Goal: Task Accomplishment & Management: Use online tool/utility

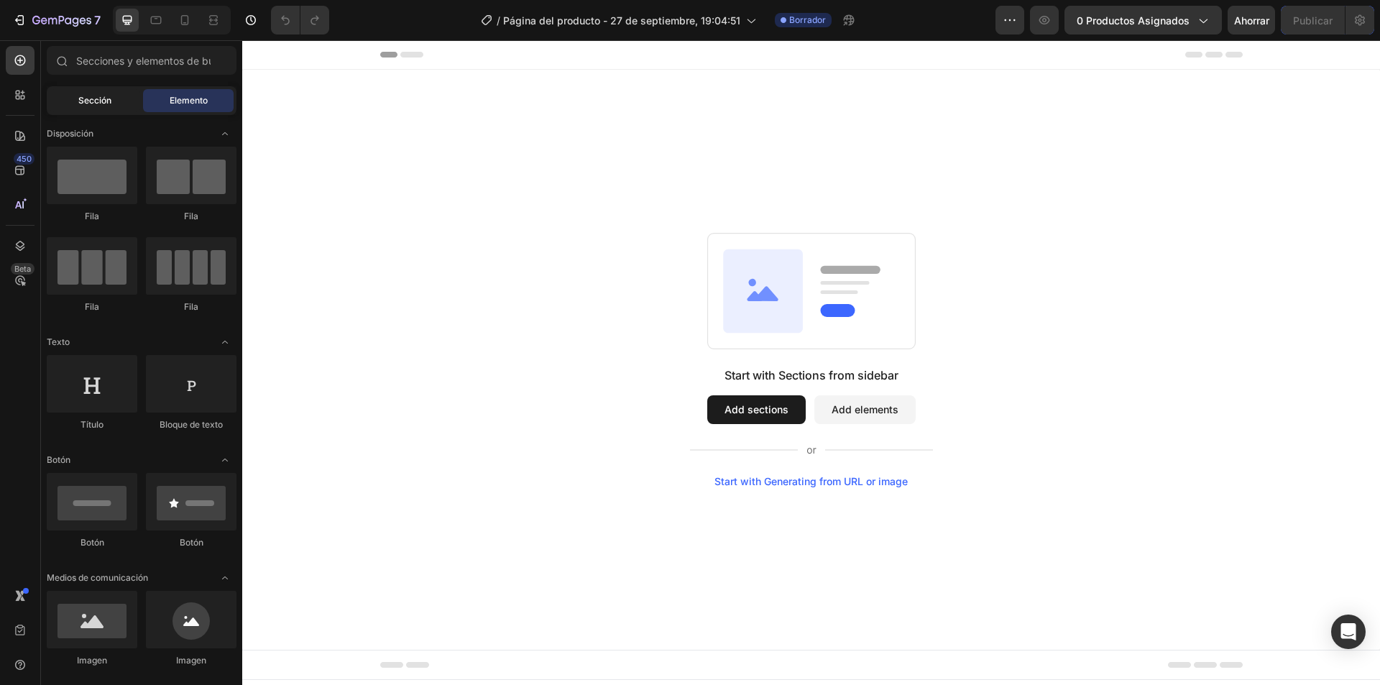
click at [83, 93] on div "Sección" at bounding box center [95, 100] width 91 height 23
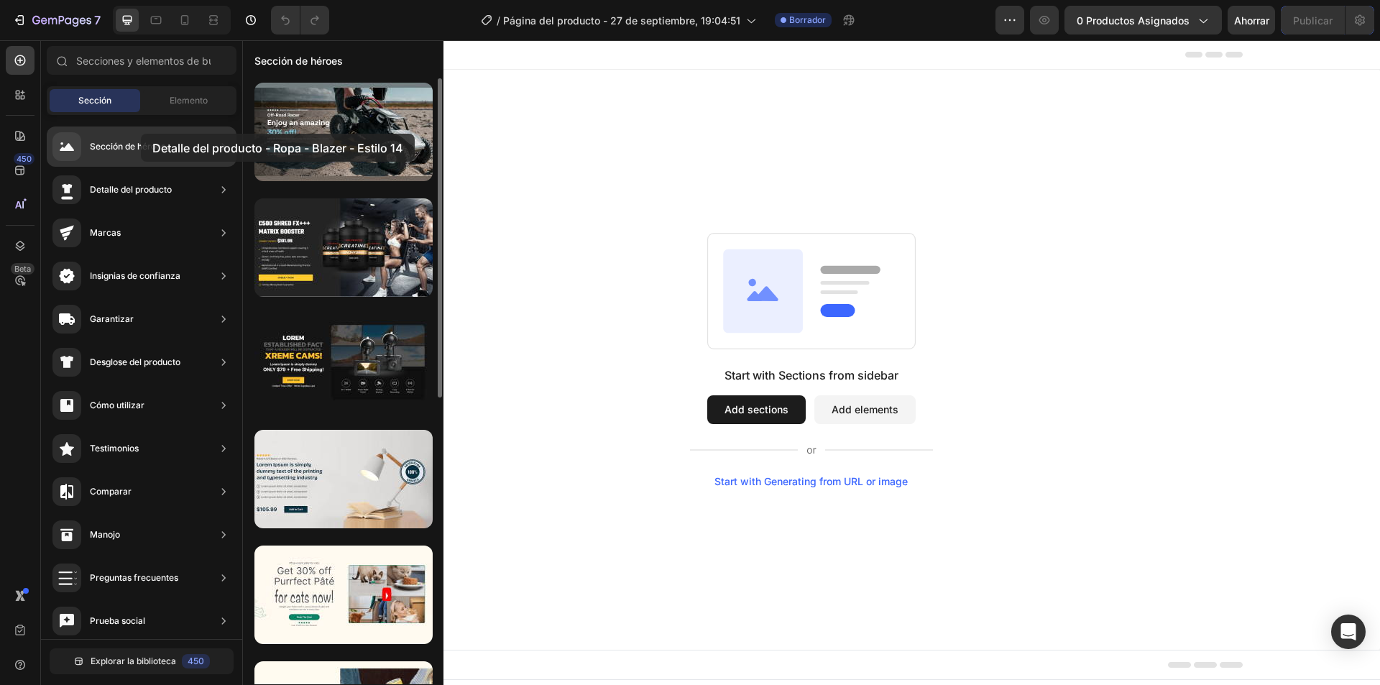
drag, startPoint x: 322, startPoint y: 149, endPoint x: 141, endPoint y: 134, distance: 181.8
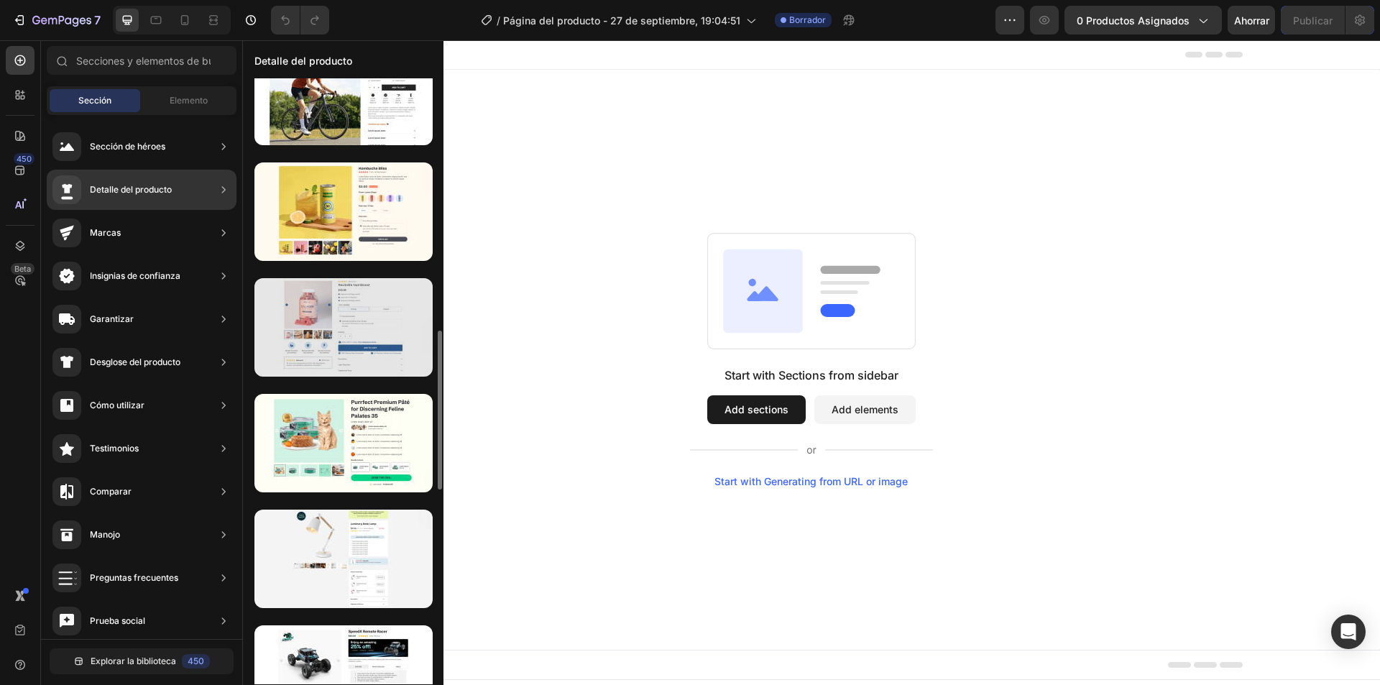
scroll to position [686, 0]
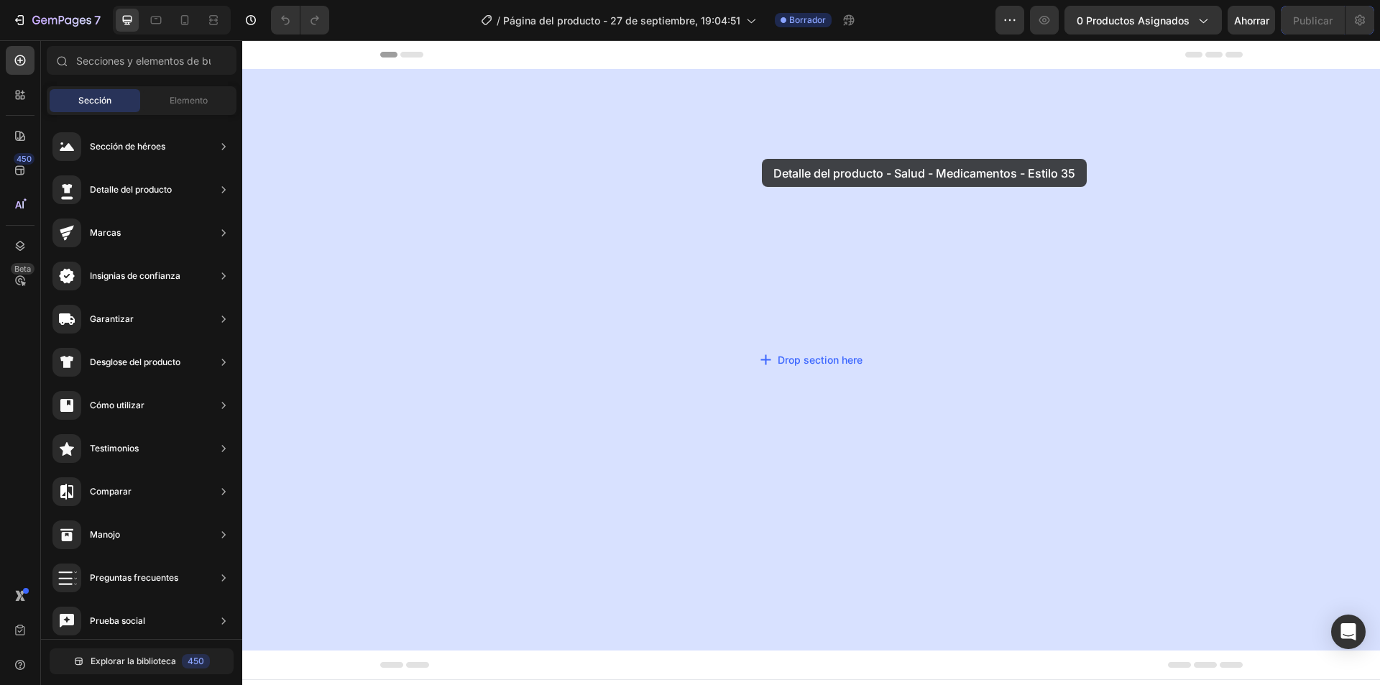
drag, startPoint x: 573, startPoint y: 326, endPoint x: 762, endPoint y: 159, distance: 252.0
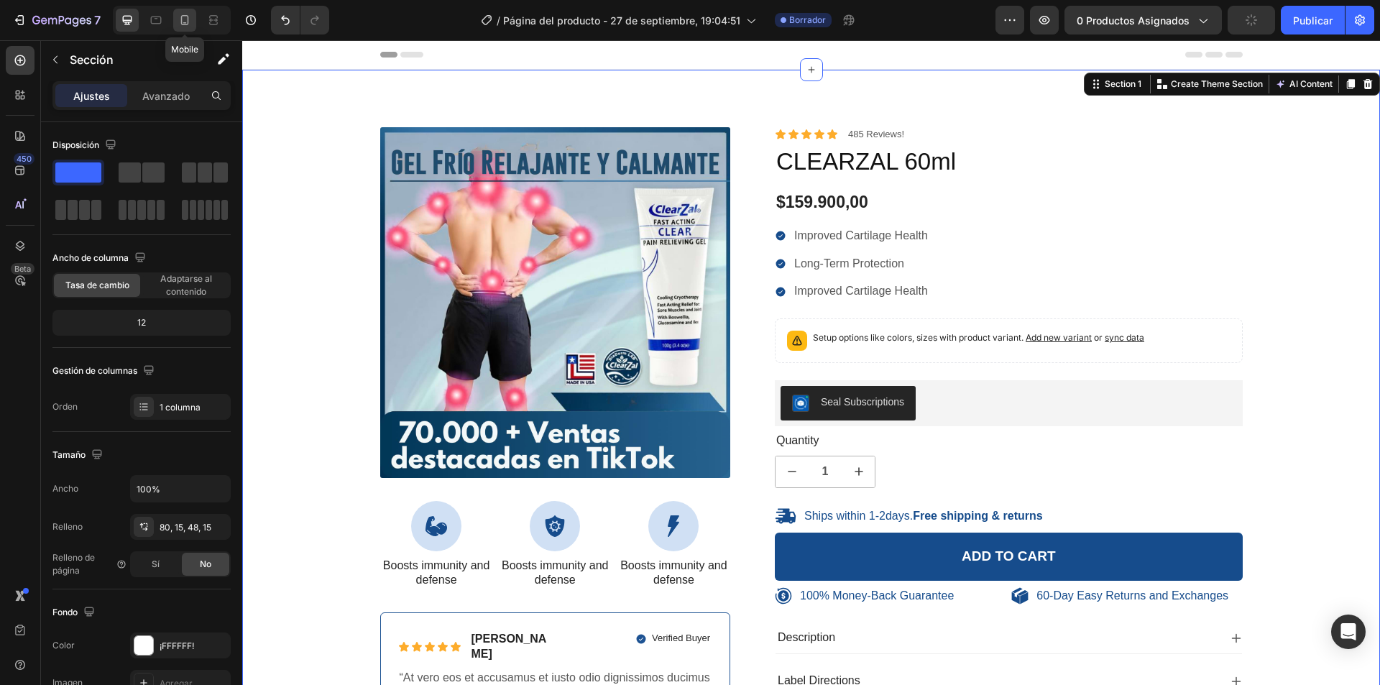
click at [179, 17] on icon at bounding box center [184, 20] width 14 height 14
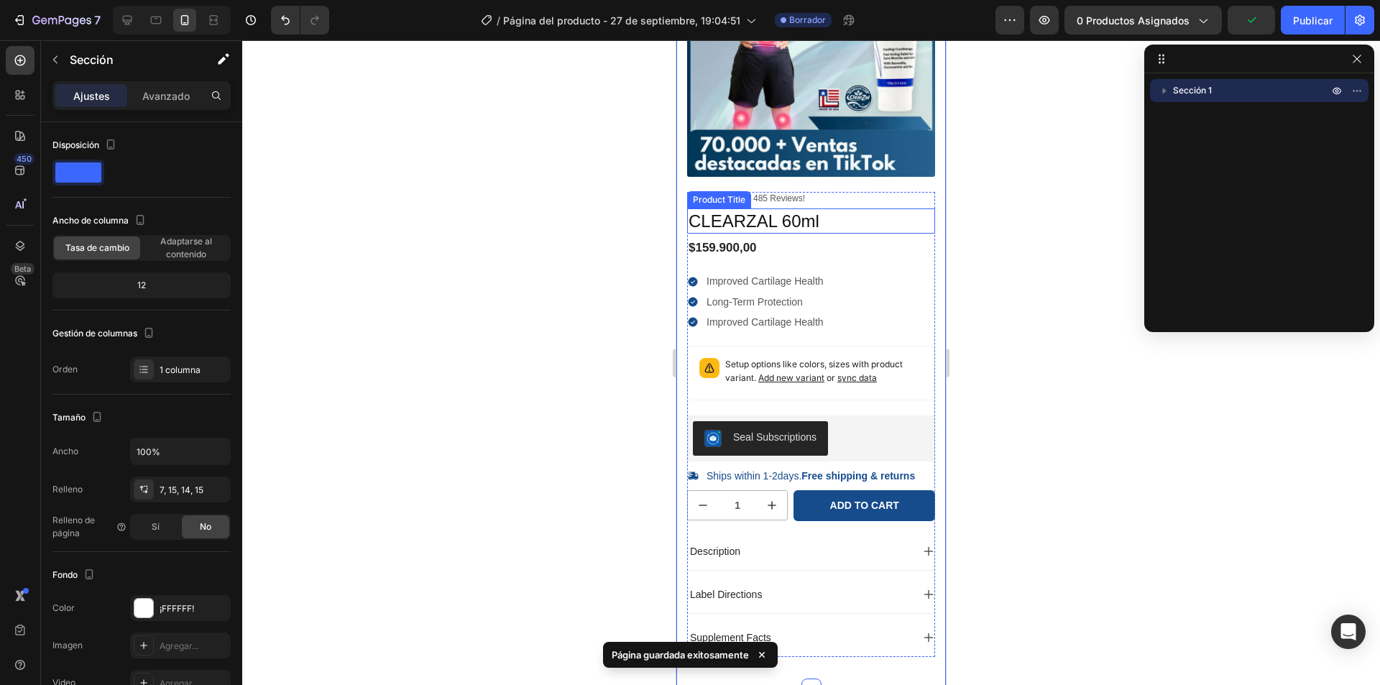
scroll to position [216, 0]
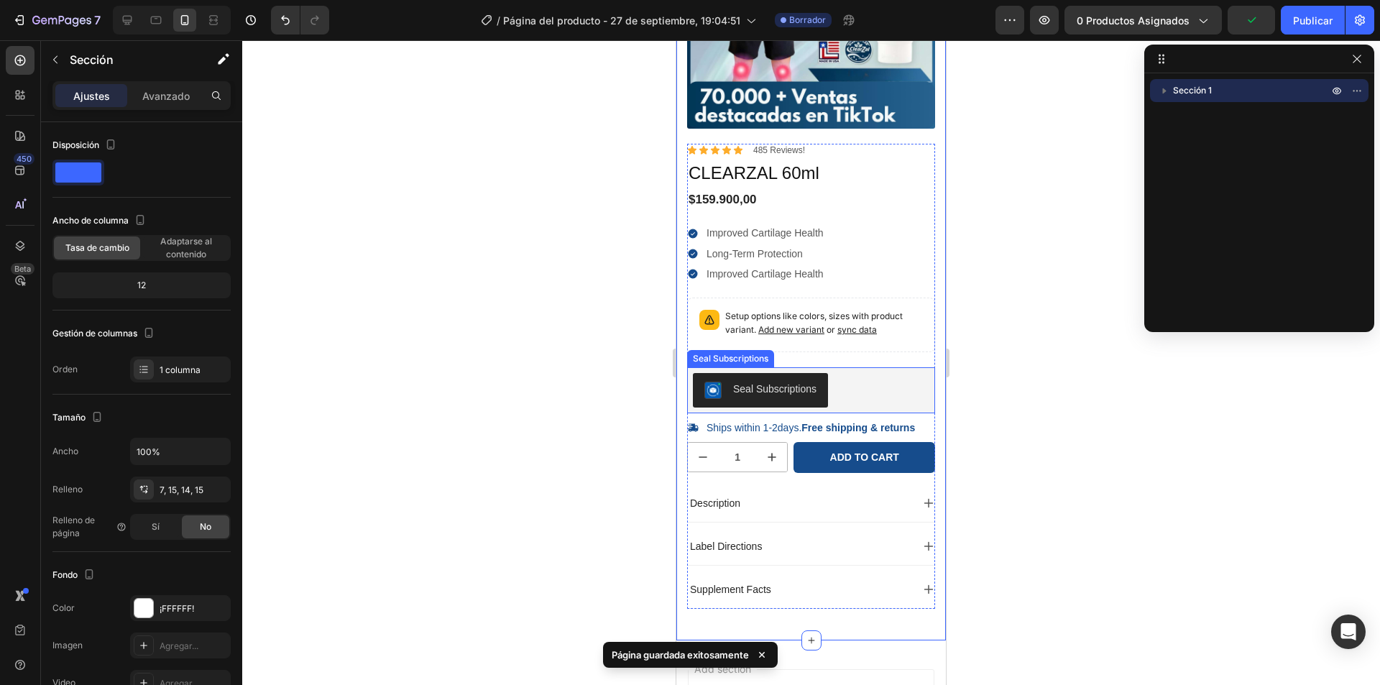
click at [867, 384] on div "Seal Subscriptions" at bounding box center [811, 390] width 236 height 34
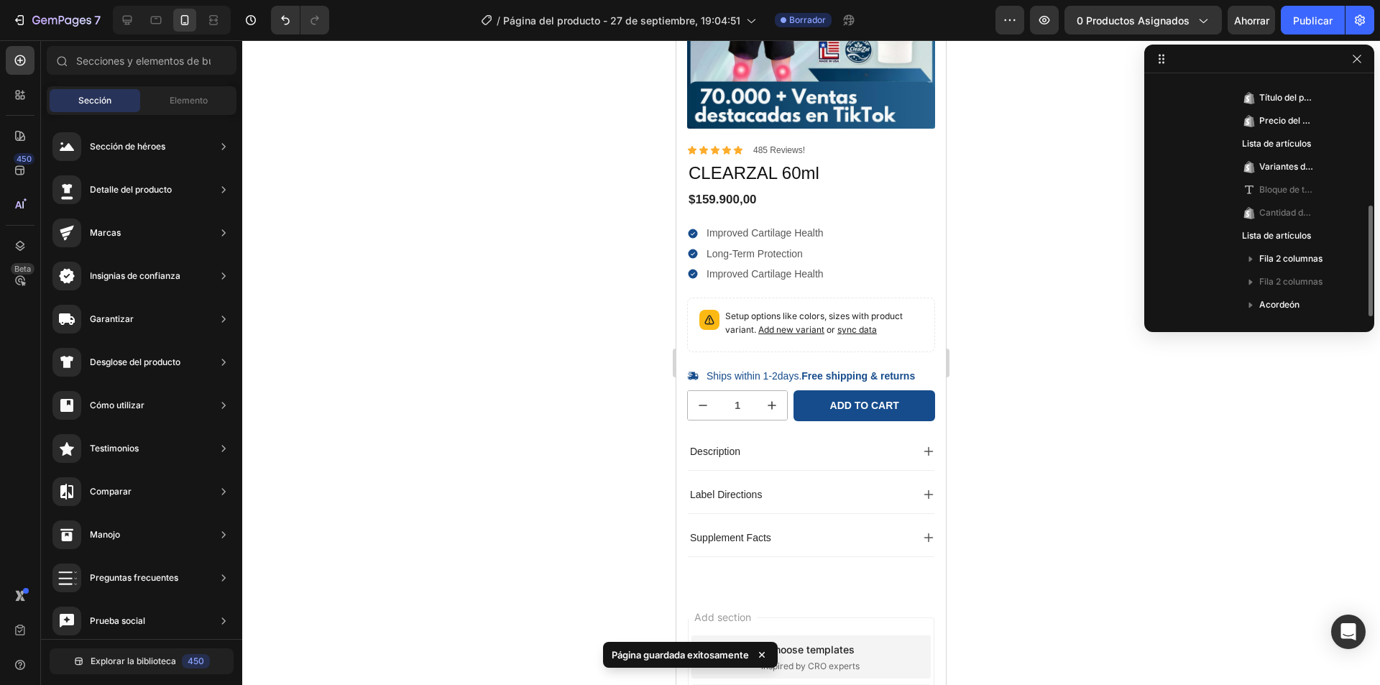
scroll to position [269, 0]
click at [895, 336] on p "Setup options like colors, sizes with product variant. Add new variant or sync …" at bounding box center [824, 323] width 198 height 27
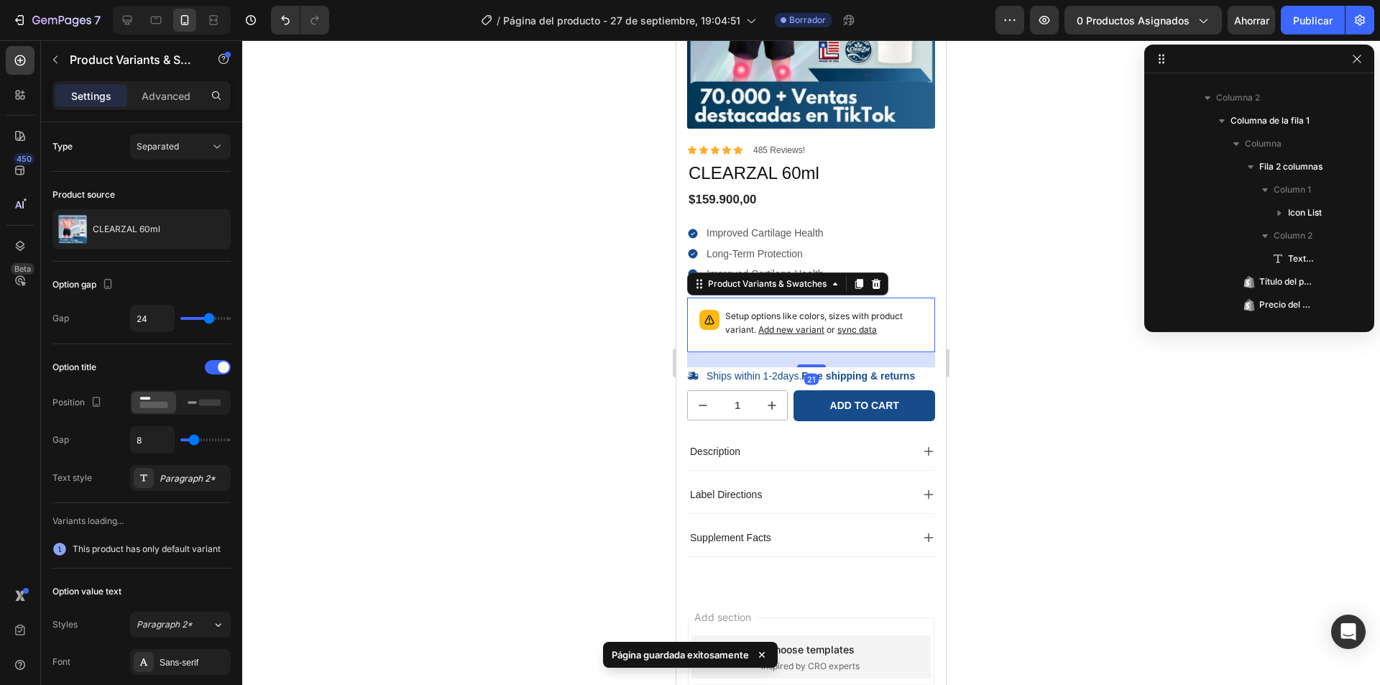
scroll to position [433, 0]
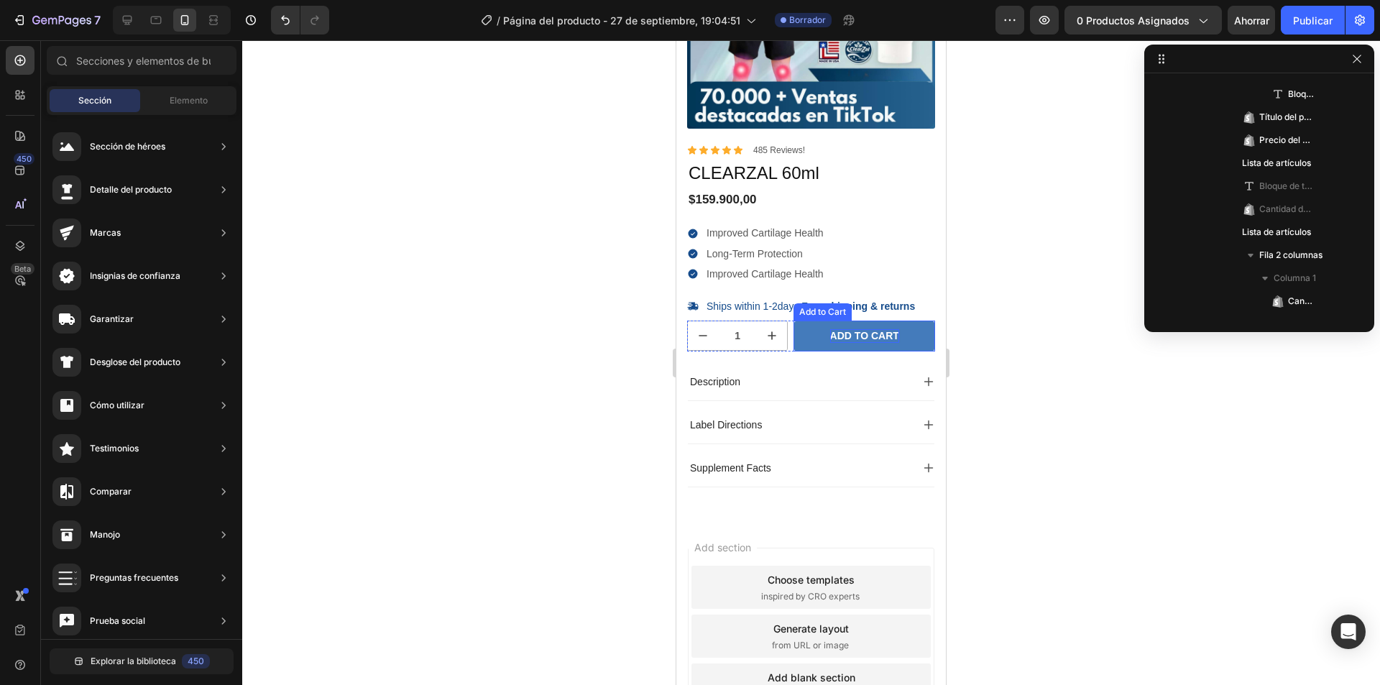
click at [849, 342] on div "Add to cart" at bounding box center [864, 335] width 69 height 13
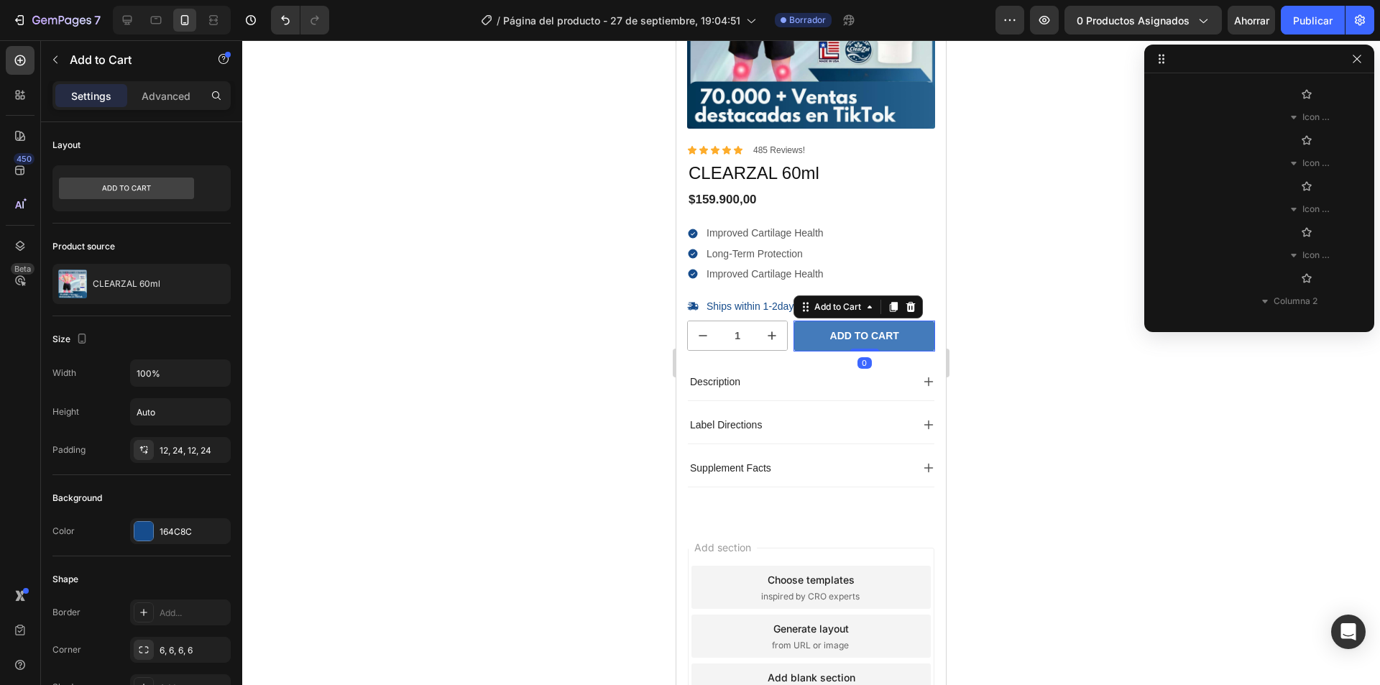
scroll to position [824, 0]
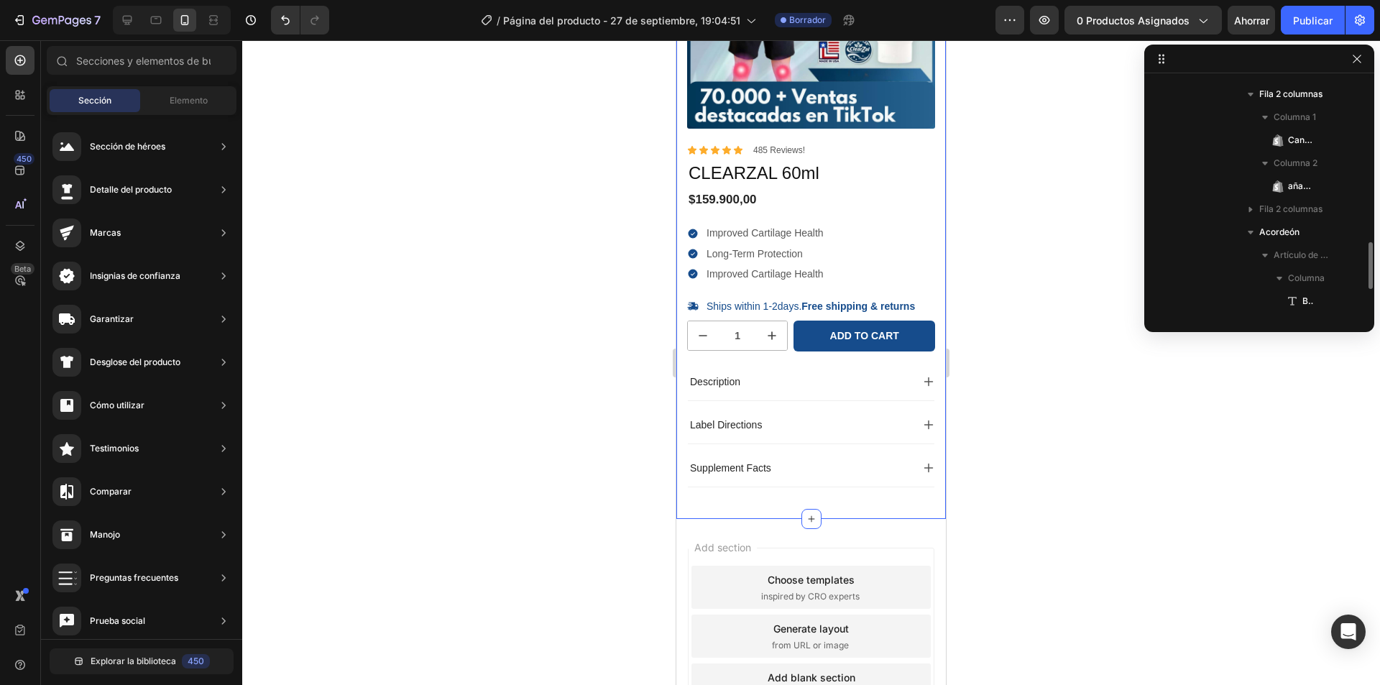
click at [926, 334] on div "100% Money-Back Guarantee Item List 60-Day Easy Returns Item List Row Product I…" at bounding box center [810, 186] width 269 height 665
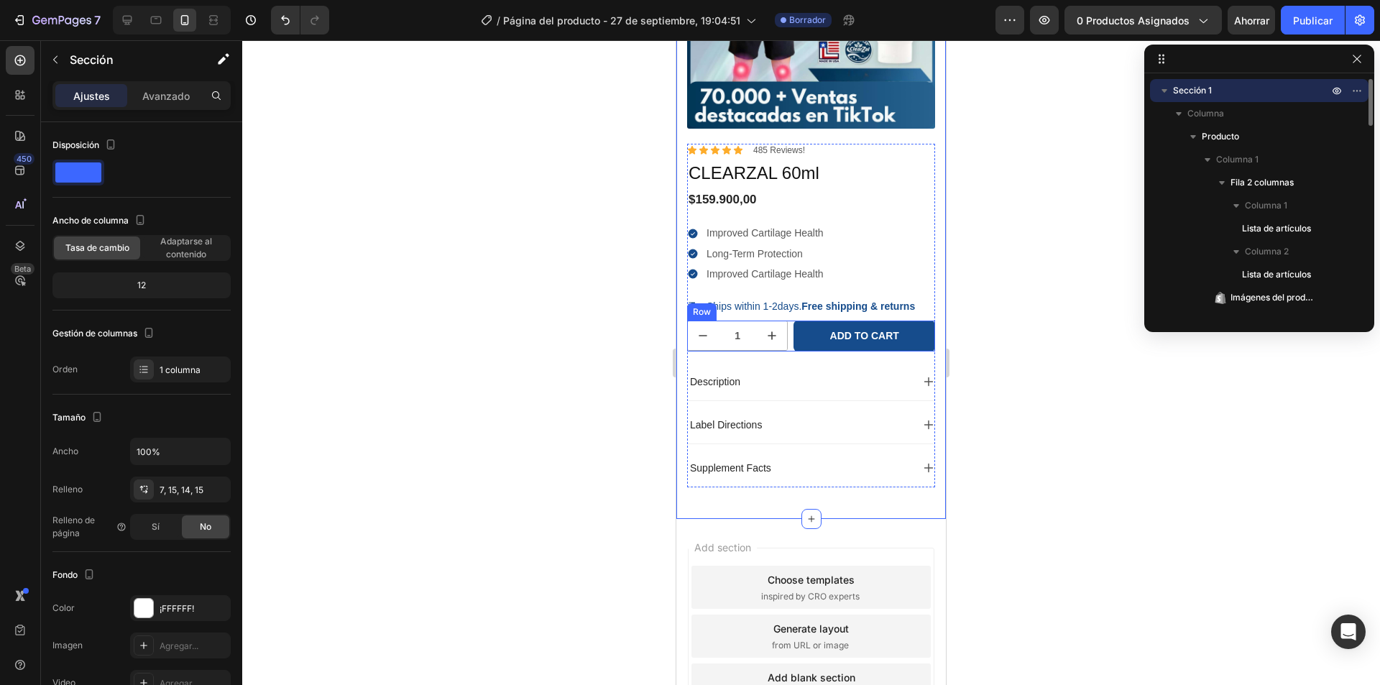
click at [778, 336] on button "increment" at bounding box center [772, 335] width 30 height 29
type input "2"
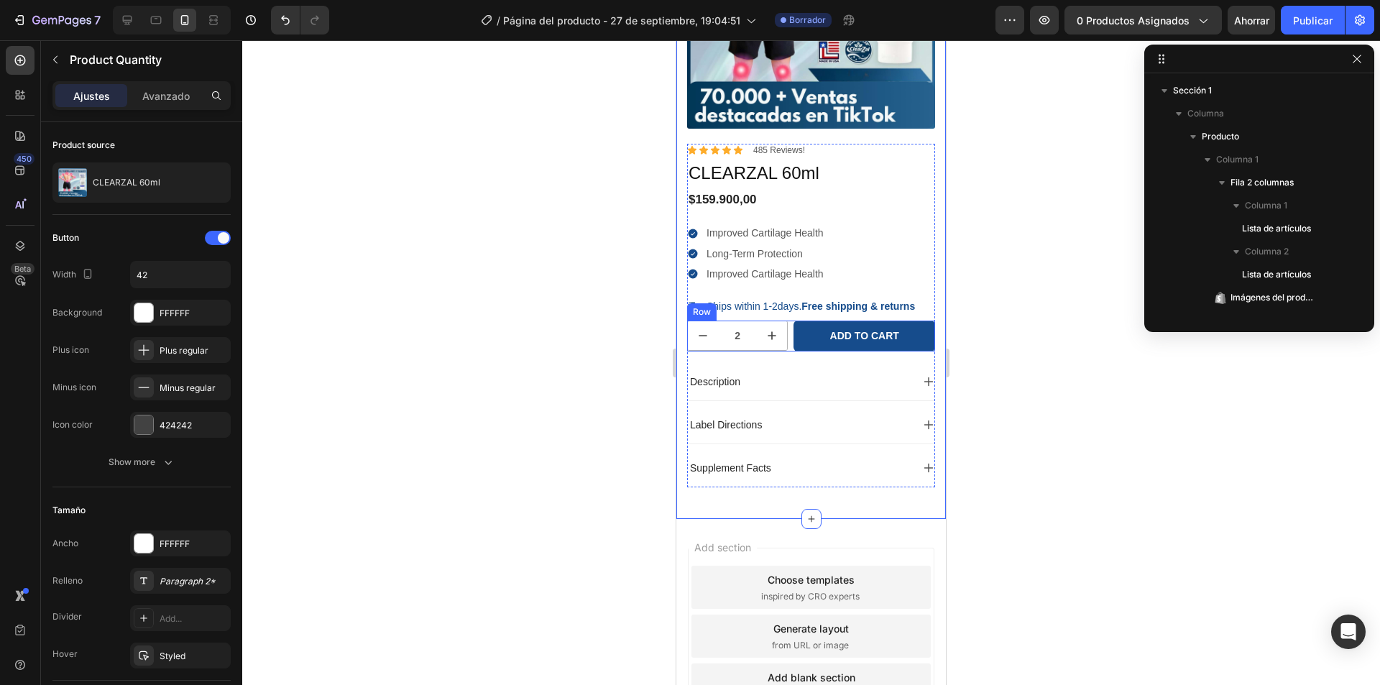
scroll to position [778, 0]
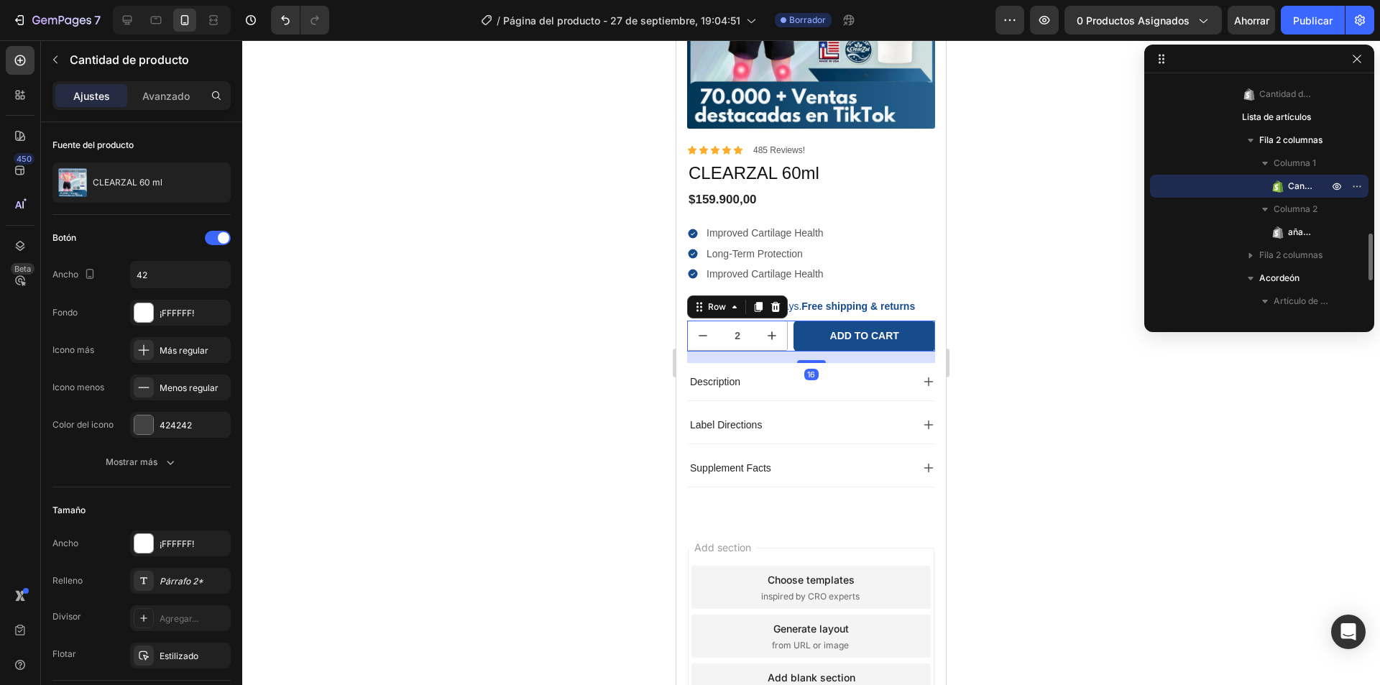
click at [785, 334] on div "2 Product Quantity Add to cart Add to Cart Row 16" at bounding box center [811, 336] width 248 height 30
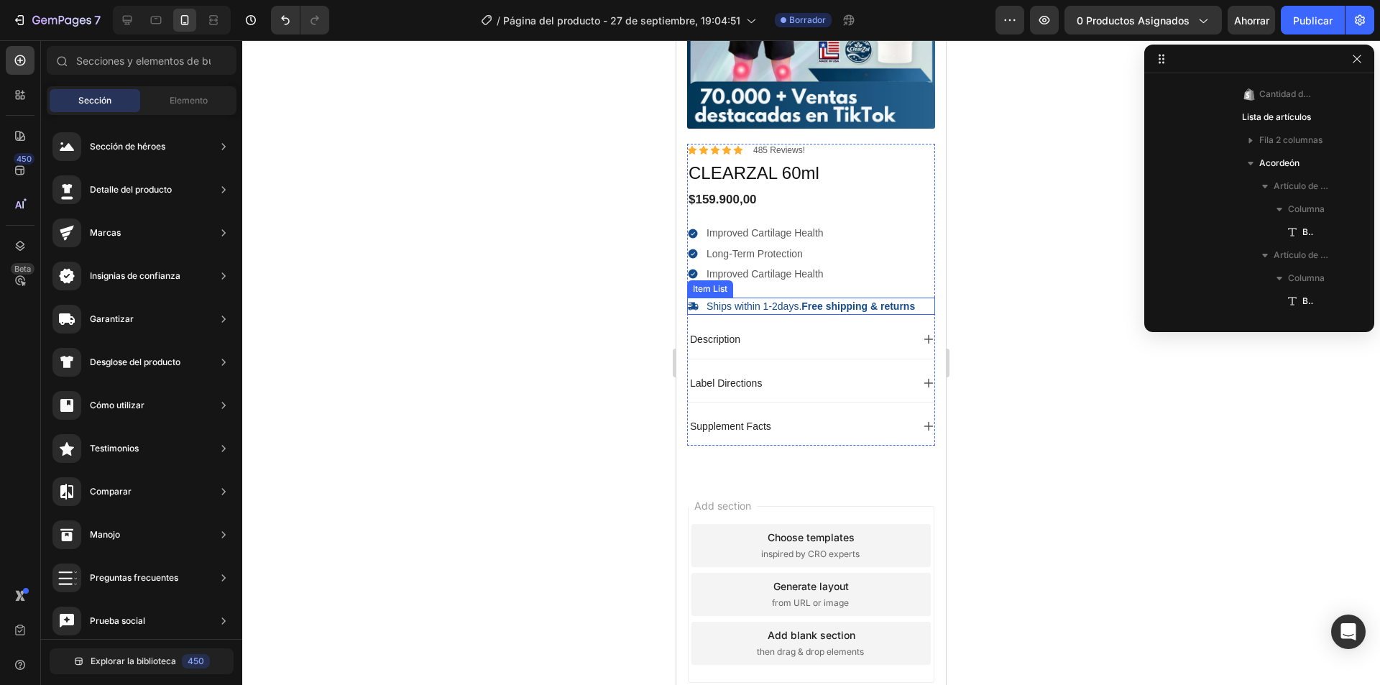
click at [798, 313] on p "Ships within 1-2days. Free shipping & returns" at bounding box center [810, 306] width 208 height 13
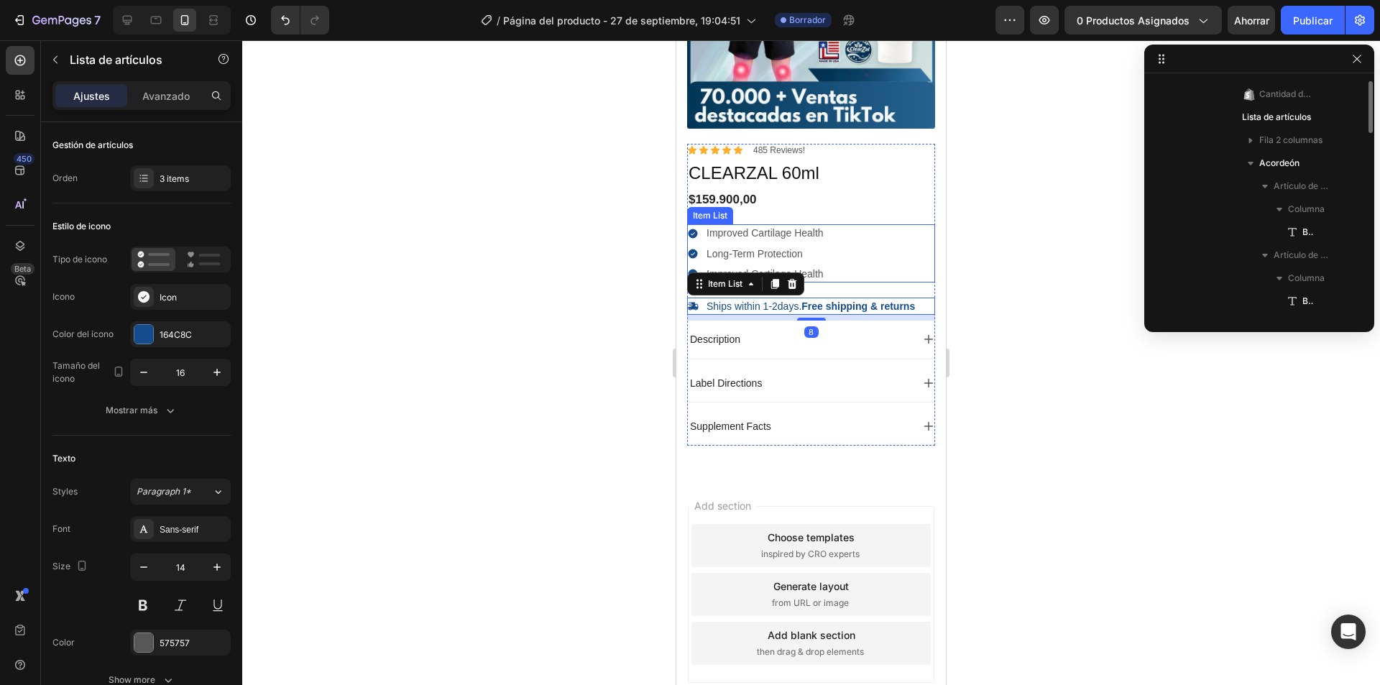
click at [888, 253] on div "Improved Cartilage Health Long-Term Protection Improved Cartilage Health" at bounding box center [811, 253] width 248 height 58
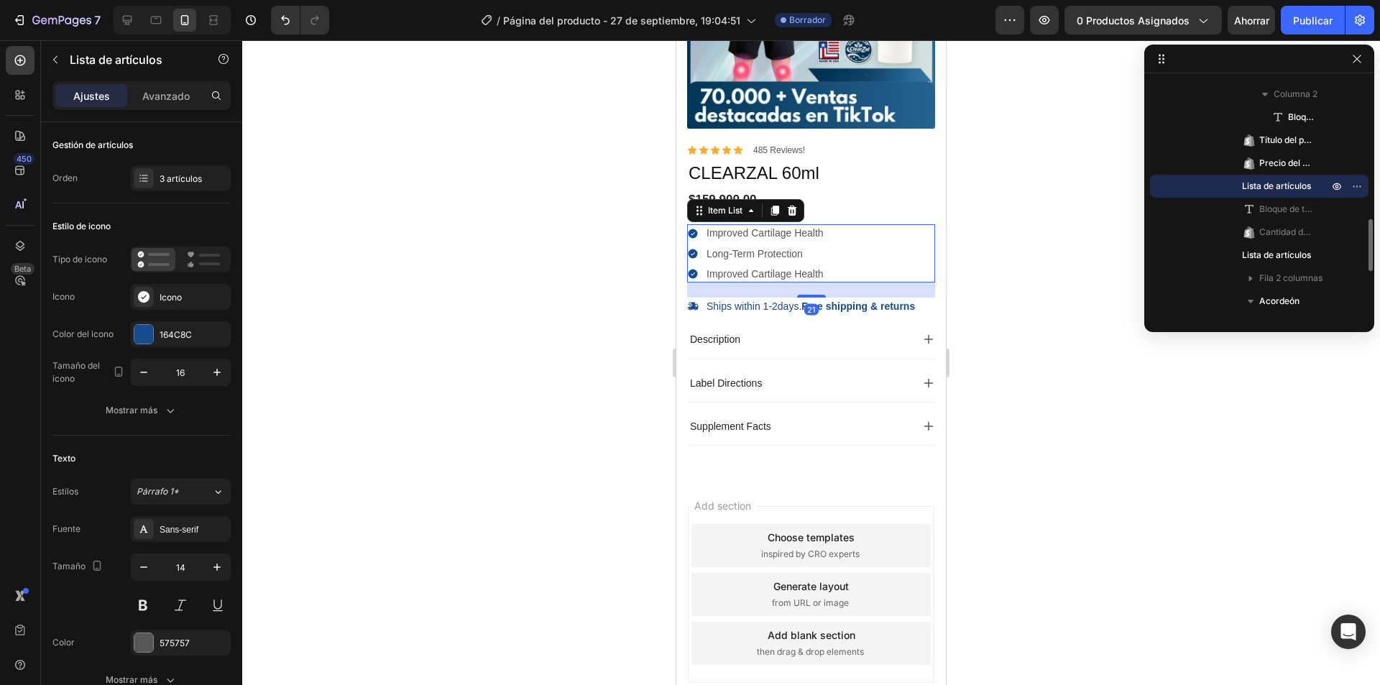
click at [1010, 253] on div at bounding box center [811, 362] width 1138 height 645
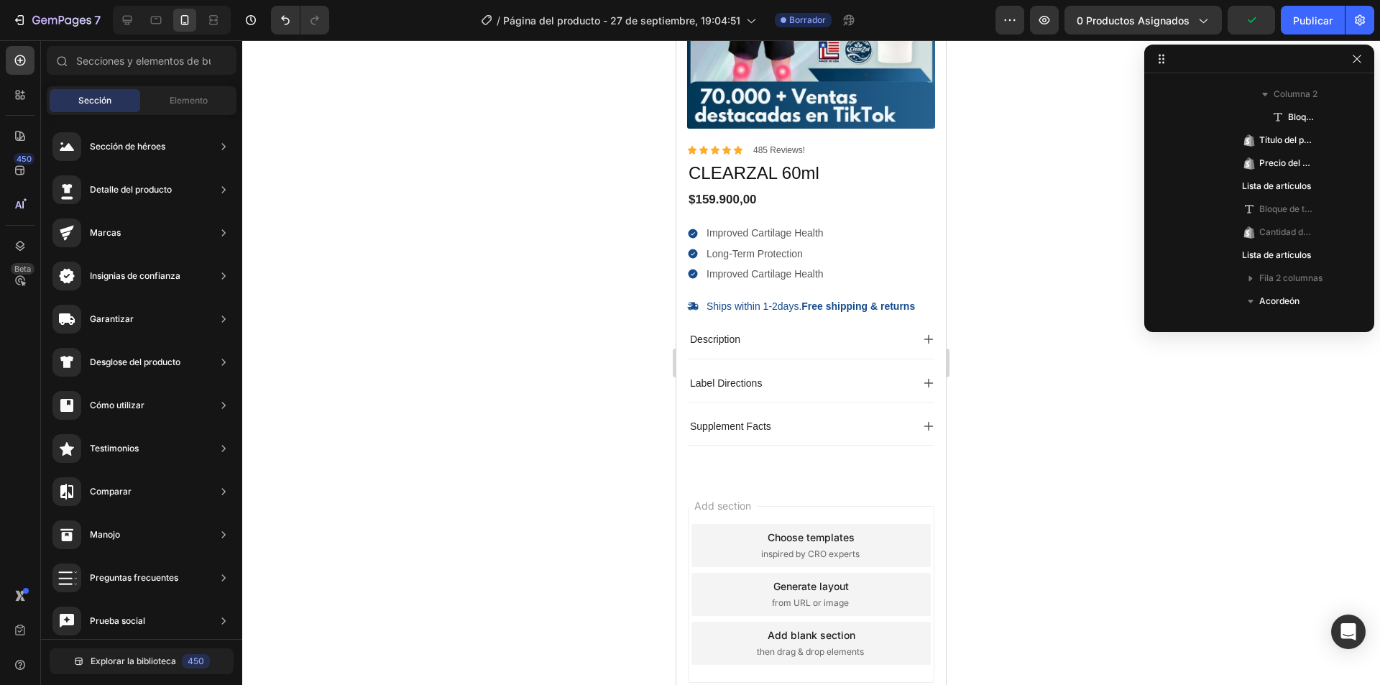
scroll to position [0, 0]
click at [162, 105] on div "Elemento" at bounding box center [188, 100] width 91 height 23
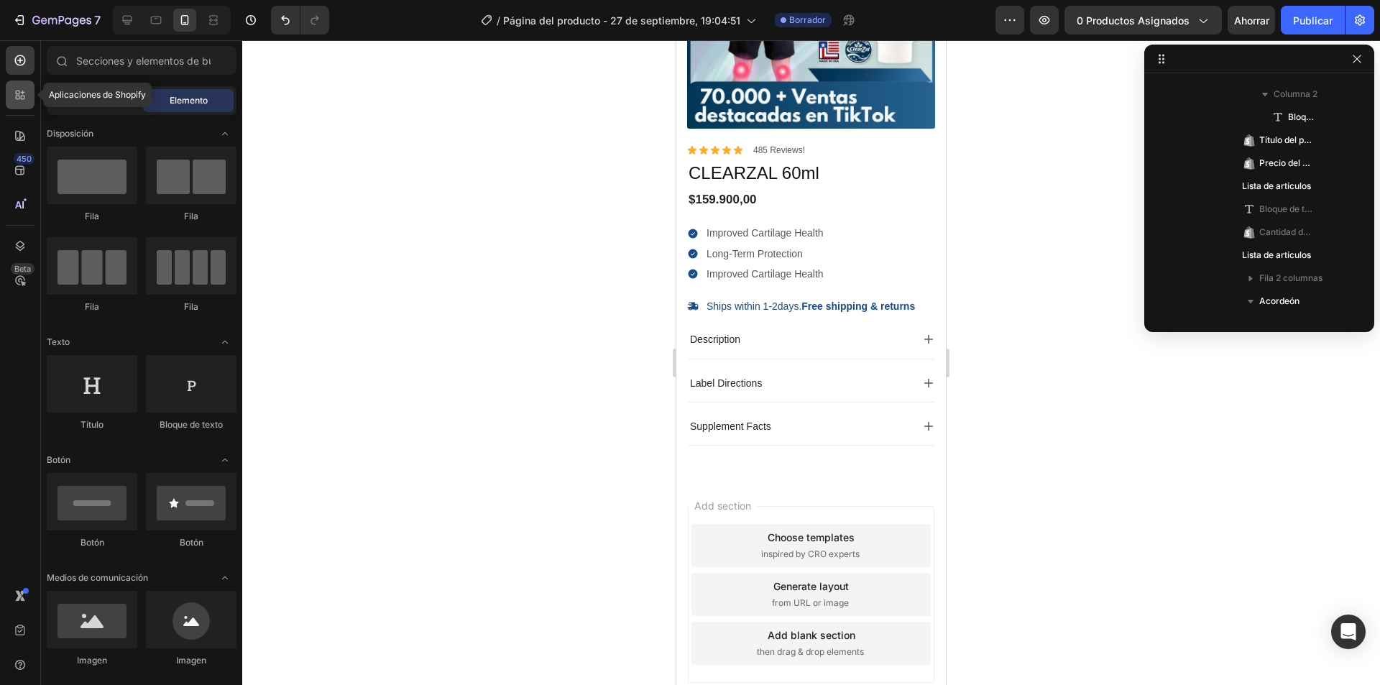
click at [19, 102] on div at bounding box center [20, 94] width 29 height 29
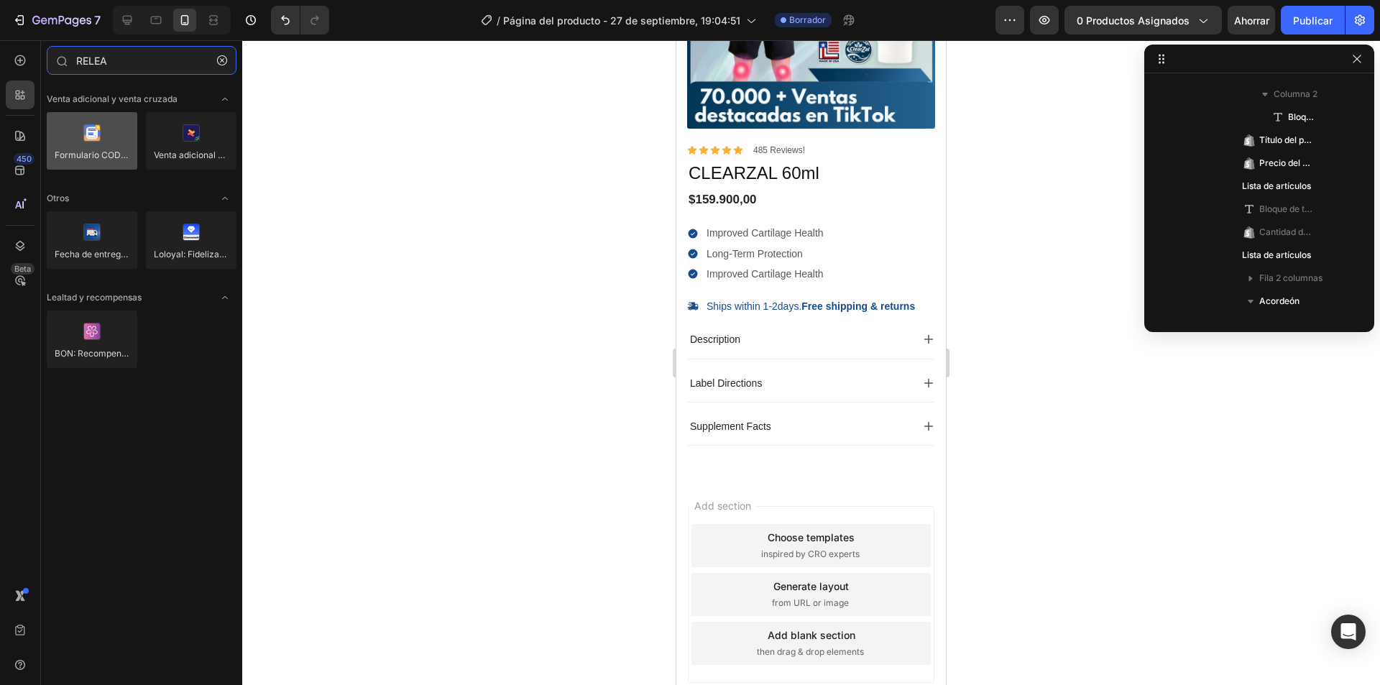
type input "RELEA"
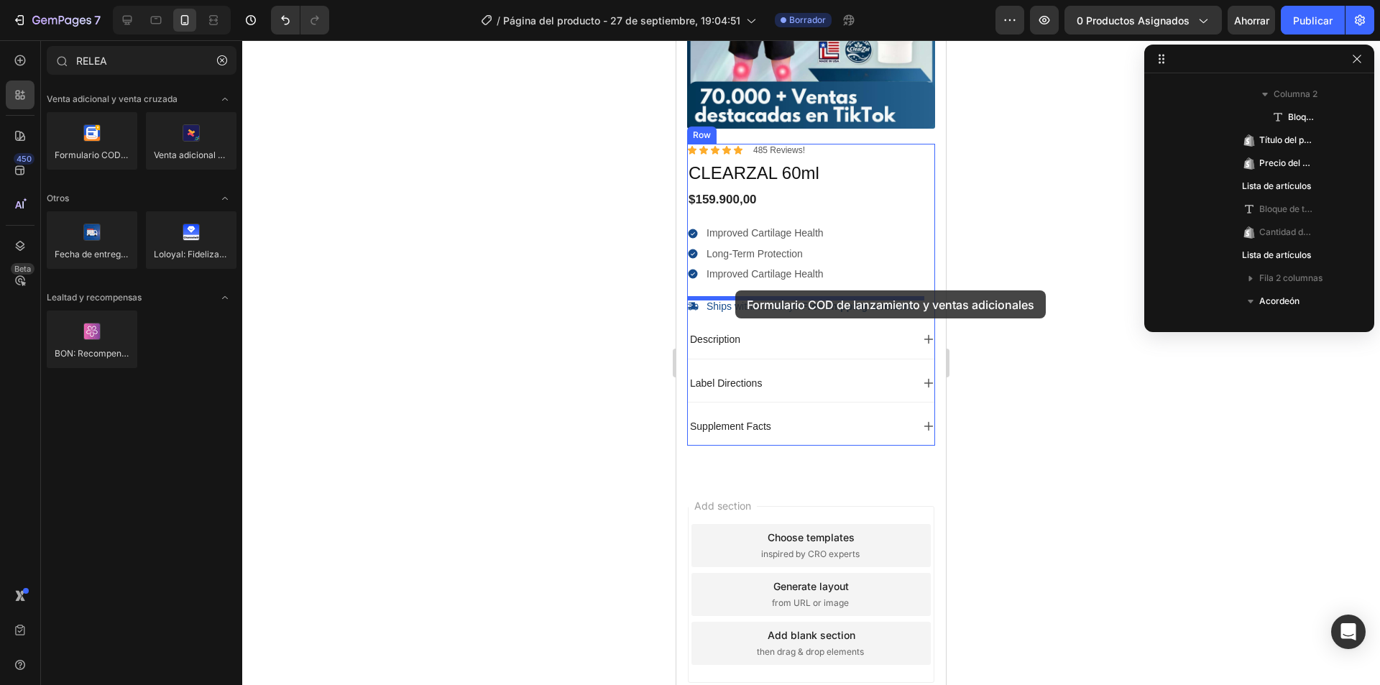
drag, startPoint x: 765, startPoint y: 170, endPoint x: 735, endPoint y: 290, distance: 124.4
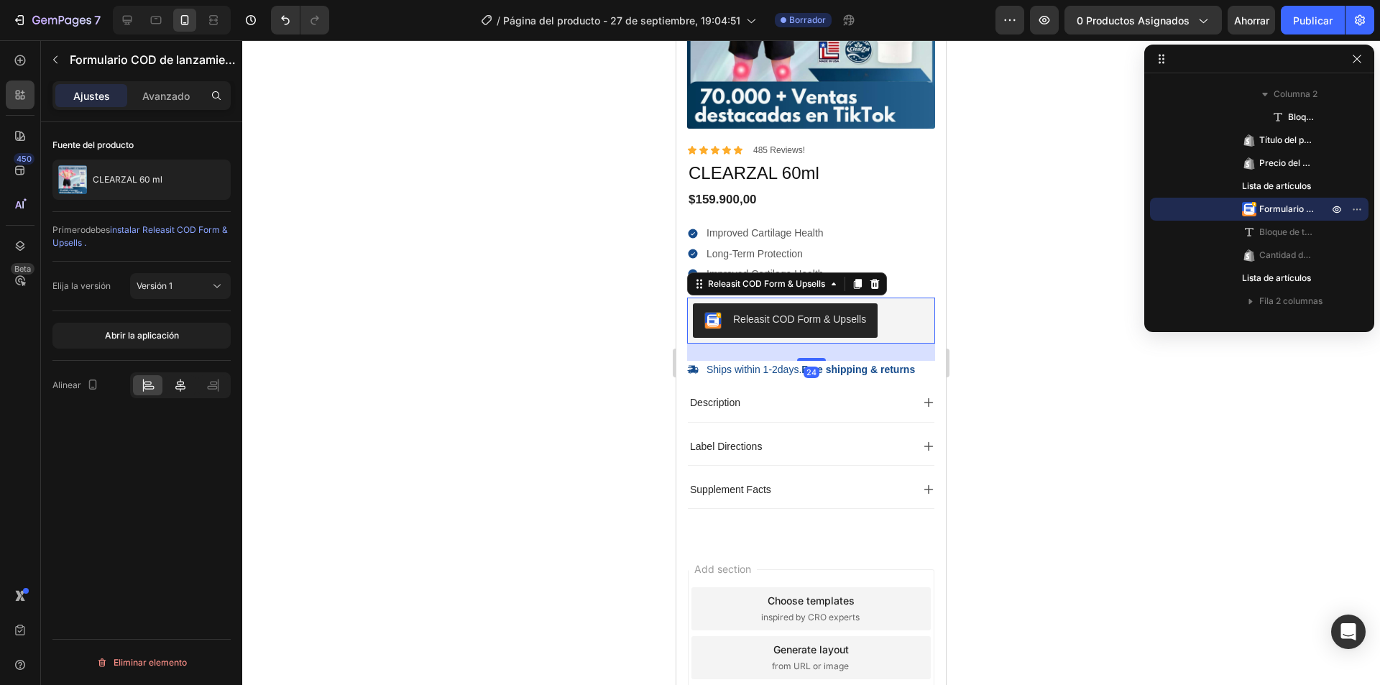
click at [183, 384] on icon at bounding box center [180, 385] width 10 height 13
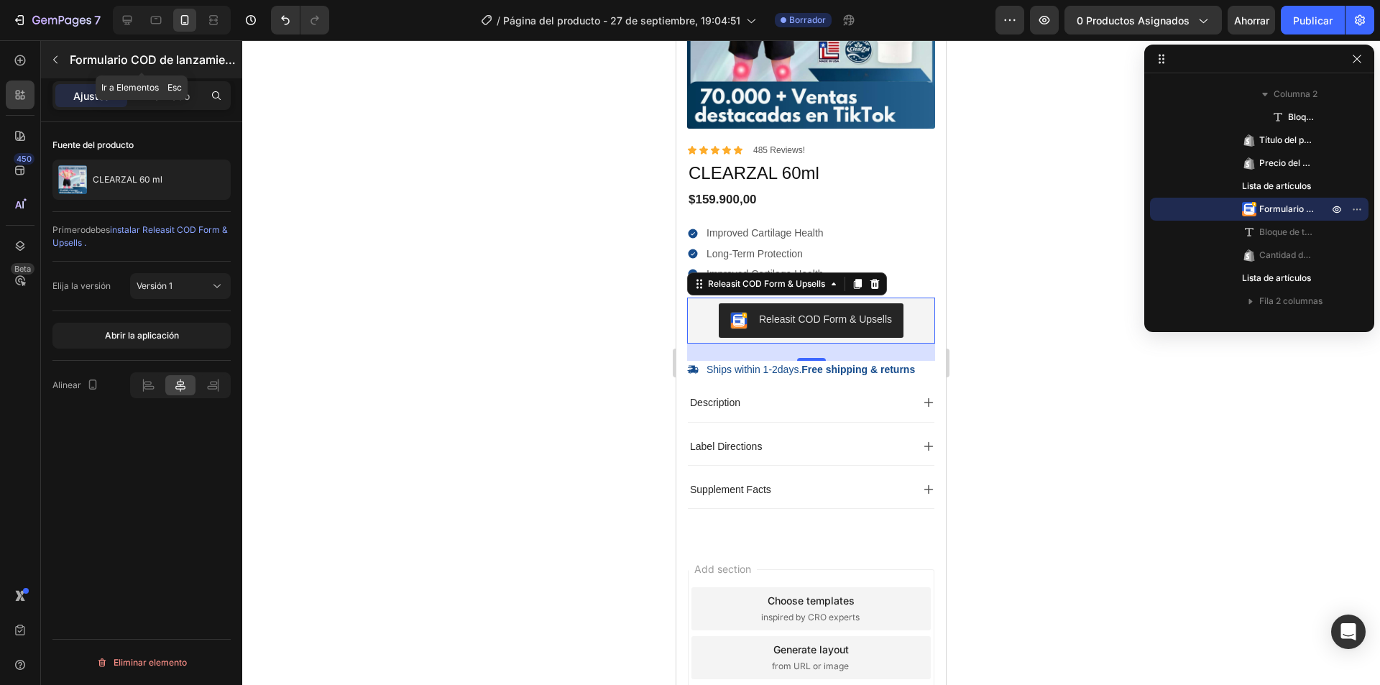
click at [54, 59] on icon "button" at bounding box center [55, 60] width 4 height 8
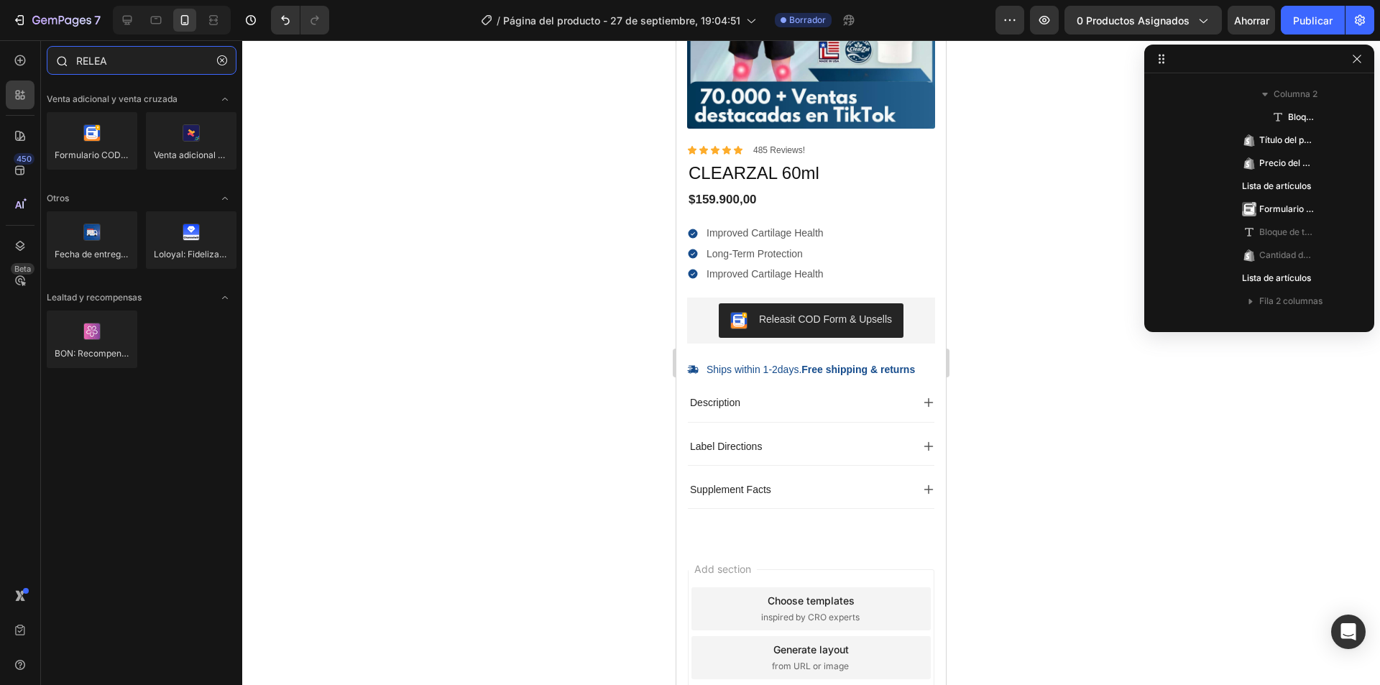
drag, startPoint x: 135, startPoint y: 60, endPoint x: 50, endPoint y: 58, distance: 84.8
click at [50, 58] on div "RELEA" at bounding box center [141, 63] width 201 height 34
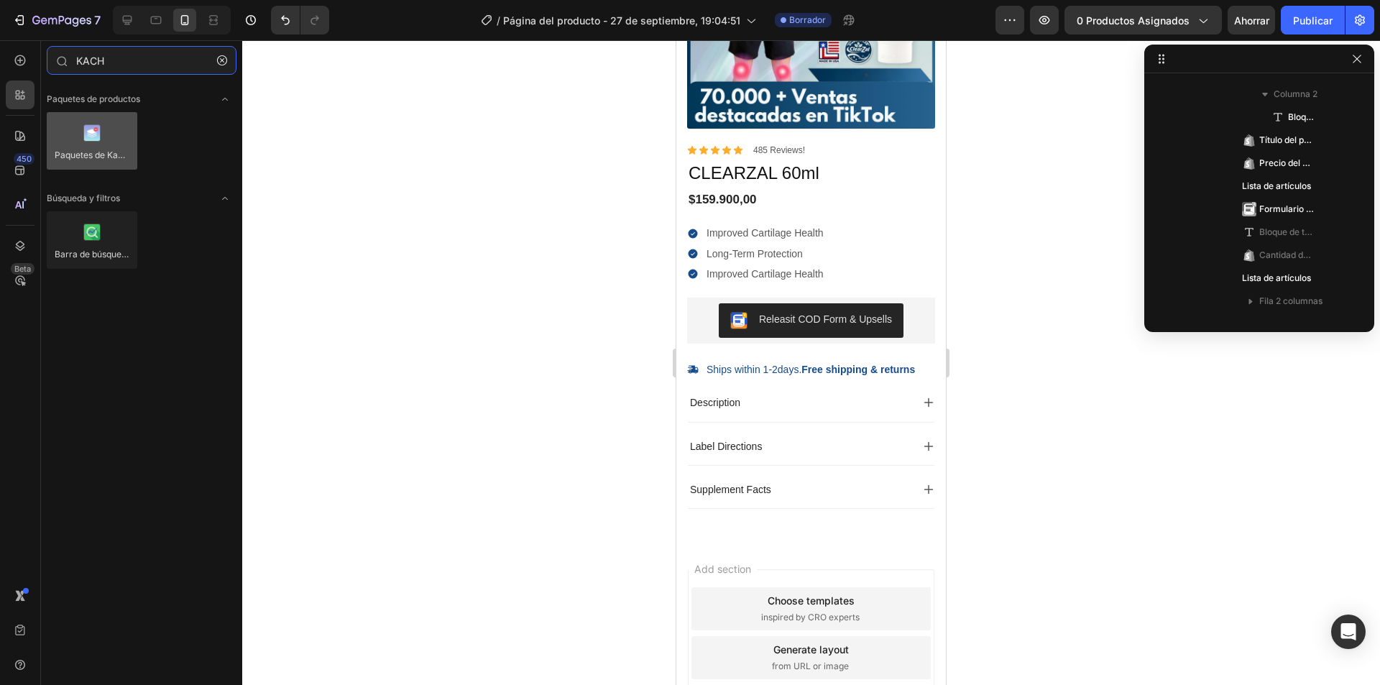
type input "KACH"
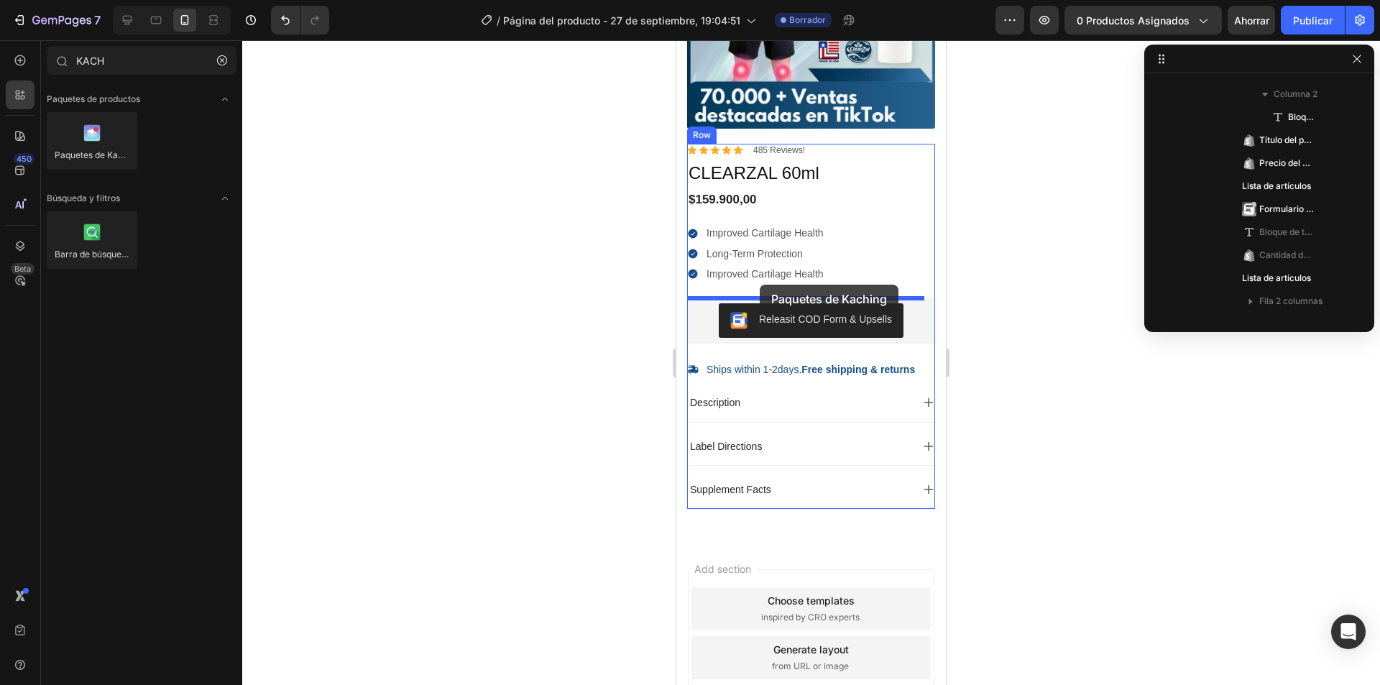
drag, startPoint x: 778, startPoint y: 177, endPoint x: 760, endPoint y: 285, distance: 109.4
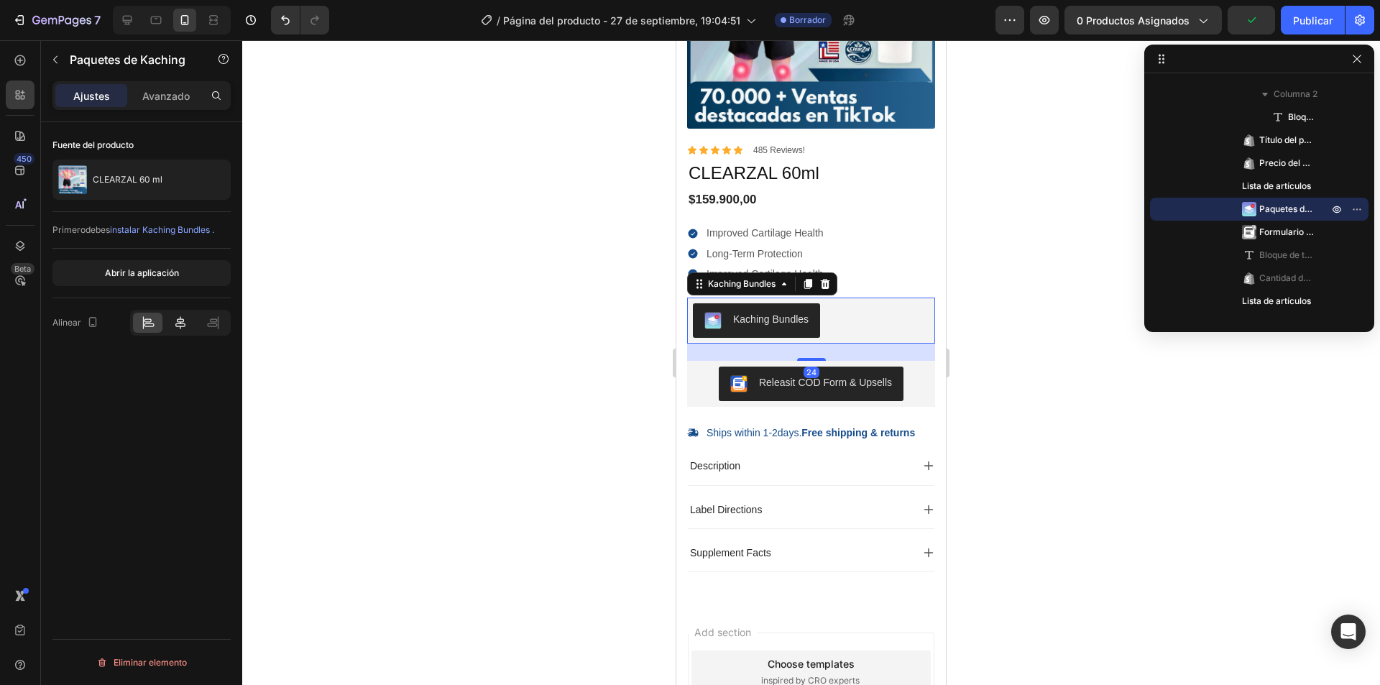
click at [175, 318] on icon at bounding box center [180, 322] width 14 height 14
click at [1102, 337] on div at bounding box center [811, 362] width 1138 height 645
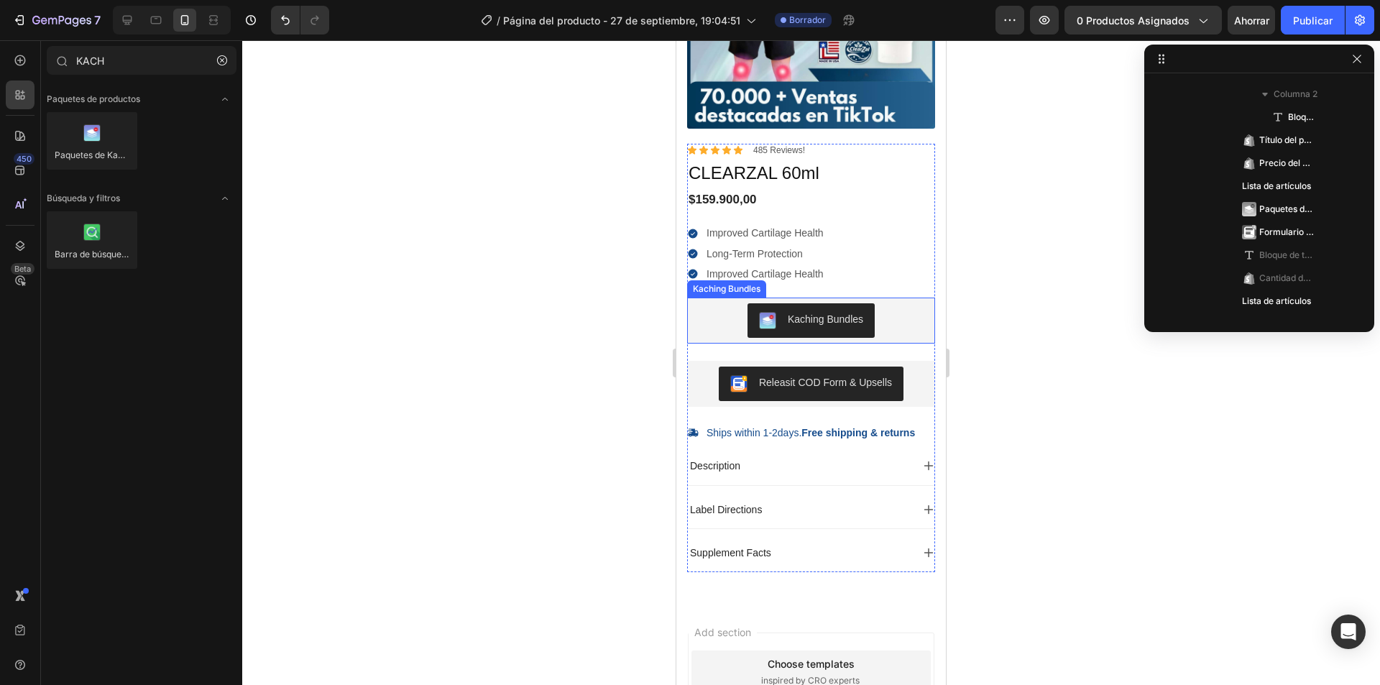
click at [885, 359] on div "Icon Icon Icon Icon Icon Icon List 485 Reviews! Text Block Row CLEARZAL 60ml Pr…" at bounding box center [811, 358] width 248 height 428
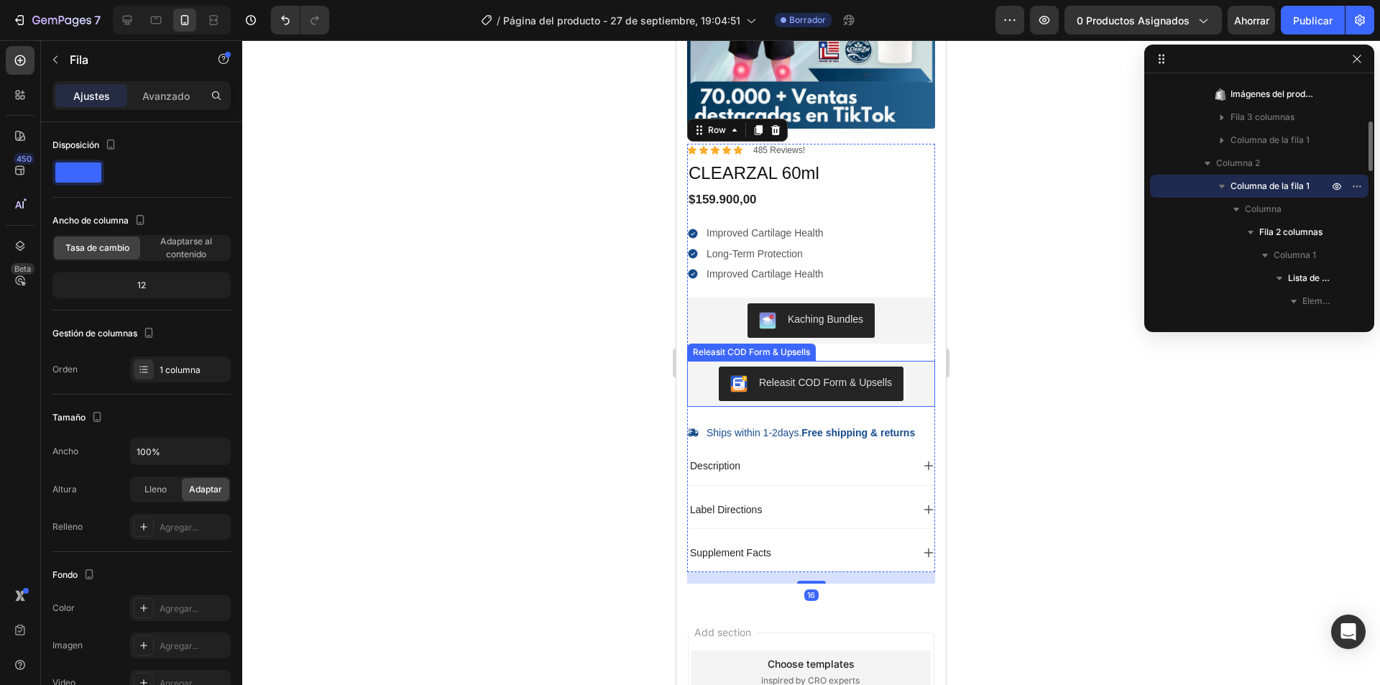
click at [913, 379] on div "Releasit COD Form & Upsells" at bounding box center [811, 383] width 236 height 34
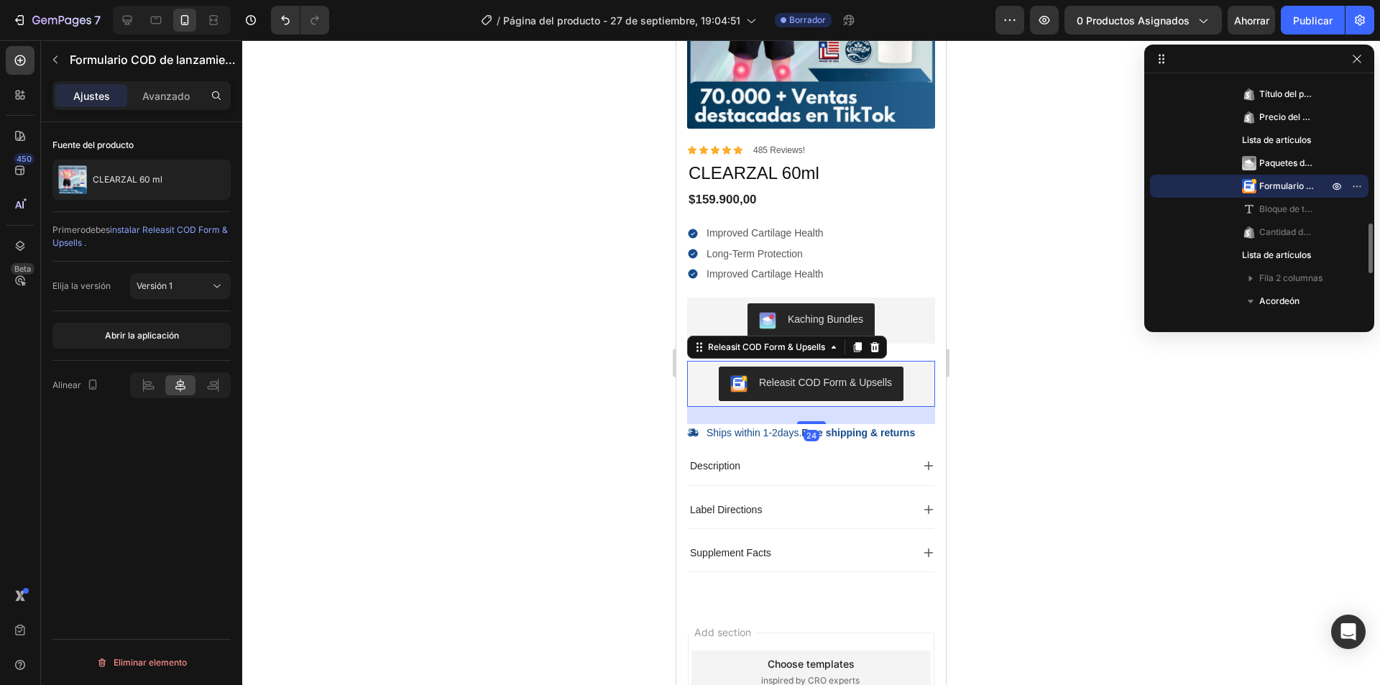
drag, startPoint x: 182, startPoint y: 93, endPoint x: 168, endPoint y: 272, distance: 178.7
click at [181, 93] on font "Avanzado" at bounding box center [165, 96] width 47 height 12
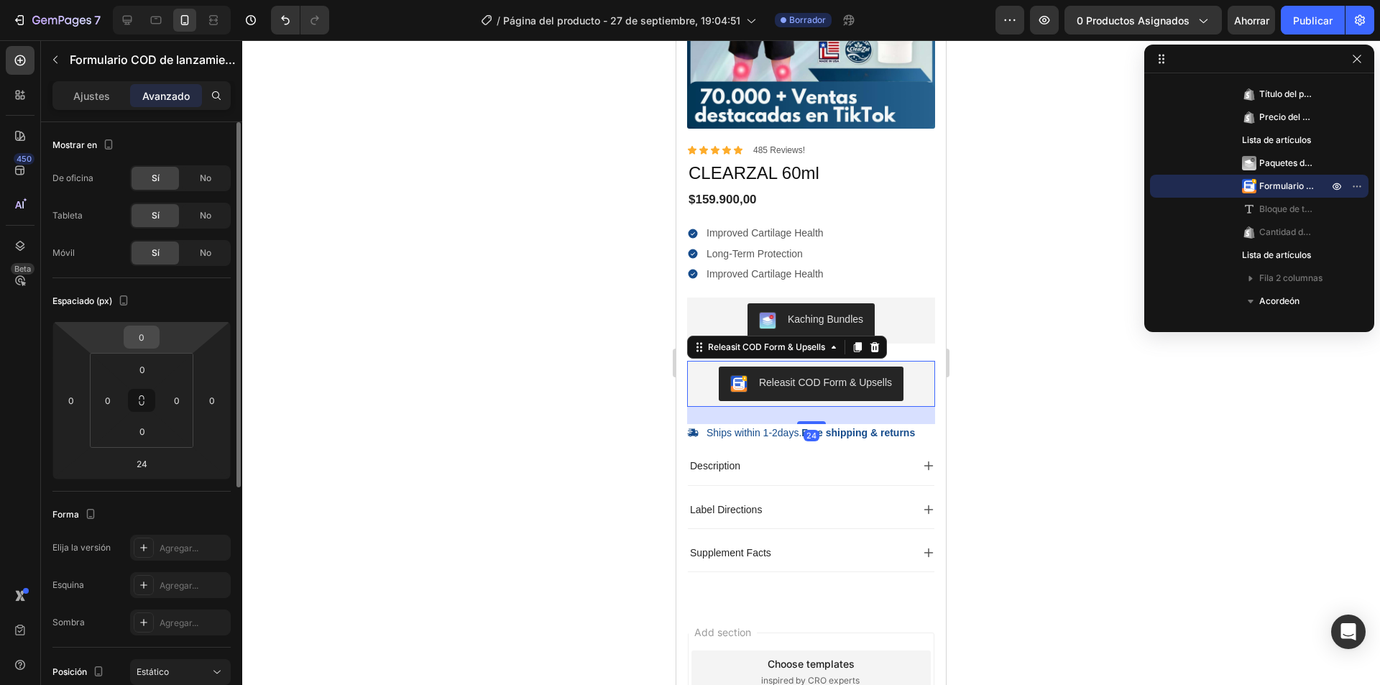
click at [144, 342] on input "0" at bounding box center [141, 337] width 29 height 22
type input "-15"
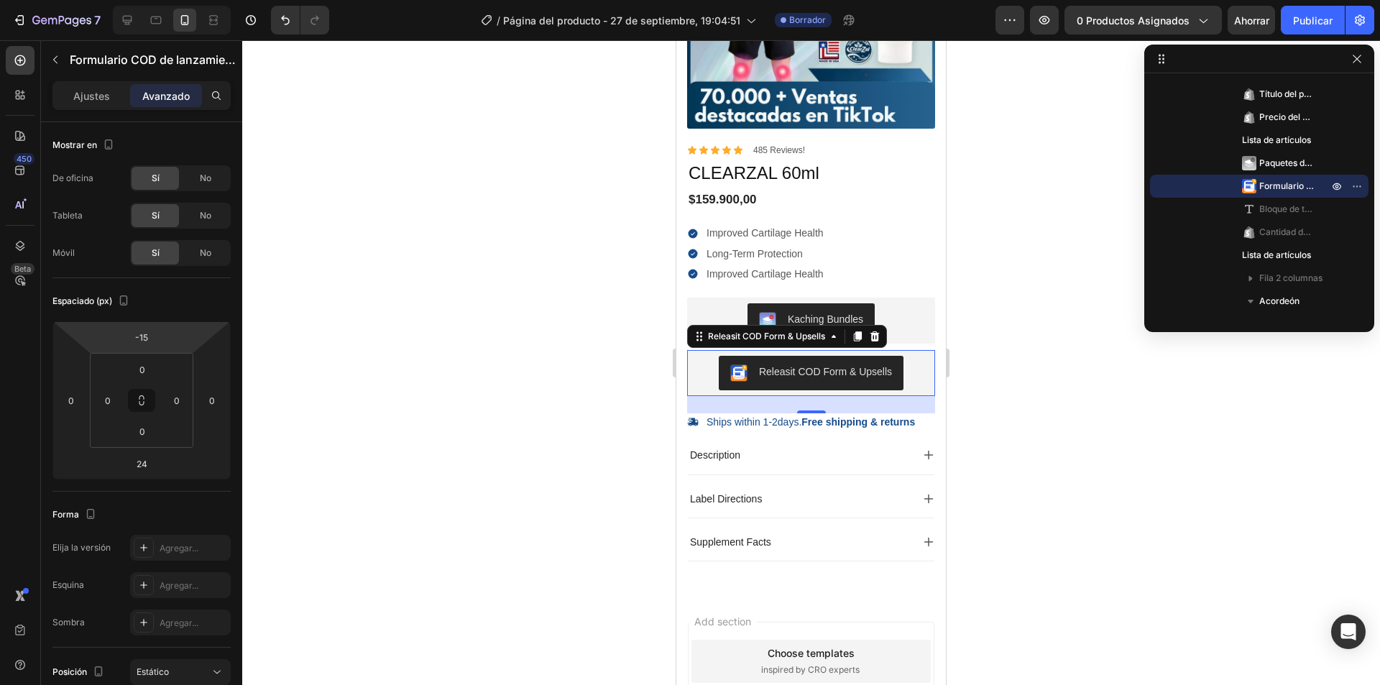
click at [383, 298] on div at bounding box center [811, 362] width 1138 height 645
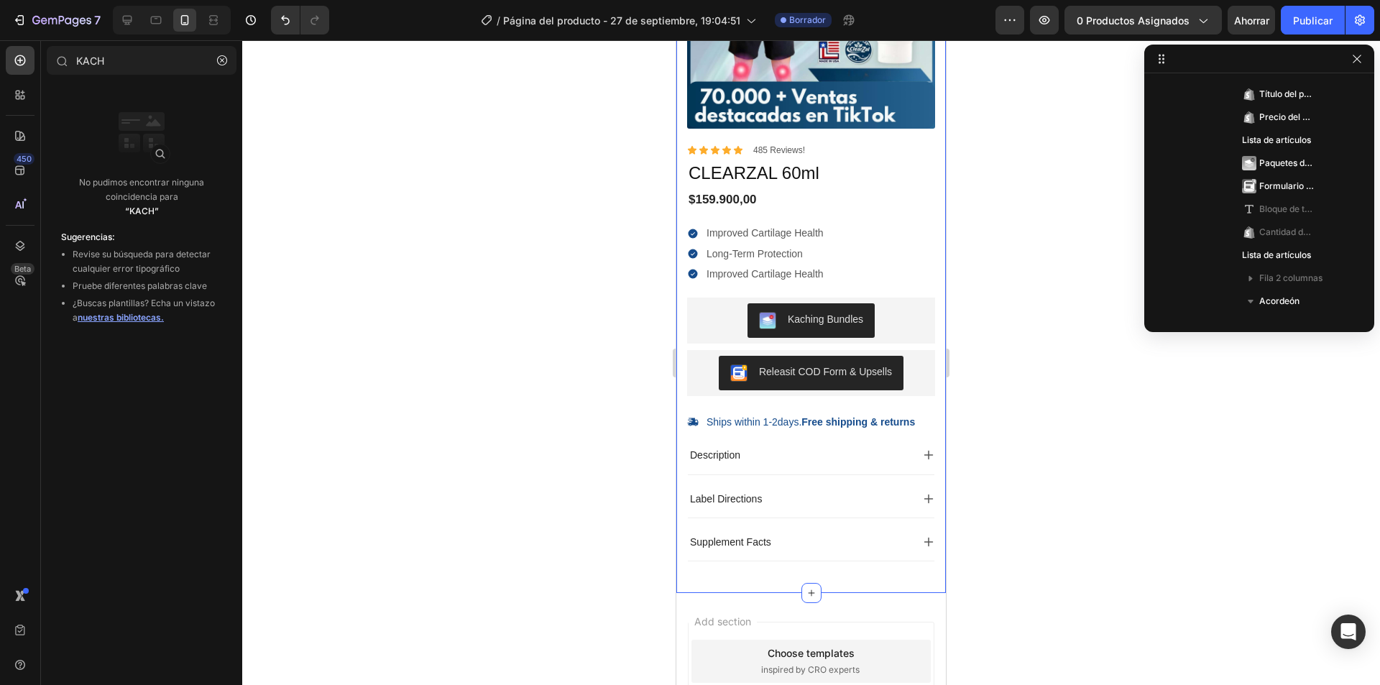
click at [746, 262] on div "Long-Term Protection" at bounding box center [764, 253] width 121 height 17
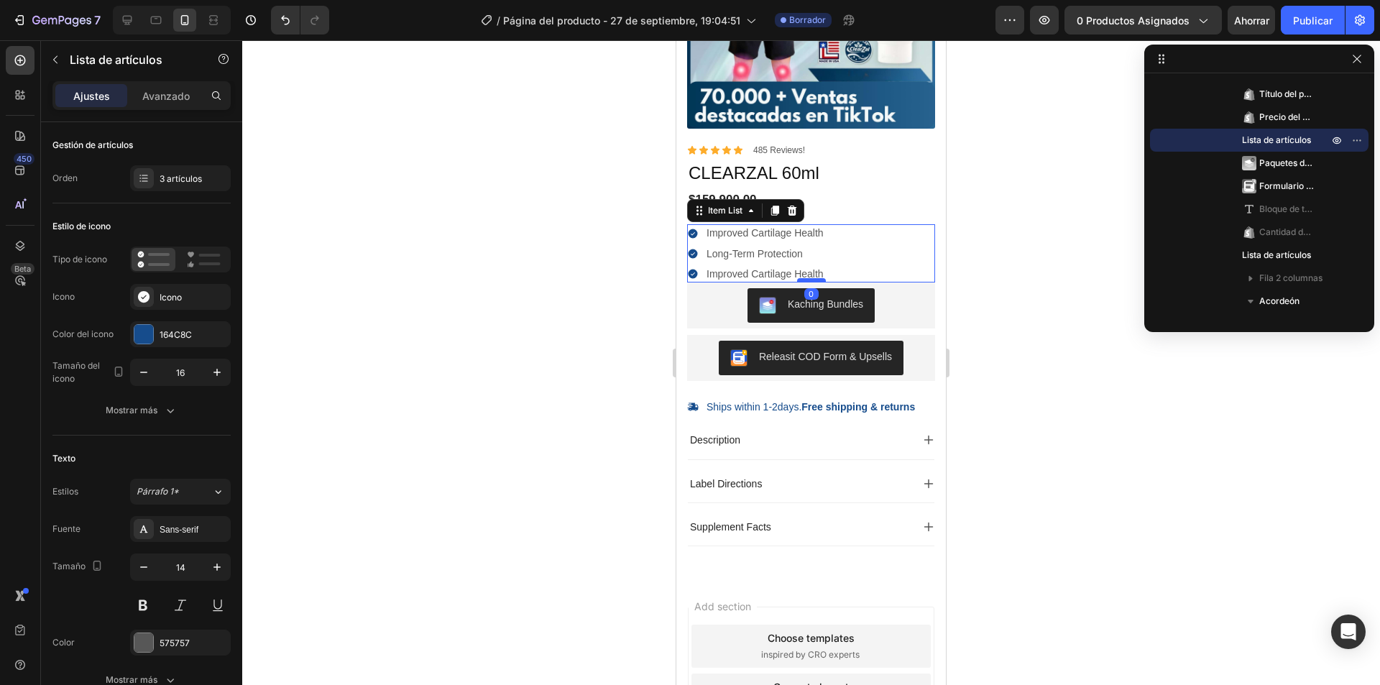
drag, startPoint x: 813, startPoint y: 296, endPoint x: 1624, endPoint y: 313, distance: 811.5
click at [818, 279] on div at bounding box center [811, 280] width 29 height 4
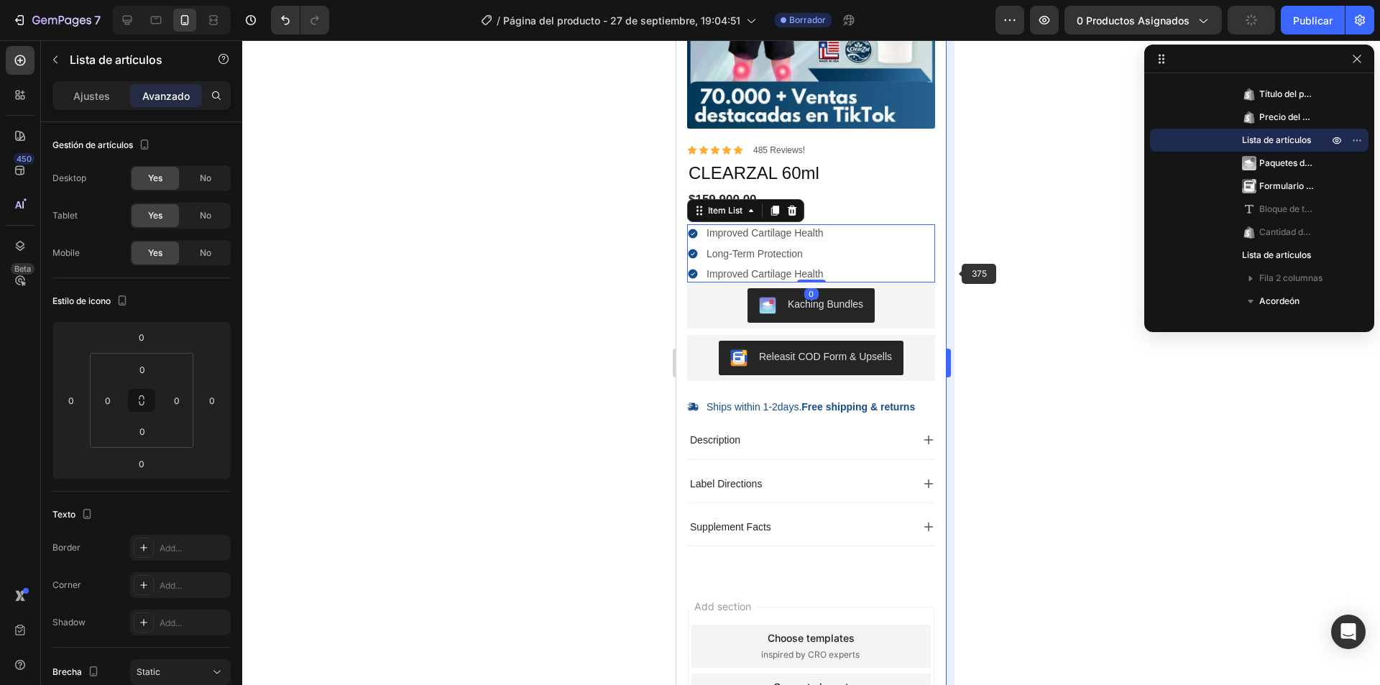
click at [984, 269] on div at bounding box center [811, 362] width 1138 height 645
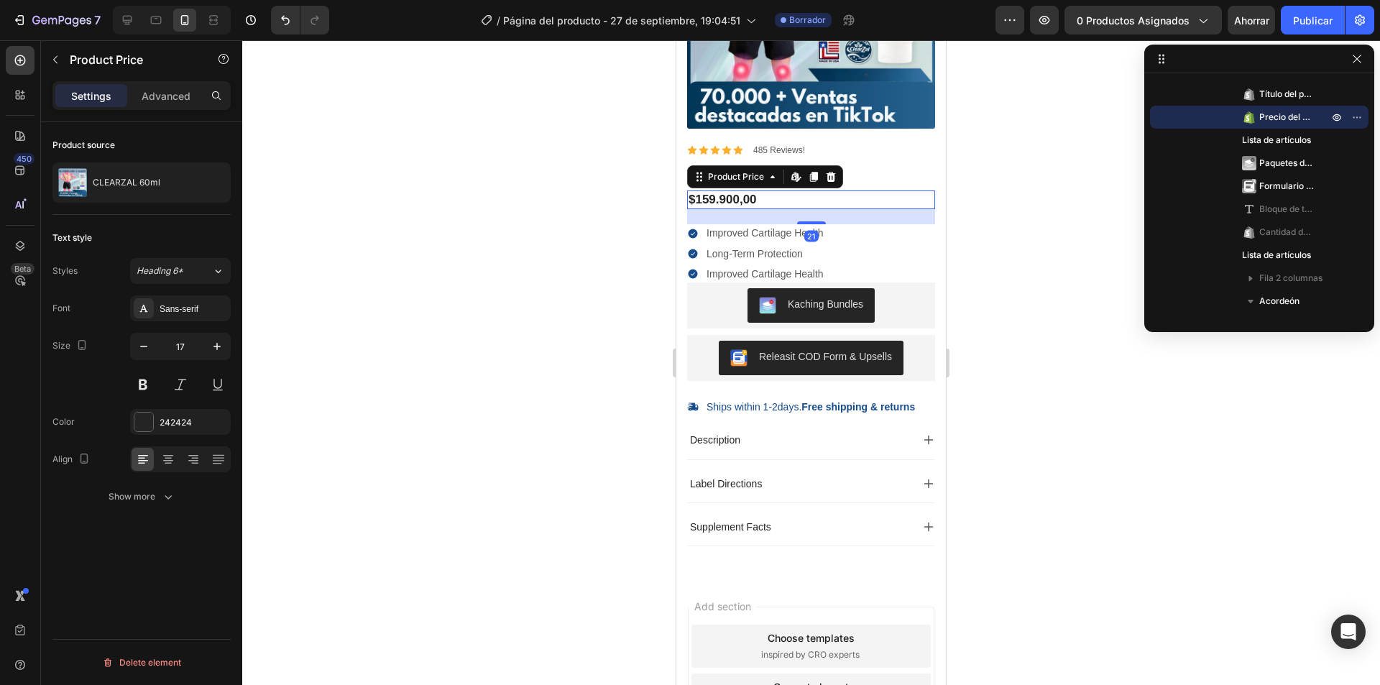
click at [773, 203] on div "$159.900,00" at bounding box center [811, 199] width 248 height 19
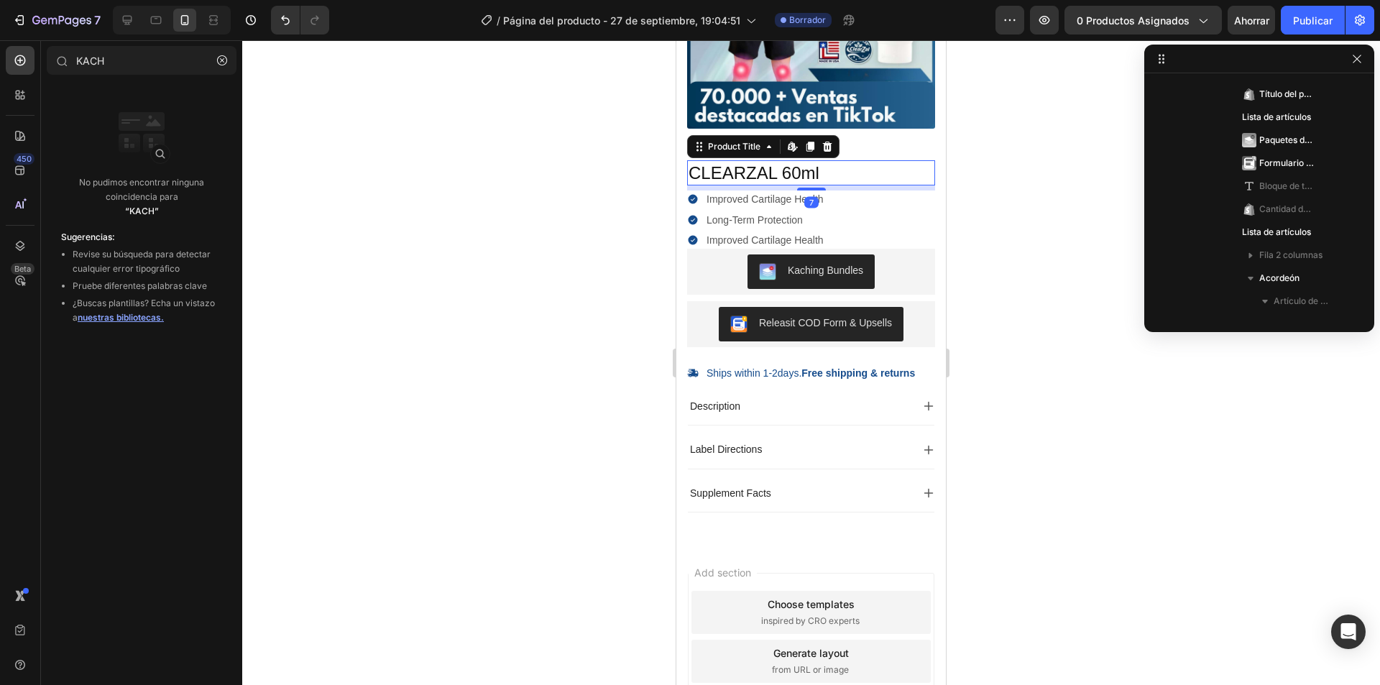
click at [839, 184] on h1 "CLEARZAL 60ml" at bounding box center [811, 172] width 248 height 25
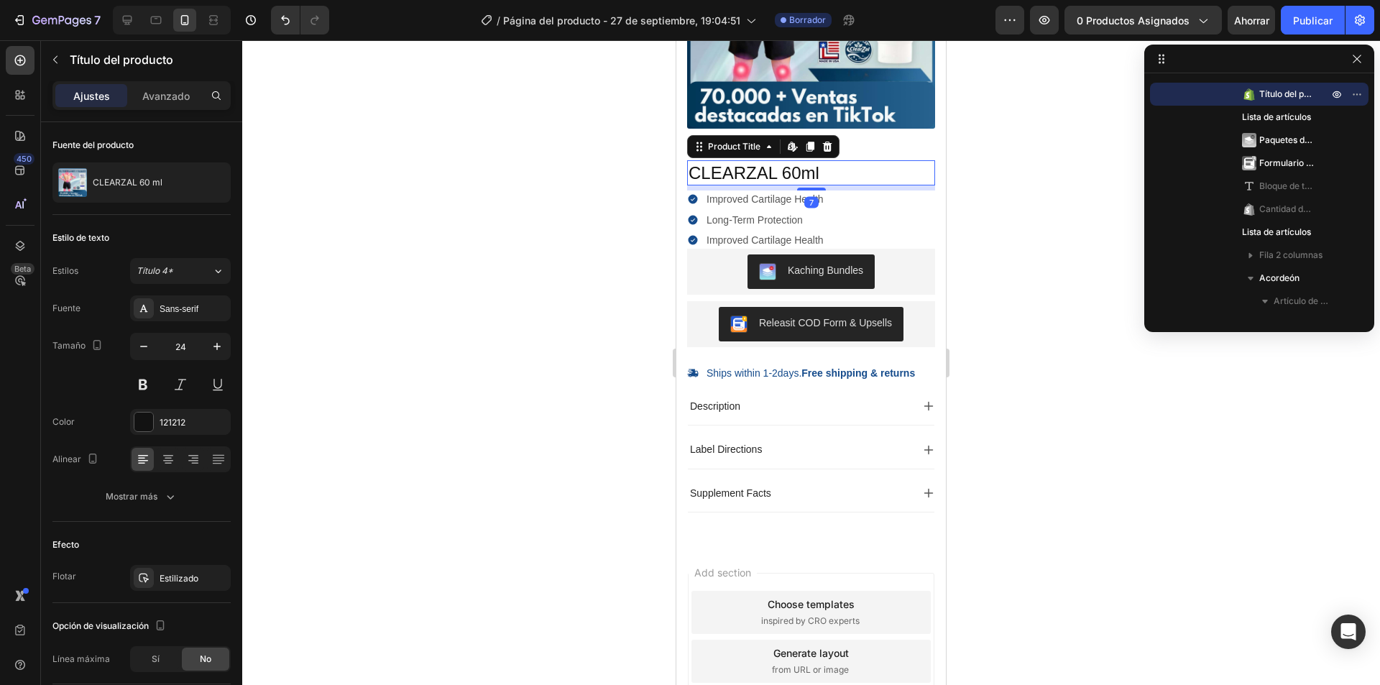
click at [842, 174] on h1 "CLEARZAL 60ml" at bounding box center [811, 172] width 248 height 25
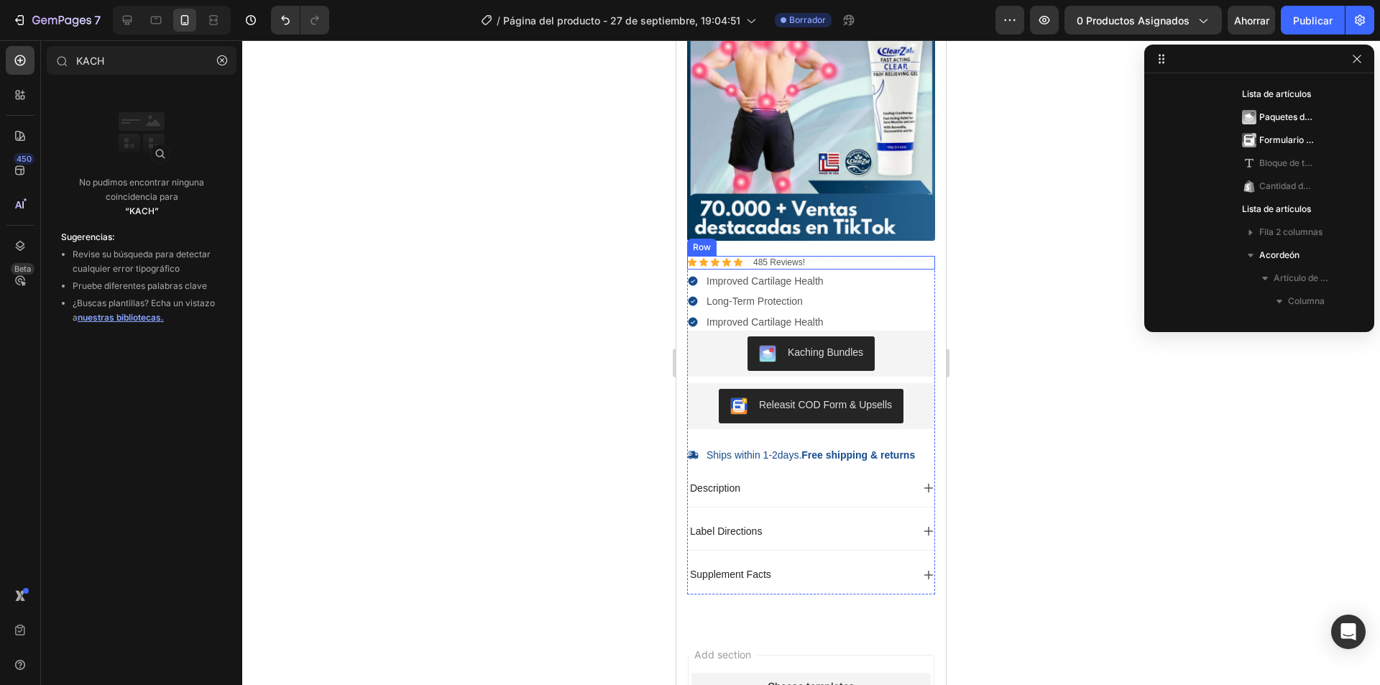
scroll to position [72, 0]
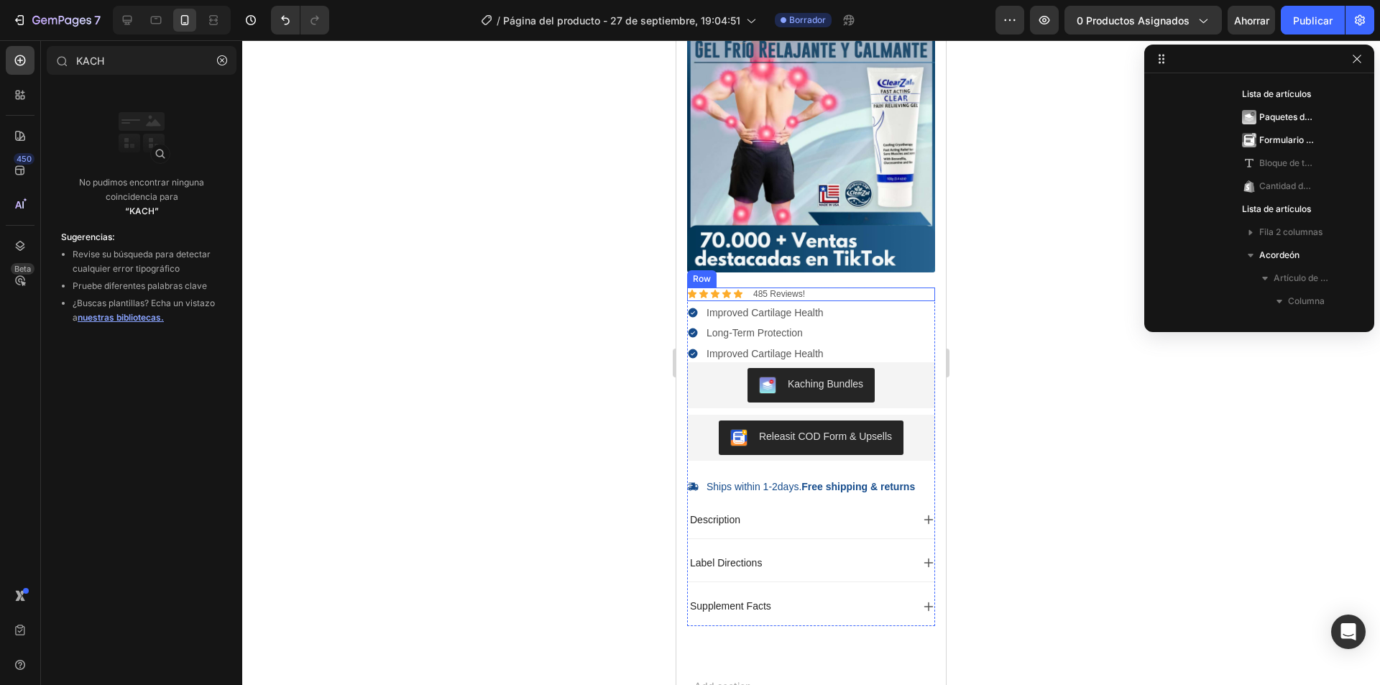
click at [834, 290] on div "Icon Icon Icon Icon Icon Icon List 485 Reviews! Text Block Row" at bounding box center [811, 294] width 248 height 14
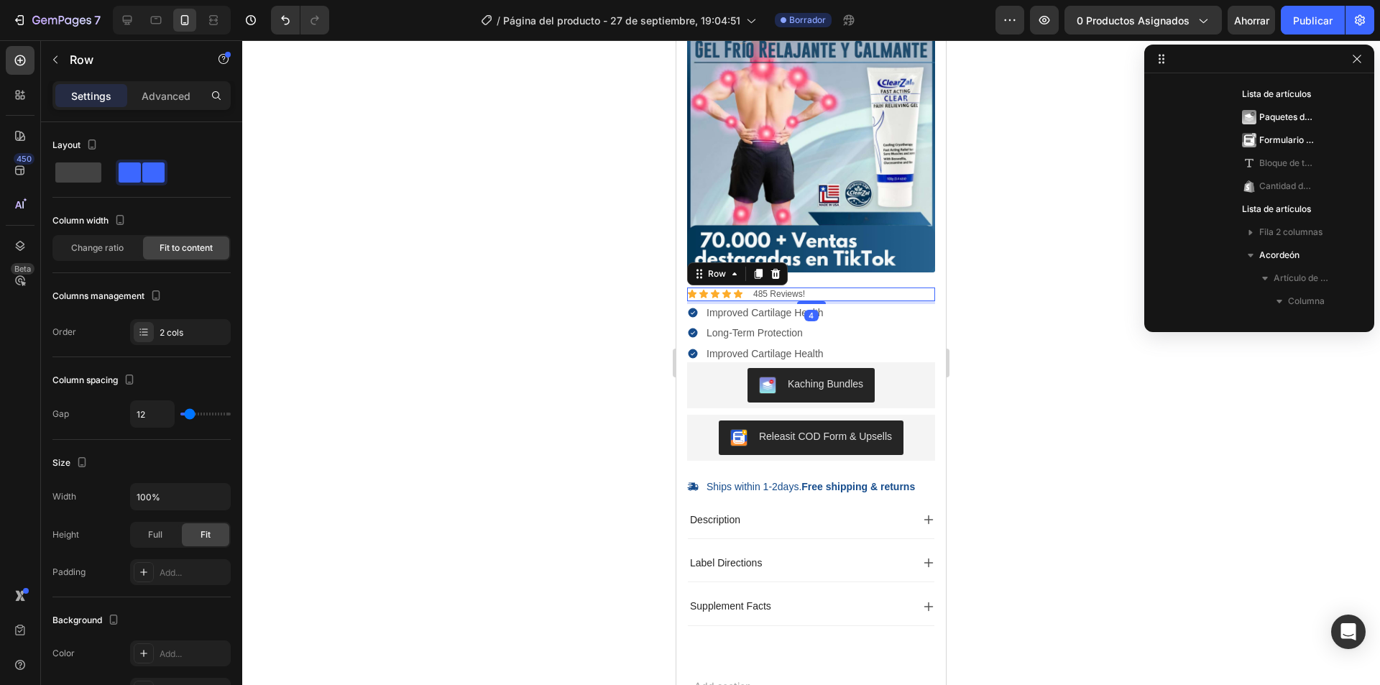
scroll to position [249, 0]
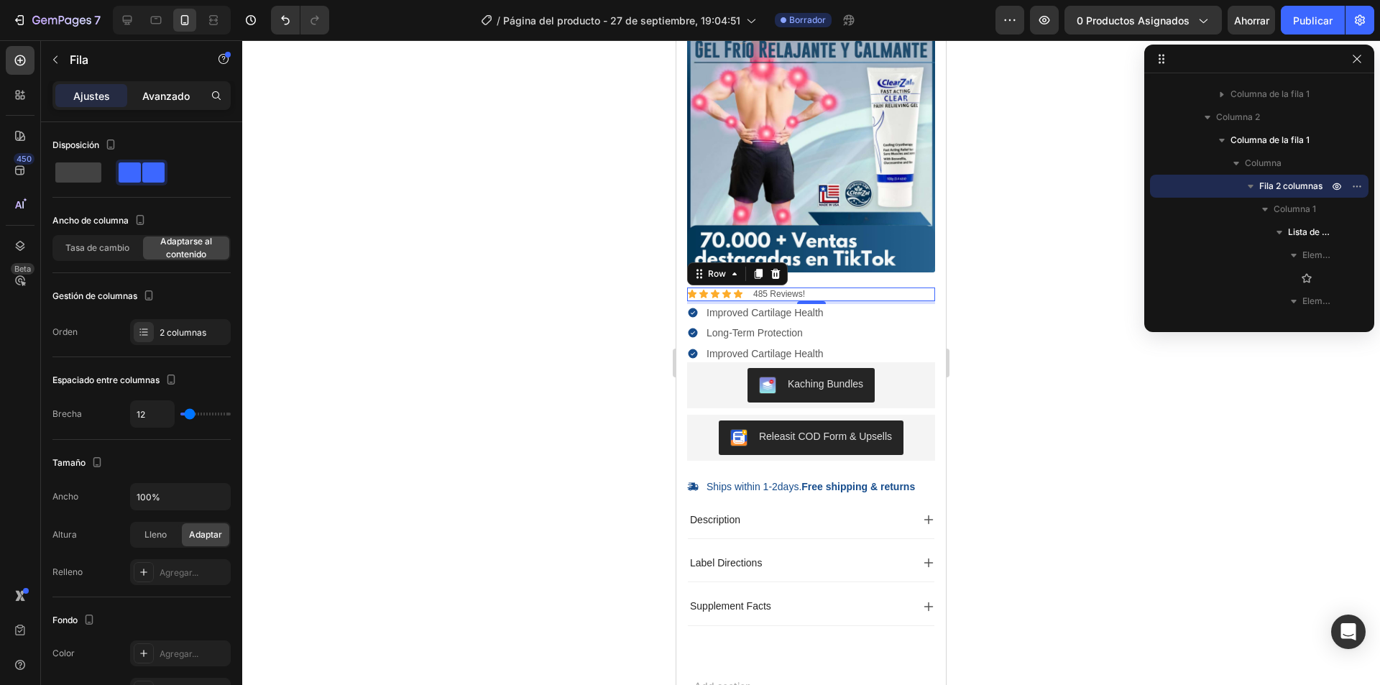
click at [144, 96] on font "Avanzado" at bounding box center [165, 96] width 47 height 12
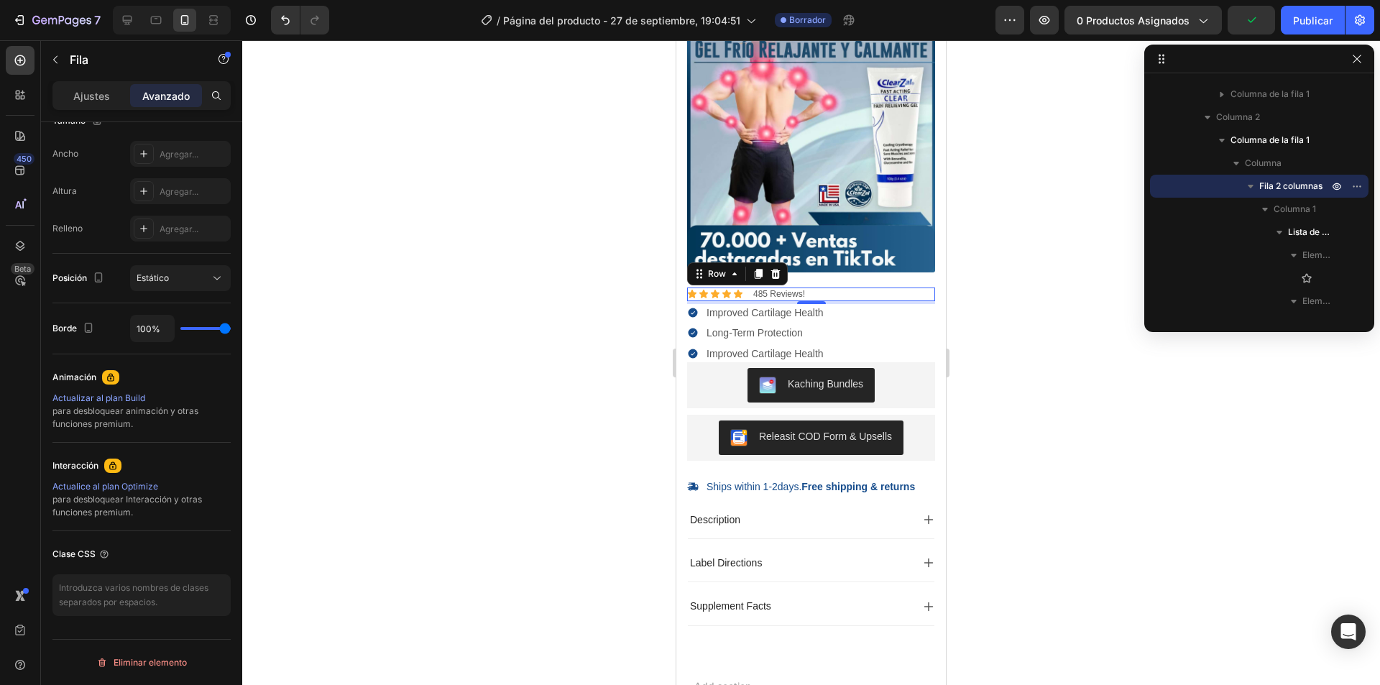
scroll to position [0, 0]
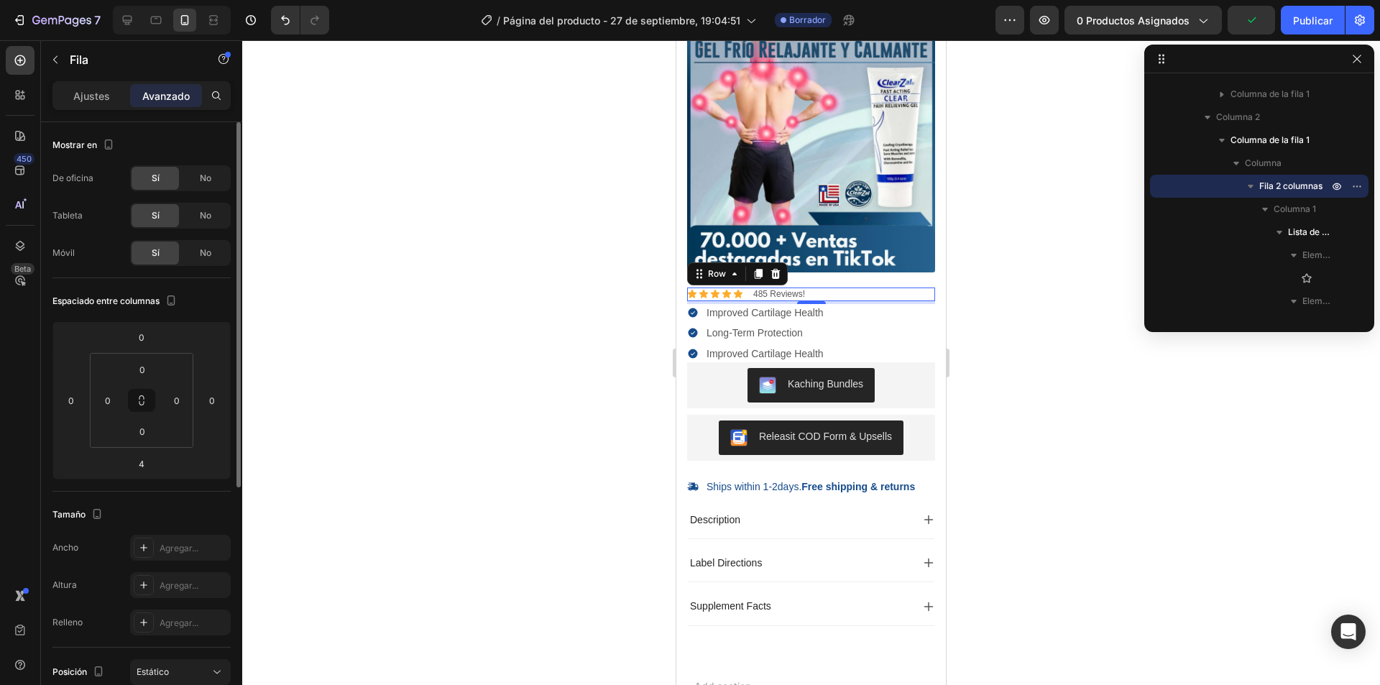
click at [89, 98] on font "Ajustes" at bounding box center [91, 96] width 37 height 12
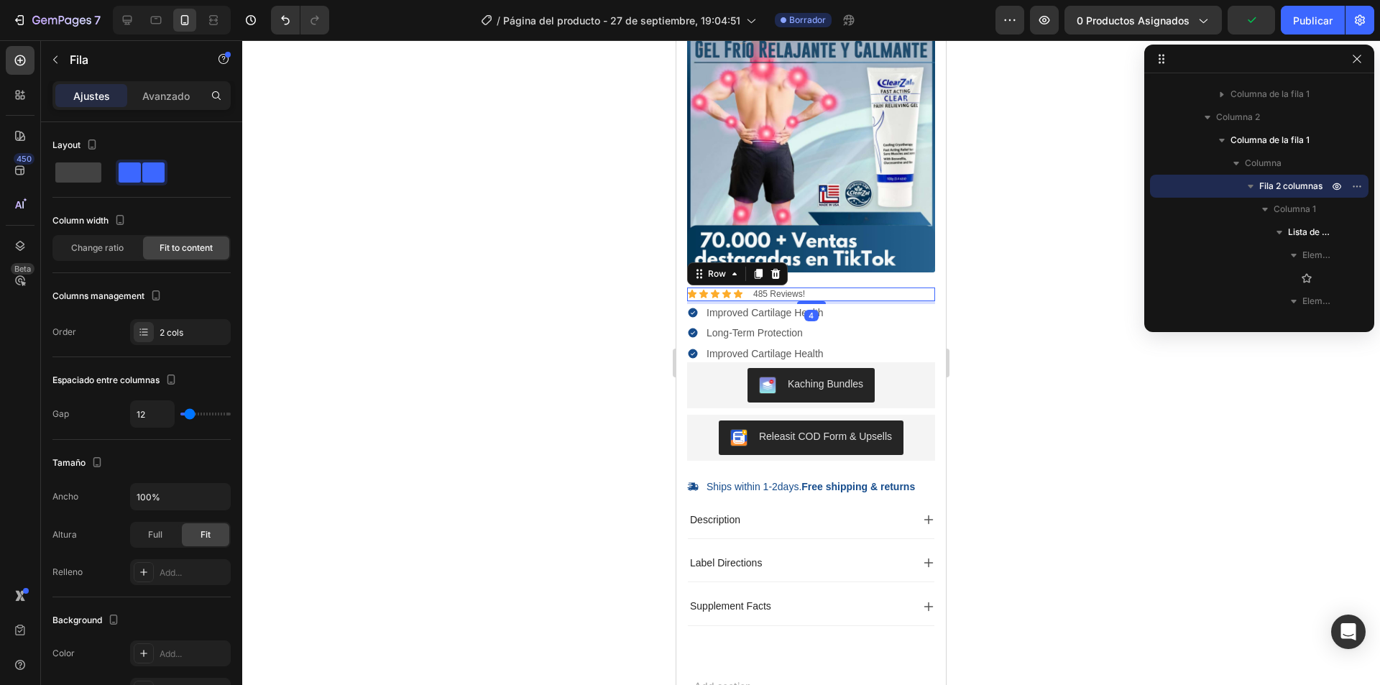
scroll to position [400, 0]
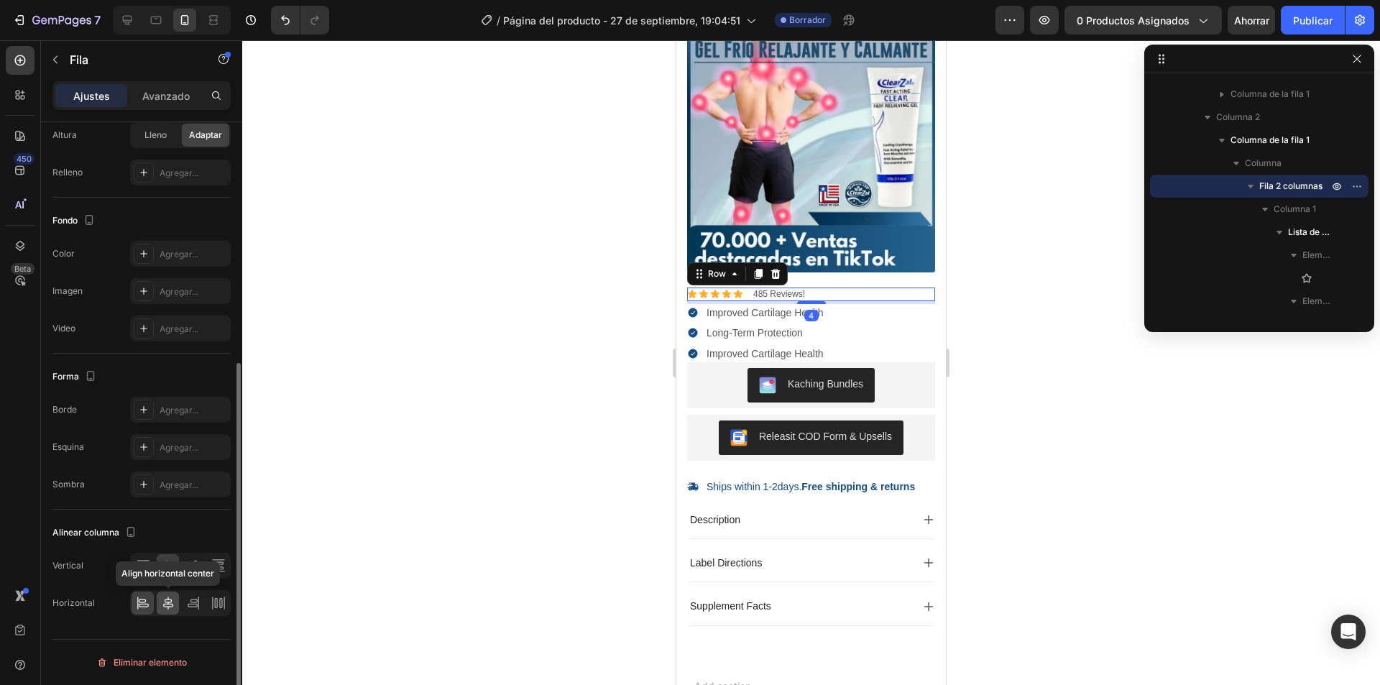
click at [165, 604] on icon at bounding box center [168, 602] width 10 height 13
click at [861, 294] on p "485 Reviews!" at bounding box center [843, 294] width 52 height 11
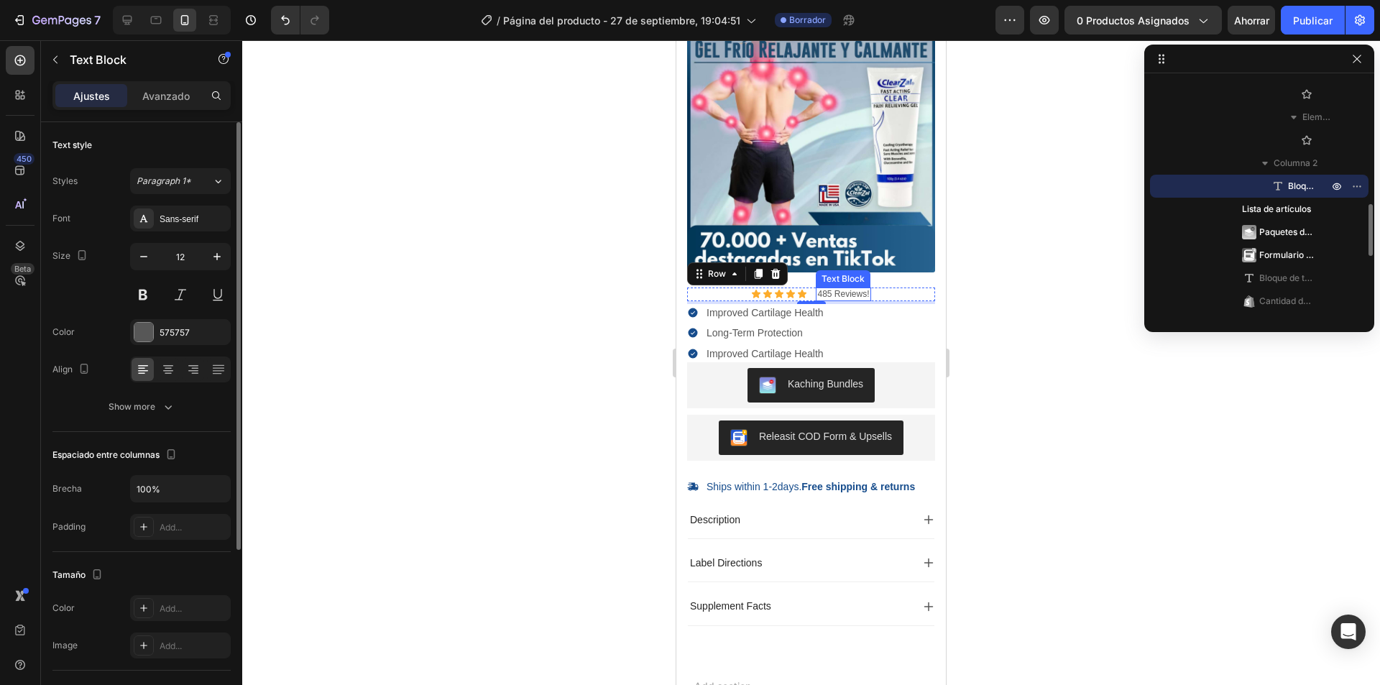
click at [862, 294] on p "485 Reviews!" at bounding box center [843, 294] width 52 height 11
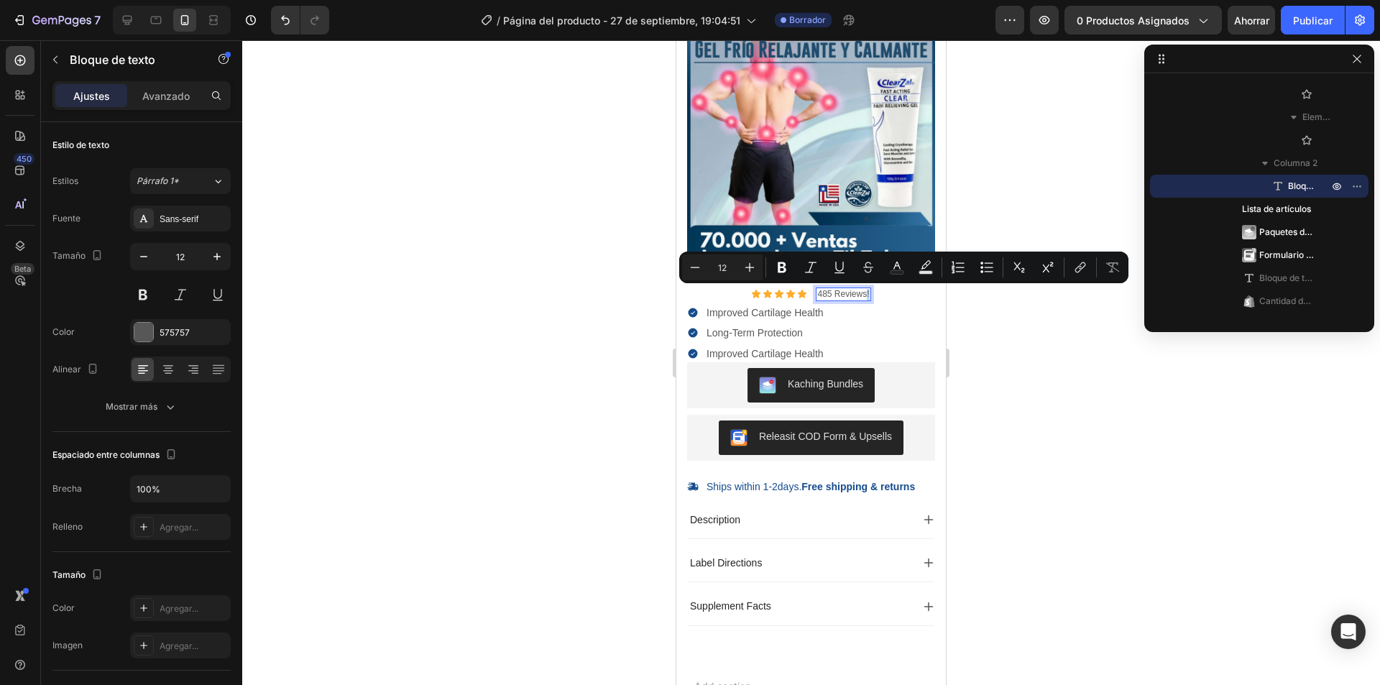
click at [861, 297] on p "485 Reviews!" at bounding box center [843, 294] width 52 height 11
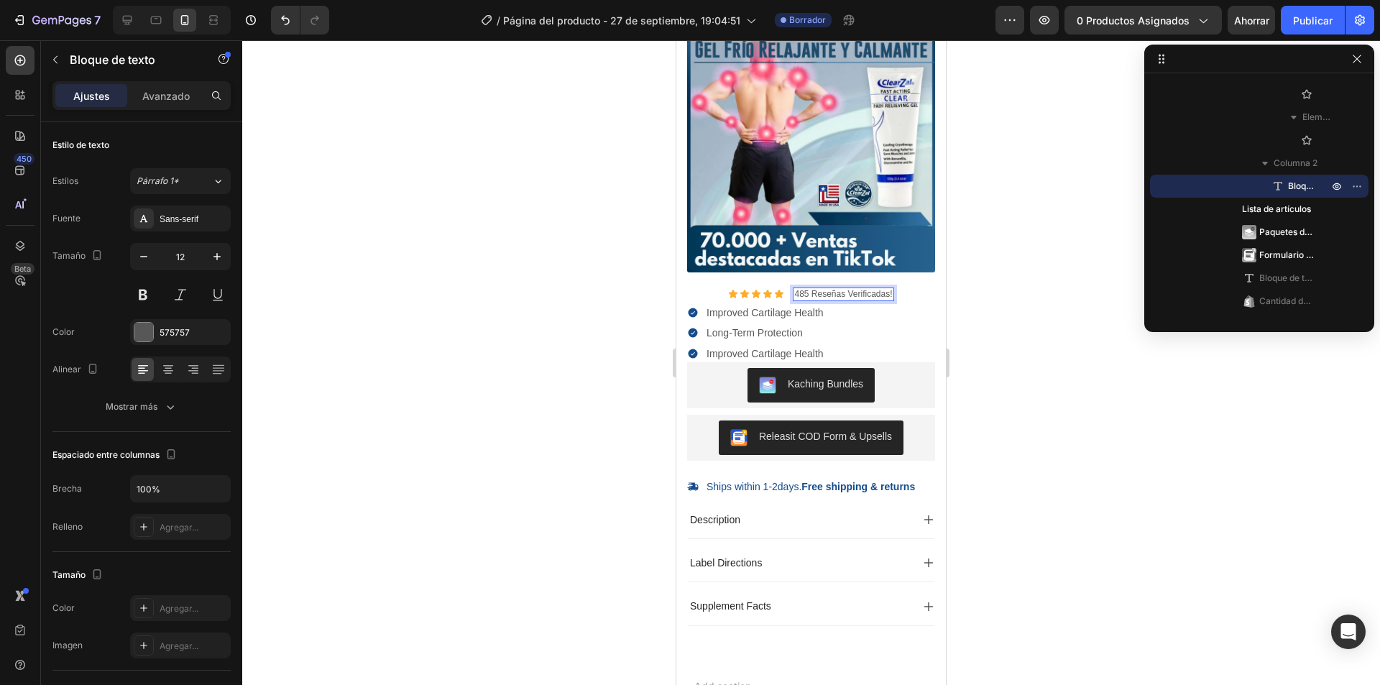
click at [1039, 306] on div at bounding box center [811, 362] width 1138 height 645
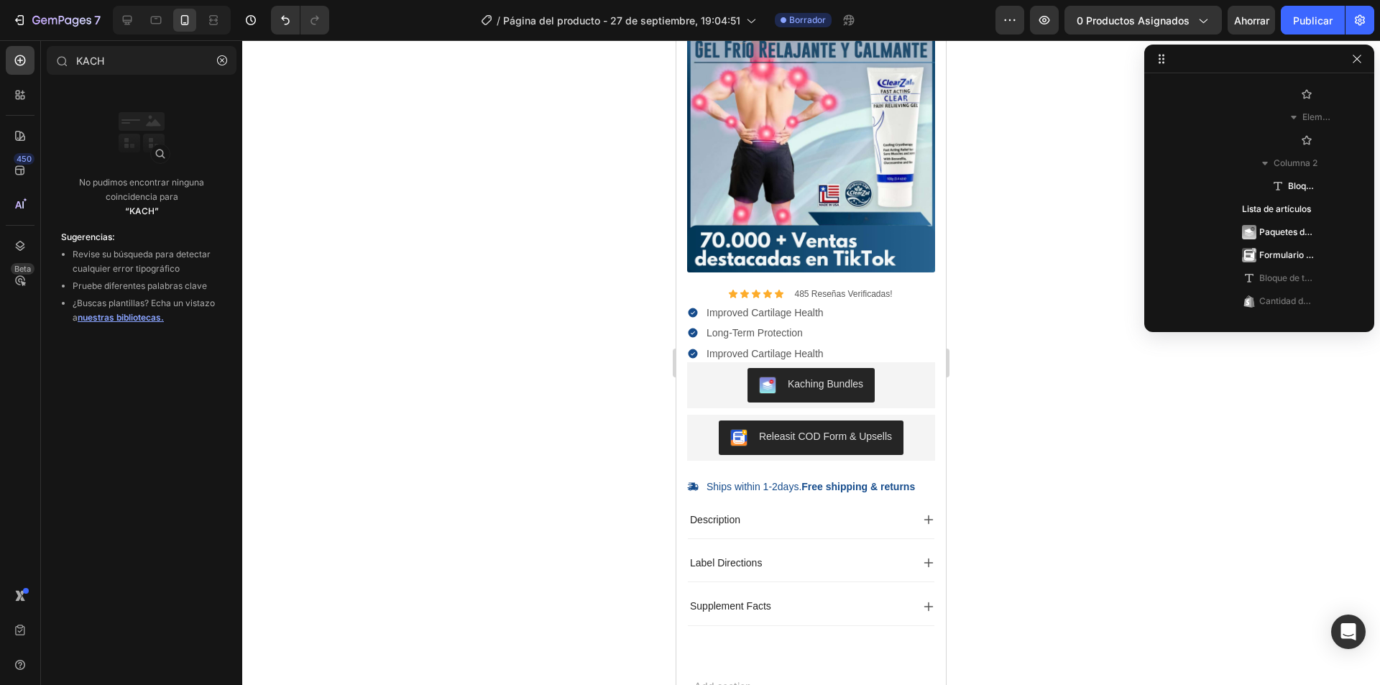
click at [1358, 65] on button "button" at bounding box center [1356, 58] width 17 height 17
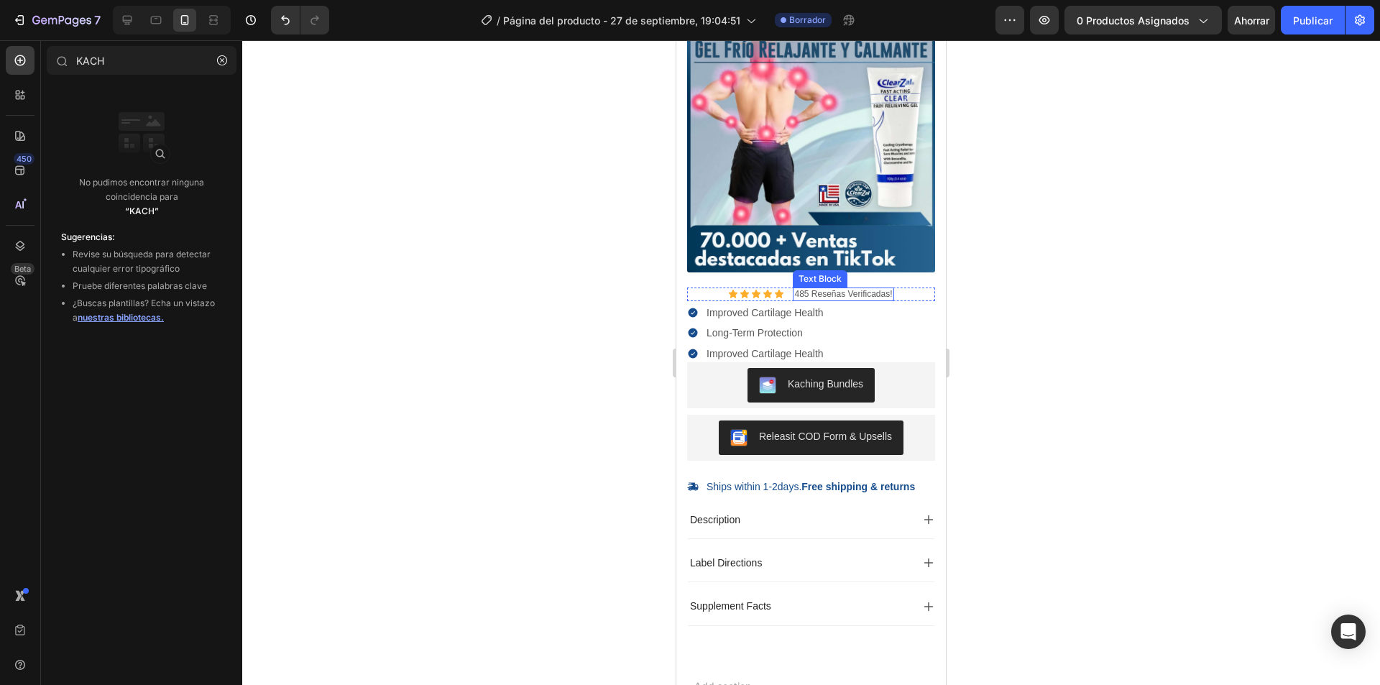
click at [885, 290] on p "485 Reseñas Verificadas!" at bounding box center [843, 294] width 98 height 11
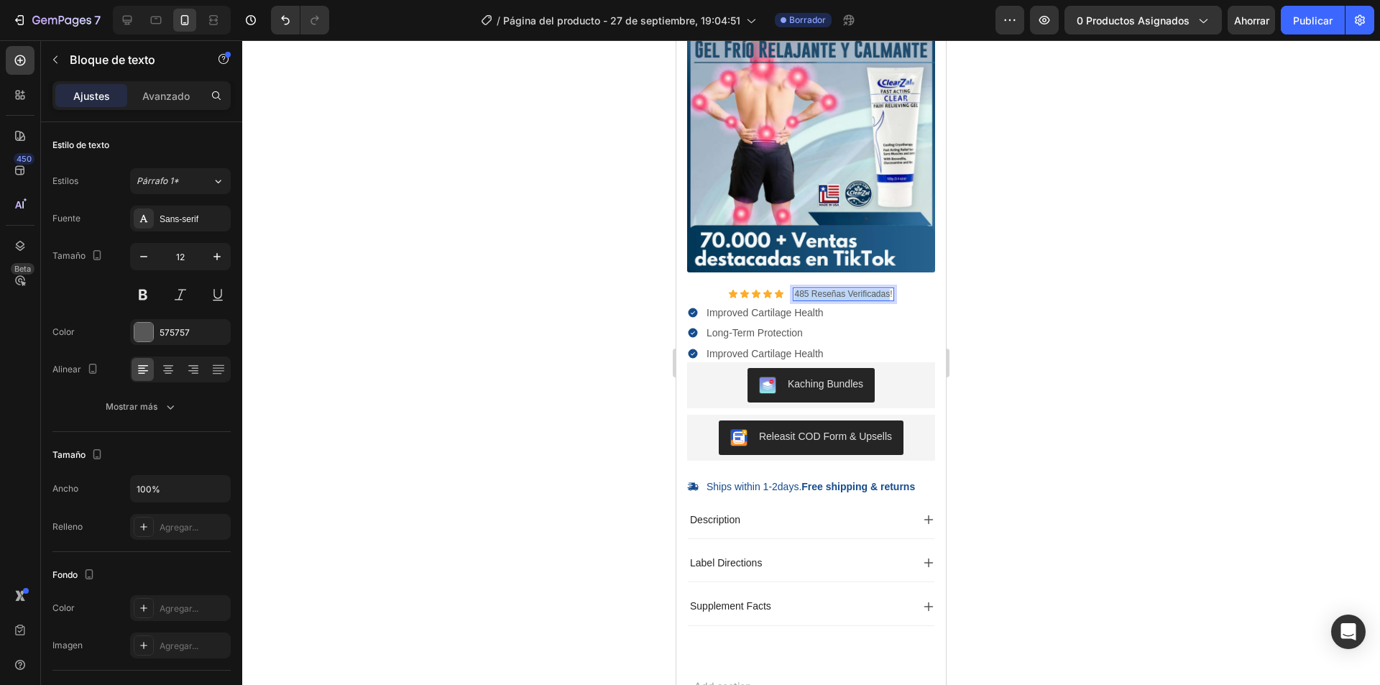
drag, startPoint x: 885, startPoint y: 293, endPoint x: 790, endPoint y: 293, distance: 94.9
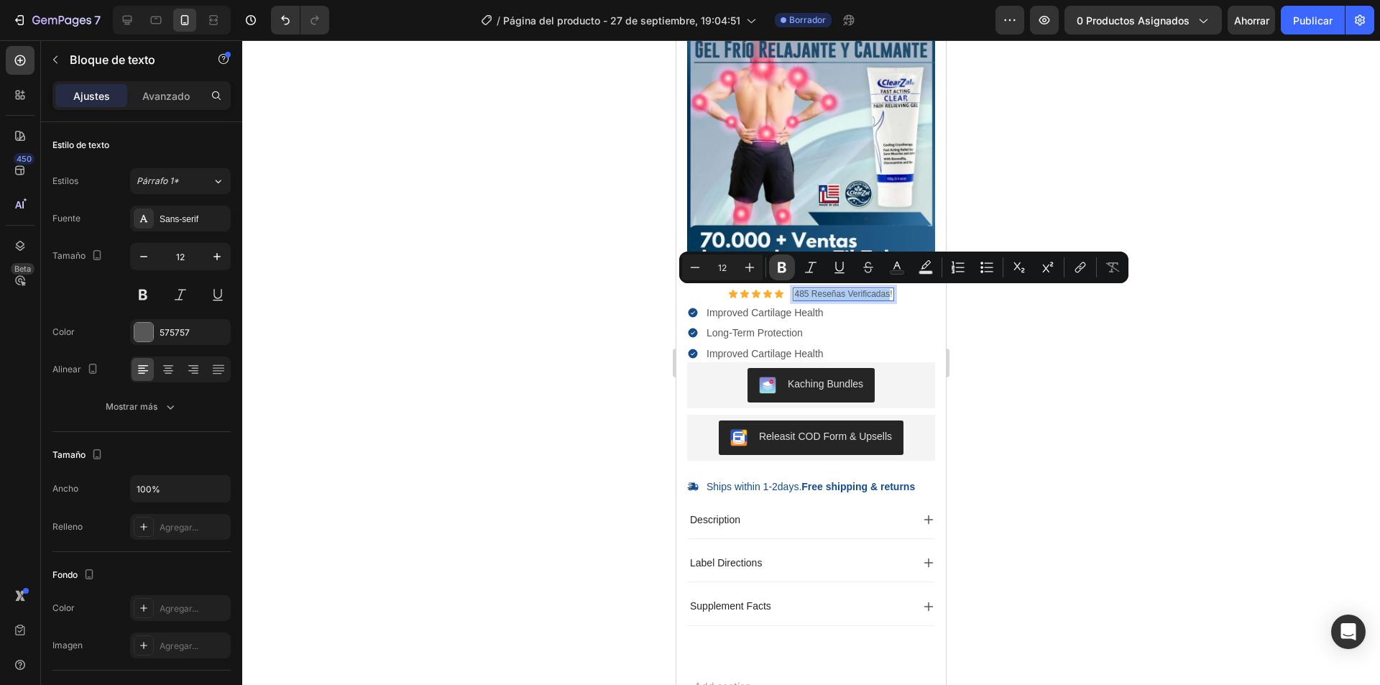
click at [783, 264] on icon "Editor contextual toolbar" at bounding box center [782, 267] width 9 height 11
click at [806, 269] on img at bounding box center [811, 148] width 248 height 248
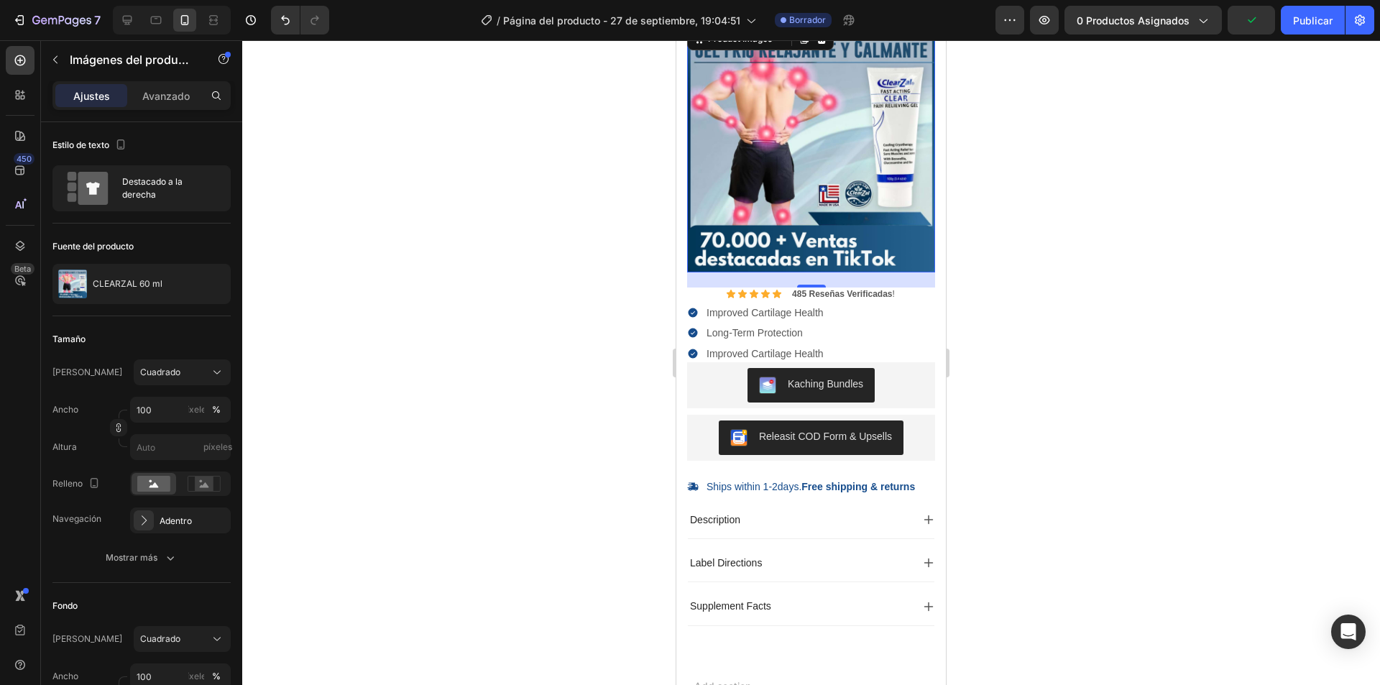
click at [1057, 318] on div at bounding box center [811, 362] width 1138 height 645
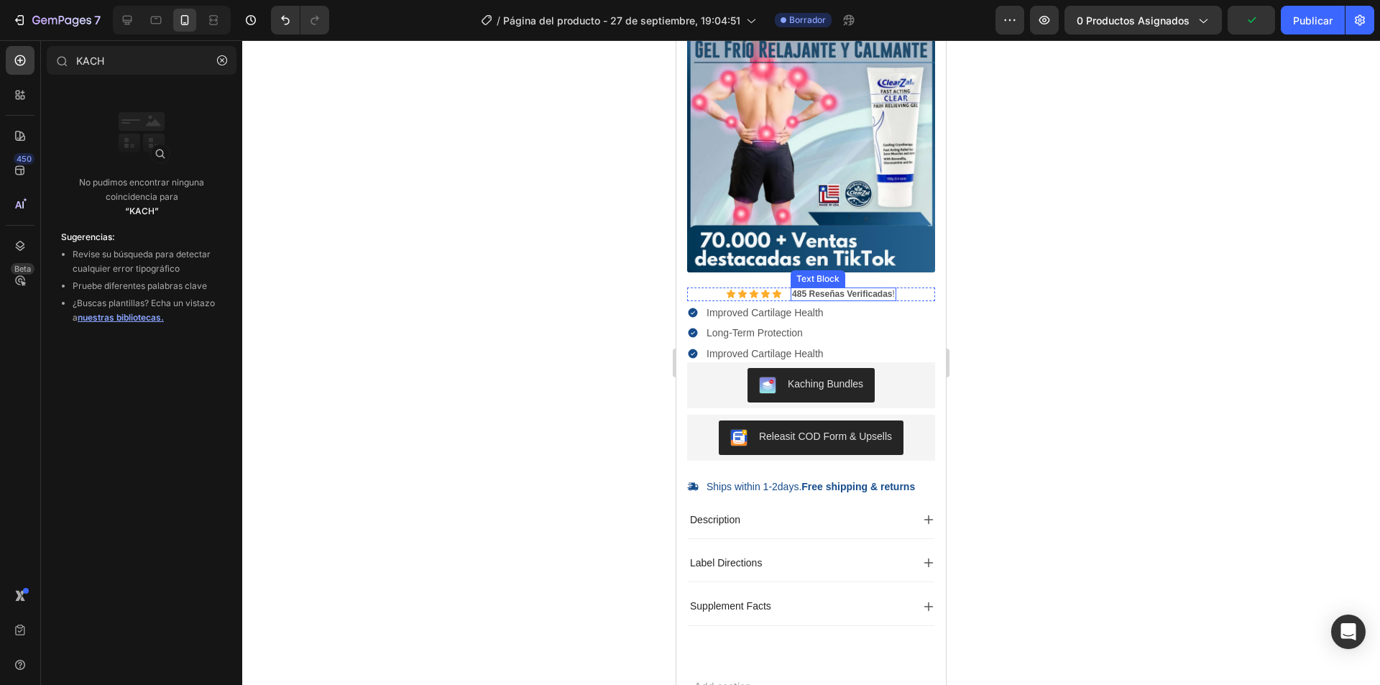
click at [818, 272] on div "Text Block" at bounding box center [817, 278] width 49 height 13
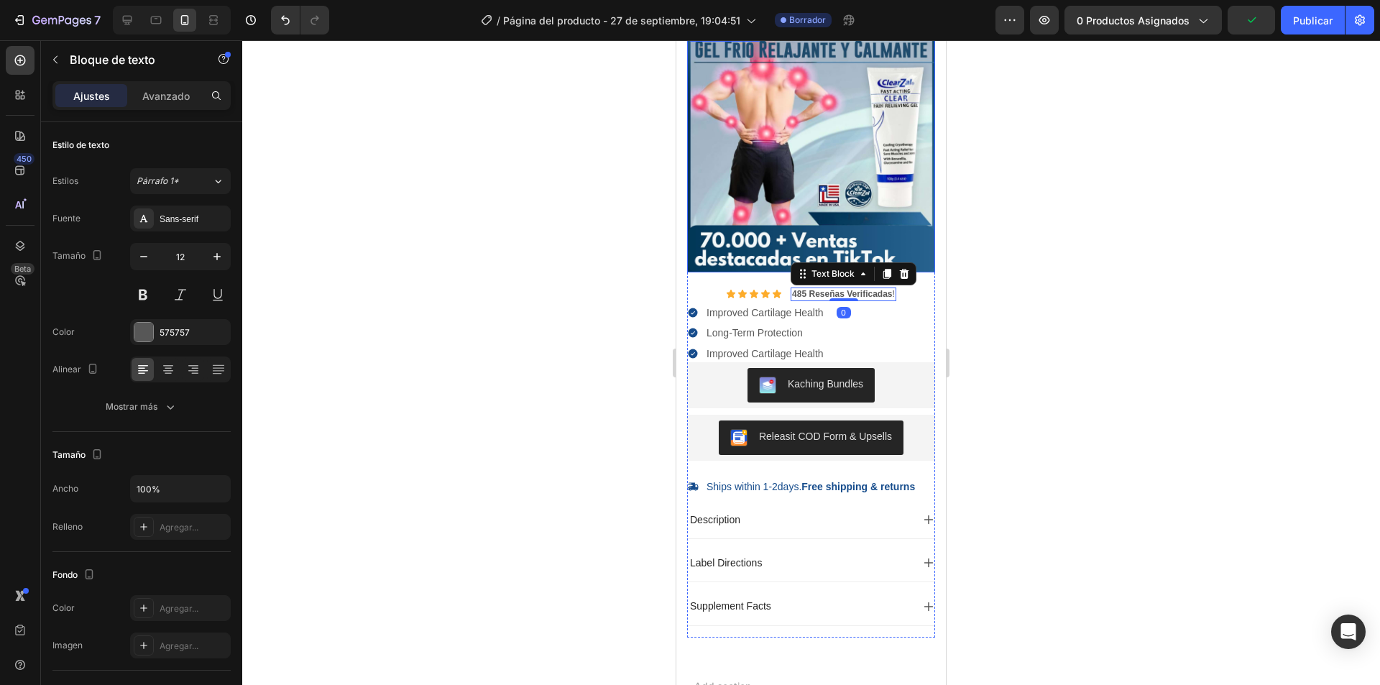
click at [857, 249] on img at bounding box center [811, 148] width 248 height 248
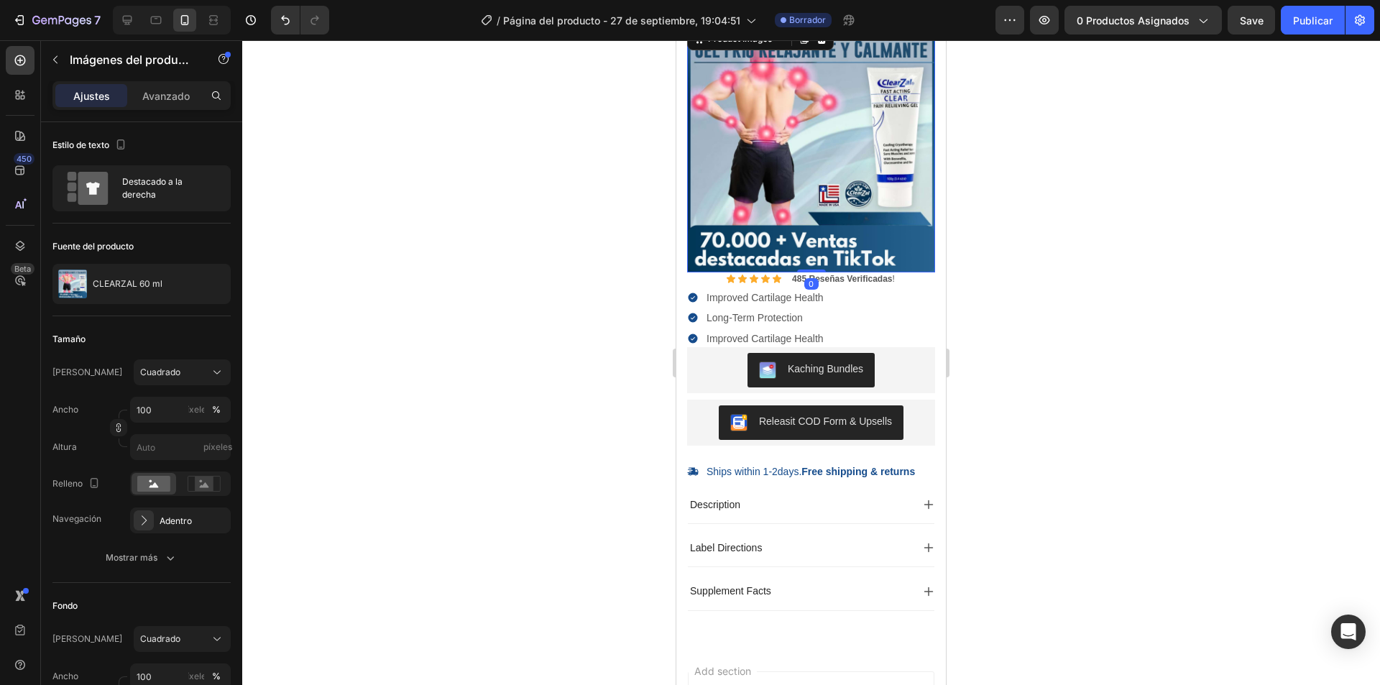
drag, startPoint x: 801, startPoint y: 286, endPoint x: 734, endPoint y: 271, distance: 67.8
click at [808, 254] on div "Product Images 0" at bounding box center [811, 148] width 248 height 248
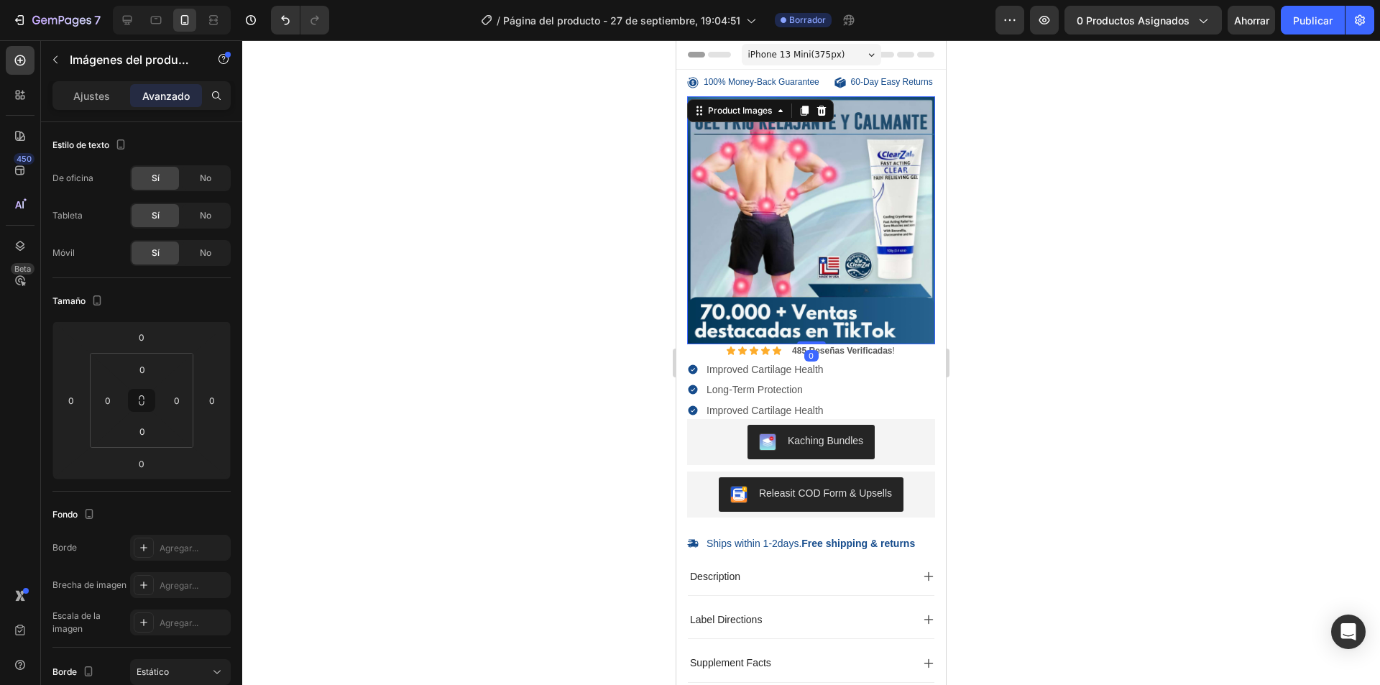
drag, startPoint x: 793, startPoint y: 244, endPoint x: 1339, endPoint y: 293, distance: 549.1
click at [793, 244] on img at bounding box center [811, 220] width 248 height 248
click at [77, 95] on font "Ajustes" at bounding box center [91, 96] width 37 height 12
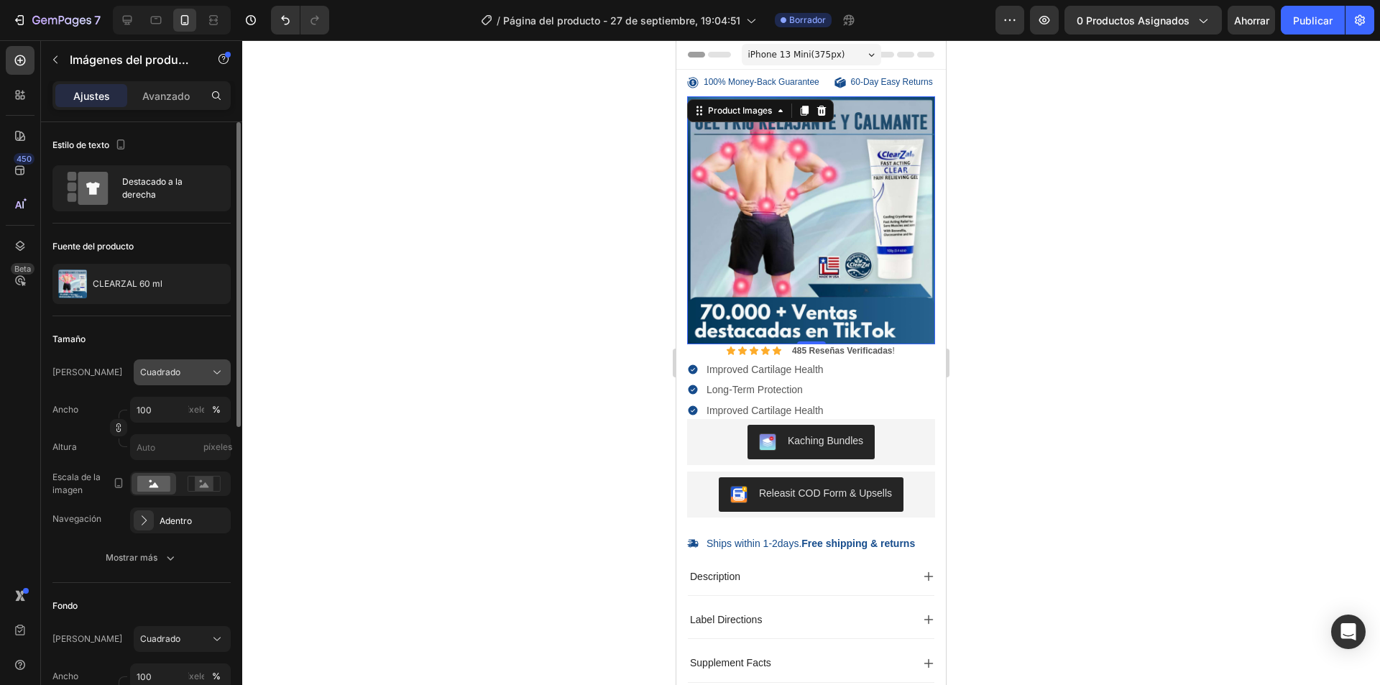
click at [181, 367] on div "Cuadrado" at bounding box center [173, 372] width 67 height 13
click at [162, 511] on font "Costumbre" at bounding box center [161, 514] width 45 height 11
click at [188, 376] on div "Costumbre" at bounding box center [173, 372] width 67 height 13
drag, startPoint x: 165, startPoint y: 484, endPoint x: 185, endPoint y: 469, distance: 25.6
click at [165, 484] on font "Original" at bounding box center [155, 488] width 32 height 11
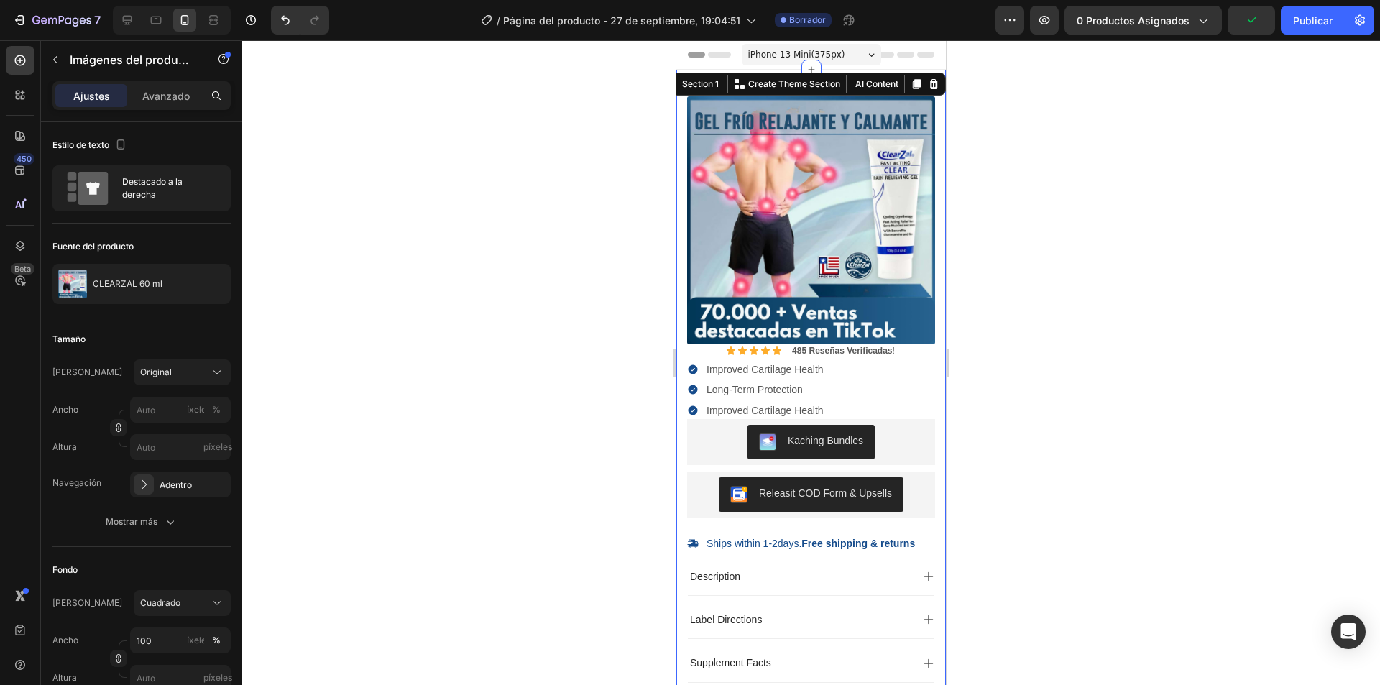
click at [683, 235] on div "100% Money-Back Guarantee Item List 60-Day Easy Returns Item List Row Product I…" at bounding box center [810, 392] width 269 height 645
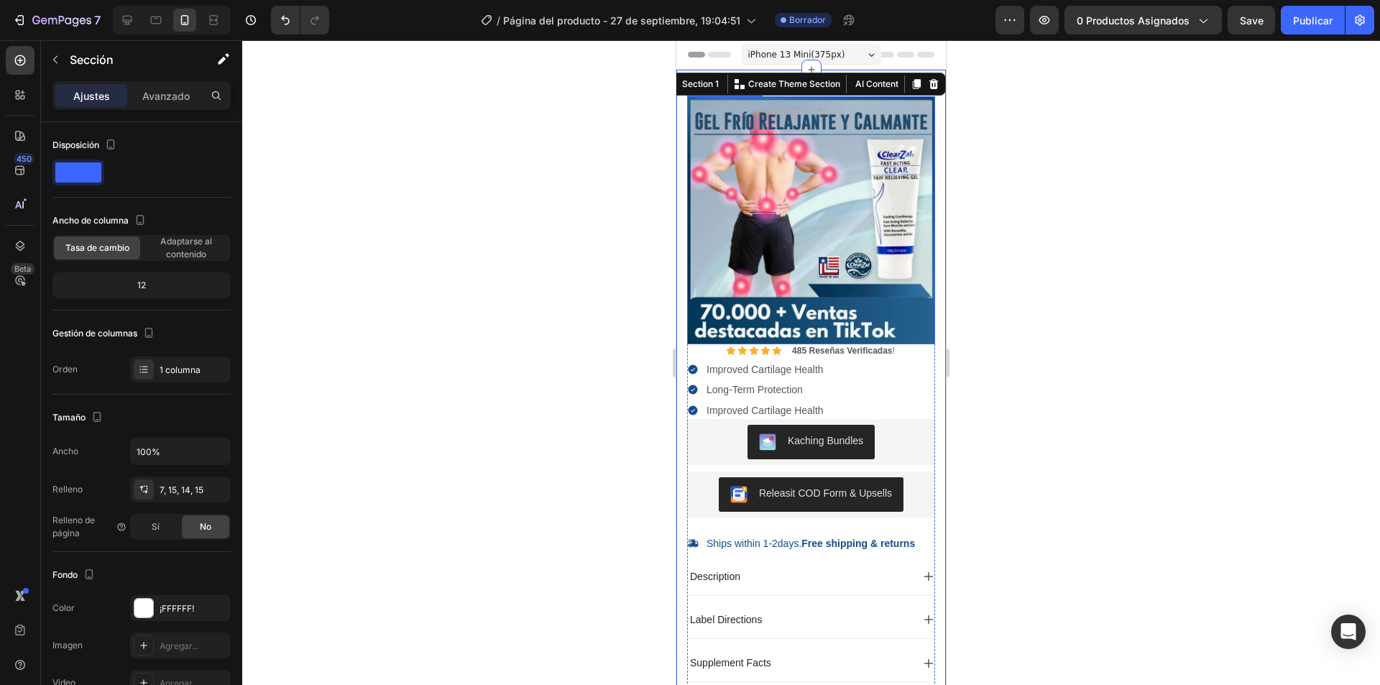
click at [721, 229] on img at bounding box center [811, 220] width 248 height 248
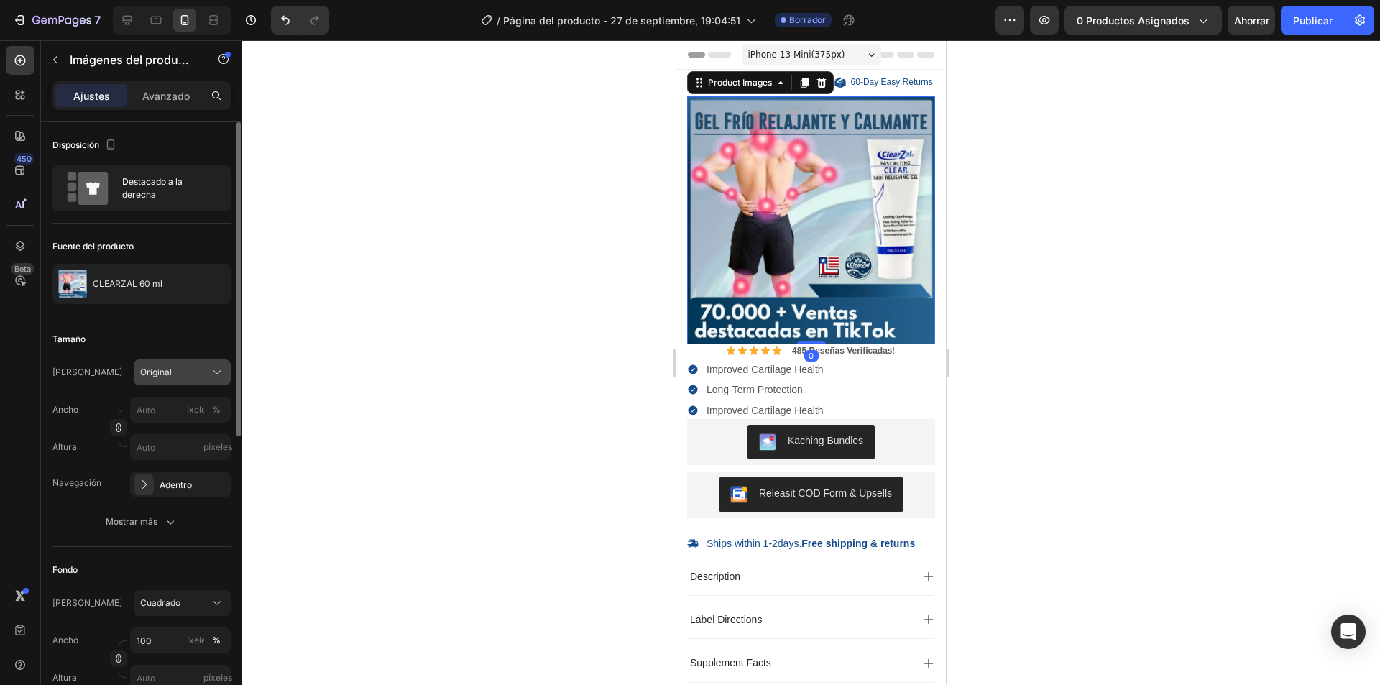
click at [191, 374] on div "Original" at bounding box center [173, 372] width 67 height 13
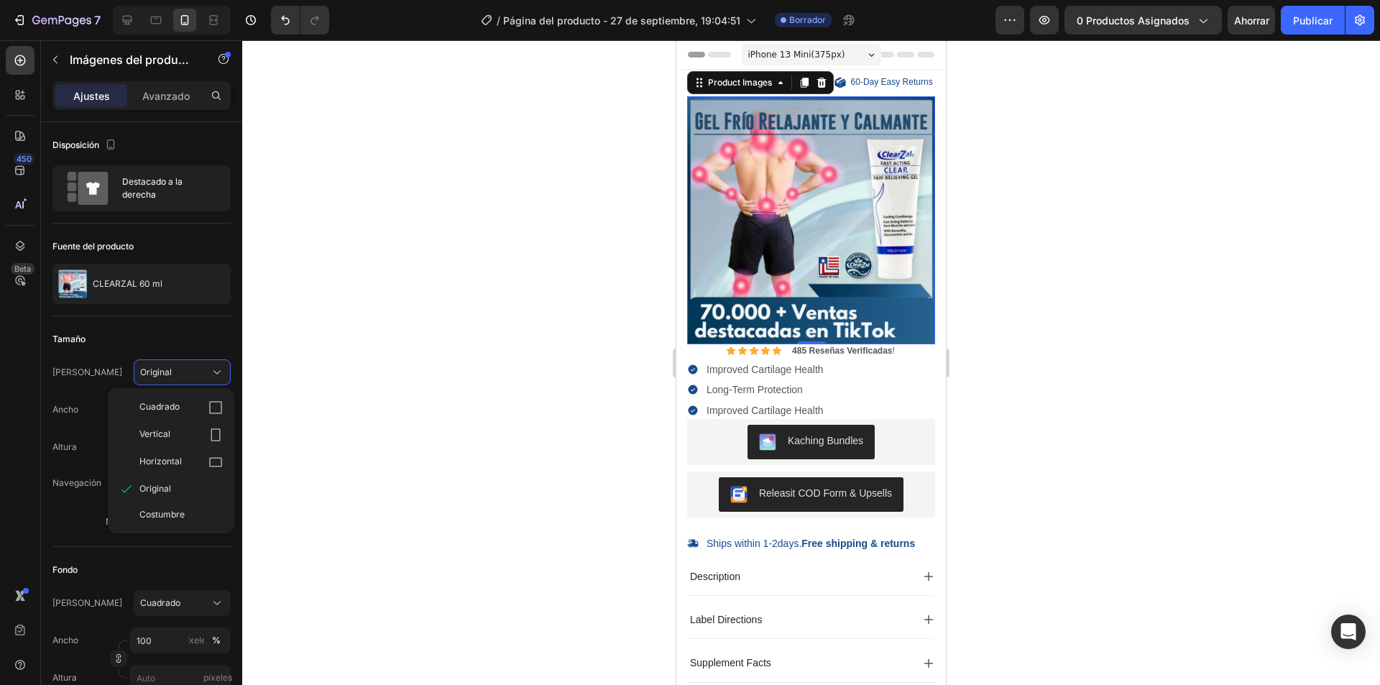
click at [521, 361] on div at bounding box center [811, 362] width 1138 height 645
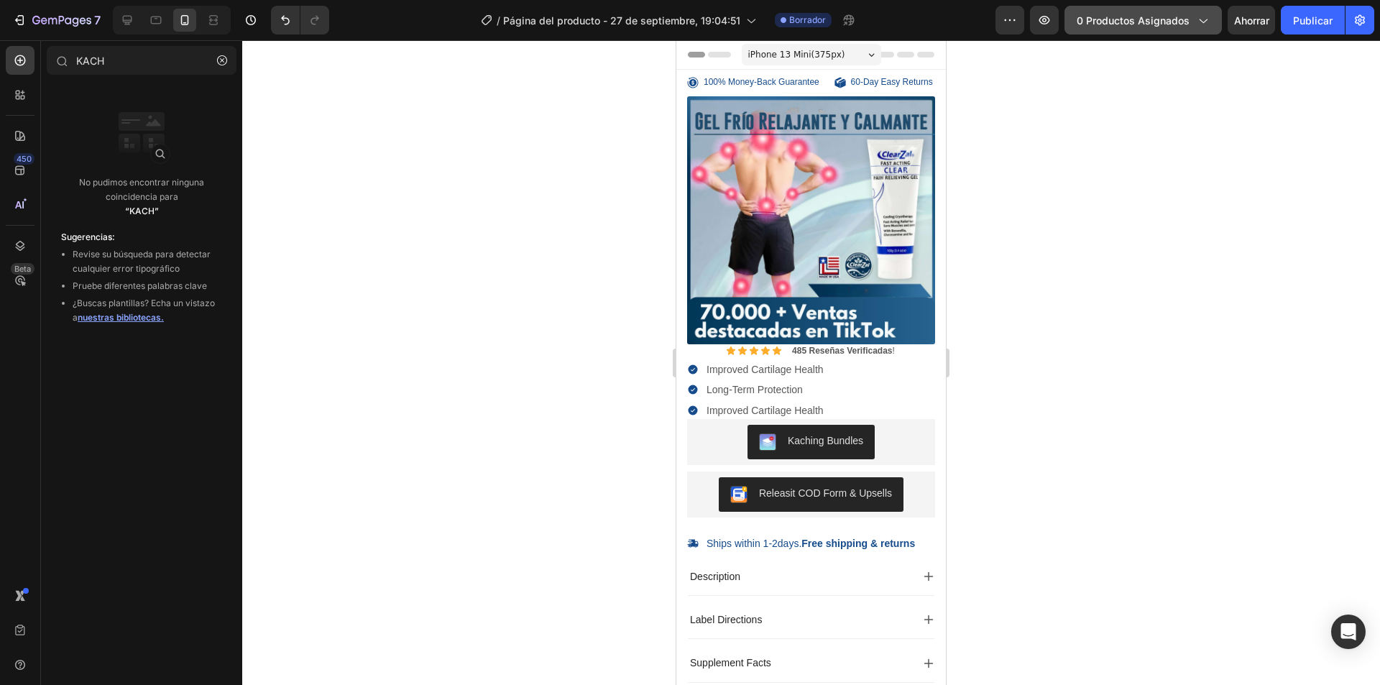
click at [1147, 17] on font "0 productos asignados" at bounding box center [1132, 20] width 113 height 12
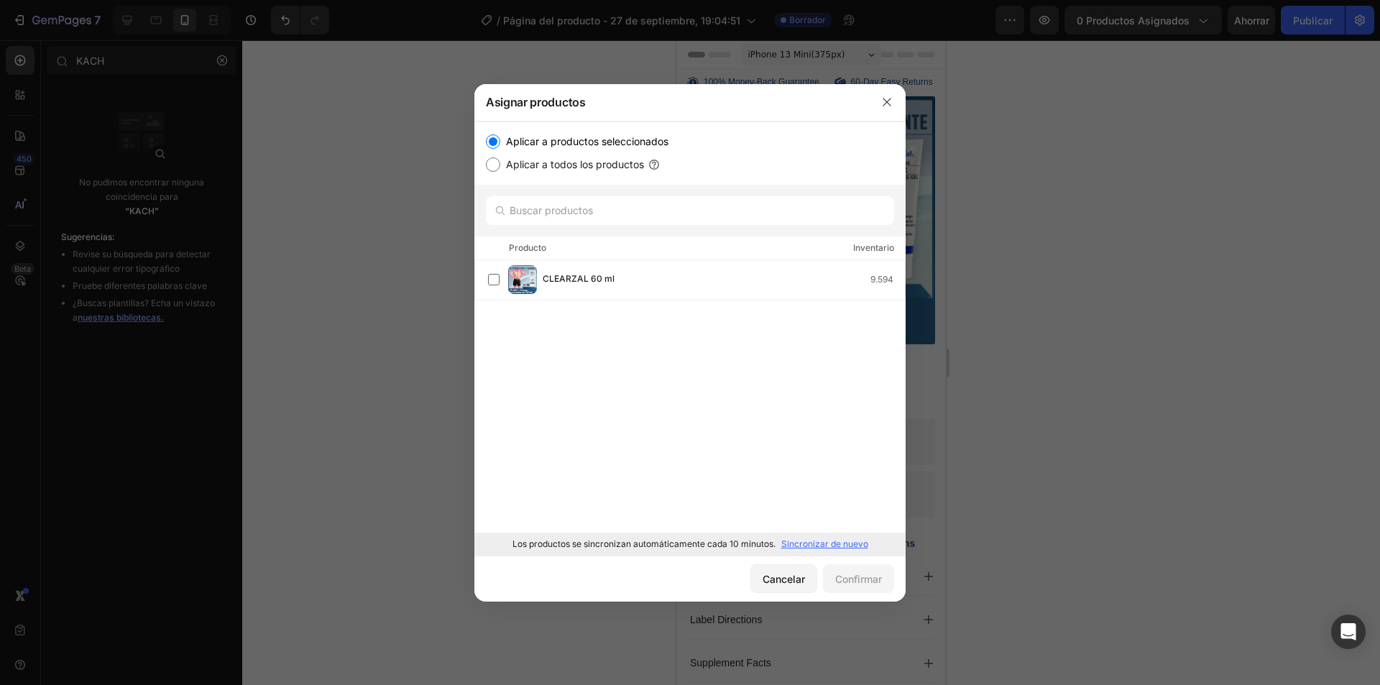
click at [817, 547] on font "Sincronizar de nuevo" at bounding box center [824, 543] width 87 height 11
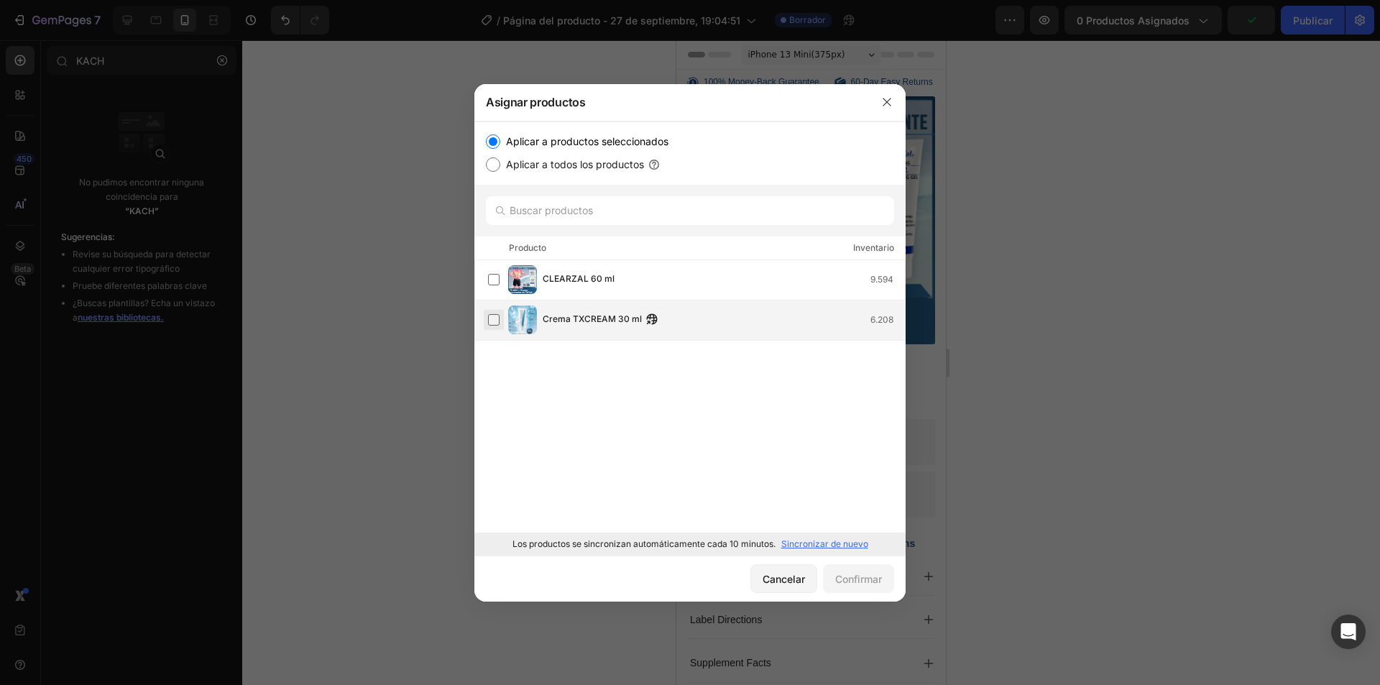
click at [493, 321] on label at bounding box center [493, 319] width 11 height 11
click at [865, 581] on font "Confirmar" at bounding box center [858, 579] width 47 height 12
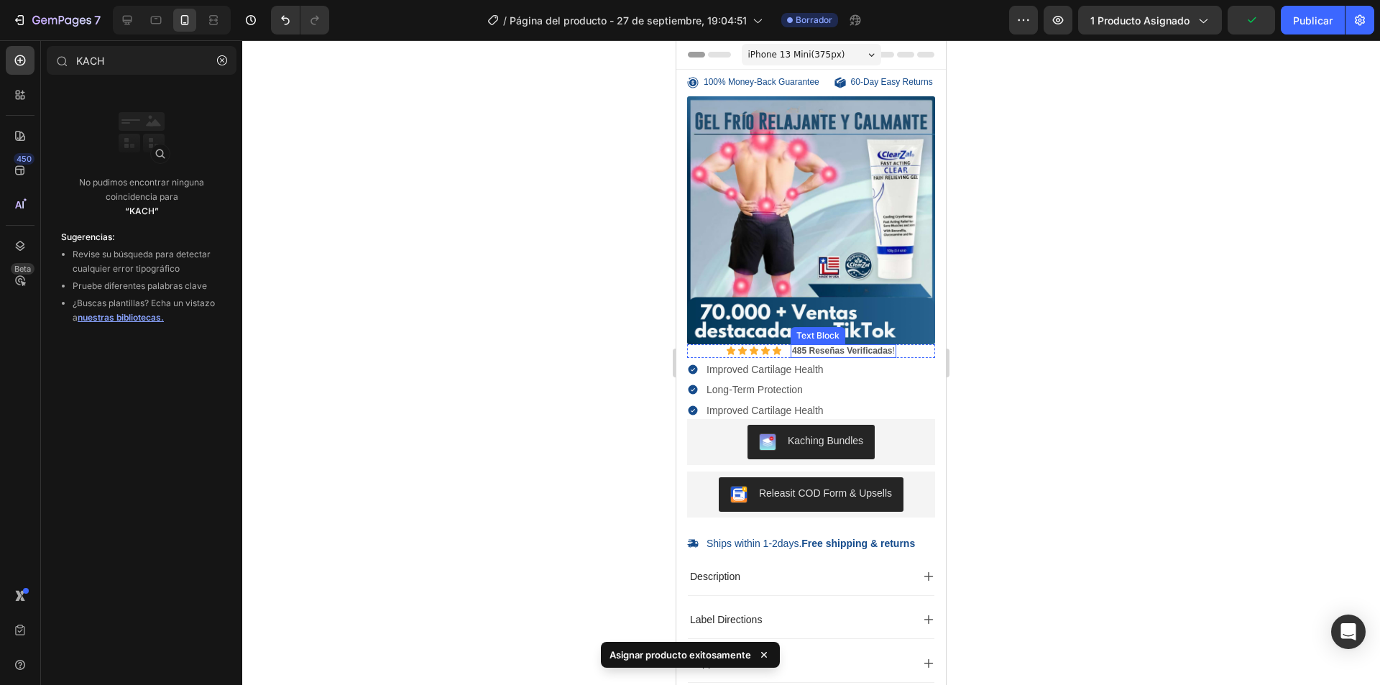
click at [825, 265] on img at bounding box center [811, 220] width 248 height 248
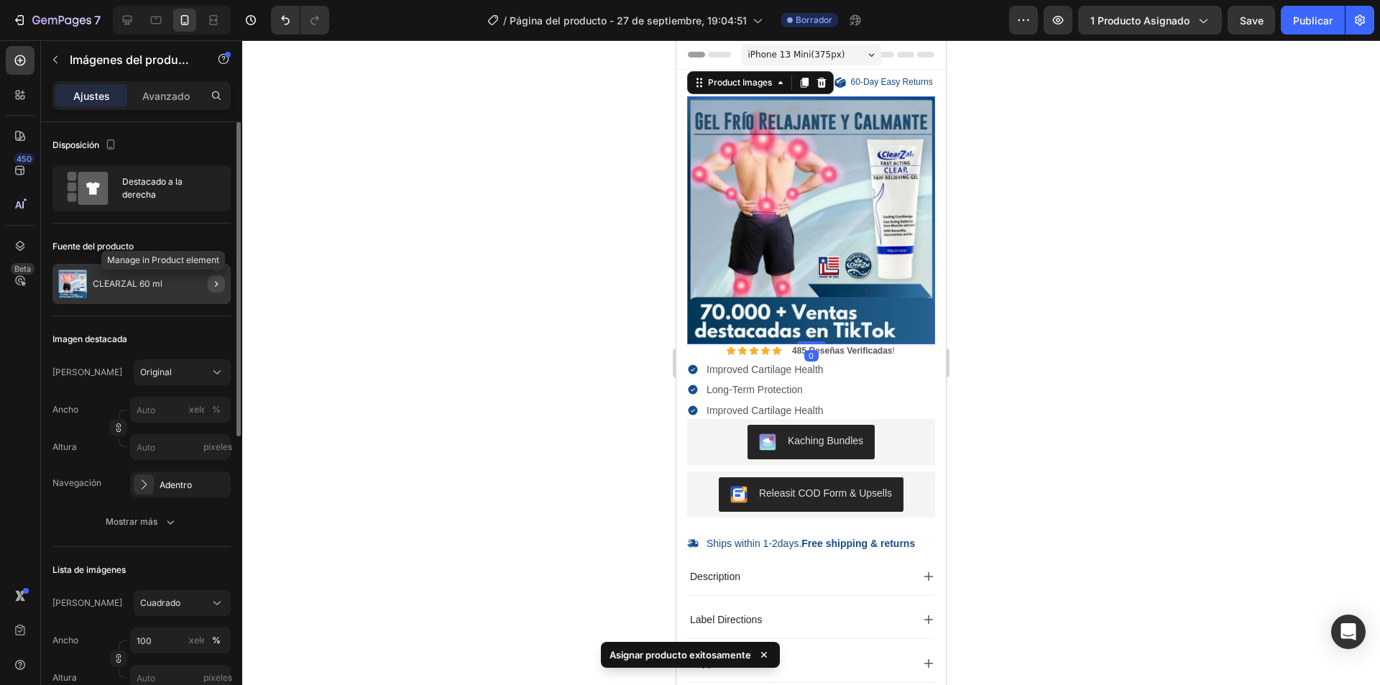
click at [211, 282] on icon "button" at bounding box center [216, 283] width 11 height 11
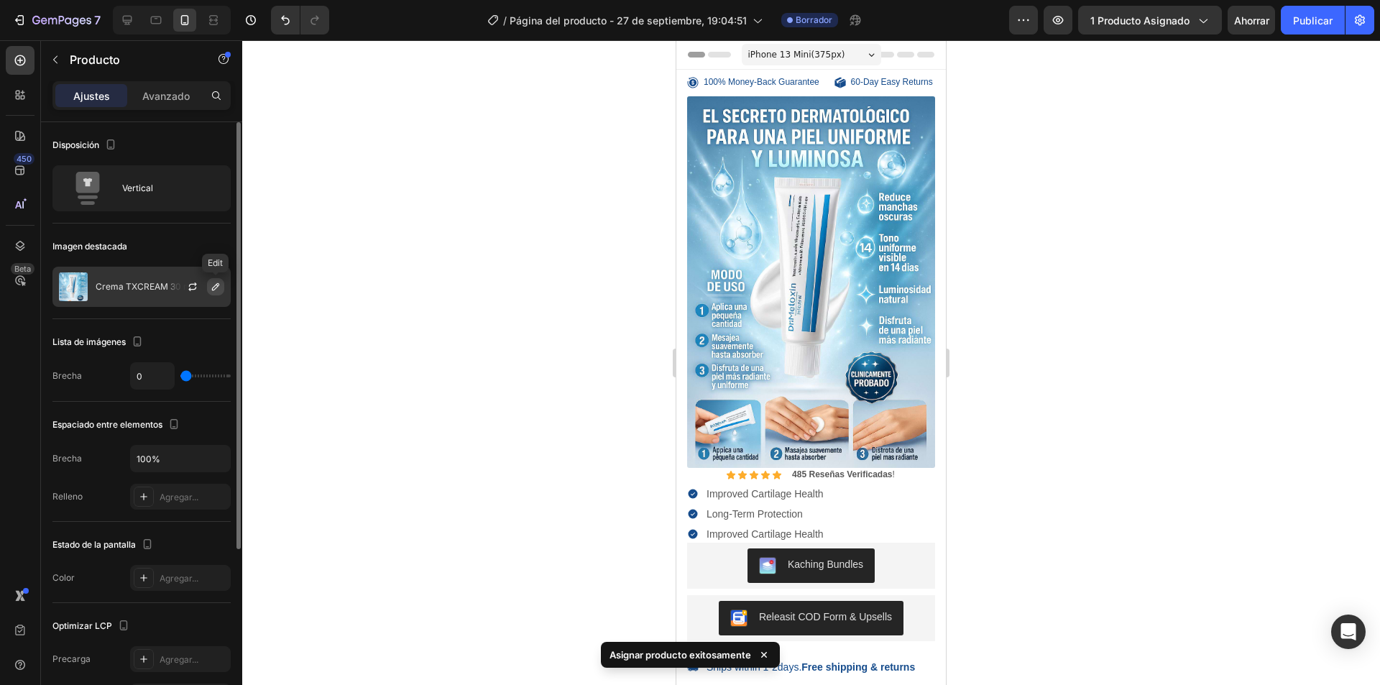
click at [218, 289] on icon "button" at bounding box center [215, 286] width 11 height 11
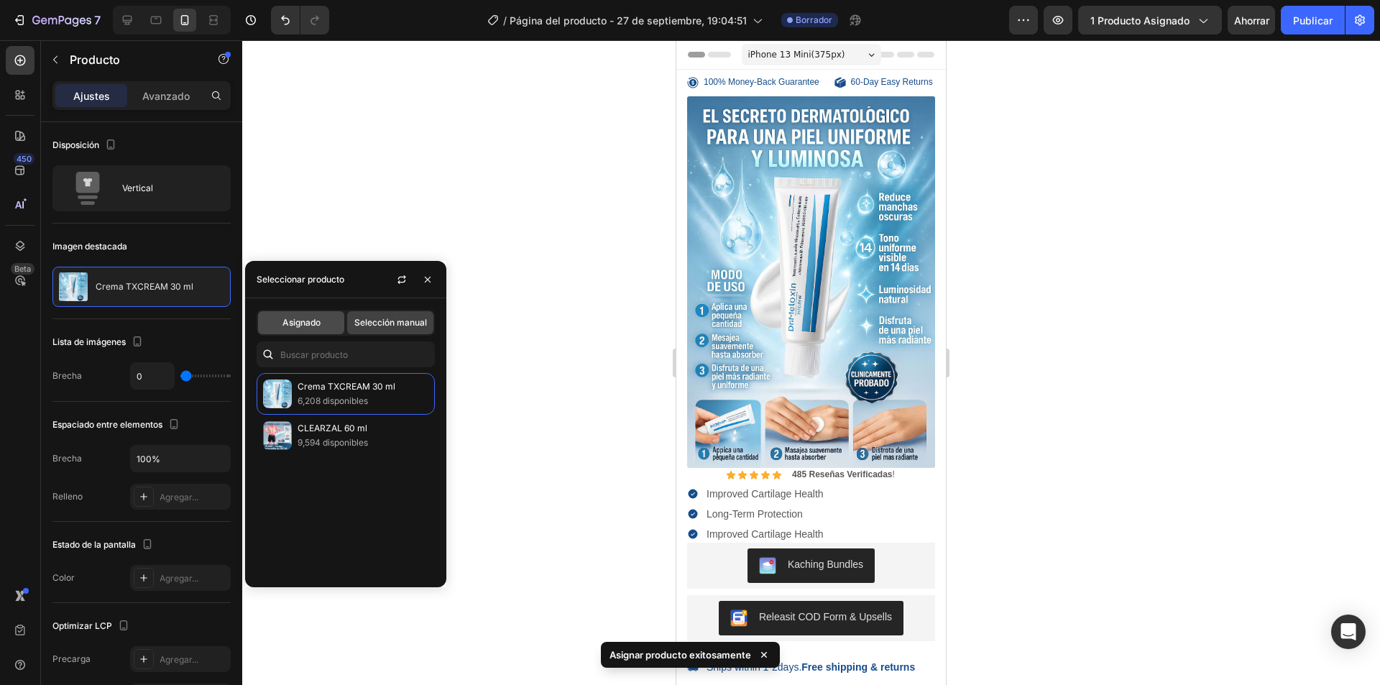
click at [321, 314] on div "Asignado" at bounding box center [301, 322] width 86 height 23
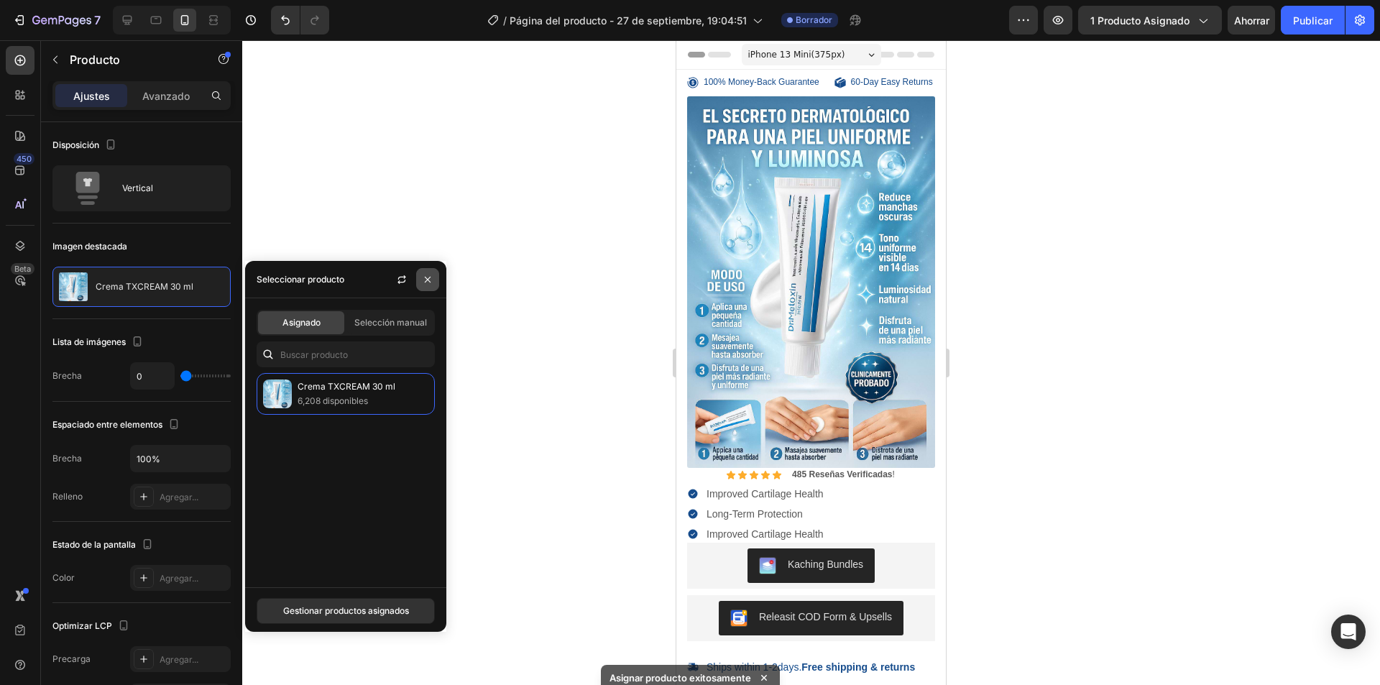
click at [425, 275] on icon "button" at bounding box center [427, 279] width 11 height 11
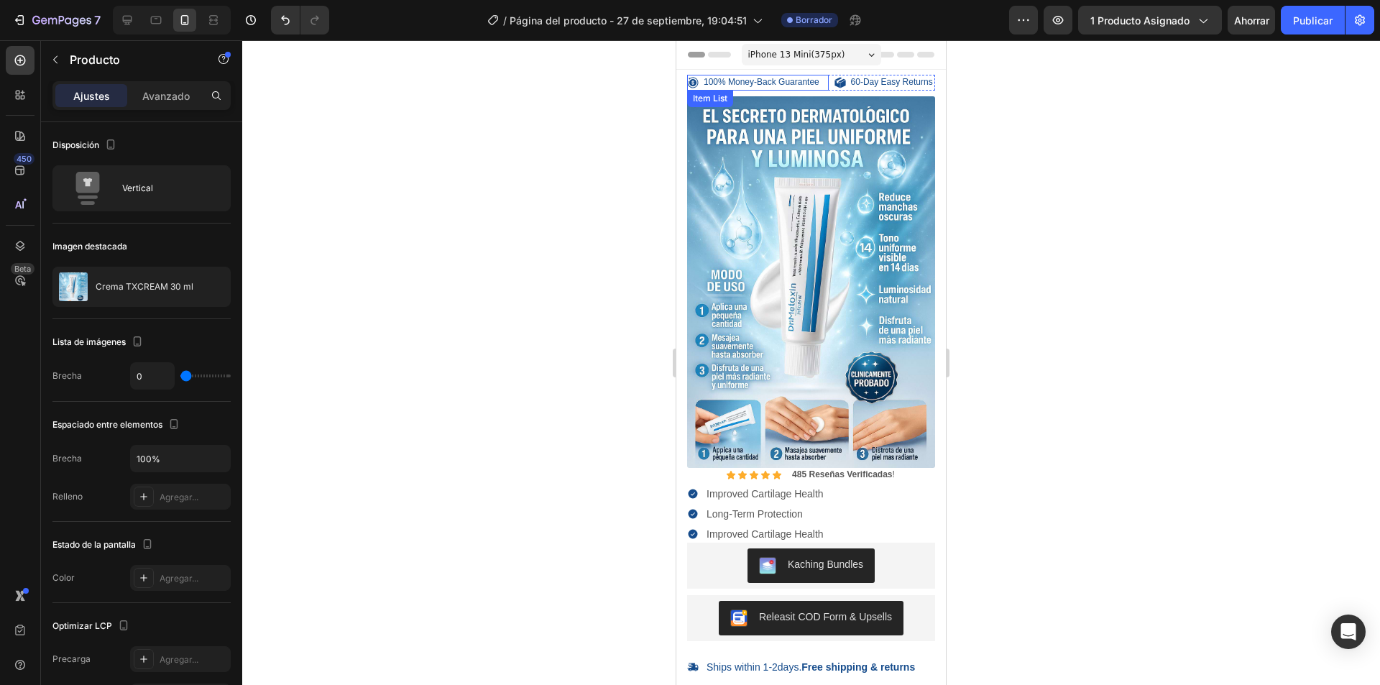
click at [787, 90] on div "100% Money-Back Guarantee" at bounding box center [761, 83] width 120 height 16
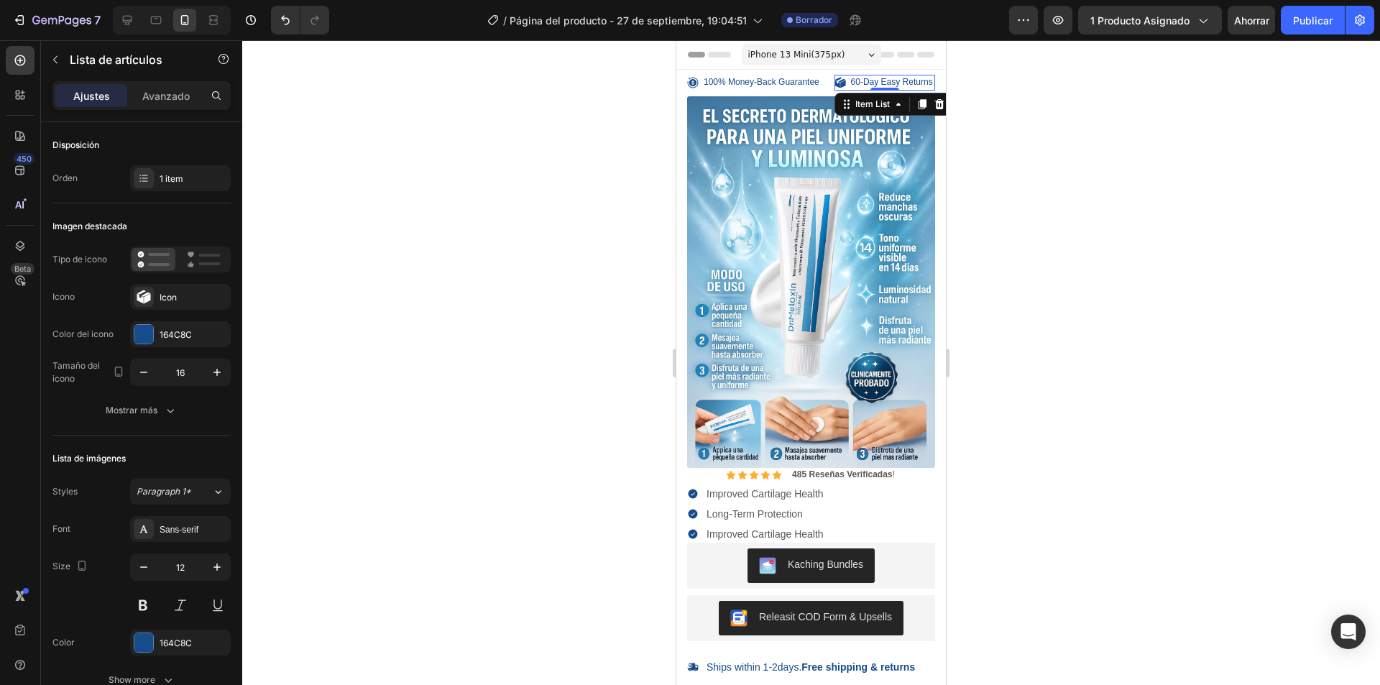
click at [898, 88] on p "60-Day Easy Returns" at bounding box center [892, 82] width 82 height 11
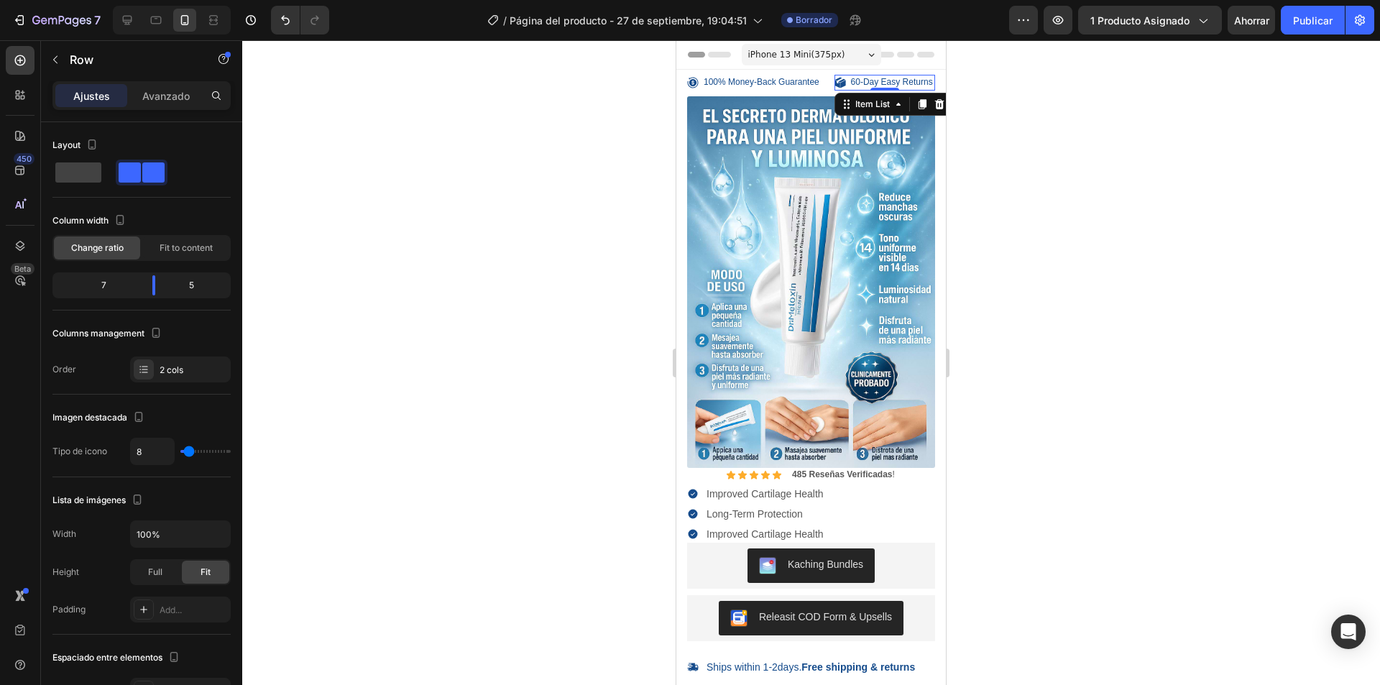
click at [789, 91] on div "100% Money-Back Guarantee Item List" at bounding box center [758, 83] width 142 height 16
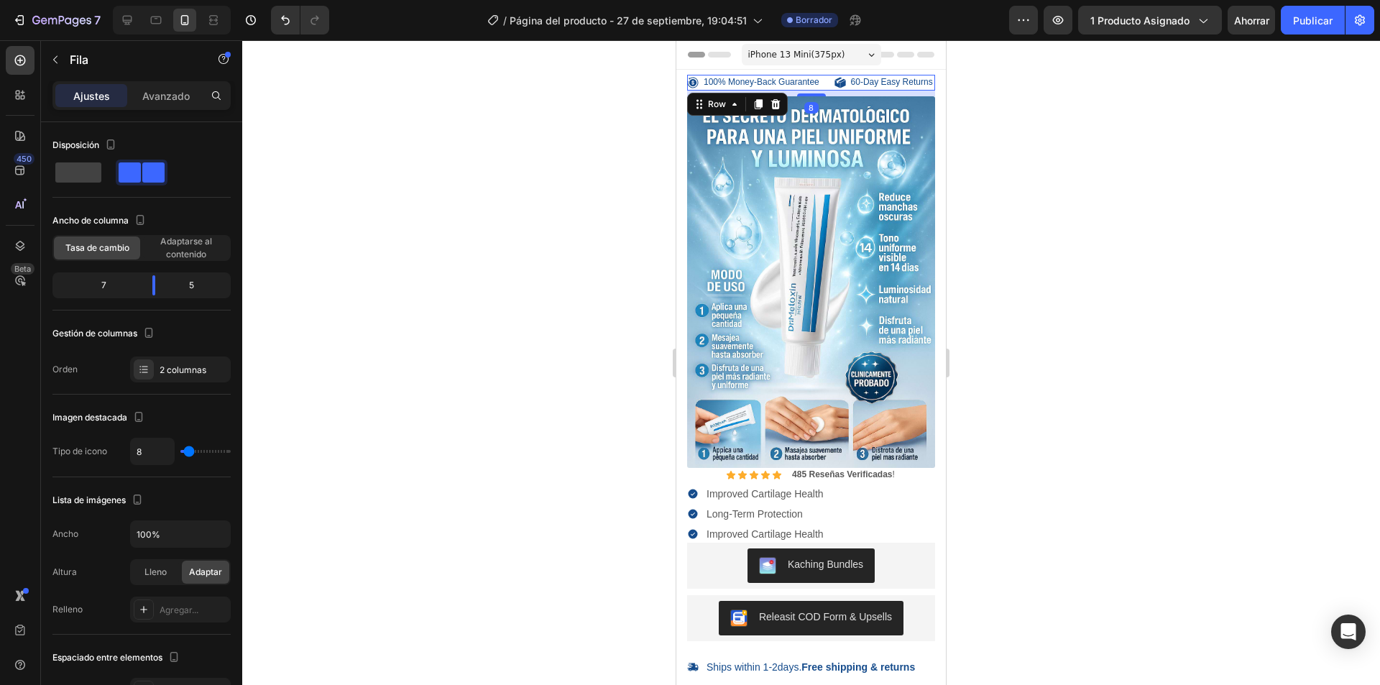
click at [813, 91] on div "100% Money-Back Guarantee Item List" at bounding box center [758, 83] width 142 height 16
click at [814, 96] on div "8" at bounding box center [811, 94] width 248 height 6
click at [813, 109] on img at bounding box center [811, 282] width 248 height 372
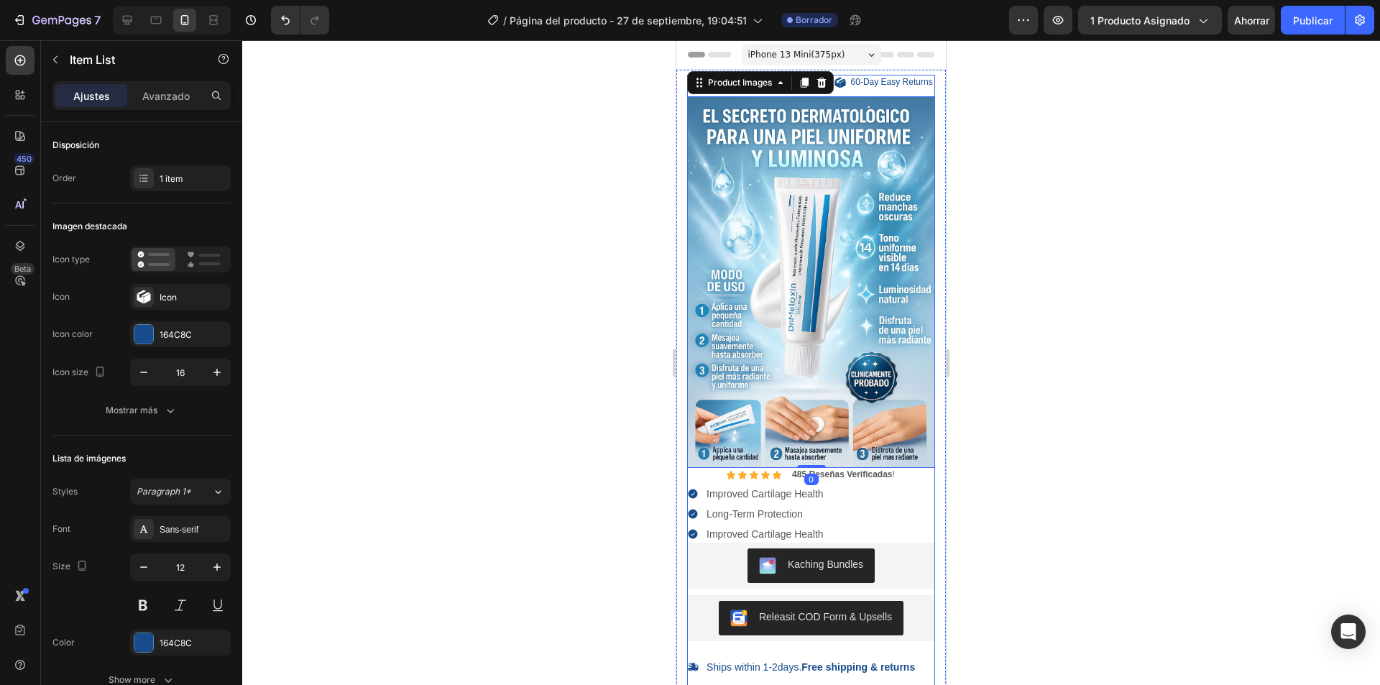
click at [906, 91] on div "60-Day Easy Returns" at bounding box center [892, 83] width 86 height 16
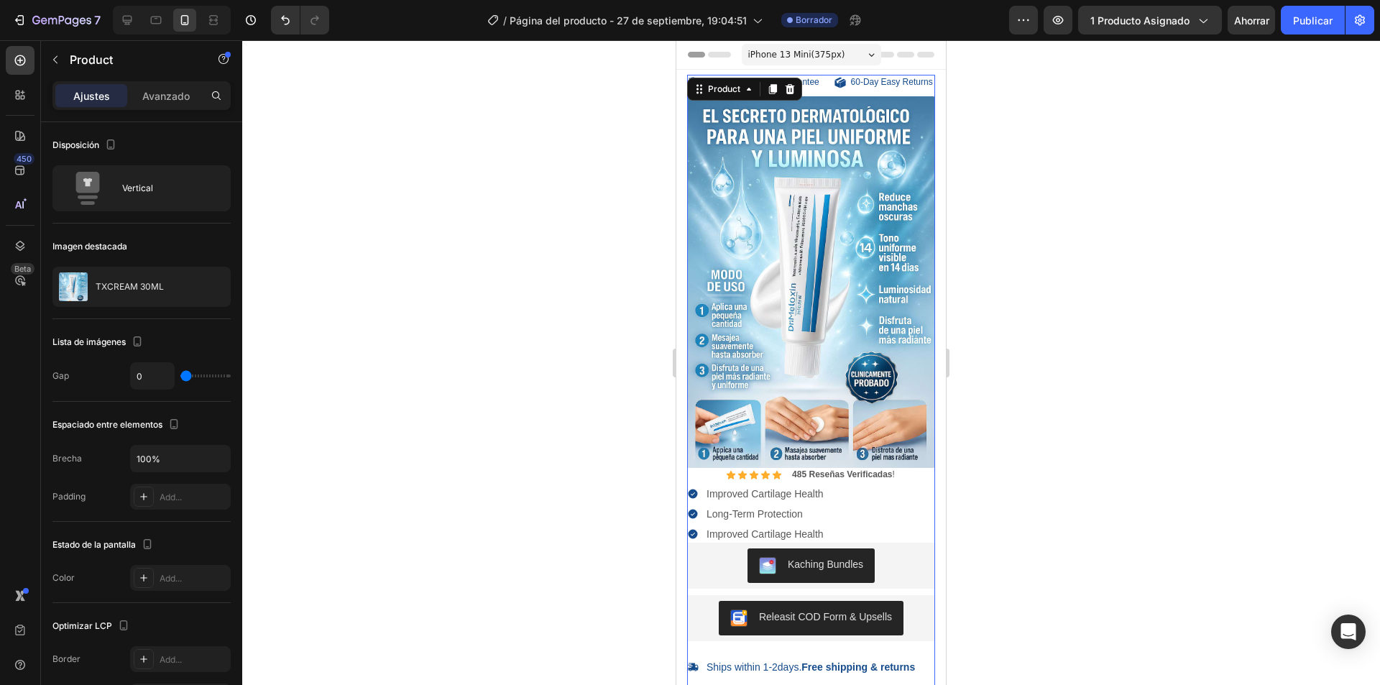
click at [806, 102] on div "100% Money-Back Guarantee Item List 60-Day Easy Returns Item List Row Product I…" at bounding box center [811, 271] width 248 height 393
click at [875, 91] on div "60-Day Easy Returns Item List" at bounding box center [884, 83] width 101 height 16
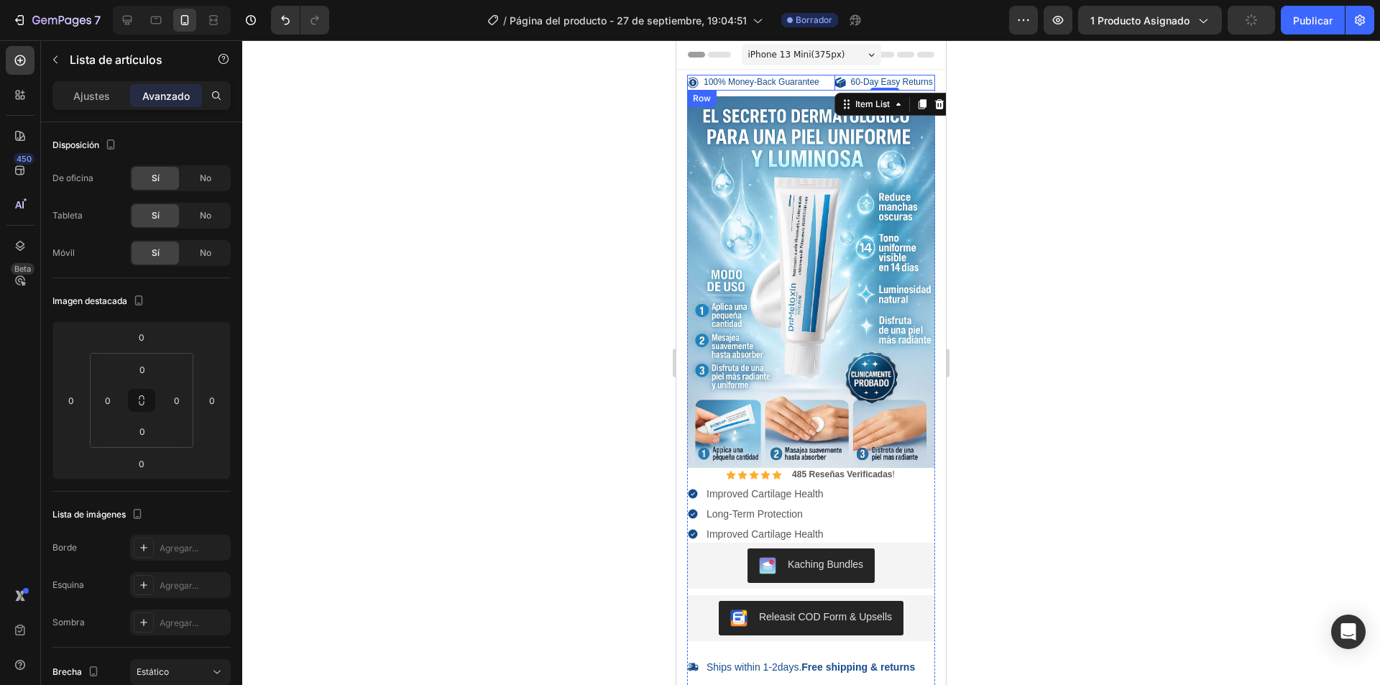
click at [806, 91] on div "100% Money-Back Guarantee Item List" at bounding box center [758, 83] width 142 height 16
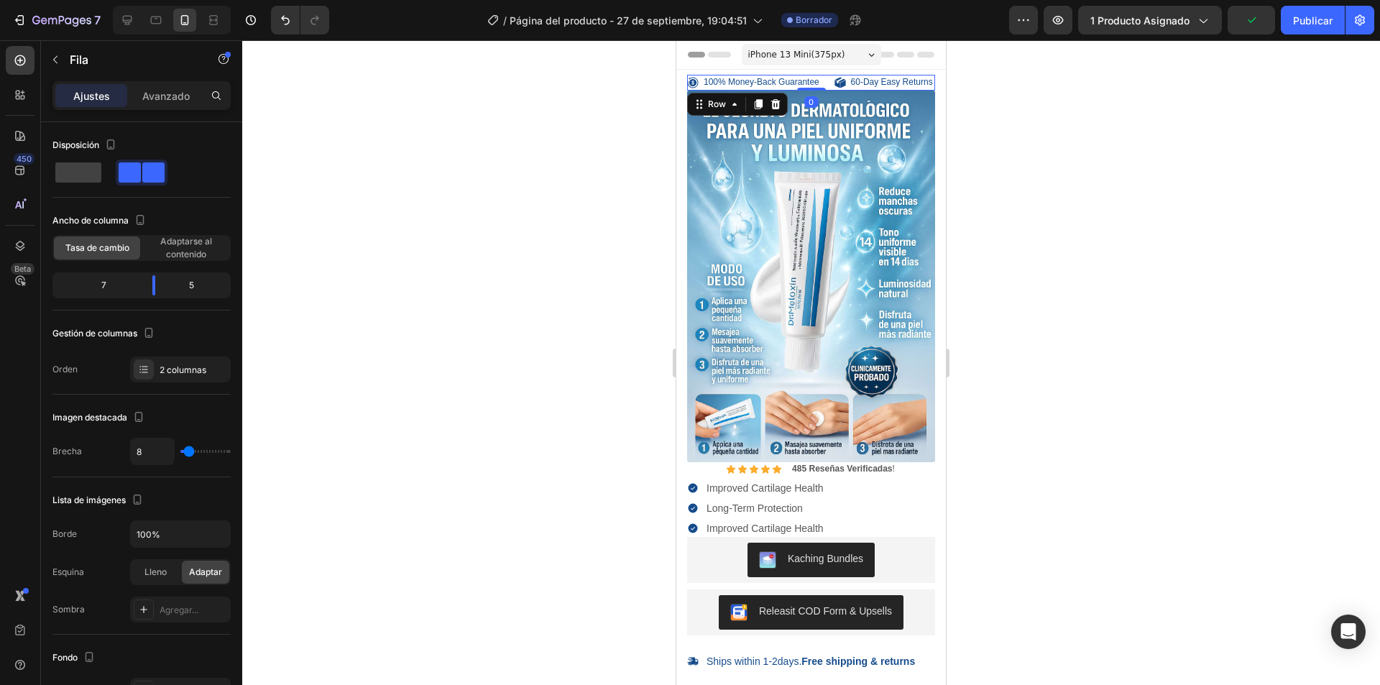
drag, startPoint x: 813, startPoint y: 106, endPoint x: 817, endPoint y: 86, distance: 20.4
click at [817, 86] on div "100% Money-Back Guarantee Item List 60-Day Easy Returns Item List Row 0" at bounding box center [811, 83] width 248 height 16
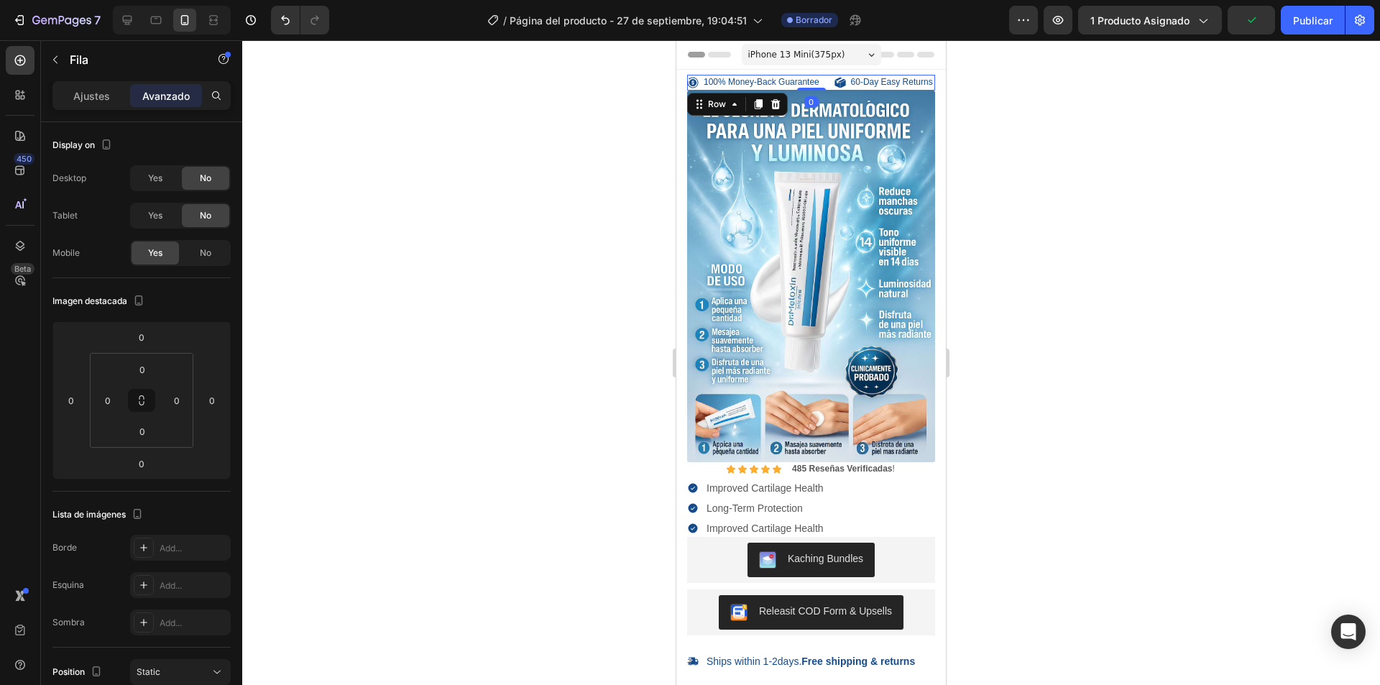
click at [1046, 119] on div at bounding box center [811, 362] width 1138 height 645
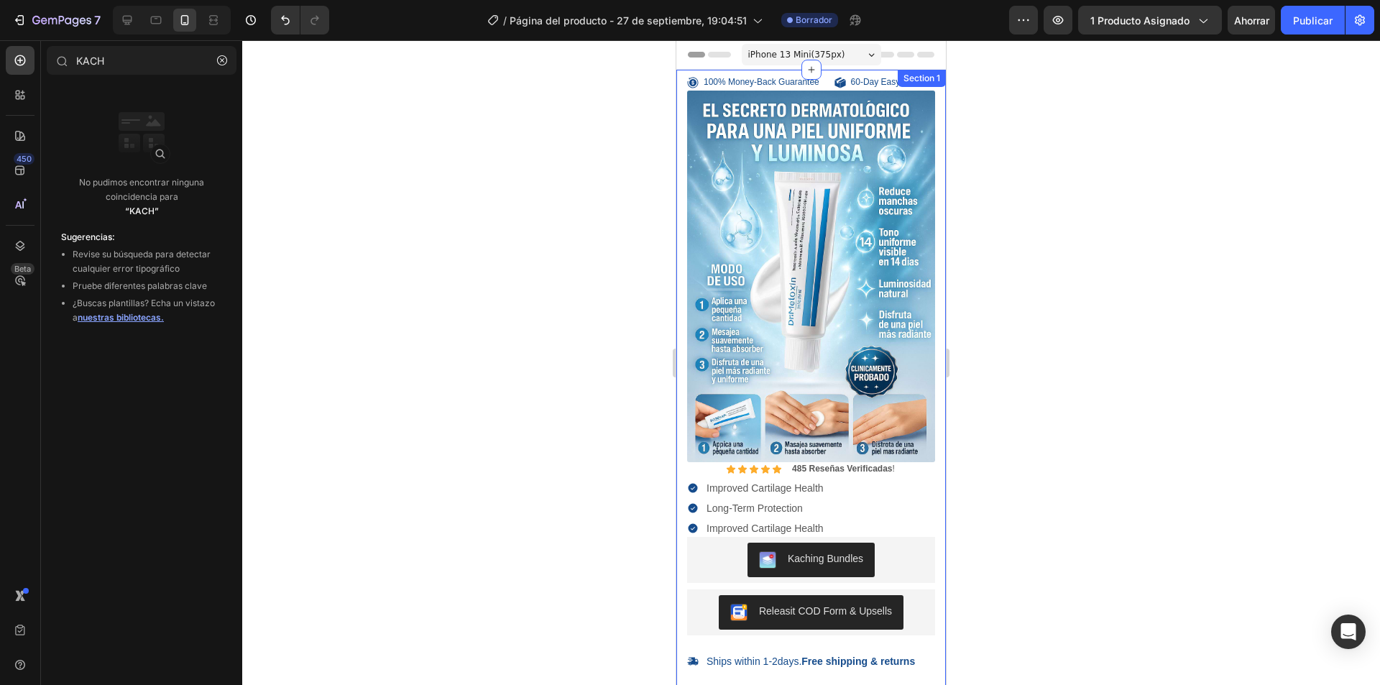
click at [683, 242] on div "100% Money-Back Guarantee Item List 60-Day Easy Returns Item List Row Product I…" at bounding box center [810, 451] width 269 height 762
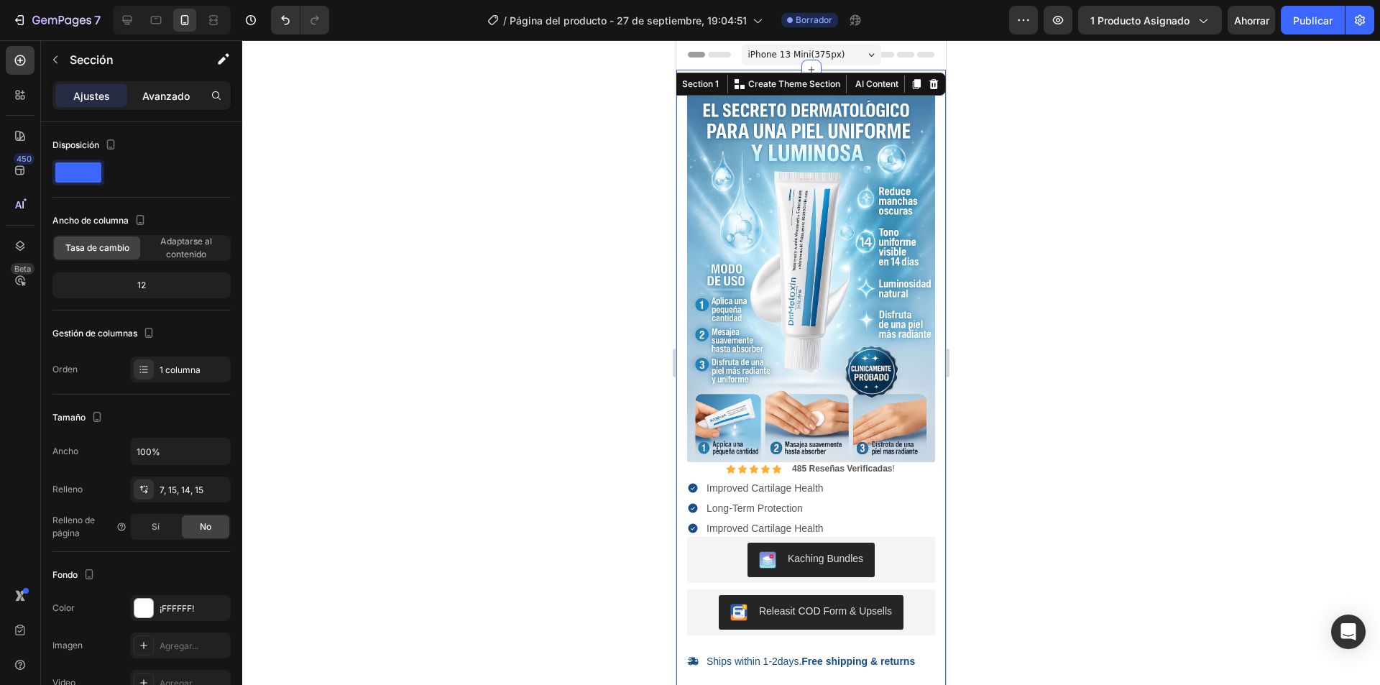
click at [153, 96] on font "Avanzado" at bounding box center [165, 96] width 47 height 12
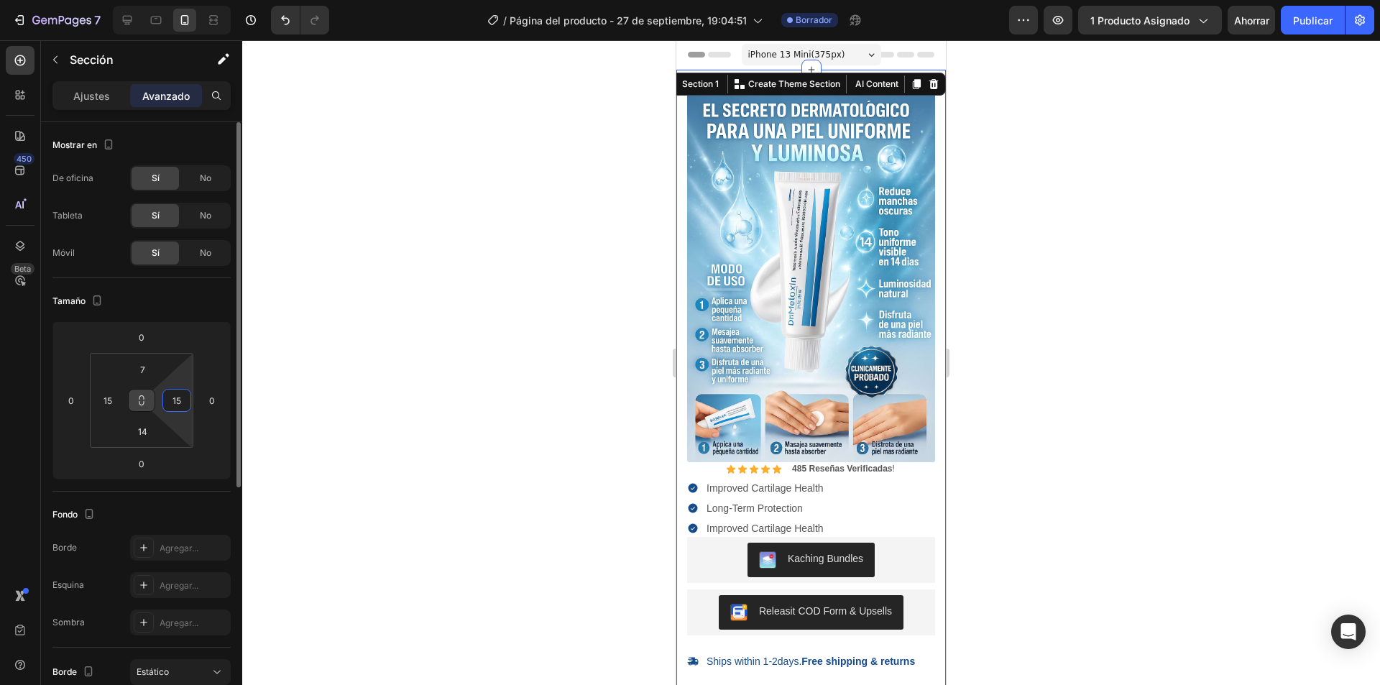
drag, startPoint x: 180, startPoint y: 402, endPoint x: 152, endPoint y: 400, distance: 28.8
click at [152, 400] on div "7 15 14 15" at bounding box center [141, 400] width 103 height 95
drag, startPoint x: 183, startPoint y: 400, endPoint x: 170, endPoint y: 401, distance: 12.3
click at [170, 400] on input "15" at bounding box center [177, 400] width 22 height 22
type input "0"
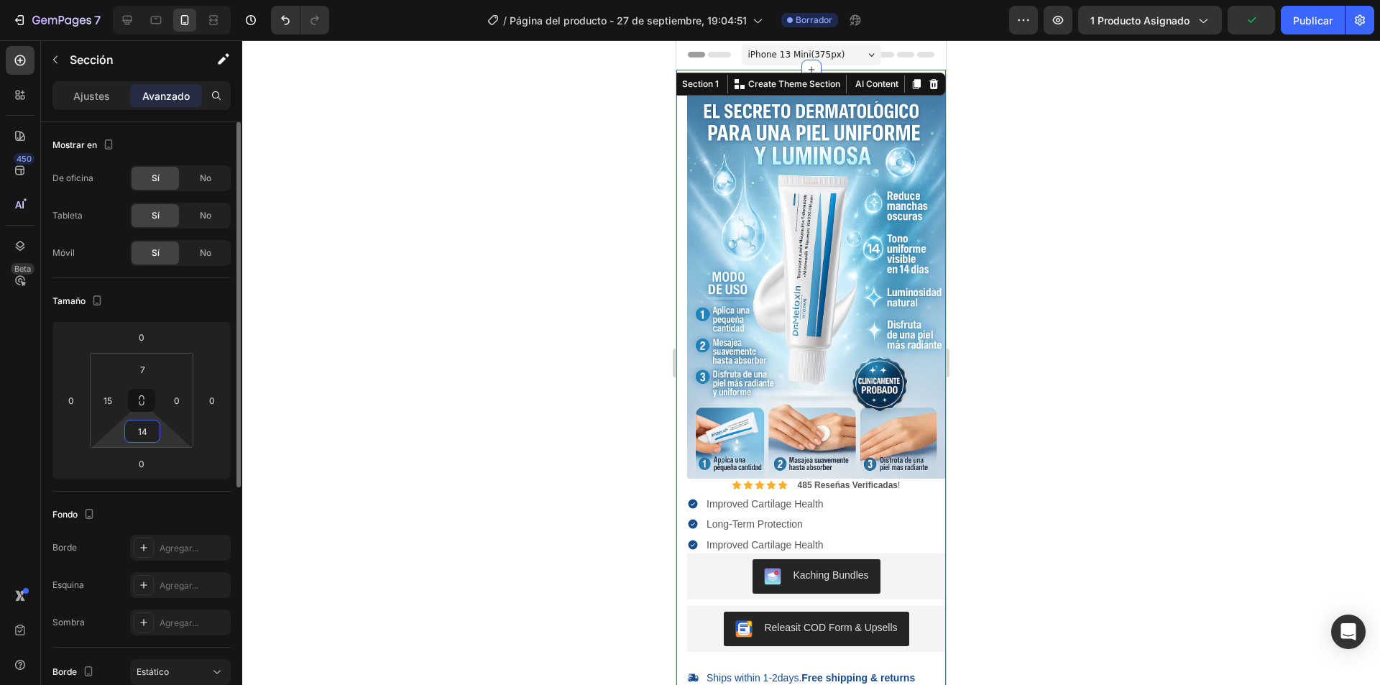
drag, startPoint x: 141, startPoint y: 432, endPoint x: 127, endPoint y: 430, distance: 13.8
click at [128, 433] on input "14" at bounding box center [142, 431] width 29 height 22
drag, startPoint x: 117, startPoint y: 401, endPoint x: 103, endPoint y: 404, distance: 14.7
click at [99, 402] on input "15" at bounding box center [108, 400] width 22 height 22
drag, startPoint x: 110, startPoint y: 401, endPoint x: 102, endPoint y: 401, distance: 7.9
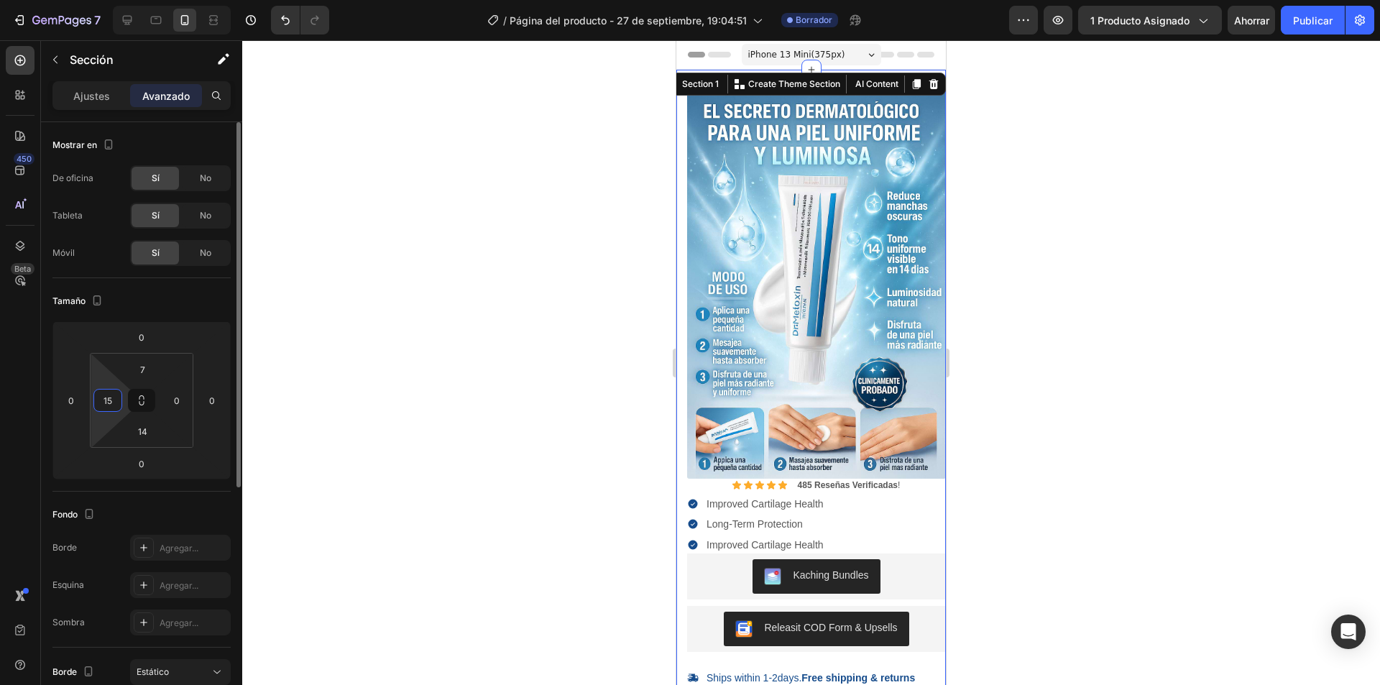
click at [102, 401] on input "15" at bounding box center [108, 400] width 22 height 22
type input "0"
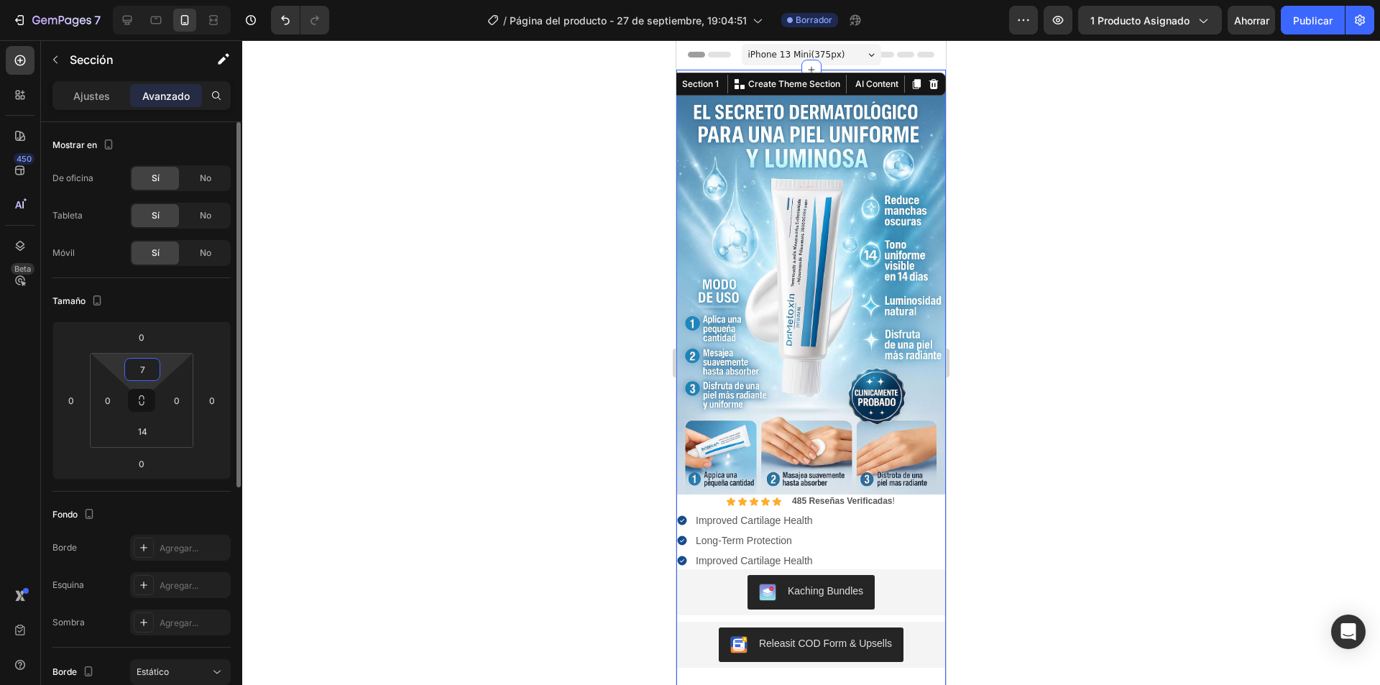
click at [145, 369] on input "7" at bounding box center [142, 370] width 29 height 22
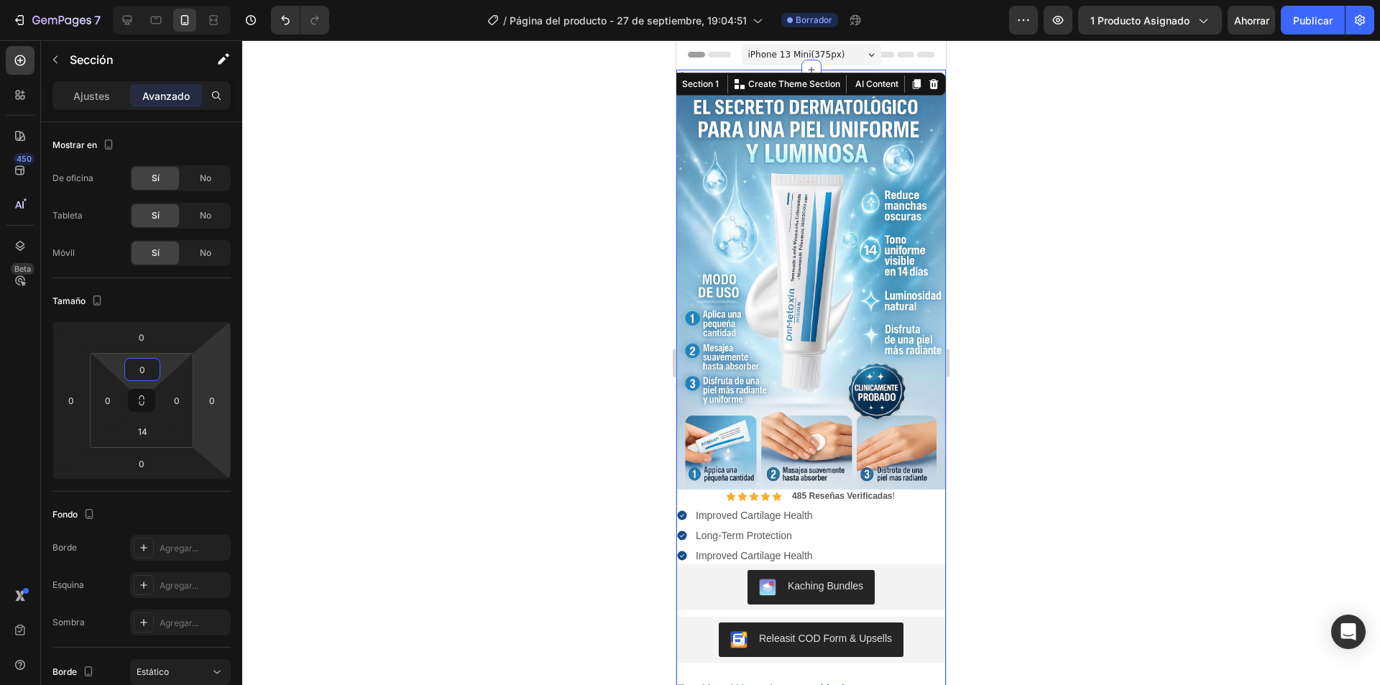
click at [459, 374] on div at bounding box center [811, 362] width 1138 height 645
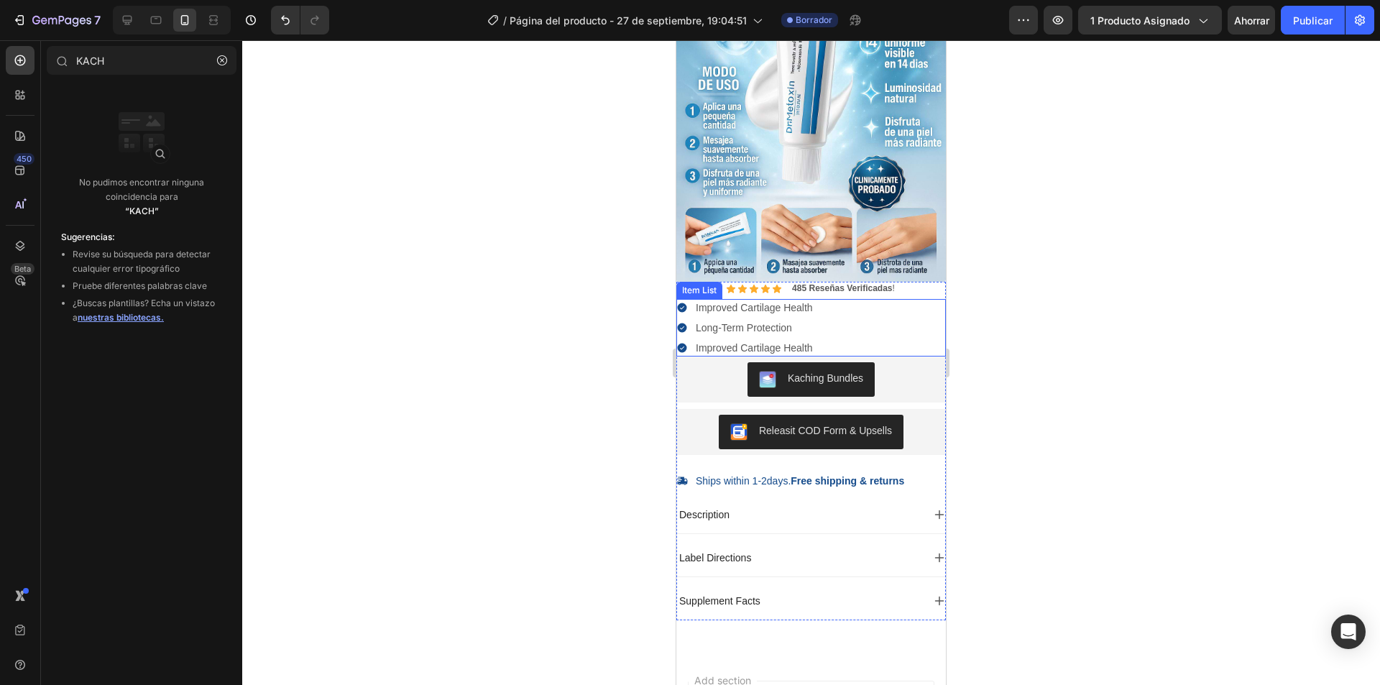
scroll to position [216, 0]
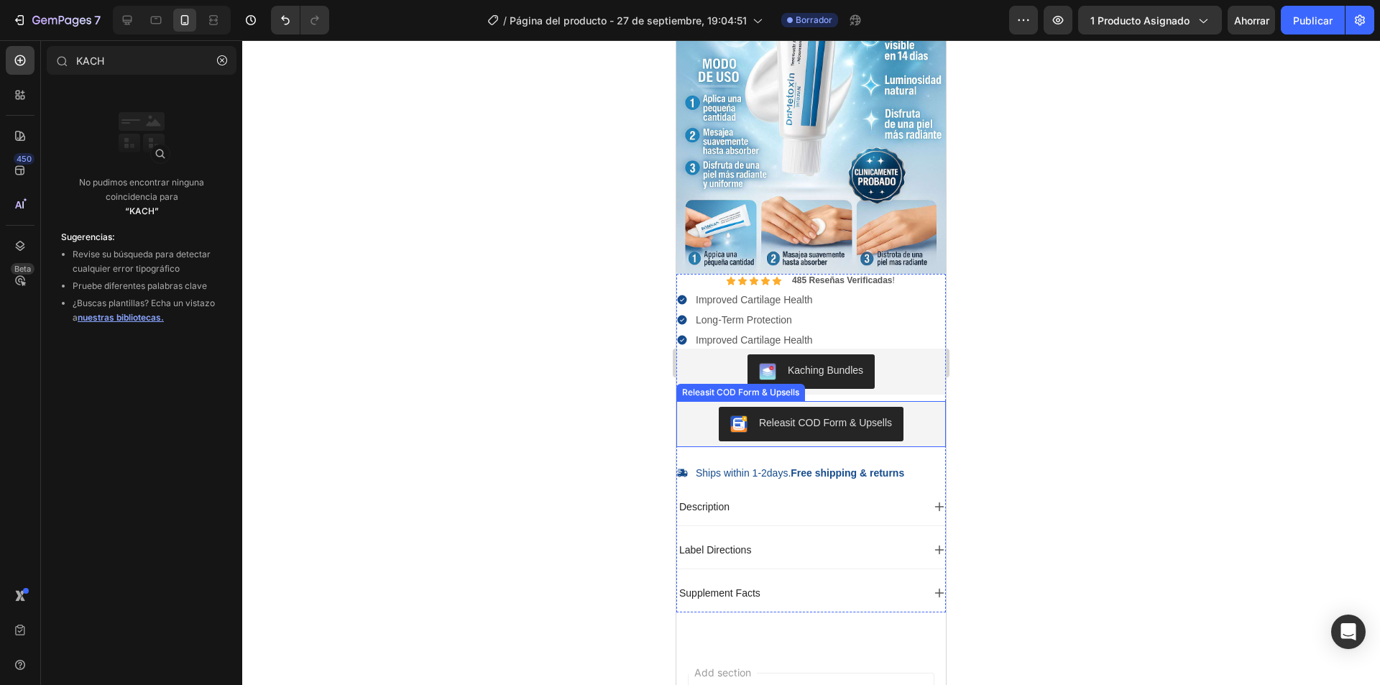
click at [908, 383] on div "Icon Icon Icon Icon Icon Icon List 485 Reseñas Verificadas ! Text Block Row Imp…" at bounding box center [810, 443] width 269 height 338
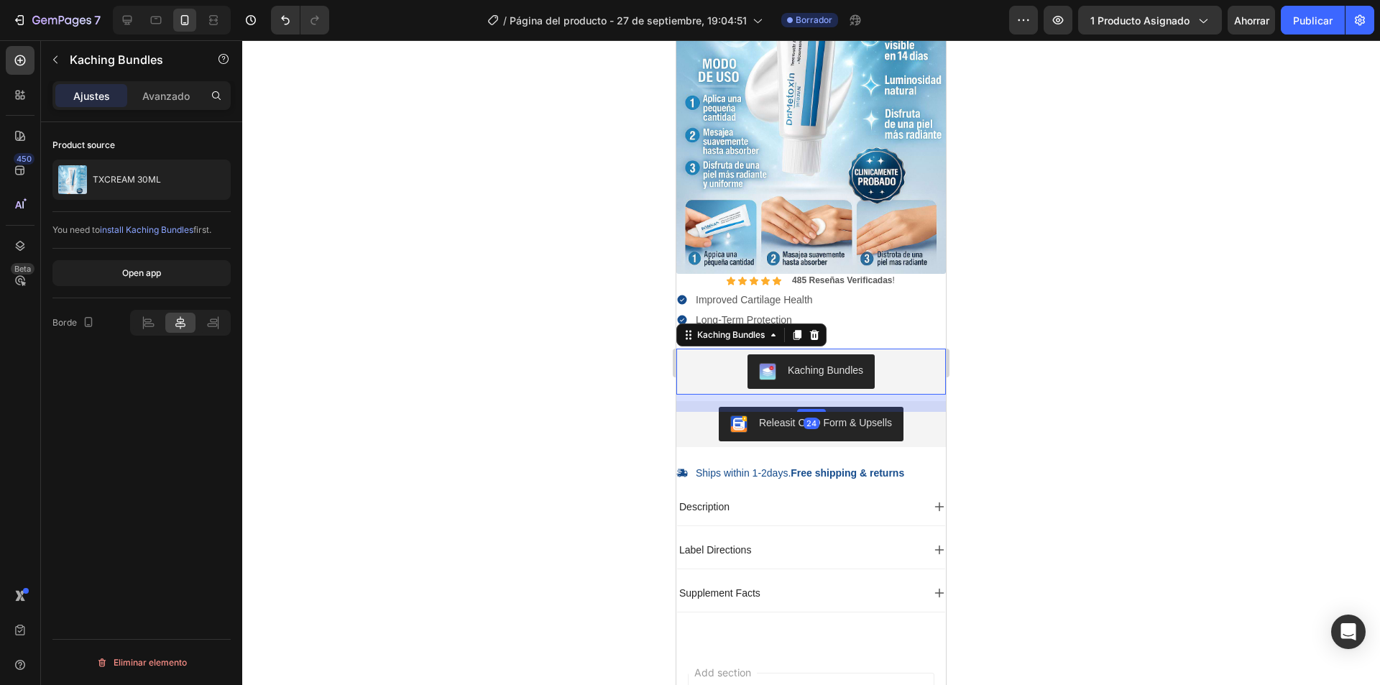
click at [908, 374] on div "Kaching Bundles" at bounding box center [810, 372] width 269 height 46
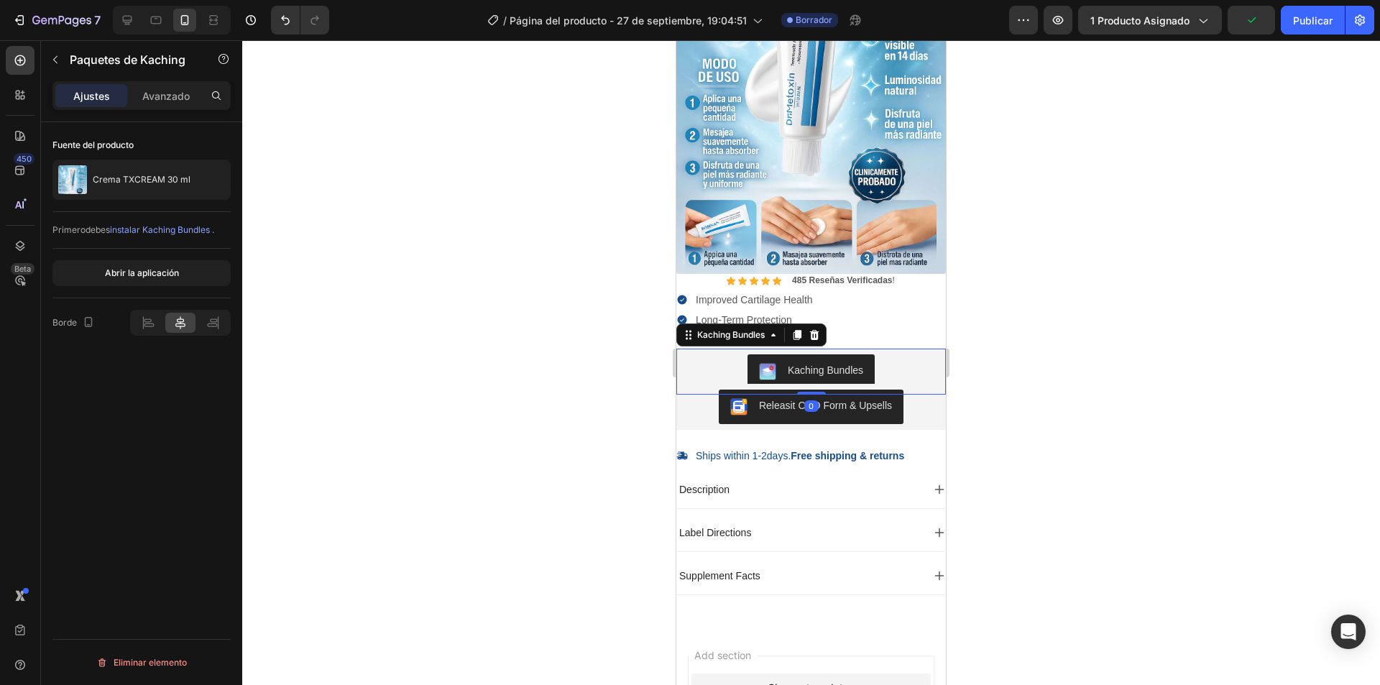
drag, startPoint x: 811, startPoint y: 393, endPoint x: 813, endPoint y: 369, distance: 24.5
click at [813, 369] on div "Icon Icon Icon Icon Icon Icon List 485 Reseñas Verificadas ! Text Block Row Imp…" at bounding box center [810, 434] width 269 height 321
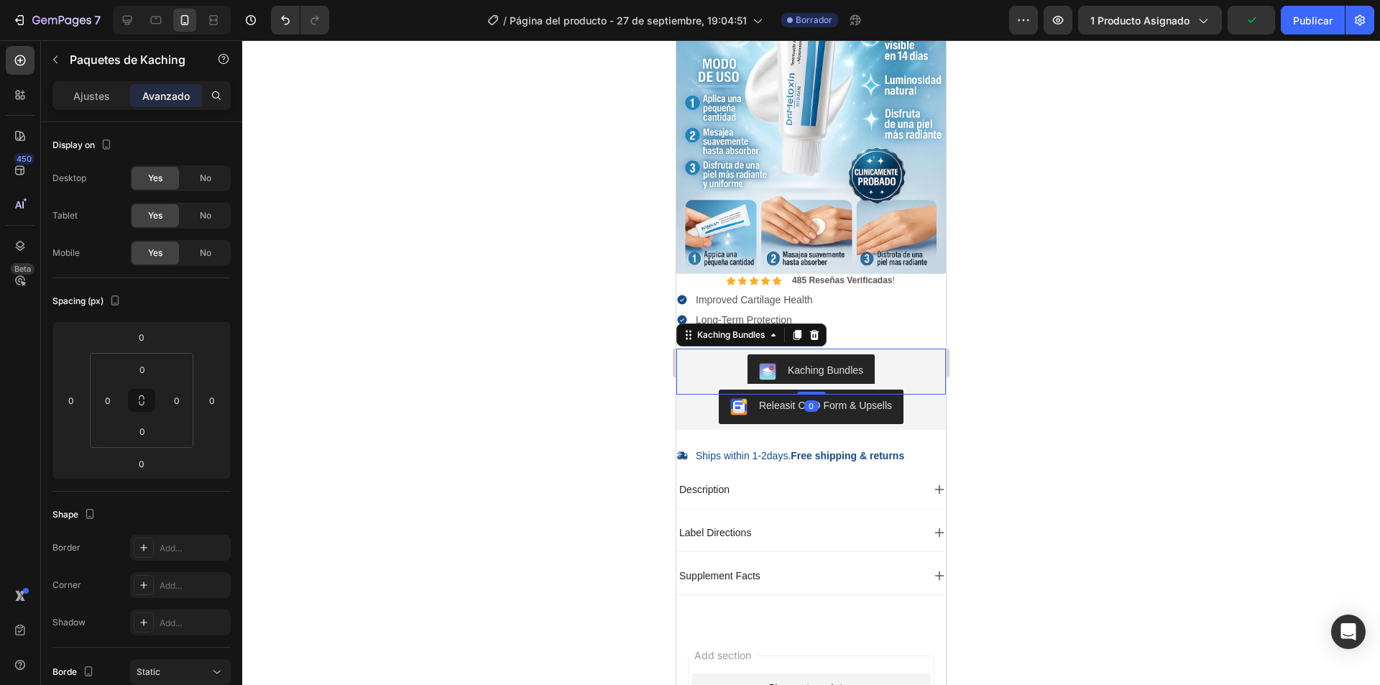
click at [522, 306] on div at bounding box center [811, 362] width 1138 height 645
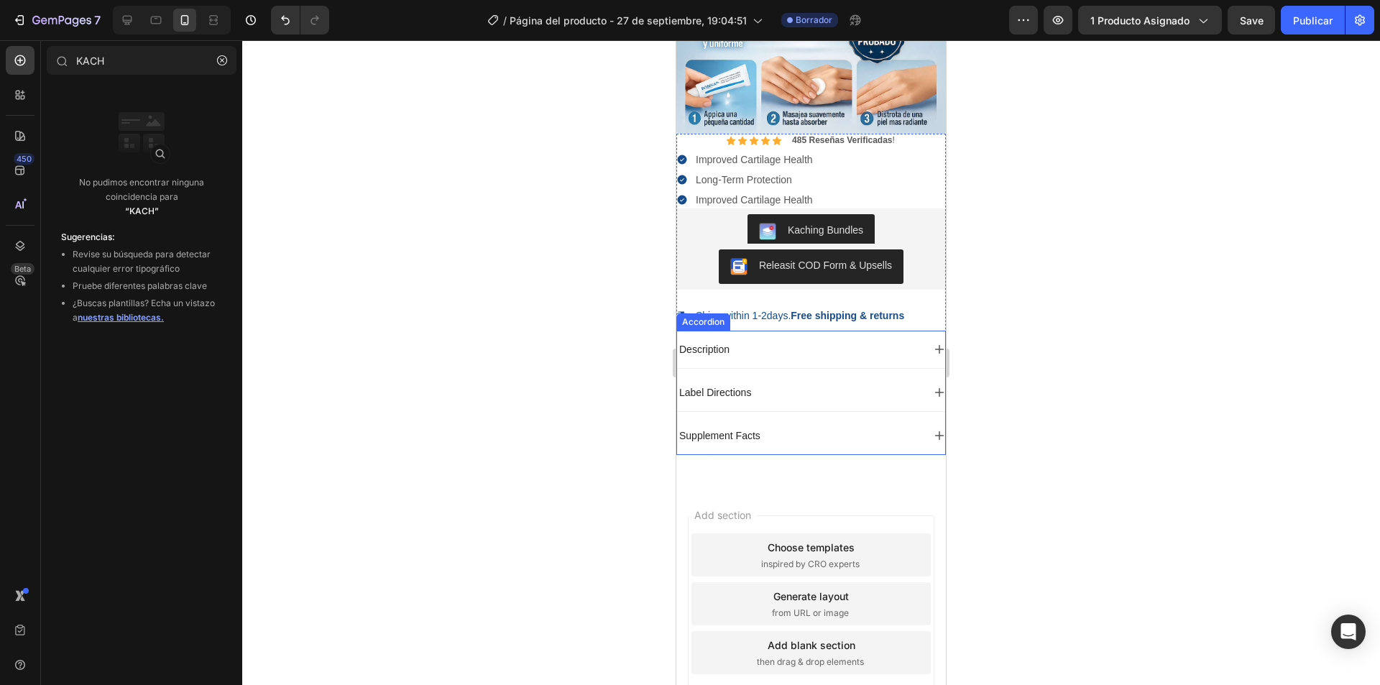
scroll to position [359, 0]
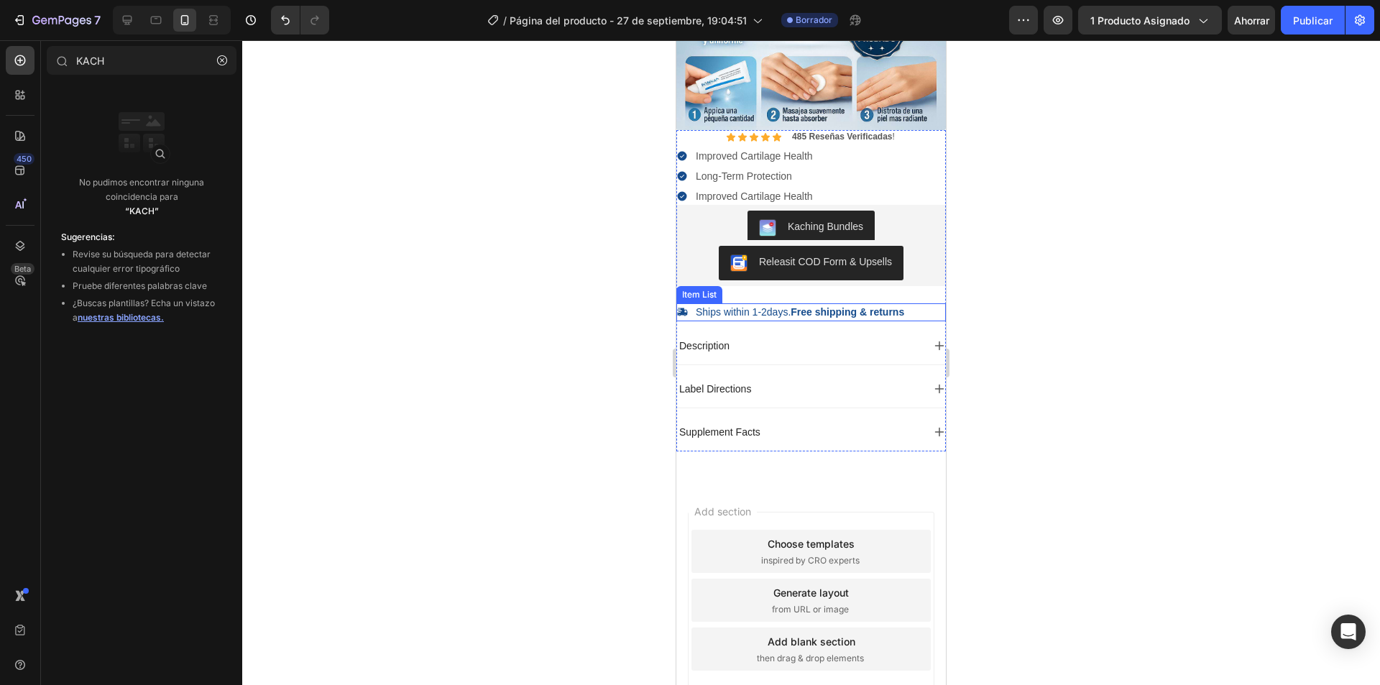
click at [887, 306] on strong "Free shipping & returns" at bounding box center [847, 311] width 114 height 11
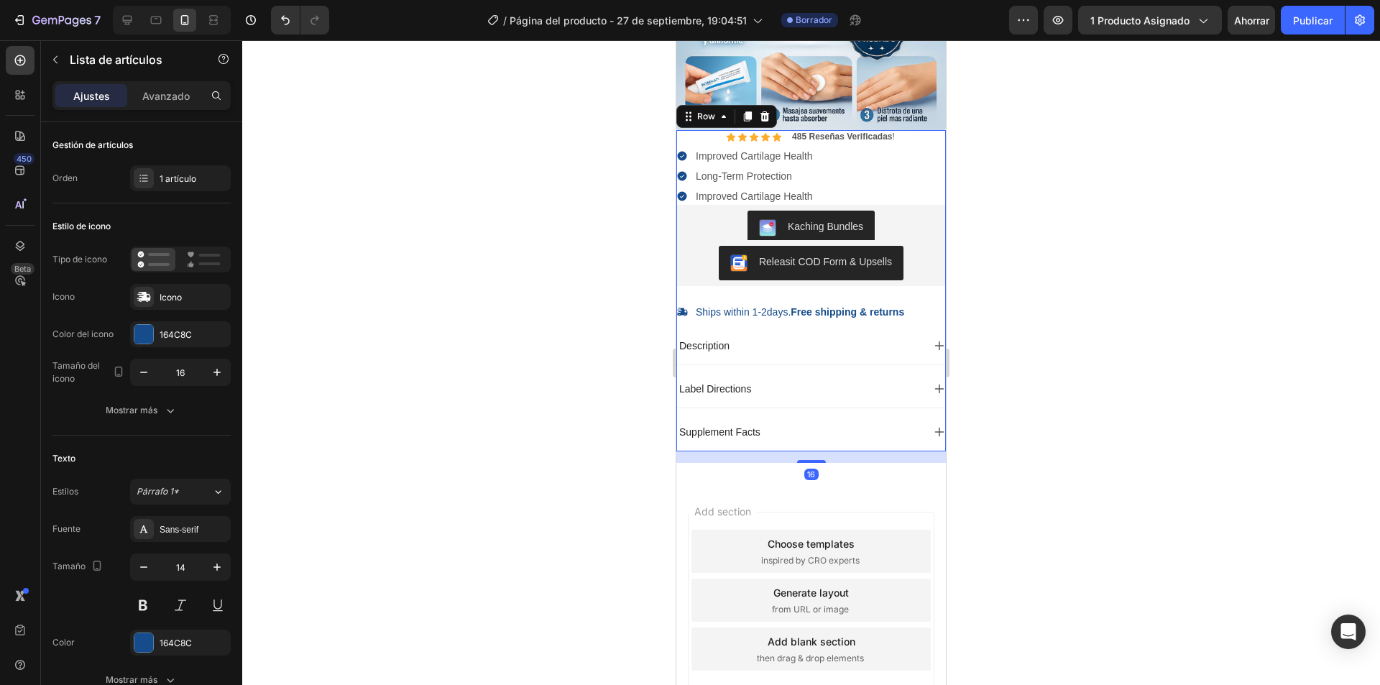
click at [850, 274] on div "Icon Icon Icon Icon Icon Icon List 485 Reseñas Verificadas ! Text Block Row Imp…" at bounding box center [810, 290] width 269 height 321
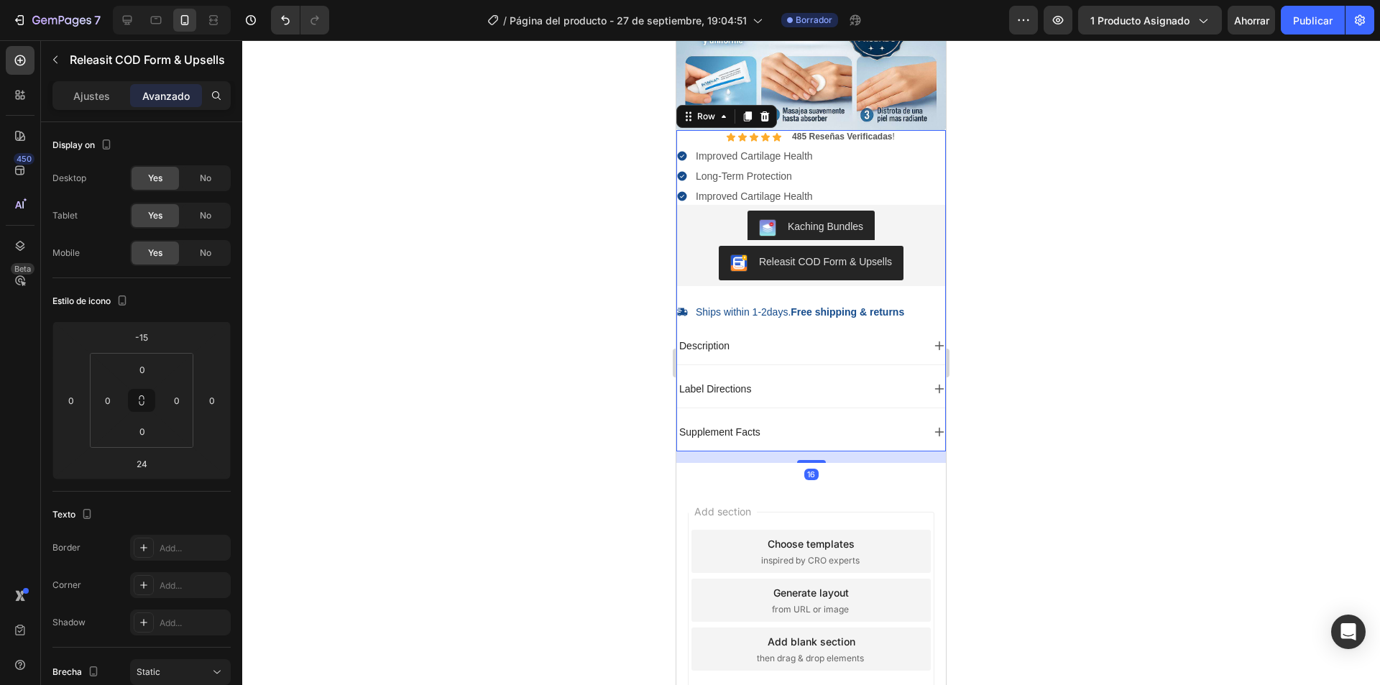
click at [899, 255] on div "Releasit COD Form & Upsells" at bounding box center [811, 263] width 258 height 34
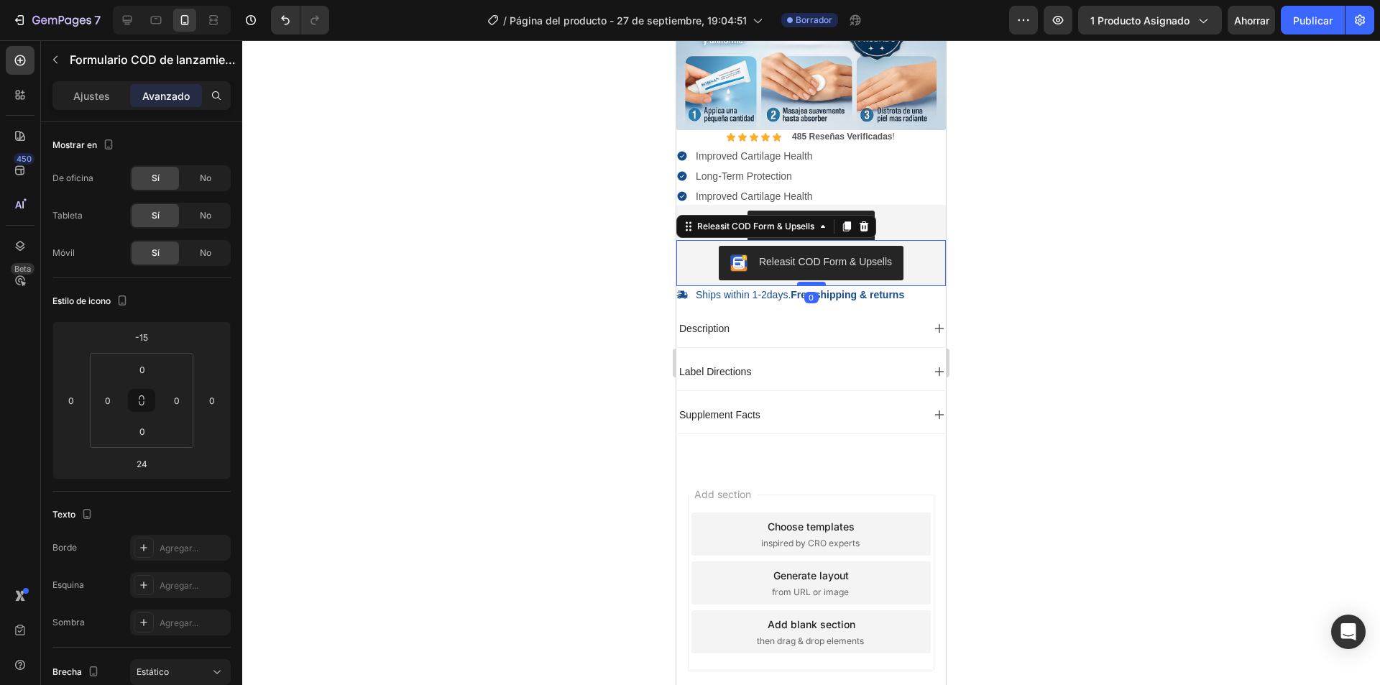
drag, startPoint x: 808, startPoint y: 287, endPoint x: 808, endPoint y: 267, distance: 20.1
click at [808, 282] on div at bounding box center [811, 284] width 29 height 4
type input "0"
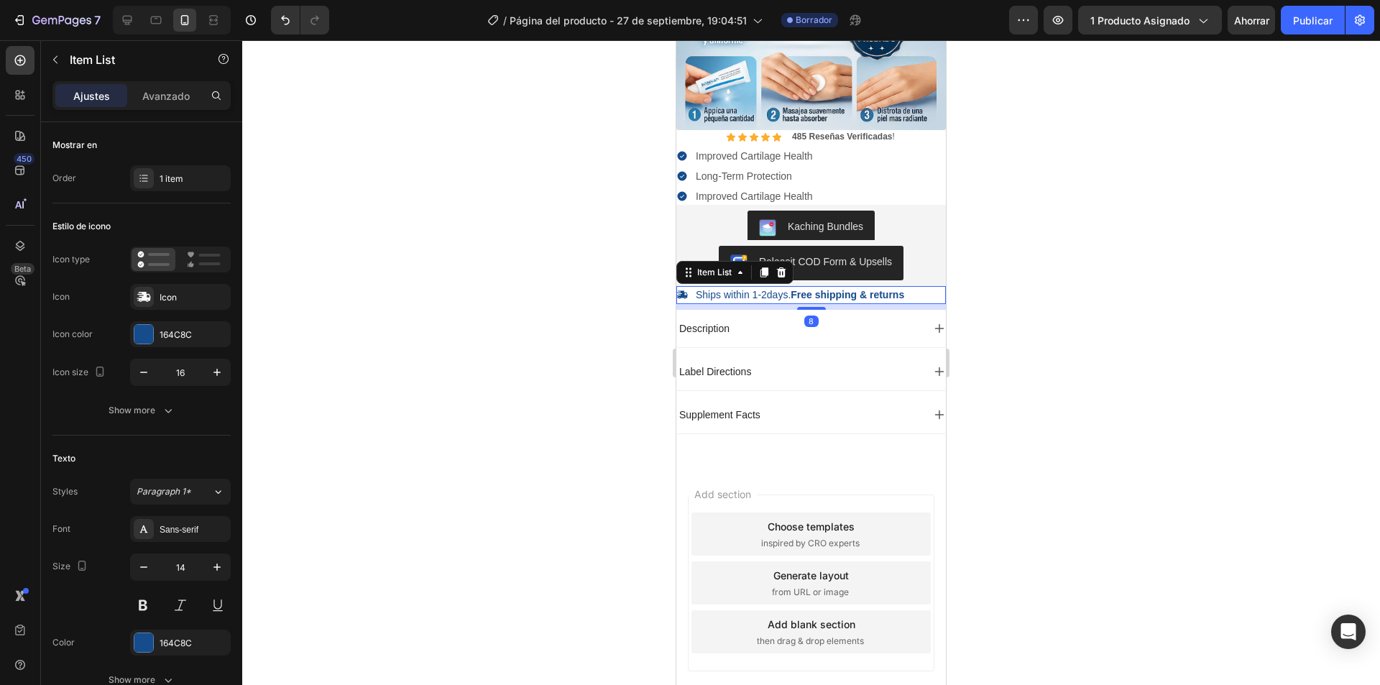
click at [880, 289] on strong "Free shipping & returns" at bounding box center [847, 294] width 114 height 11
click at [923, 286] on div "Ships within 1-2days. Free shipping & returns" at bounding box center [810, 294] width 269 height 17
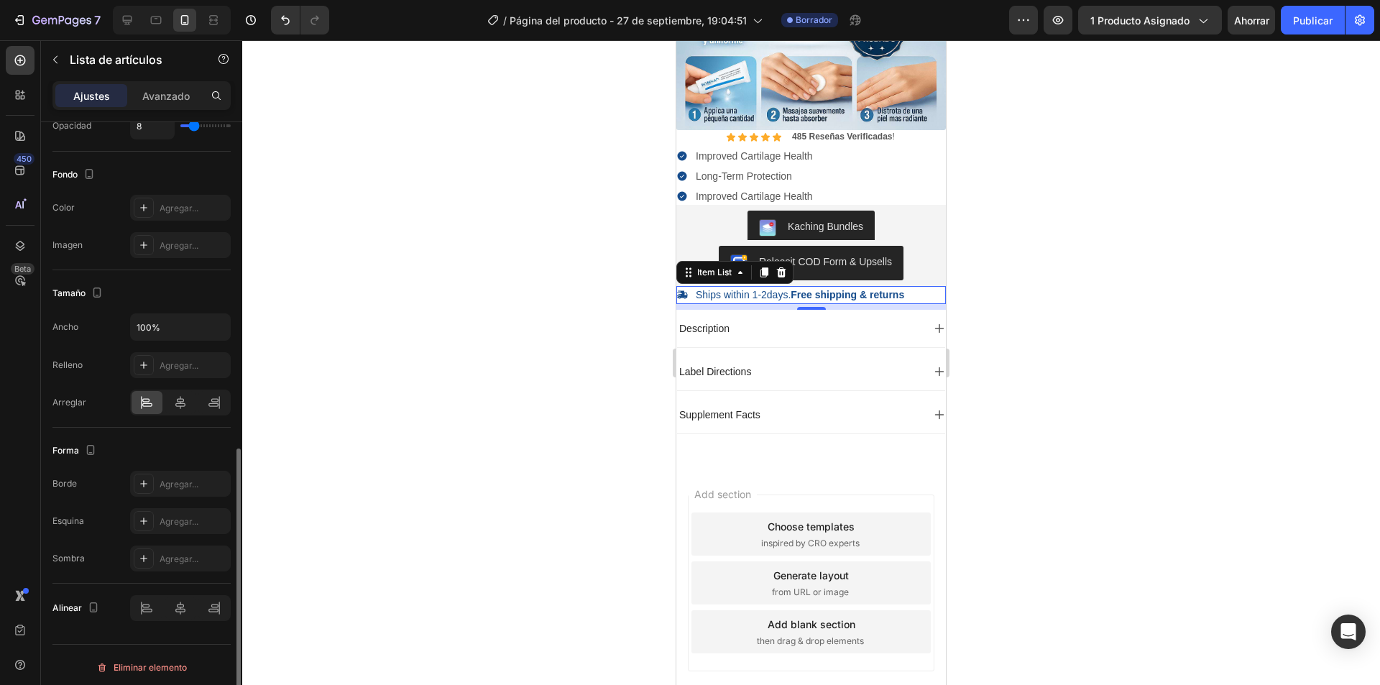
scroll to position [724, 0]
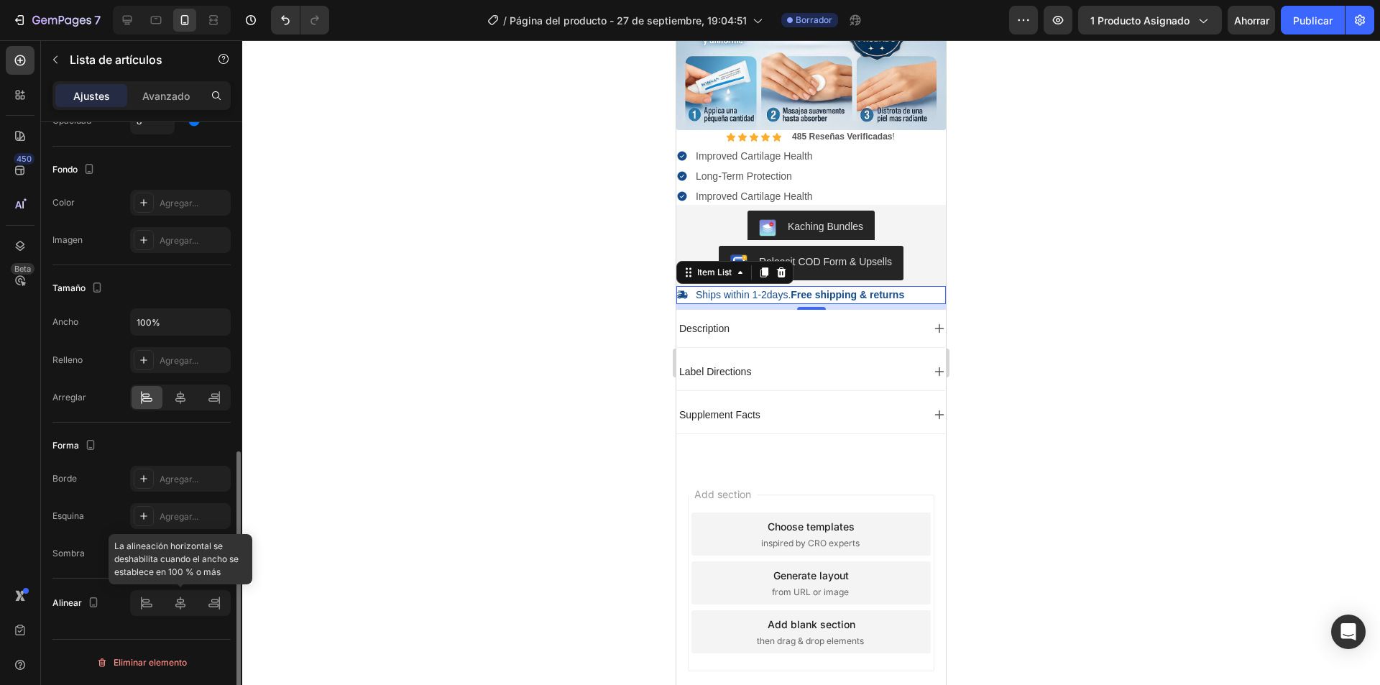
click at [185, 606] on div at bounding box center [180, 603] width 101 height 26
click at [1106, 291] on div at bounding box center [811, 362] width 1138 height 645
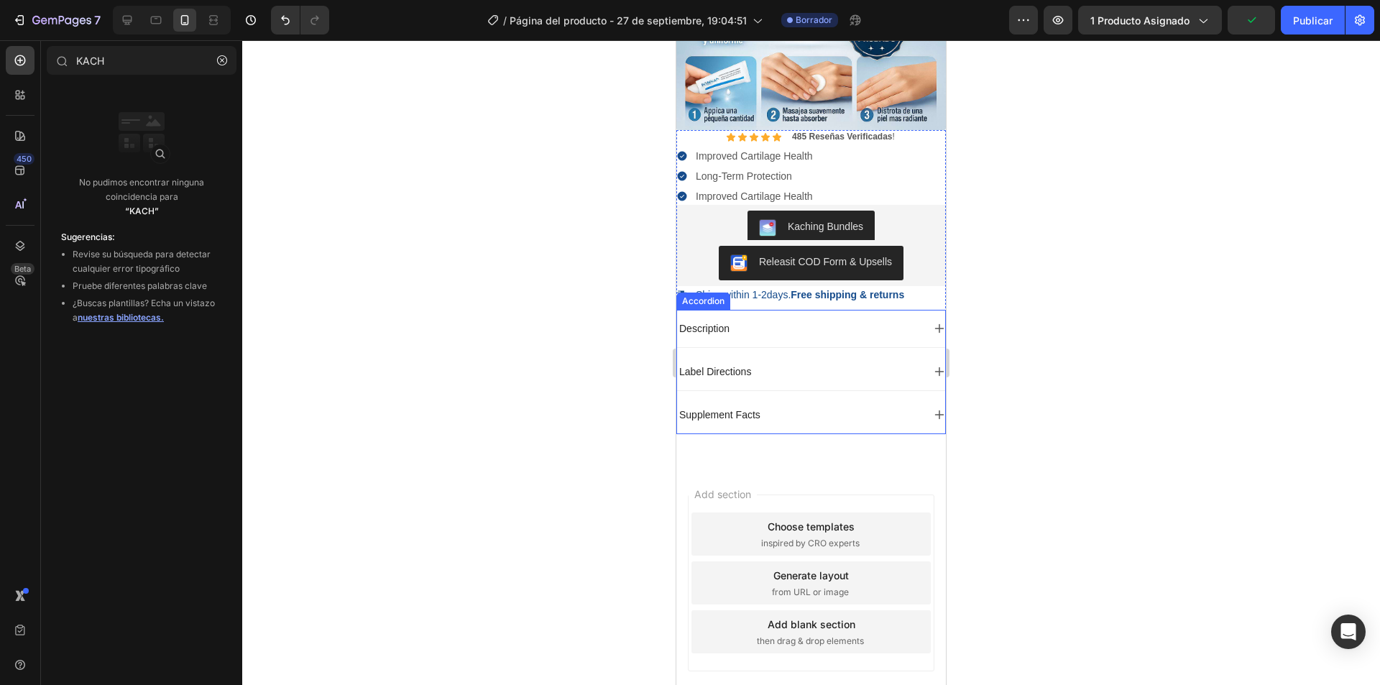
click at [859, 310] on div "Description" at bounding box center [811, 328] width 268 height 37
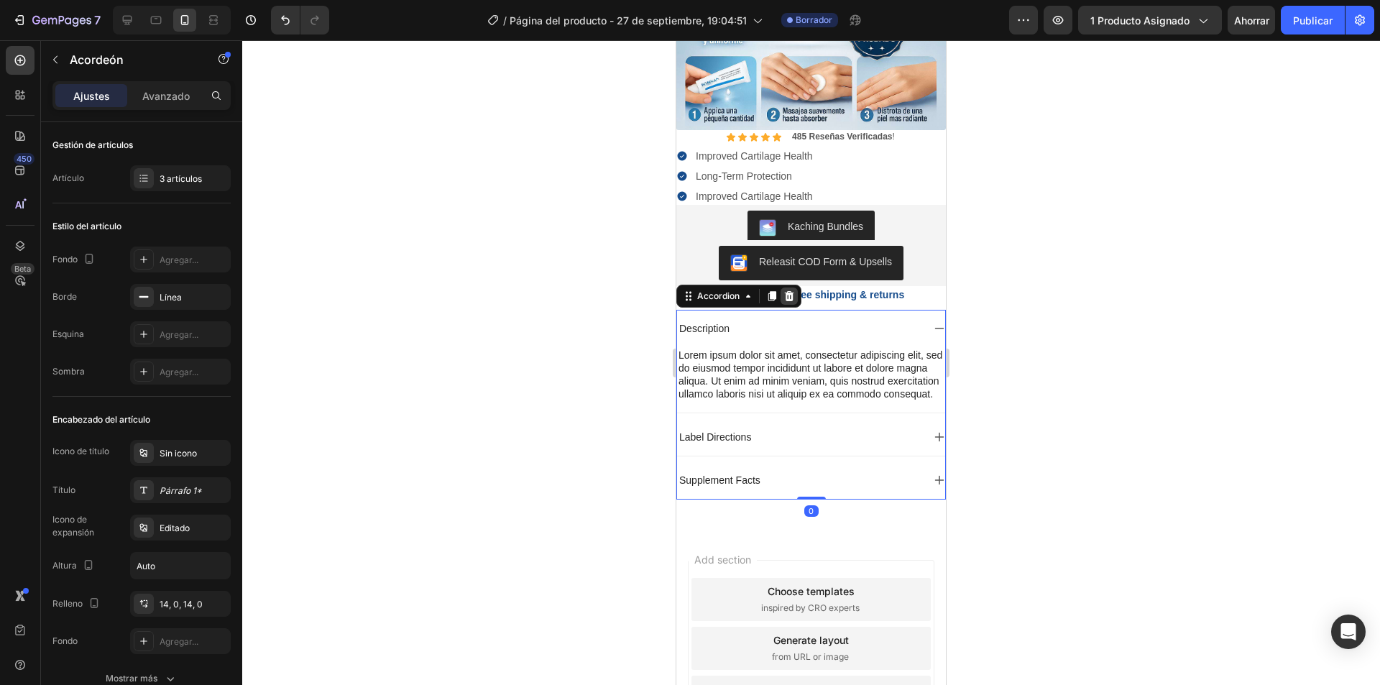
click at [785, 290] on icon at bounding box center [788, 295] width 11 height 11
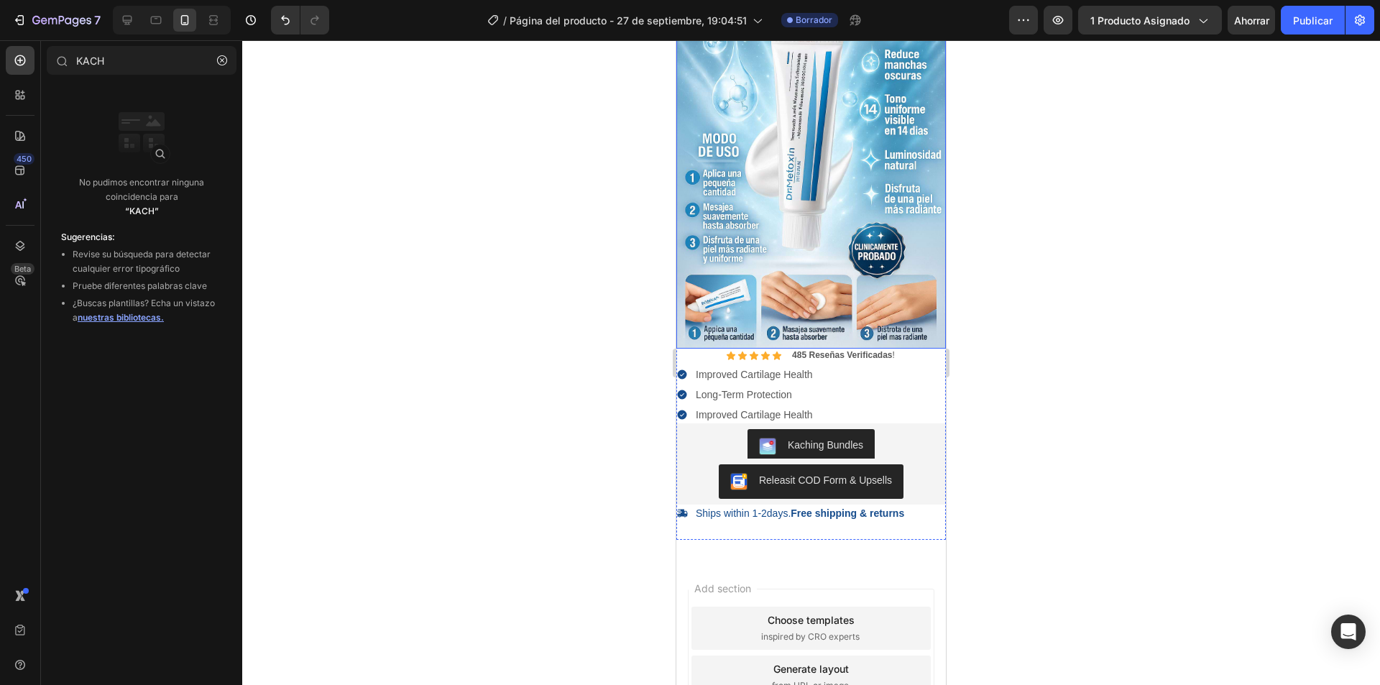
scroll to position [287, 0]
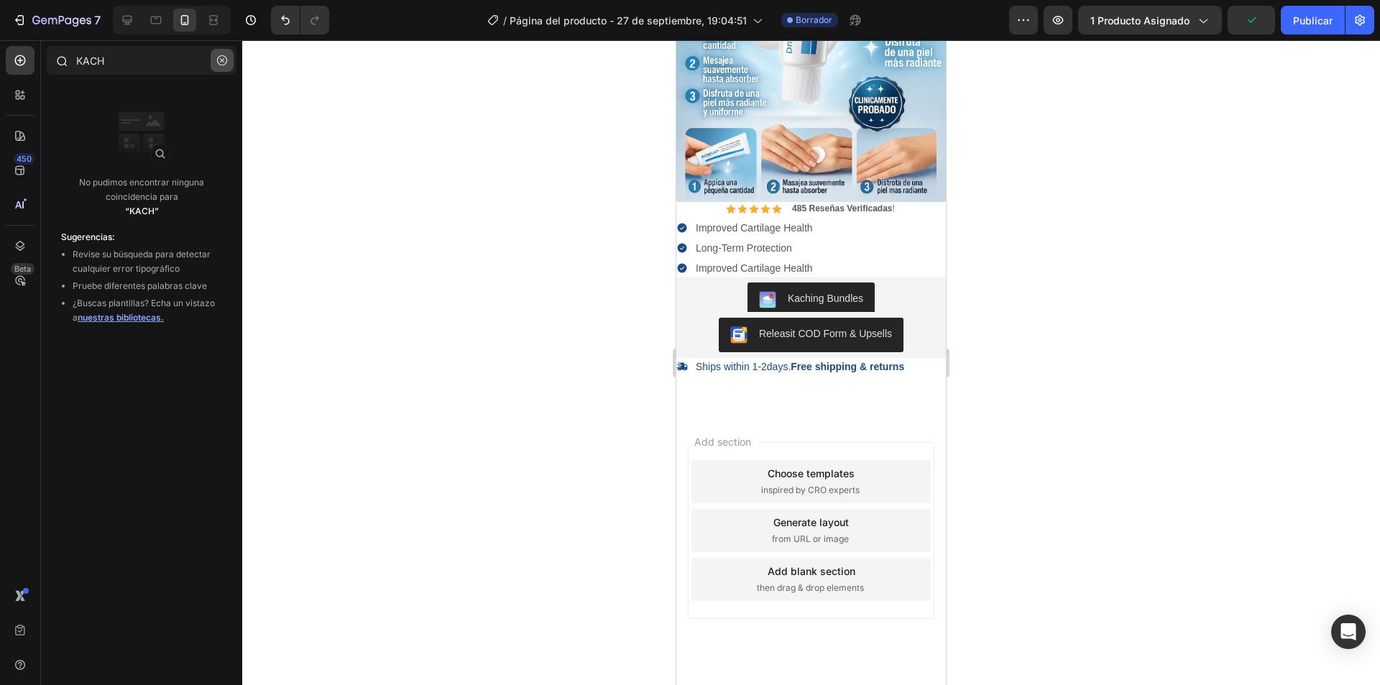
click at [226, 61] on icon "button" at bounding box center [222, 60] width 10 height 10
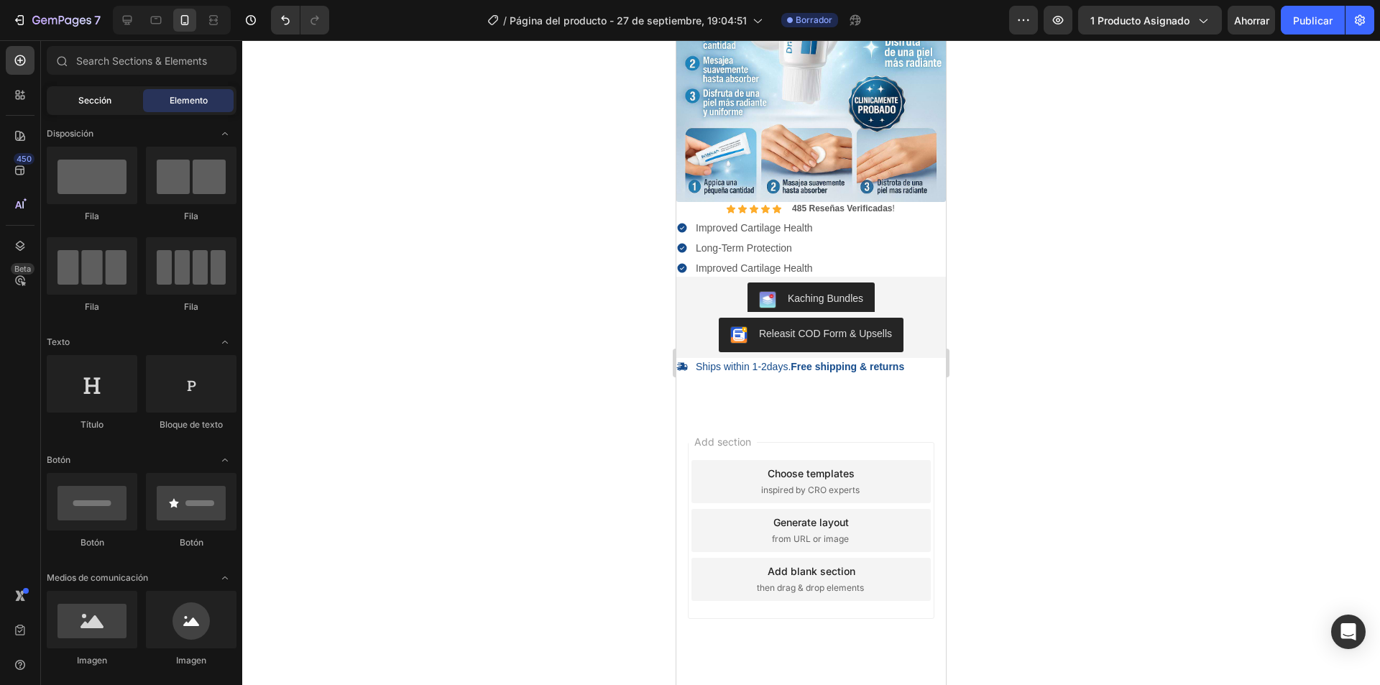
click at [101, 103] on font "Sección" at bounding box center [94, 100] width 33 height 11
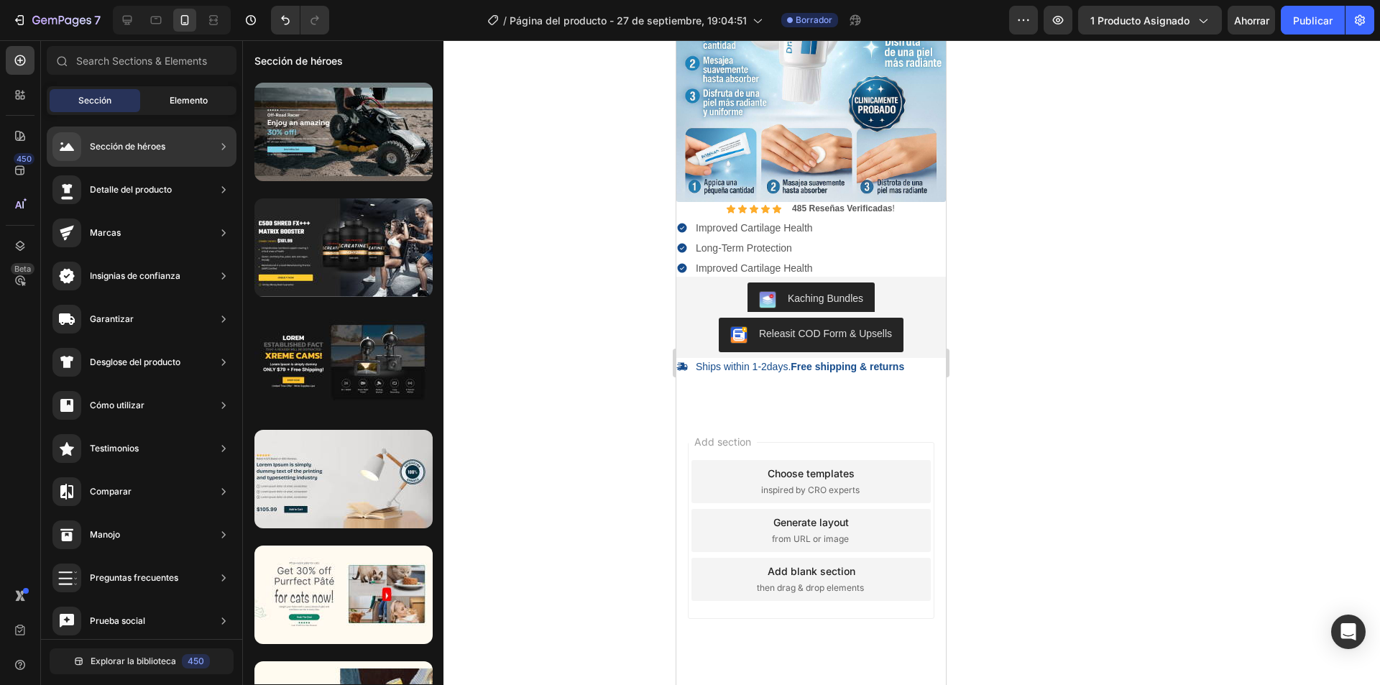
click at [163, 111] on div "Elemento" at bounding box center [188, 100] width 91 height 23
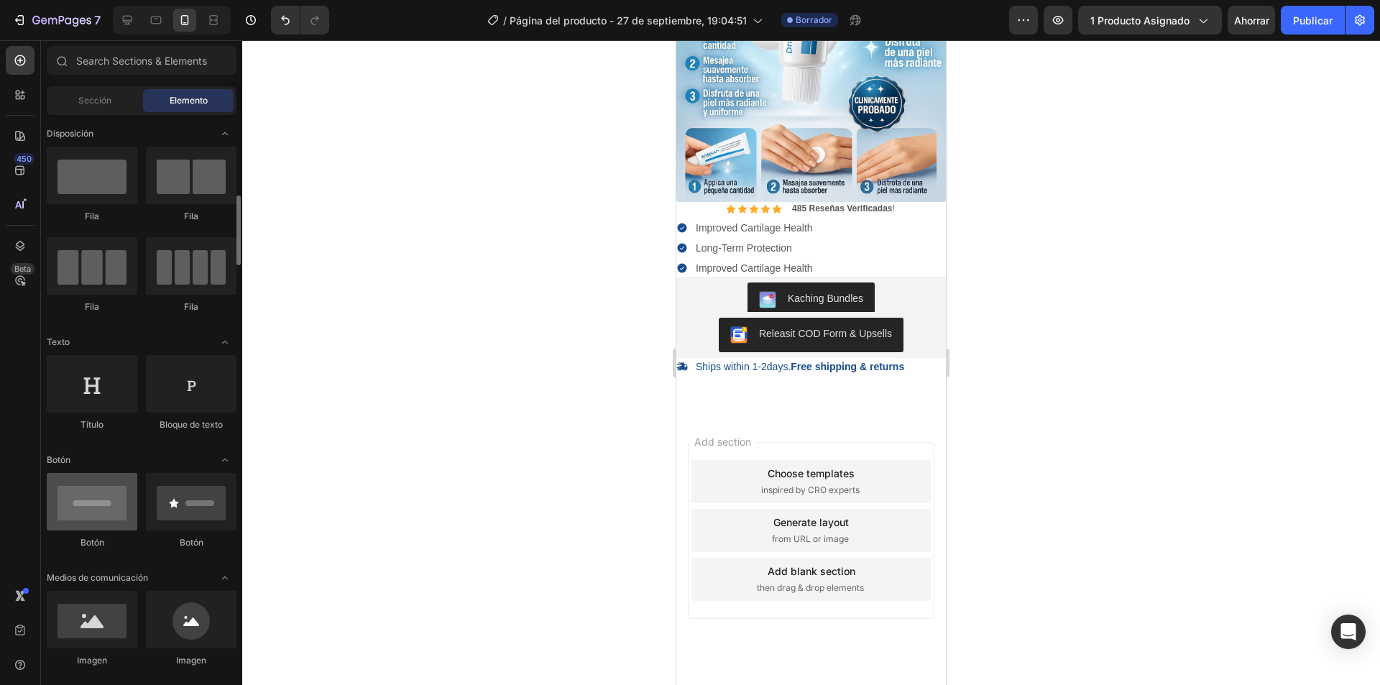
scroll to position [144, 0]
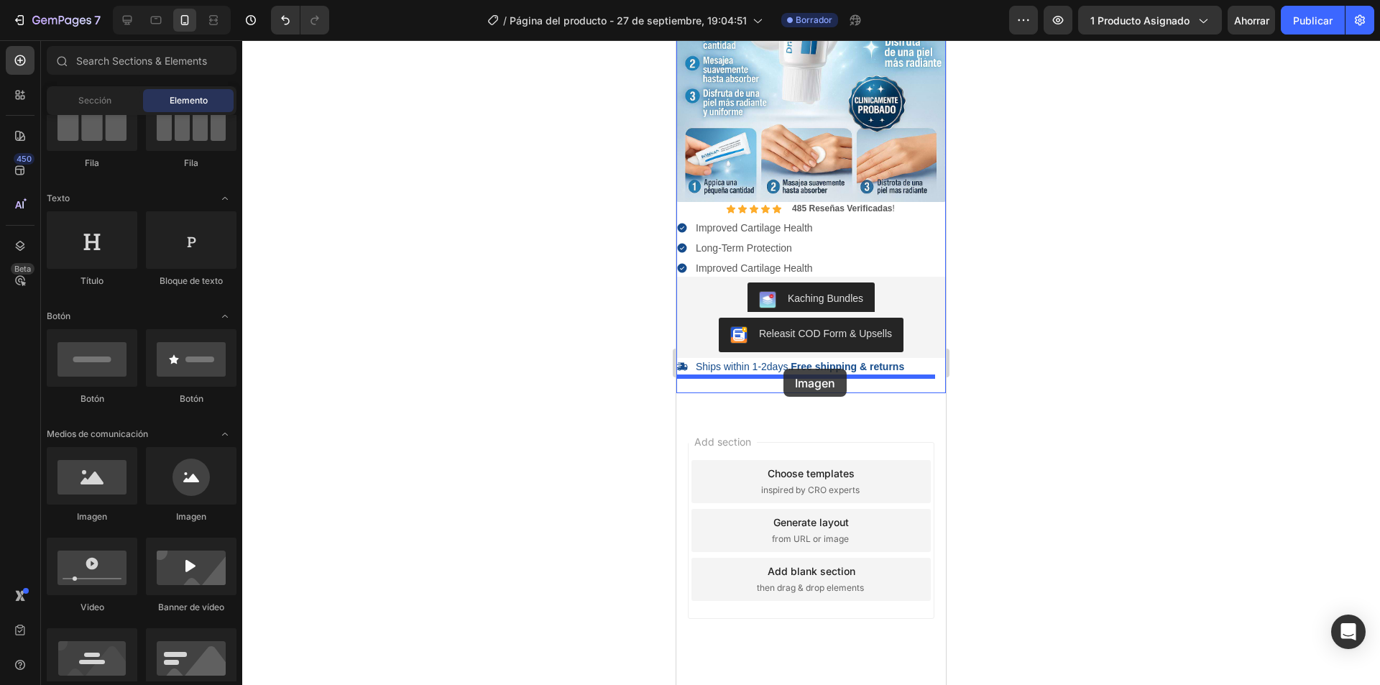
drag, startPoint x: 864, startPoint y: 526, endPoint x: 783, endPoint y: 369, distance: 176.8
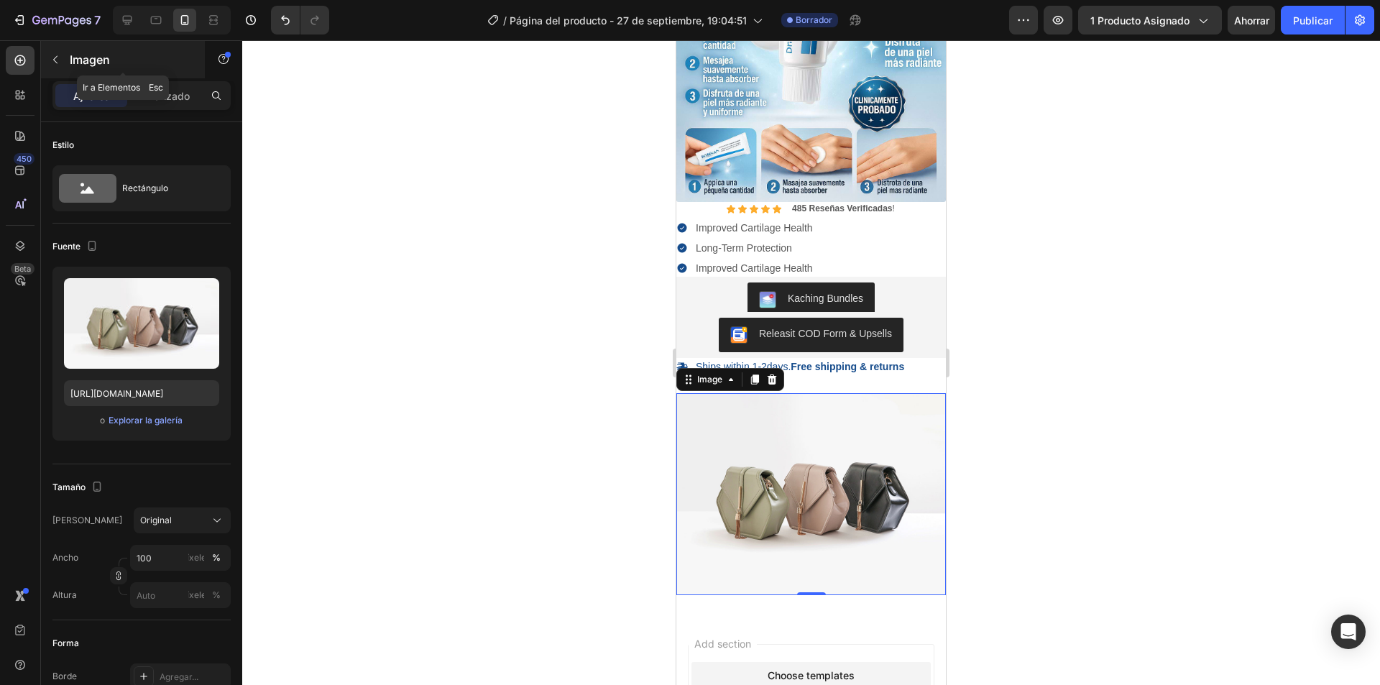
click at [61, 58] on button "button" at bounding box center [55, 59] width 23 height 23
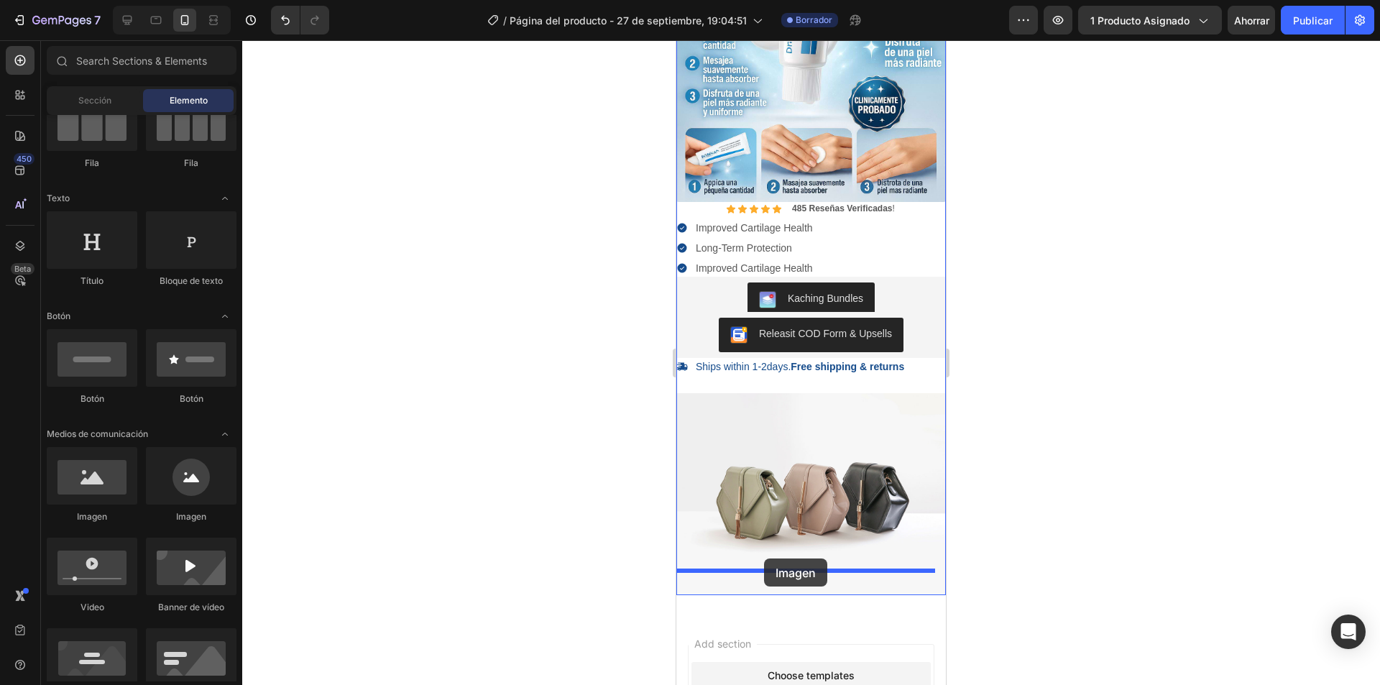
drag, startPoint x: 842, startPoint y: 519, endPoint x: 1351, endPoint y: 543, distance: 509.3
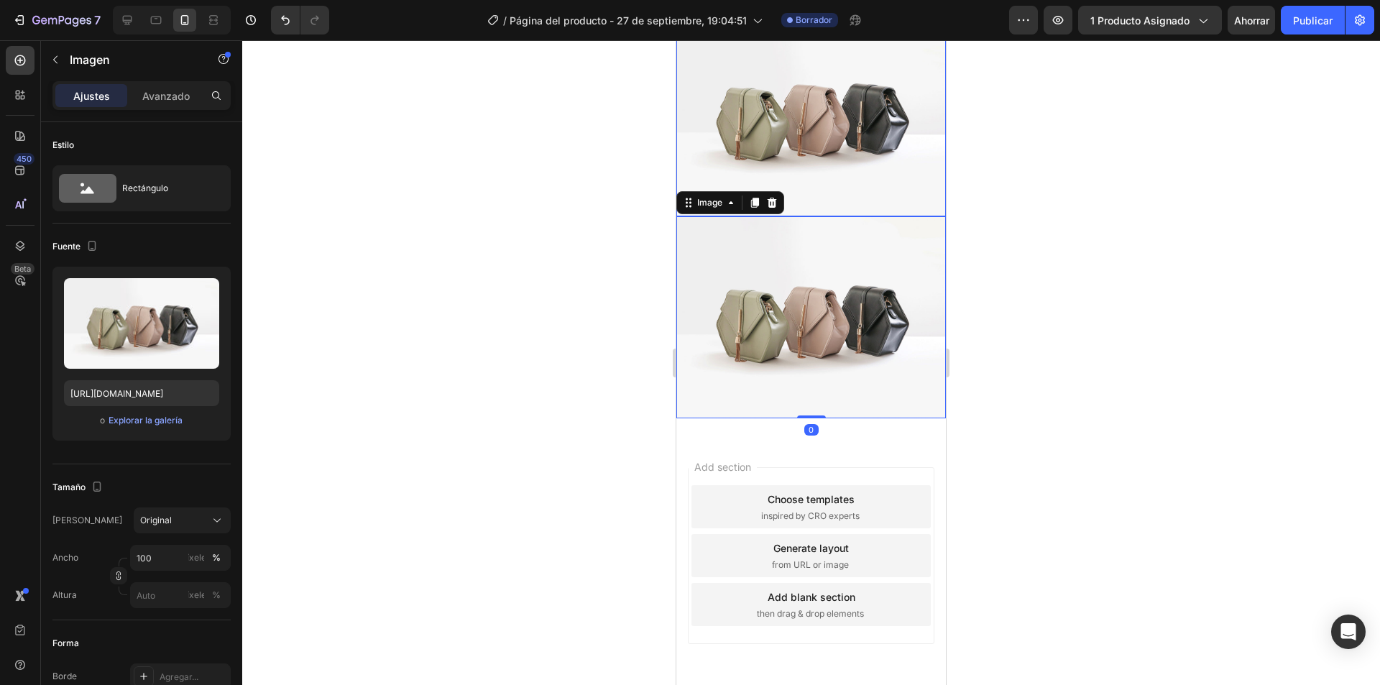
scroll to position [692, 0]
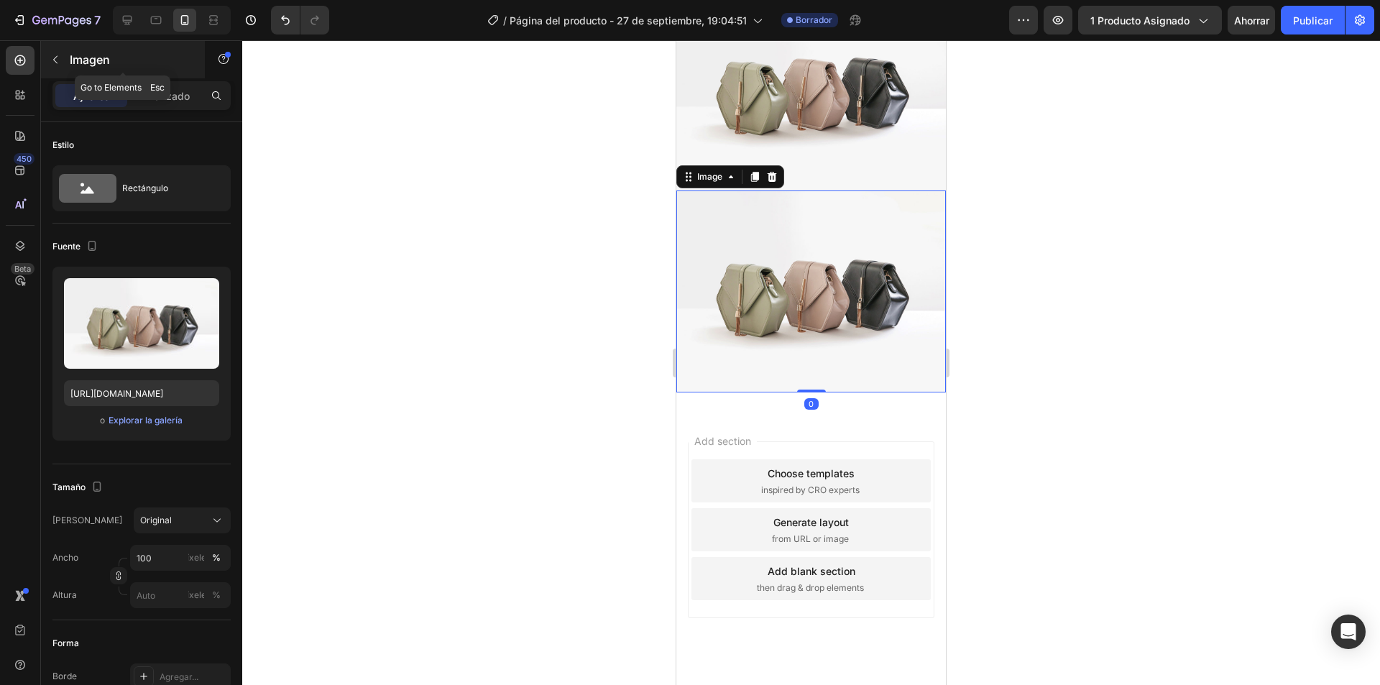
click at [54, 55] on icon "button" at bounding box center [55, 59] width 11 height 11
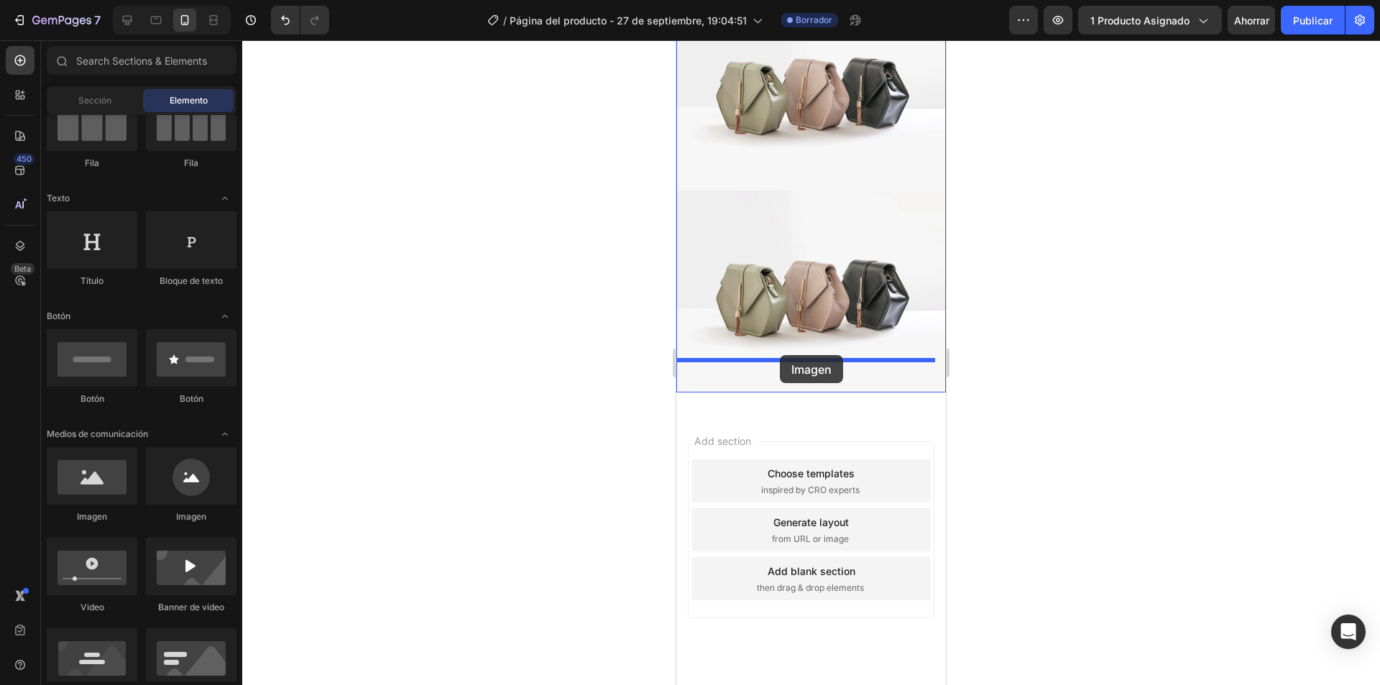
drag, startPoint x: 859, startPoint y: 524, endPoint x: 1199, endPoint y: 283, distance: 417.1
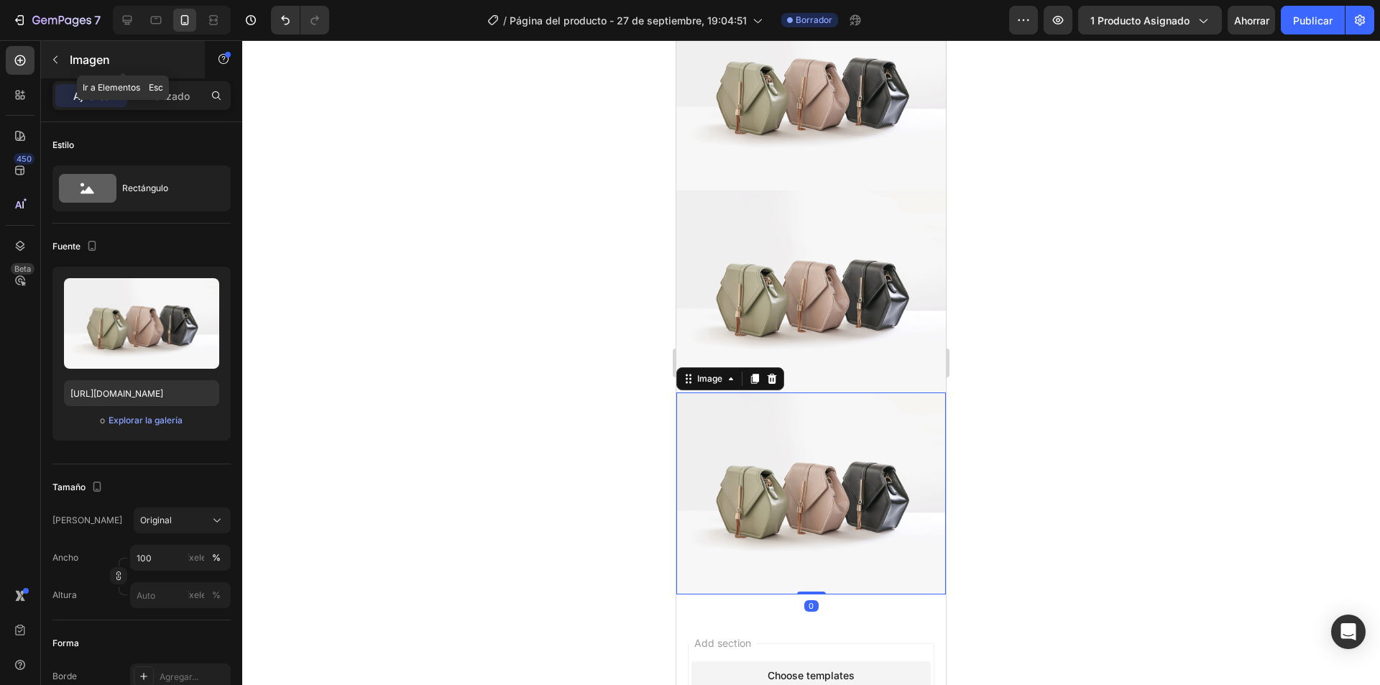
click at [54, 59] on icon "button" at bounding box center [55, 60] width 4 height 8
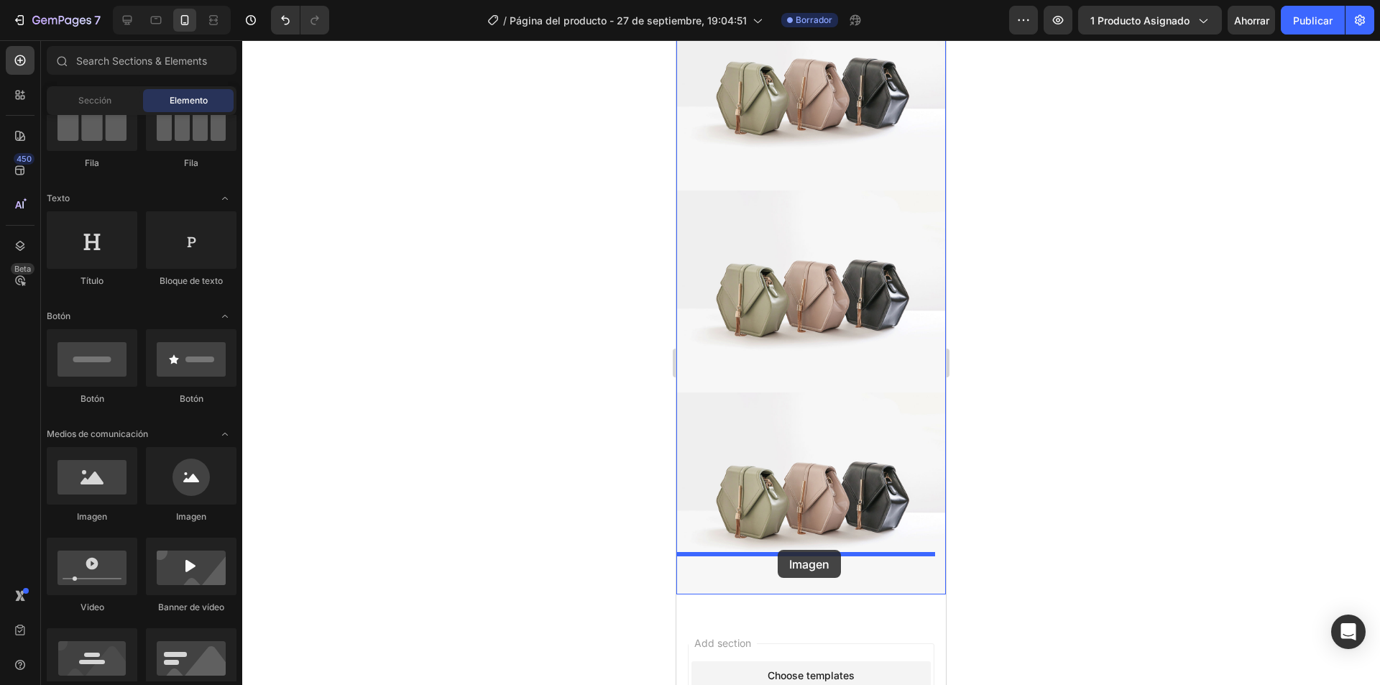
drag, startPoint x: 808, startPoint y: 527, endPoint x: 778, endPoint y: 550, distance: 37.9
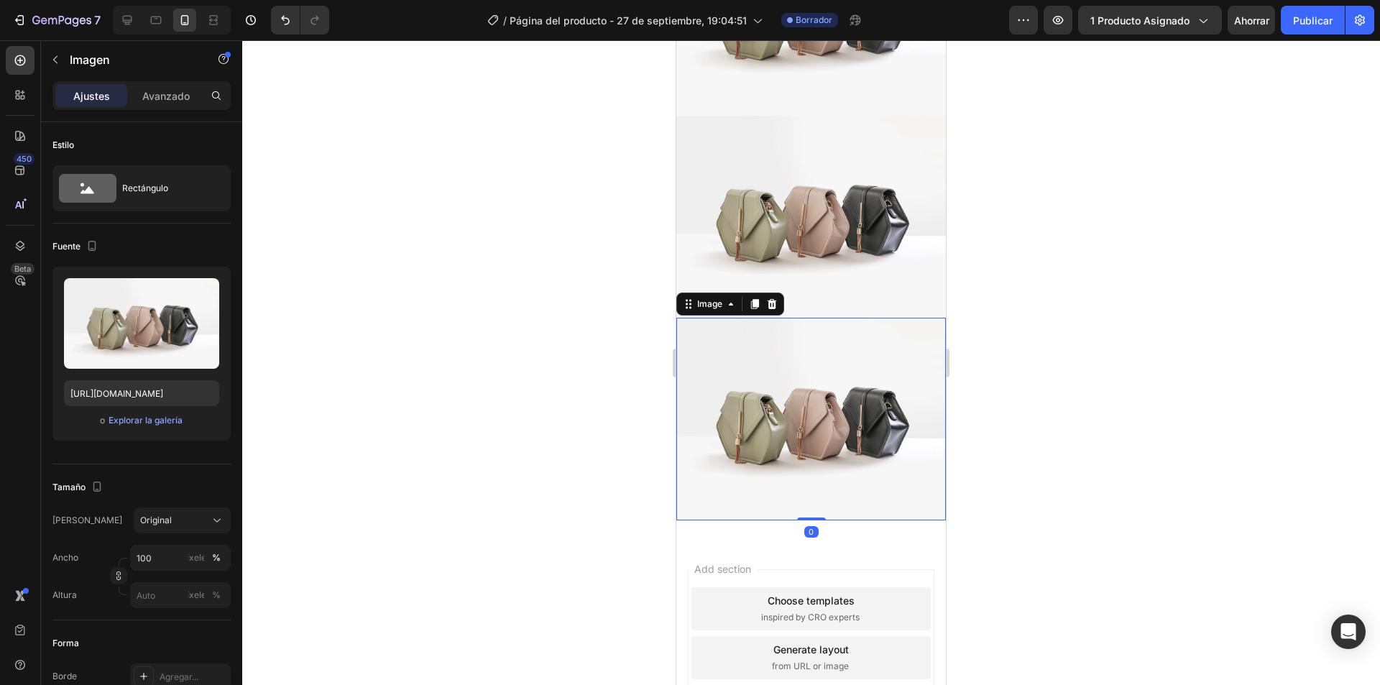
scroll to position [979, 0]
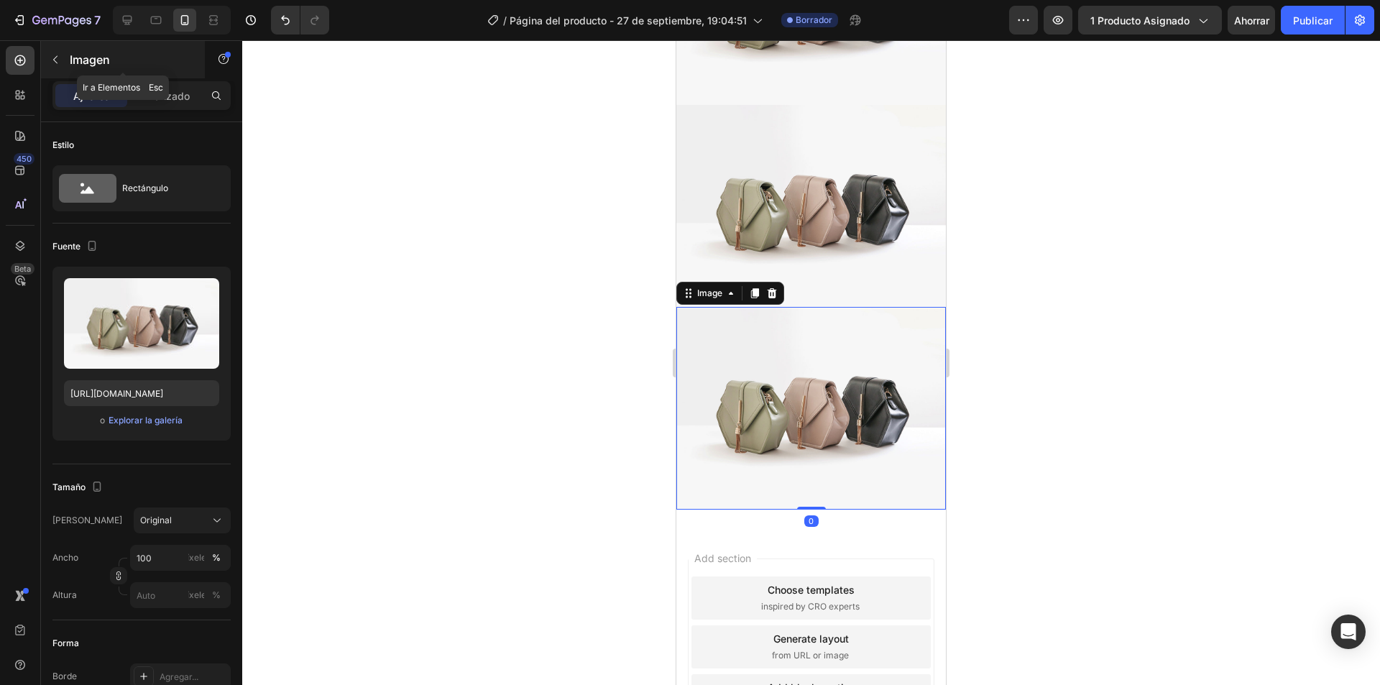
click at [49, 56] on button "button" at bounding box center [55, 59] width 23 height 23
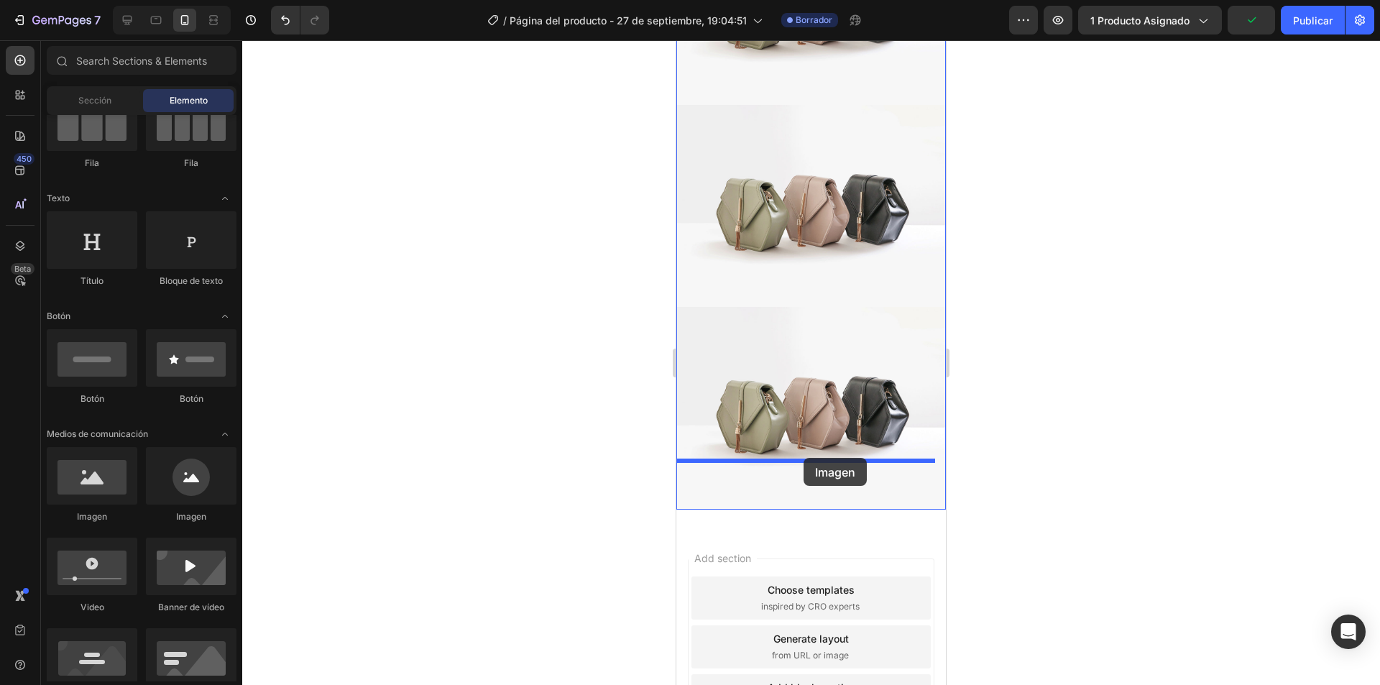
drag, startPoint x: 876, startPoint y: 522, endPoint x: 803, endPoint y: 458, distance: 96.7
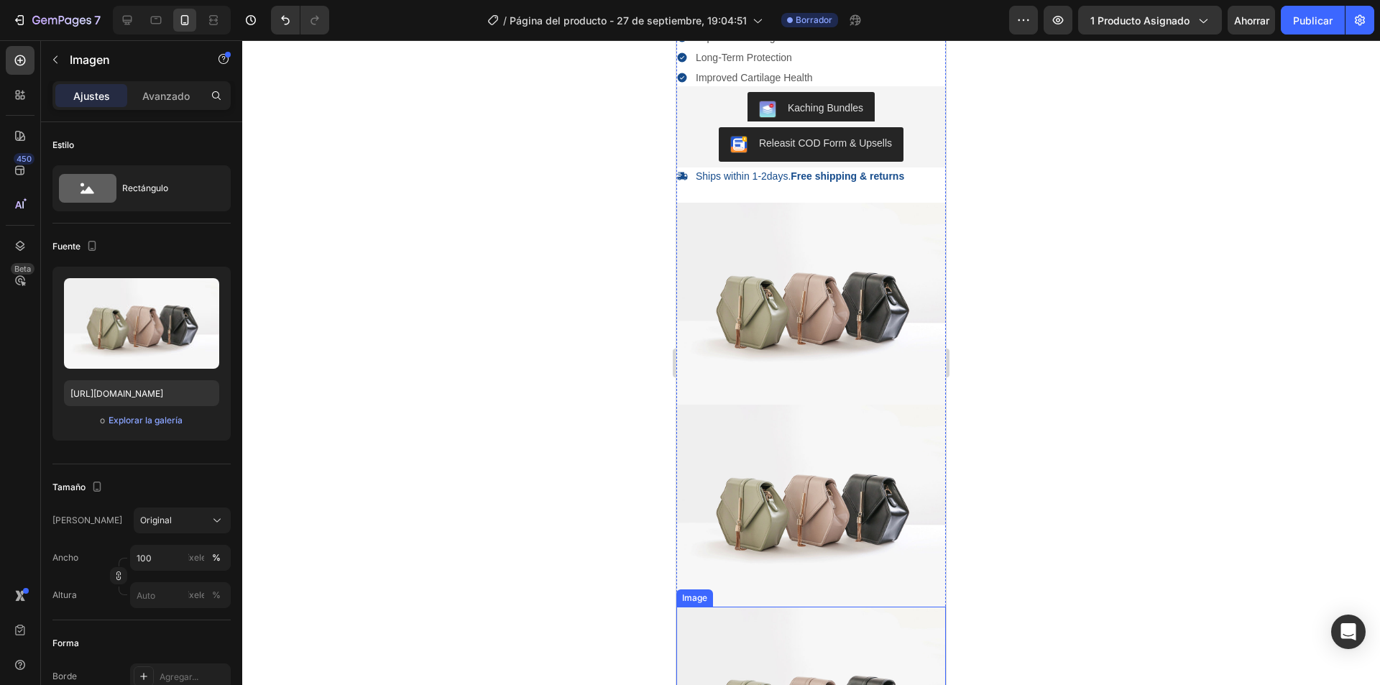
scroll to position [476, 0]
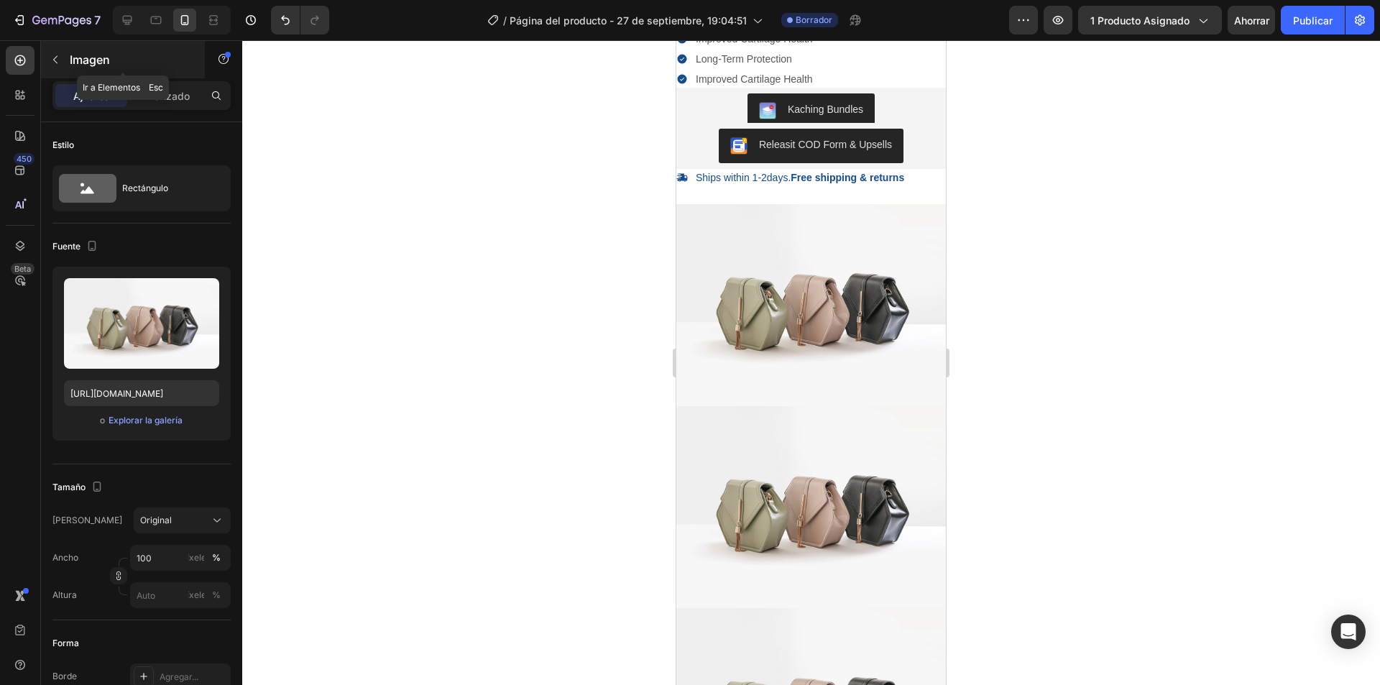
click at [56, 54] on icon "button" at bounding box center [55, 59] width 11 height 11
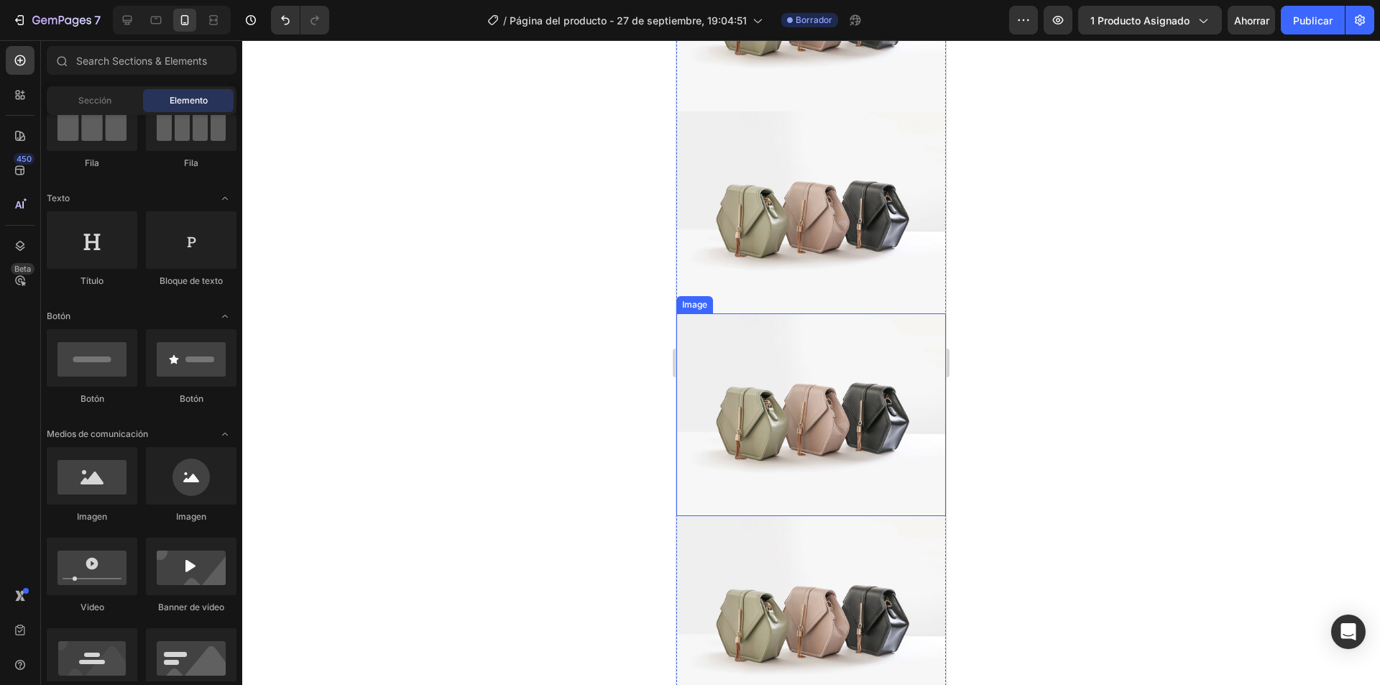
scroll to position [1274, 0]
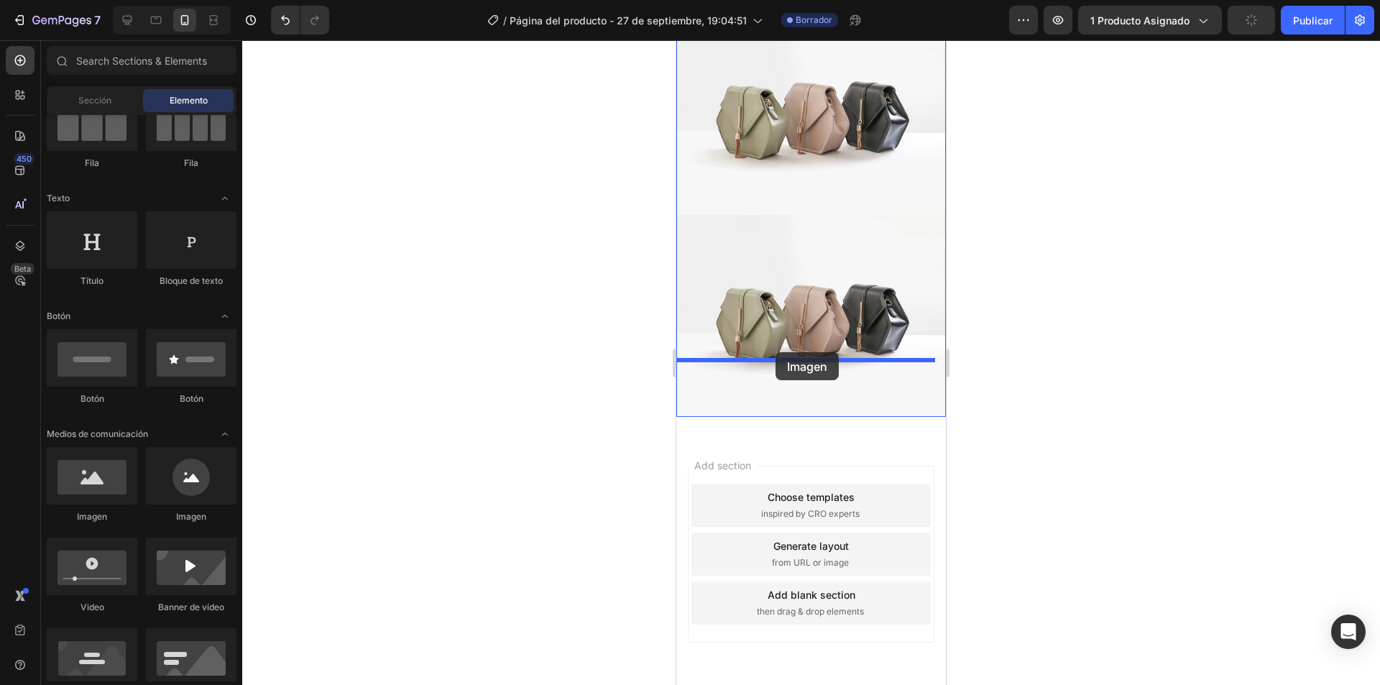
drag, startPoint x: 831, startPoint y: 535, endPoint x: 775, endPoint y: 352, distance: 191.4
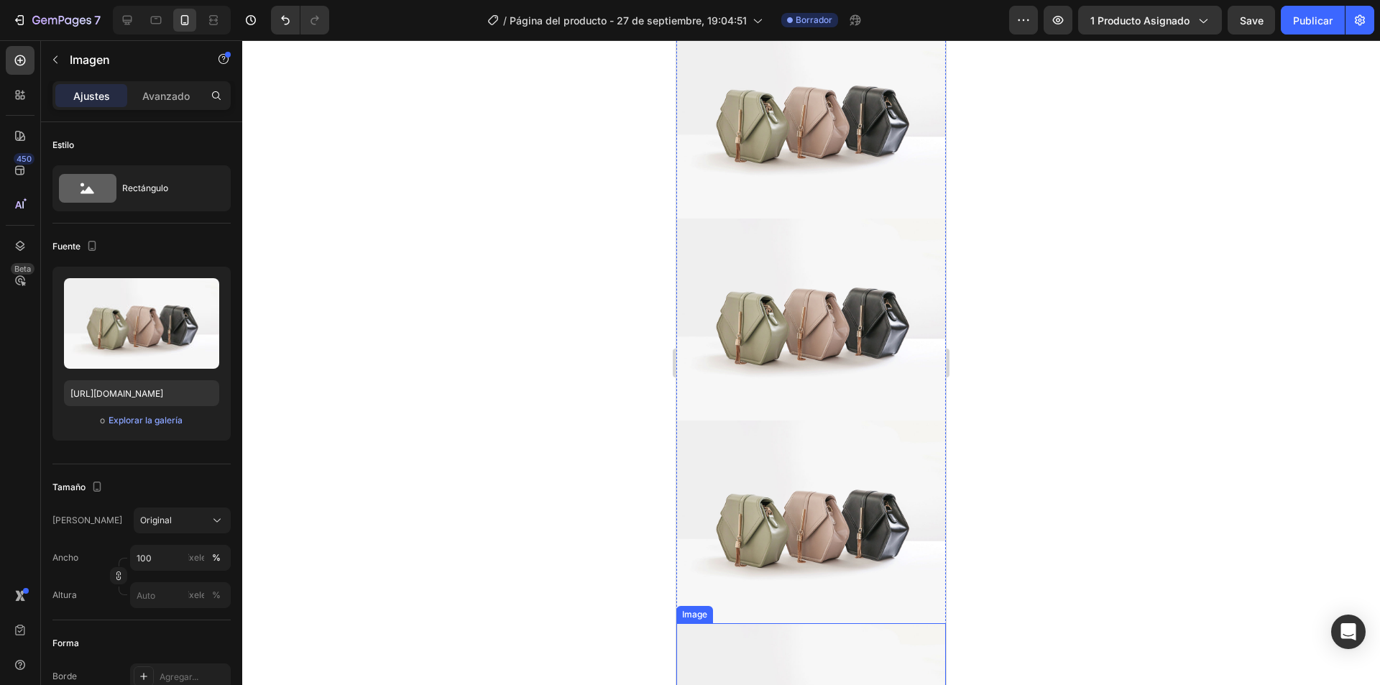
scroll to position [699, 0]
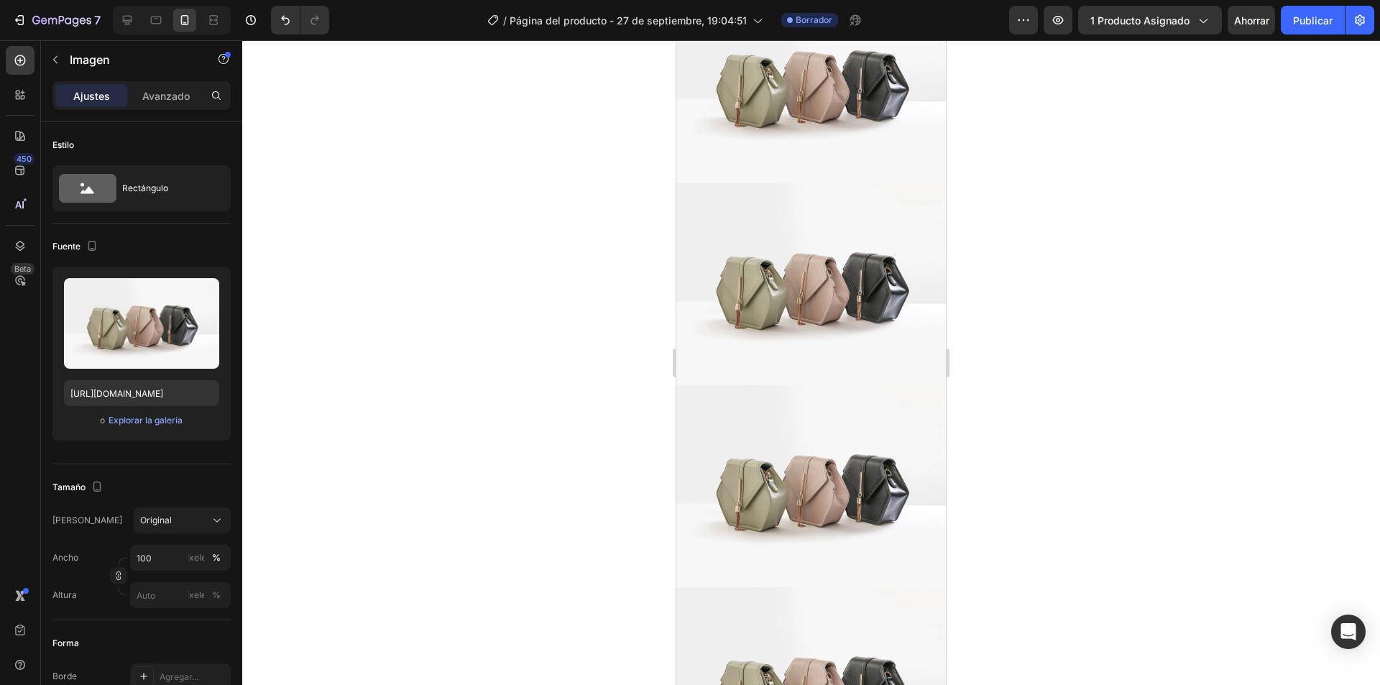
click at [521, 665] on div at bounding box center [811, 362] width 1138 height 645
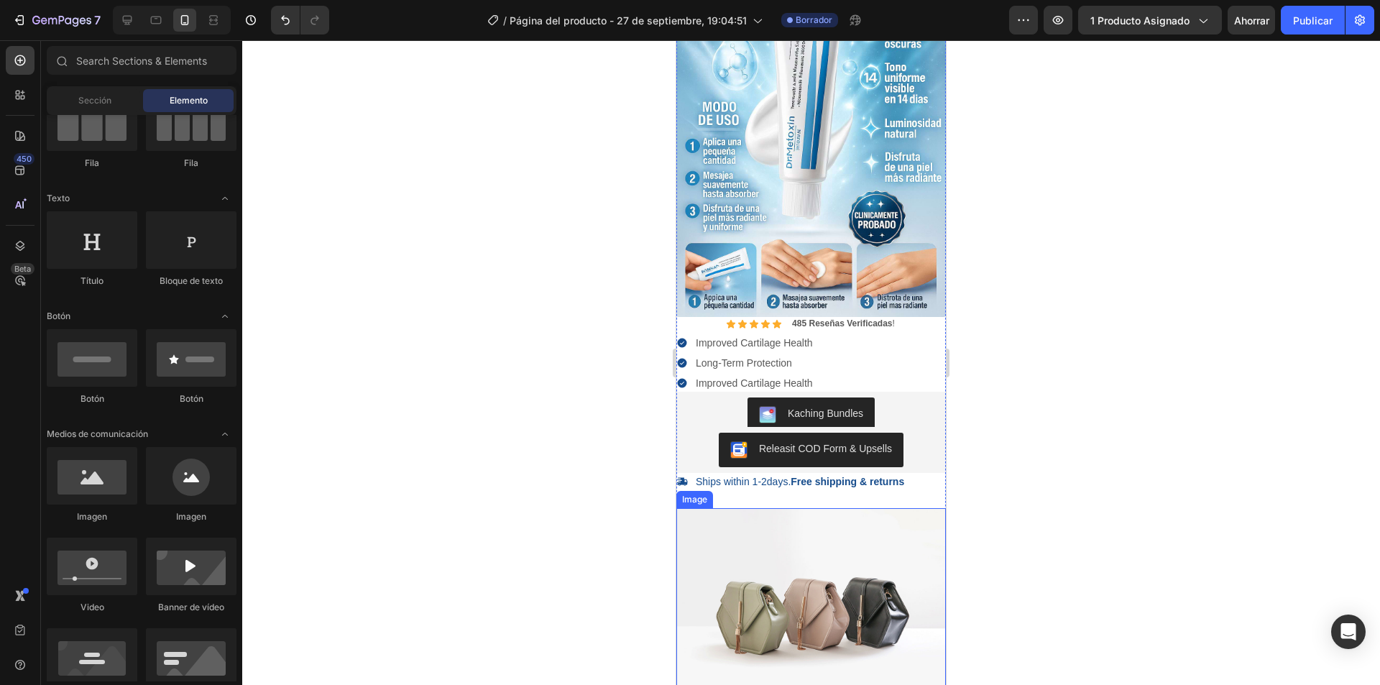
scroll to position [124, 0]
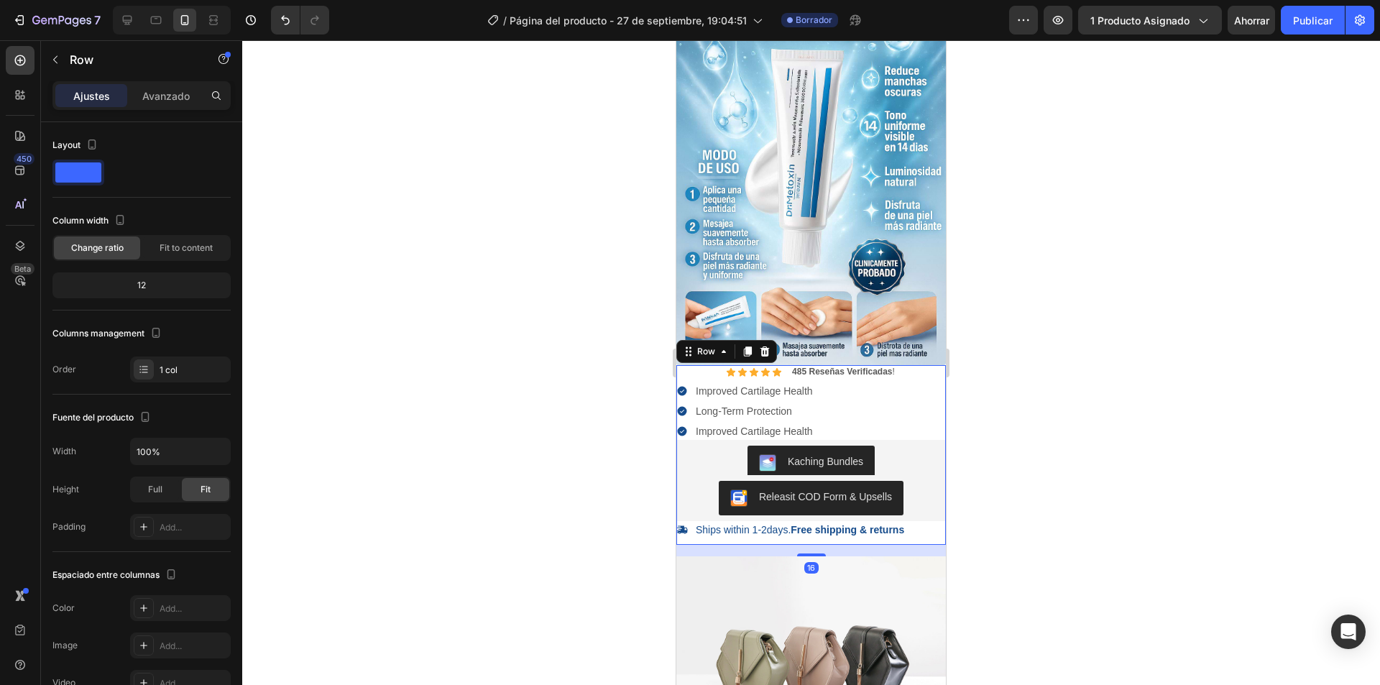
click at [913, 523] on div "Icon Icon Icon Icon Icon Icon List 485 Reseñas Verificadas ! Text Block Row Imp…" at bounding box center [810, 454] width 269 height 179
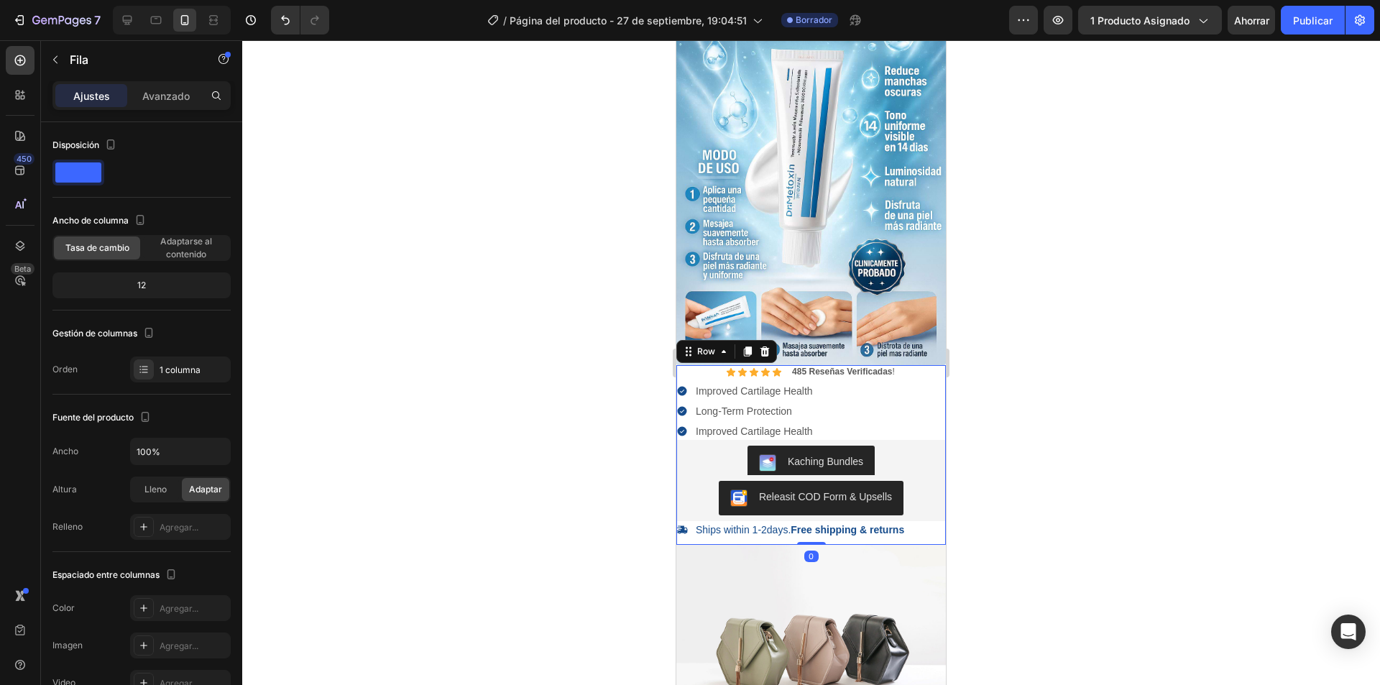
drag, startPoint x: 803, startPoint y: 537, endPoint x: 801, endPoint y: 517, distance: 20.2
click at [801, 517] on div "Icon Icon Icon Icon Icon Icon List 485 Reseñas Verificadas ! Text Block Row Imp…" at bounding box center [810, 454] width 269 height 179
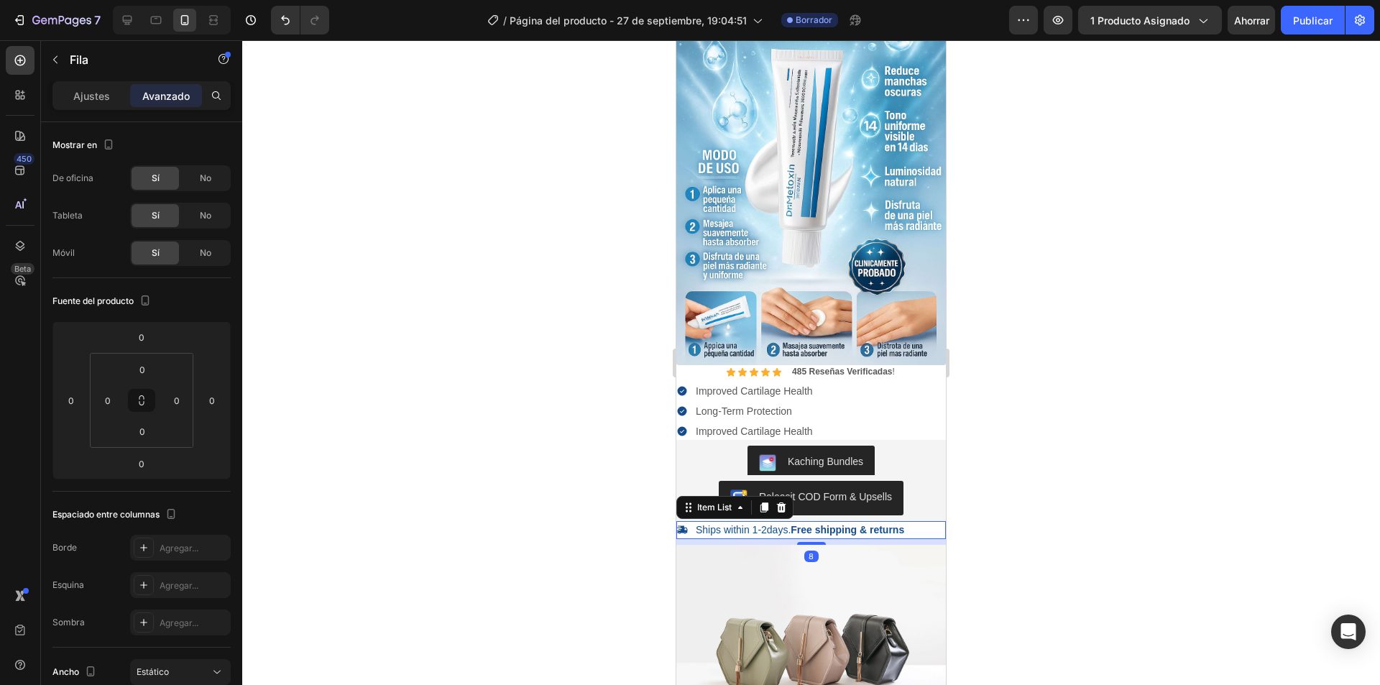
click at [913, 521] on div "Ships within 1-2days. Free shipping & returns" at bounding box center [810, 529] width 269 height 17
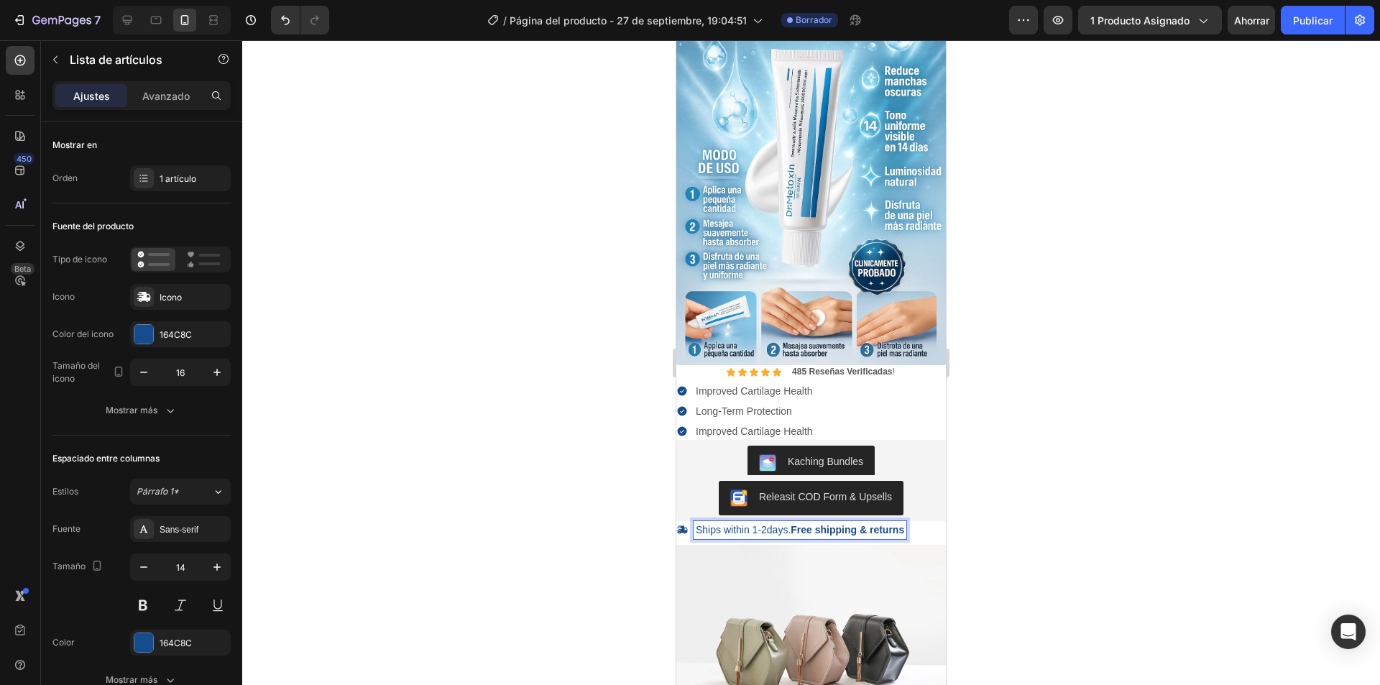
click at [904, 524] on strong "Free shipping & returns" at bounding box center [847, 529] width 114 height 11
click at [758, 523] on p "Ships within 1-2days. Free shipping & returns" at bounding box center [800, 529] width 208 height 13
click at [744, 523] on p "Ships within 1-2days. Free shipping & returns" at bounding box center [800, 529] width 208 height 13
drag, startPoint x: 749, startPoint y: 513, endPoint x: 694, endPoint y: 514, distance: 54.6
click at [694, 521] on div "Ships within 1-2days. Free shipping & returns" at bounding box center [799, 529] width 213 height 17
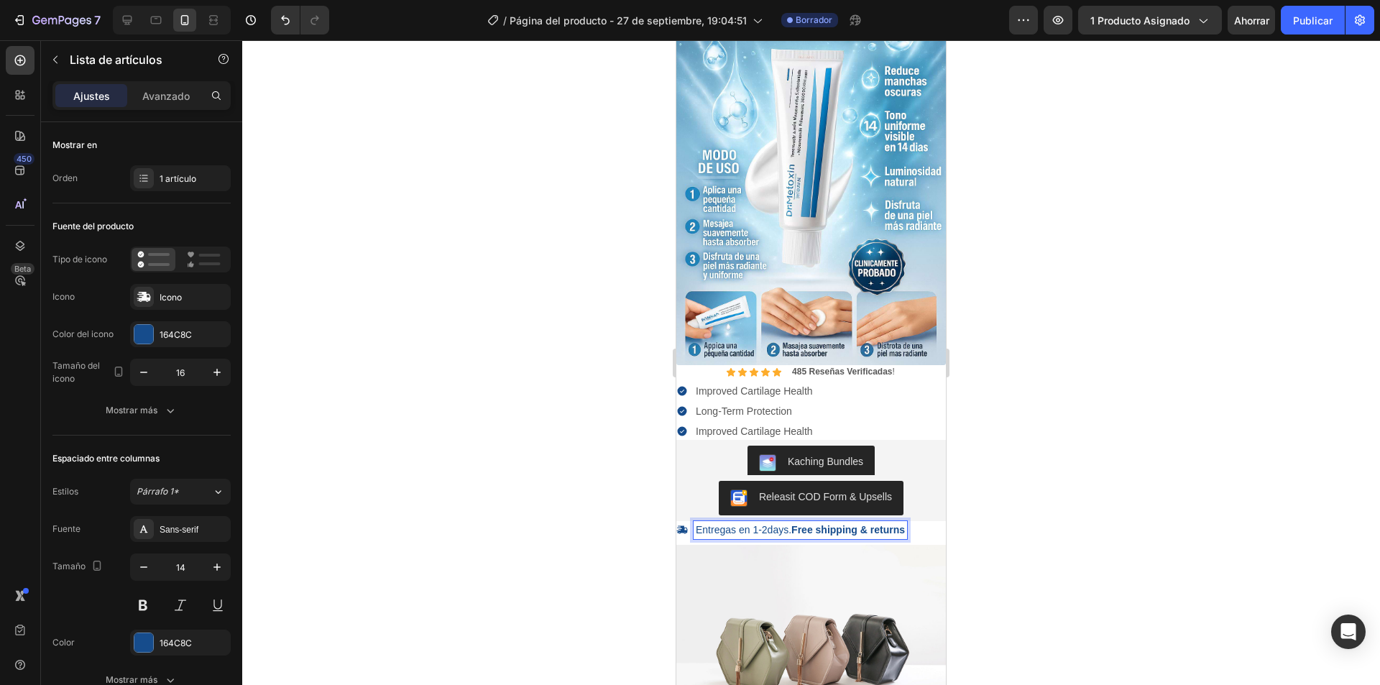
click at [789, 523] on p "Entregas en 1-2days. Free shipping & returns" at bounding box center [800, 529] width 209 height 13
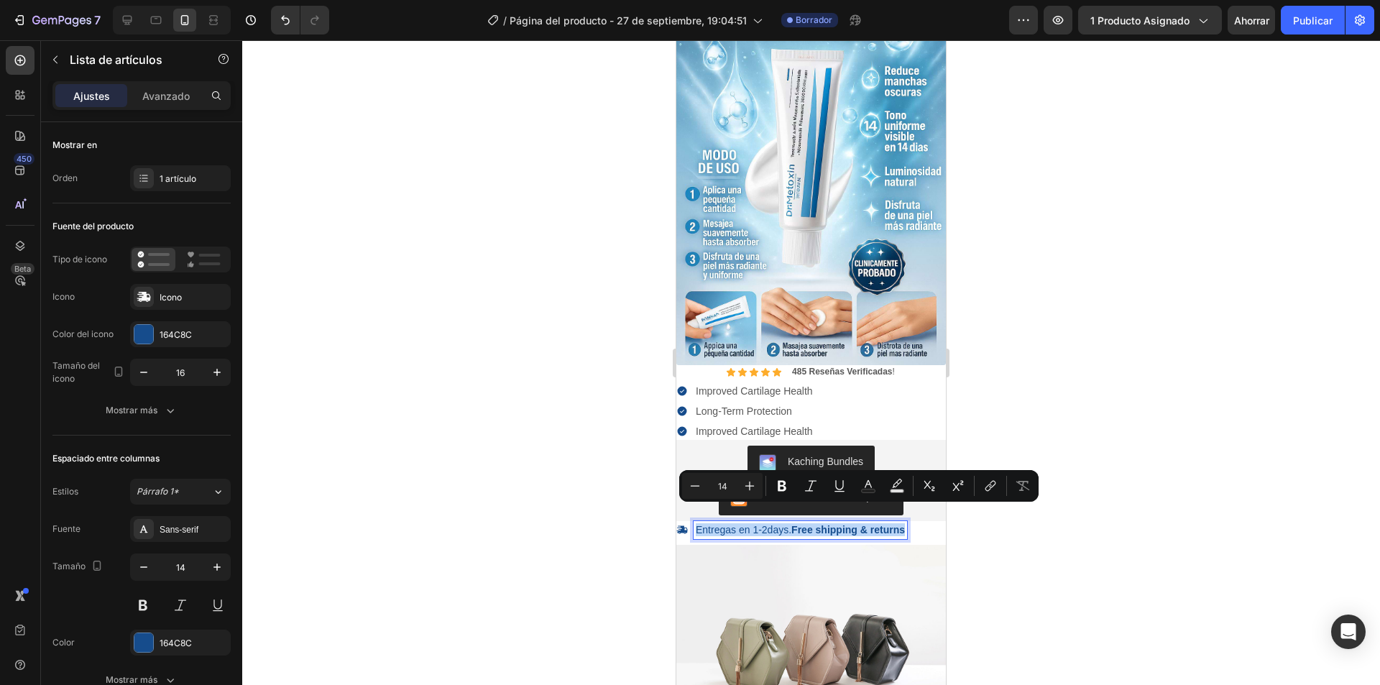
click at [788, 523] on p "Entregas en 1-2days. Free shipping & returns" at bounding box center [800, 529] width 209 height 13
click at [787, 523] on p "Entregas en 1-2days. Free shipping & returns" at bounding box center [800, 529] width 209 height 13
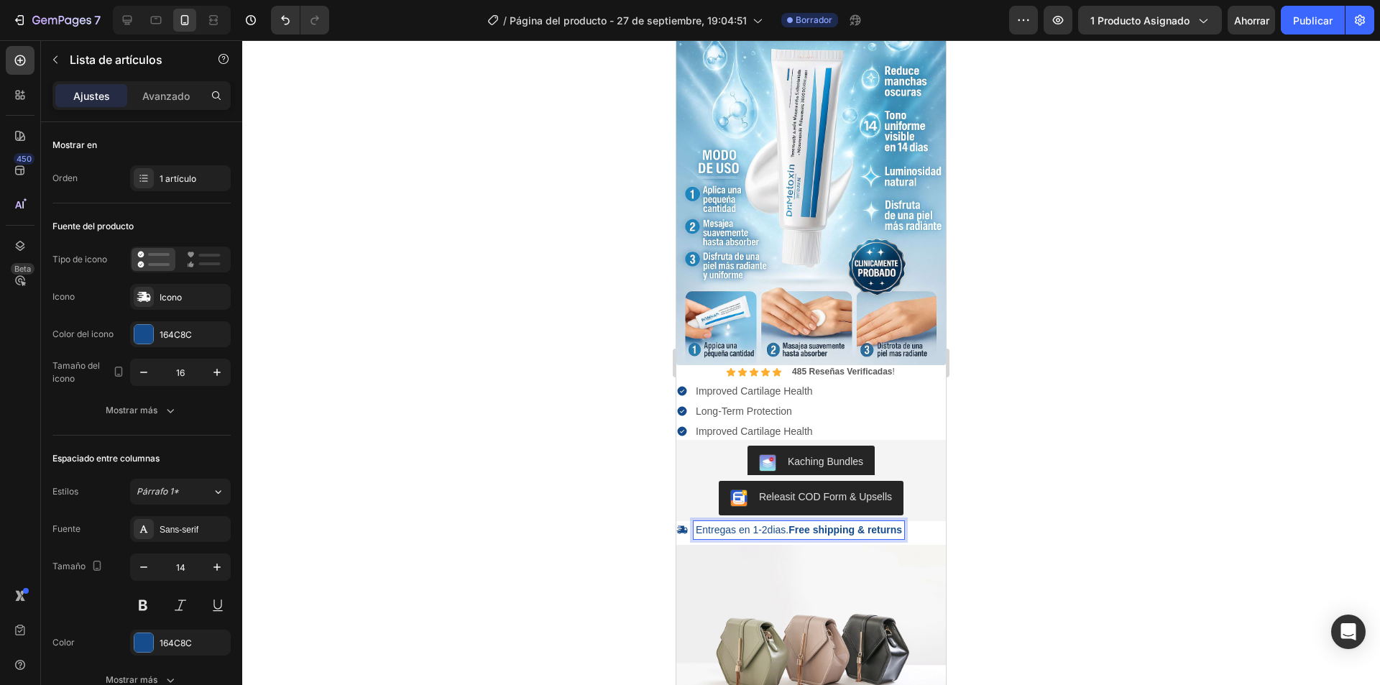
click at [768, 523] on p "Entregas en 1-2dias. Free shipping & returns" at bounding box center [799, 529] width 206 height 13
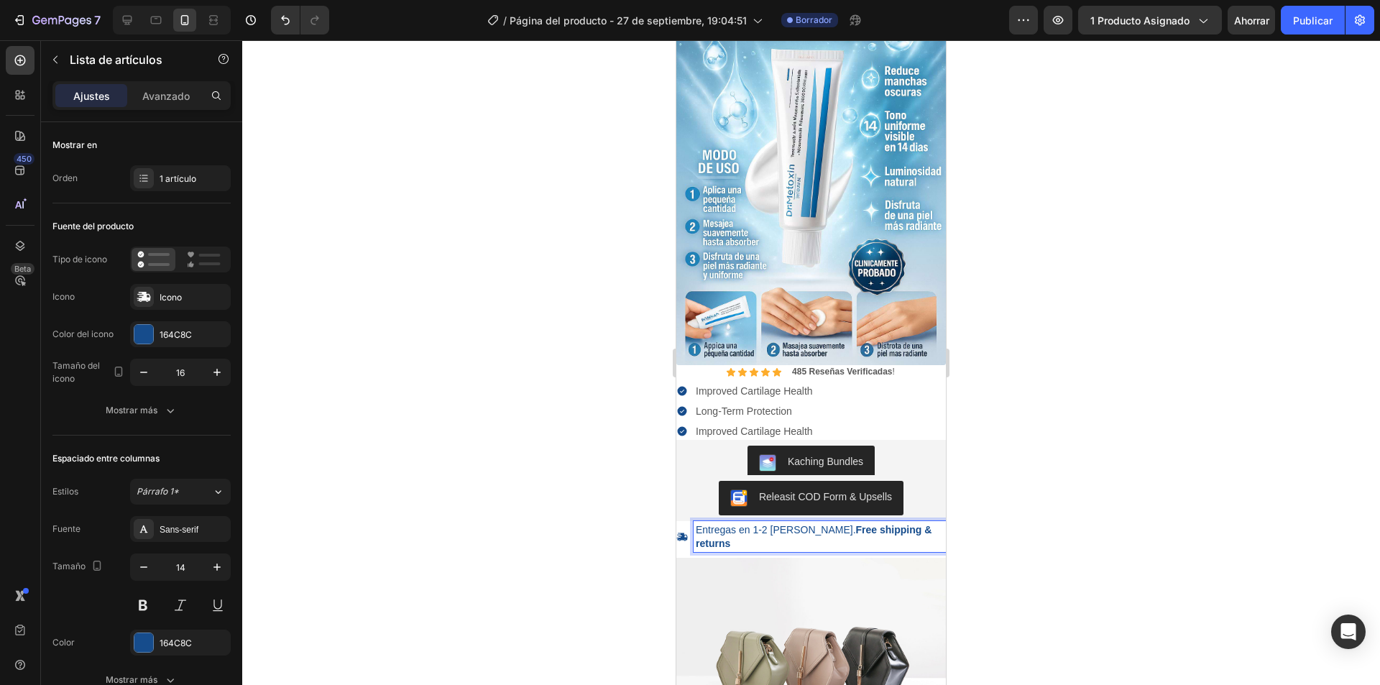
click at [776, 523] on p "Entregas en 1-2 dias. Free shipping & returns" at bounding box center [820, 536] width 248 height 26
click at [734, 523] on p "Entregas en 1-2 Dias. Free shipping & returns" at bounding box center [820, 536] width 248 height 26
click at [730, 523] on p "Entregas en 1-2 Dias. Free shipping & returns" at bounding box center [820, 536] width 248 height 26
click at [783, 523] on p "Entregas en 1-2 Dias. Free shipping & returns" at bounding box center [820, 536] width 248 height 26
click at [676, 40] on lt-span "D í as" at bounding box center [676, 40] width 0 height 0
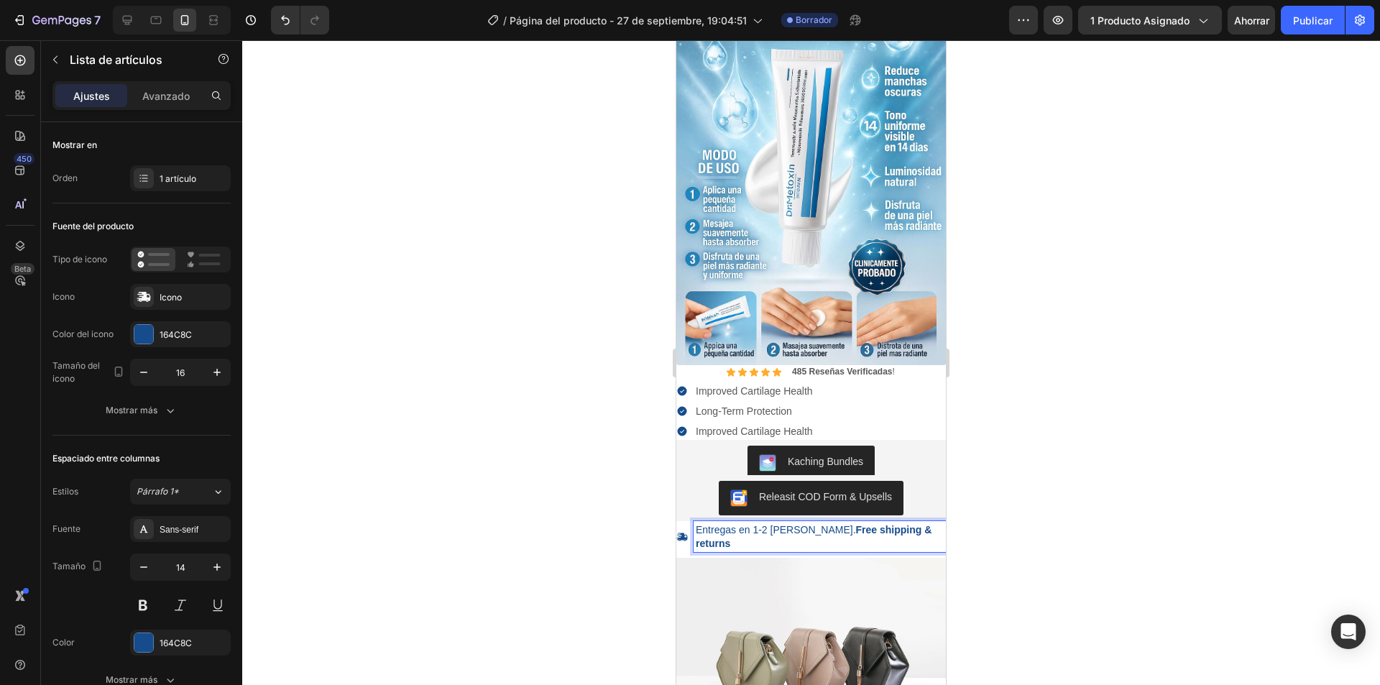
click at [836, 524] on strong "Free shipping & returns" at bounding box center [814, 536] width 236 height 24
drag, startPoint x: 796, startPoint y: 517, endPoint x: 909, endPoint y: 513, distance: 113.6
click at [909, 523] on p "Entregas en 1-2 Días. Free shipping & returns" at bounding box center [820, 536] width 248 height 26
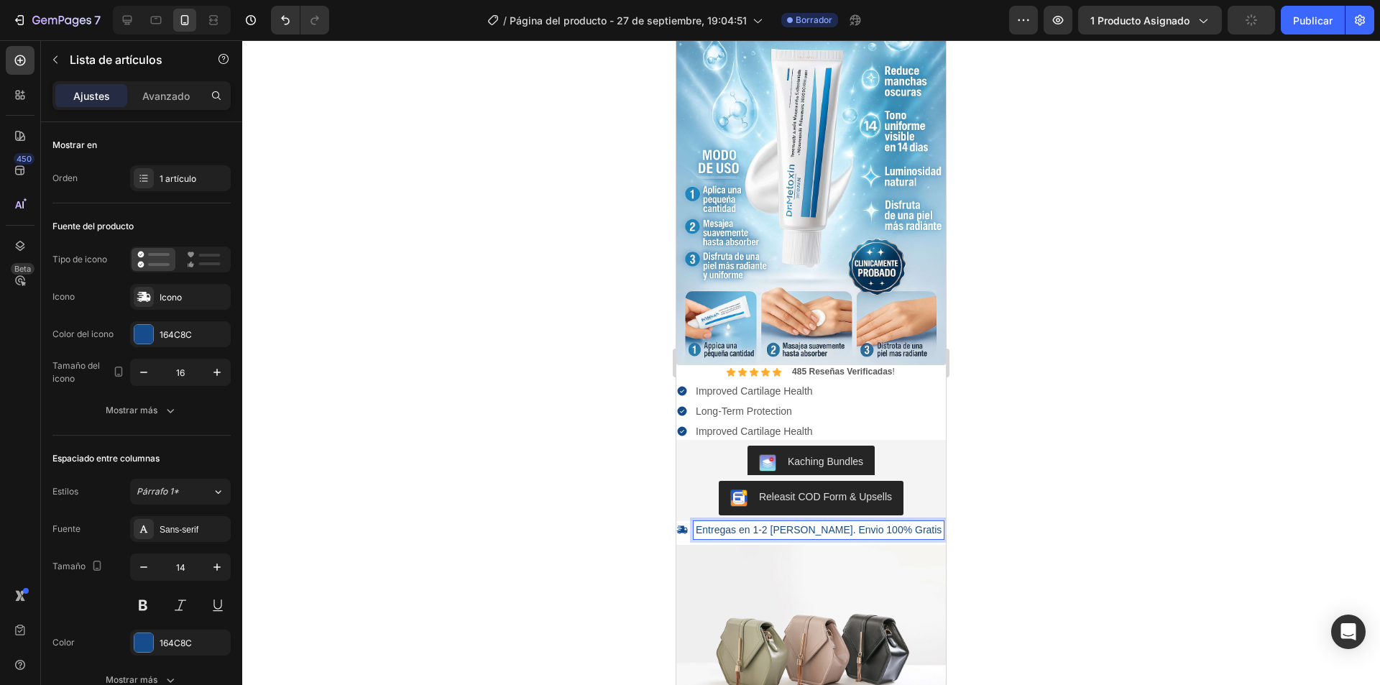
click at [812, 523] on p "Entregas en 1-2 Días. Envio 100% Gratis" at bounding box center [819, 529] width 246 height 13
click at [676, 40] on lt-span "Env í o" at bounding box center [676, 40] width 0 height 0
click at [879, 523] on p "Entregas en 1-2 Días. Envío 100% Gratis" at bounding box center [788, 529] width 185 height 13
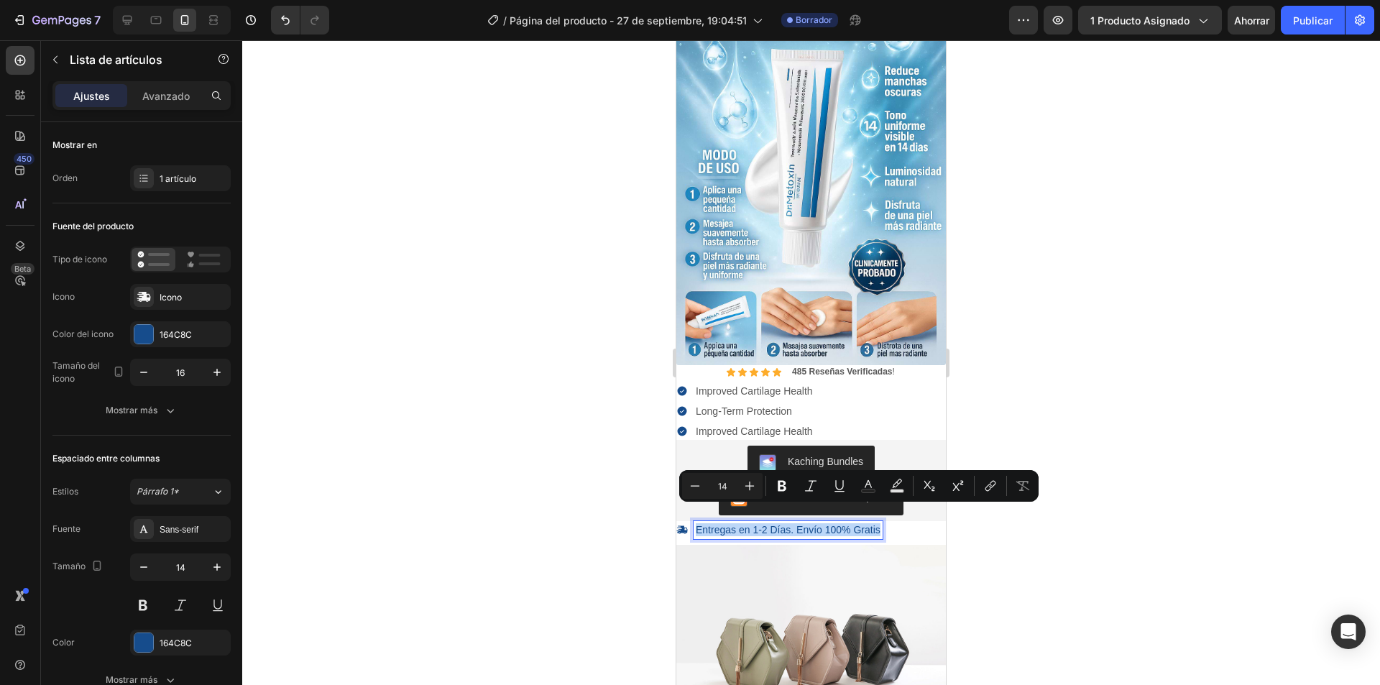
drag, startPoint x: 880, startPoint y: 512, endPoint x: 695, endPoint y: 517, distance: 184.8
click at [695, 521] on div "Entregas en 1-2 Días. Envío 100% Gratis" at bounding box center [787, 529] width 189 height 17
click at [780, 487] on icon "Editor contextual toolbar" at bounding box center [782, 486] width 14 height 14
click at [808, 489] on div "Releasit COD Form & Upsells" at bounding box center [825, 496] width 133 height 15
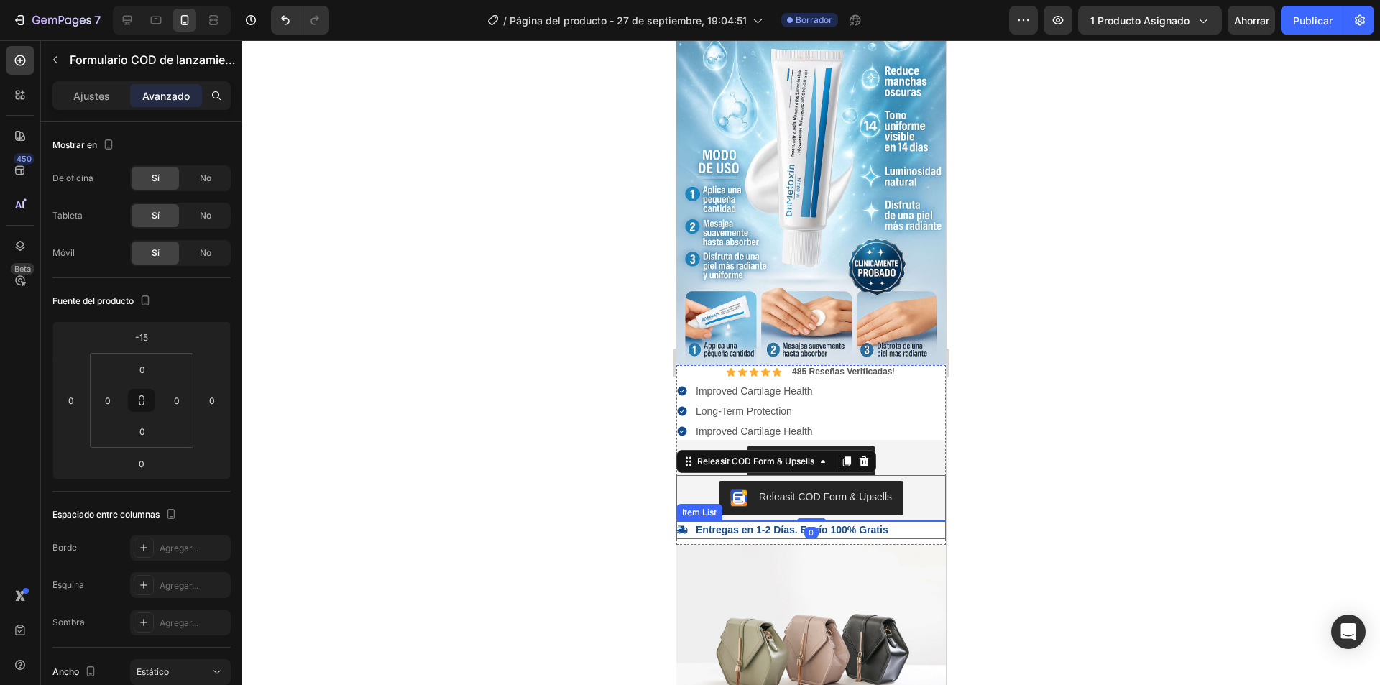
click at [870, 524] on strong "Entregas en 1-2 Días. Envío 100% Gratis" at bounding box center [792, 529] width 193 height 11
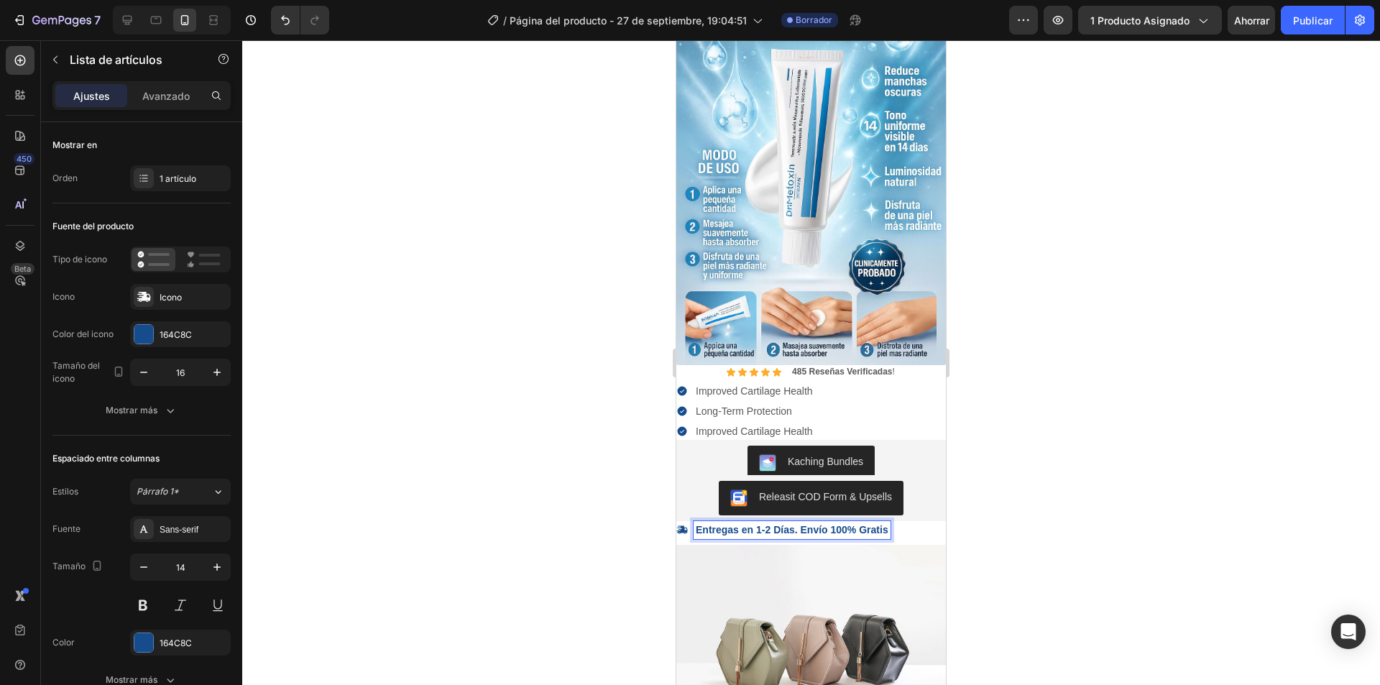
click at [1087, 497] on div at bounding box center [811, 362] width 1138 height 645
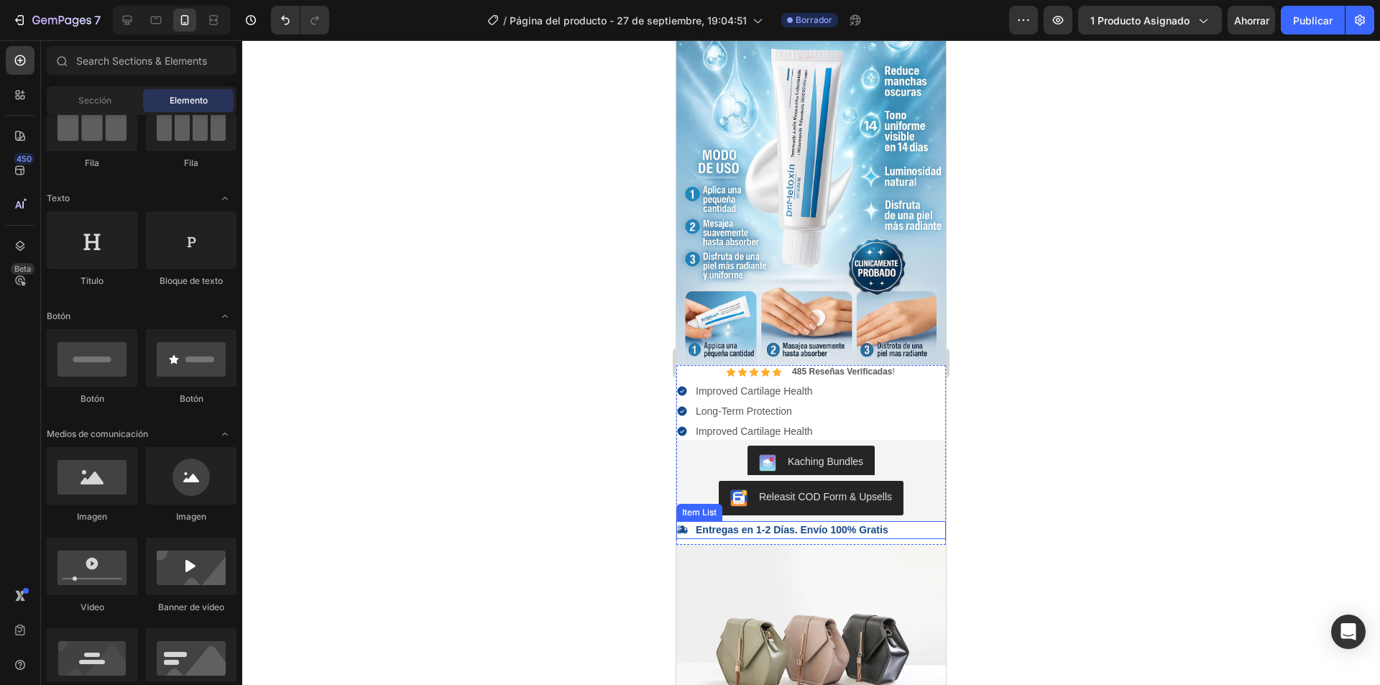
click at [908, 521] on div "Entregas en 1-2 Días. Envío 100% Gratis" at bounding box center [810, 529] width 269 height 17
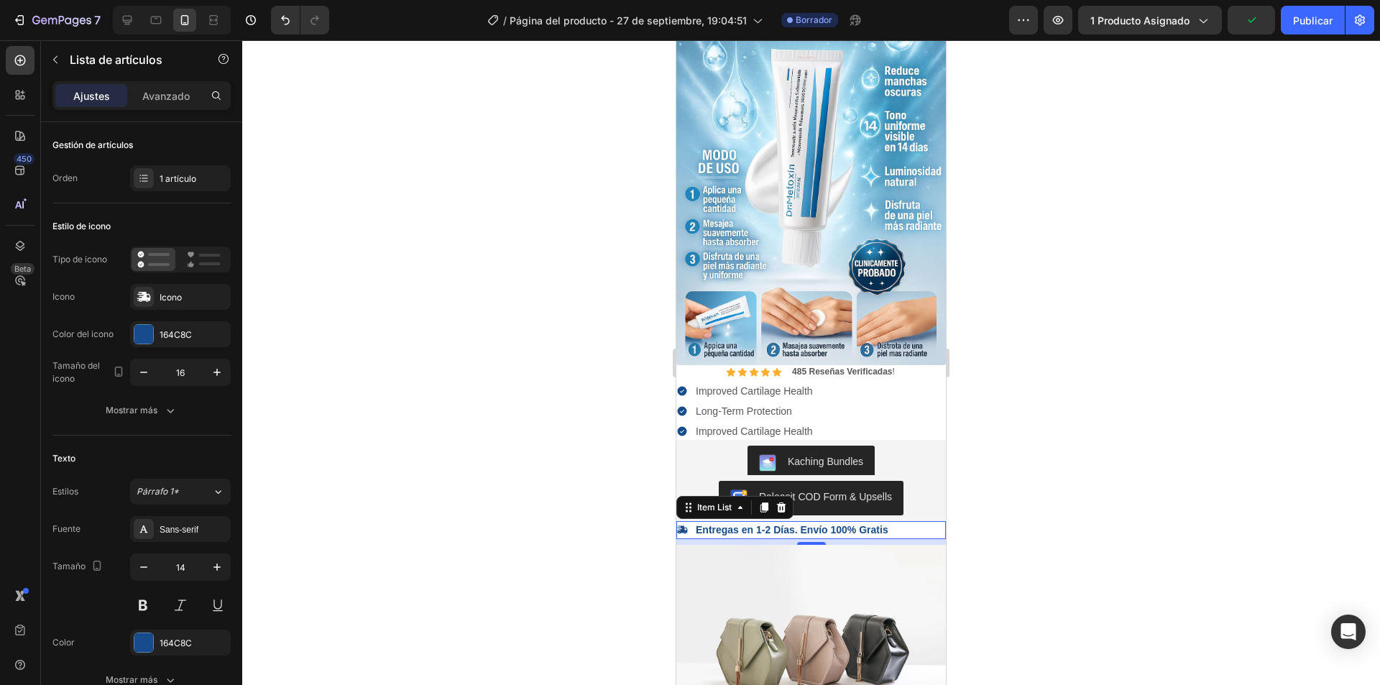
click at [683, 526] on icon at bounding box center [681, 530] width 11 height 8
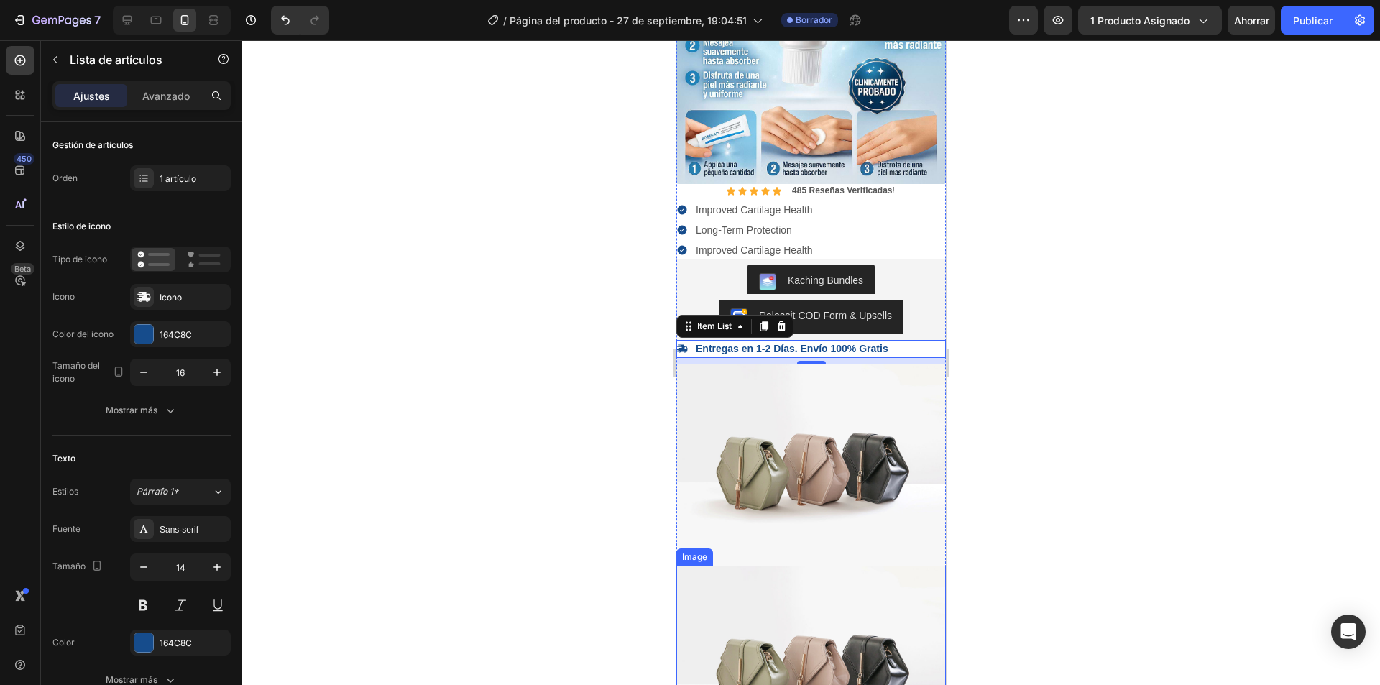
scroll to position [0, 0]
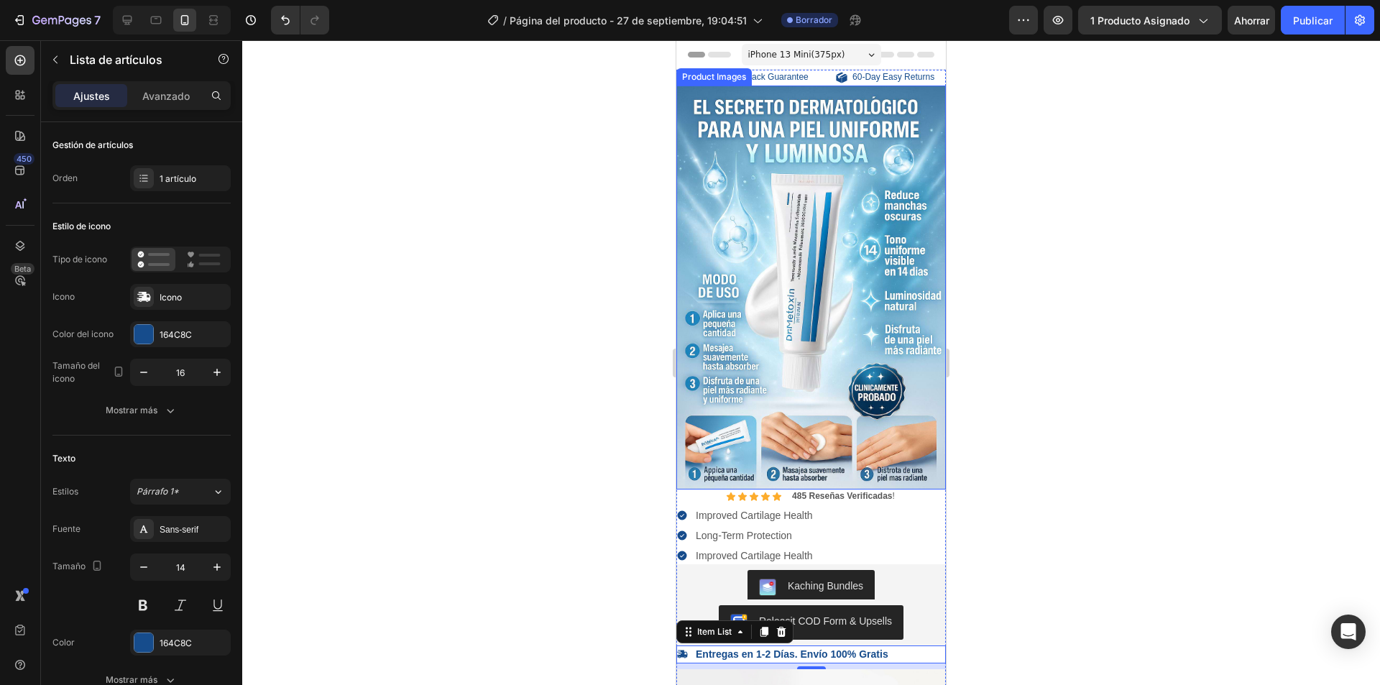
click at [1075, 426] on div at bounding box center [811, 362] width 1138 height 645
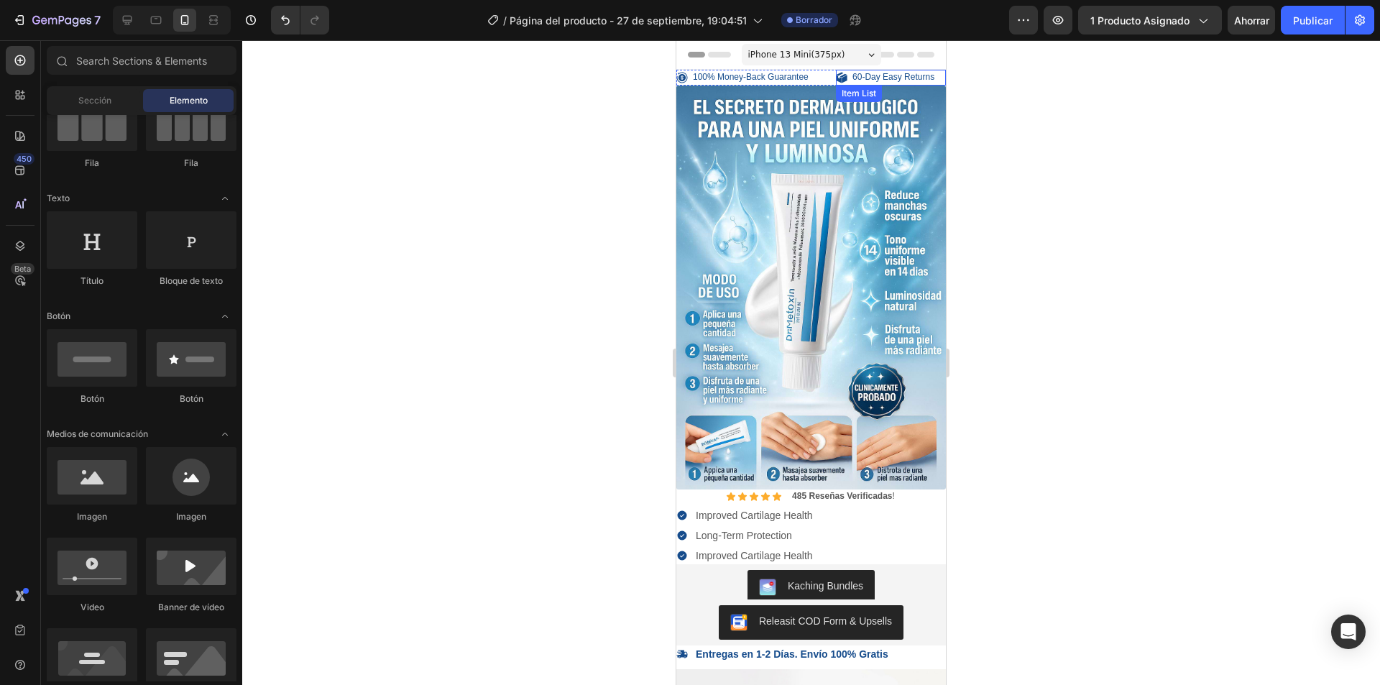
click at [864, 73] on p "60-Day Easy Returns" at bounding box center [893, 77] width 82 height 11
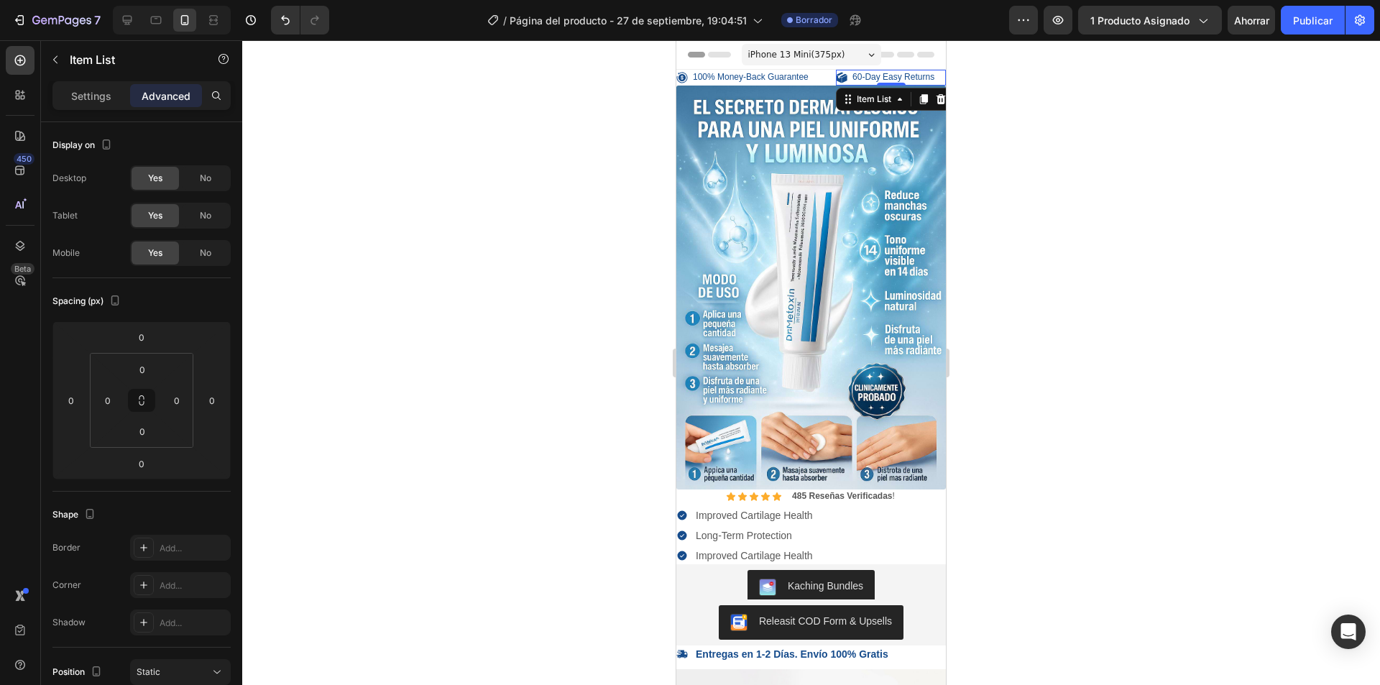
click at [864, 73] on p "60-Day Easy Returns" at bounding box center [893, 77] width 82 height 11
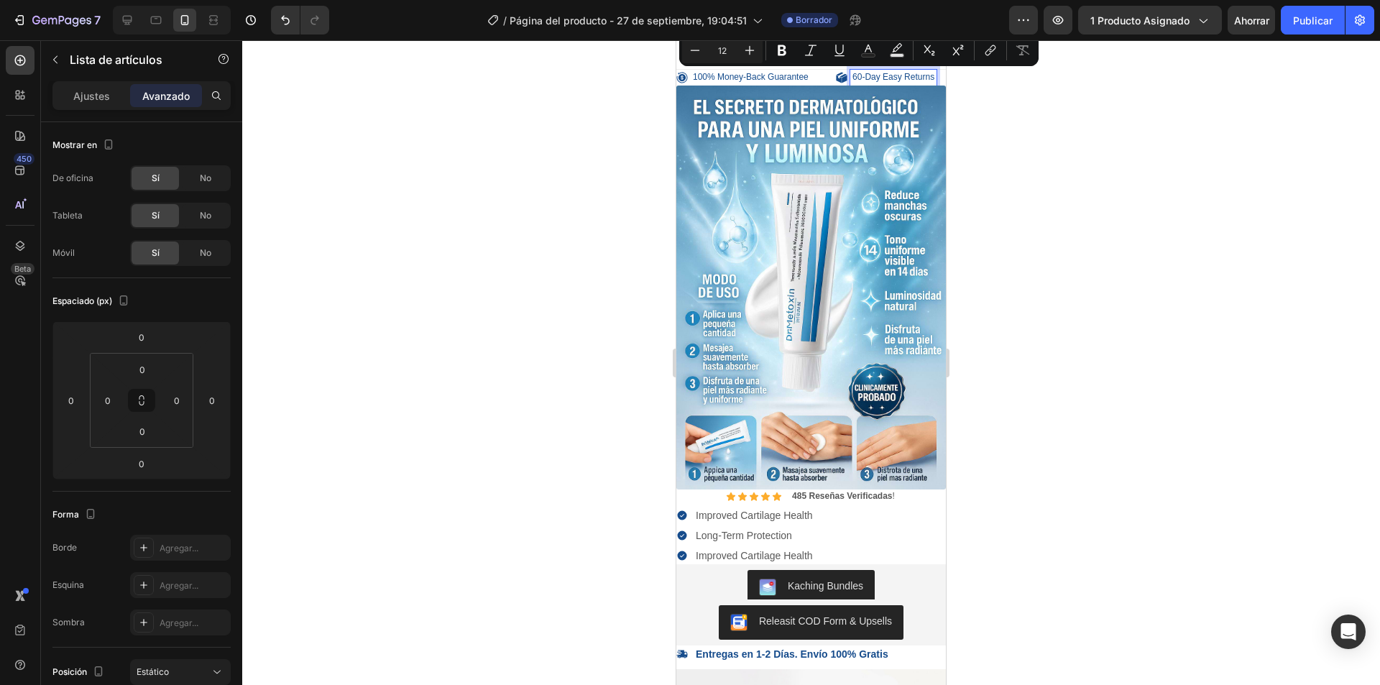
click at [855, 78] on p "60-Day Easy Returns" at bounding box center [893, 77] width 82 height 11
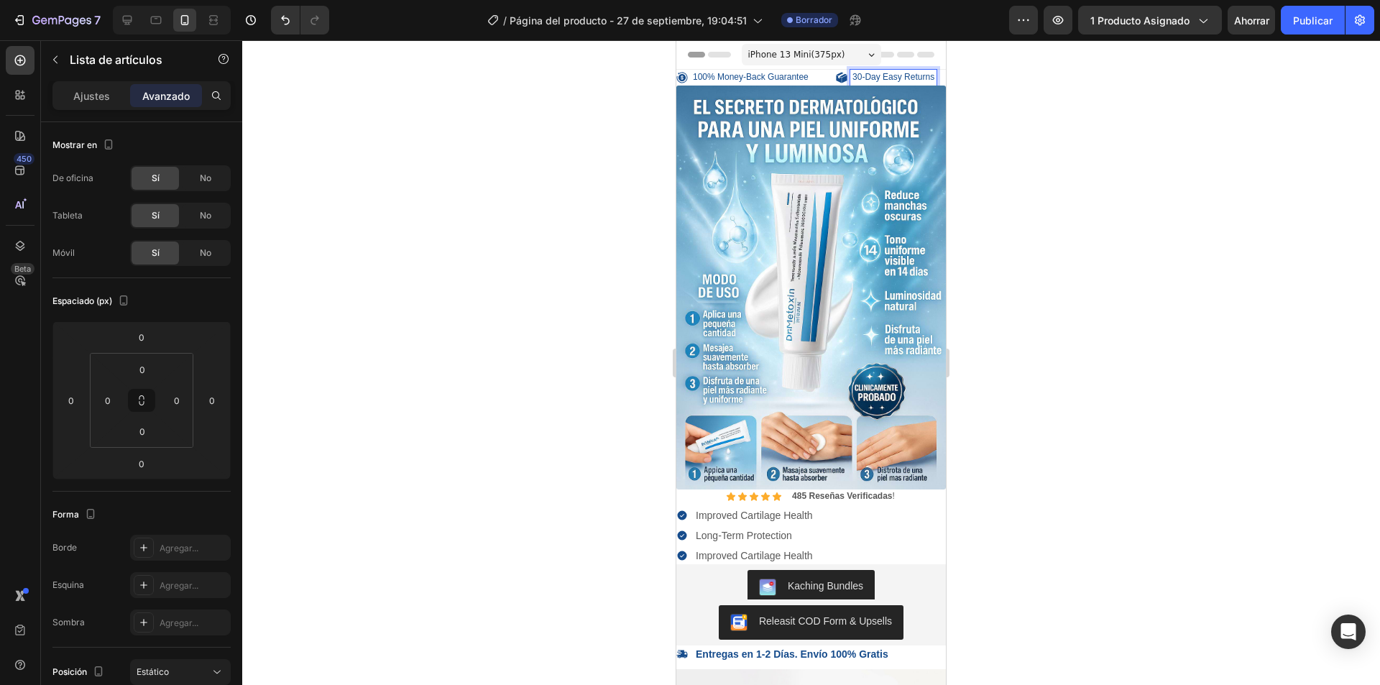
click at [874, 75] on p "30-Day Easy Returns" at bounding box center [893, 77] width 82 height 11
click at [874, 77] on p "30-Day Easy Returns" at bounding box center [893, 77] width 82 height 11
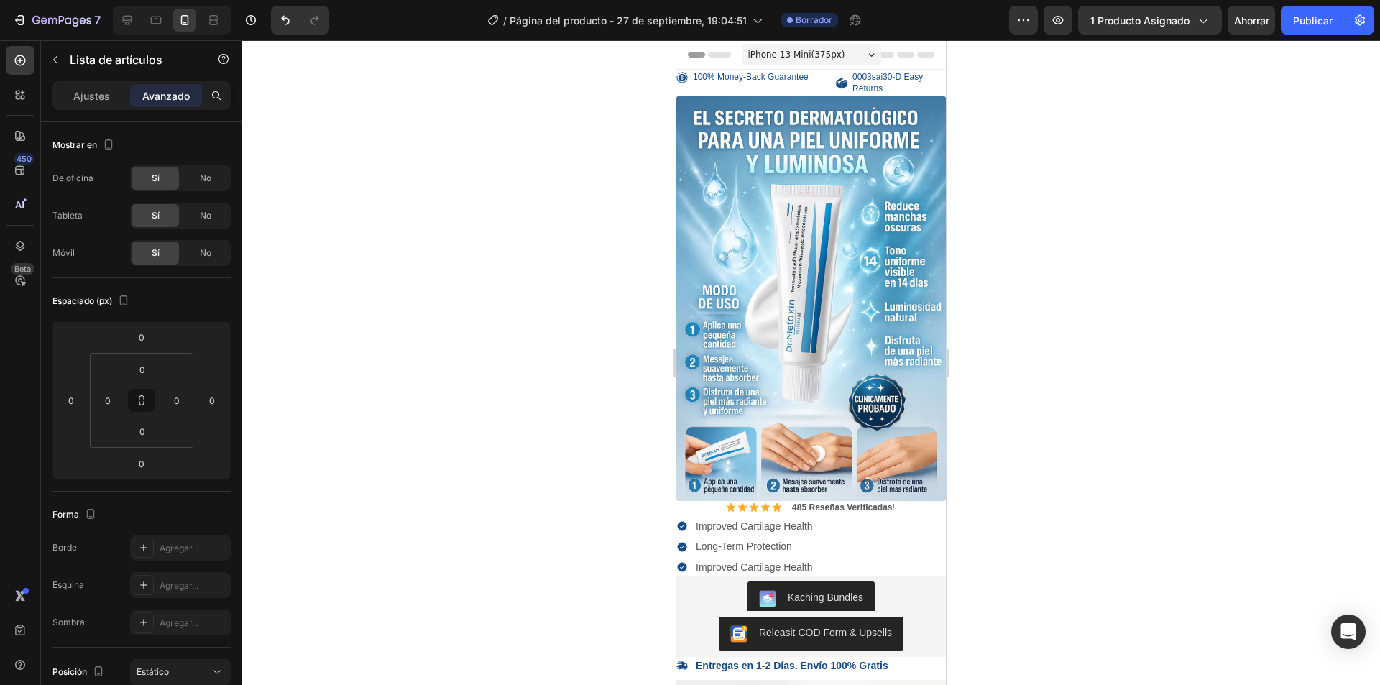
click at [883, 88] on p "0003sai30-D Easy Returns" at bounding box center [897, 83] width 91 height 22
drag, startPoint x: 885, startPoint y: 86, endPoint x: 820, endPoint y: 72, distance: 67.0
click at [820, 72] on div "100% Money-Back Guarantee Item List 0003sai30-D Easy Returns Item List 0 Row" at bounding box center [810, 83] width 269 height 27
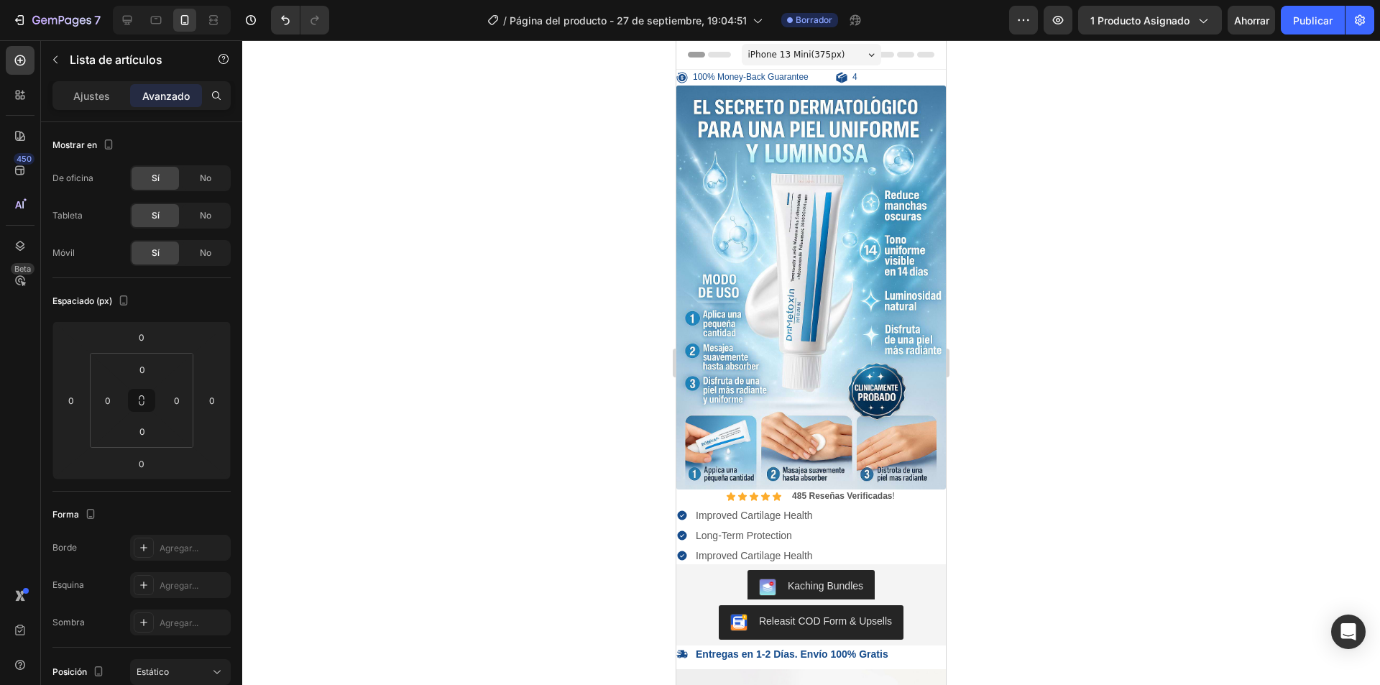
click at [852, 75] on p "4" at bounding box center [854, 77] width 5 height 11
click at [880, 78] on div at bounding box center [891, 78] width 110 height 16
click at [826, 75] on div "100% Money-Back Guarantee Item List Item List 0 Row" at bounding box center [810, 78] width 269 height 16
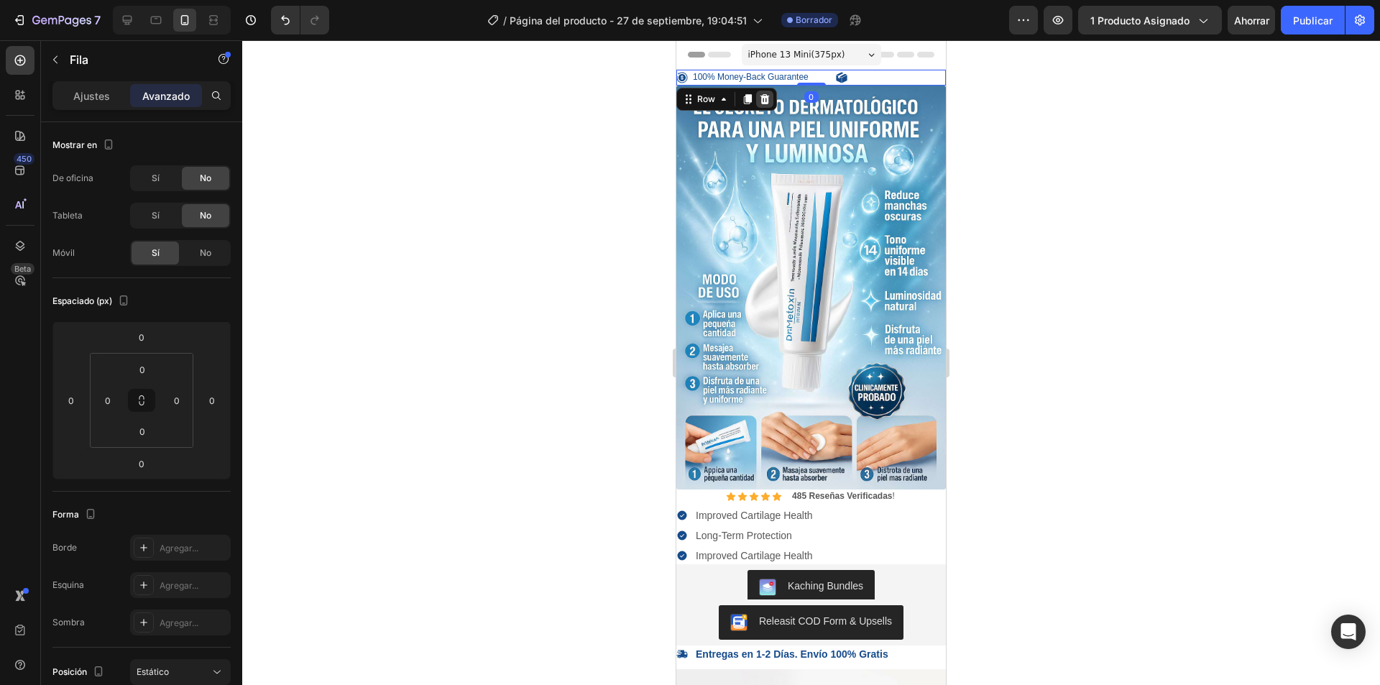
click at [760, 101] on icon at bounding box center [764, 98] width 11 height 11
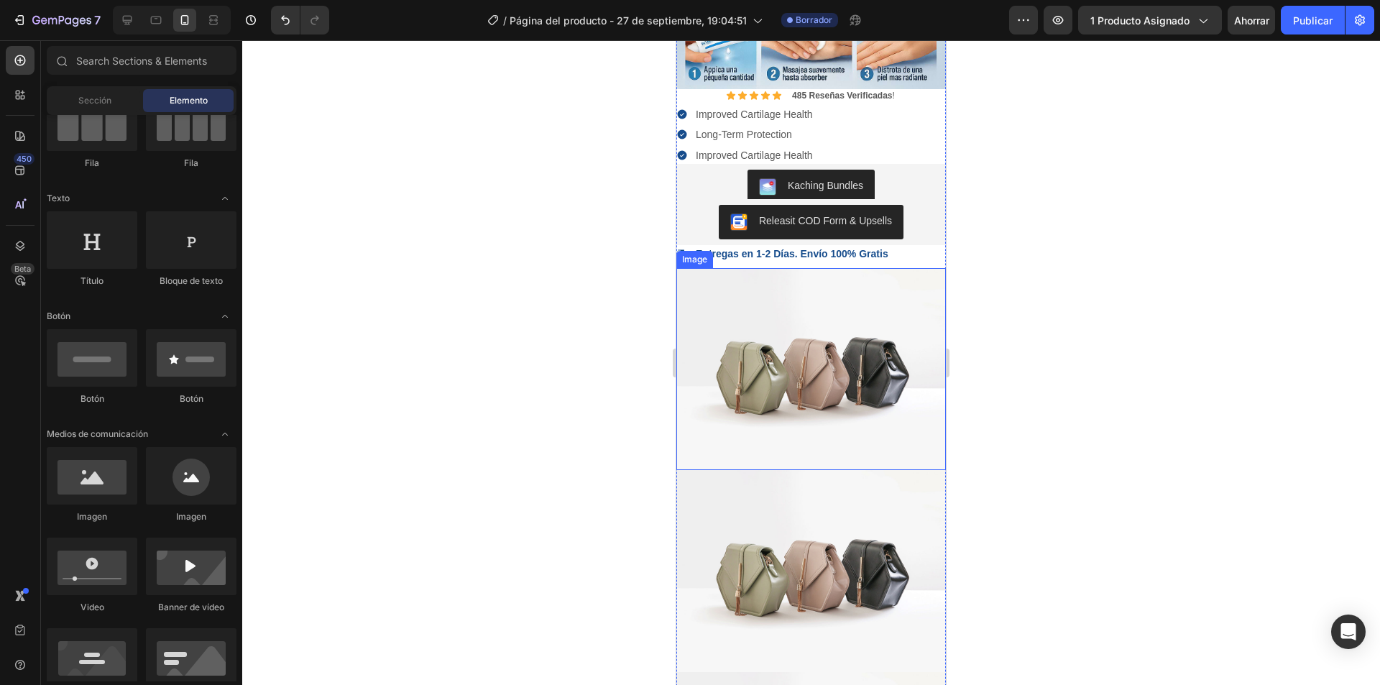
scroll to position [431, 0]
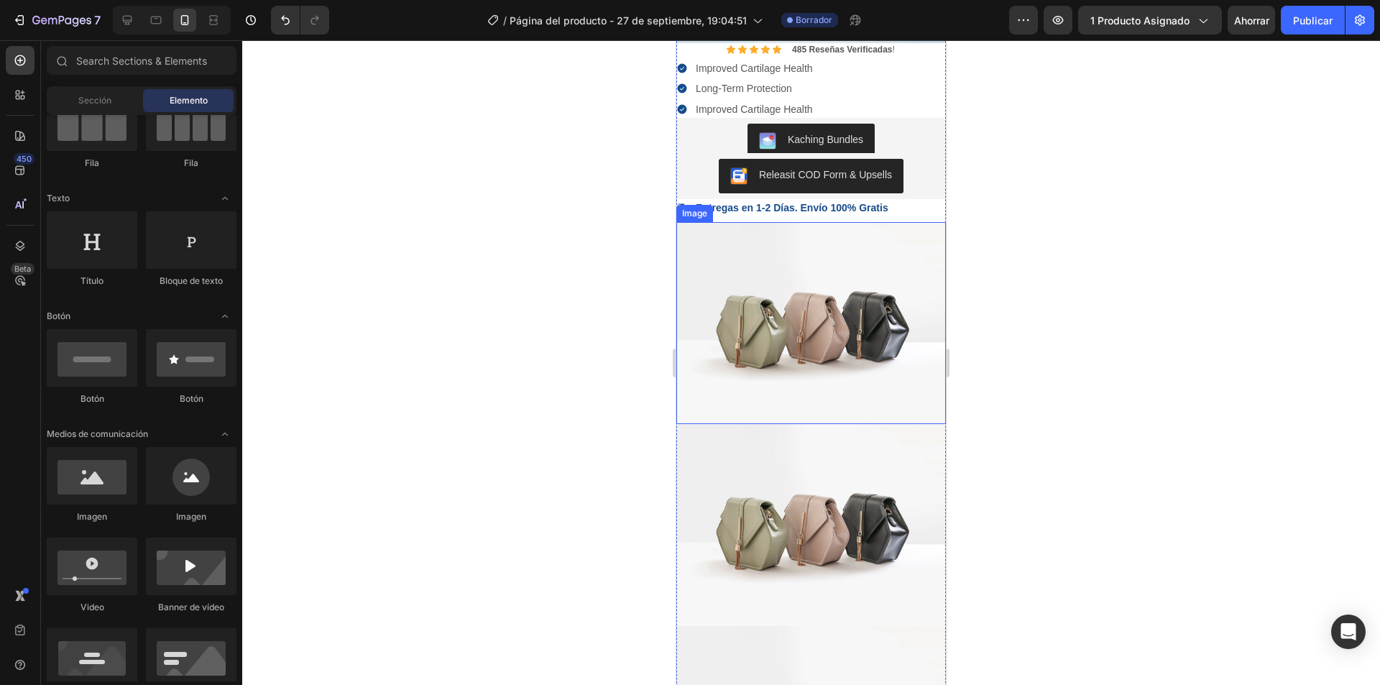
click at [777, 340] on img at bounding box center [810, 323] width 269 height 202
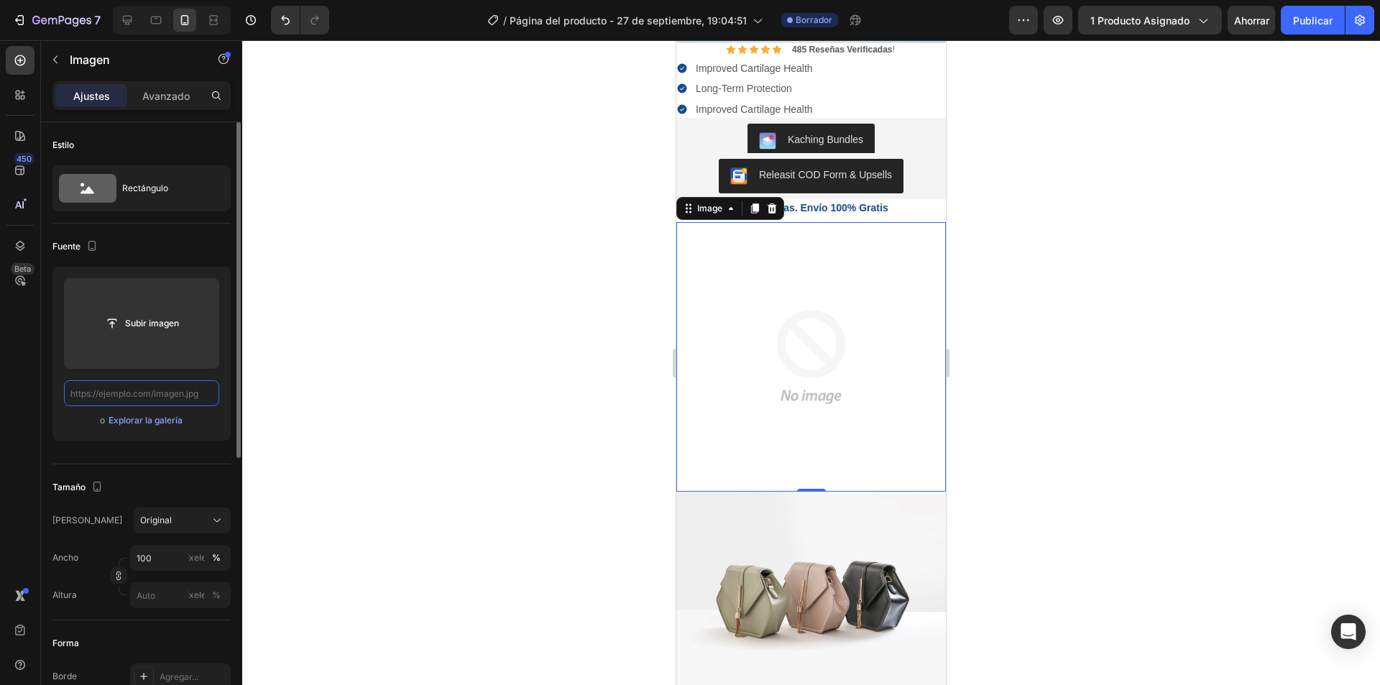
scroll to position [0, 0]
paste input "https://cdn.shopify.com/s/files/1/0708/3347/1581/files/IMG_1428.jpg?v=1759018099"
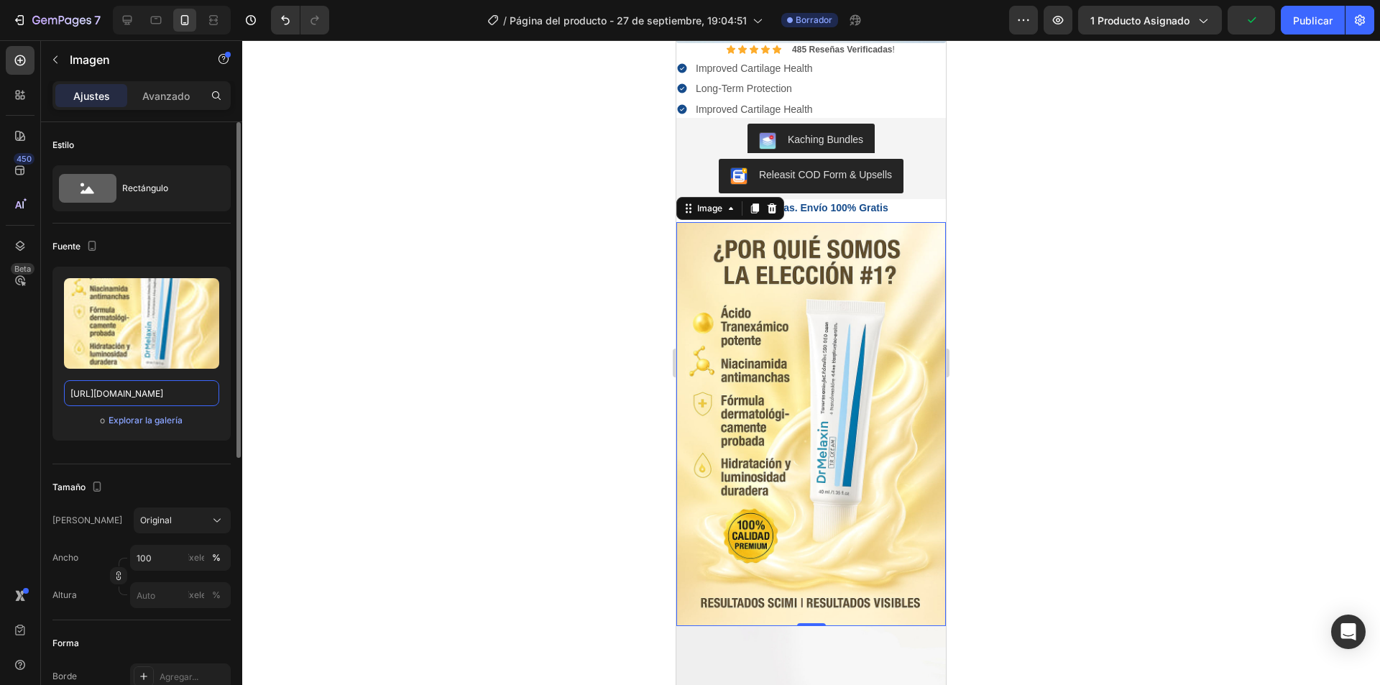
type input "https://cdn.shopify.com/s/files/1/0708/3347/1581/files/IMG_1428.jpg?v=1759018099"
click at [1161, 223] on div at bounding box center [811, 362] width 1138 height 645
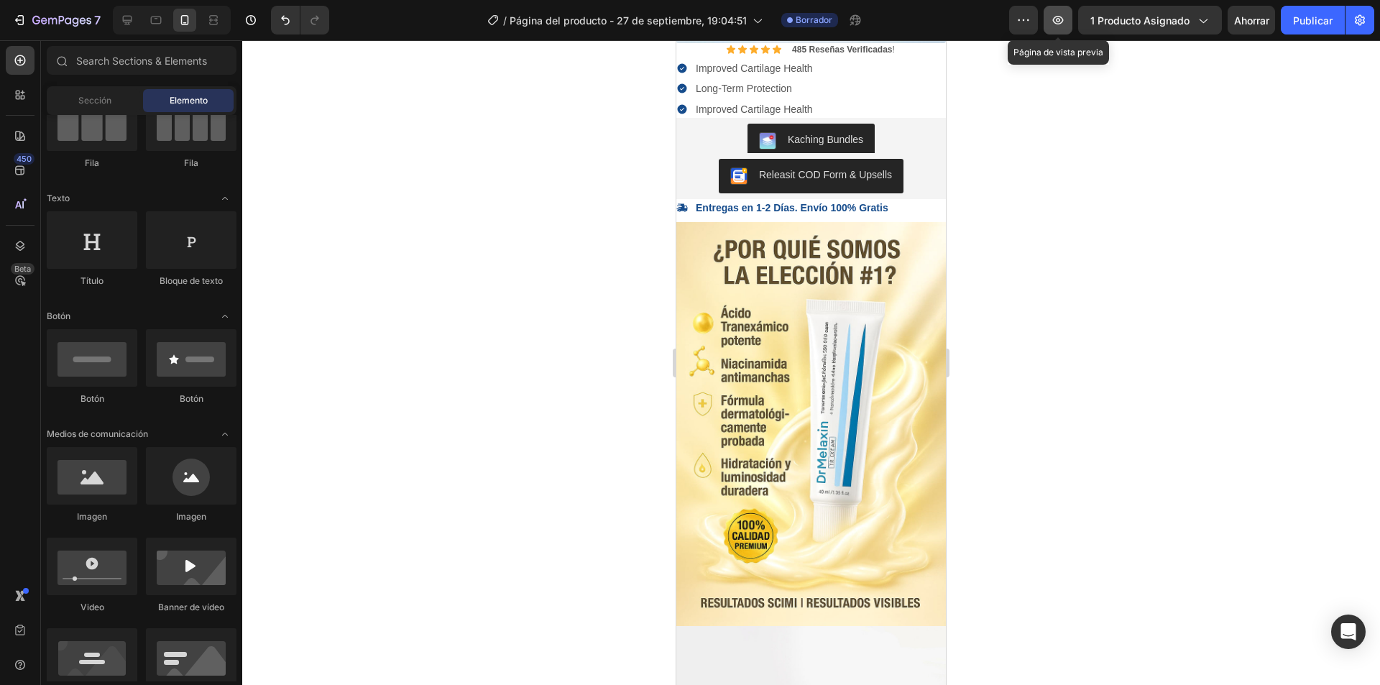
click at [1055, 23] on icon "button" at bounding box center [1058, 20] width 14 height 14
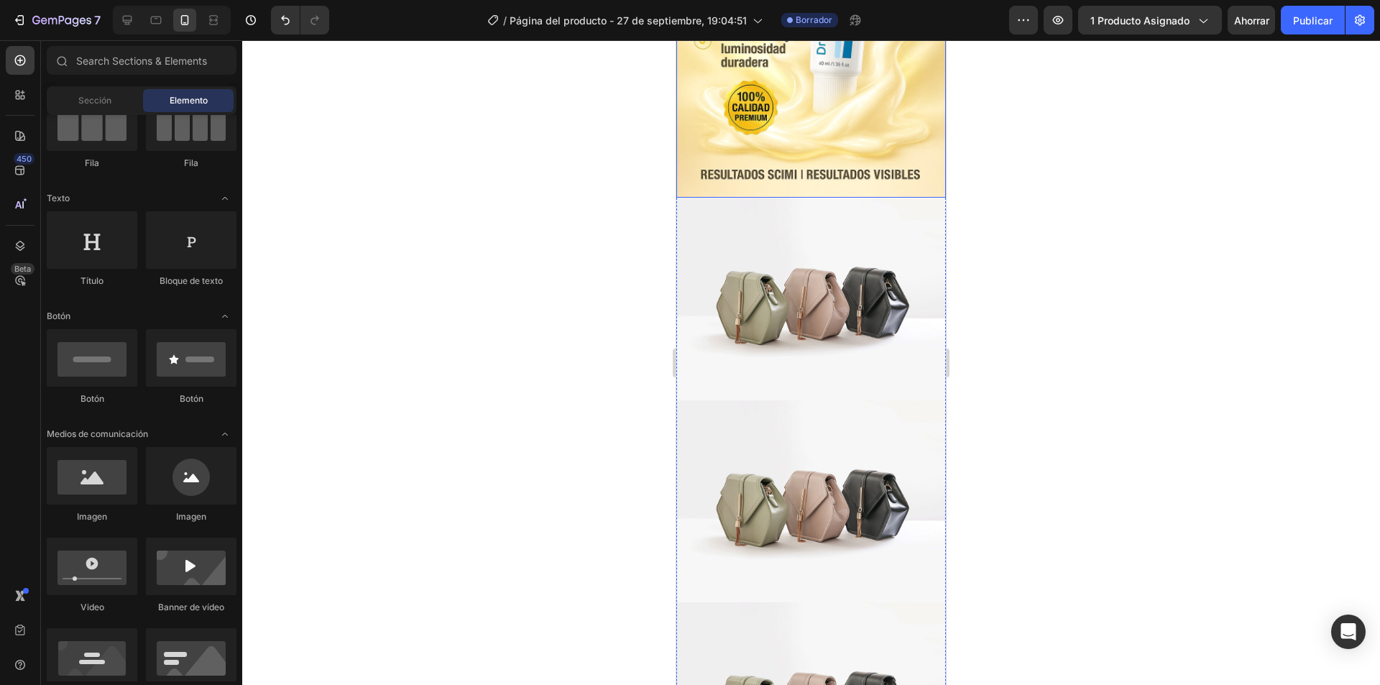
scroll to position [862, 0]
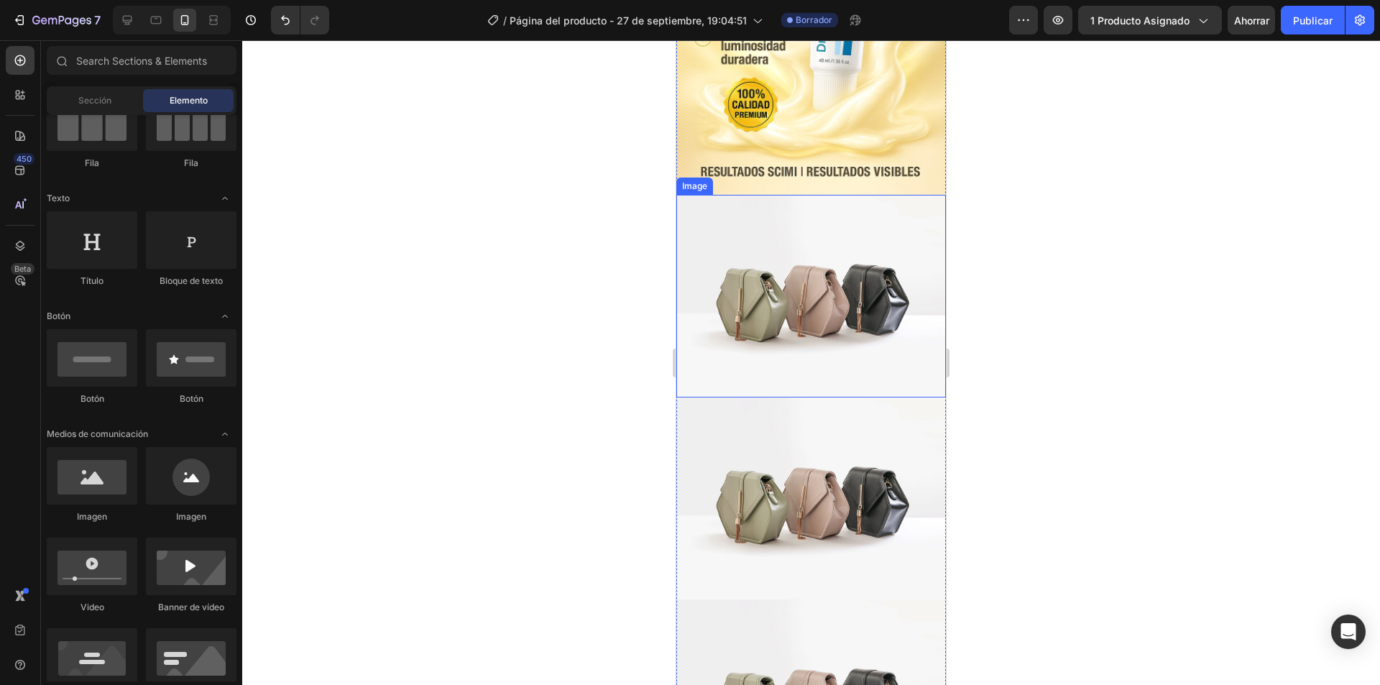
click at [760, 292] on img at bounding box center [810, 296] width 269 height 202
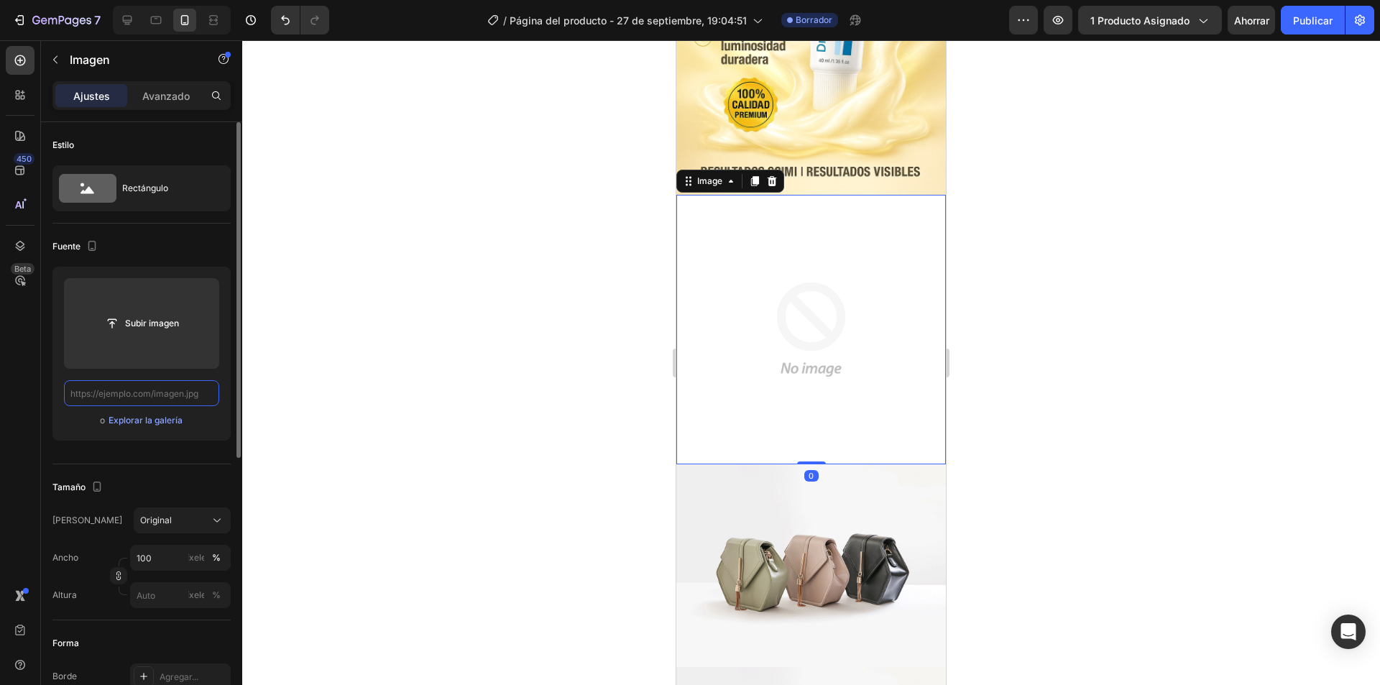
scroll to position [0, 0]
paste input "https://cdn.shopify.com/s/files/1/0708/3347/1581/files/IMG_1429_1.jpg?v=1759018…"
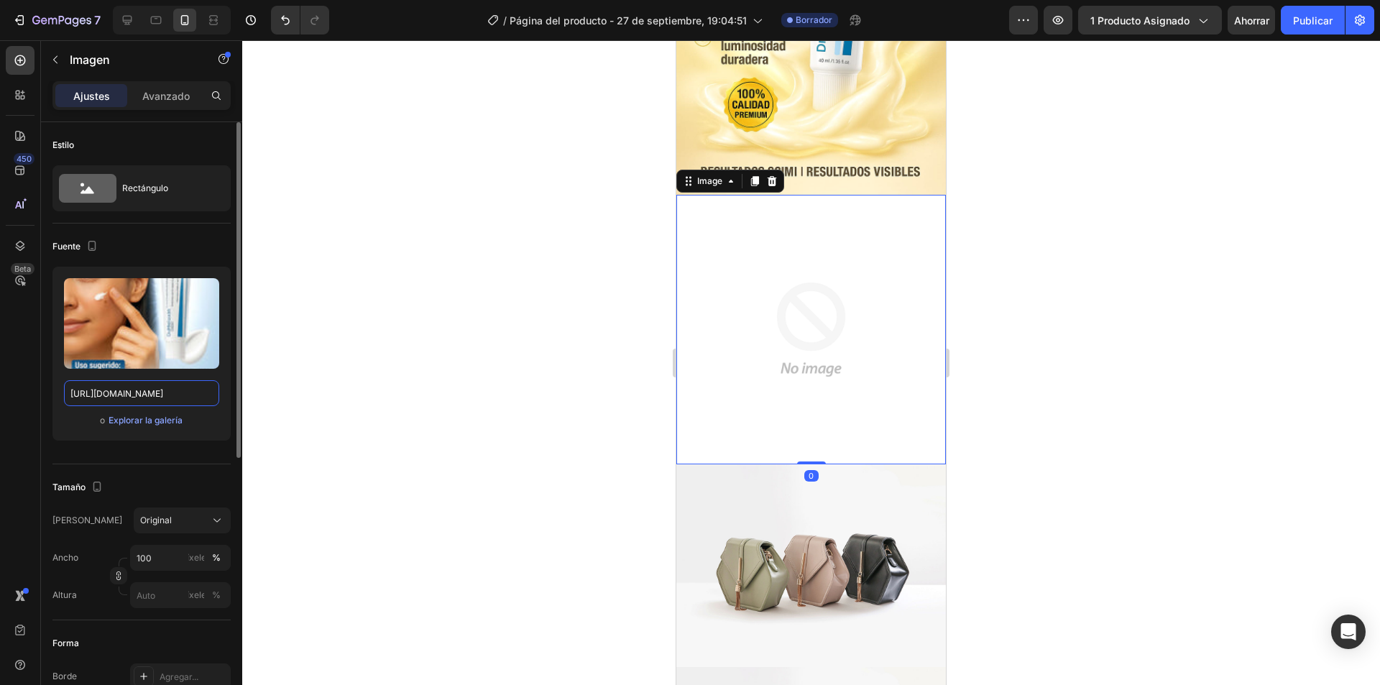
scroll to position [0, 228]
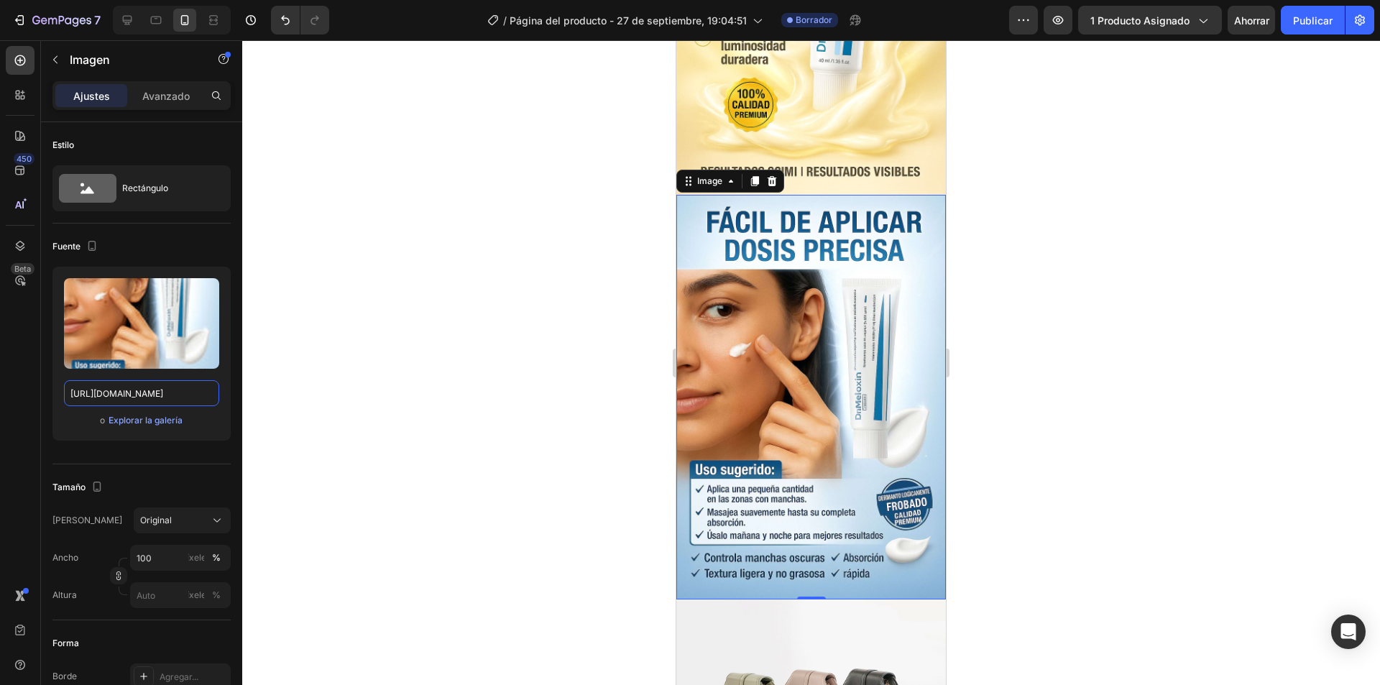
type input "https://cdn.shopify.com/s/files/1/0708/3347/1581/files/IMG_1429_1.jpg?v=1759018…"
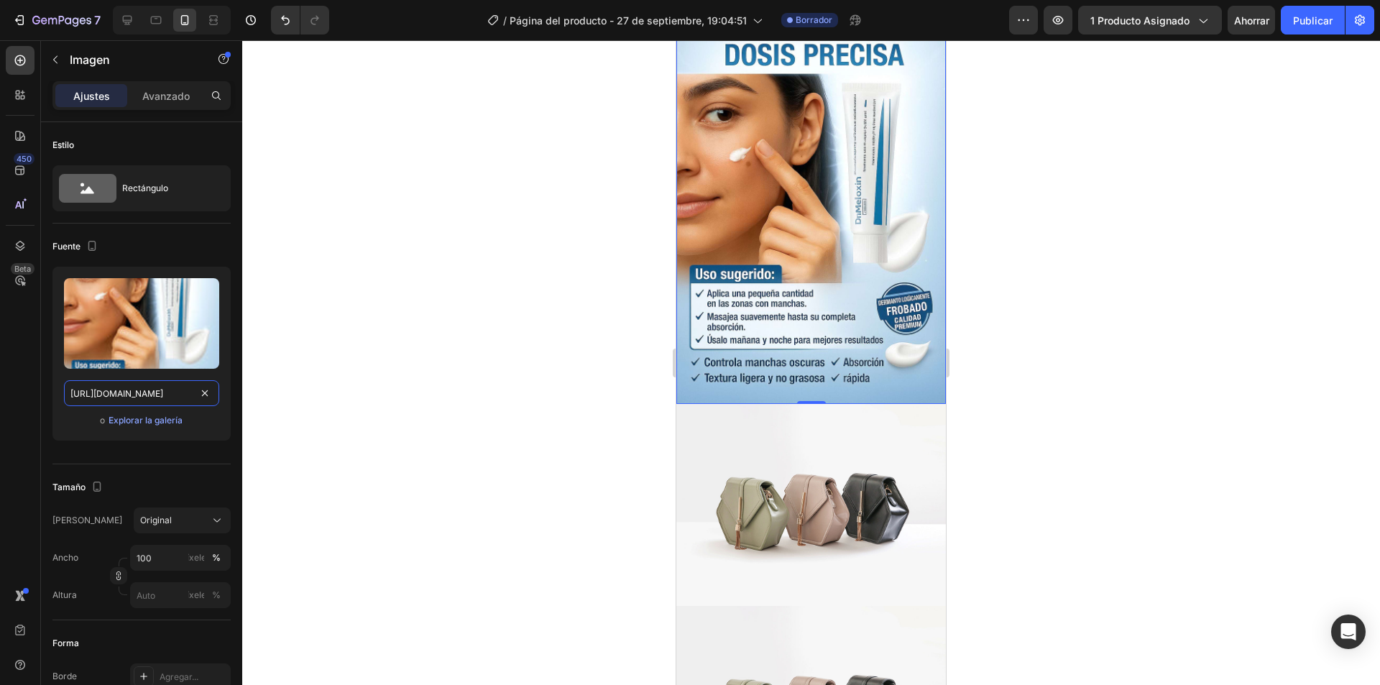
scroll to position [1222, 0]
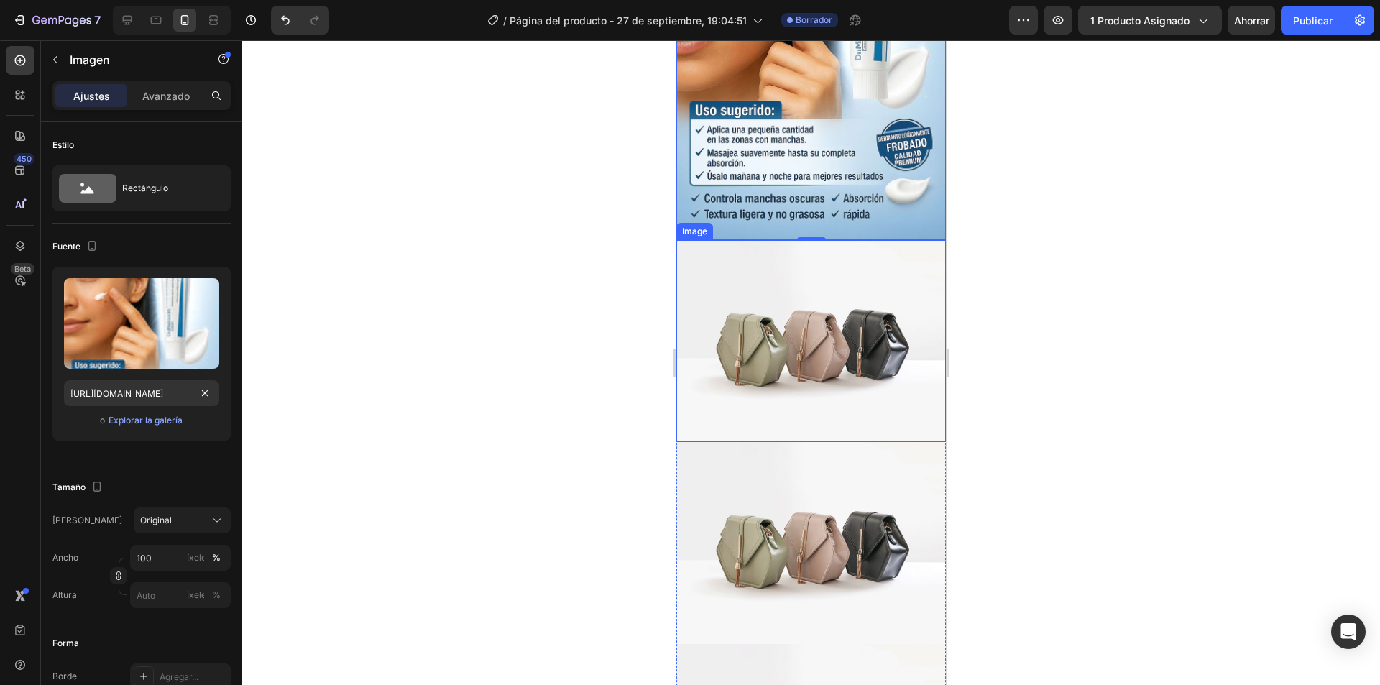
click at [839, 338] on img at bounding box center [810, 341] width 269 height 202
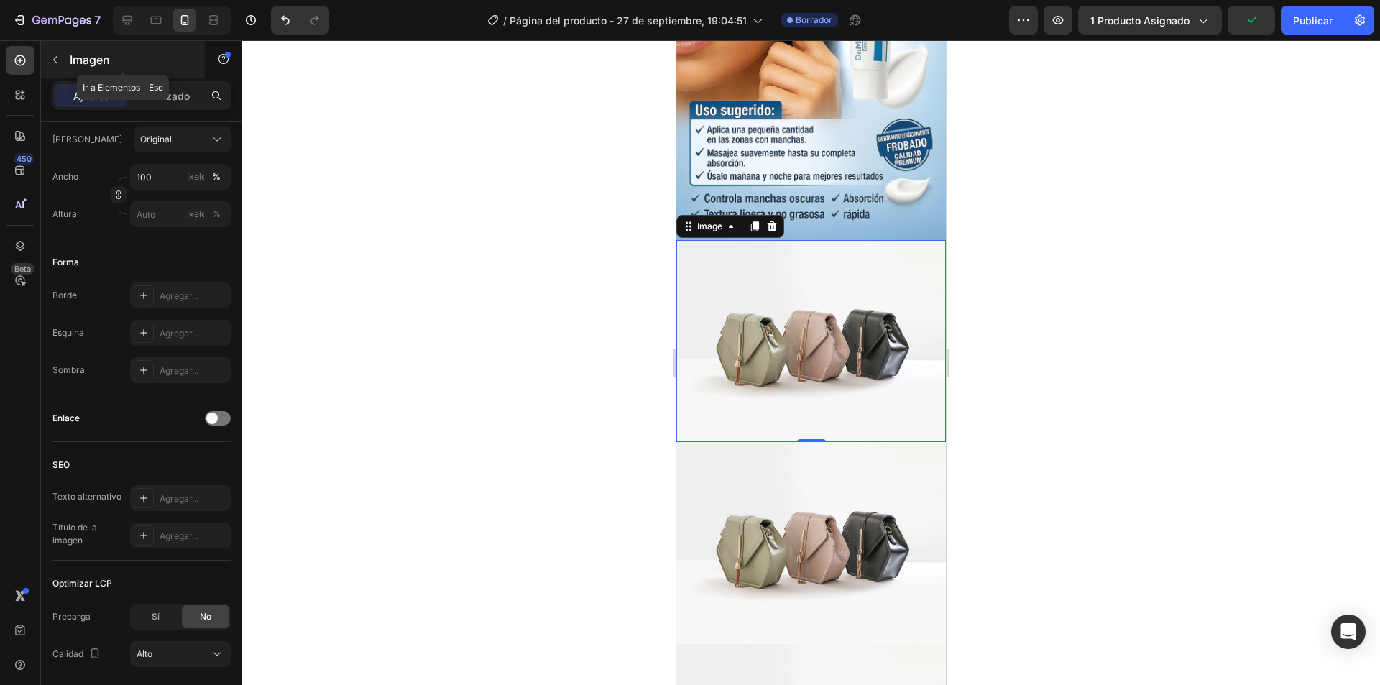
click at [55, 57] on icon "button" at bounding box center [55, 59] width 11 height 11
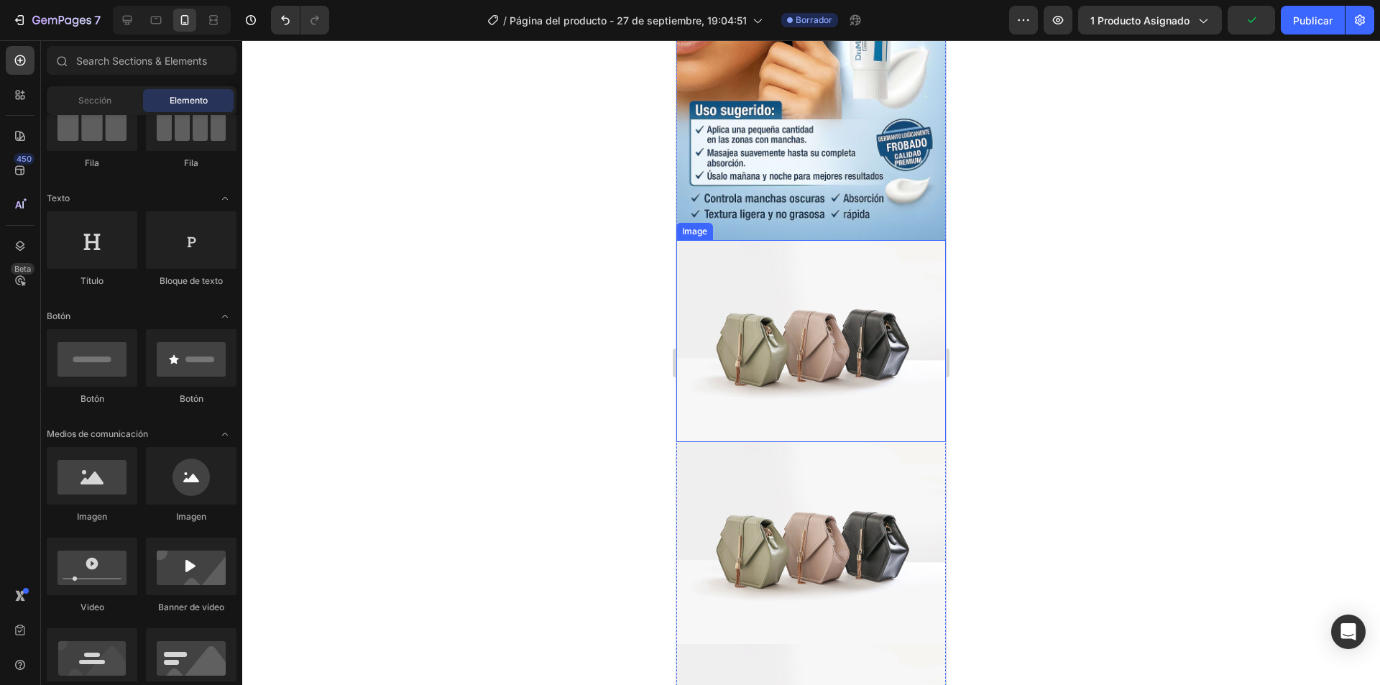
click at [798, 280] on img at bounding box center [810, 341] width 269 height 202
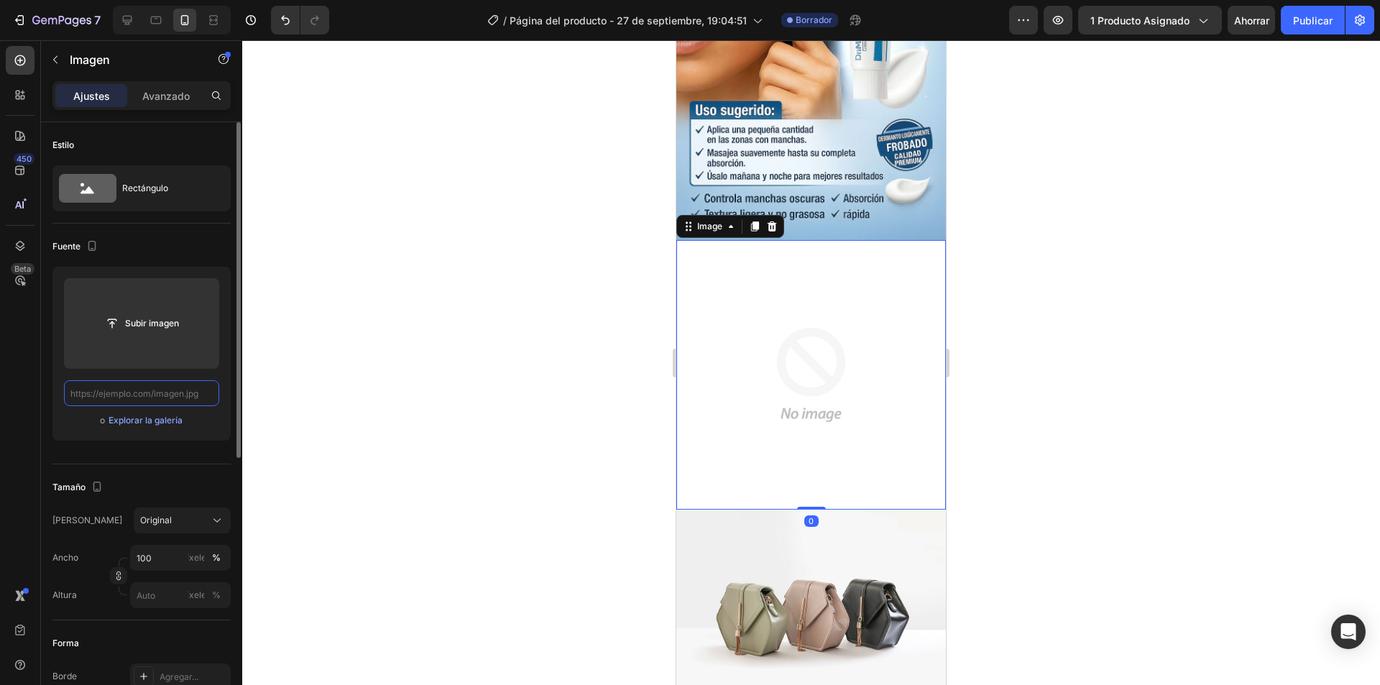
scroll to position [0, 0]
paste input "https://cdn.shopify.com/s/files/1/0708/3347/1581/files/IMG_1430.jpg?v=1759018099"
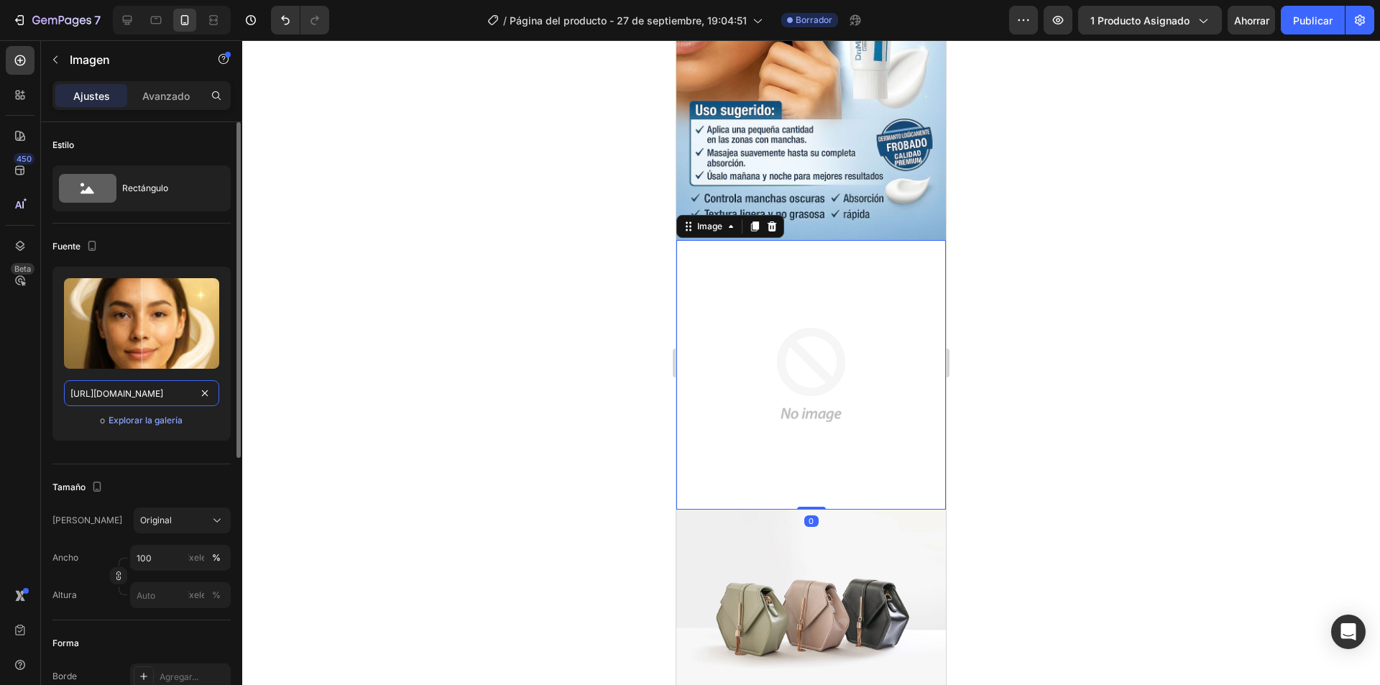
scroll to position [0, 221]
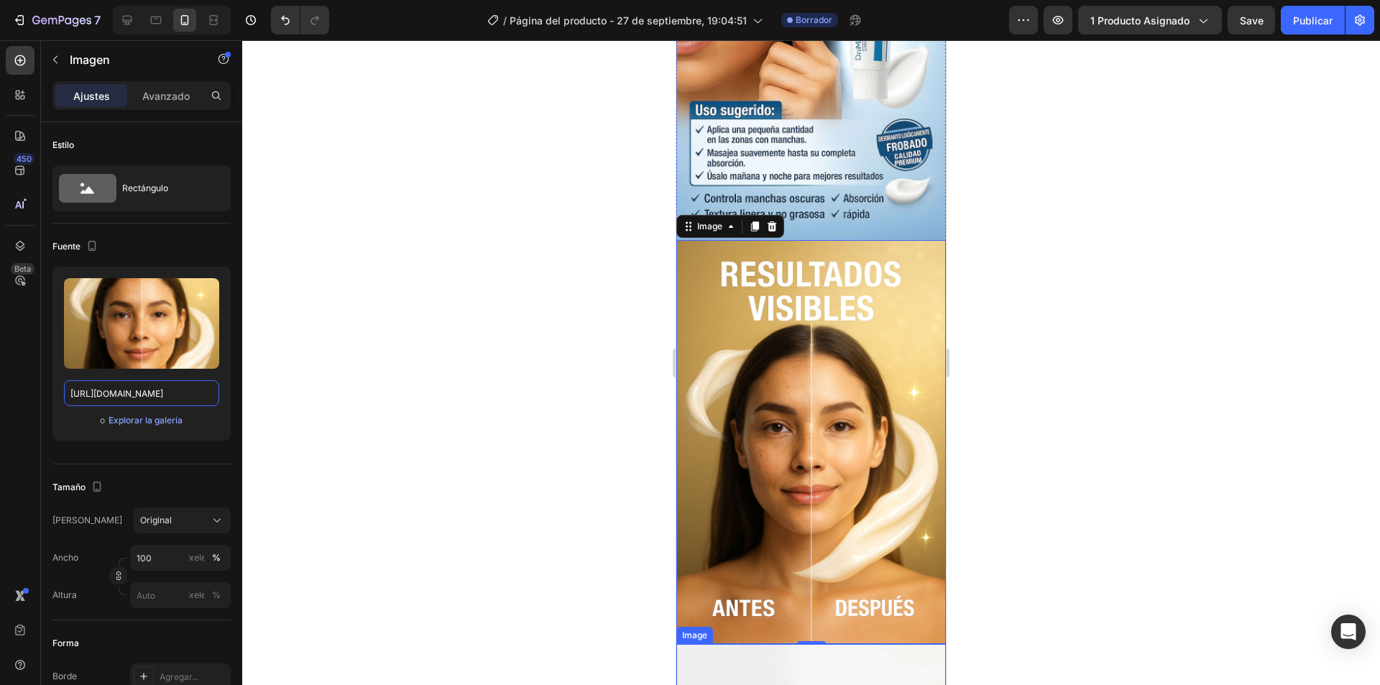
type input "https://cdn.shopify.com/s/files/1/0708/3347/1581/files/IMG_1430.jpg?v=1759018099"
click at [1118, 508] on div at bounding box center [811, 362] width 1138 height 645
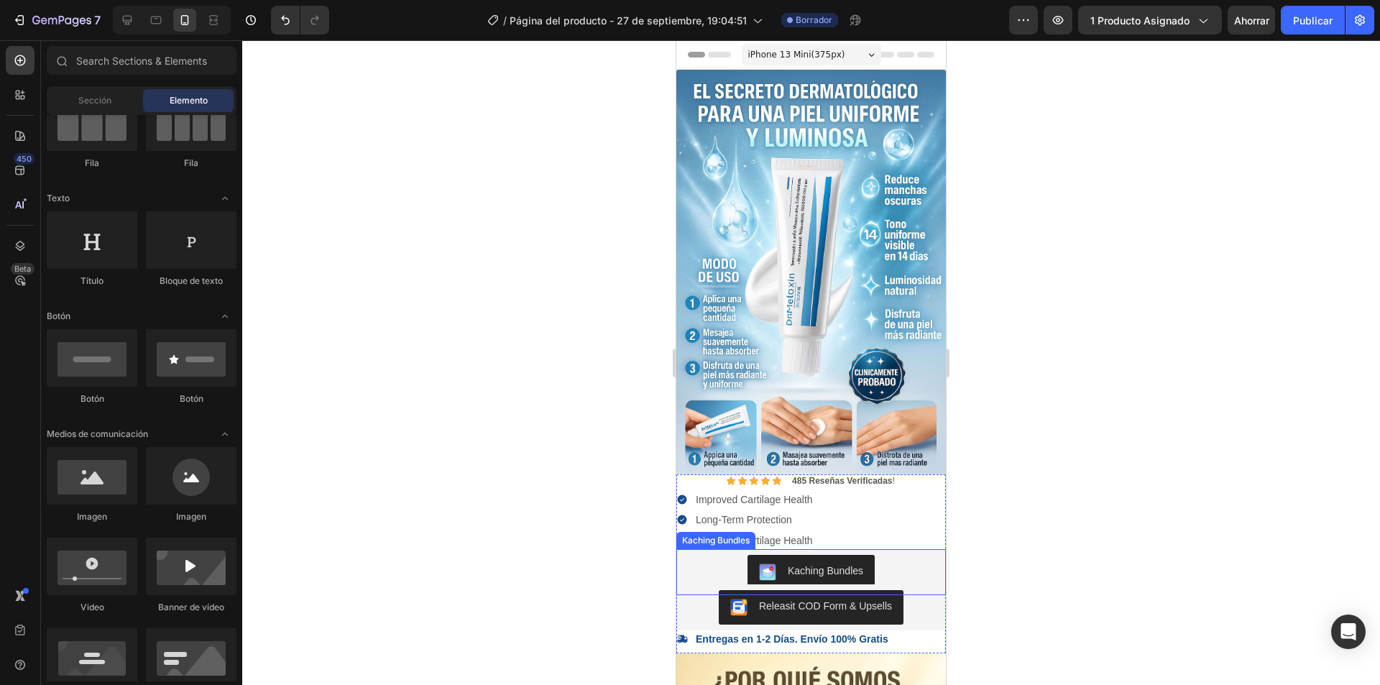
click at [918, 555] on div "Kaching Bundles" at bounding box center [811, 572] width 258 height 34
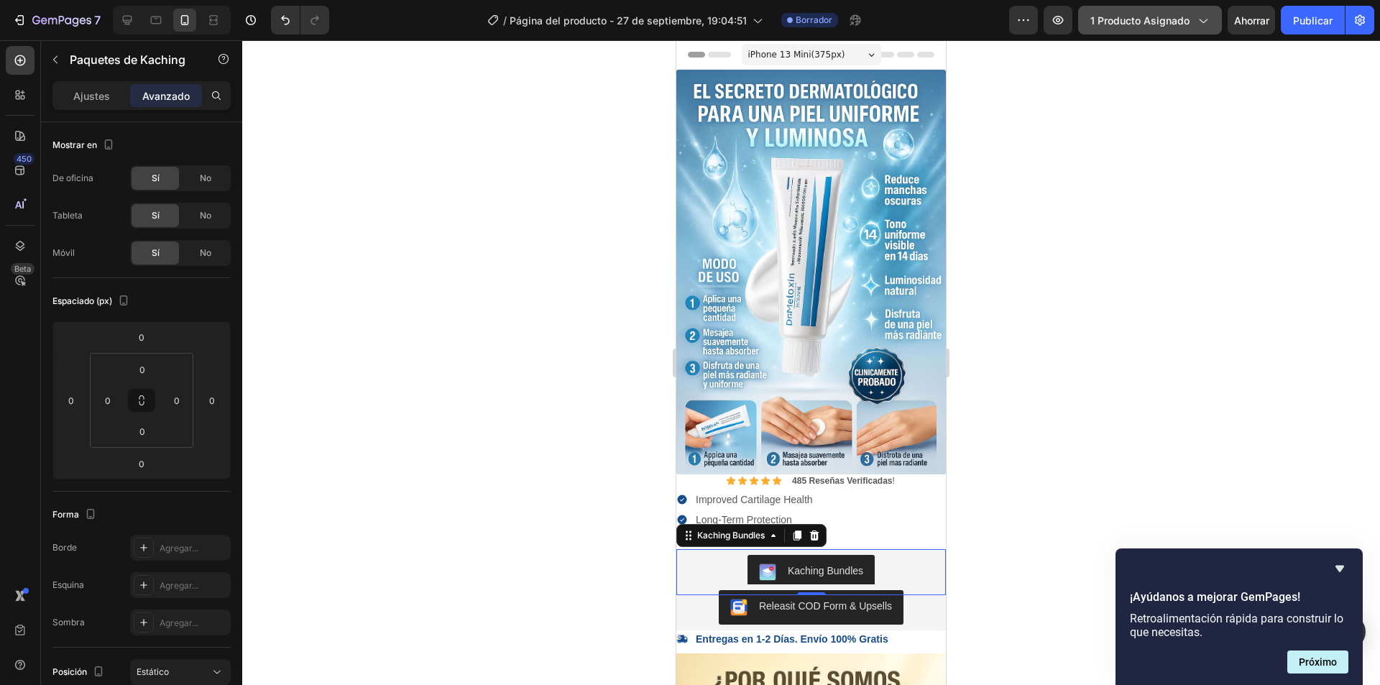
click at [1144, 27] on span "1 producto asignado" at bounding box center [1139, 20] width 99 height 15
drag, startPoint x: 1055, startPoint y: 373, endPoint x: 974, endPoint y: 323, distance: 95.1
click at [1050, 373] on div at bounding box center [811, 362] width 1138 height 645
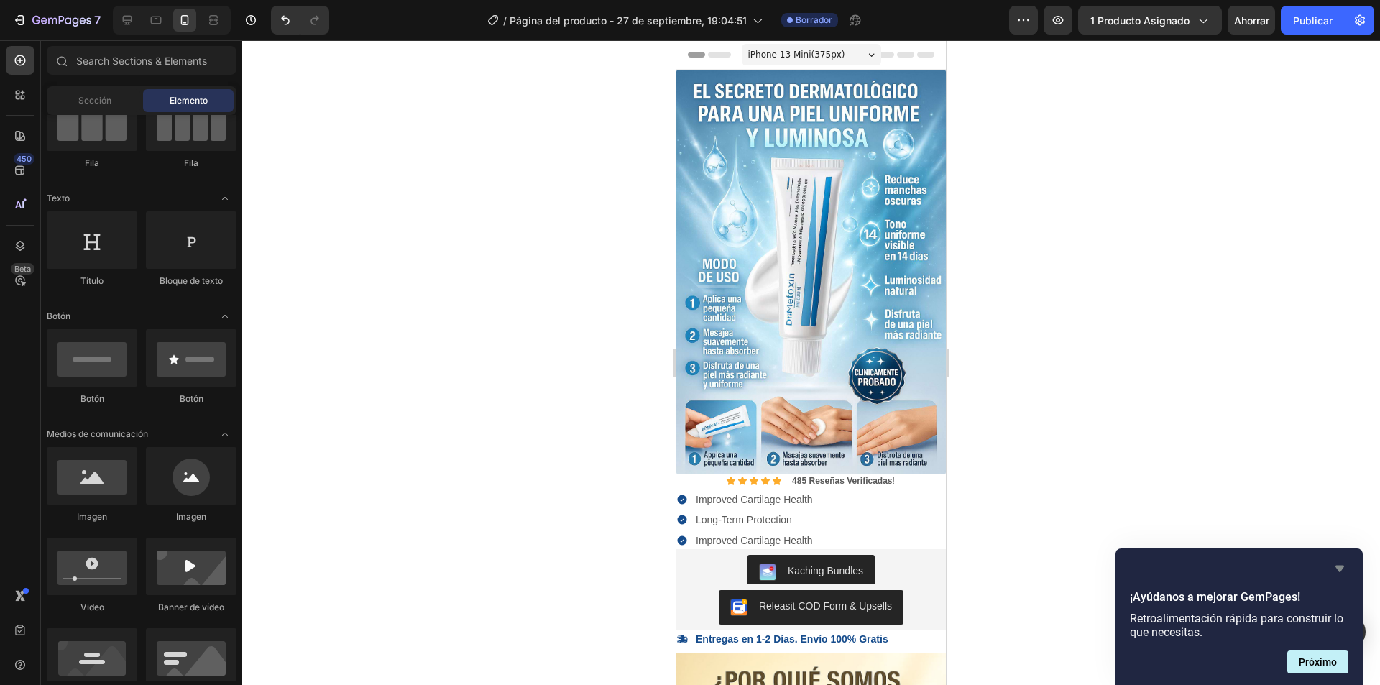
click at [1339, 571] on icon "Ocultar encuesta" at bounding box center [1339, 569] width 9 height 6
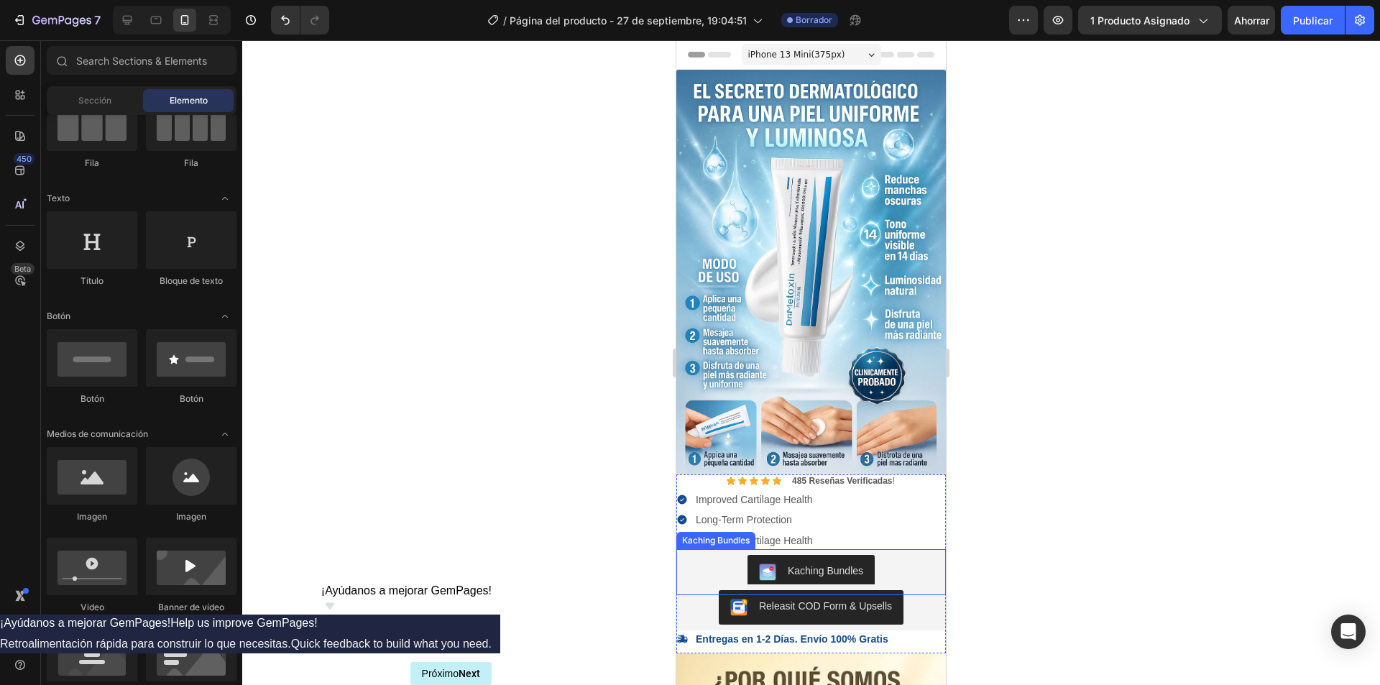
click at [880, 555] on div "Kaching Bundles" at bounding box center [811, 572] width 258 height 34
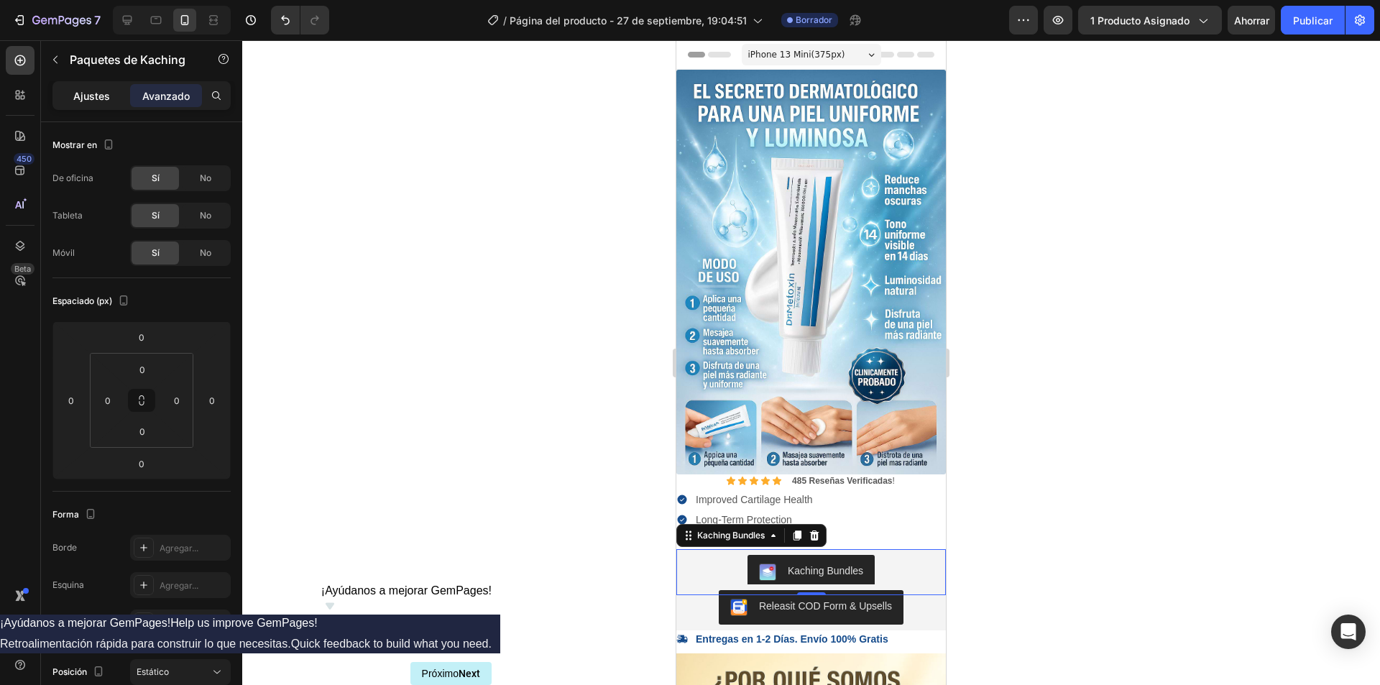
click at [106, 96] on font "Ajustes" at bounding box center [91, 96] width 37 height 12
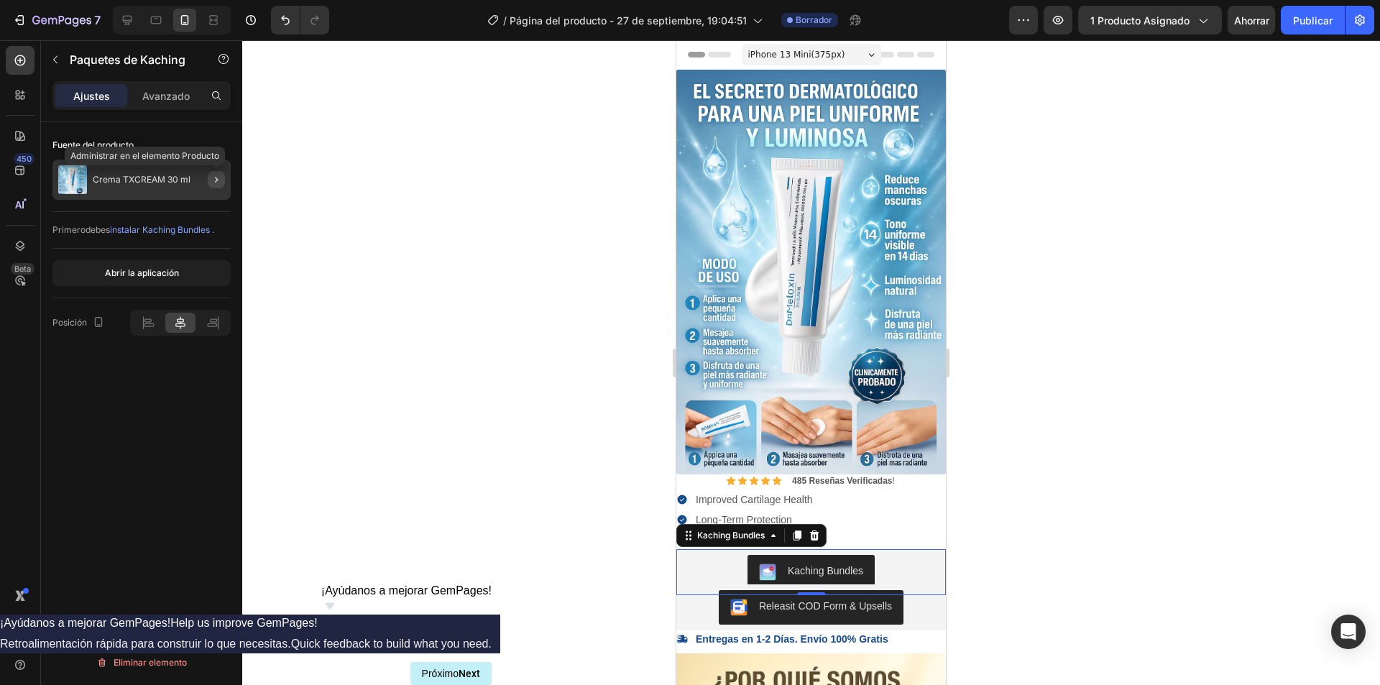
click at [219, 180] on icon "button" at bounding box center [216, 179] width 11 height 11
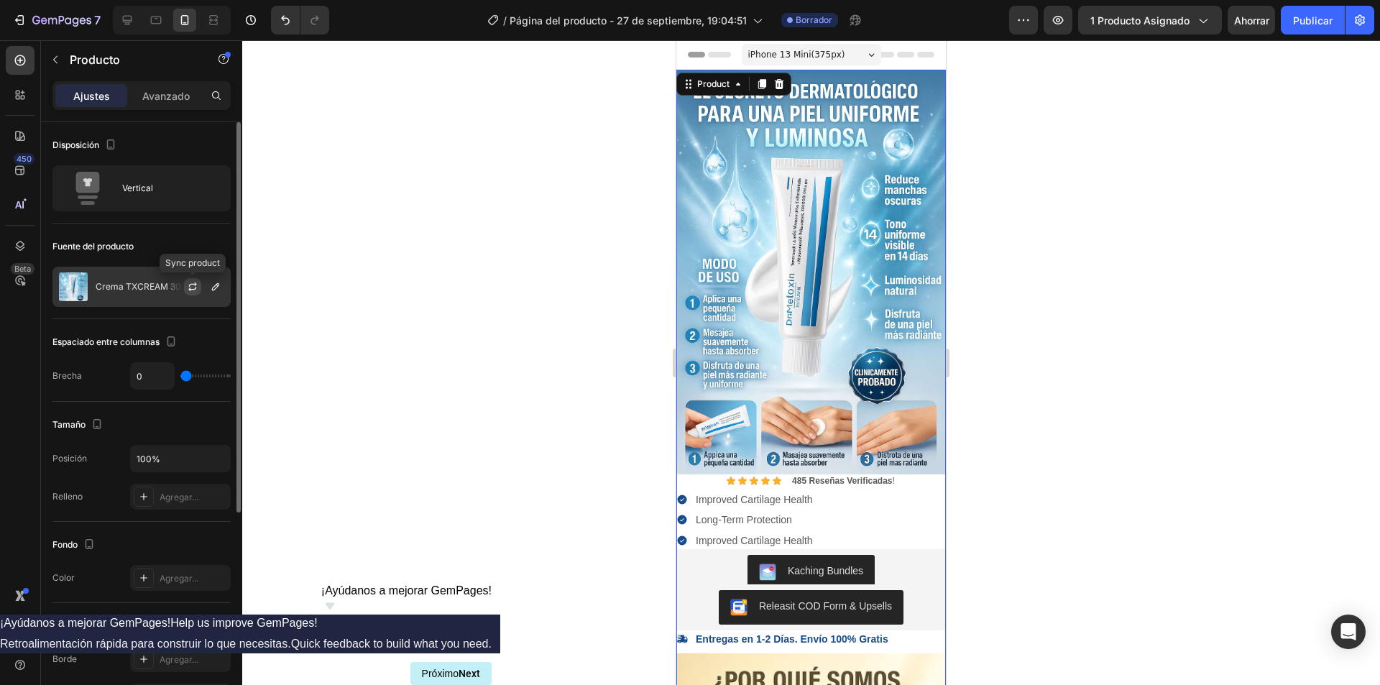
click at [199, 286] on button "button" at bounding box center [192, 286] width 17 height 17
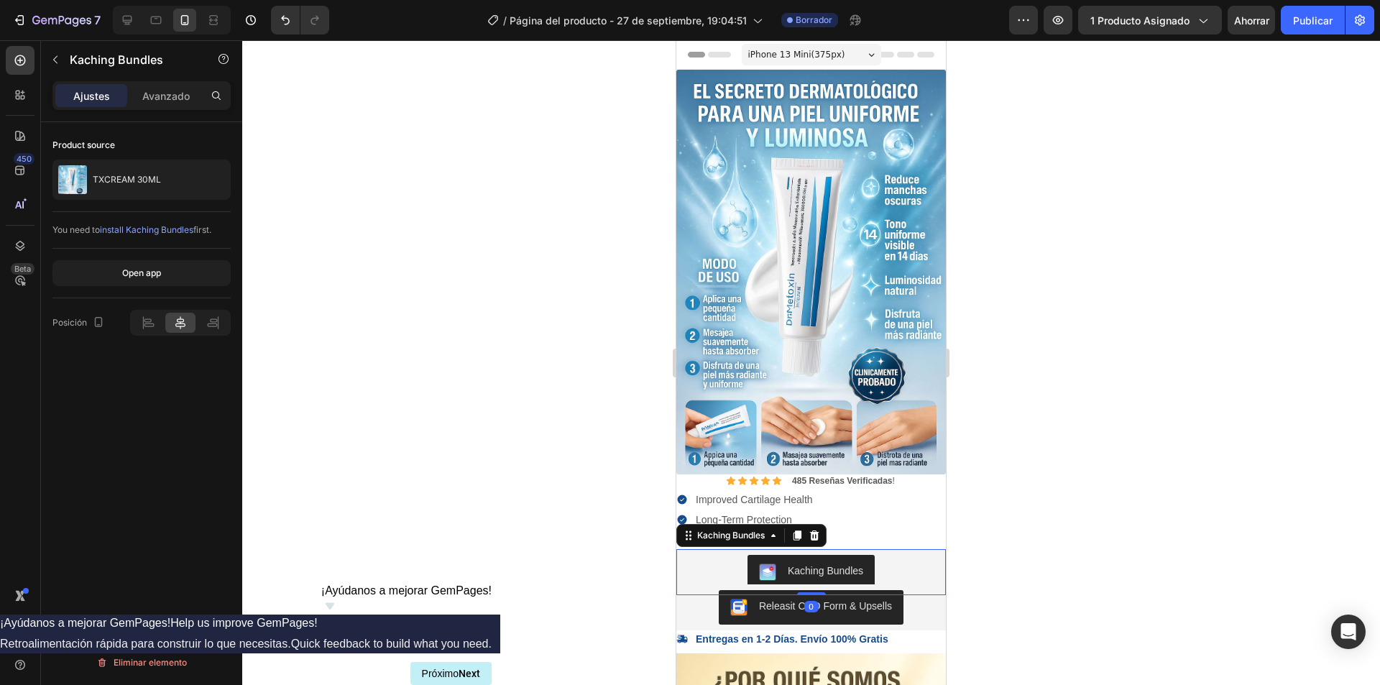
click at [916, 555] on div "Kaching Bundles" at bounding box center [811, 572] width 258 height 34
click at [139, 276] on font "Abrir la aplicación" at bounding box center [142, 272] width 74 height 11
click at [540, 303] on div at bounding box center [811, 362] width 1138 height 645
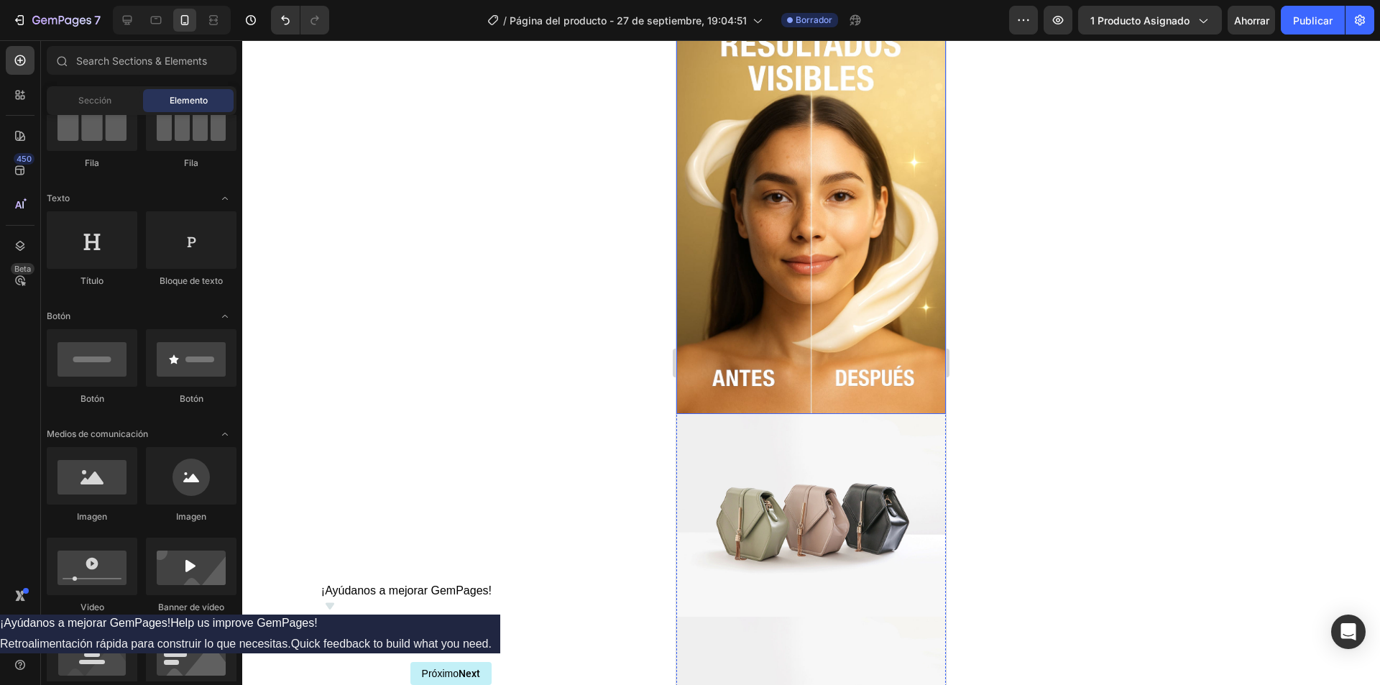
scroll to position [1581, 0]
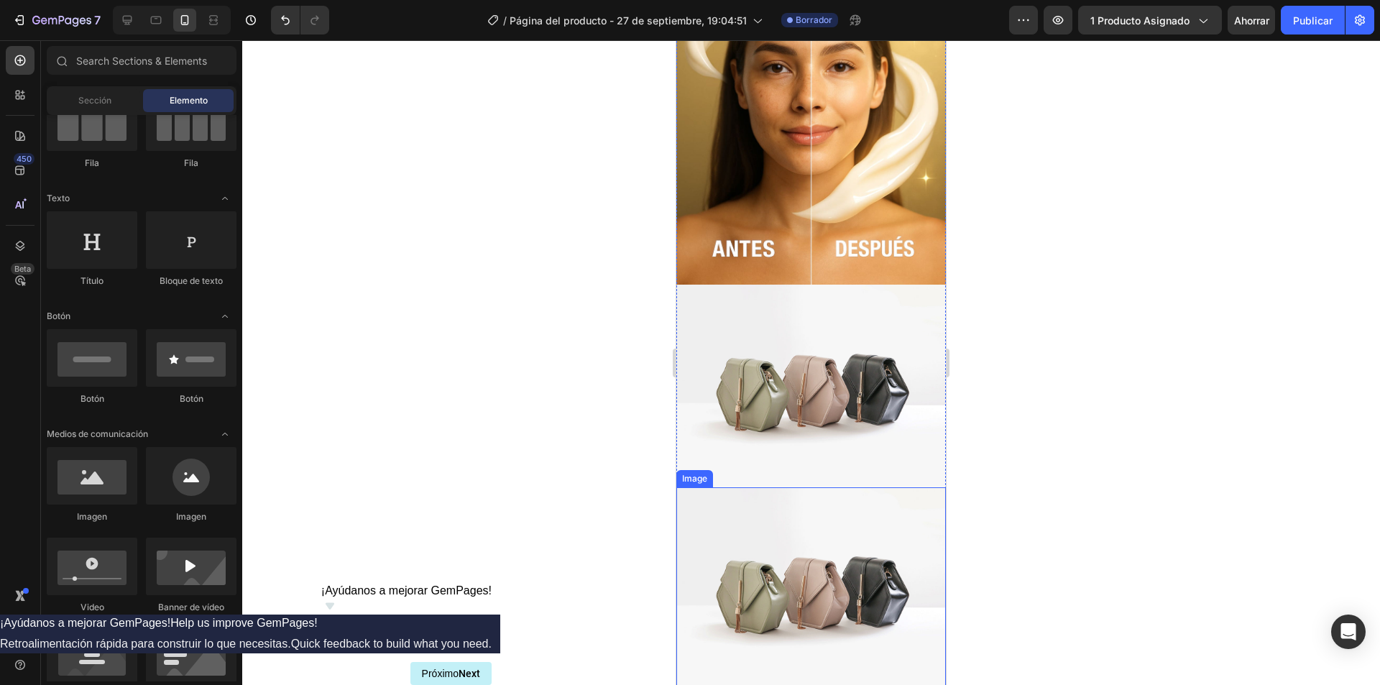
click at [809, 352] on img at bounding box center [810, 386] width 269 height 202
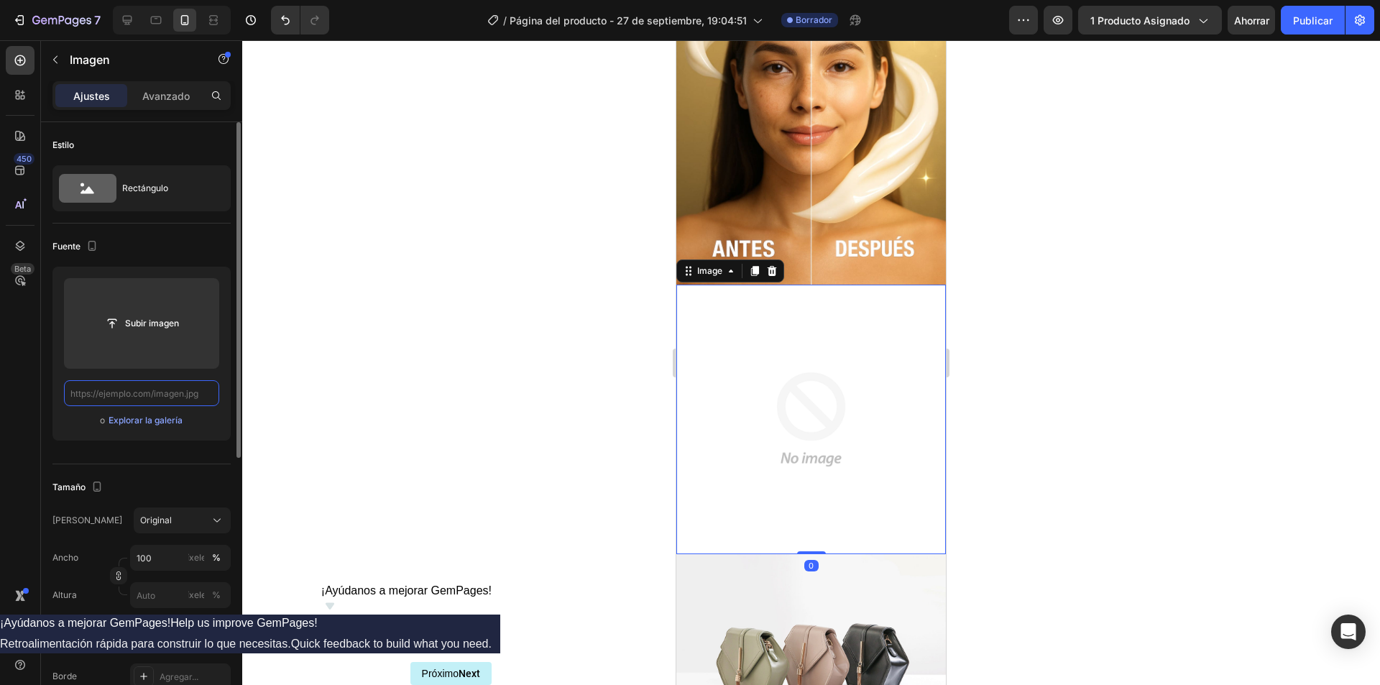
scroll to position [0, 221]
paste input "https://cdn.shopify.com/s/files/1/0708/3347/1581/files/IMG_1433.jpg?v=1759018099"
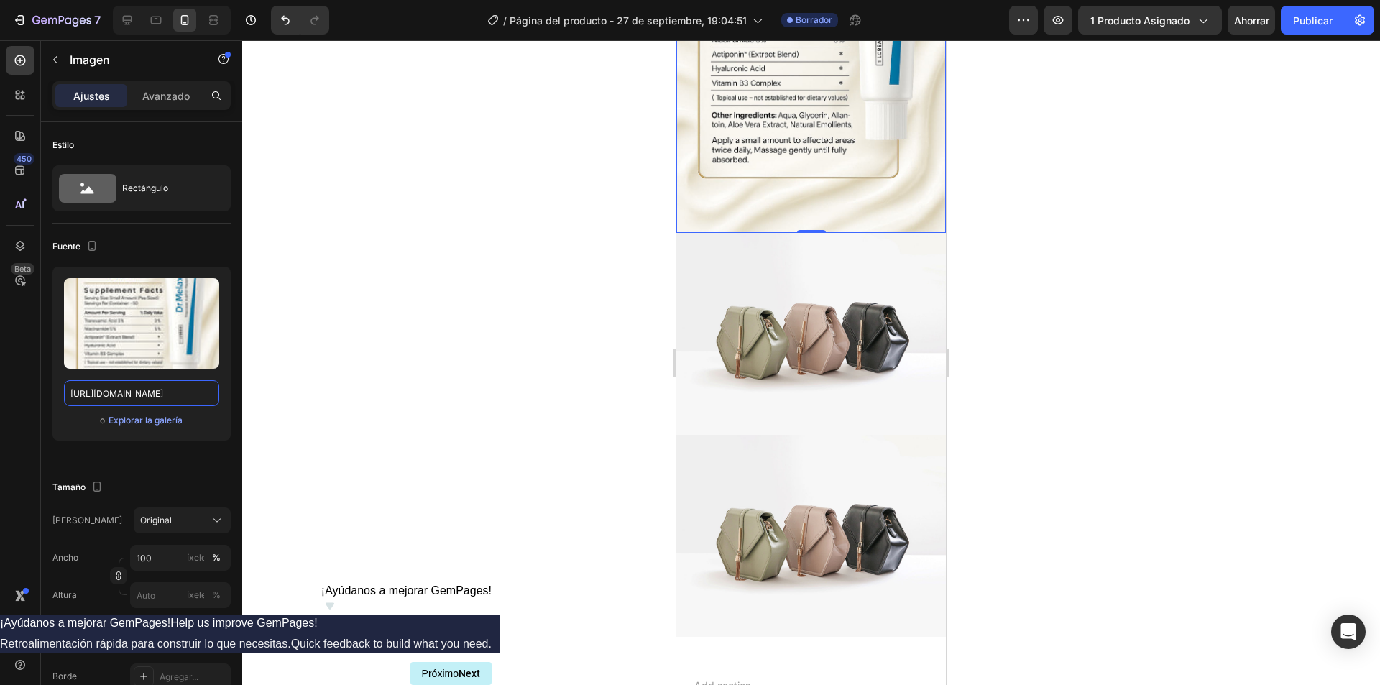
scroll to position [2084, 0]
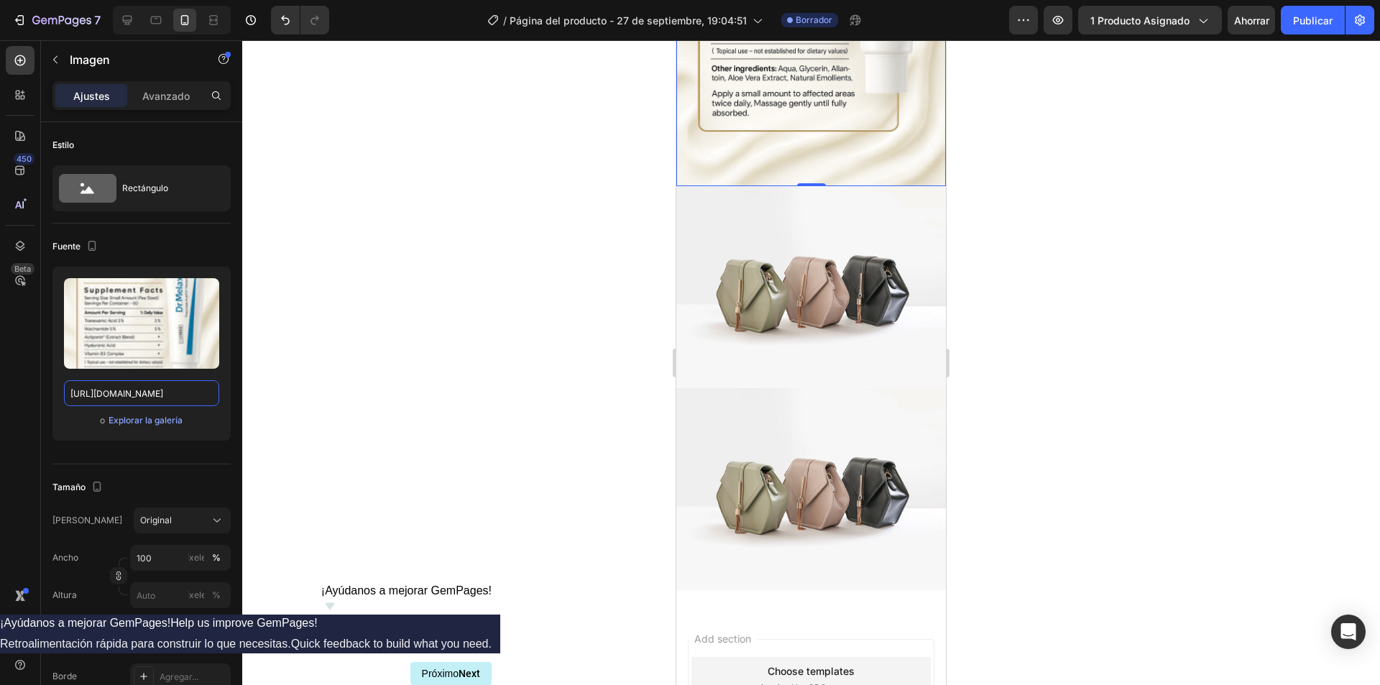
type input "https://cdn.shopify.com/s/files/1/0708/3347/1581/files/IMG_1433.jpg?v=1759018099"
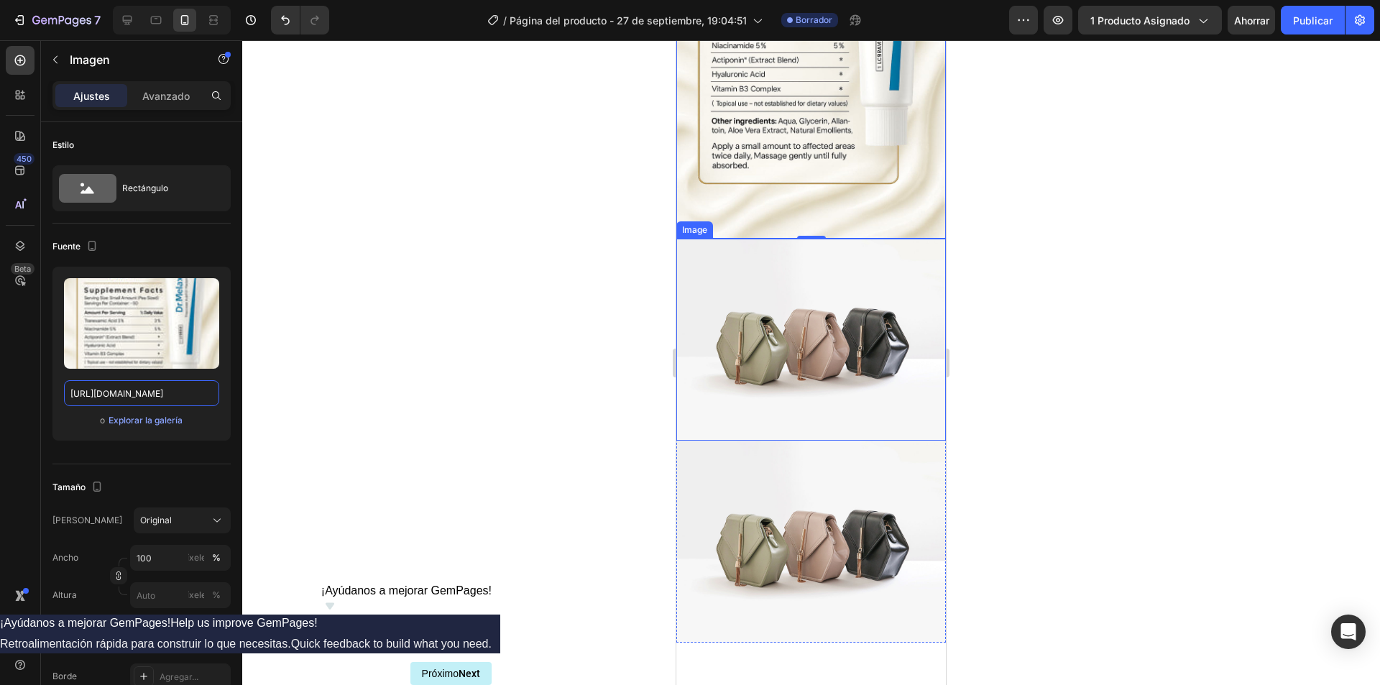
scroll to position [2001, 0]
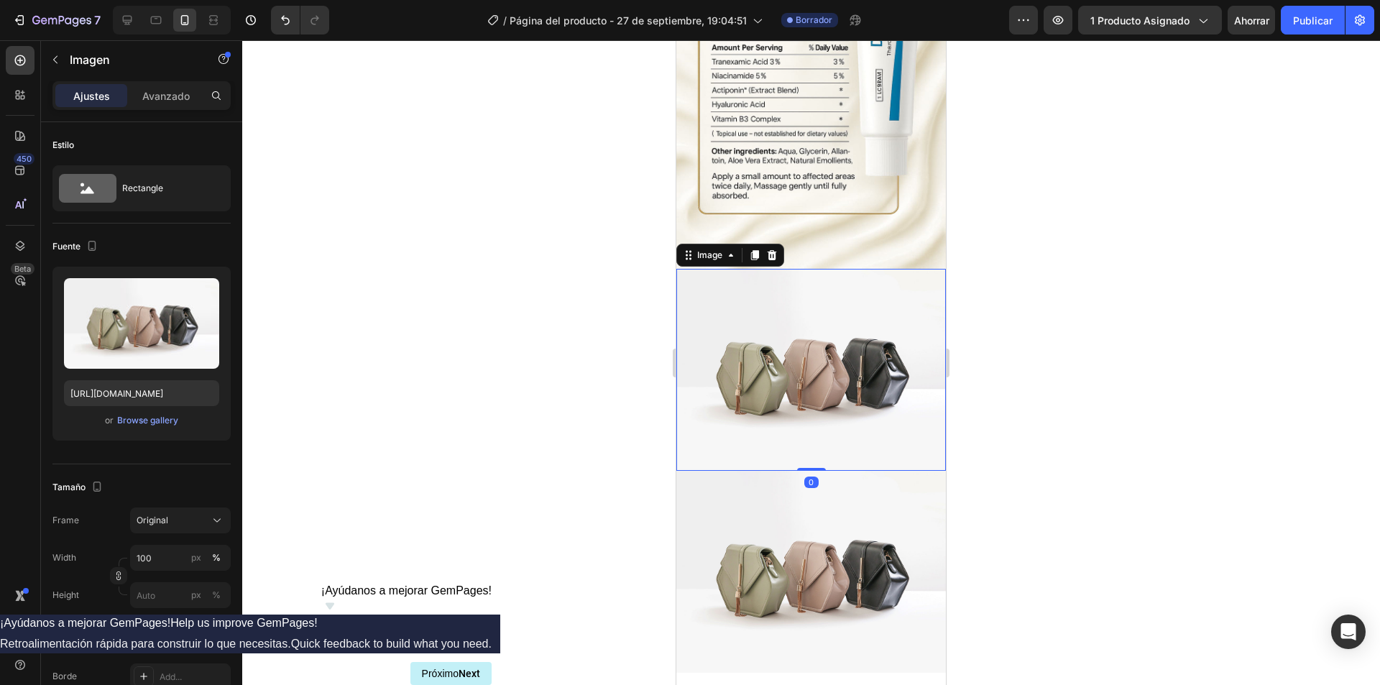
click at [786, 287] on img at bounding box center [810, 370] width 269 height 202
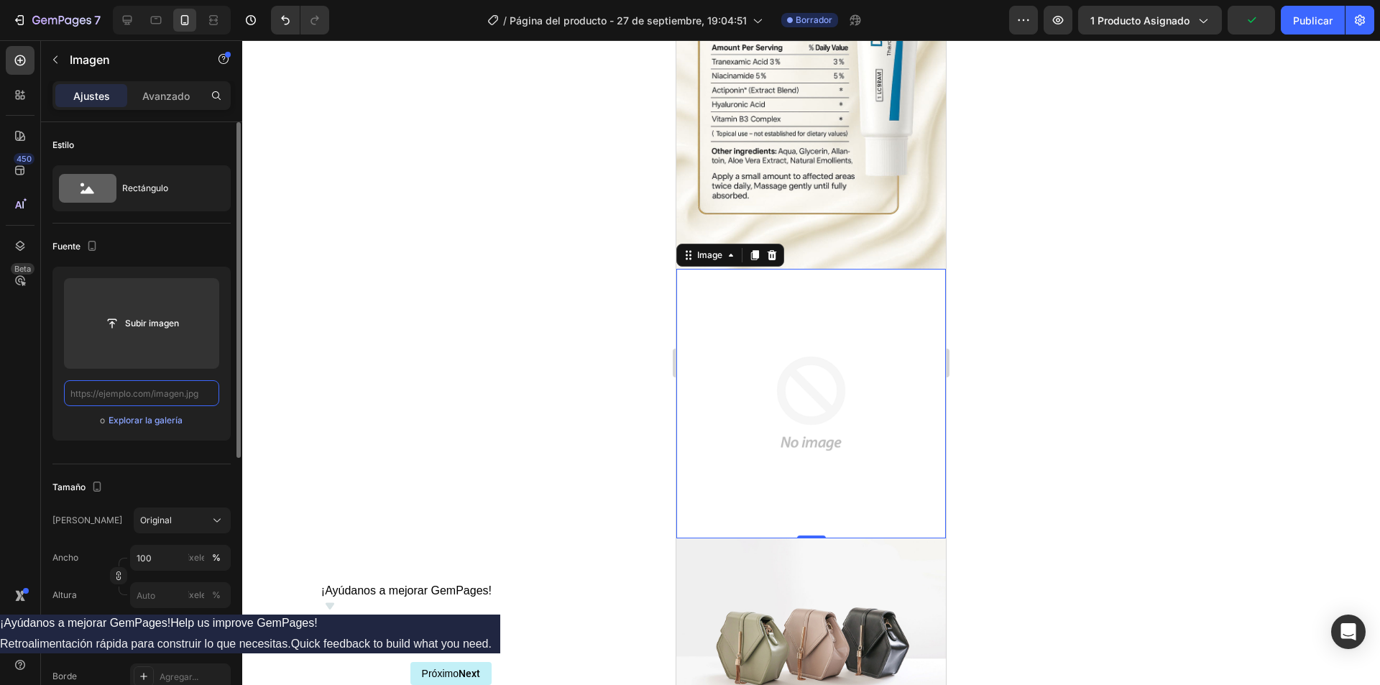
scroll to position [0, 0]
paste input "[URL][DOMAIN_NAME]"
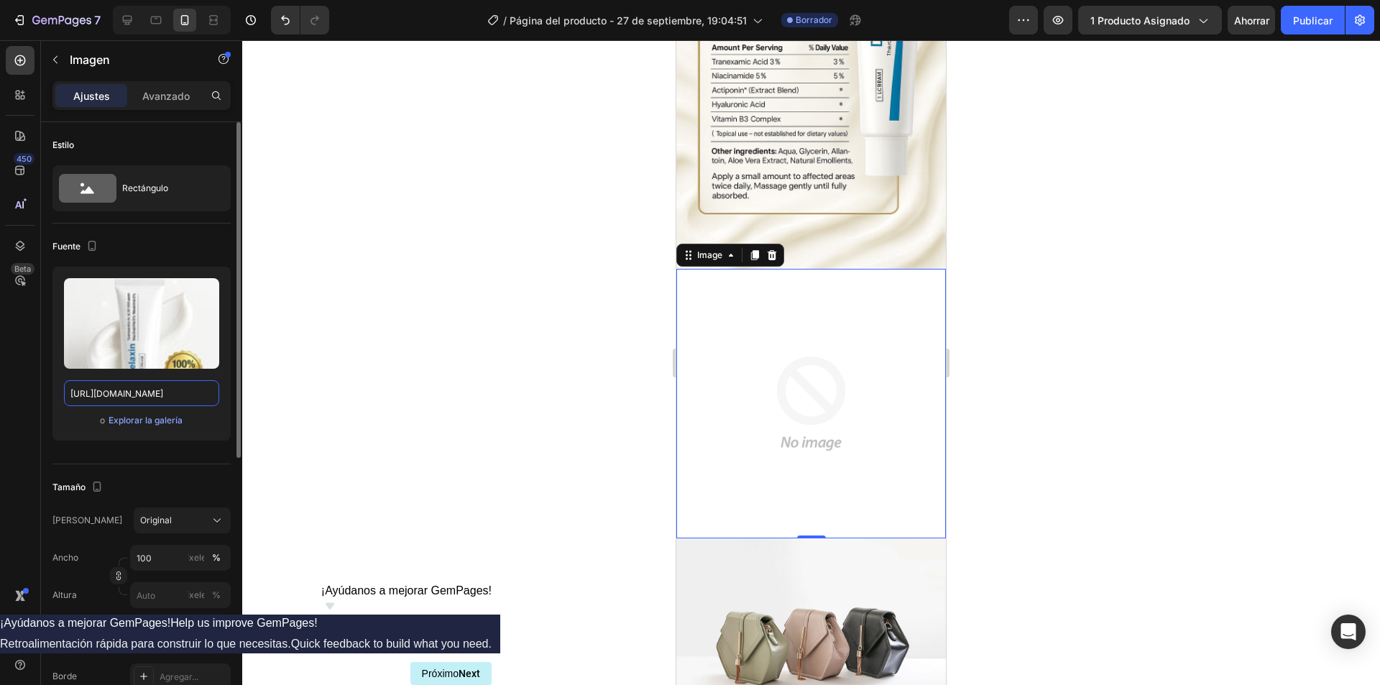
type input "[URL][DOMAIN_NAME]"
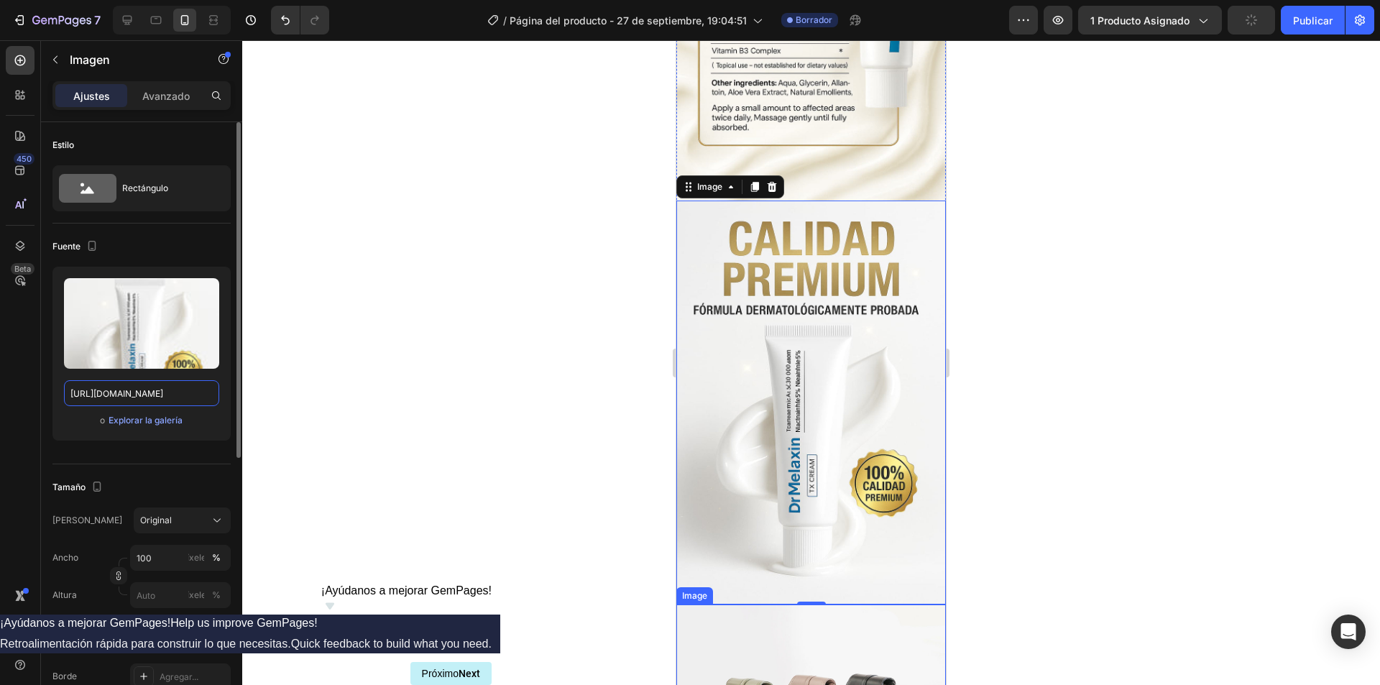
scroll to position [2411, 0]
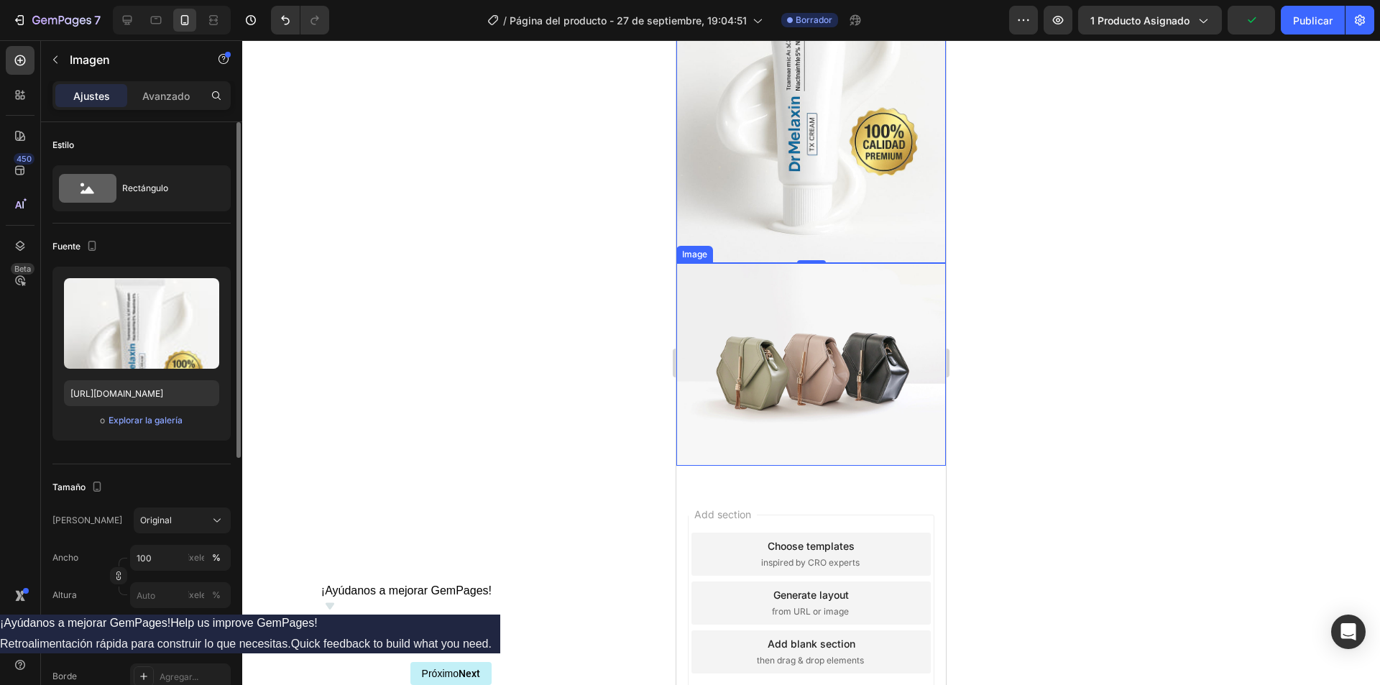
click at [815, 289] on img at bounding box center [810, 364] width 269 height 202
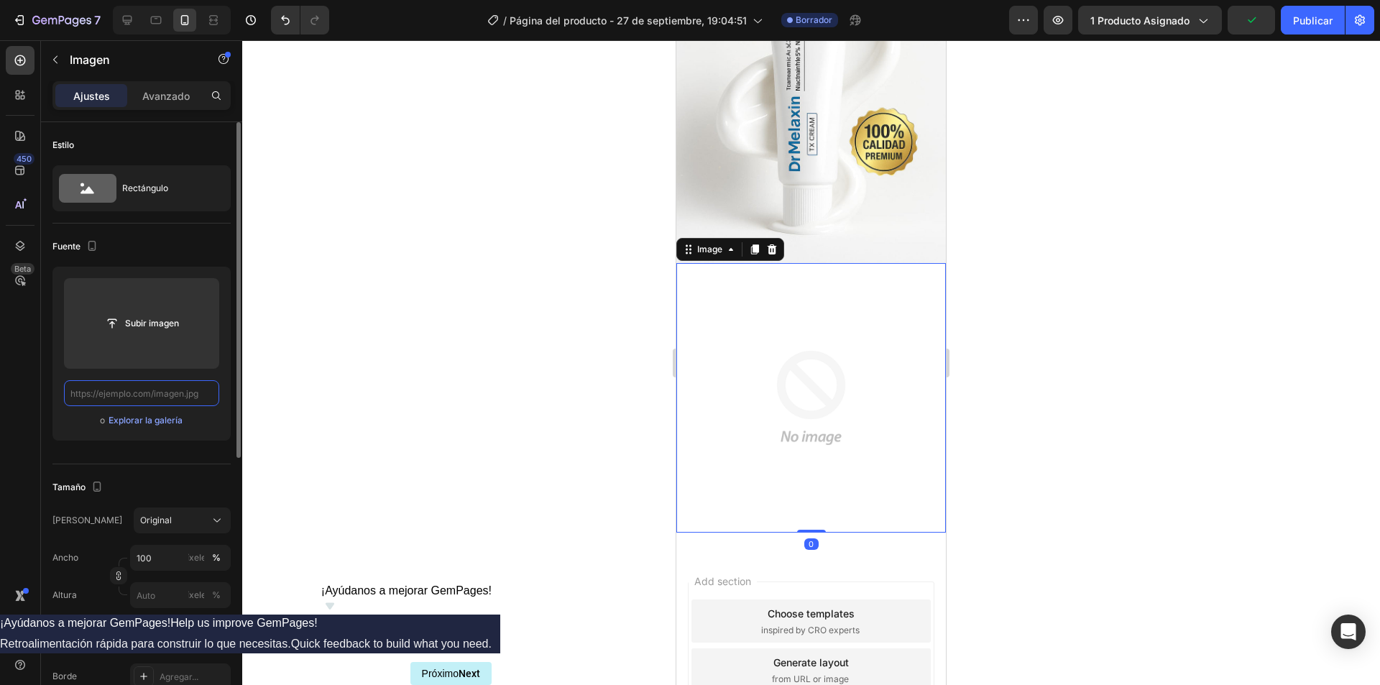
scroll to position [0, 0]
paste input "https://cdn.shopify.com/s/files/1/0708/3347/1581/files/IMG_1431.jpg?v=1759018099"
type input "https://cdn.shopify.com/s/files/1/0708/3347/1581/files/IMG_1431.jpg?v=1759018099"
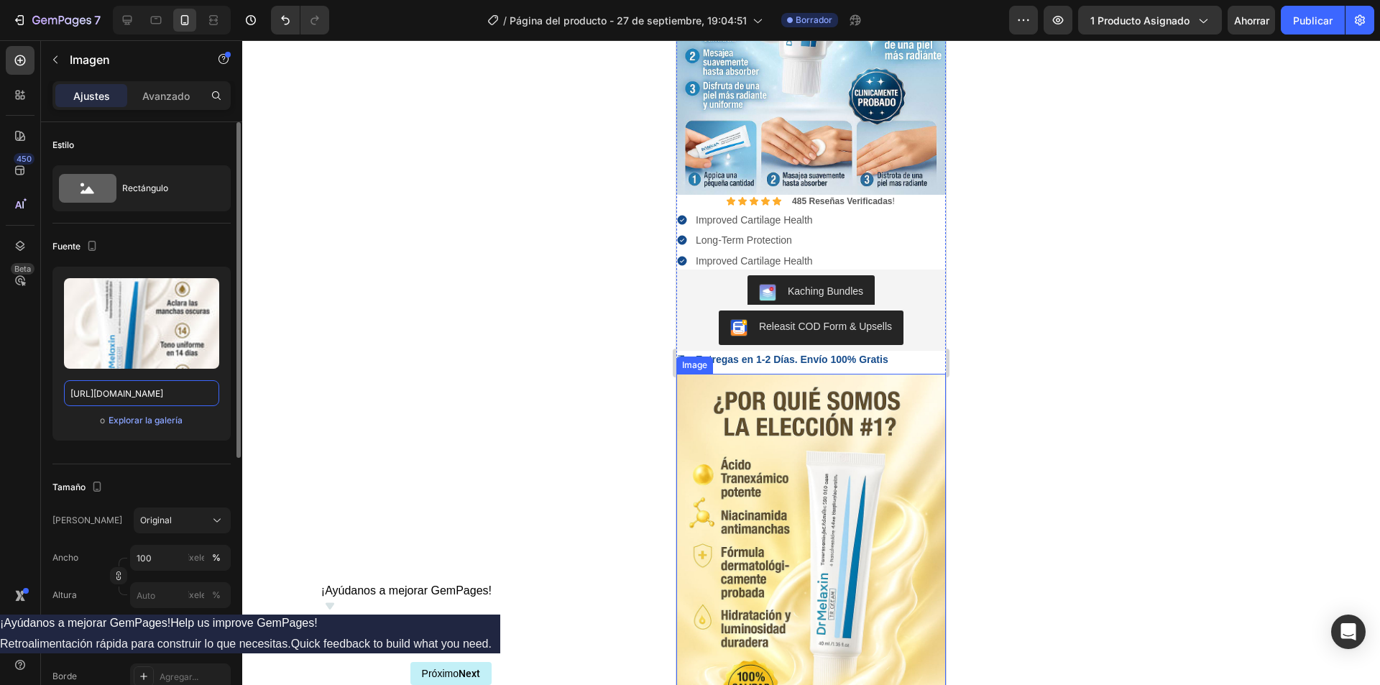
scroll to position [287, 0]
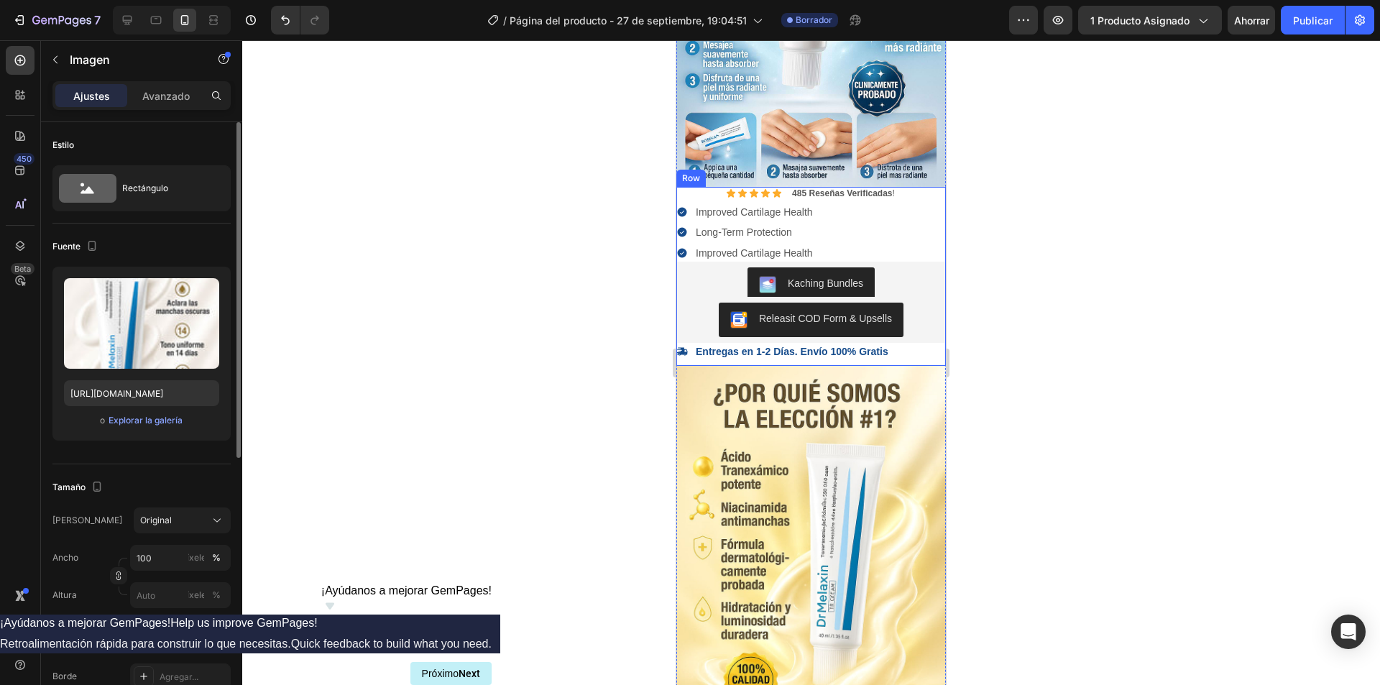
click at [895, 343] on div "Entregas en 1-2 Días. Envío 100% Gratis" at bounding box center [810, 351] width 269 height 17
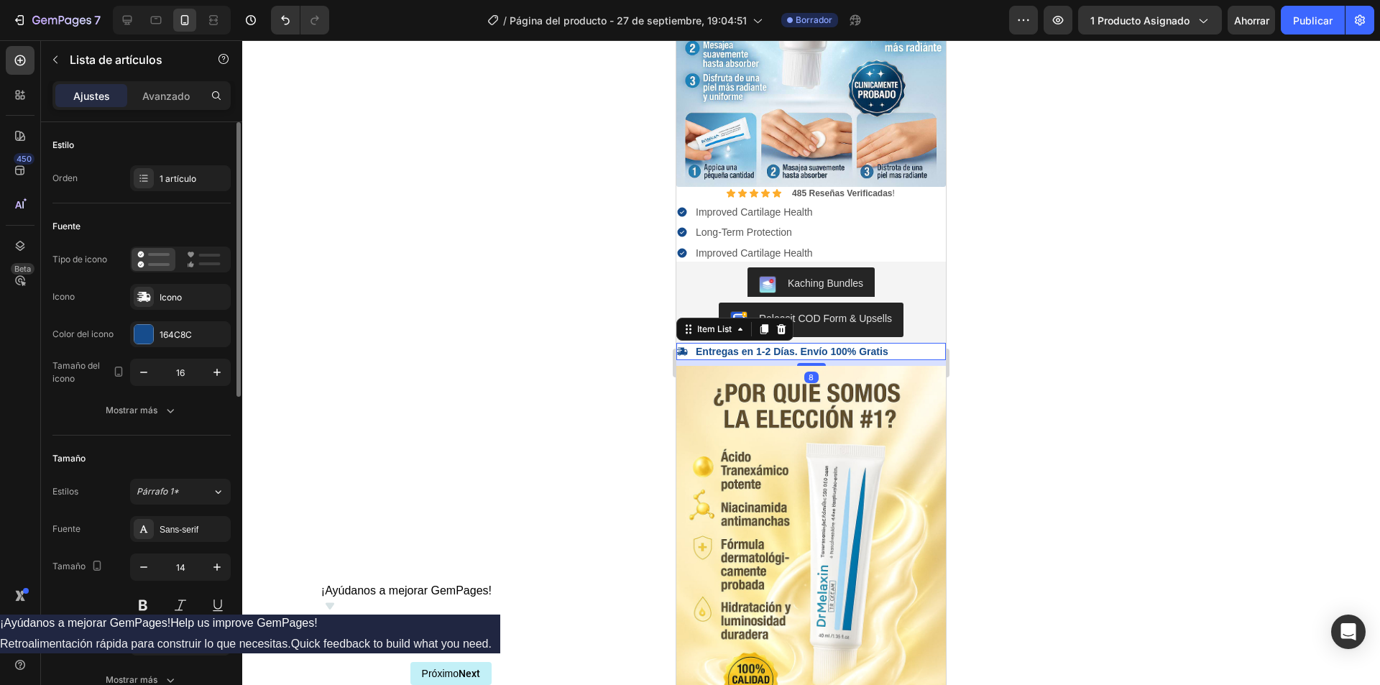
scroll to position [503, 0]
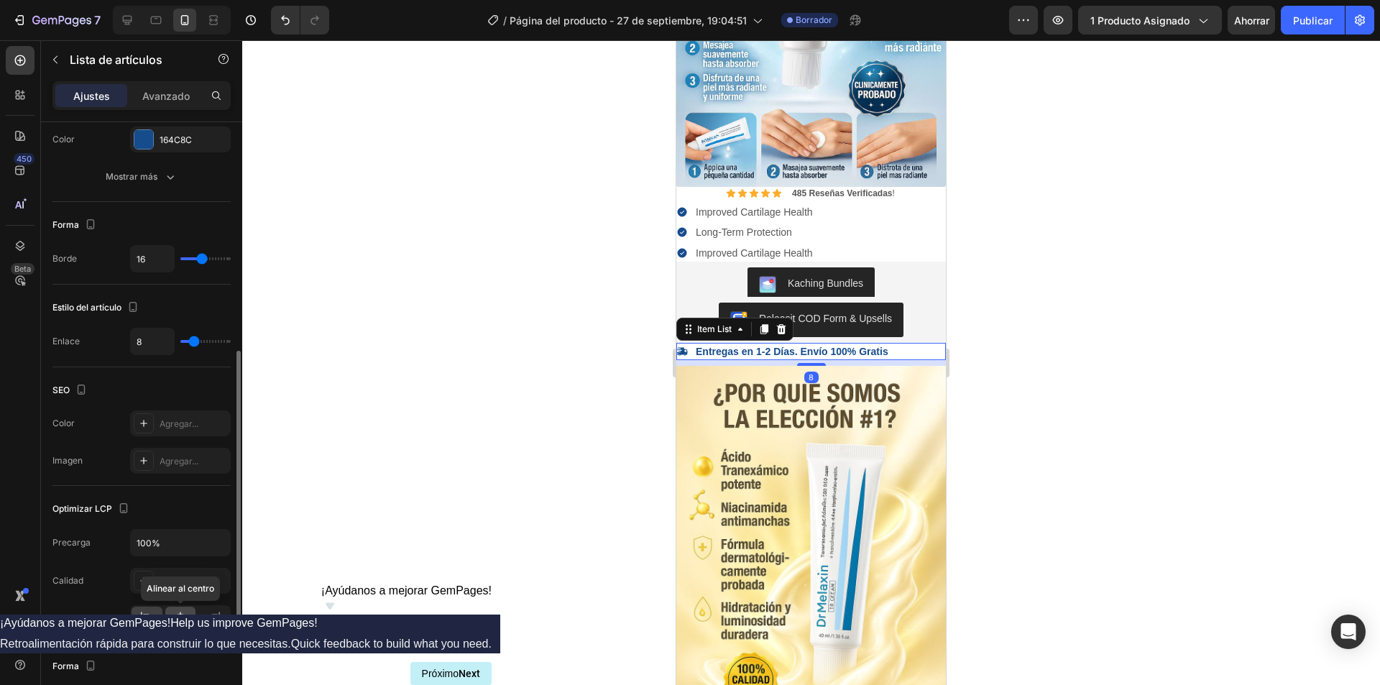
click at [180, 622] on icon at bounding box center [180, 618] width 10 height 13
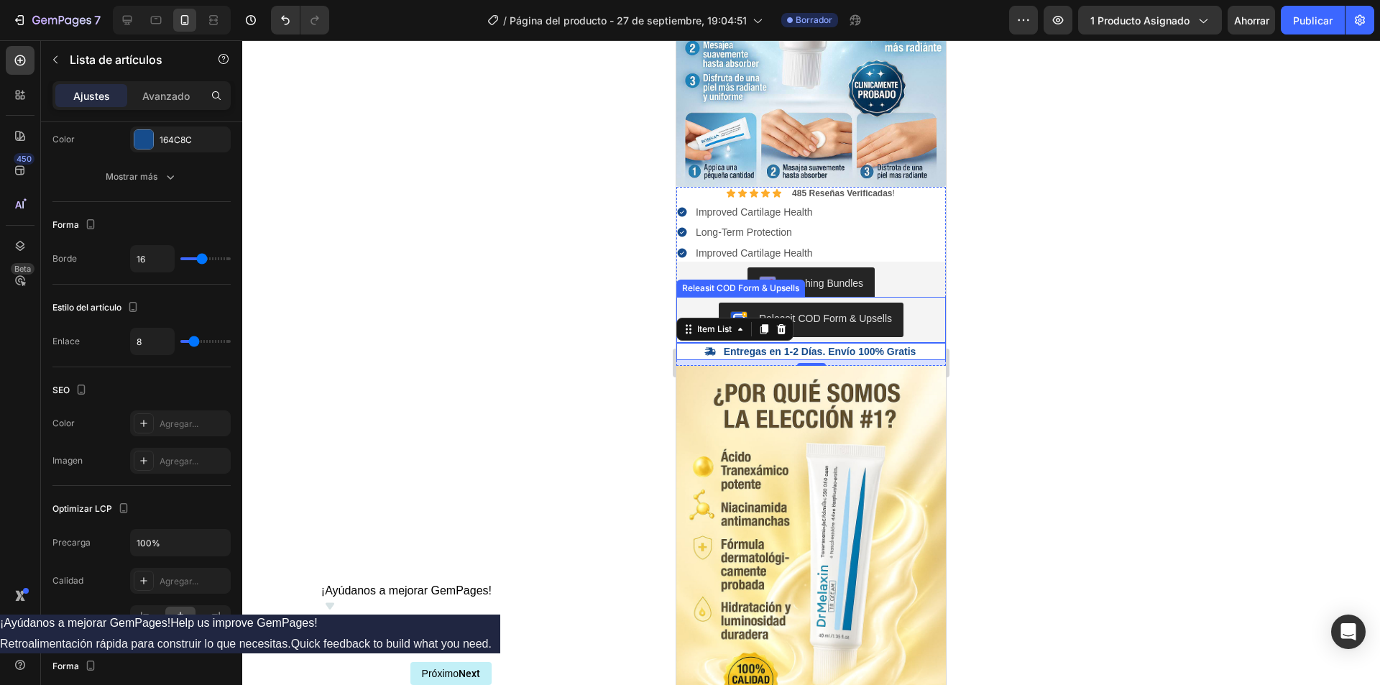
click at [548, 292] on div at bounding box center [811, 362] width 1138 height 645
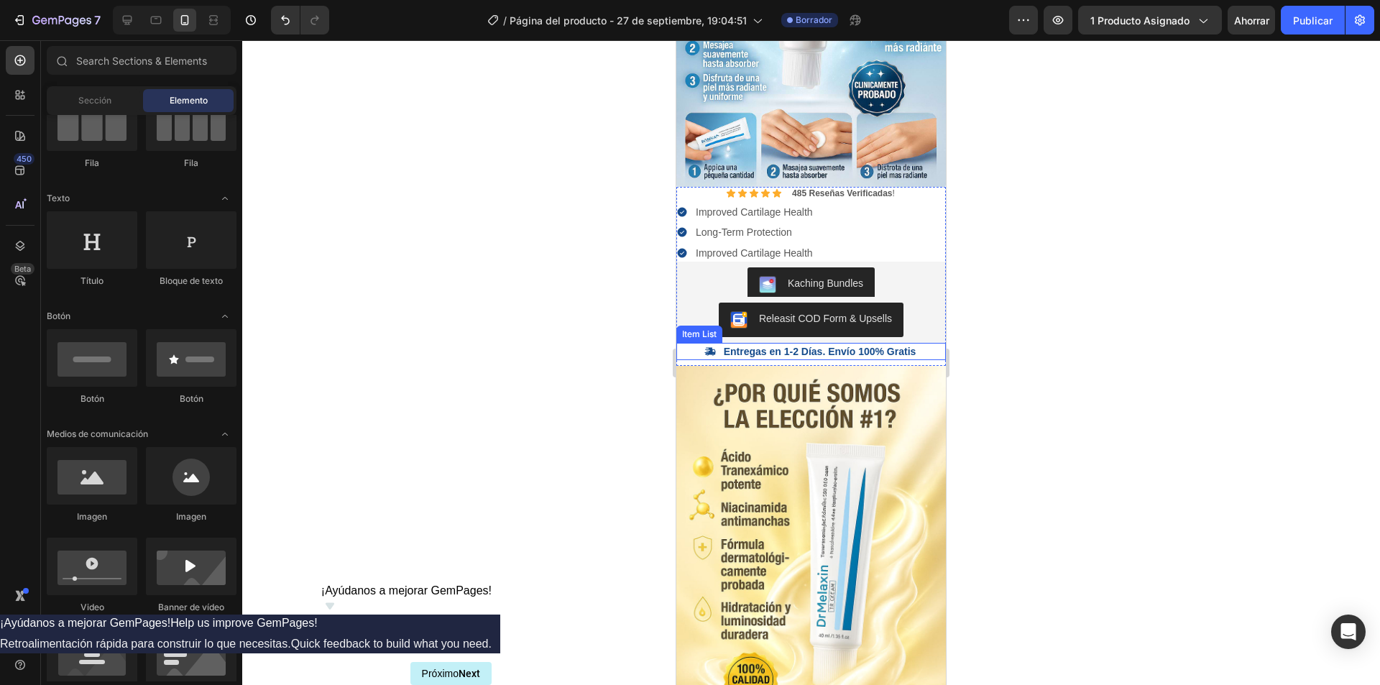
click at [902, 346] on strong "Entregas en 1-2 Días. Envío 100% Gratis" at bounding box center [820, 351] width 193 height 11
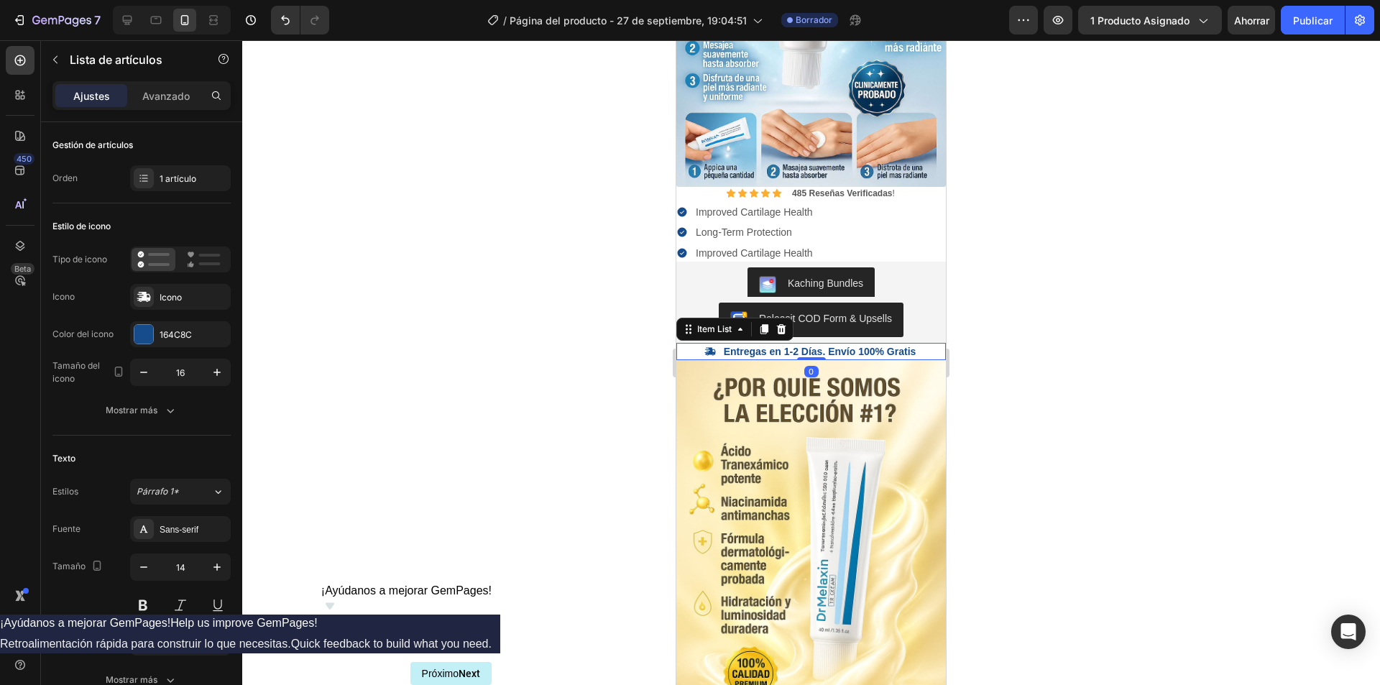
drag, startPoint x: 801, startPoint y: 346, endPoint x: 798, endPoint y: 326, distance: 21.0
click at [798, 326] on div "Icon Icon Icon Icon Icon Icon List 485 Reseñas Verificadas ! Text Block Row Imp…" at bounding box center [810, 273] width 269 height 173
type input "100%"
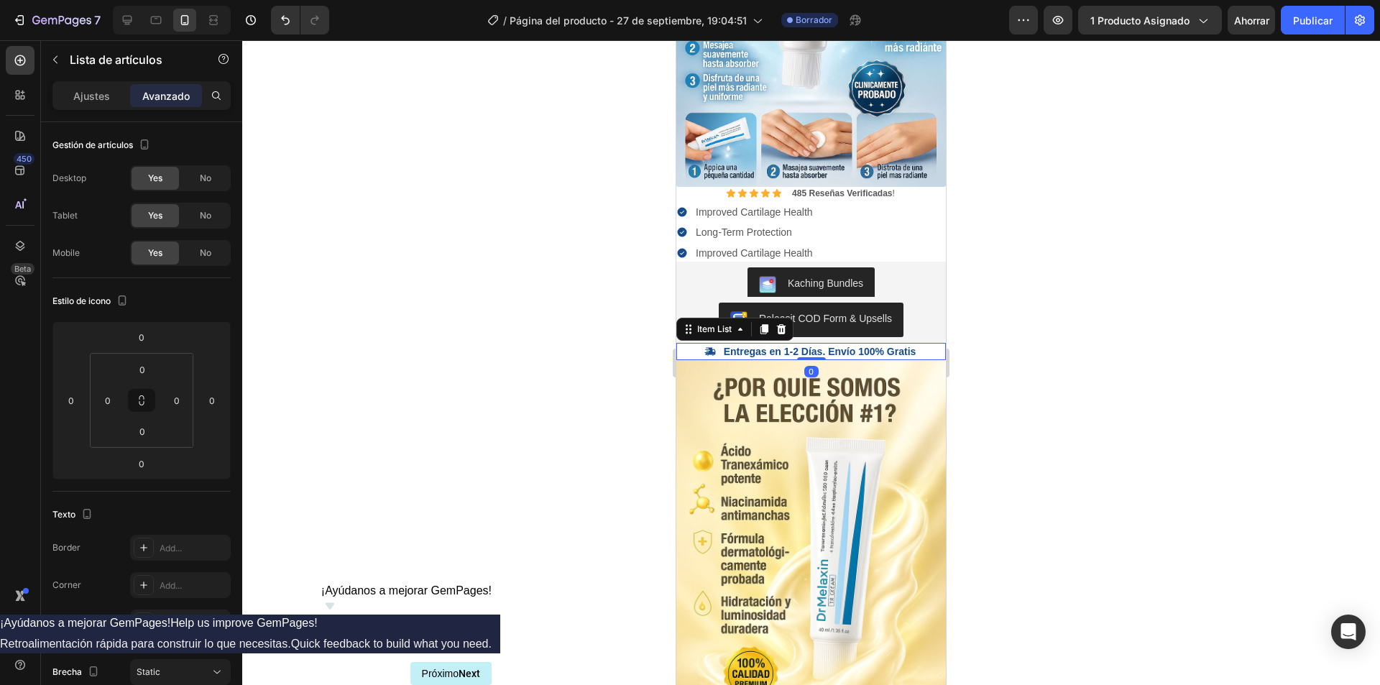
click at [1033, 303] on div at bounding box center [811, 362] width 1138 height 645
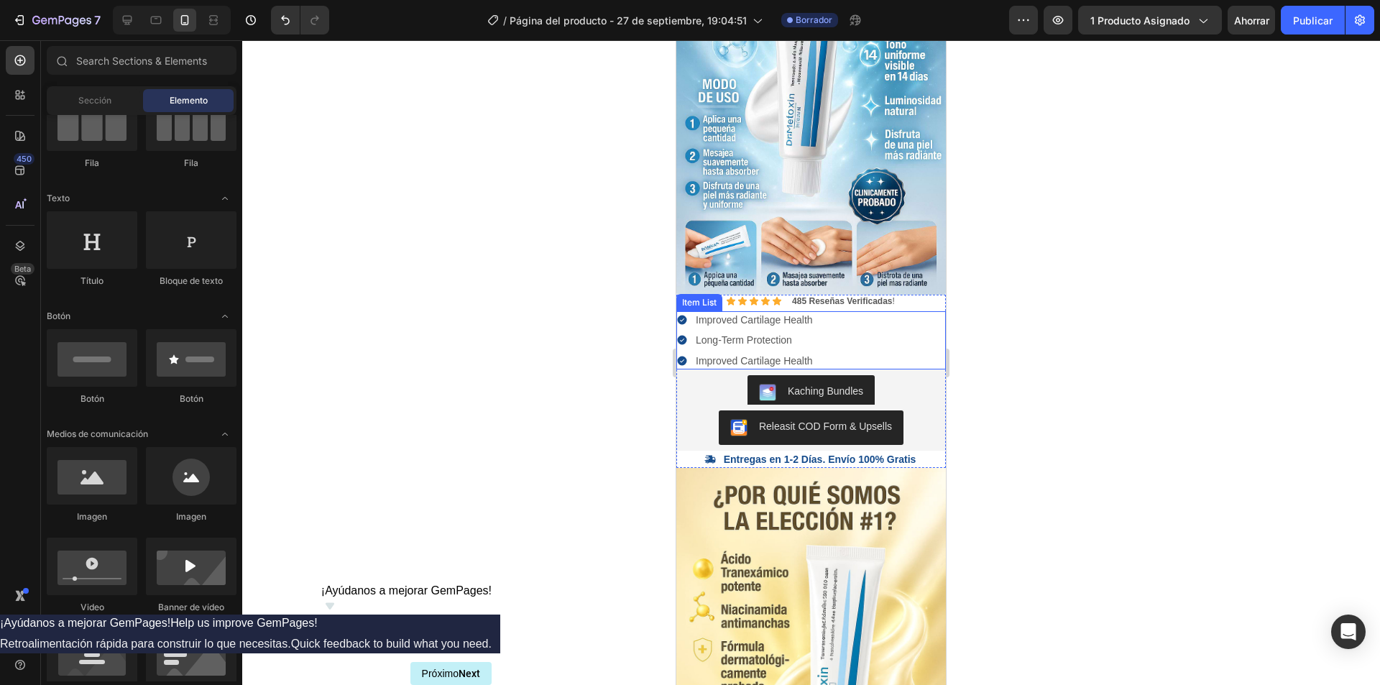
scroll to position [0, 0]
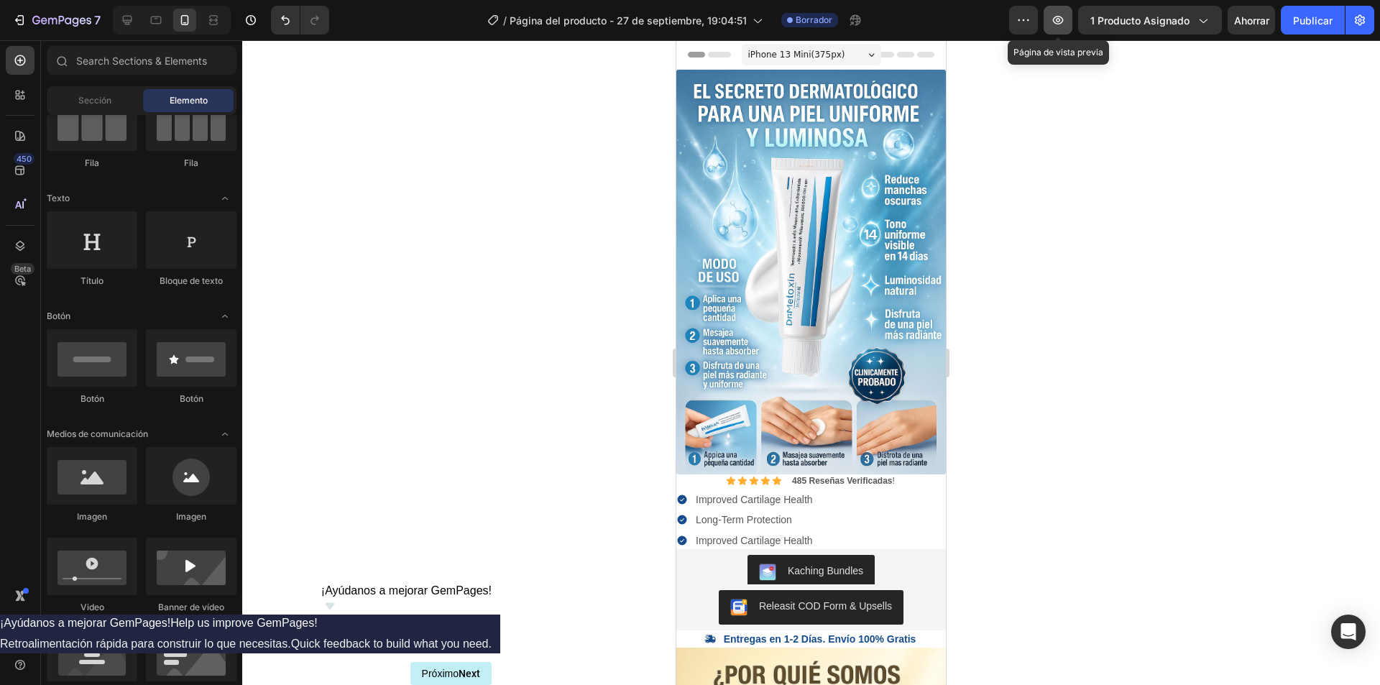
click at [1053, 22] on icon "button" at bounding box center [1058, 20] width 14 height 14
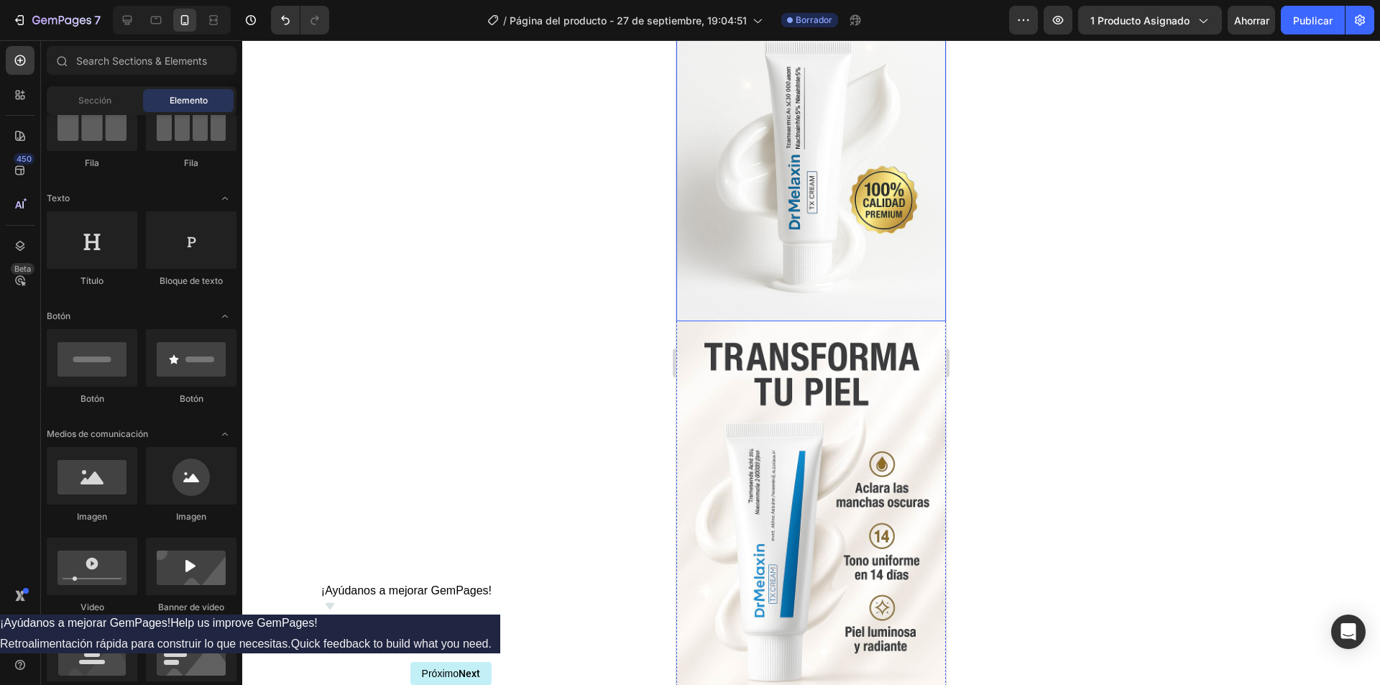
scroll to position [2371, 0]
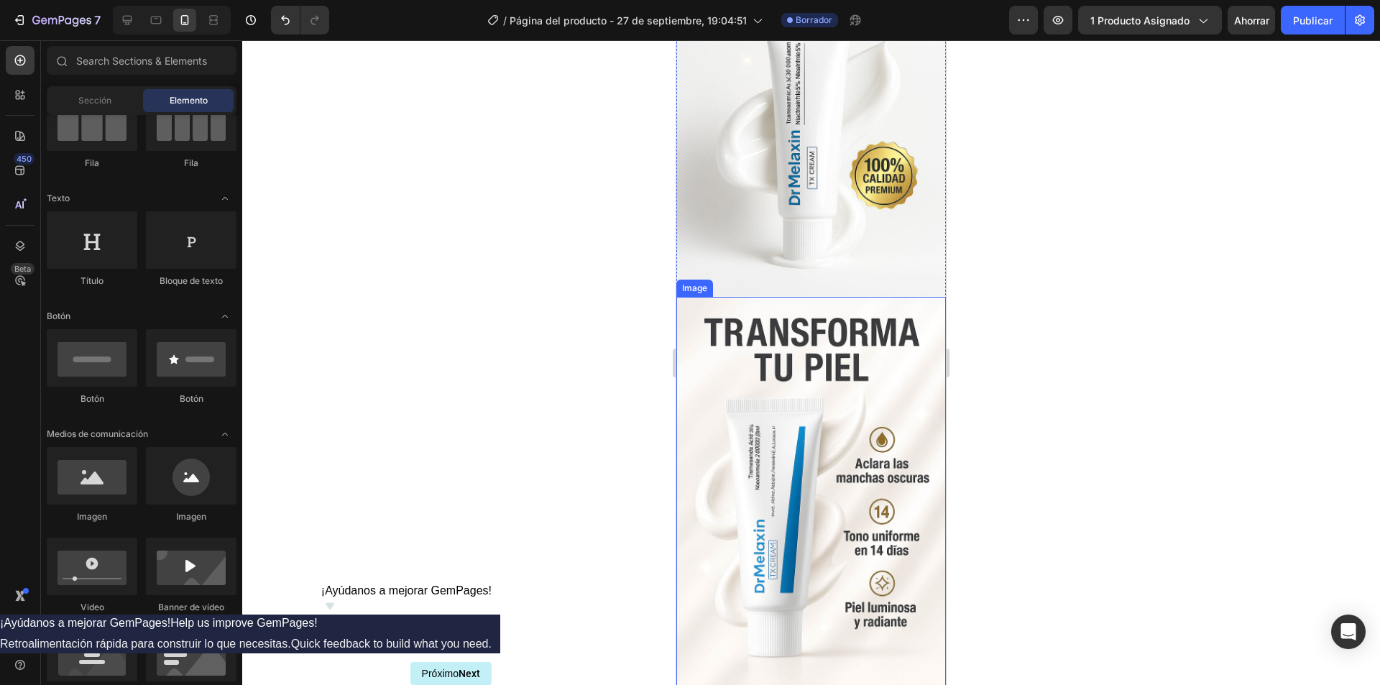
click at [803, 297] on img at bounding box center [810, 499] width 269 height 405
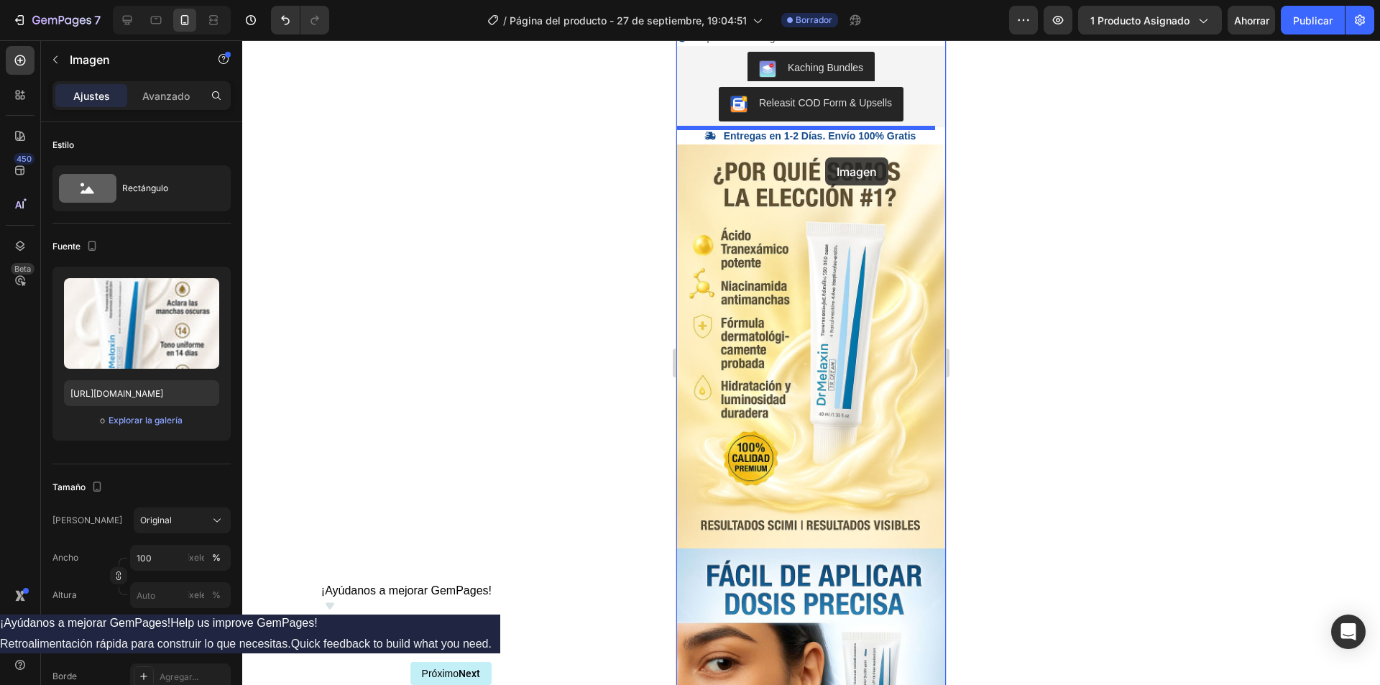
drag, startPoint x: 830, startPoint y: 318, endPoint x: 825, endPoint y: 157, distance: 160.3
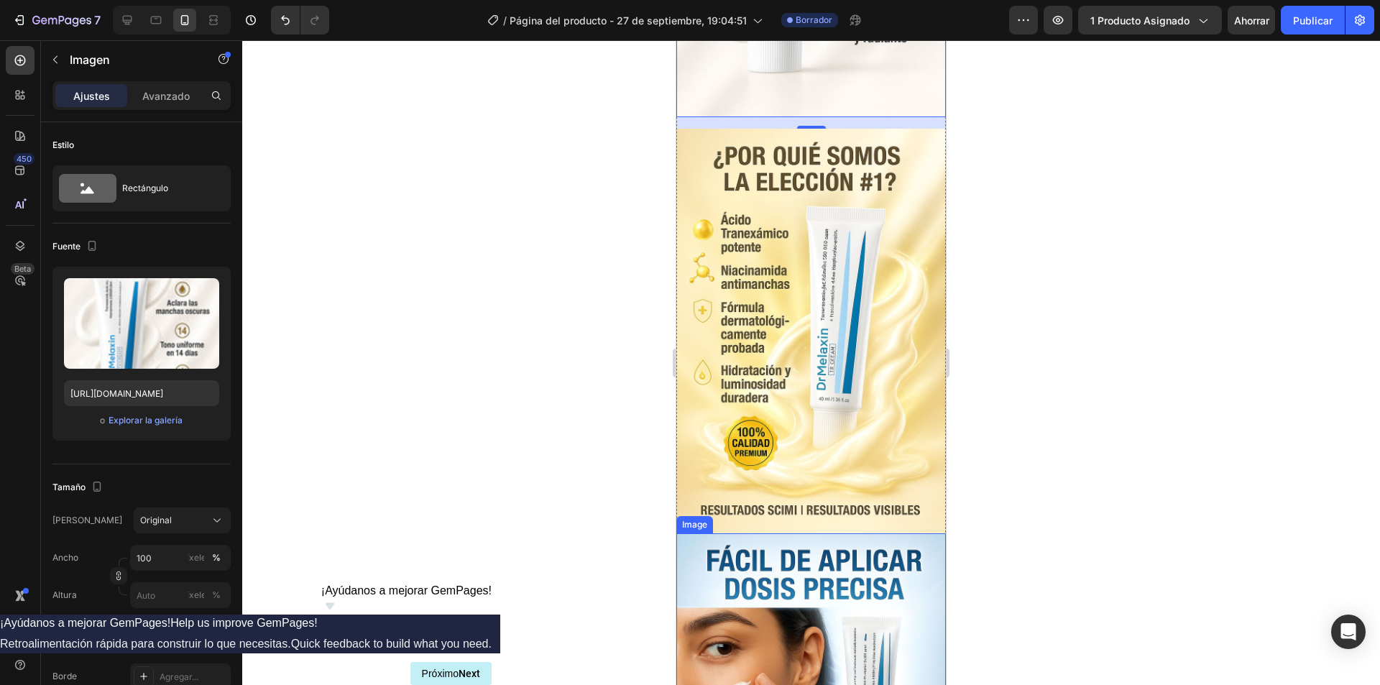
scroll to position [381, 0]
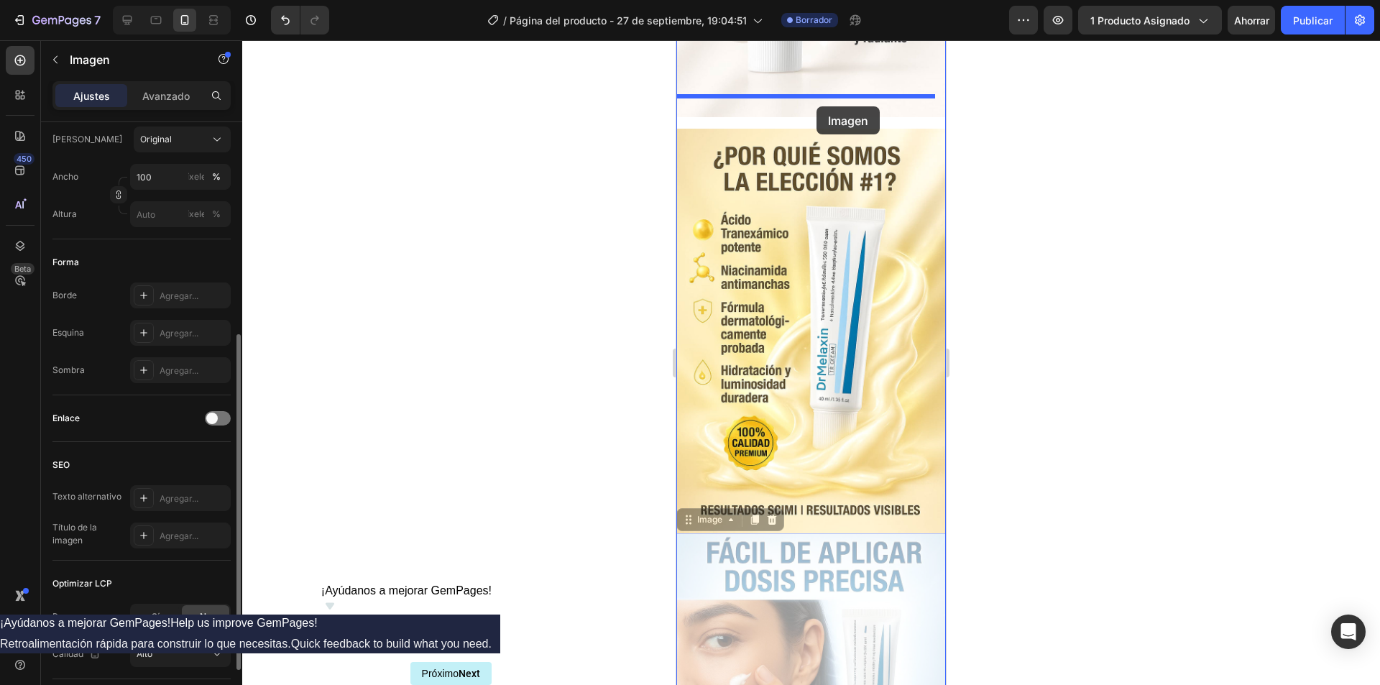
drag, startPoint x: 853, startPoint y: 566, endPoint x: 816, endPoint y: 106, distance: 460.7
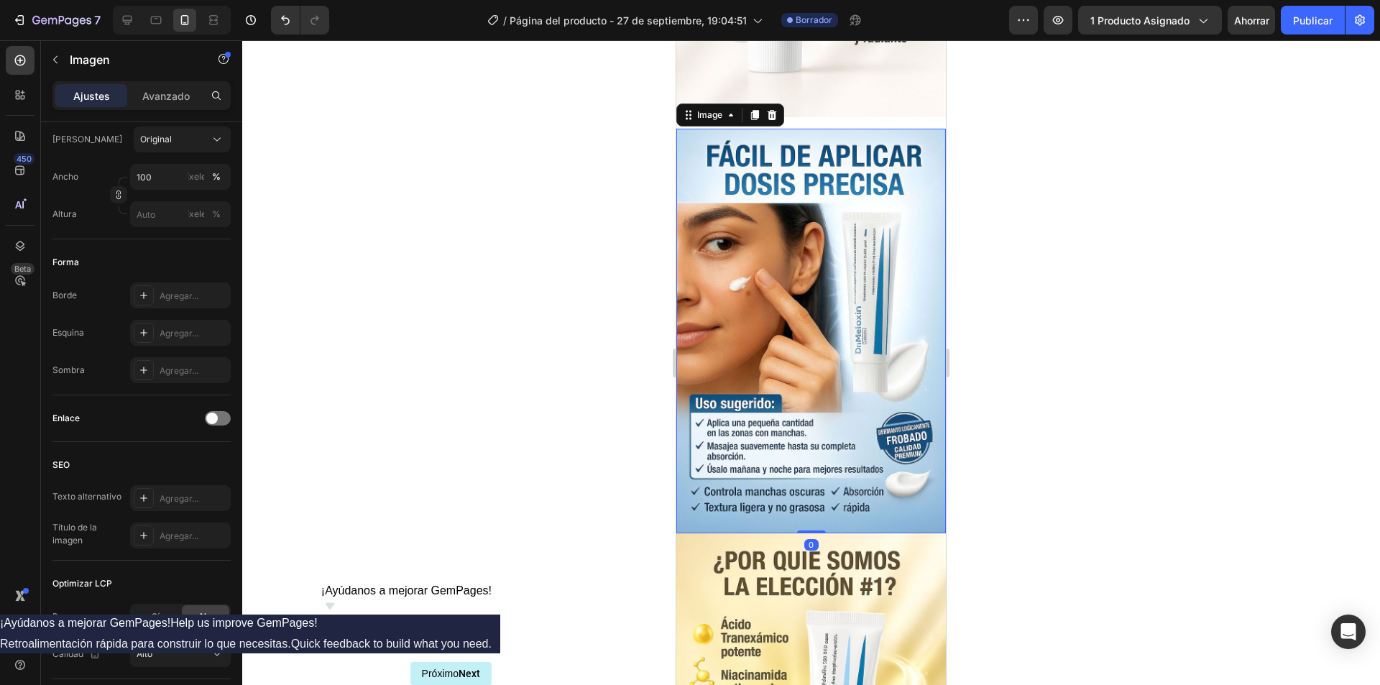
drag, startPoint x: 807, startPoint y: 494, endPoint x: 803, endPoint y: 470, distance: 24.8
click at [803, 470] on div "Image 0" at bounding box center [810, 331] width 269 height 405
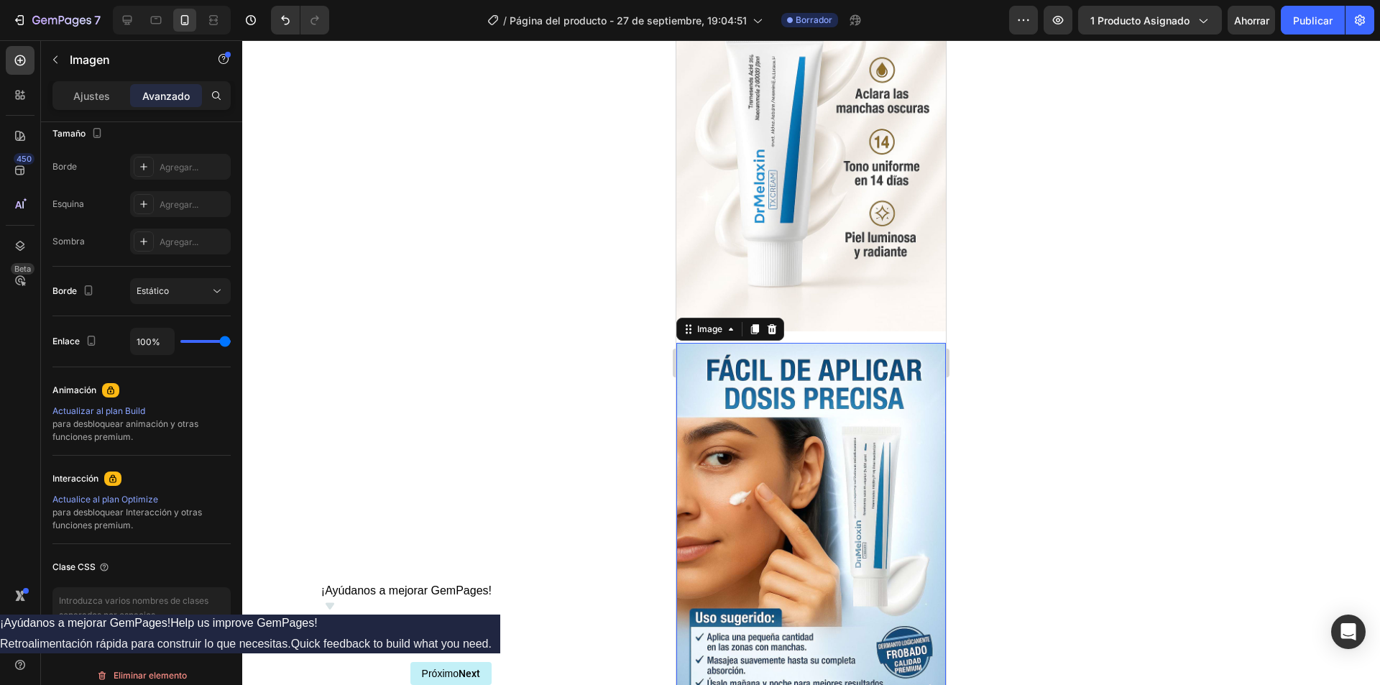
scroll to position [719, 0]
click at [833, 260] on img at bounding box center [810, 131] width 269 height 405
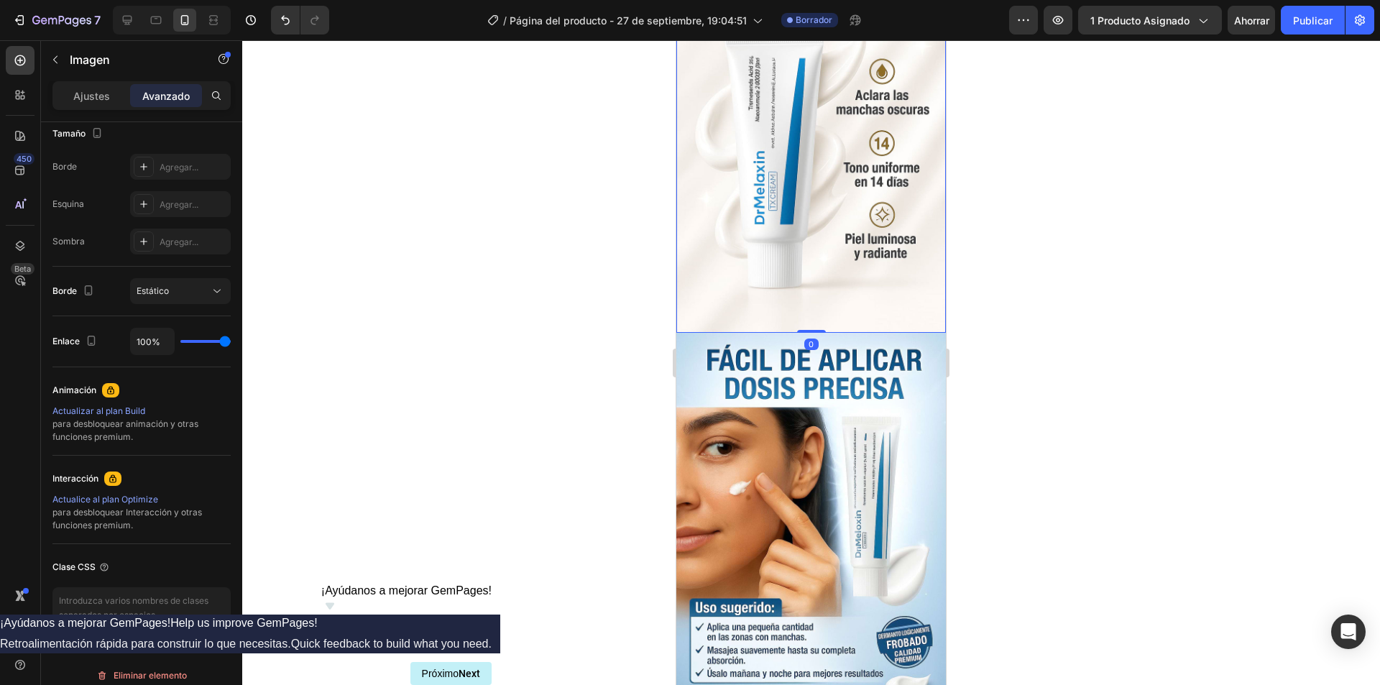
drag, startPoint x: 808, startPoint y: 310, endPoint x: 804, endPoint y: 275, distance: 36.2
click at [804, 271] on div "Image 0" at bounding box center [810, 131] width 269 height 405
type input "0"
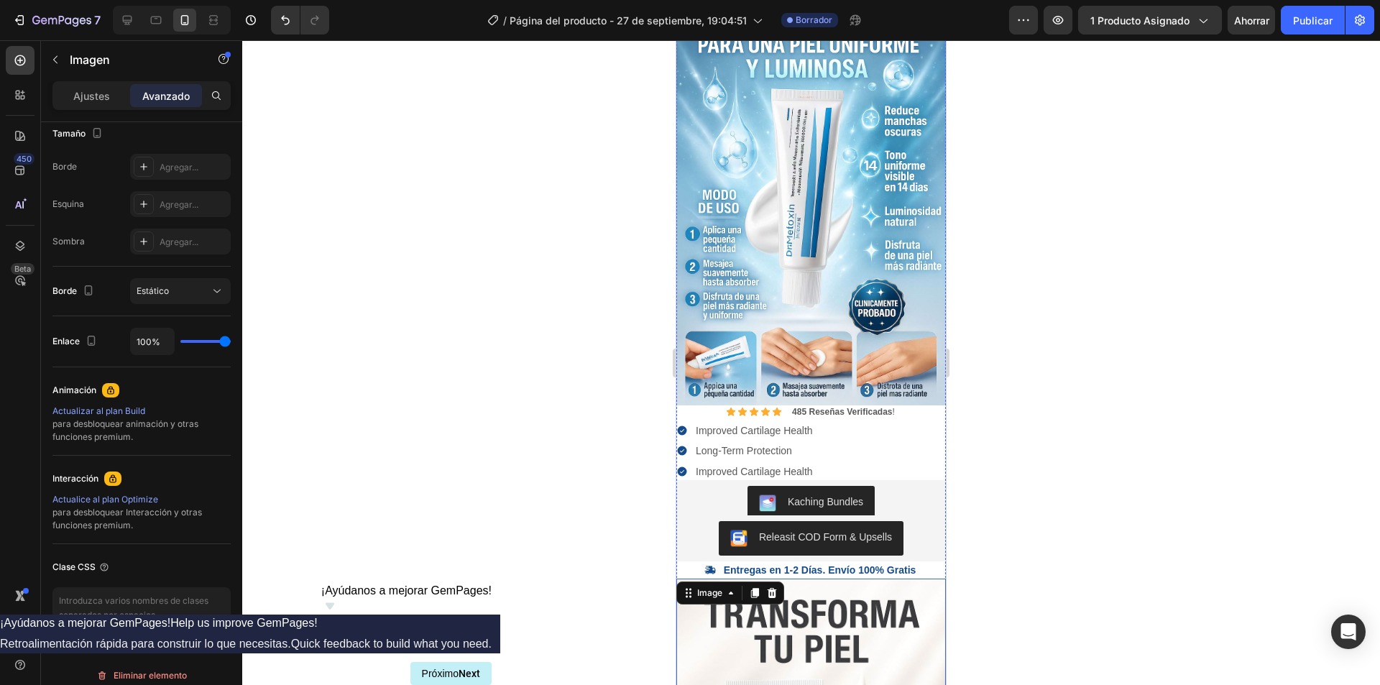
scroll to position [0, 0]
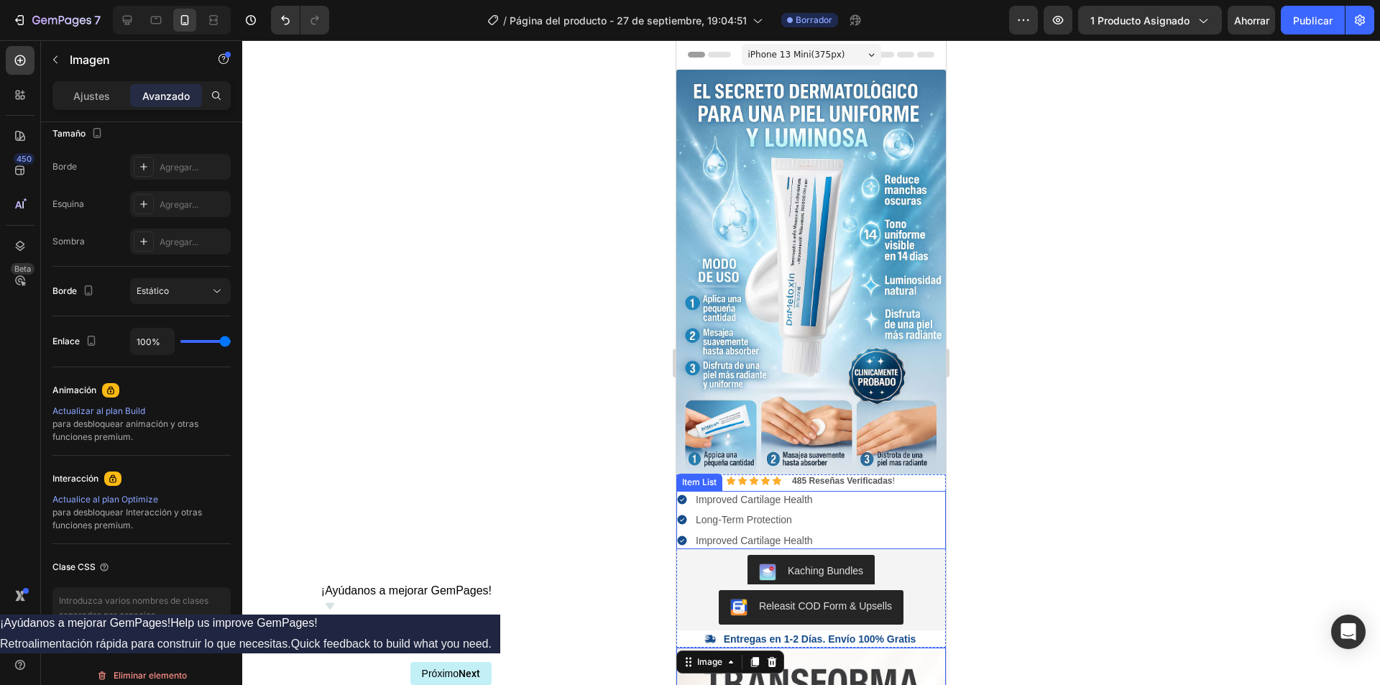
click at [880, 492] on div "Improved Cartilage Health Long-Term Protection Improved Cartilage Health" at bounding box center [810, 520] width 269 height 58
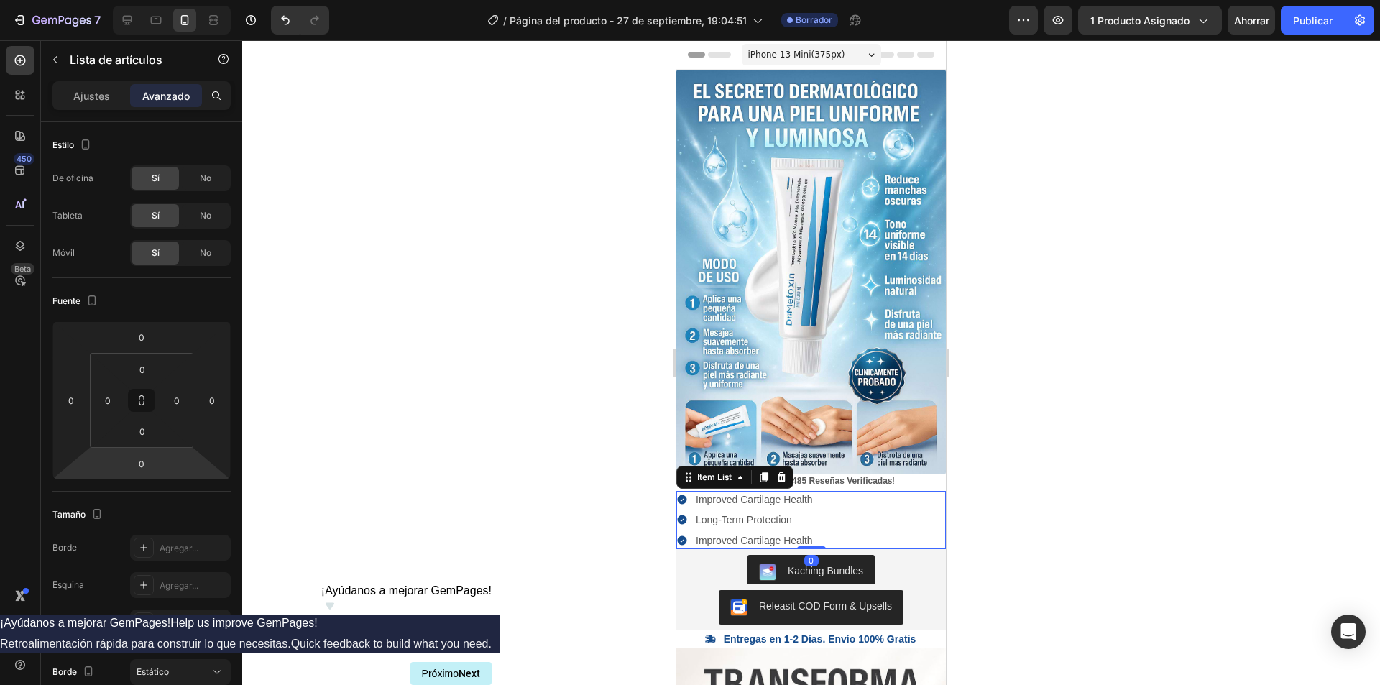
scroll to position [394, 0]
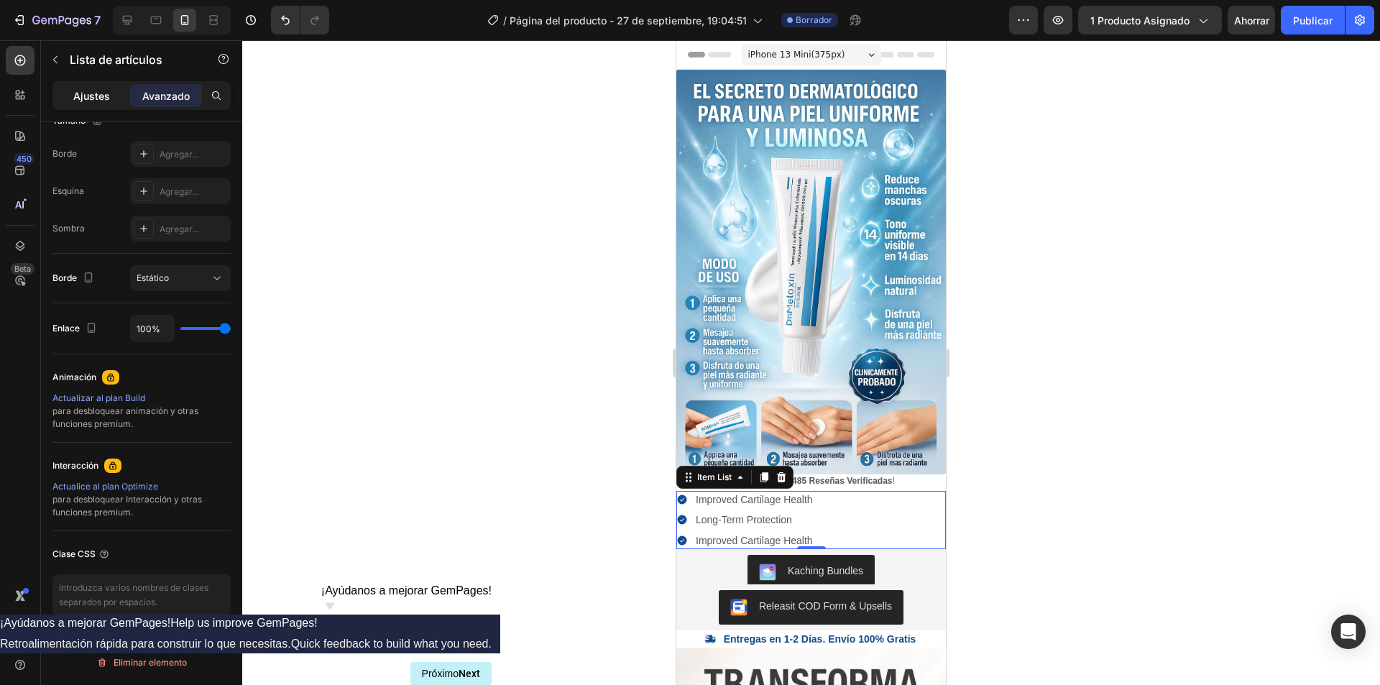
click at [96, 96] on font "Ajustes" at bounding box center [91, 96] width 37 height 12
type input "8"
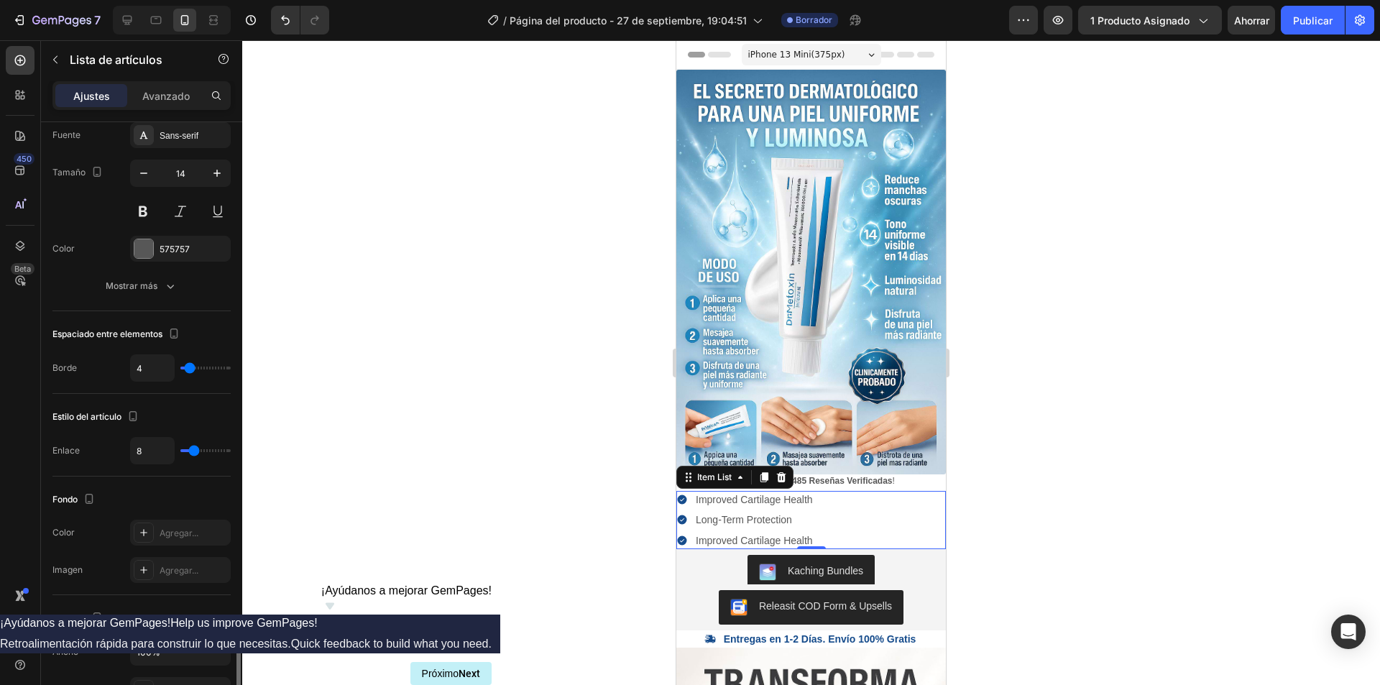
scroll to position [724, 0]
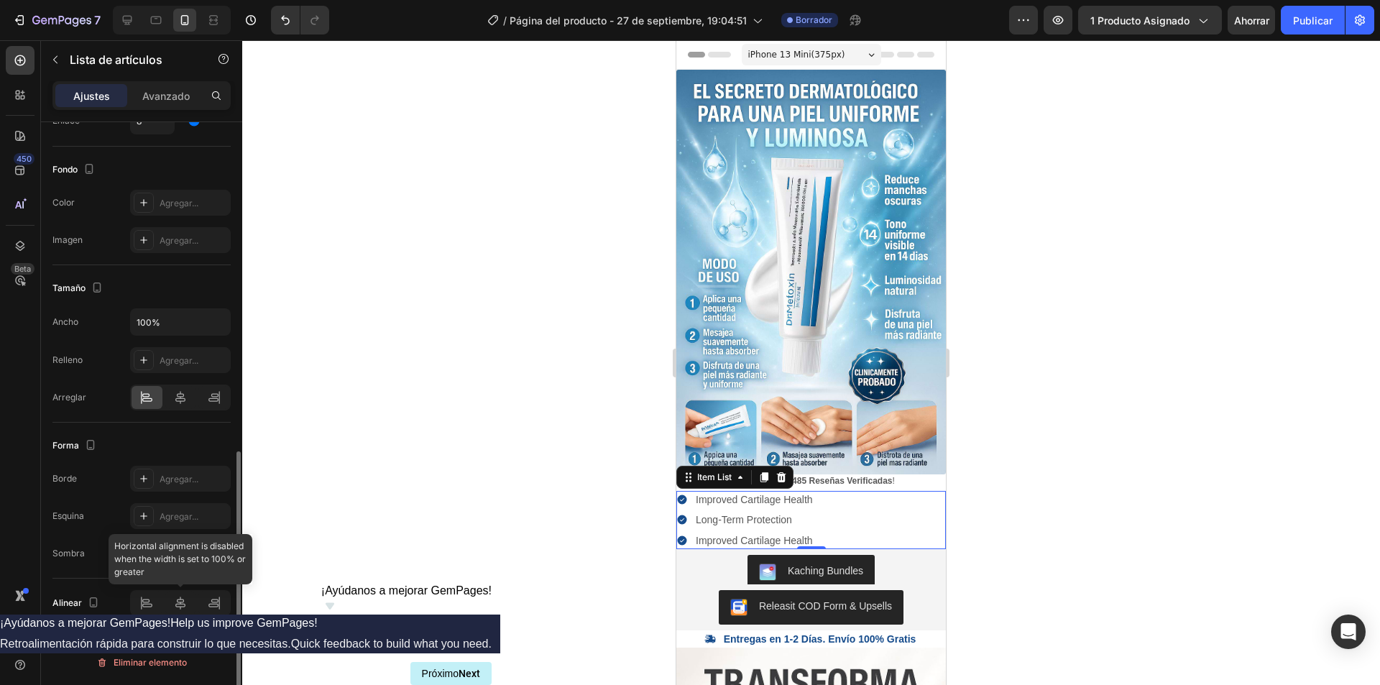
click at [177, 601] on div at bounding box center [180, 603] width 101 height 26
click at [546, 446] on div at bounding box center [811, 362] width 1138 height 645
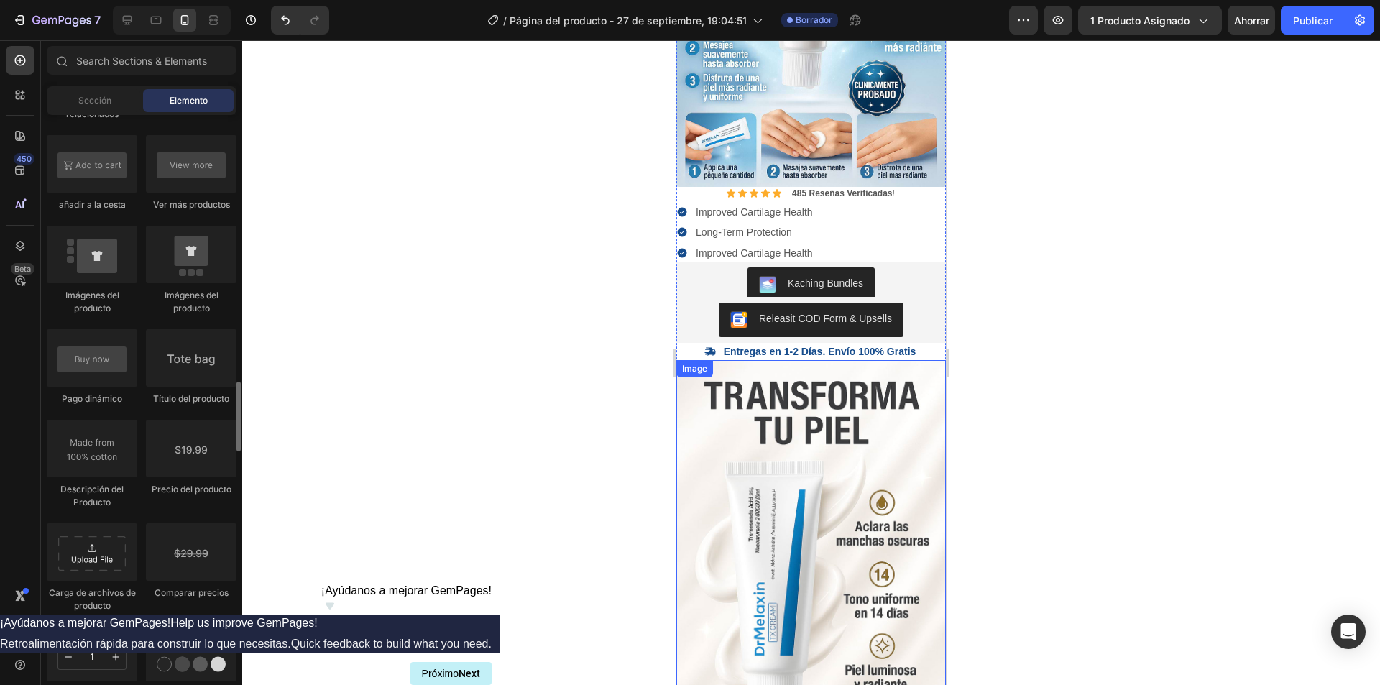
scroll to position [2587, 0]
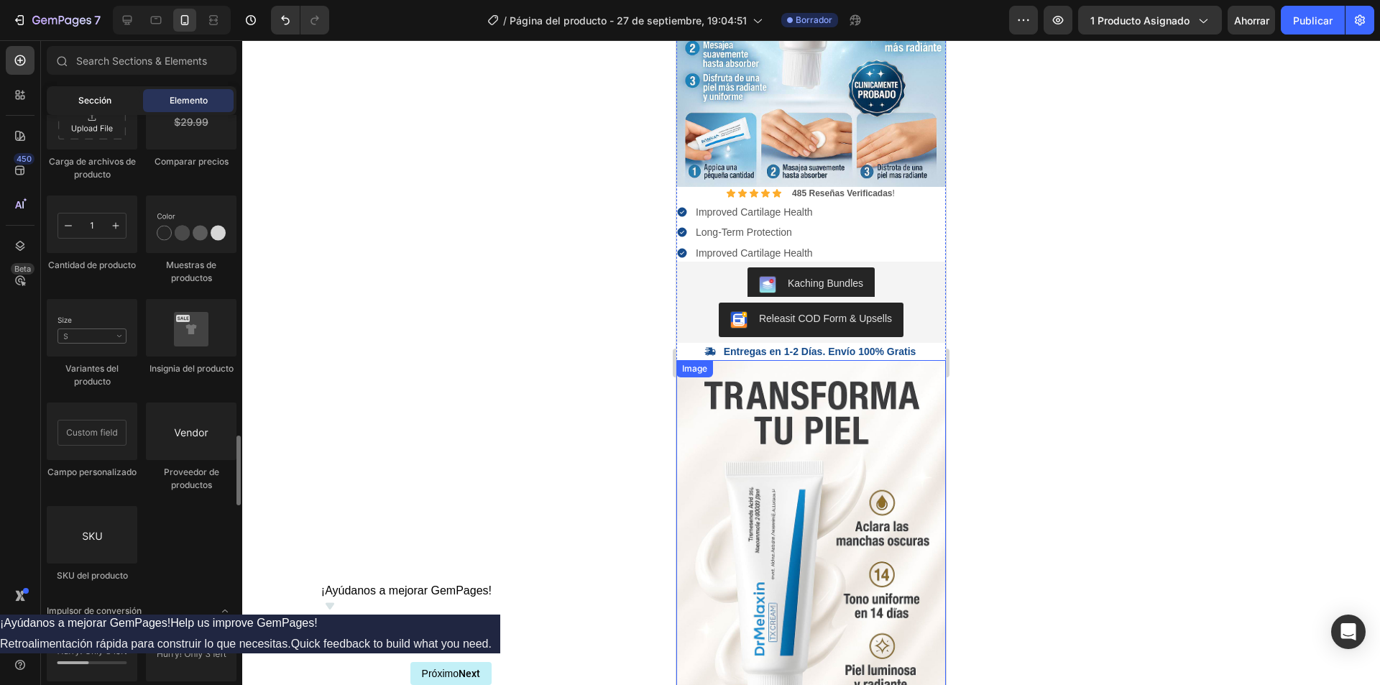
click at [92, 111] on div "Sección" at bounding box center [95, 100] width 91 height 23
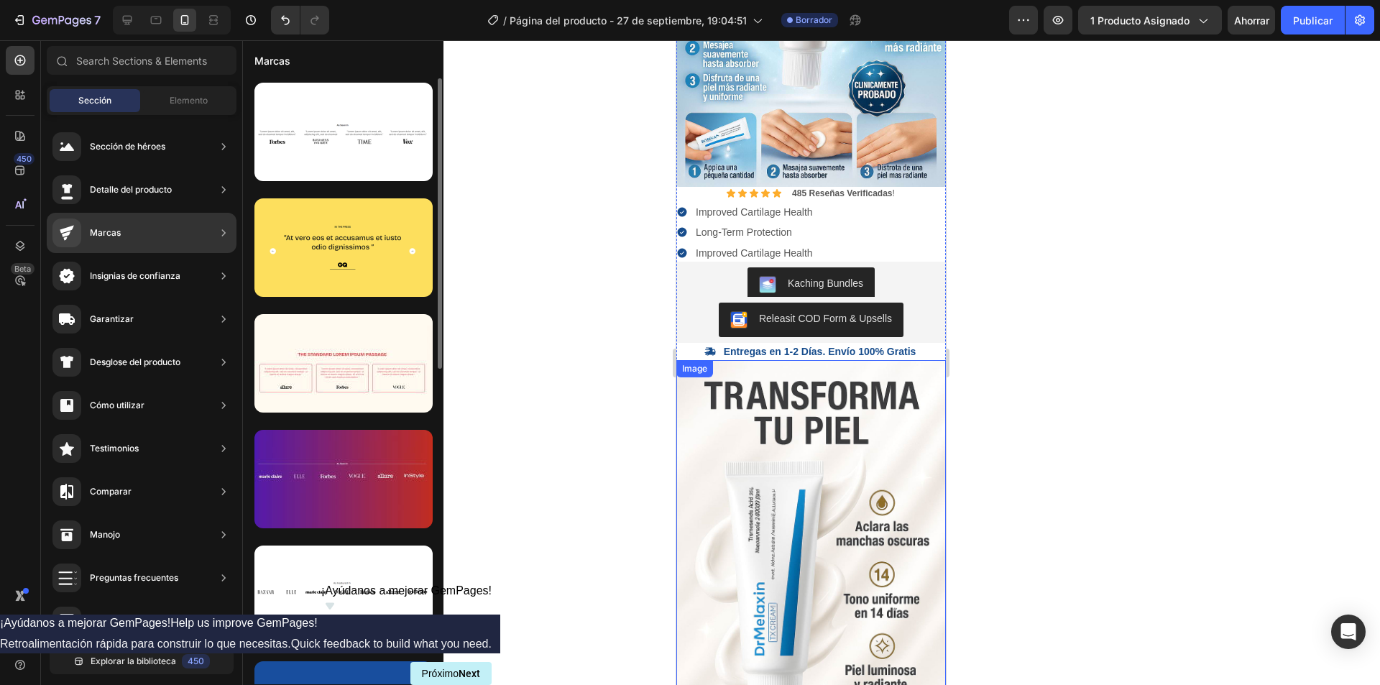
scroll to position [216, 0]
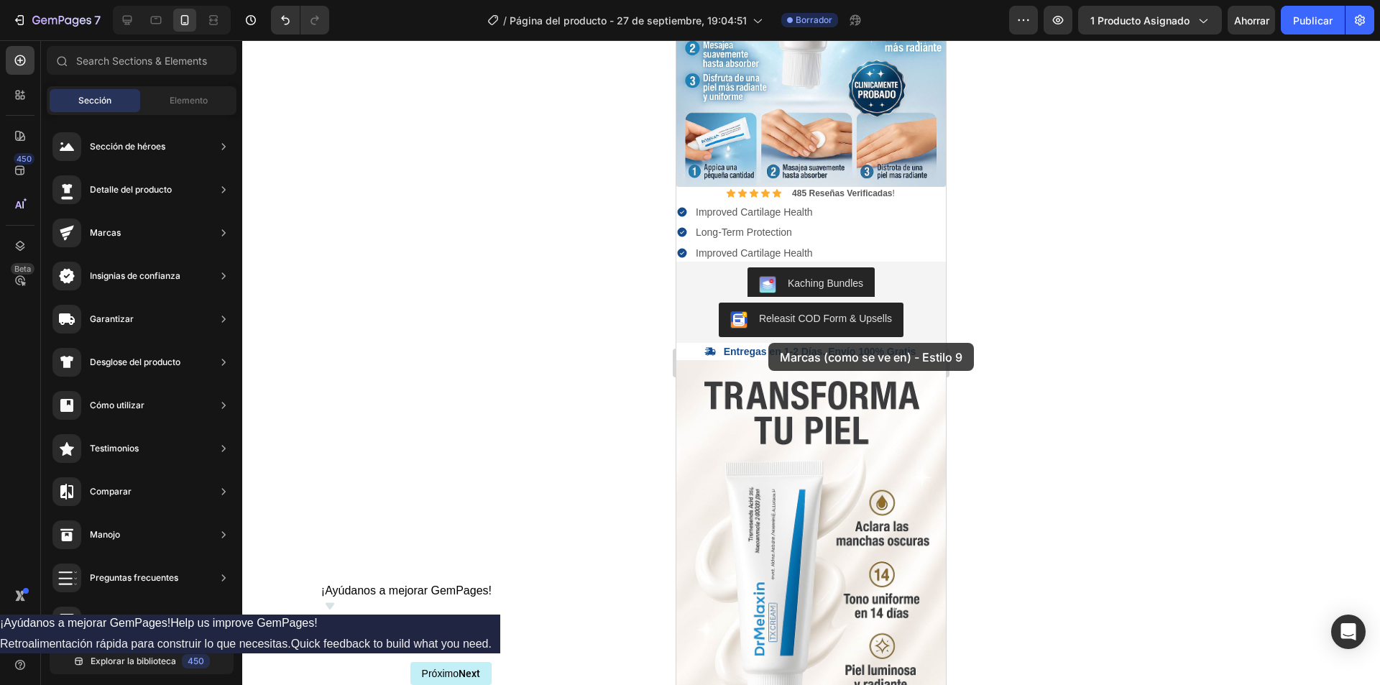
drag, startPoint x: 1012, startPoint y: 431, endPoint x: 768, endPoint y: 343, distance: 259.1
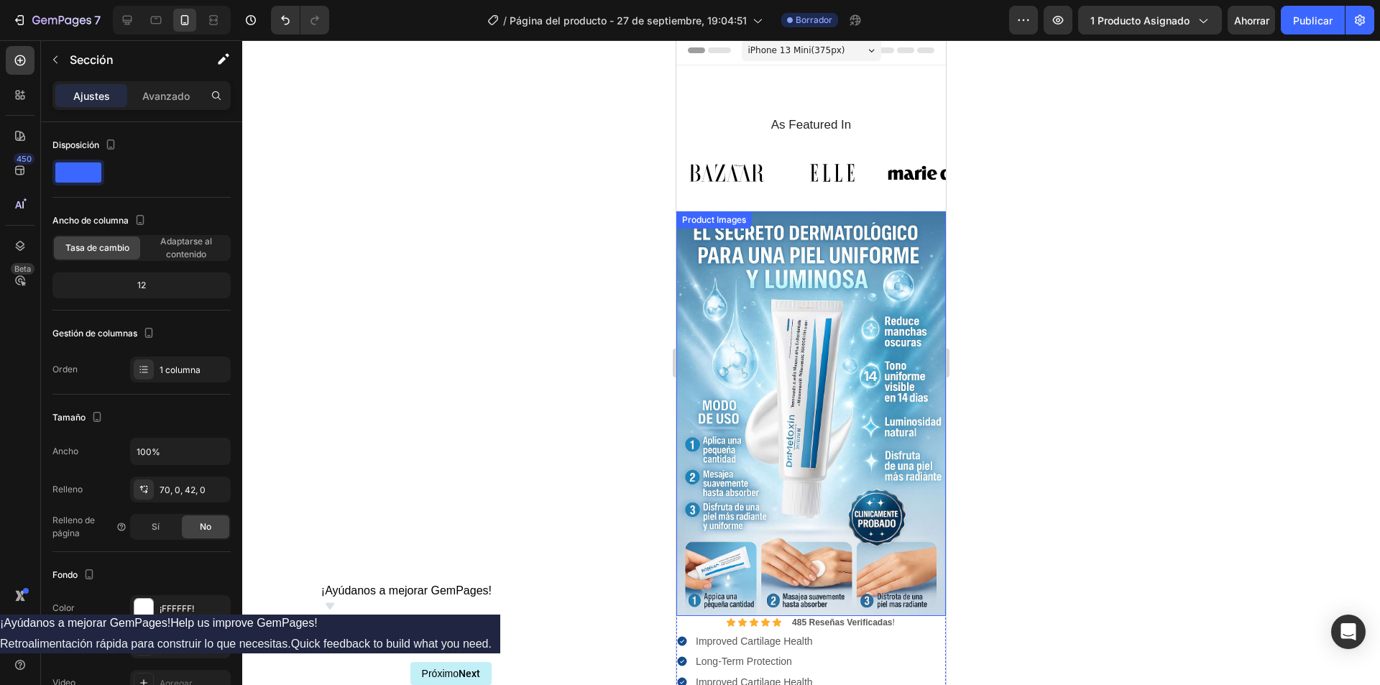
scroll to position [0, 0]
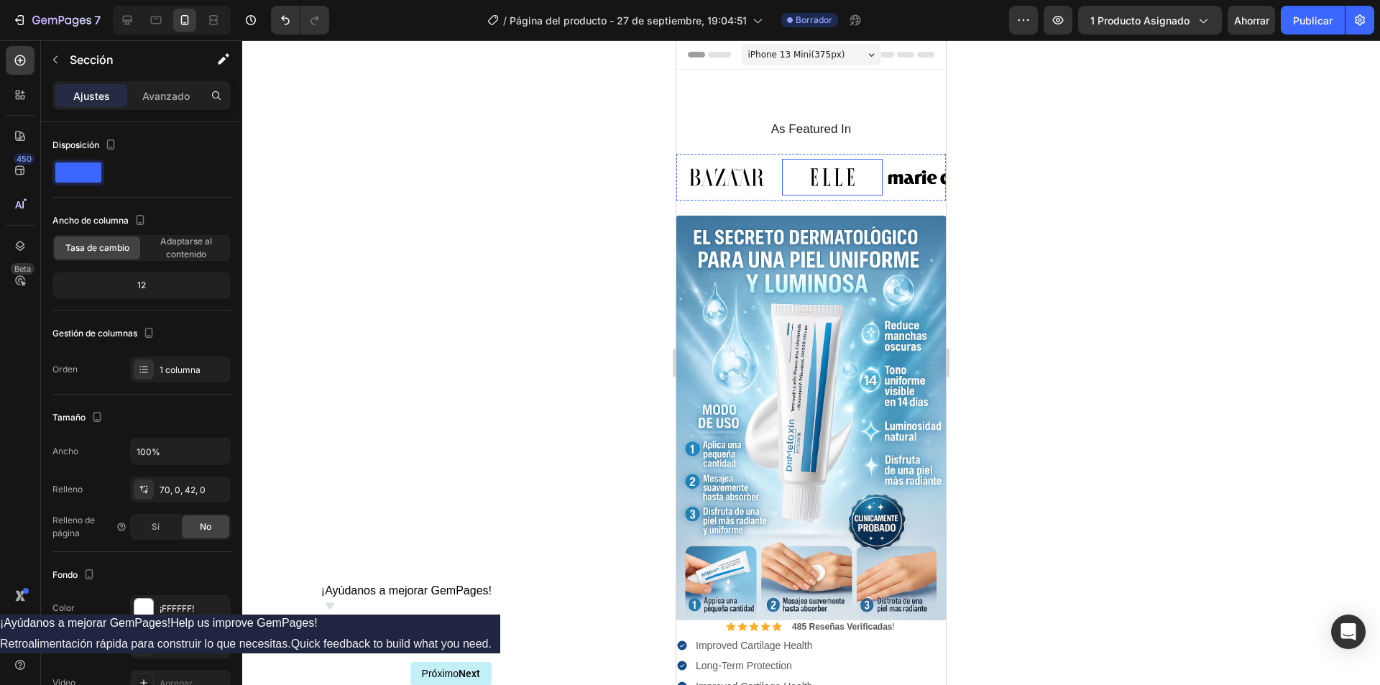
click at [807, 164] on img at bounding box center [832, 177] width 101 height 37
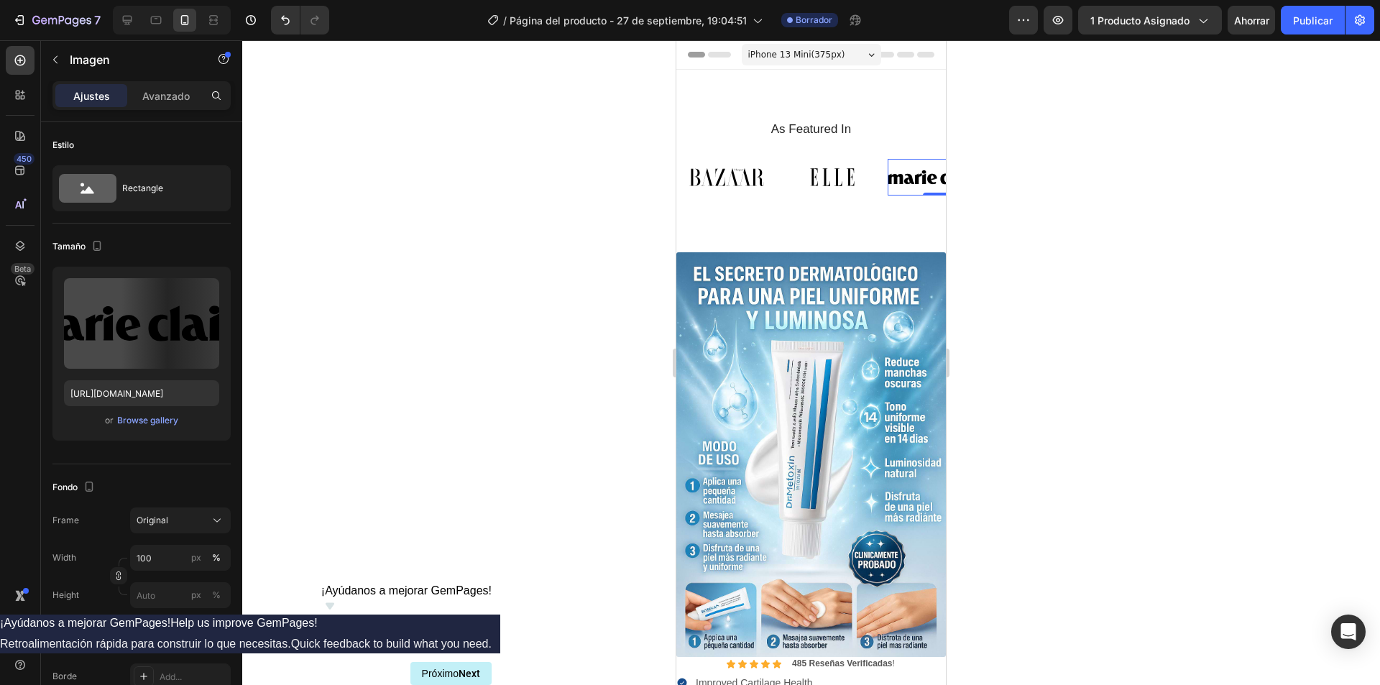
click at [891, 167] on img at bounding box center [937, 177] width 101 height 37
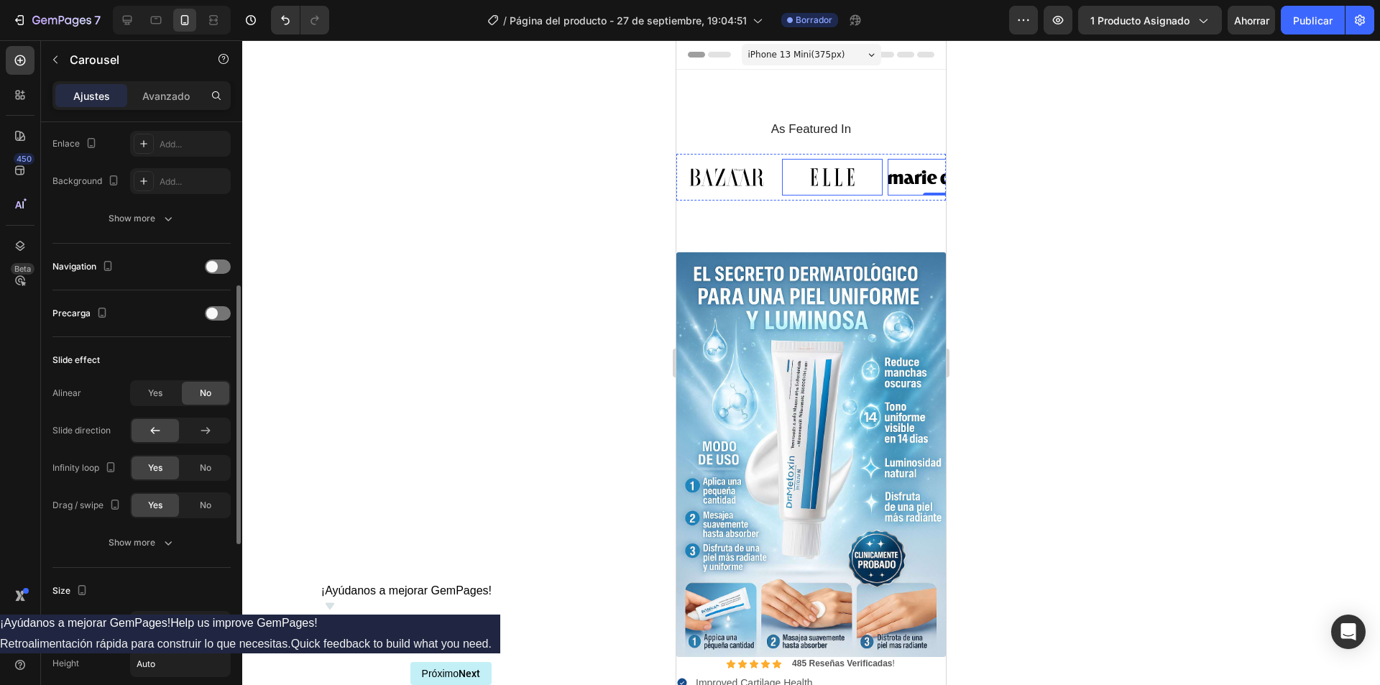
click at [866, 156] on div "Image Image Image 0 Image Image Image Image Carousel" at bounding box center [810, 177] width 269 height 47
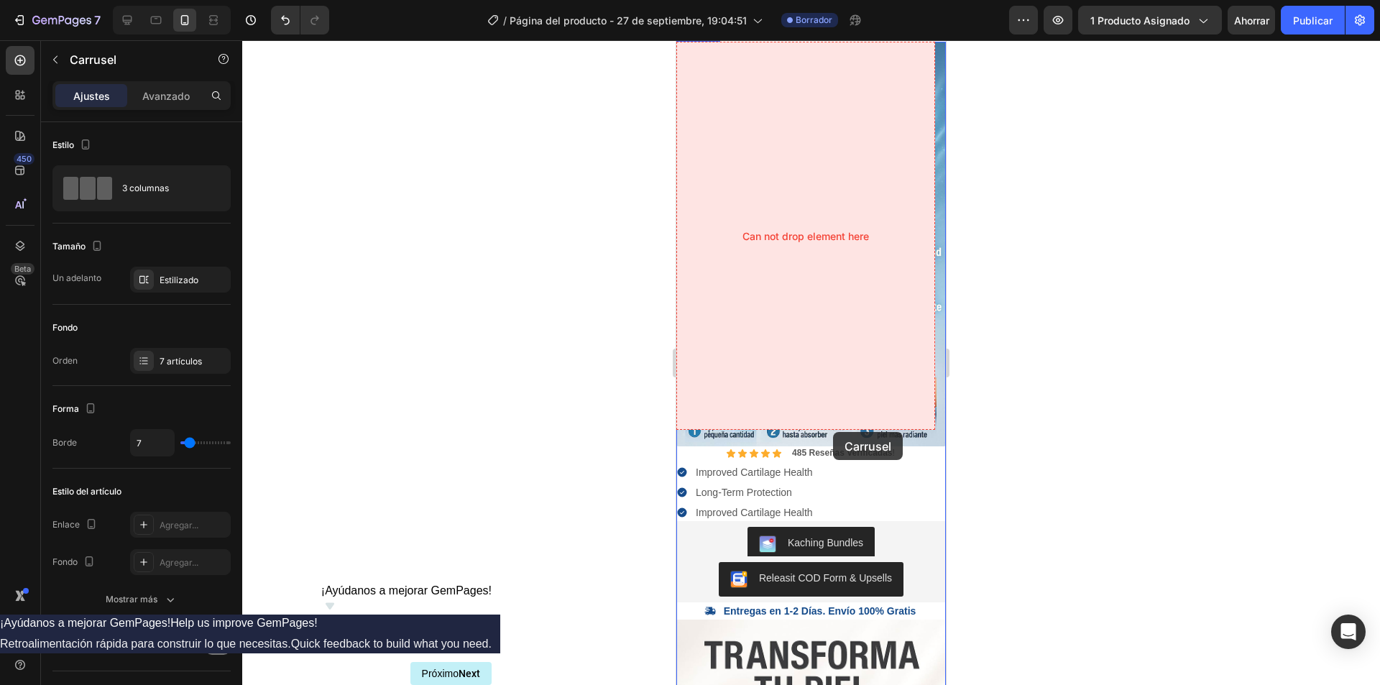
scroll to position [359, 0]
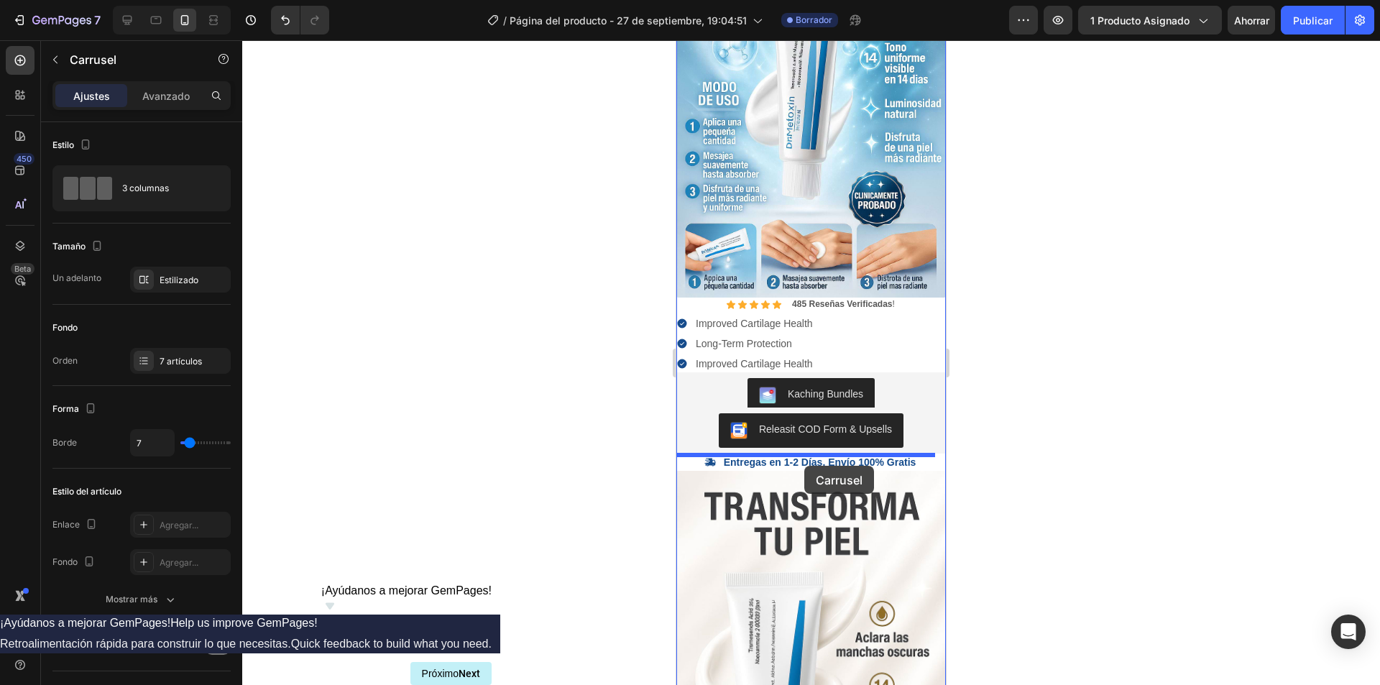
drag, startPoint x: 870, startPoint y: 156, endPoint x: 804, endPoint y: 463, distance: 313.9
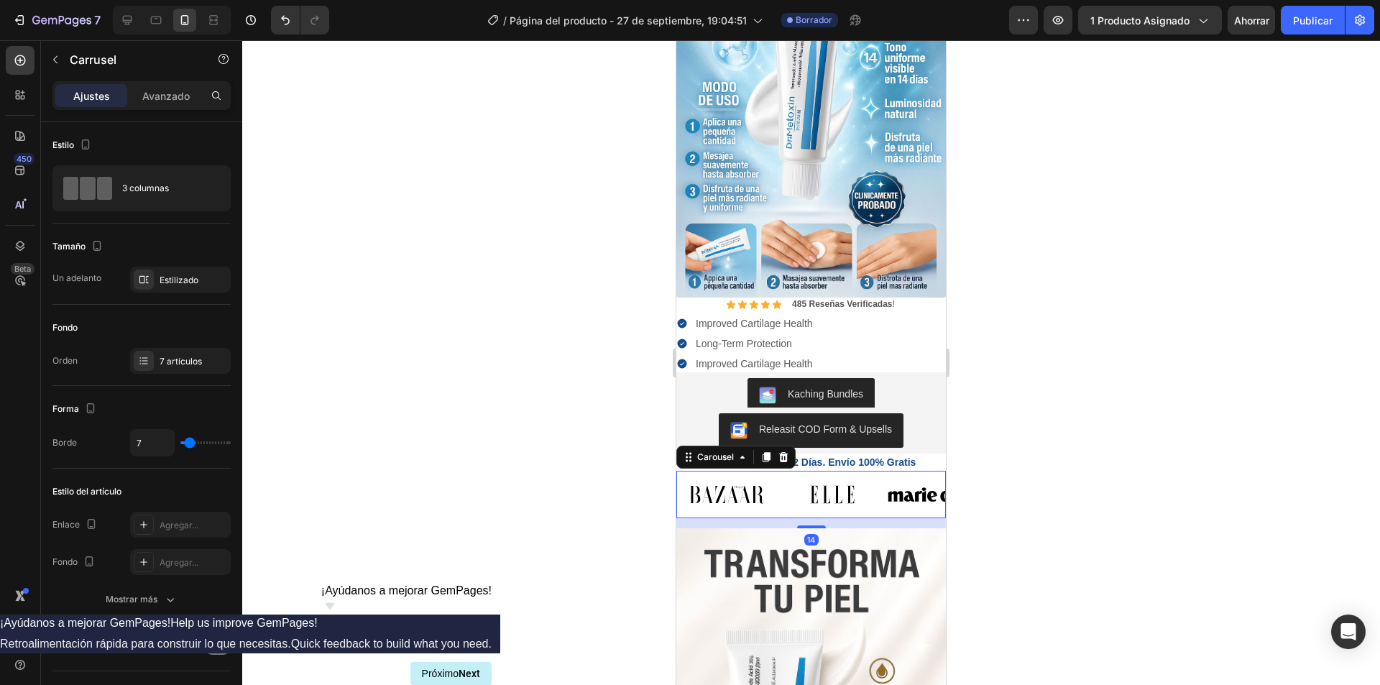
drag, startPoint x: 806, startPoint y: 510, endPoint x: 831, endPoint y: 444, distance: 70.7
click at [803, 493] on div "Image Image Image Image Image Image Image Carousel 14" at bounding box center [810, 494] width 269 height 47
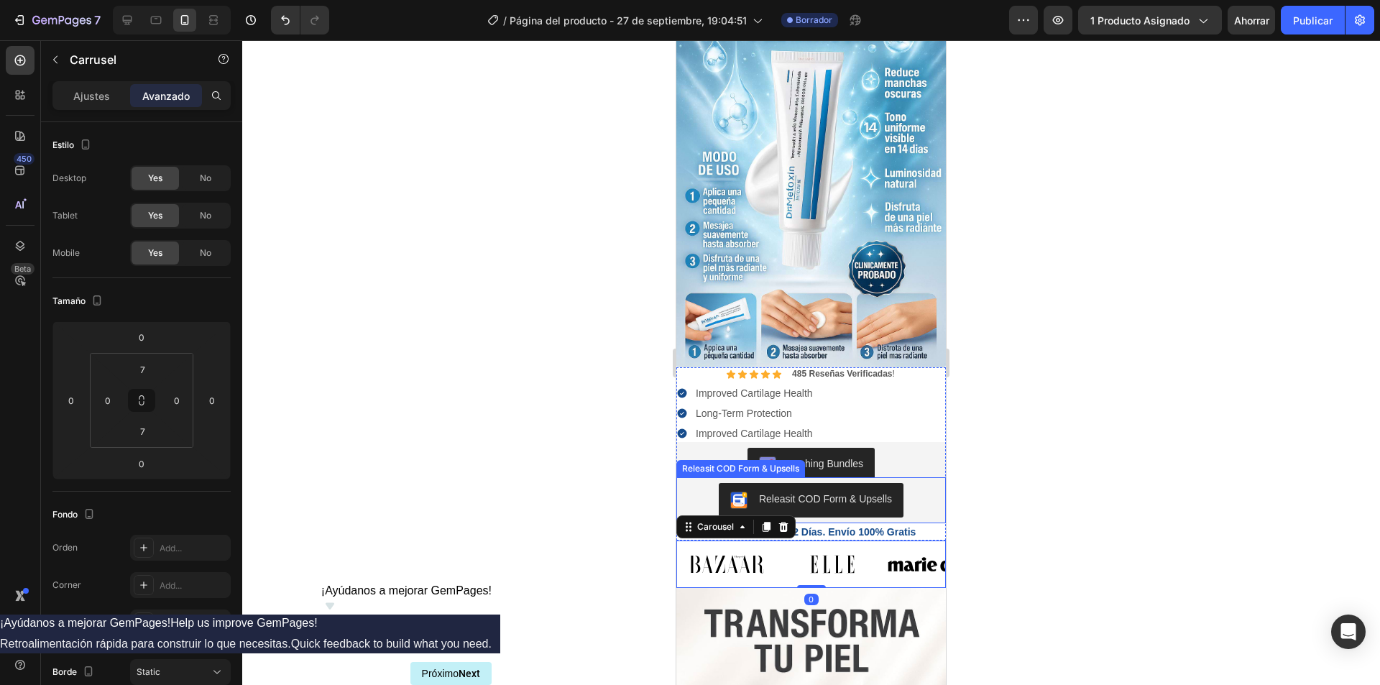
scroll to position [0, 0]
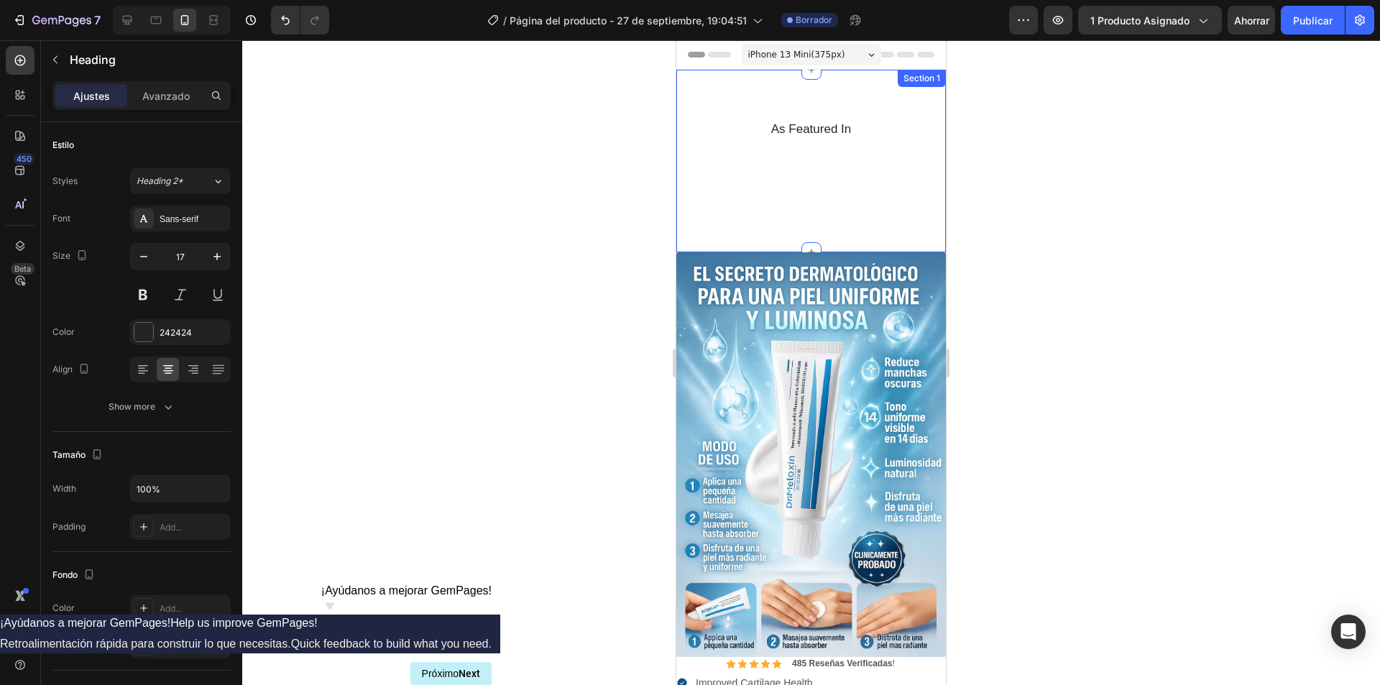
click at [853, 137] on h2 "As Featured In" at bounding box center [811, 129] width 248 height 19
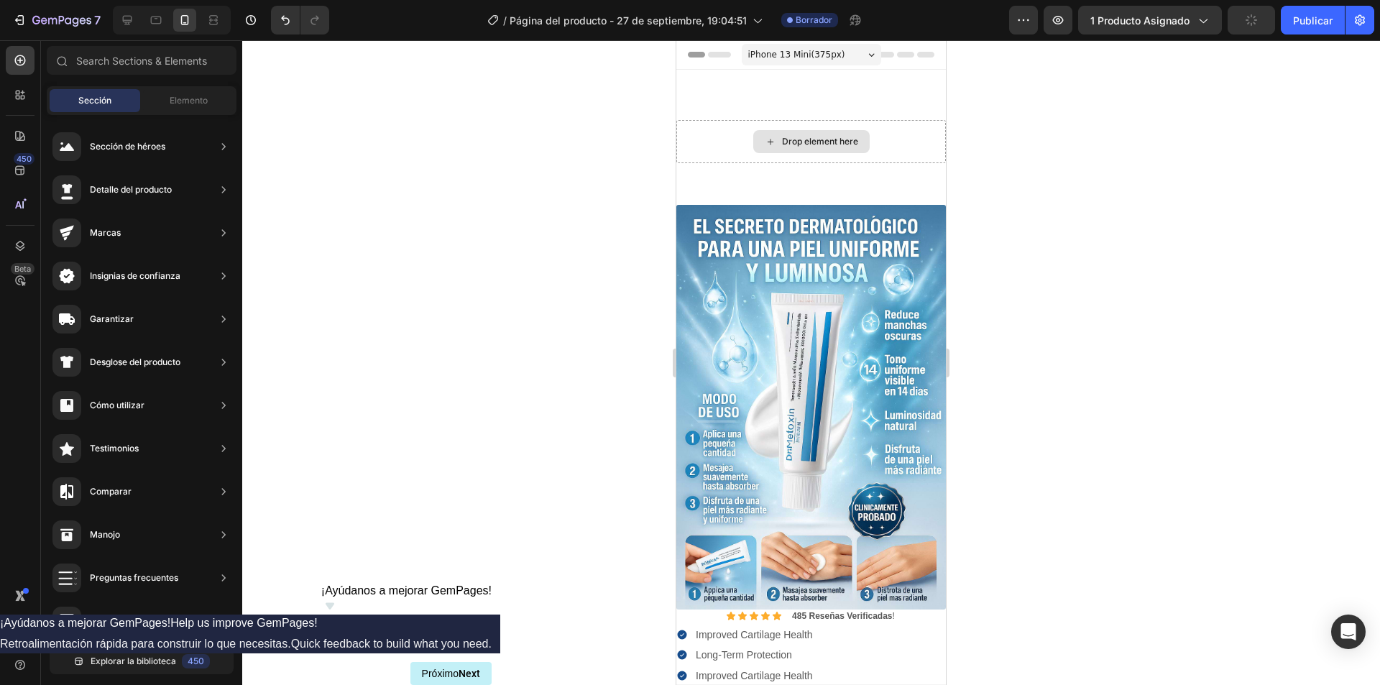
click at [868, 136] on div "Drop element here" at bounding box center [810, 141] width 269 height 43
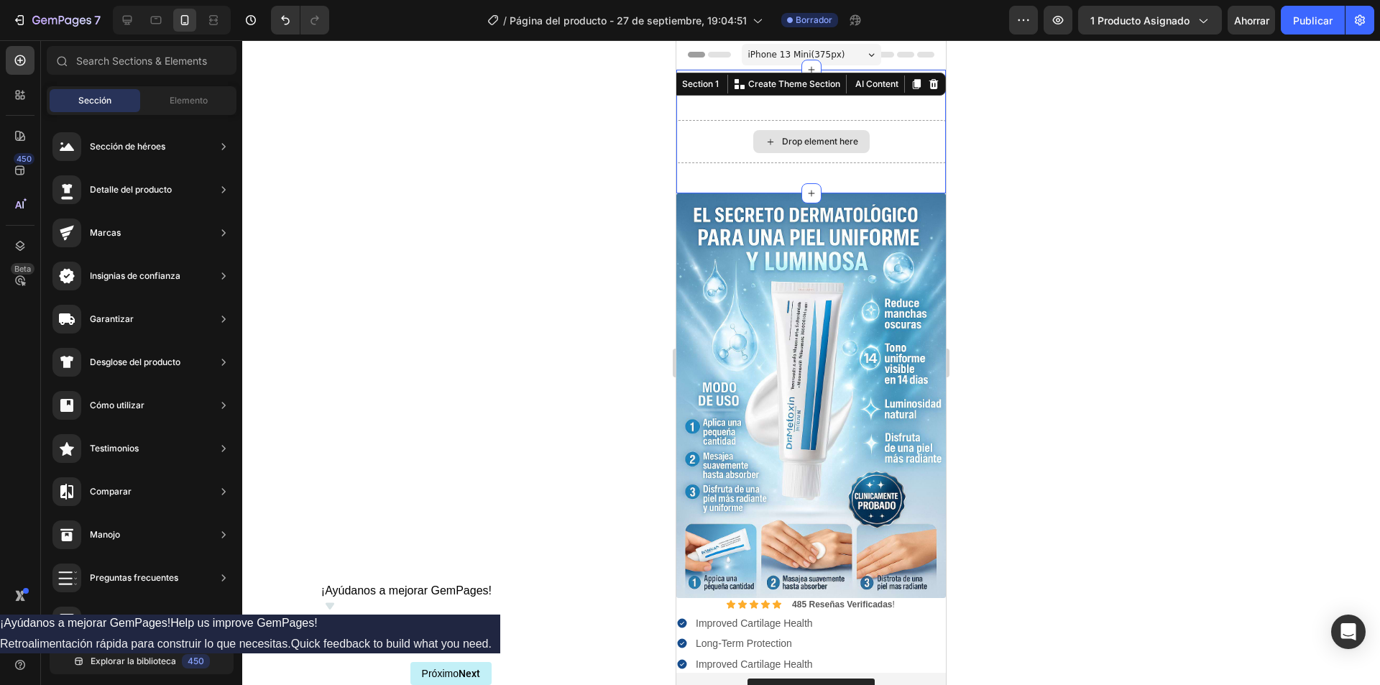
click at [887, 132] on div "Drop element here" at bounding box center [810, 141] width 269 height 43
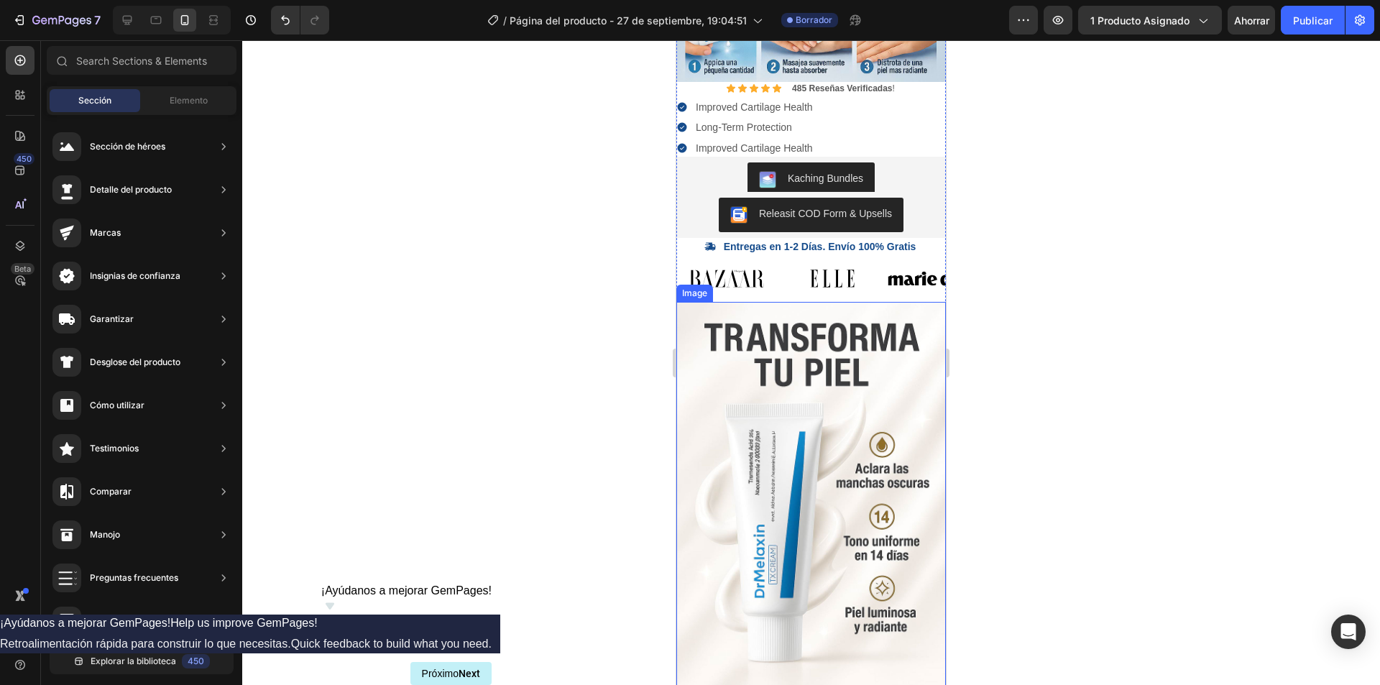
scroll to position [287, 0]
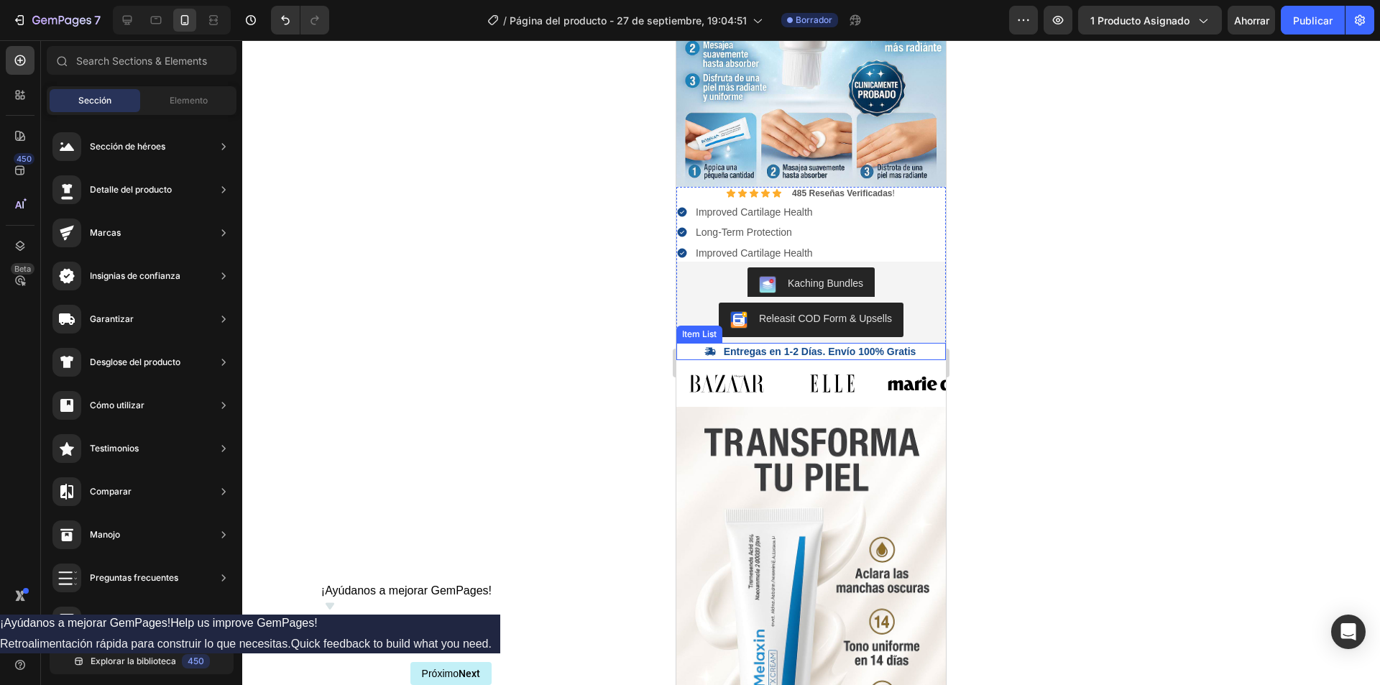
click at [862, 374] on img at bounding box center [832, 383] width 101 height 37
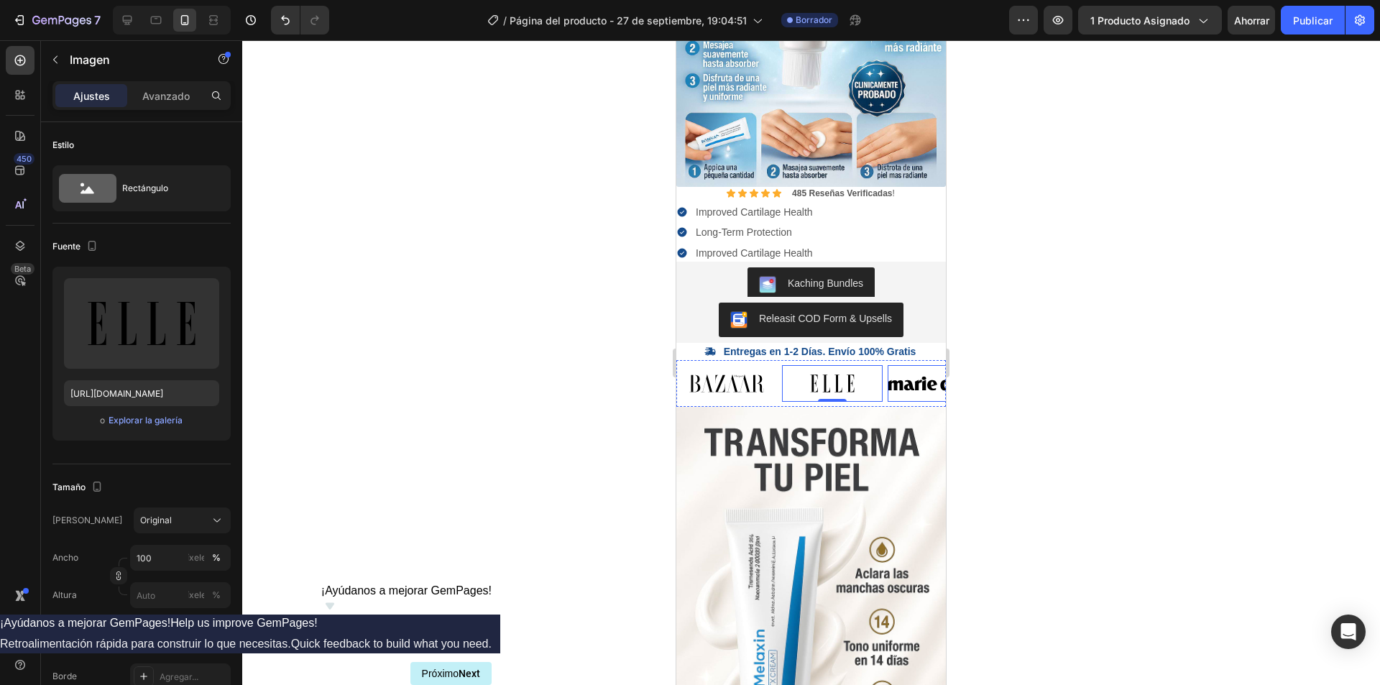
click at [902, 379] on img at bounding box center [937, 383] width 101 height 37
click at [882, 386] on div "Image Image Image 0 Image Image Image Image Carousel" at bounding box center [810, 383] width 269 height 47
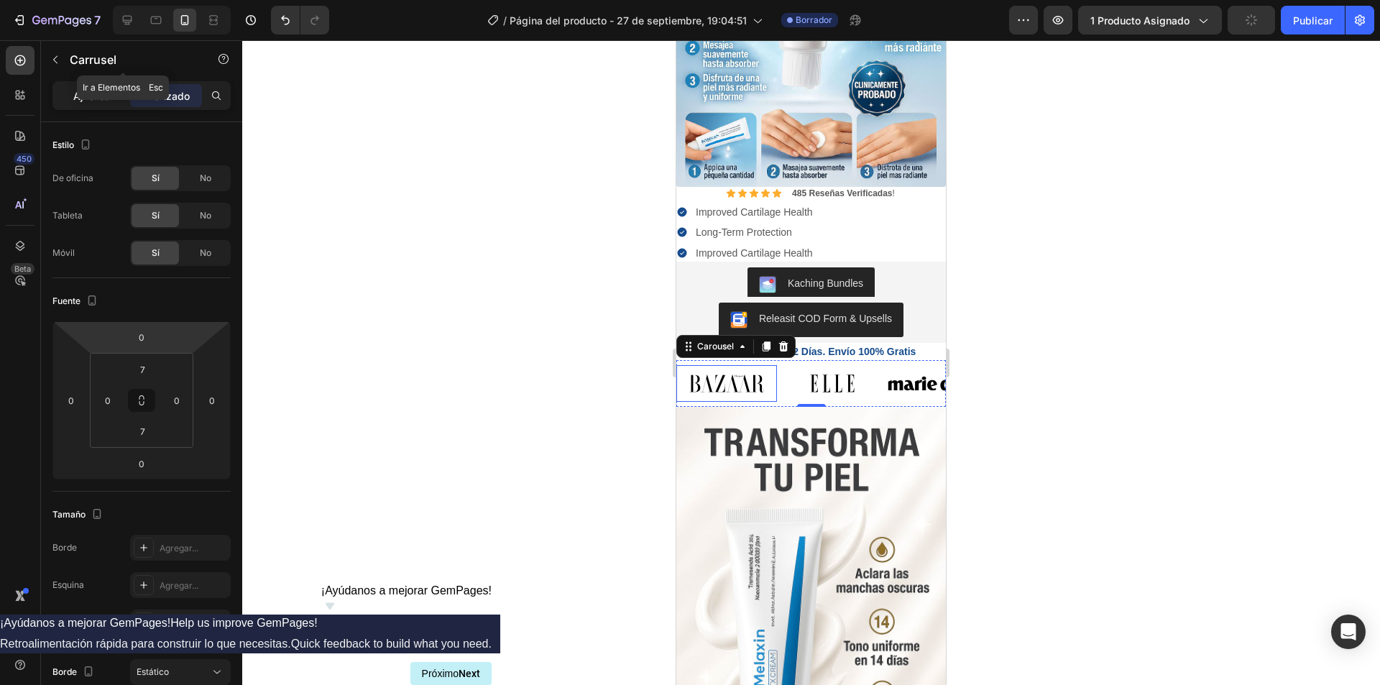
click at [96, 88] on p "Ajustes" at bounding box center [91, 95] width 37 height 15
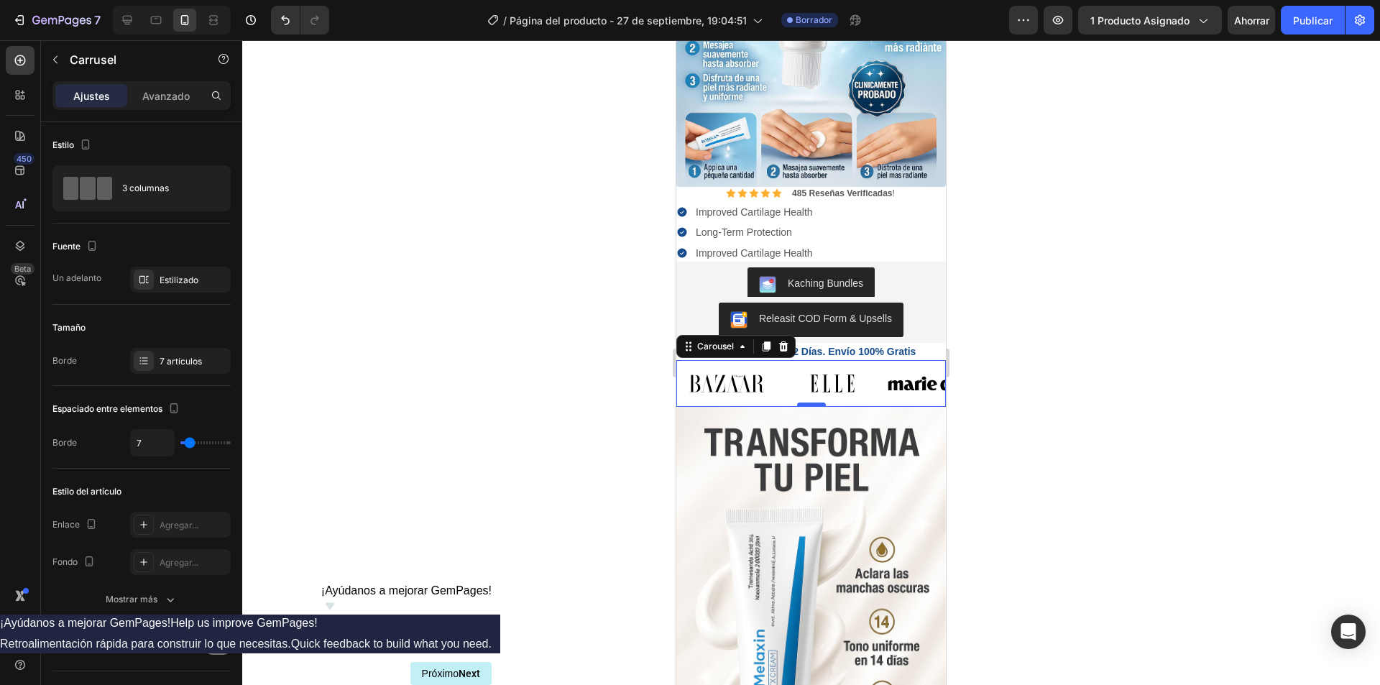
click at [805, 402] on div at bounding box center [811, 404] width 29 height 4
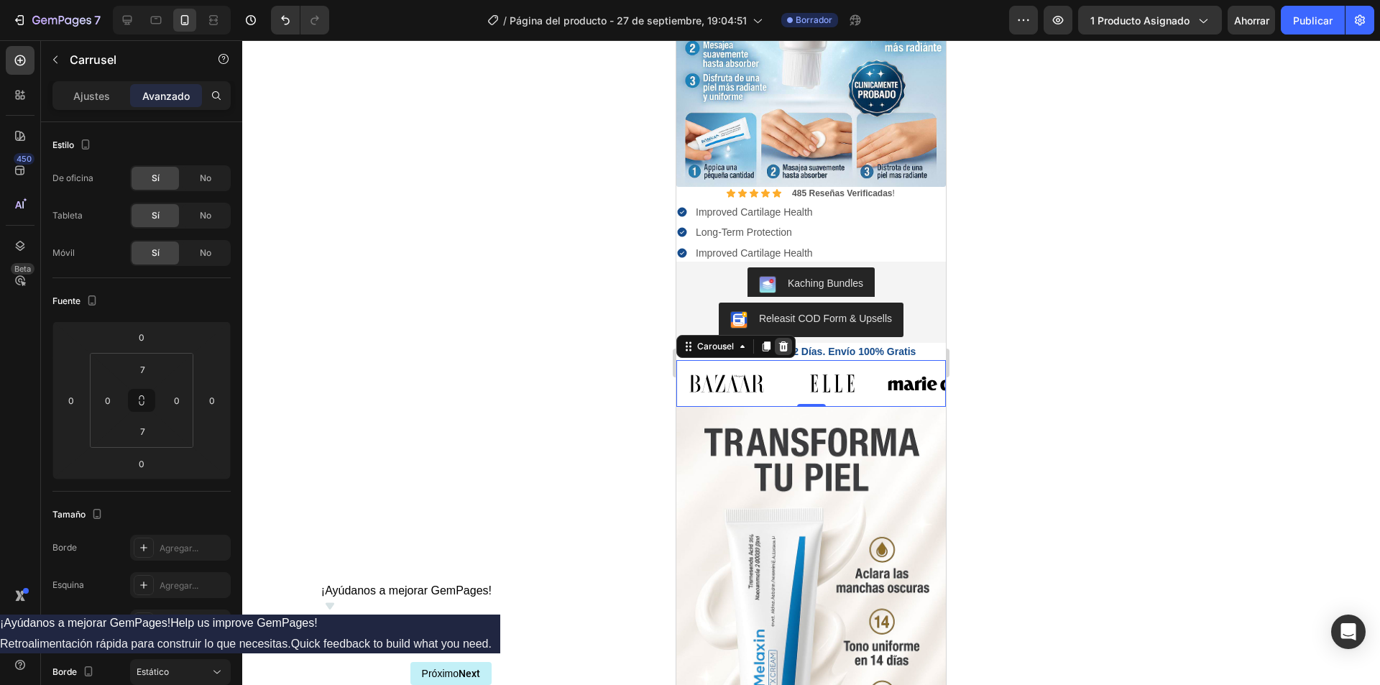
click at [785, 341] on icon at bounding box center [783, 346] width 11 height 11
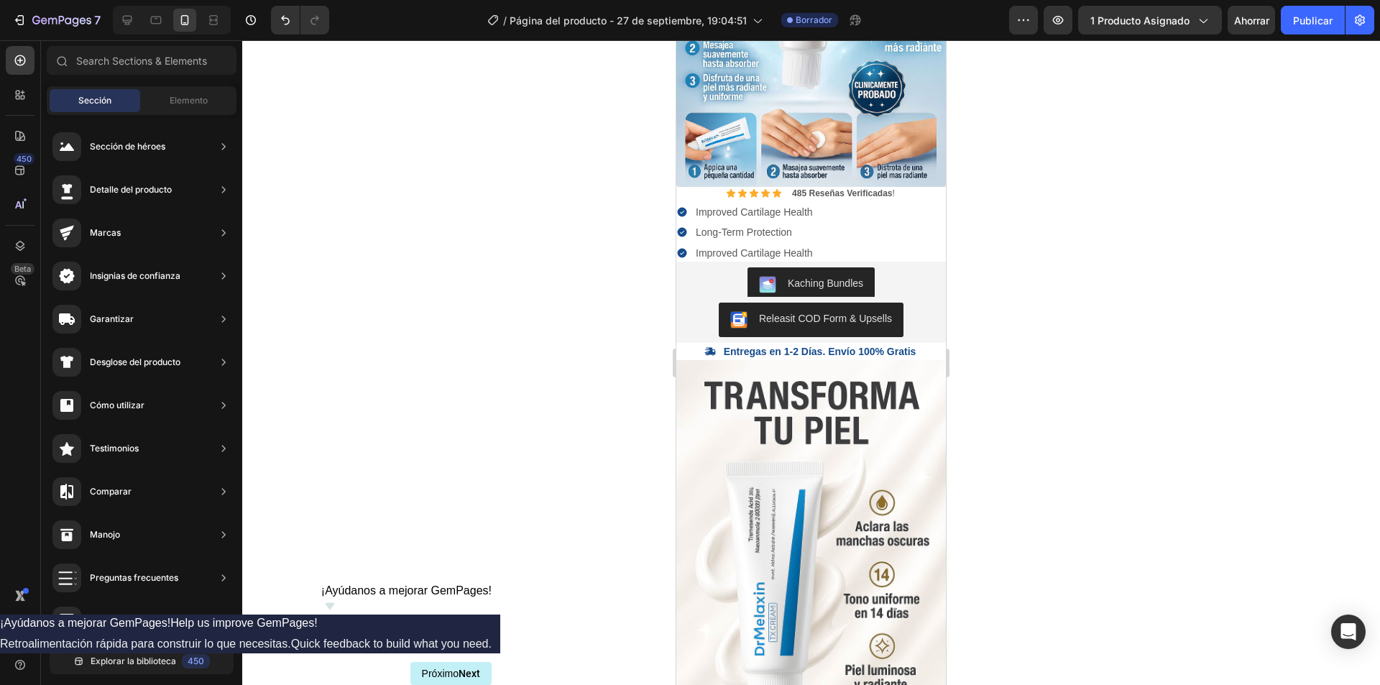
click at [467, 336] on div at bounding box center [811, 362] width 1138 height 645
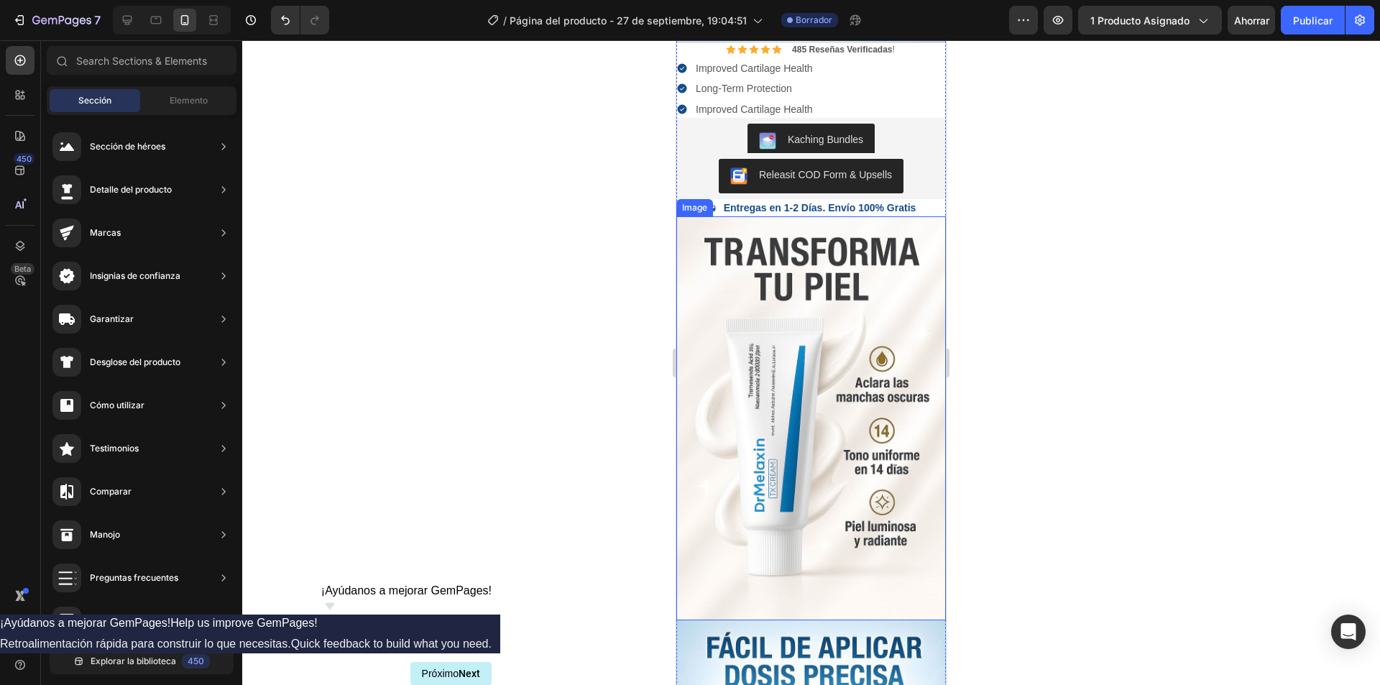
scroll to position [0, 0]
click at [170, 97] on font "Elemento" at bounding box center [189, 100] width 38 height 11
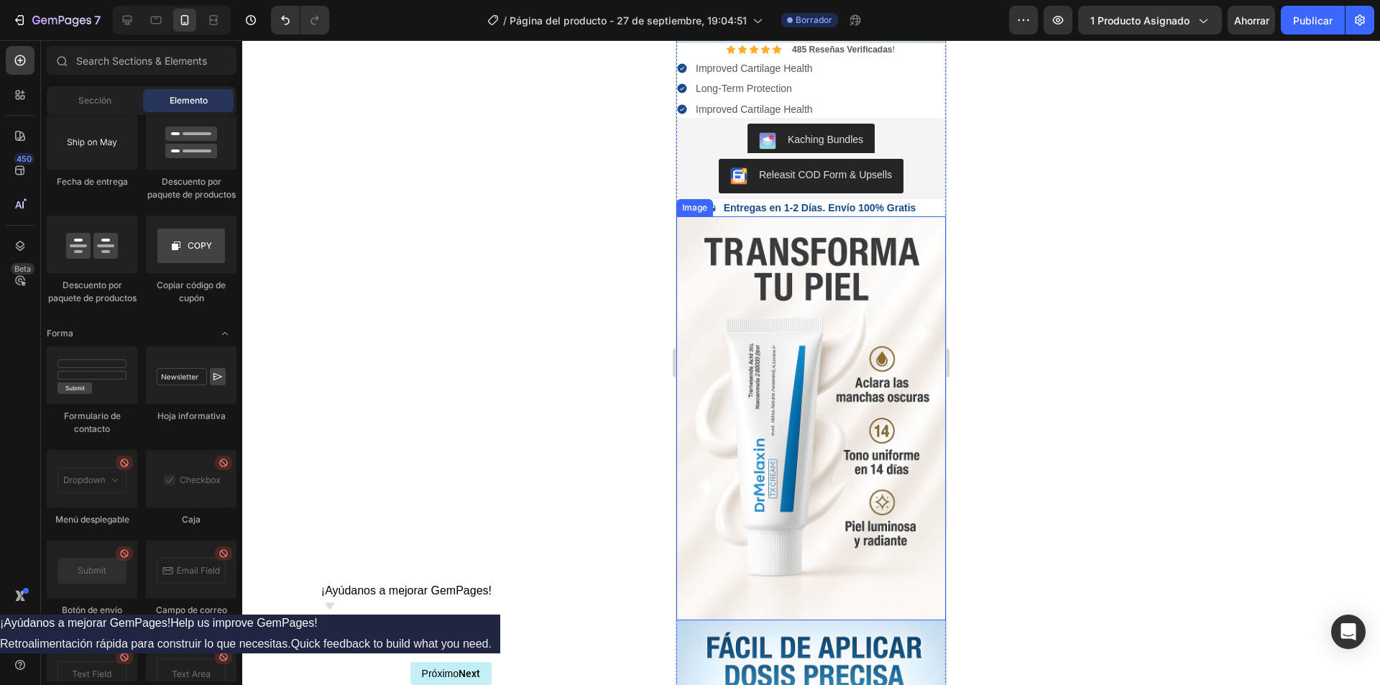
scroll to position [4007, 0]
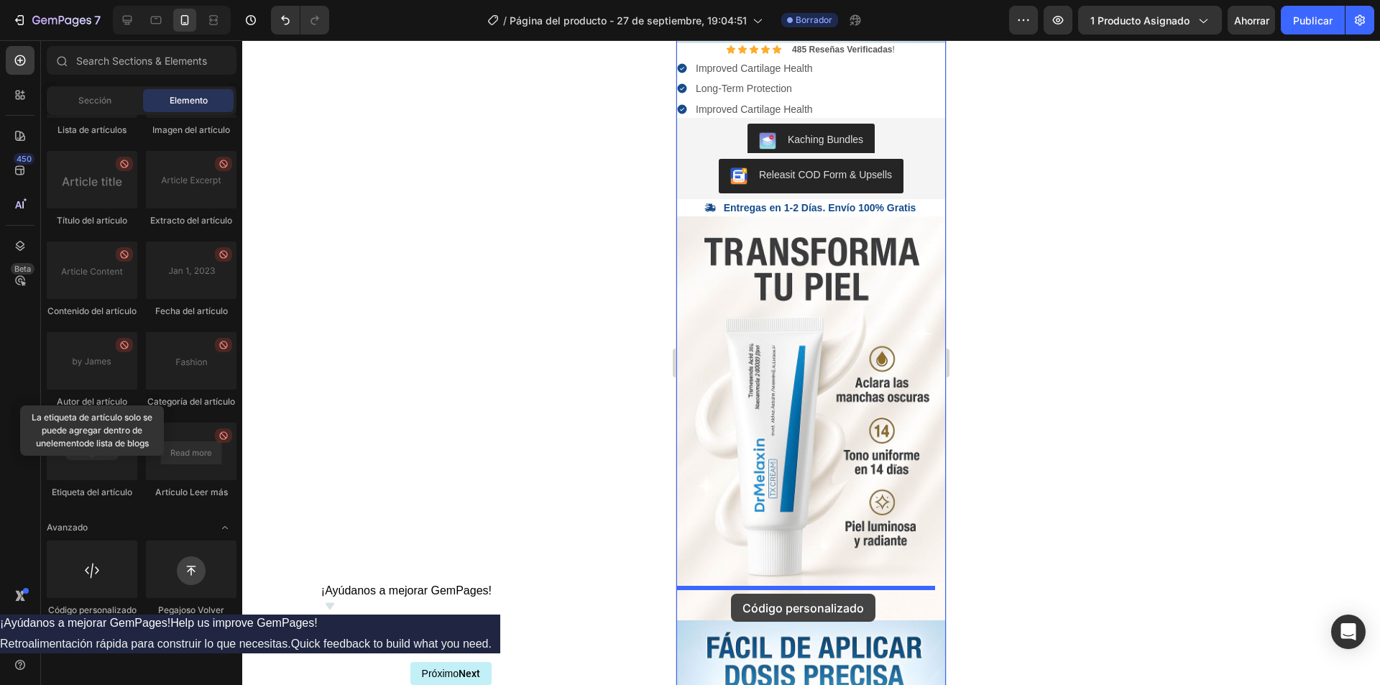
drag, startPoint x: 775, startPoint y: 668, endPoint x: 731, endPoint y: 594, distance: 86.4
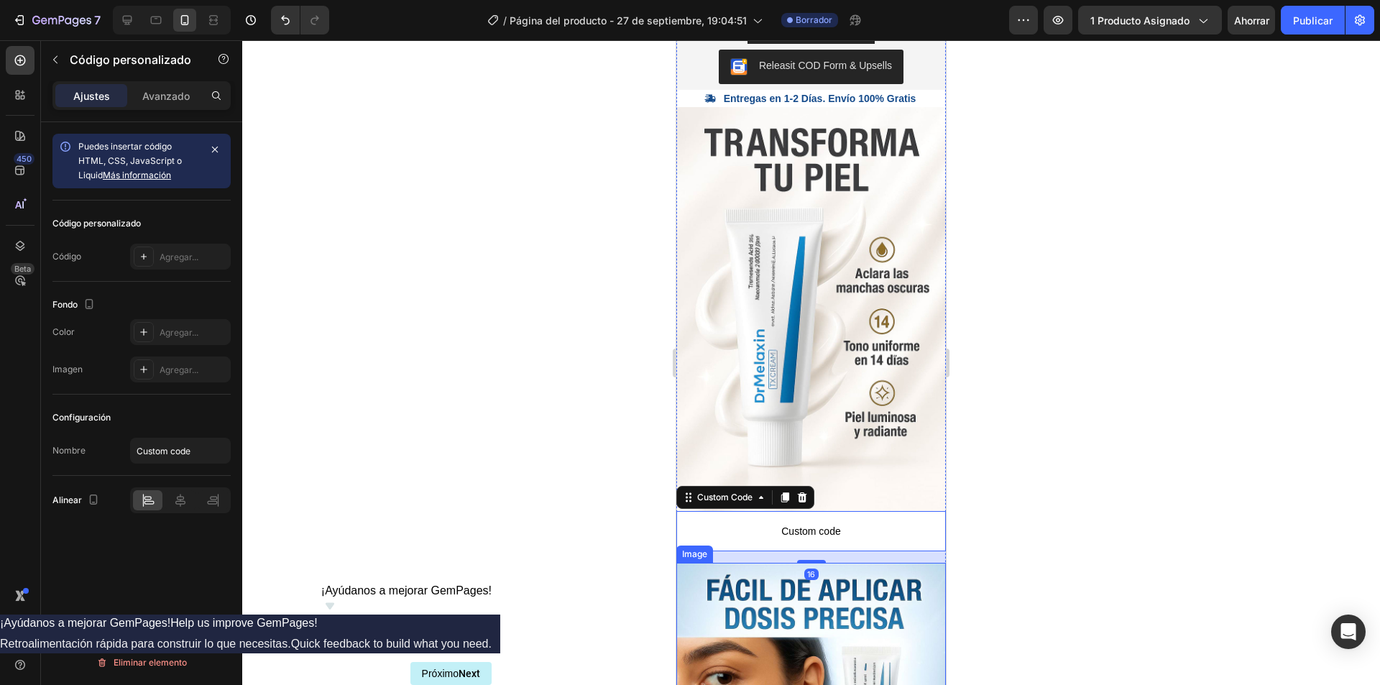
scroll to position [575, 0]
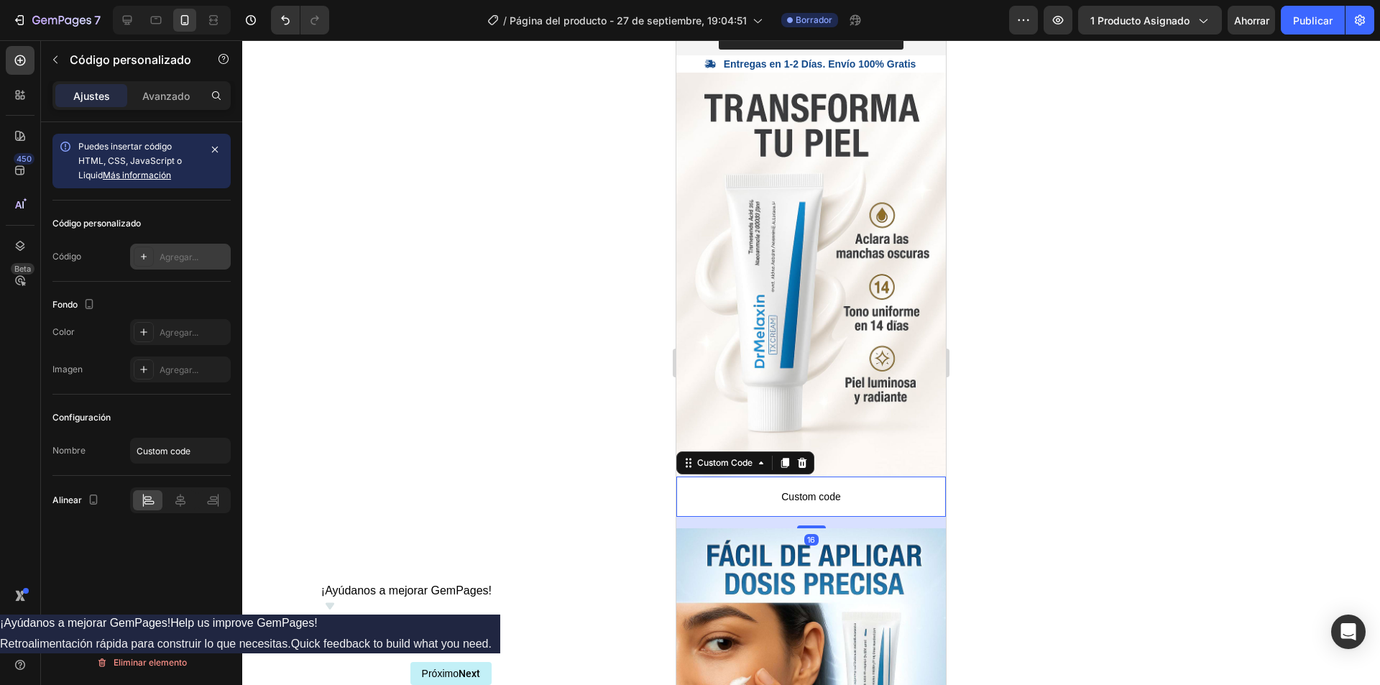
click at [138, 254] on icon at bounding box center [143, 256] width 11 height 11
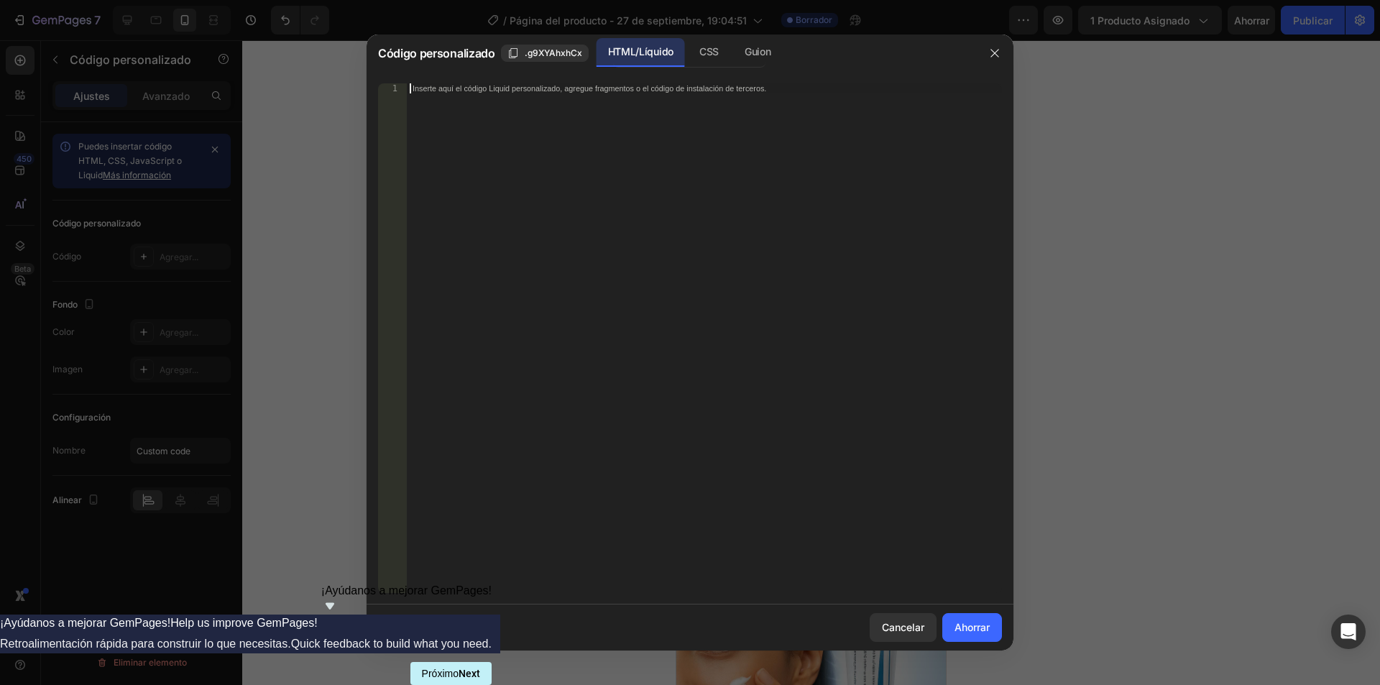
click at [457, 105] on div "Inserte aquí el código Liquid personalizado, agregue fragmentos o el código de …" at bounding box center [704, 348] width 595 height 530
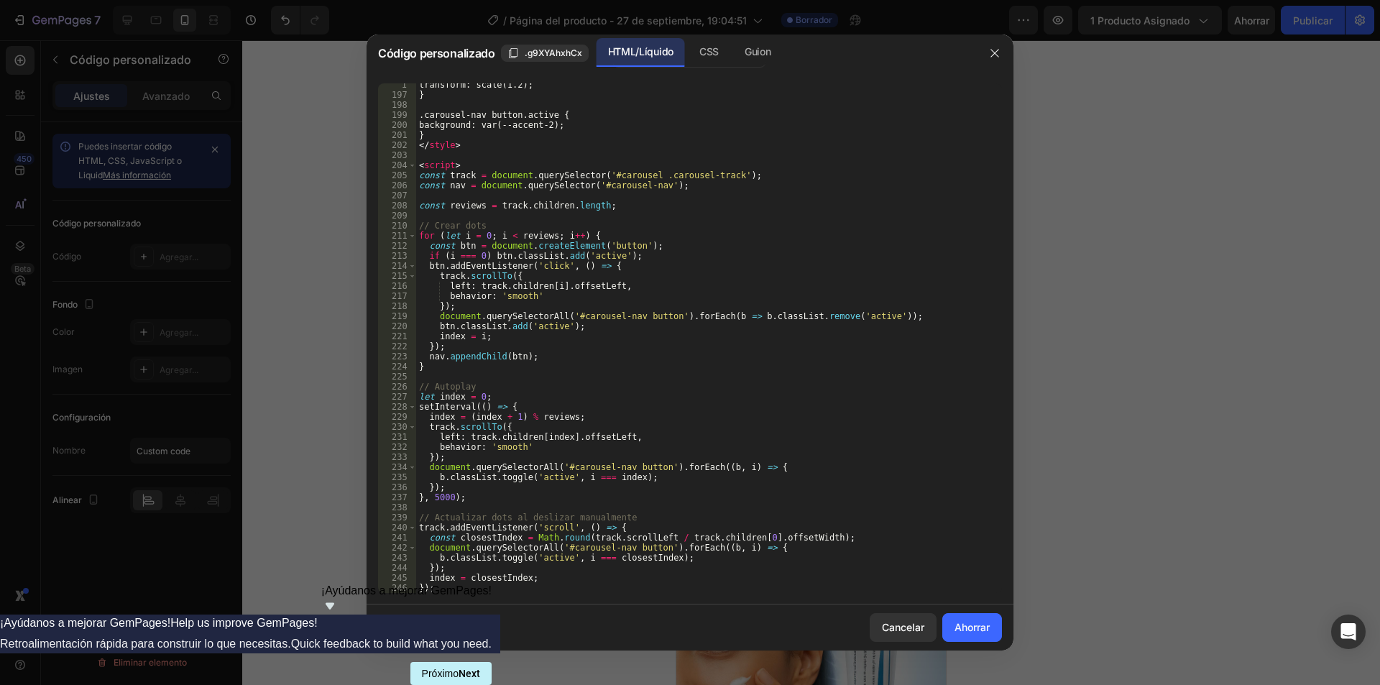
scroll to position [2136, 0]
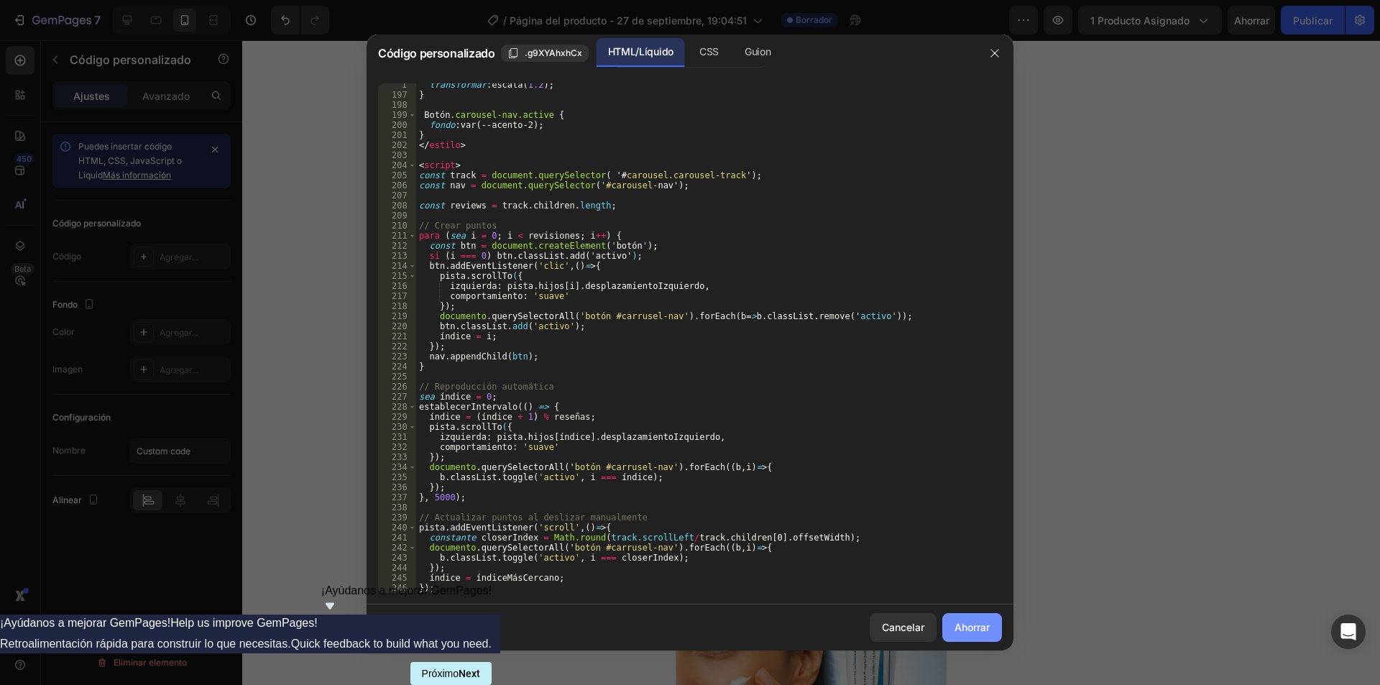
click at [956, 626] on font "Ahorrar" at bounding box center [971, 627] width 35 height 12
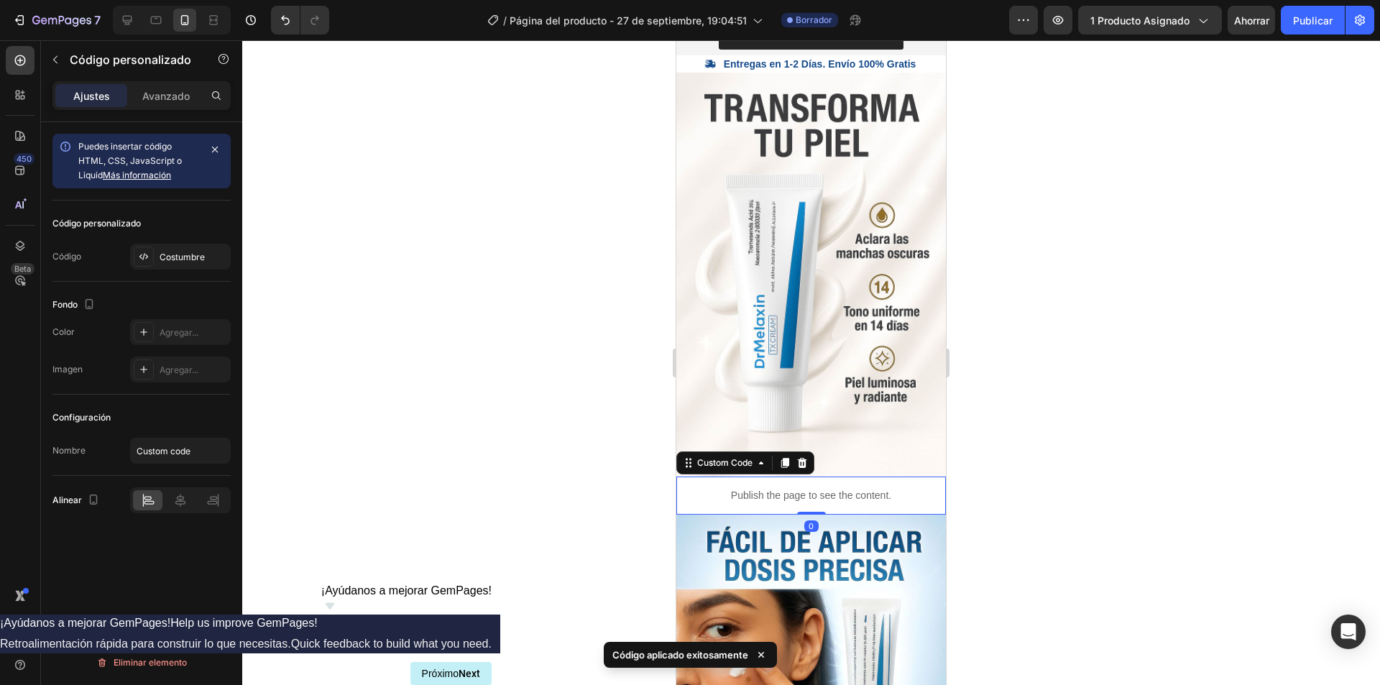
drag, startPoint x: 813, startPoint y: 492, endPoint x: 813, endPoint y: 477, distance: 14.4
click at [813, 477] on div "Publish the page to see the content. Custom Code 0" at bounding box center [810, 495] width 269 height 38
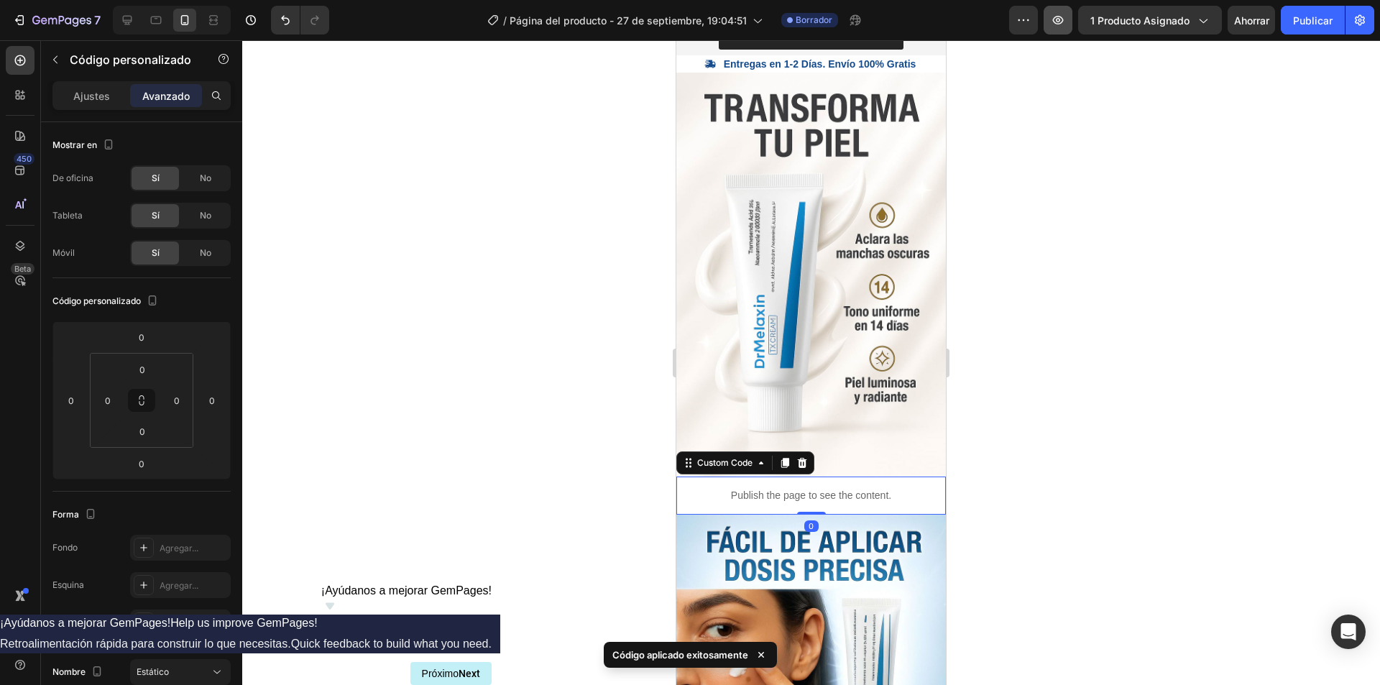
click at [1063, 17] on icon "button" at bounding box center [1058, 20] width 14 height 14
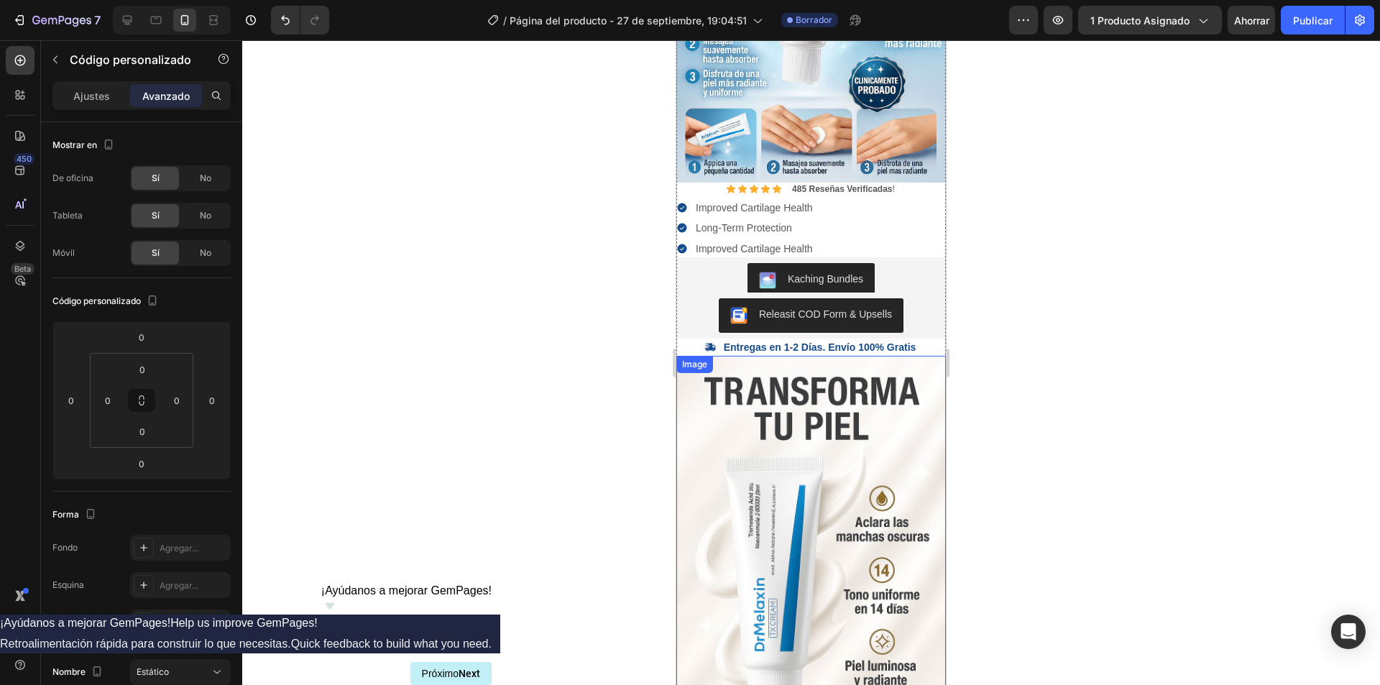
scroll to position [287, 0]
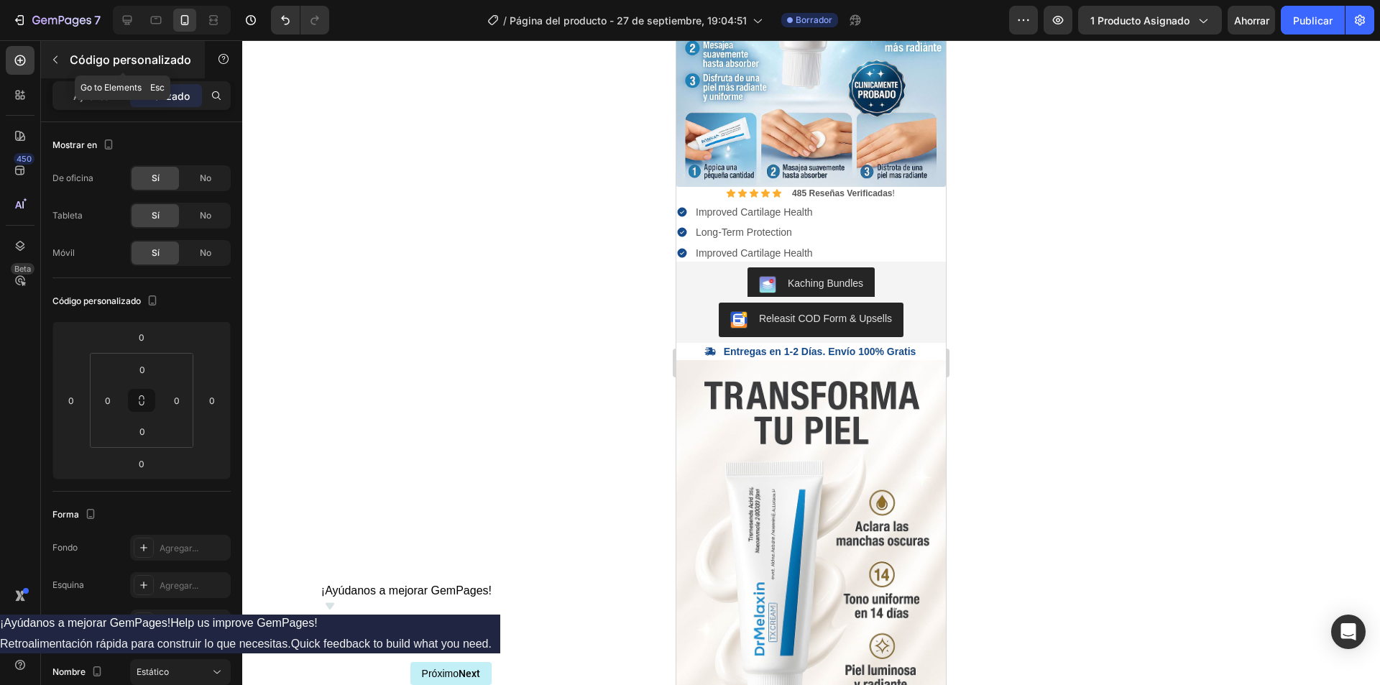
click at [54, 65] on button "button" at bounding box center [55, 59] width 23 height 23
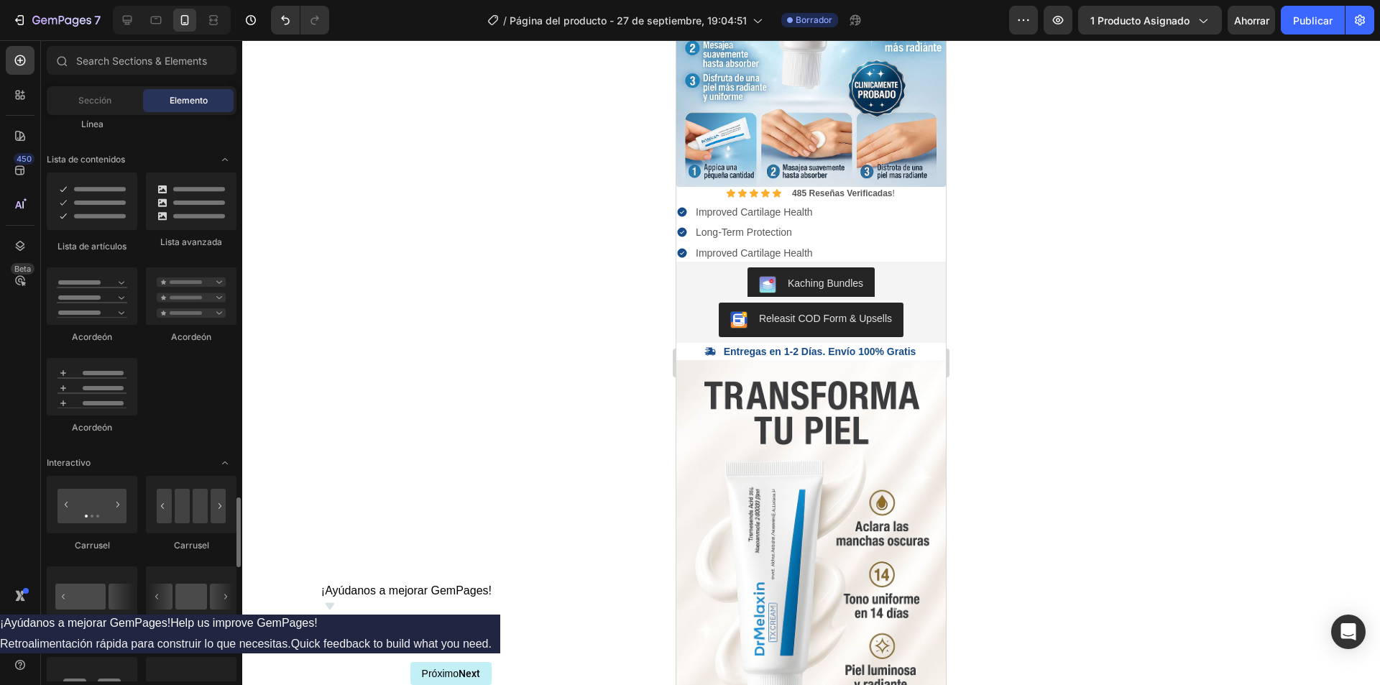
scroll to position [1348, 0]
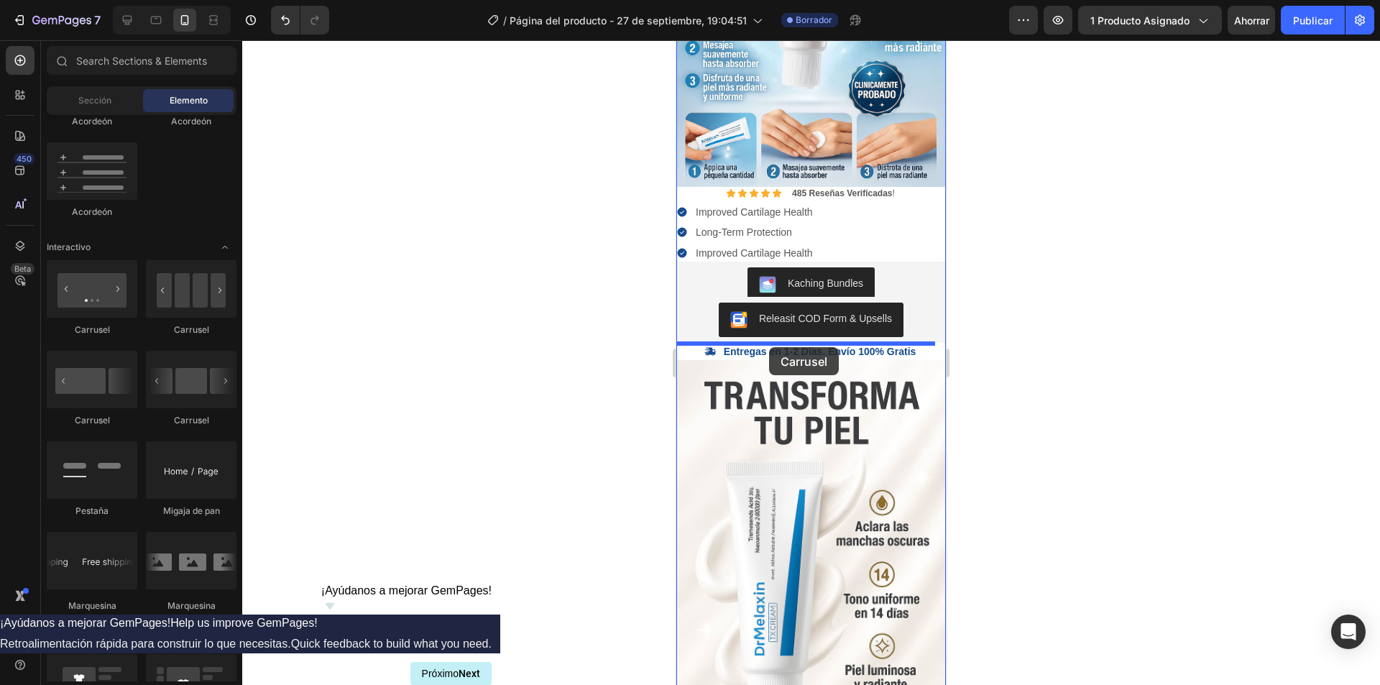
drag, startPoint x: 881, startPoint y: 338, endPoint x: 769, endPoint y: 347, distance: 112.4
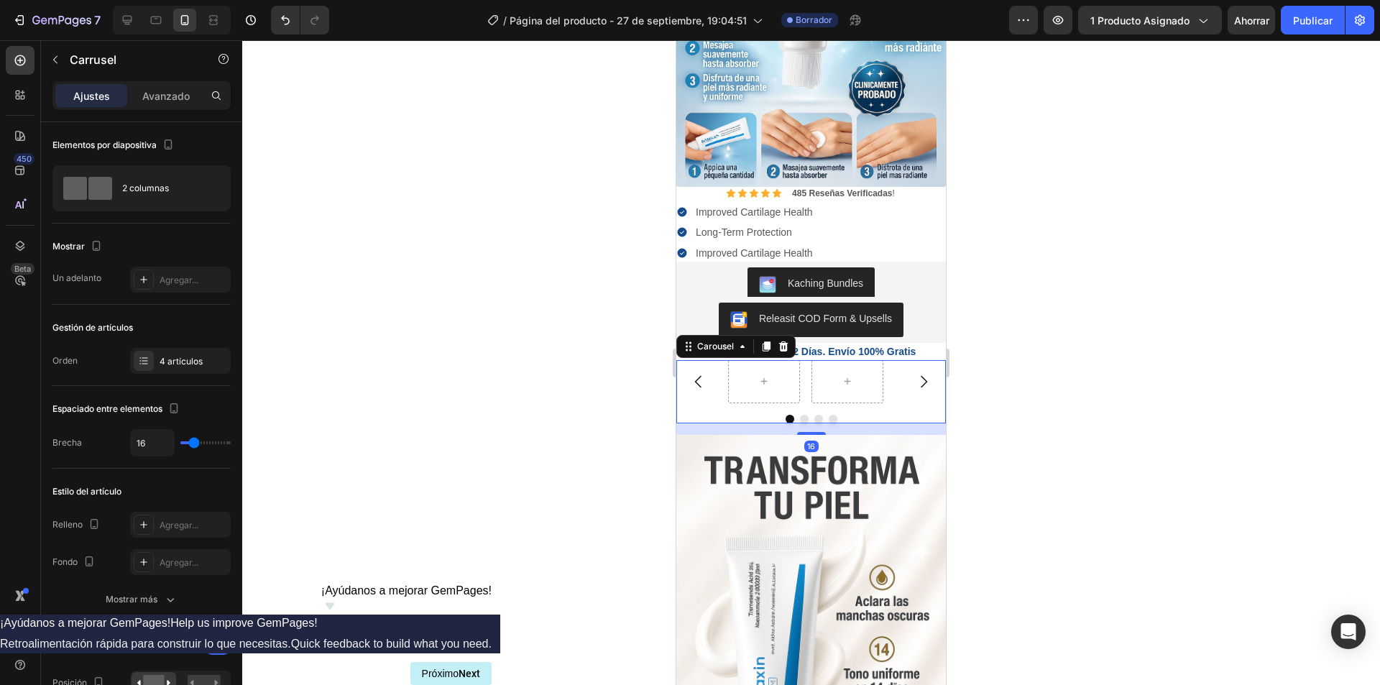
click at [800, 415] on button "Dot" at bounding box center [804, 419] width 9 height 9
click at [821, 380] on div at bounding box center [847, 381] width 72 height 43
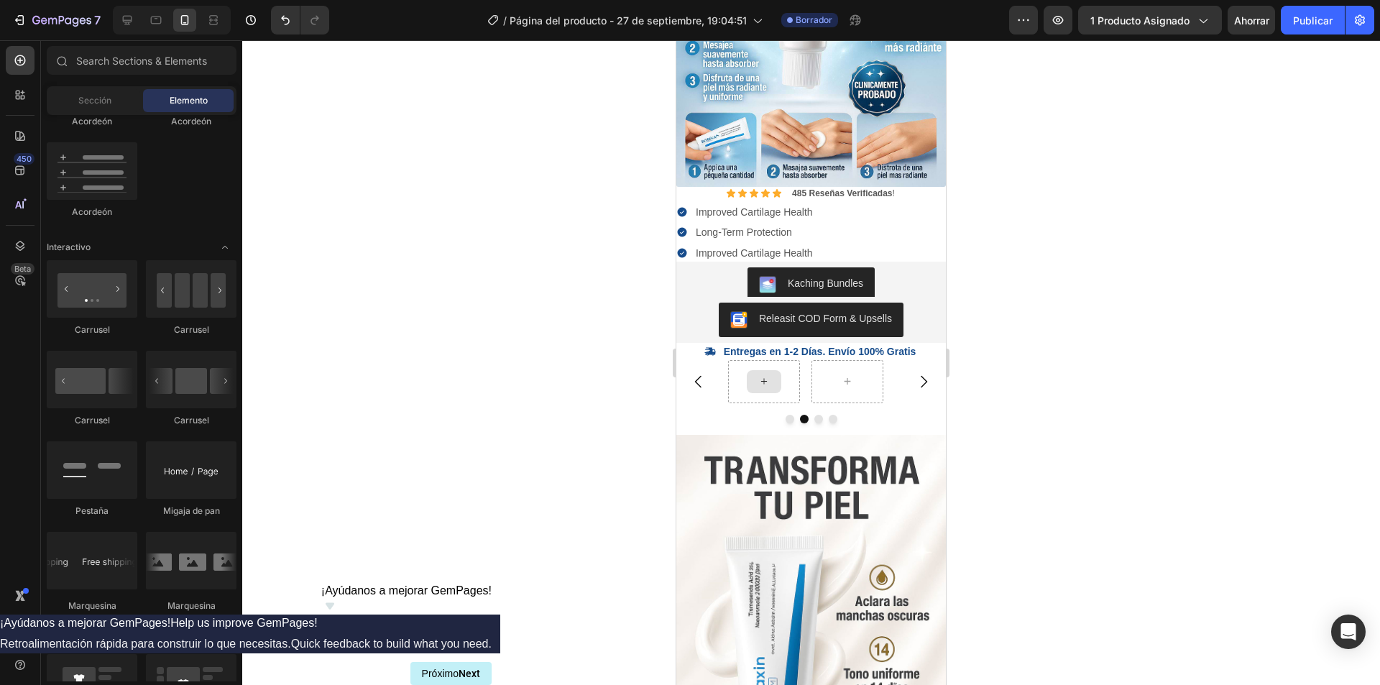
click at [762, 375] on icon at bounding box center [763, 381] width 11 height 12
click at [698, 373] on icon "Carousel Back Arrow" at bounding box center [698, 381] width 17 height 17
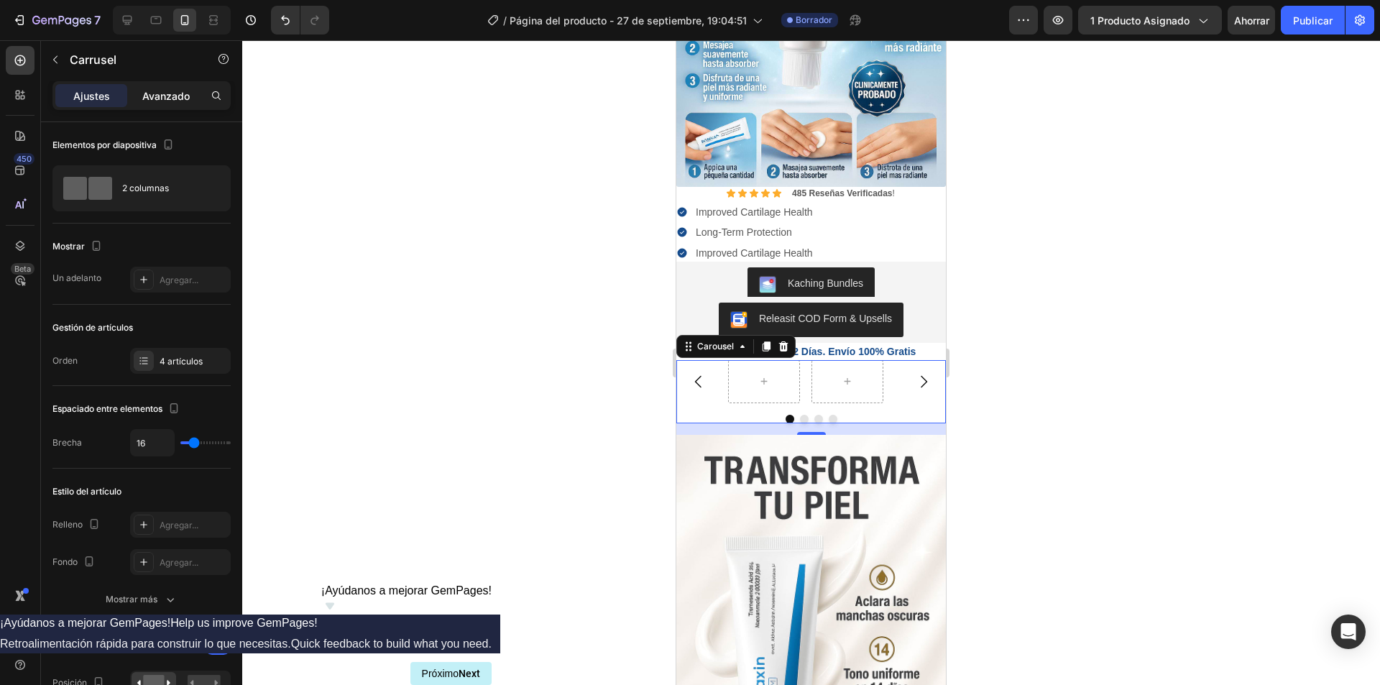
click at [159, 95] on font "Avanzado" at bounding box center [165, 96] width 47 height 12
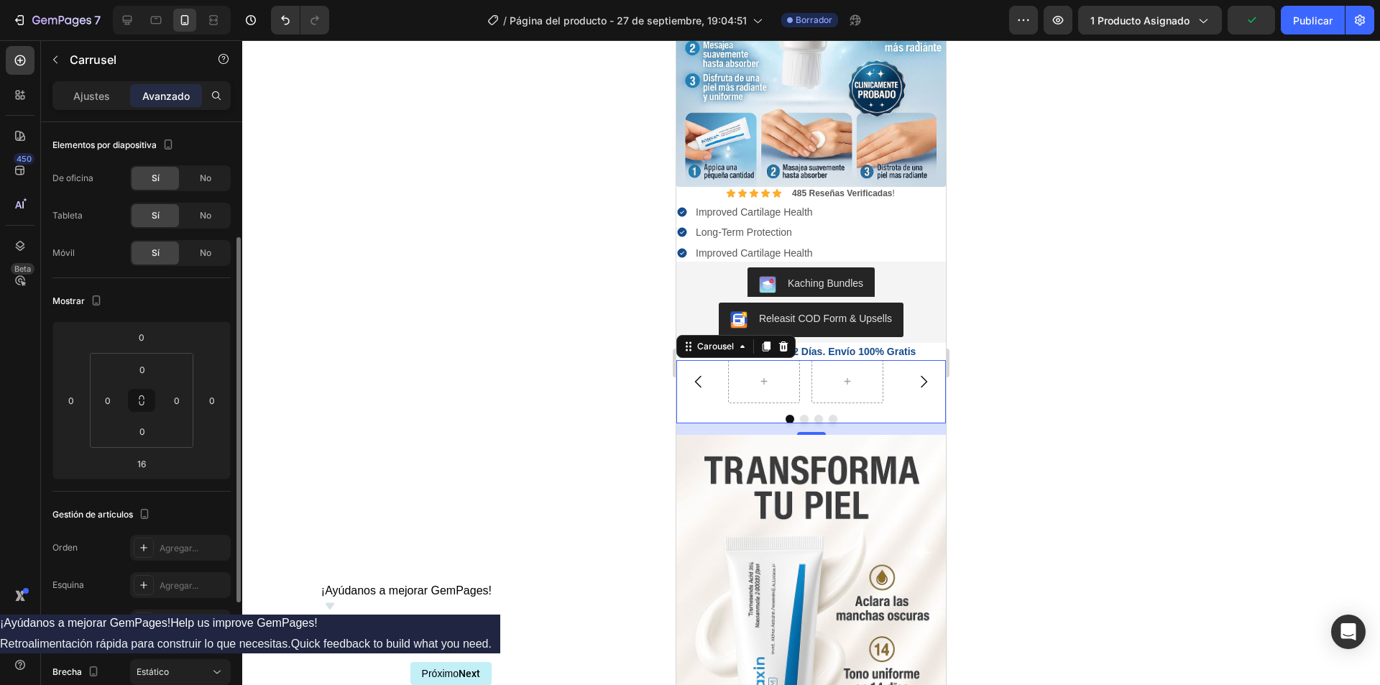
scroll to position [72, 0]
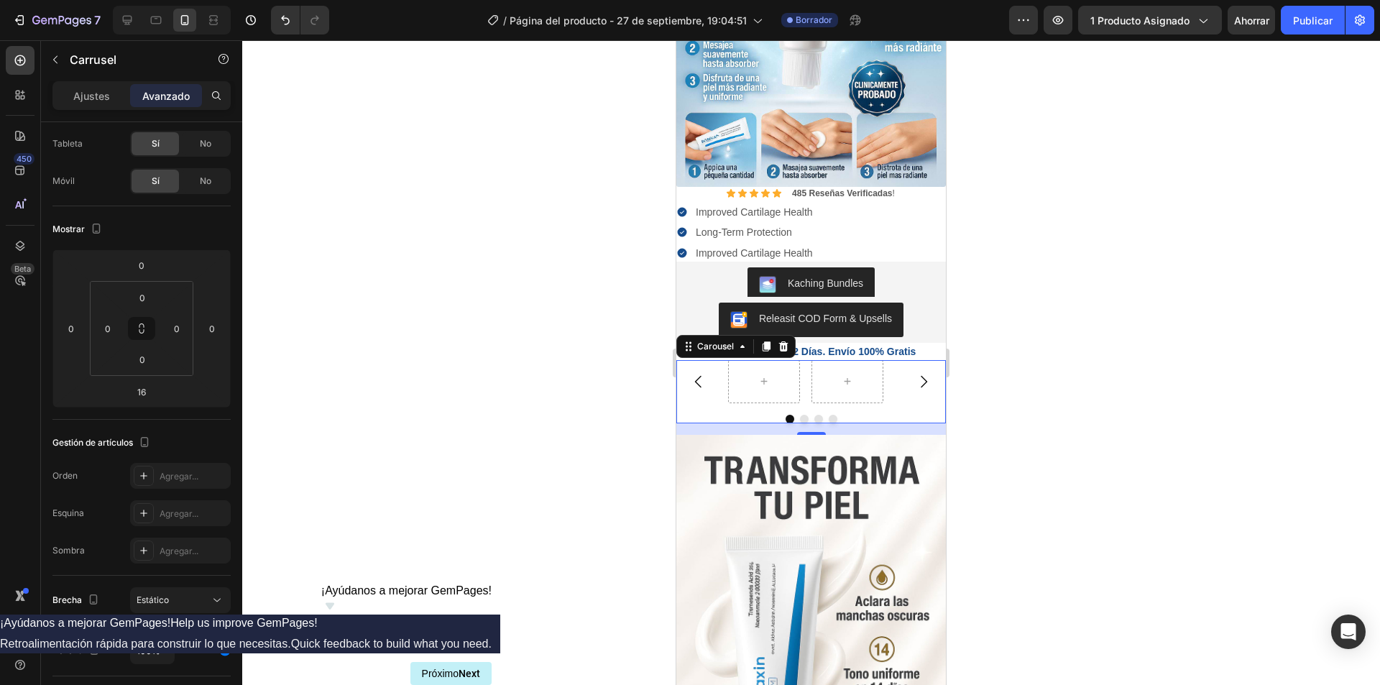
click at [96, 103] on div "Ajustes" at bounding box center [91, 95] width 72 height 23
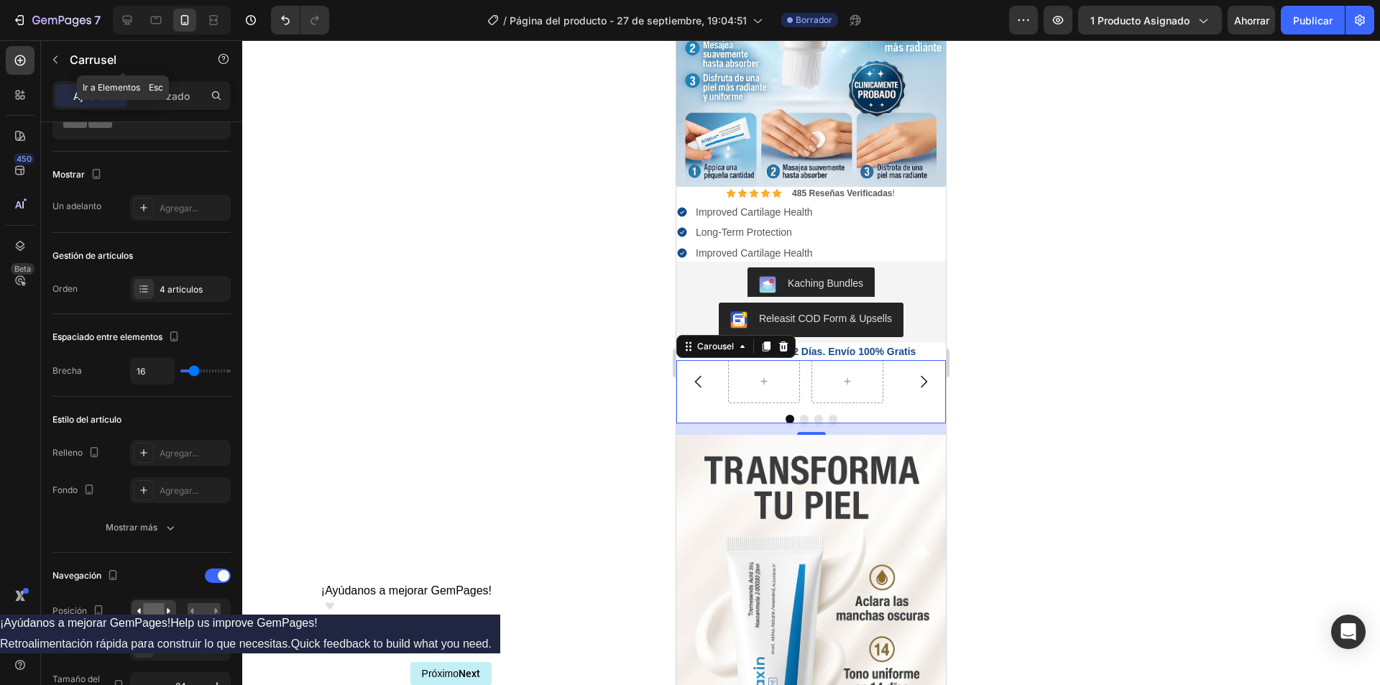
click at [60, 56] on button "button" at bounding box center [55, 59] width 23 height 23
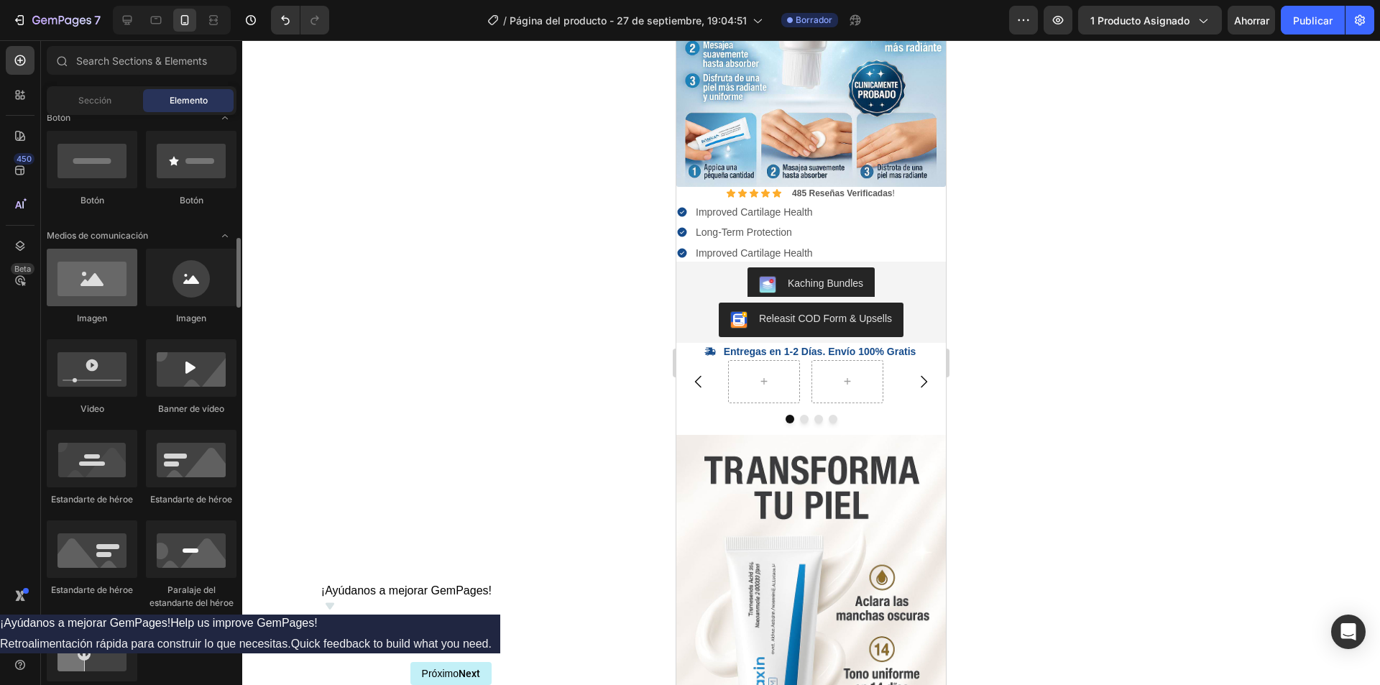
scroll to position [270, 0]
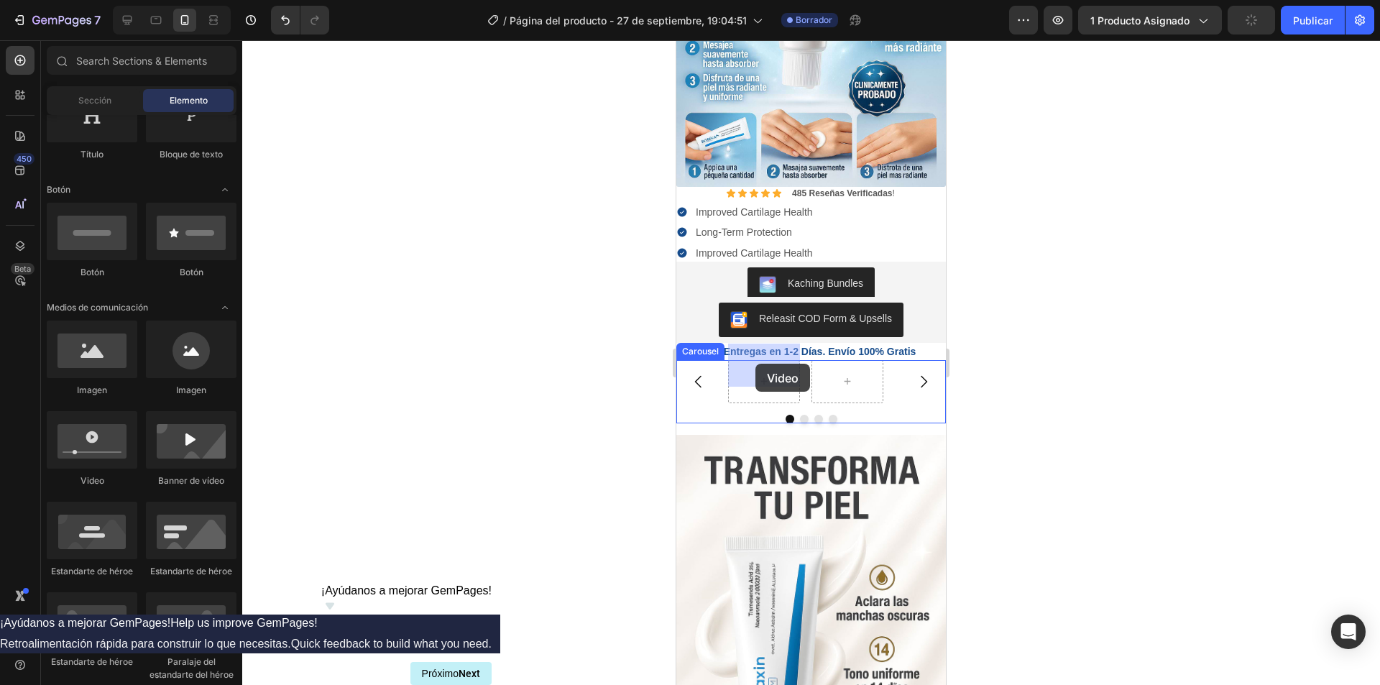
drag, startPoint x: 766, startPoint y: 494, endPoint x: 1052, endPoint y: 428, distance: 293.5
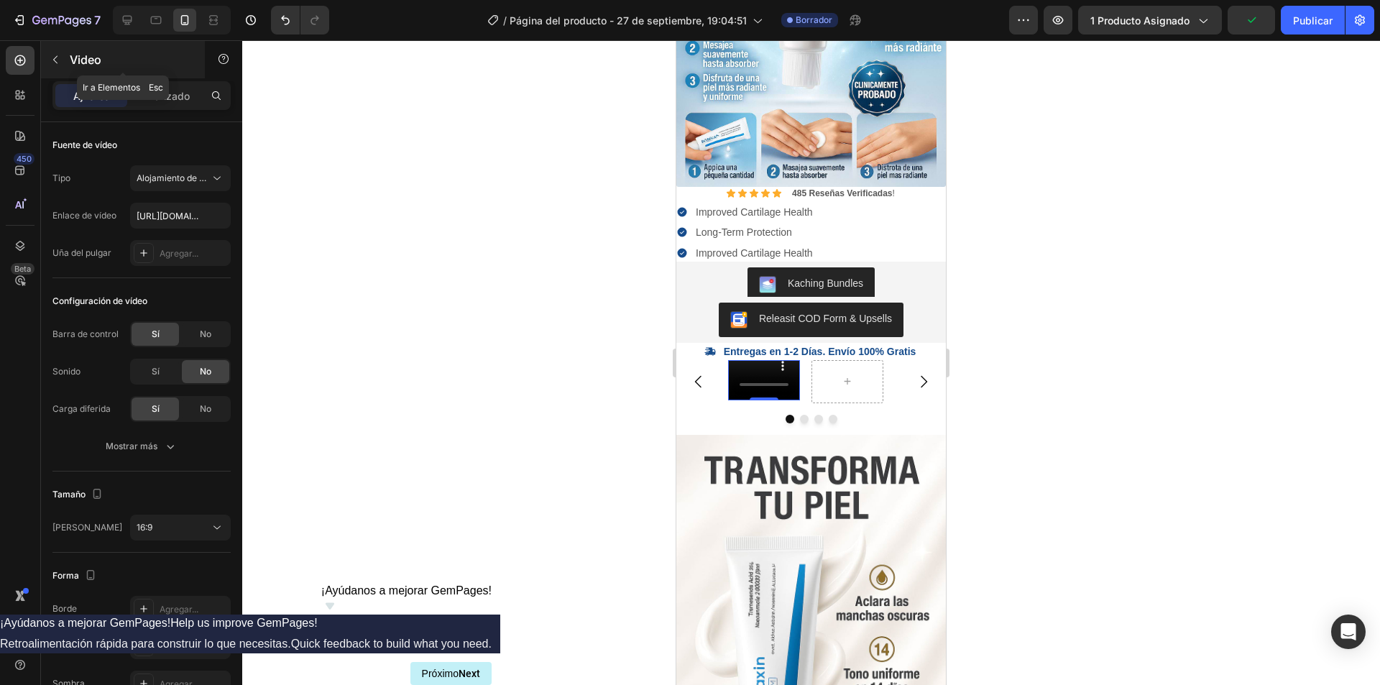
click at [53, 63] on icon "button" at bounding box center [55, 59] width 11 height 11
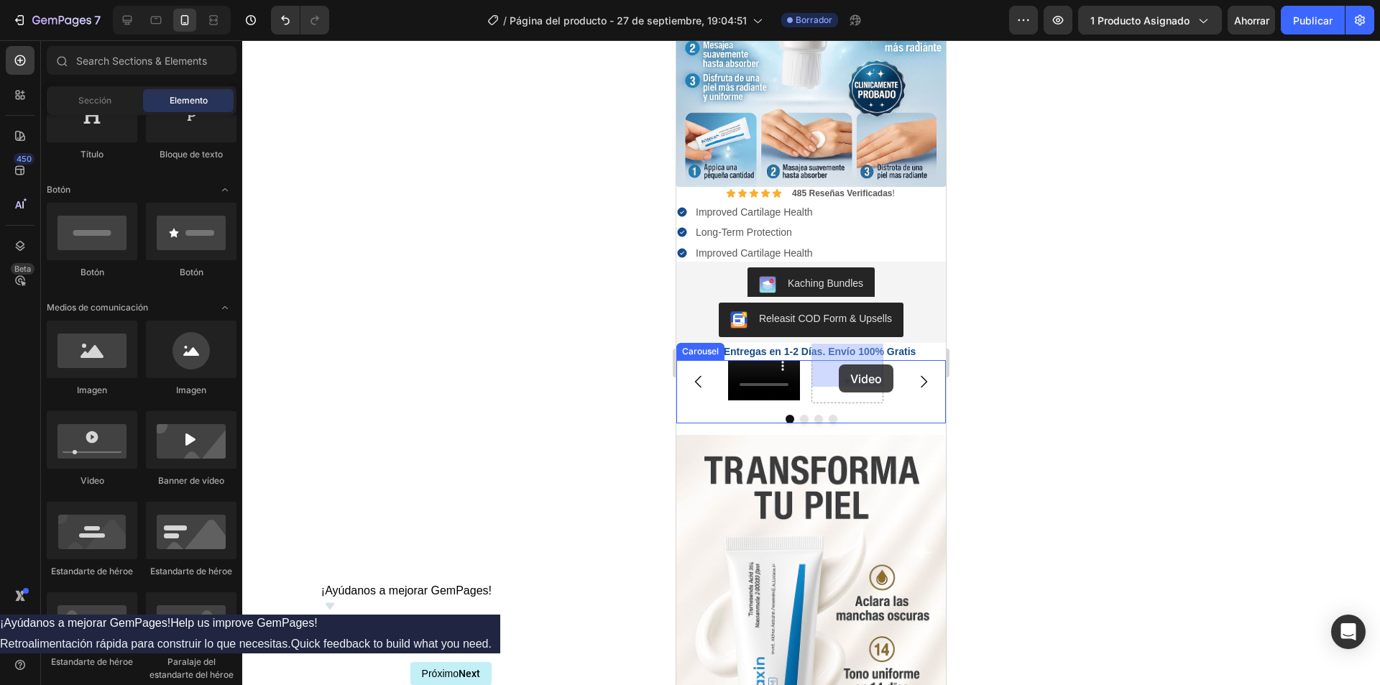
drag, startPoint x: 801, startPoint y: 497, endPoint x: 839, endPoint y: 364, distance: 137.4
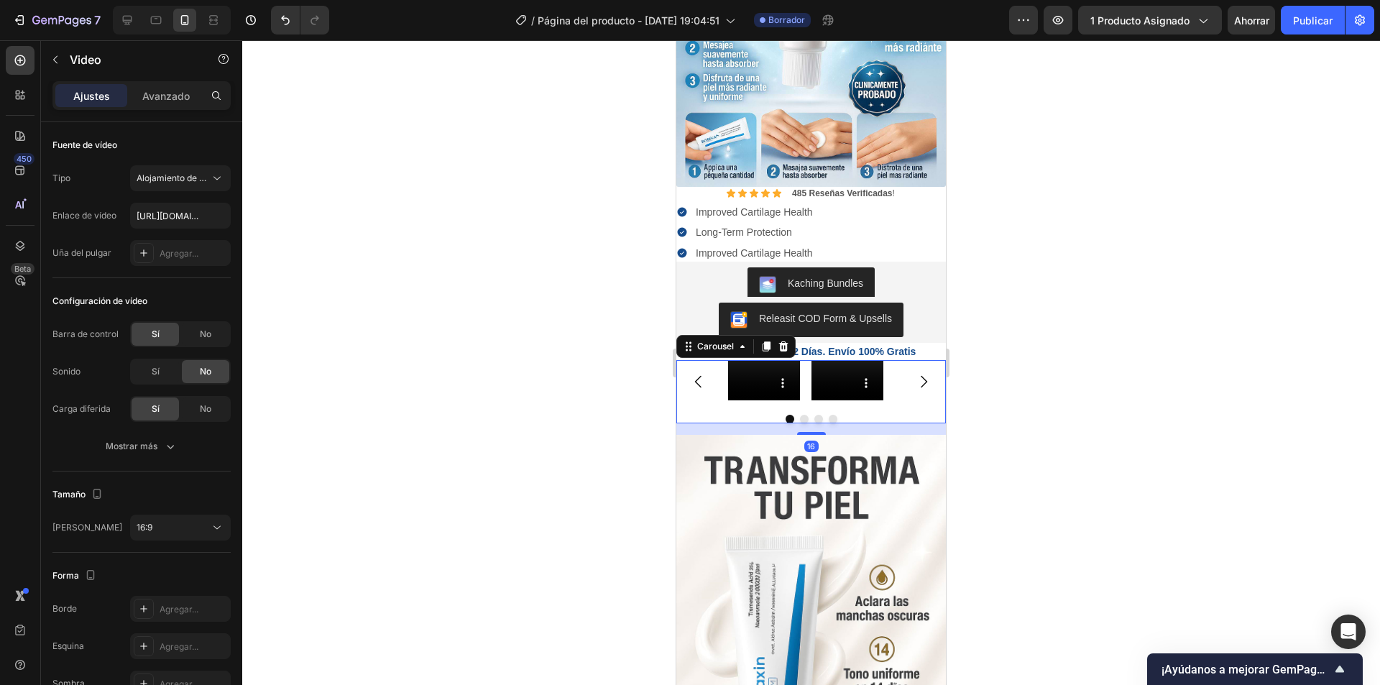
click at [716, 394] on div "Video Video Carousel 16" at bounding box center [810, 391] width 269 height 63
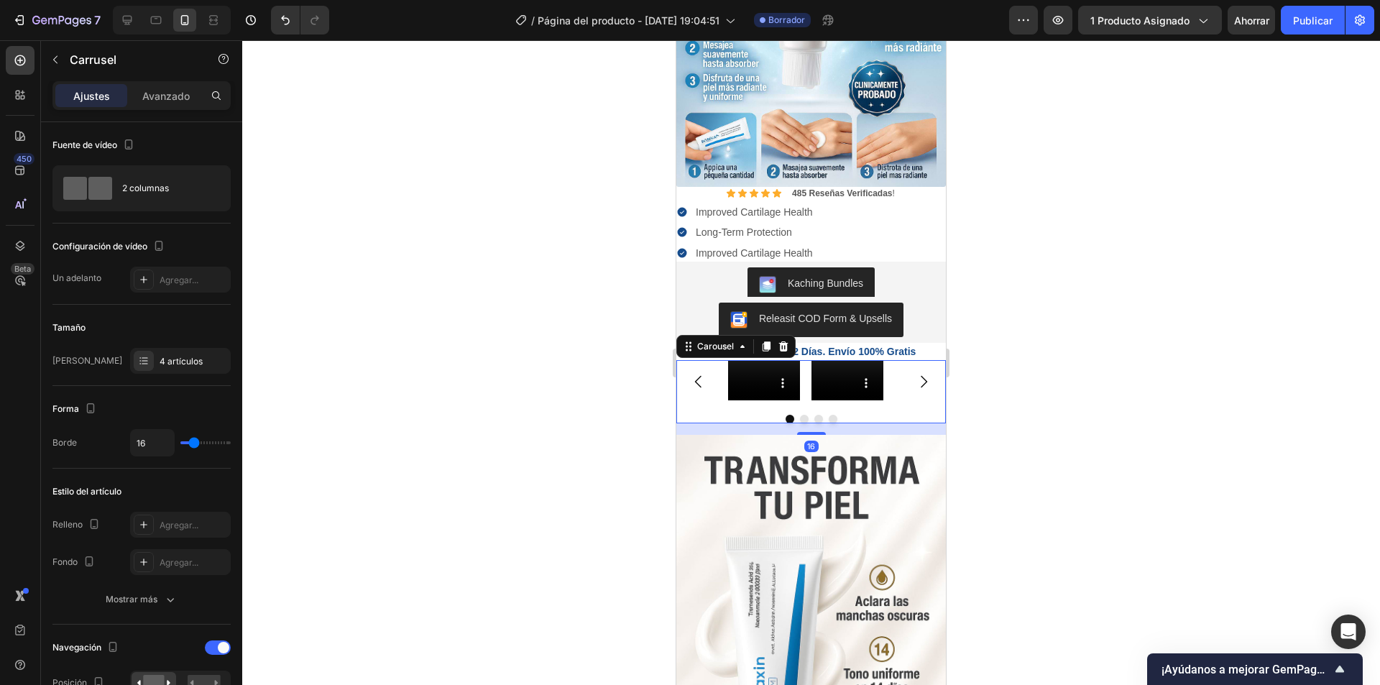
drag, startPoint x: 807, startPoint y: 418, endPoint x: 806, endPoint y: 403, distance: 15.1
click at [806, 403] on div "Video Video Carousel 16" at bounding box center [810, 391] width 269 height 63
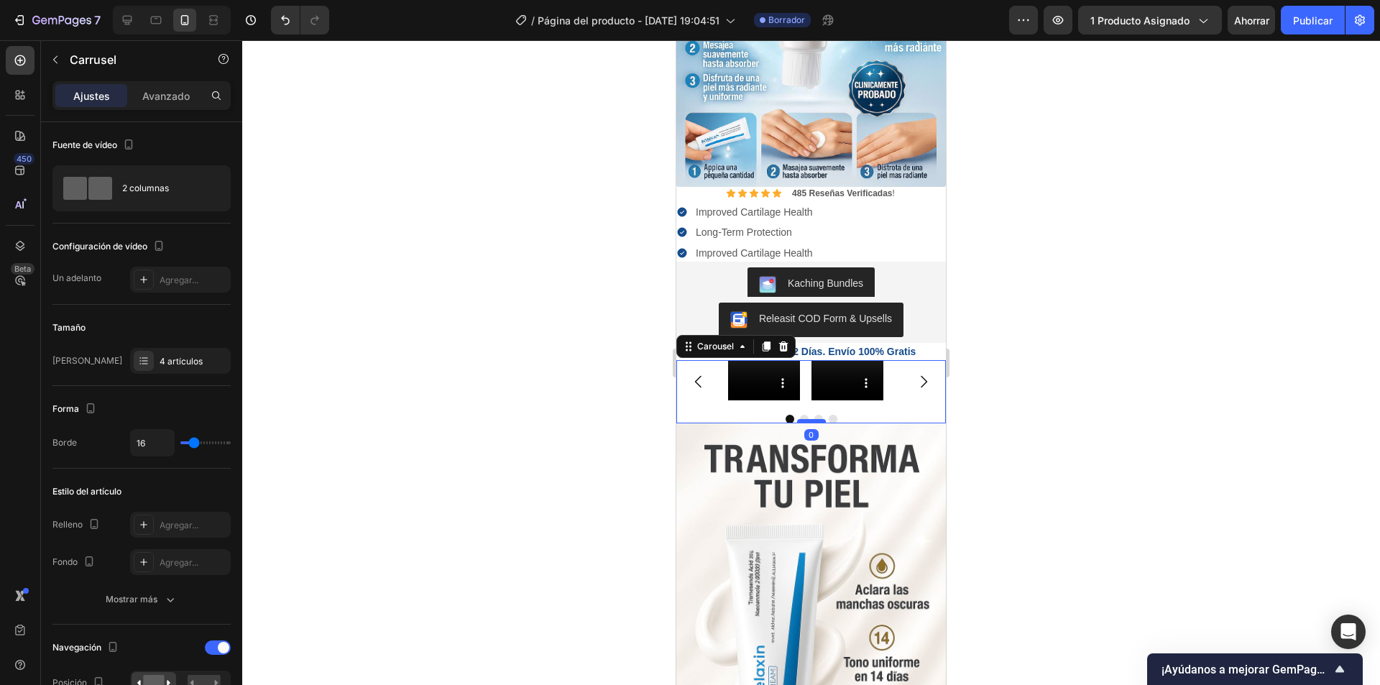
drag, startPoint x: 806, startPoint y: 416, endPoint x: 806, endPoint y: 402, distance: 13.7
click at [806, 419] on div at bounding box center [811, 421] width 29 height 4
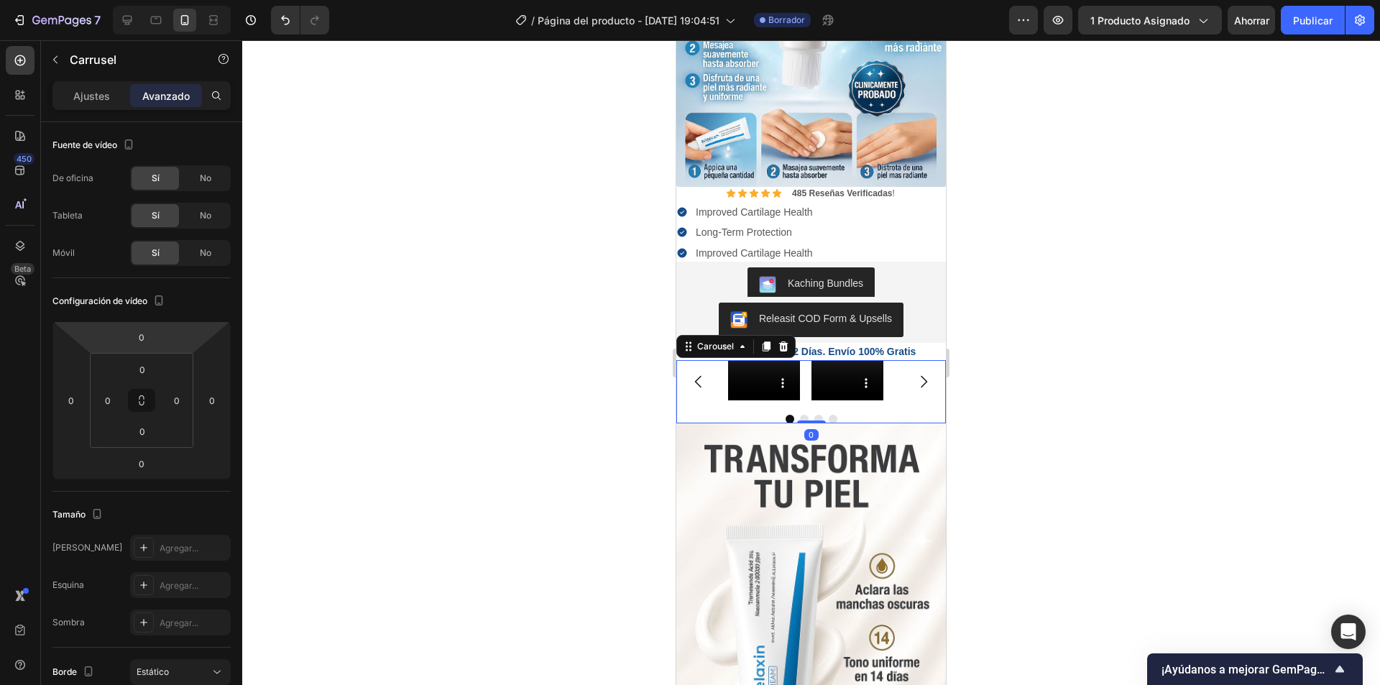
click at [84, 108] on div "Ajustes Avanzado" at bounding box center [141, 95] width 178 height 29
click at [95, 98] on font "Ajustes" at bounding box center [91, 96] width 37 height 12
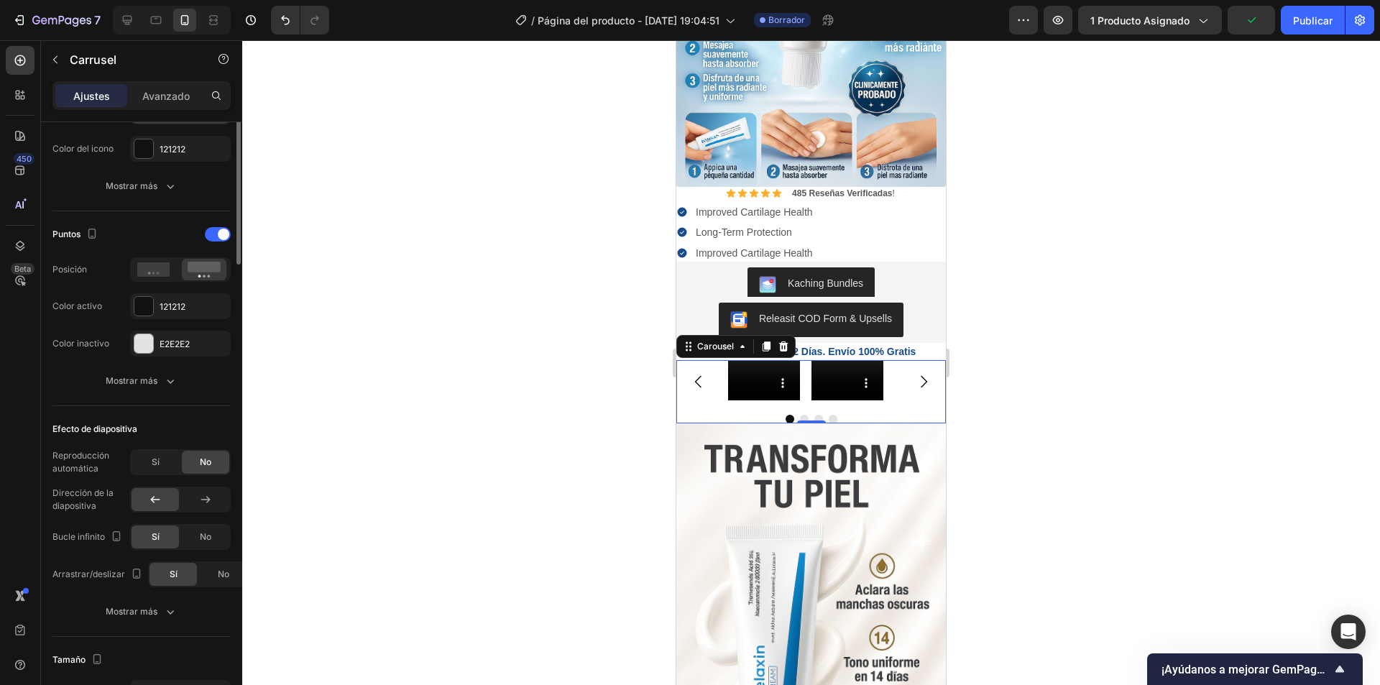
scroll to position [359, 0]
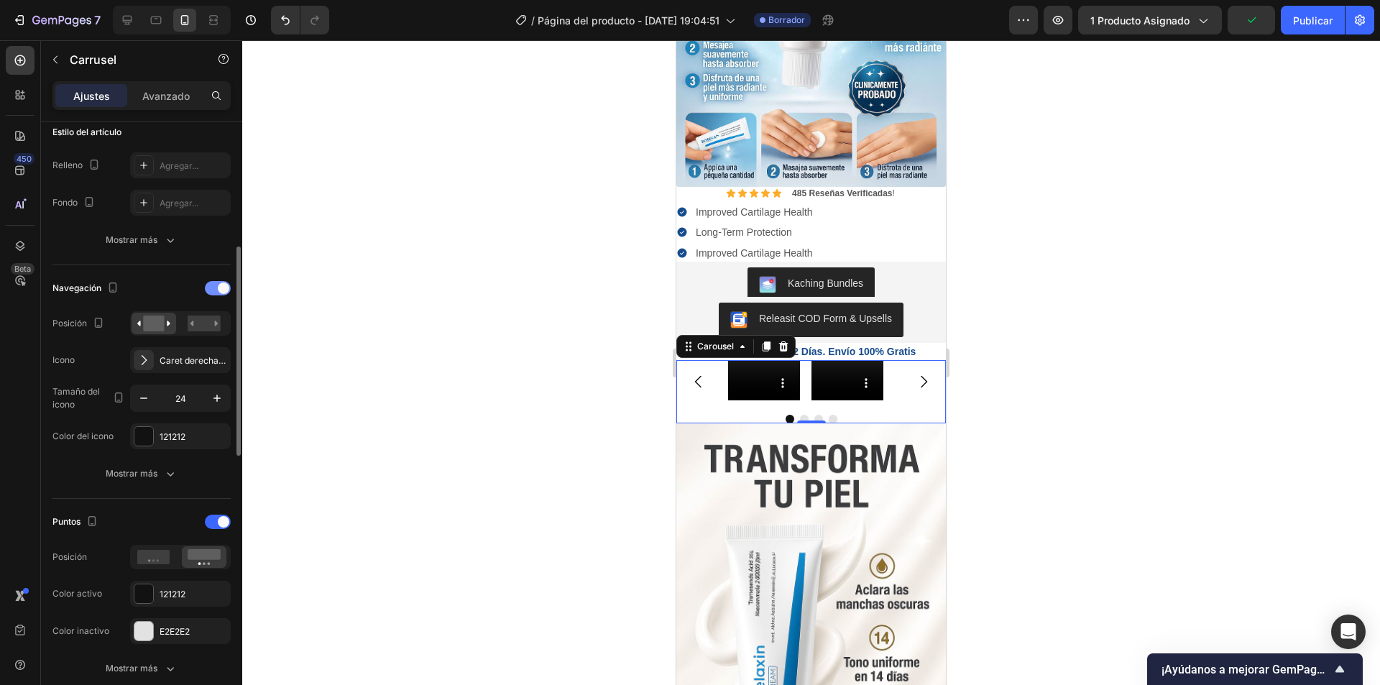
click at [225, 285] on span at bounding box center [223, 287] width 11 height 11
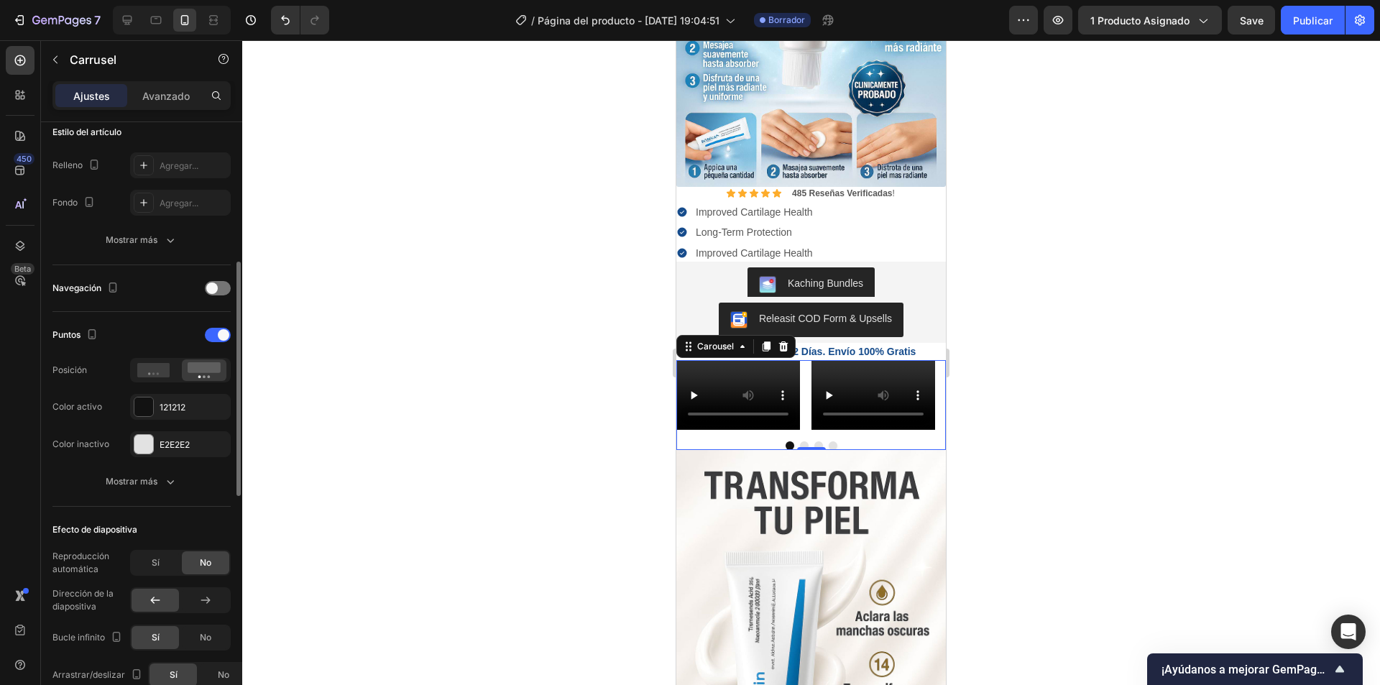
scroll to position [503, 0]
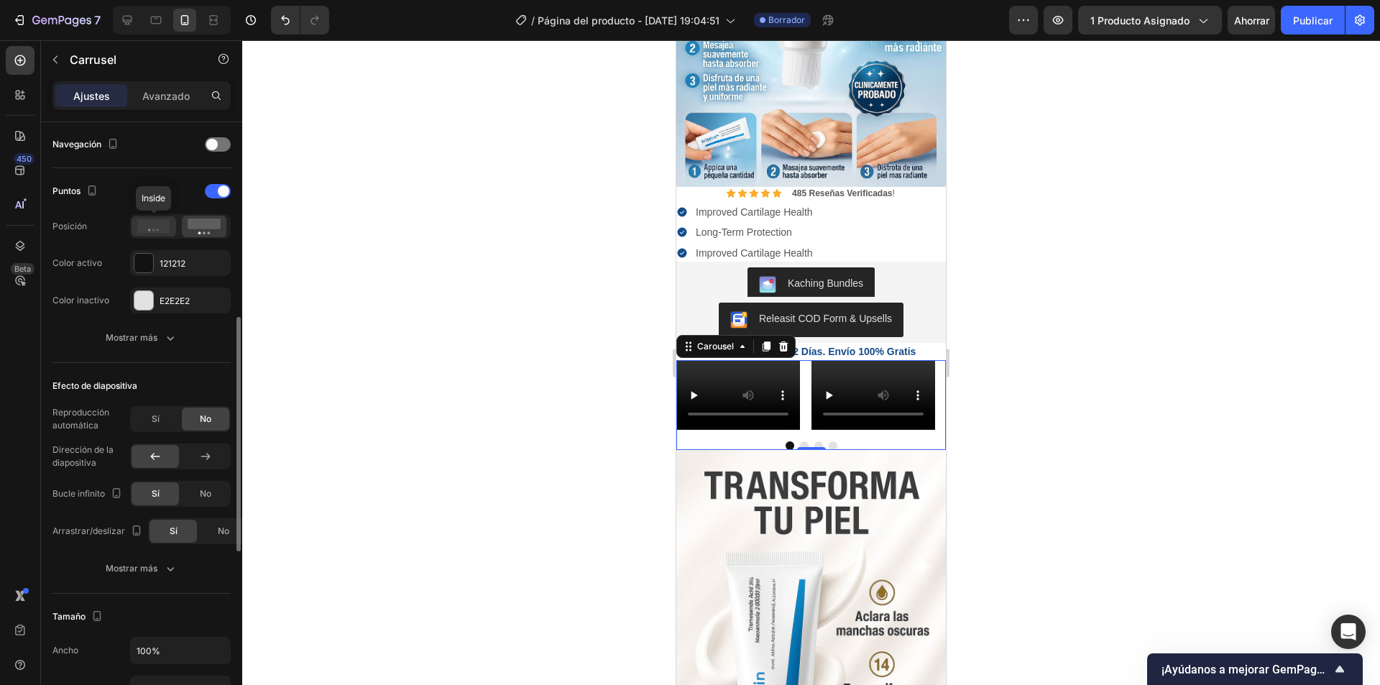
click at [149, 223] on icon at bounding box center [153, 226] width 33 height 14
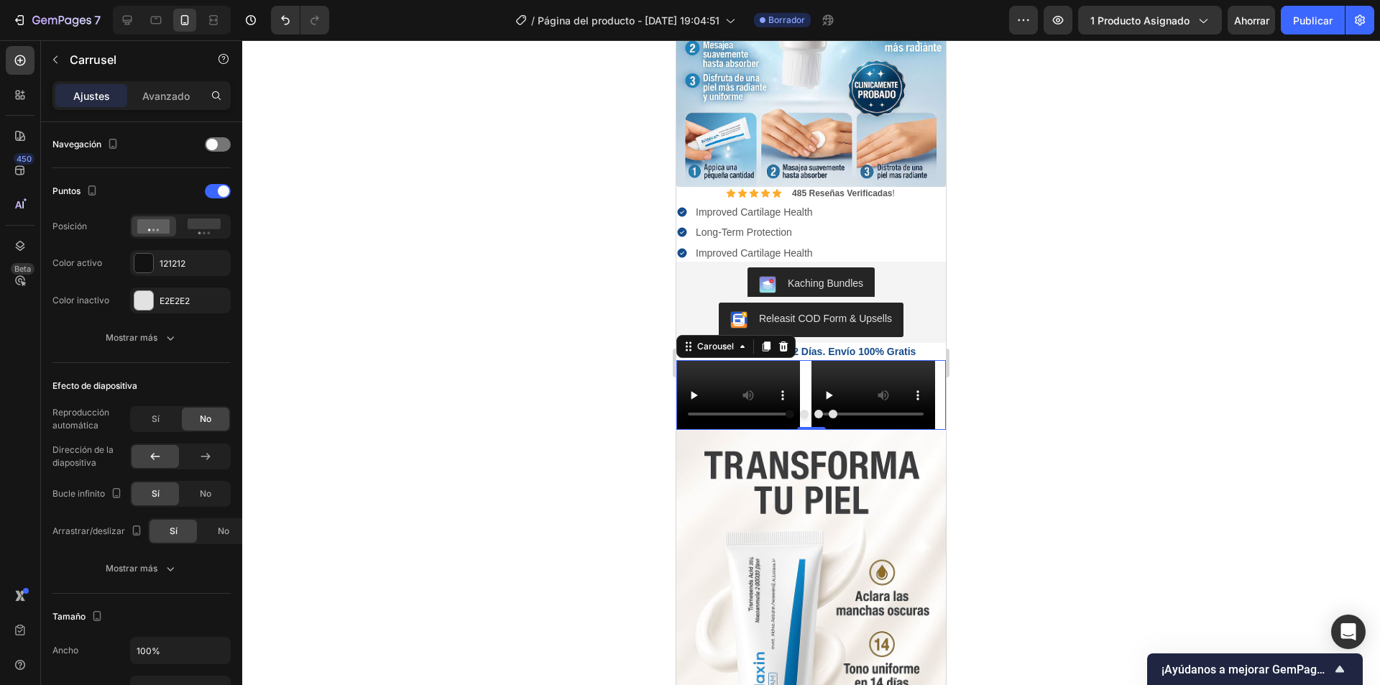
click at [800, 410] on button "Dot" at bounding box center [804, 414] width 9 height 9
click at [847, 360] on div "Drop element here" at bounding box center [873, 395] width 124 height 70
click at [859, 389] on div "Drop element here" at bounding box center [882, 394] width 76 height 11
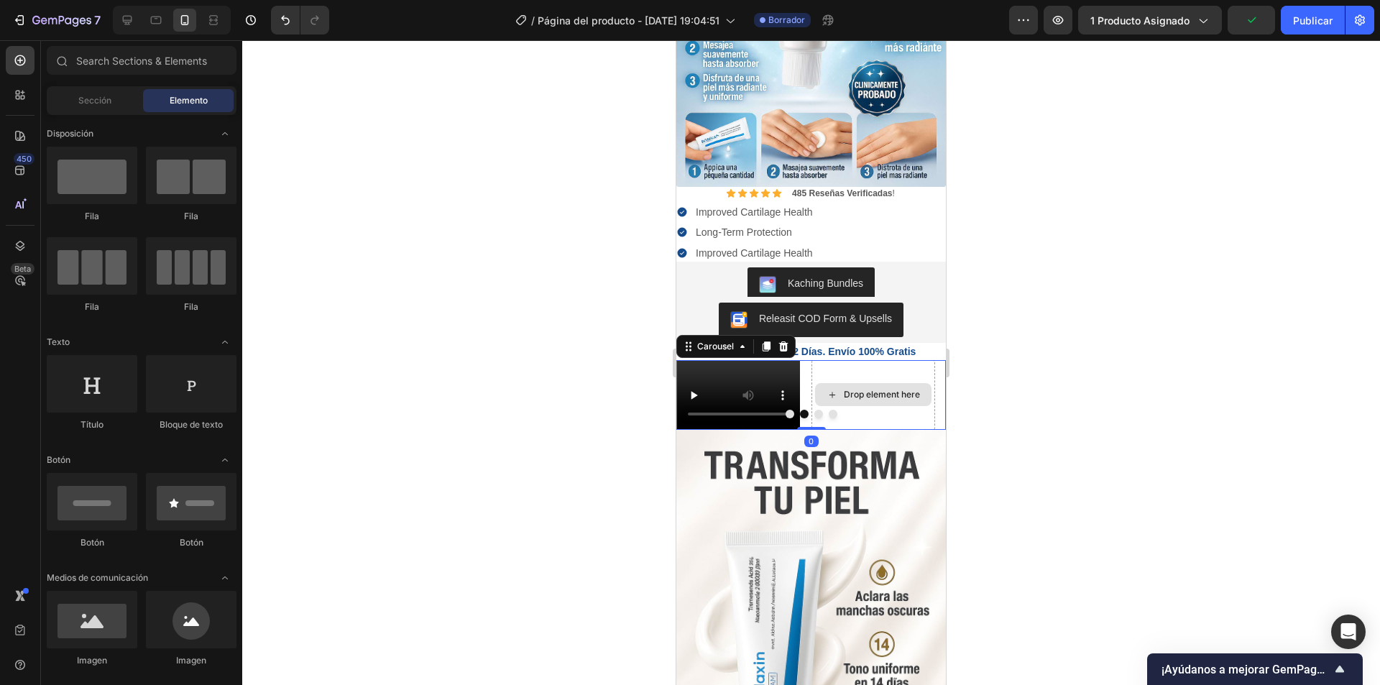
click at [854, 361] on div "Drop element here" at bounding box center [873, 395] width 124 height 70
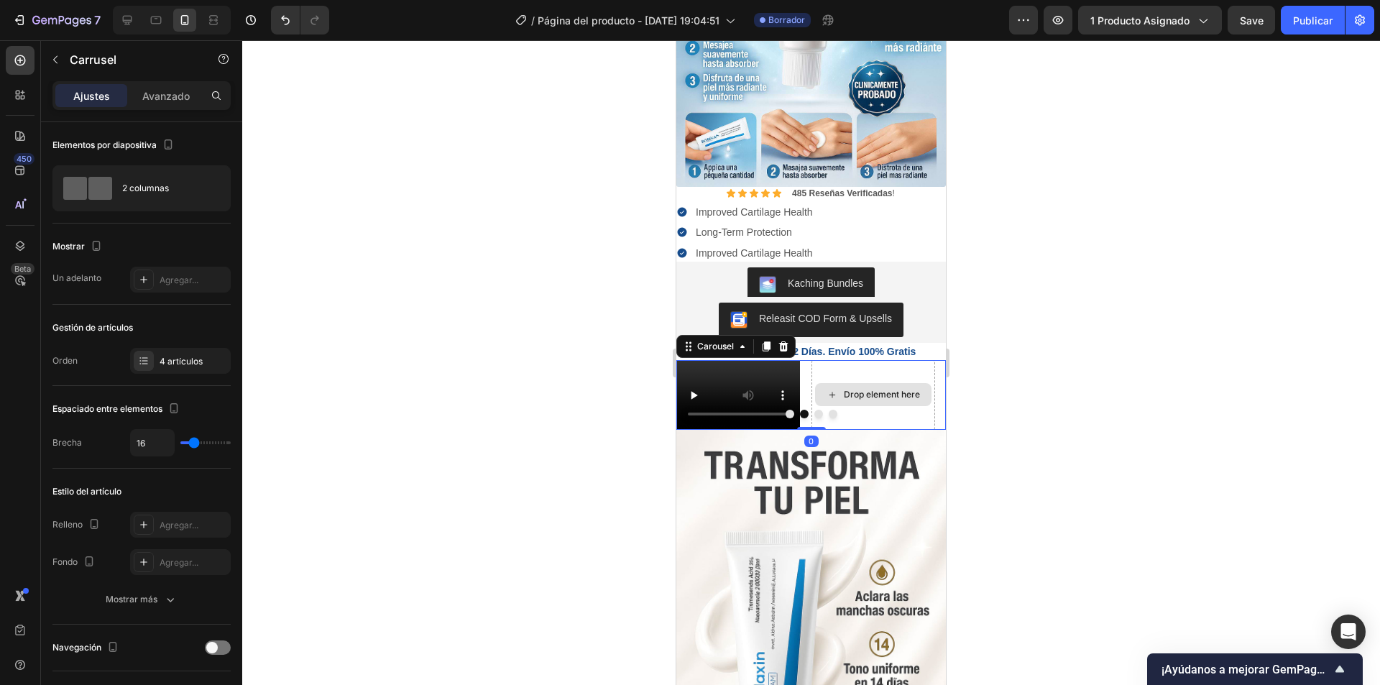
click at [812, 360] on div "Drop element here" at bounding box center [873, 395] width 124 height 70
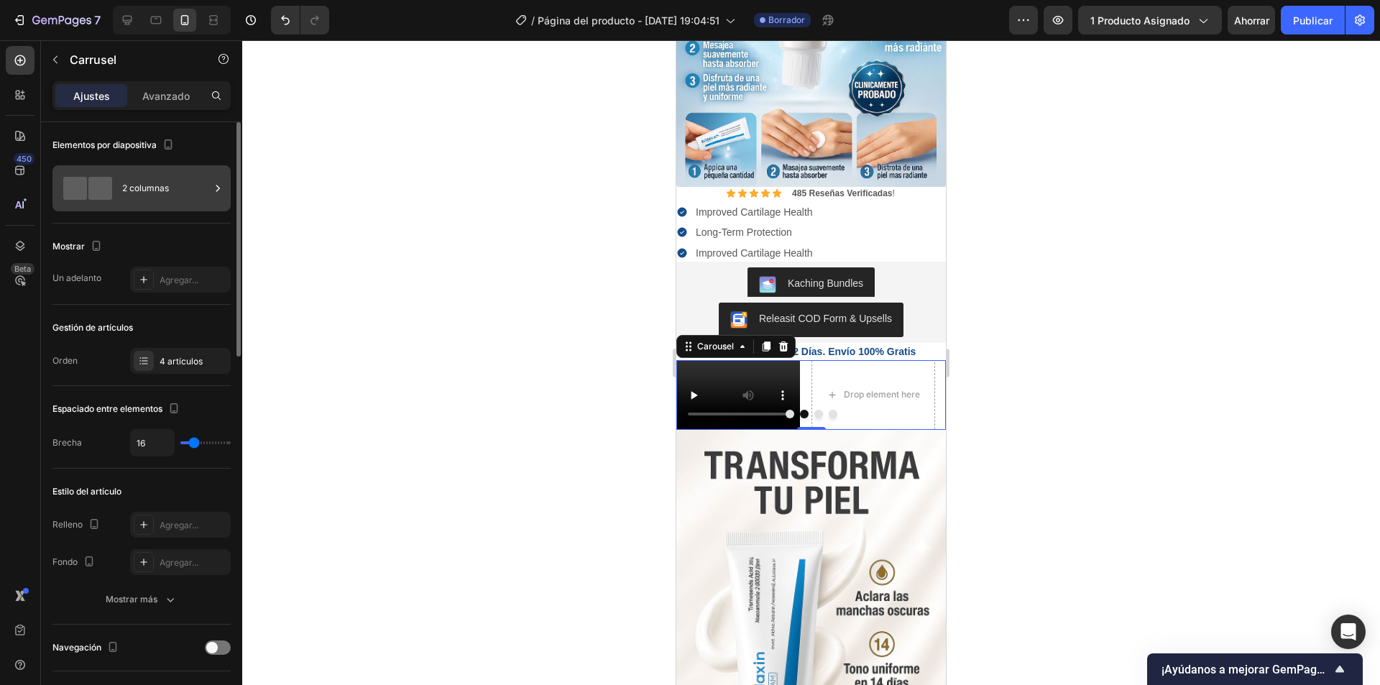
click at [162, 188] on font "2 columnas" at bounding box center [145, 188] width 47 height 11
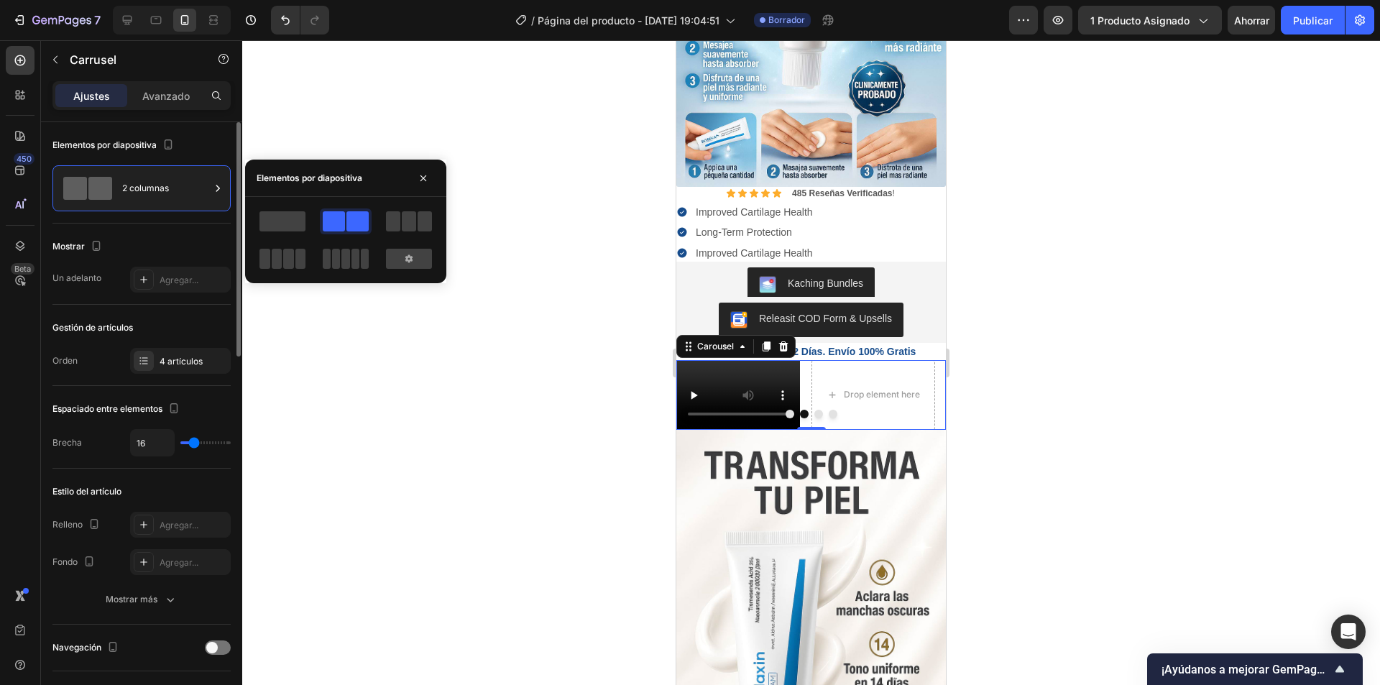
click at [159, 229] on div "Mostrar Un adelanto Agregar..." at bounding box center [141, 263] width 178 height 81
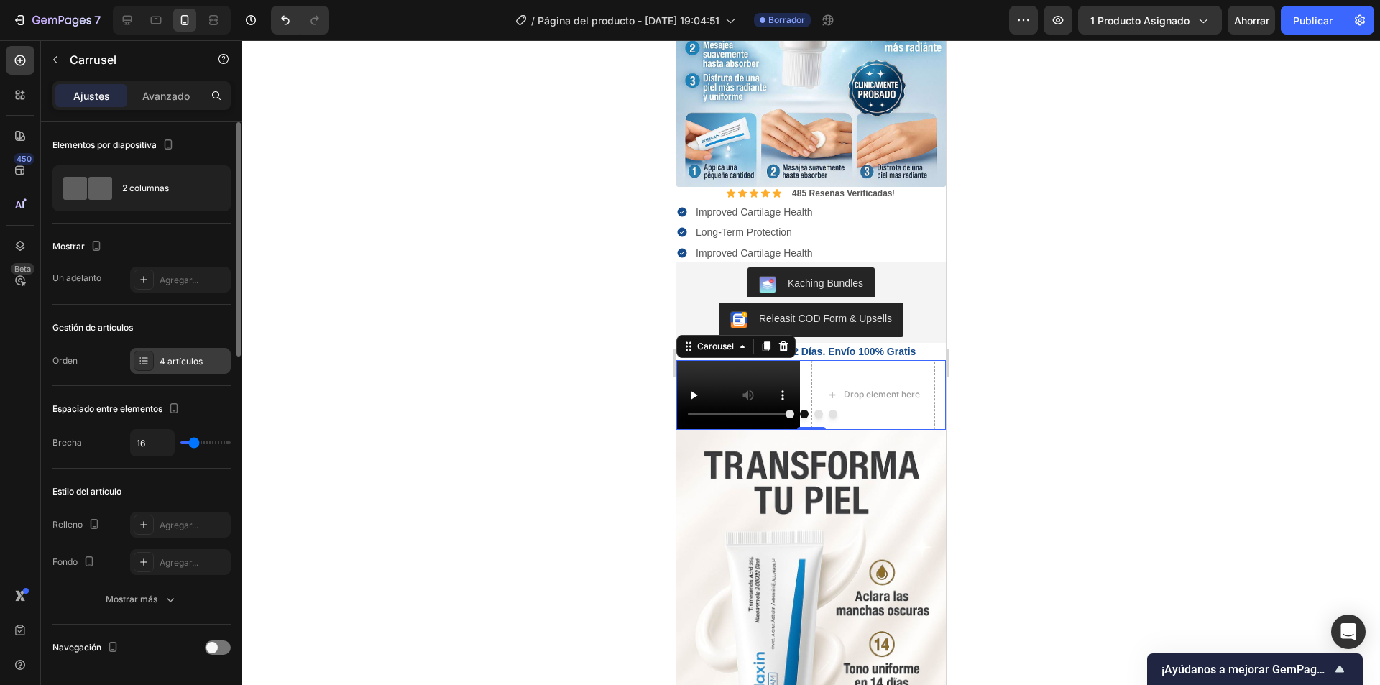
click at [190, 364] on font "4 artículos" at bounding box center [181, 361] width 43 height 11
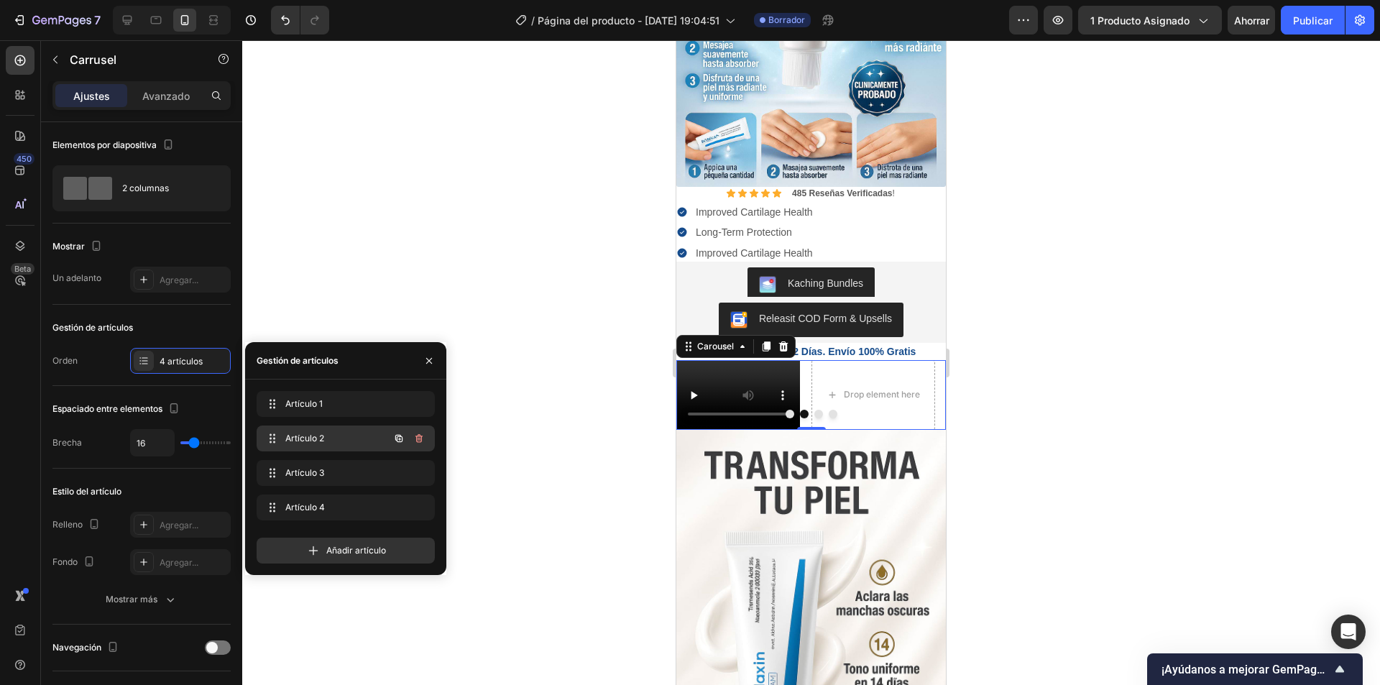
click at [346, 441] on span "Artículo 2" at bounding box center [325, 438] width 81 height 13
click at [422, 469] on icon "button" at bounding box center [418, 472] width 11 height 11
click at [410, 474] on font "Borrar" at bounding box center [409, 472] width 27 height 11
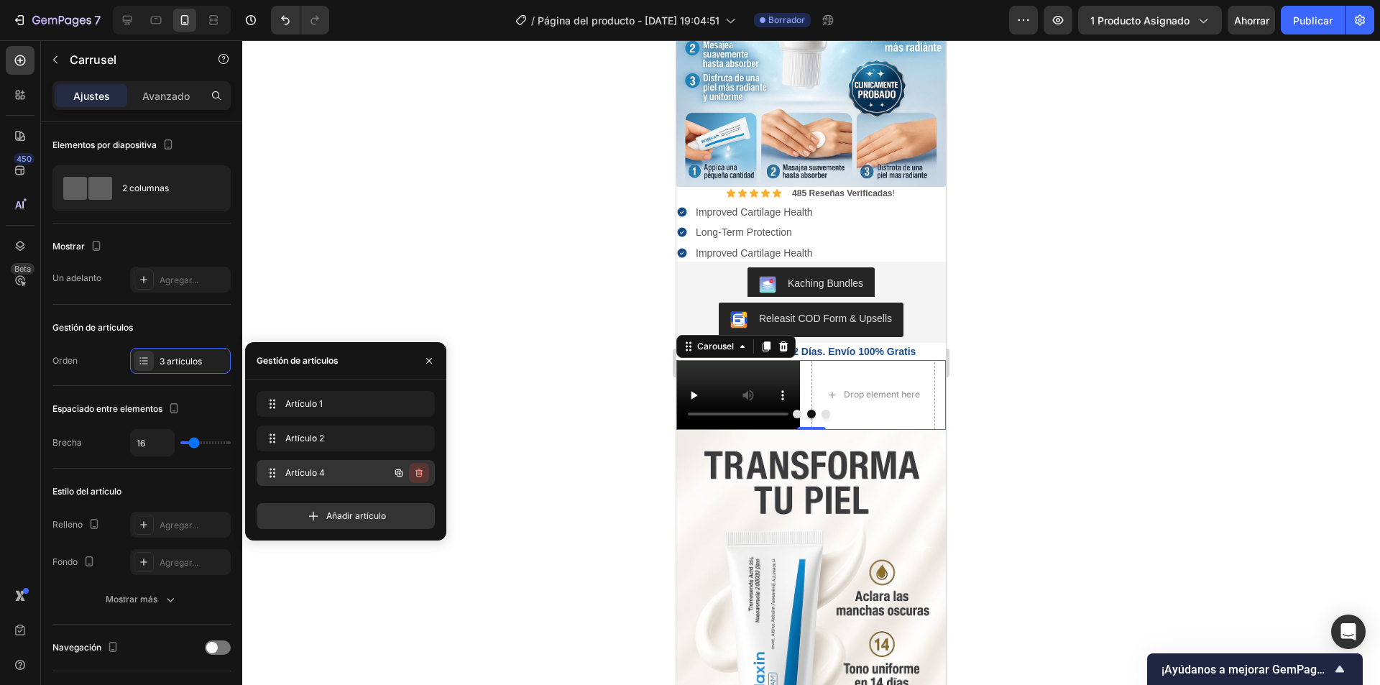
click at [422, 473] on icon "button" at bounding box center [418, 473] width 7 height 9
click at [414, 473] on font "Borrar" at bounding box center [409, 472] width 27 height 11
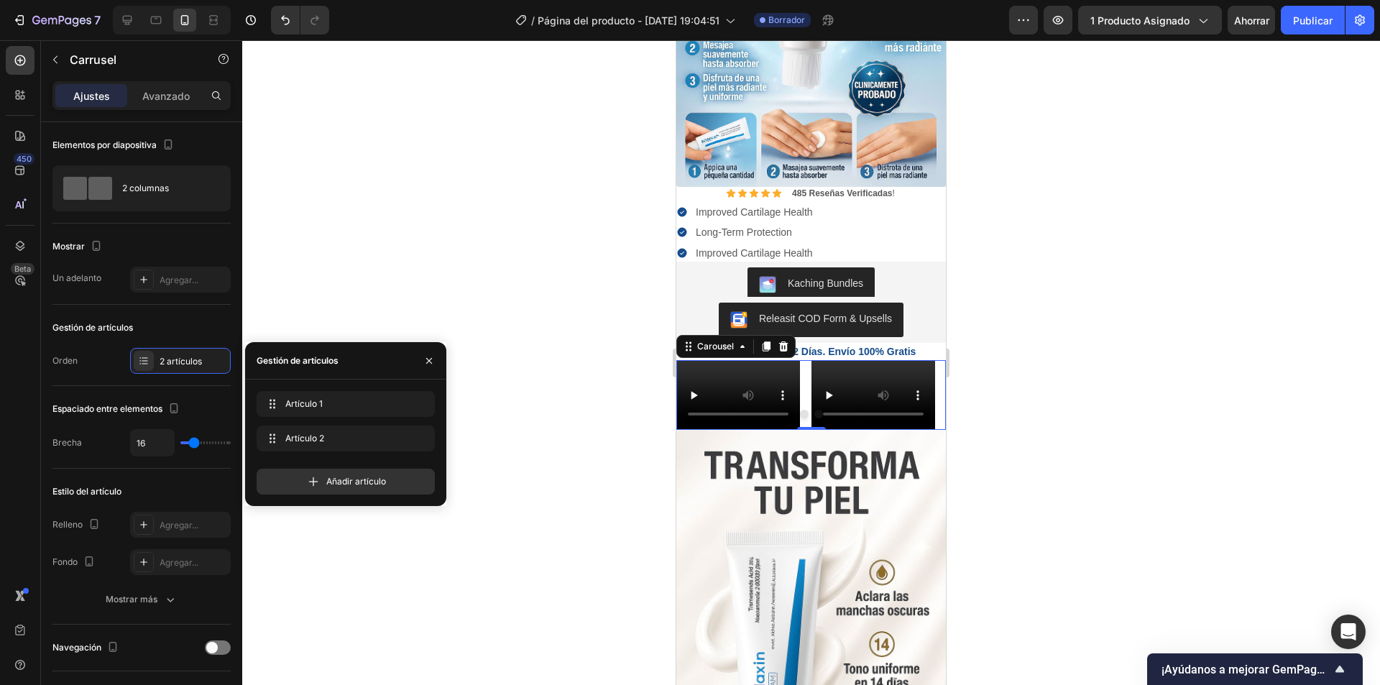
click at [800, 410] on button "Dot" at bounding box center [804, 414] width 9 height 9
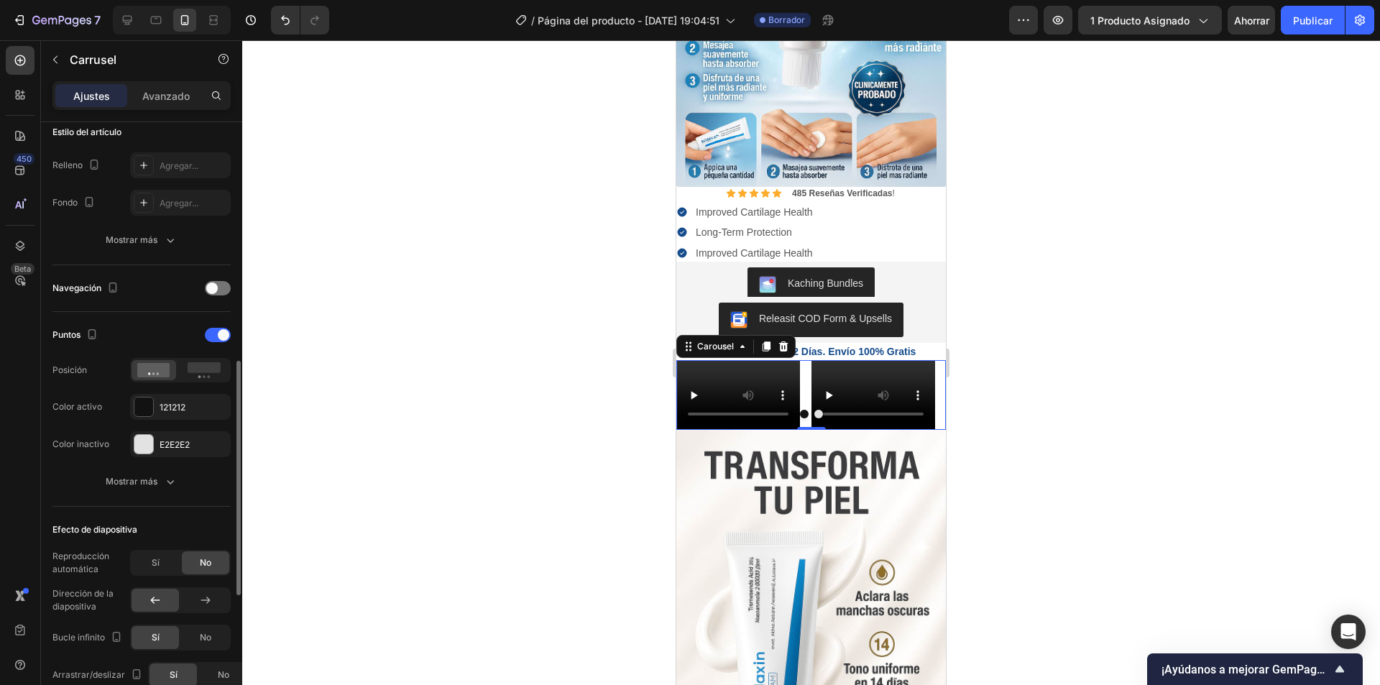
scroll to position [431, 0]
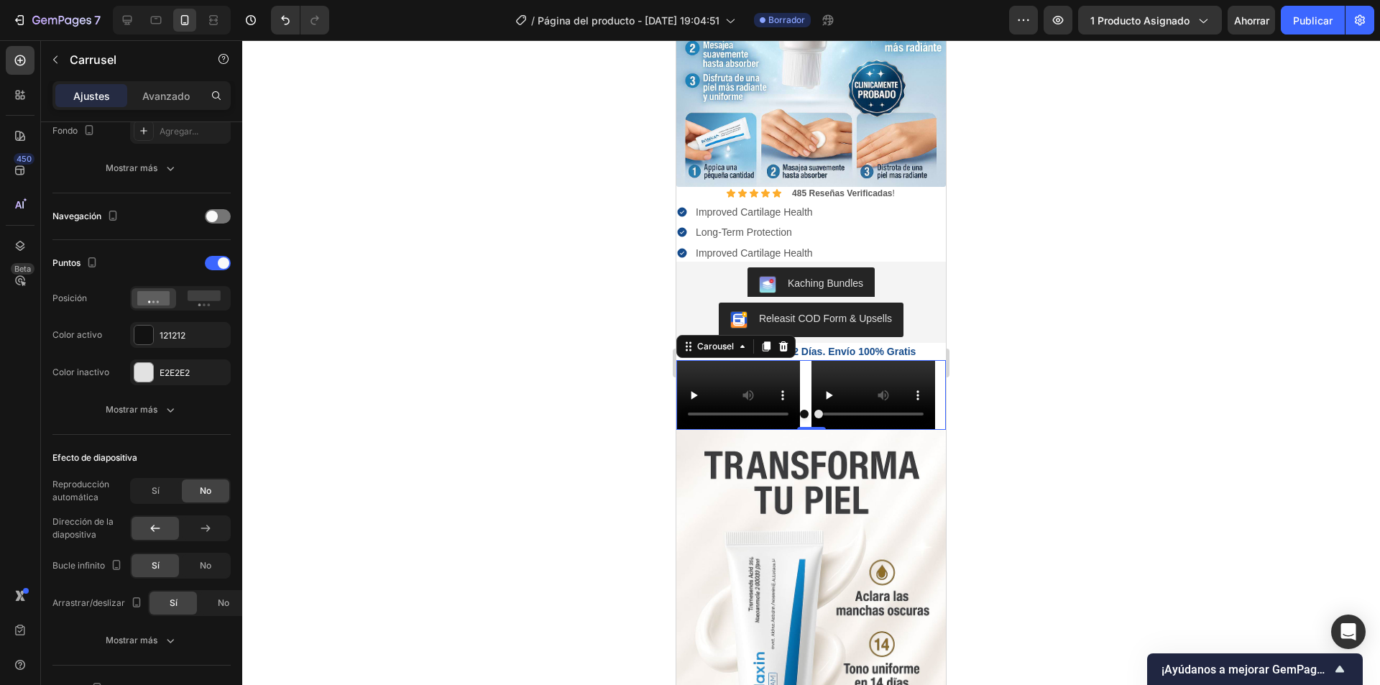
drag, startPoint x: 224, startPoint y: 260, endPoint x: 258, endPoint y: 277, distance: 37.6
click at [223, 260] on span at bounding box center [223, 262] width 11 height 11
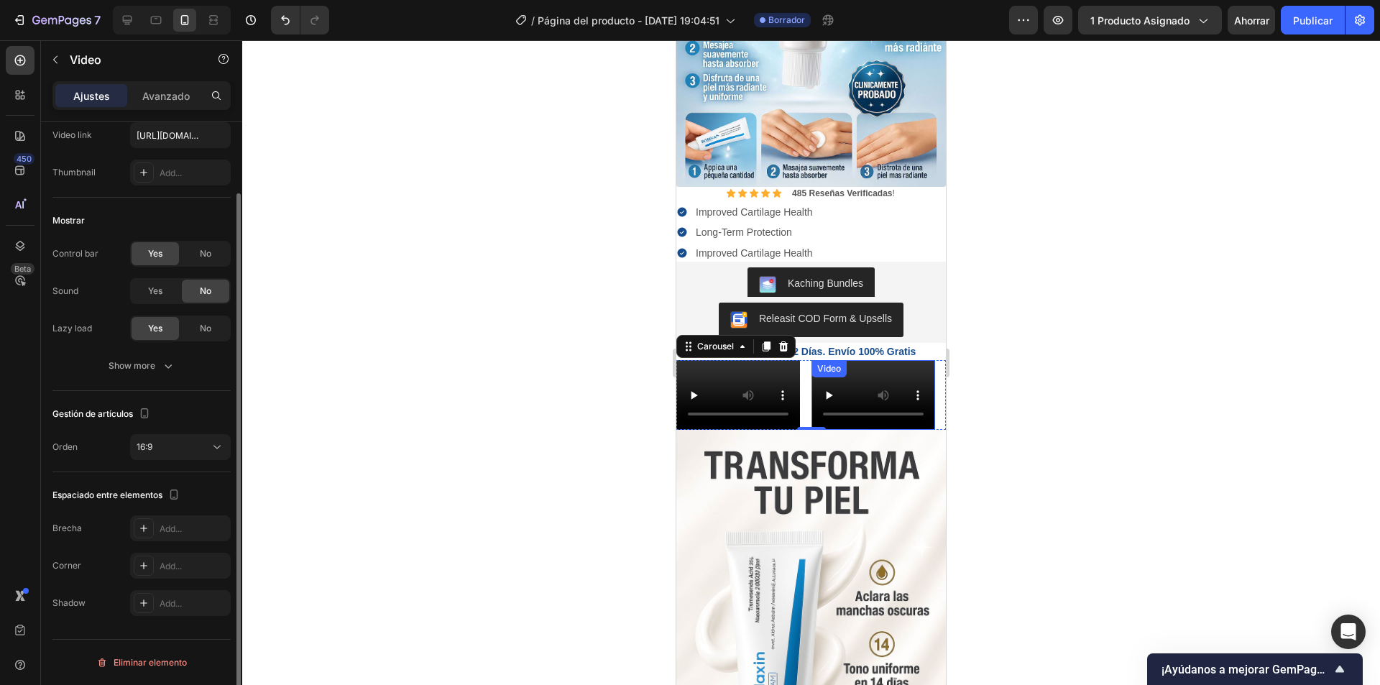
click at [875, 360] on div "Video" at bounding box center [873, 395] width 124 height 70
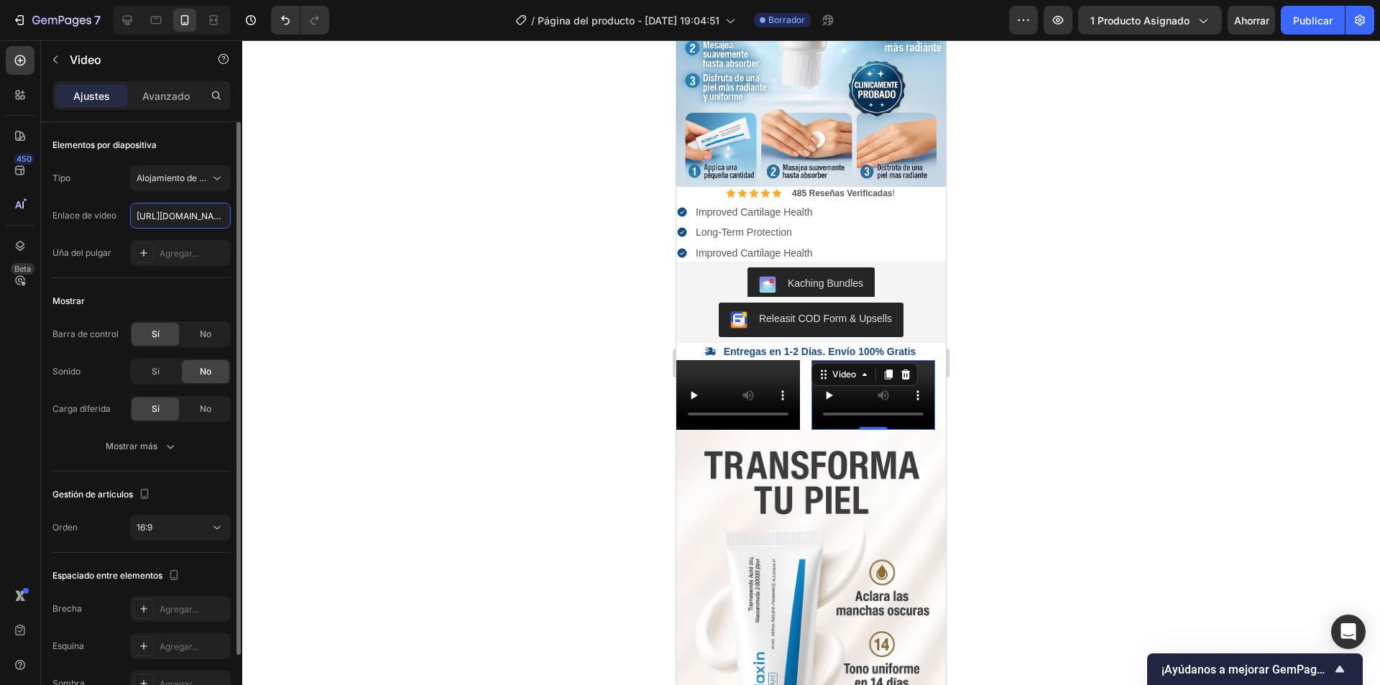
scroll to position [0, 272]
type input "[URL][DOMAIN_NAME]"
click at [195, 188] on button "Alojamiento de vídeos" at bounding box center [180, 178] width 101 height 26
click at [116, 295] on div "Mostrar" at bounding box center [141, 301] width 178 height 23
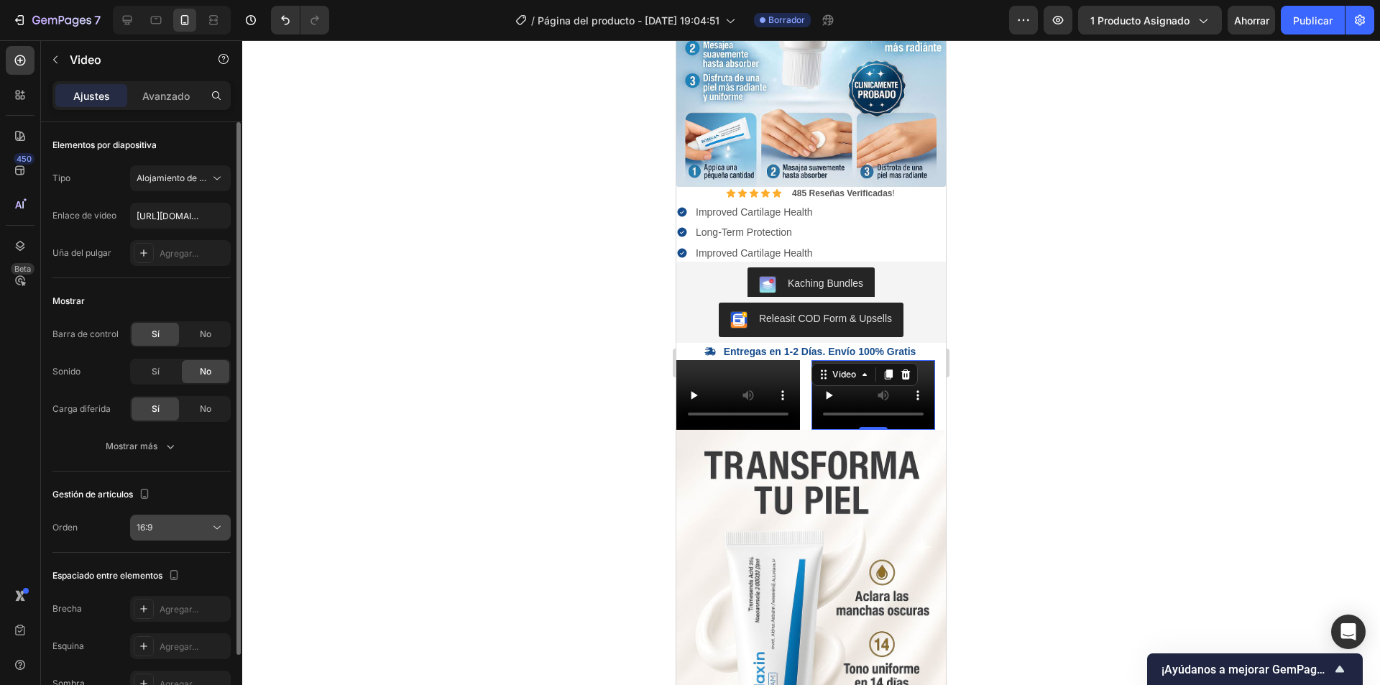
click at [183, 536] on button "16:9" at bounding box center [180, 528] width 101 height 26
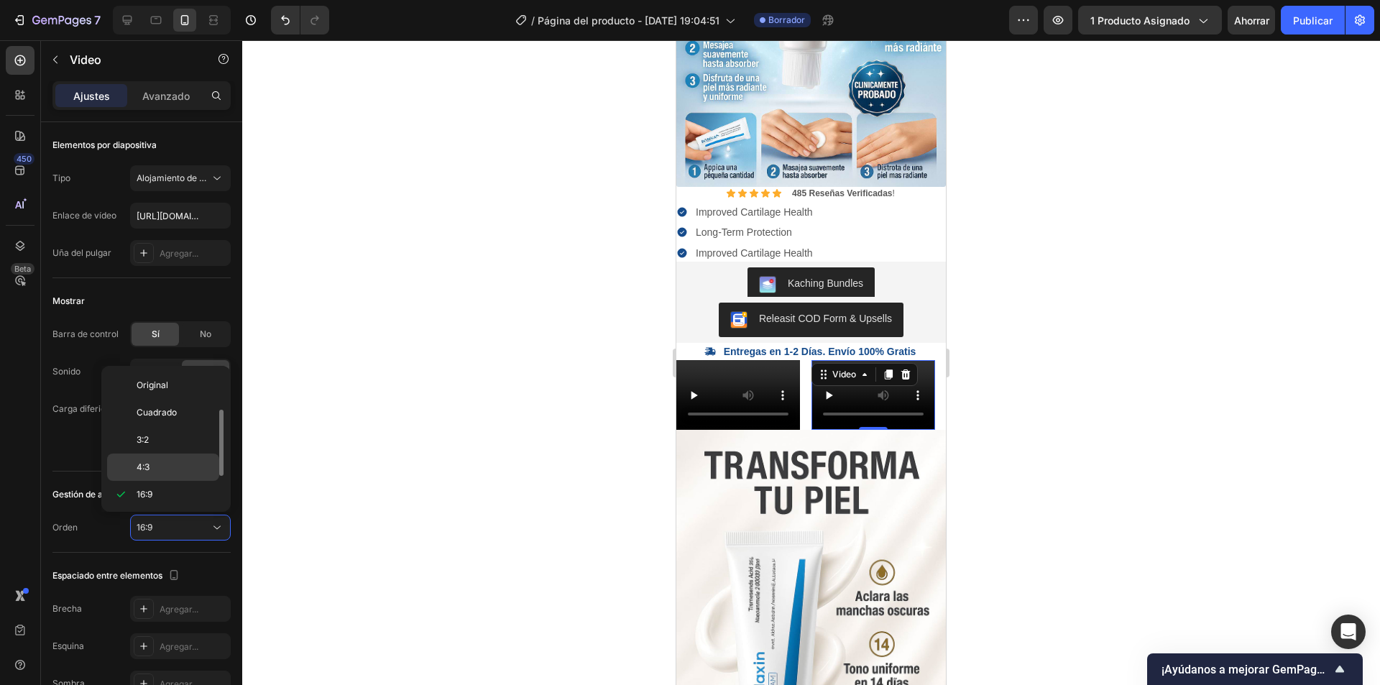
scroll to position [26, 0]
click at [188, 389] on p "Cuadrado" at bounding box center [175, 386] width 76 height 13
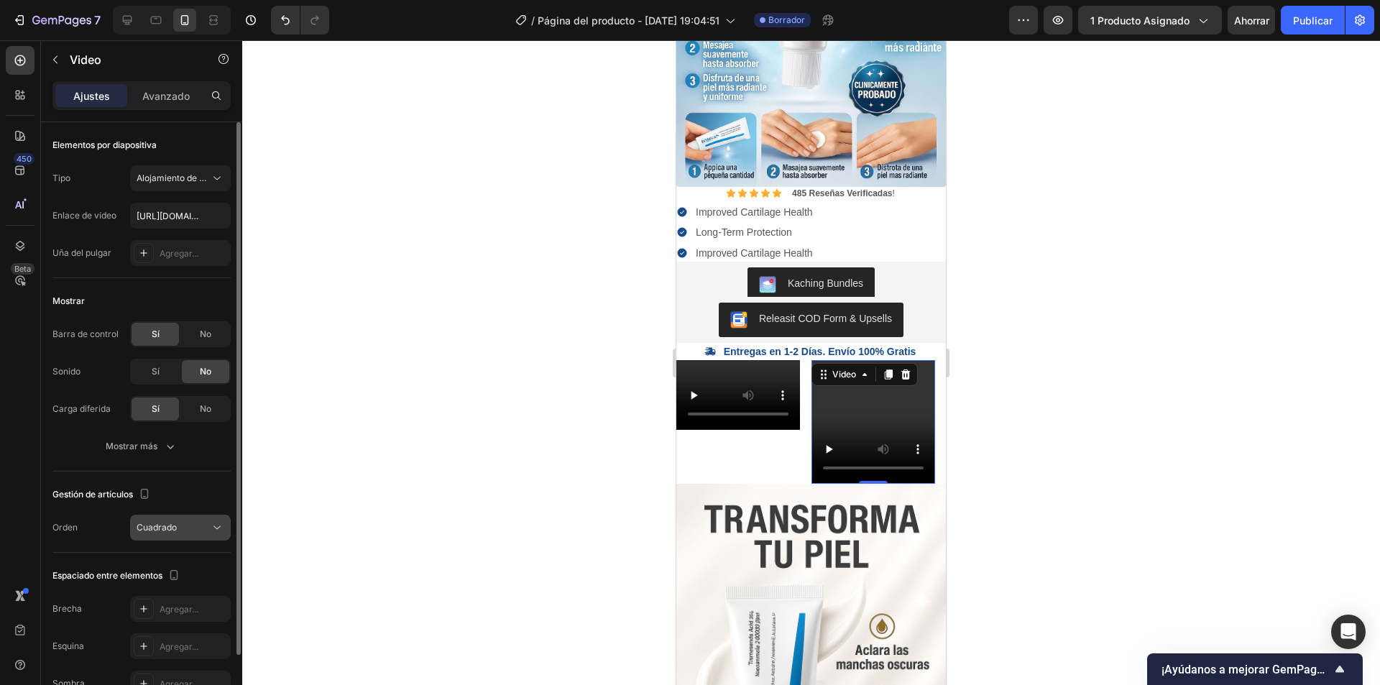
click at [187, 525] on div "Cuadrado" at bounding box center [173, 527] width 73 height 13
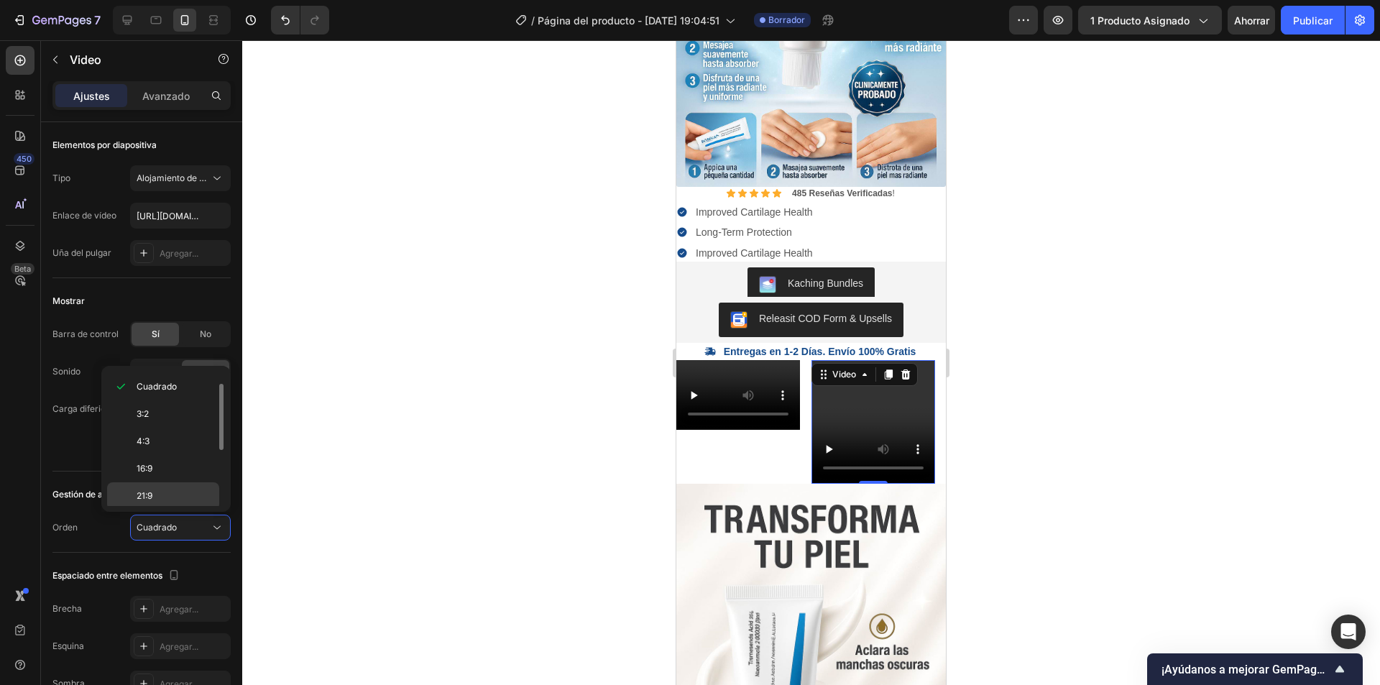
click at [160, 492] on p "21:9" at bounding box center [175, 495] width 76 height 13
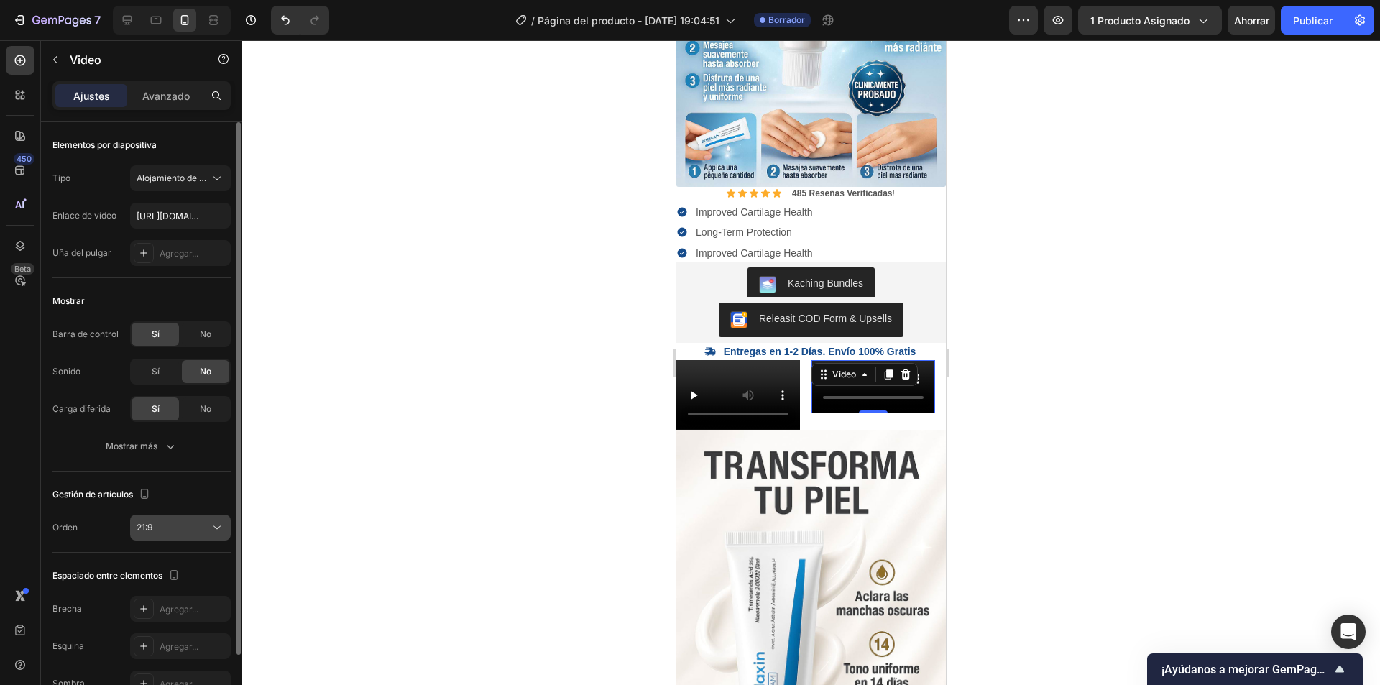
click at [177, 532] on div "21:9" at bounding box center [173, 527] width 73 height 13
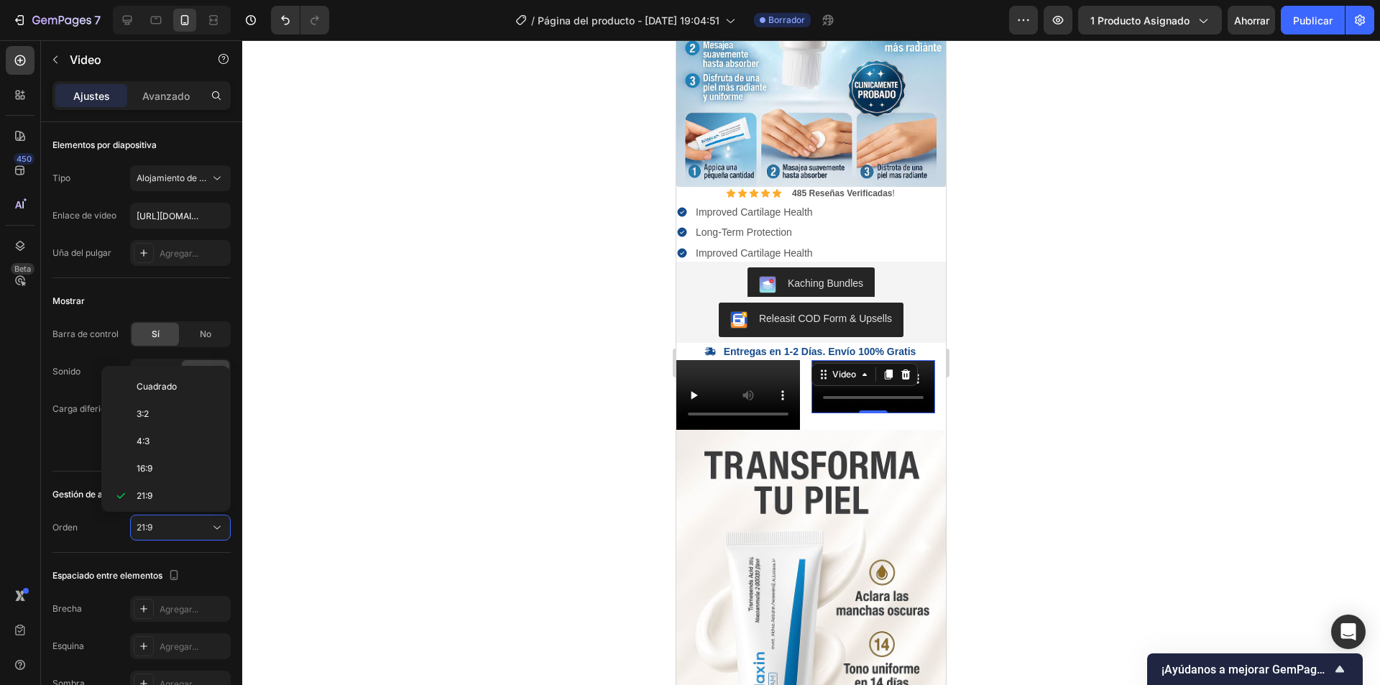
scroll to position [139, 0]
click at [168, 469] on p "9:16" at bounding box center [175, 464] width 76 height 13
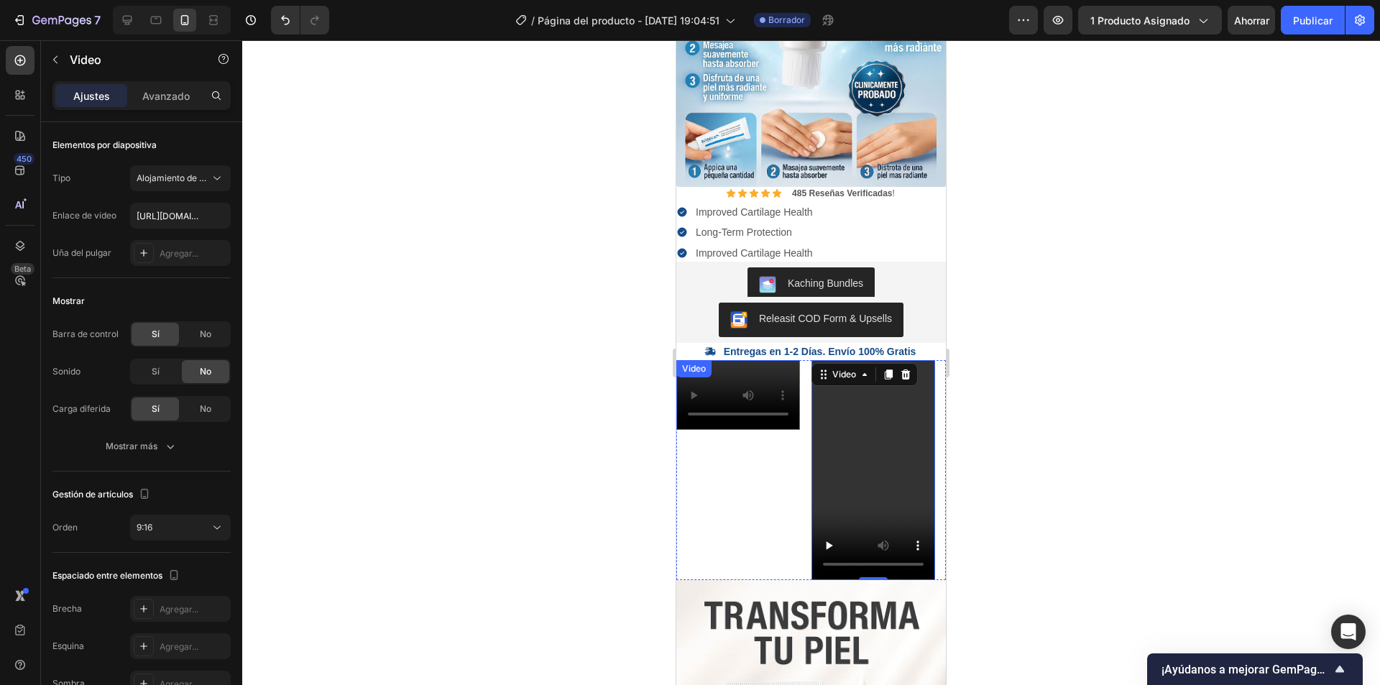
click at [719, 360] on div "Video" at bounding box center [738, 395] width 124 height 70
type input "[URL][DOMAIN_NAME]"
click at [210, 530] on icon at bounding box center [217, 527] width 14 height 14
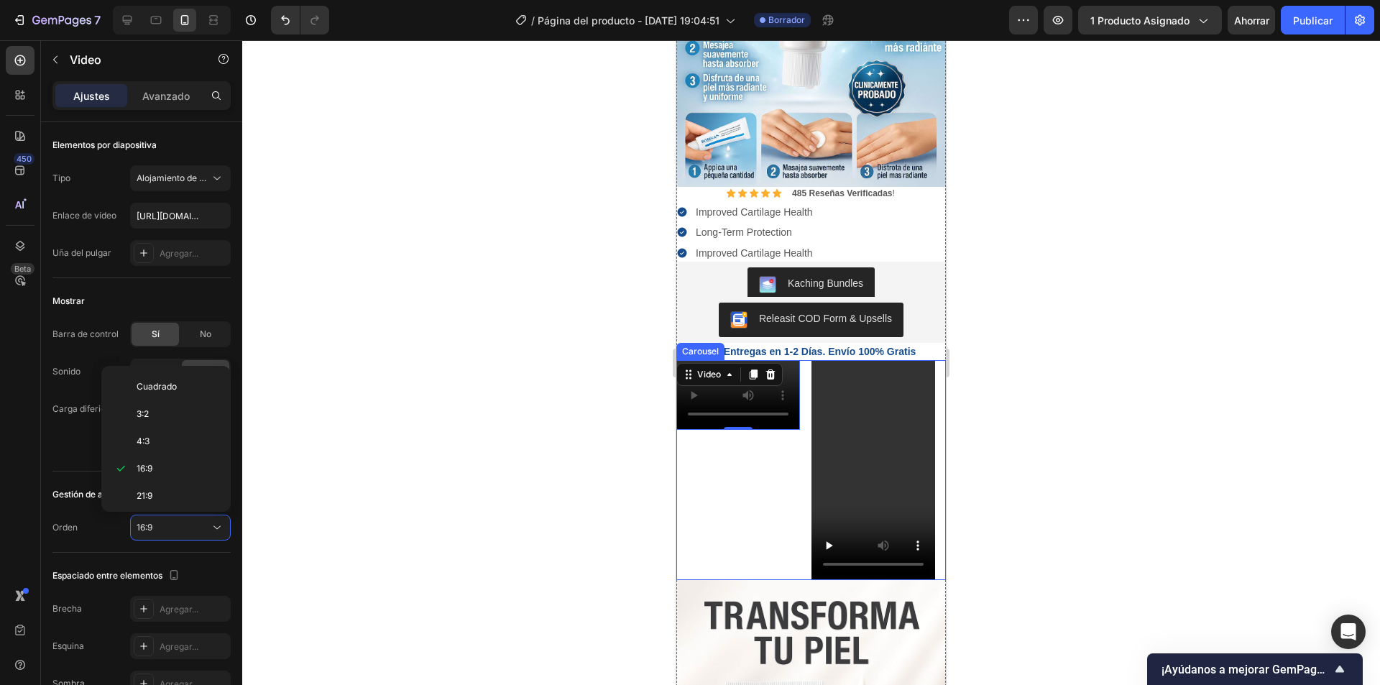
scroll to position [139, 0]
click at [166, 469] on p "9:16" at bounding box center [175, 464] width 76 height 13
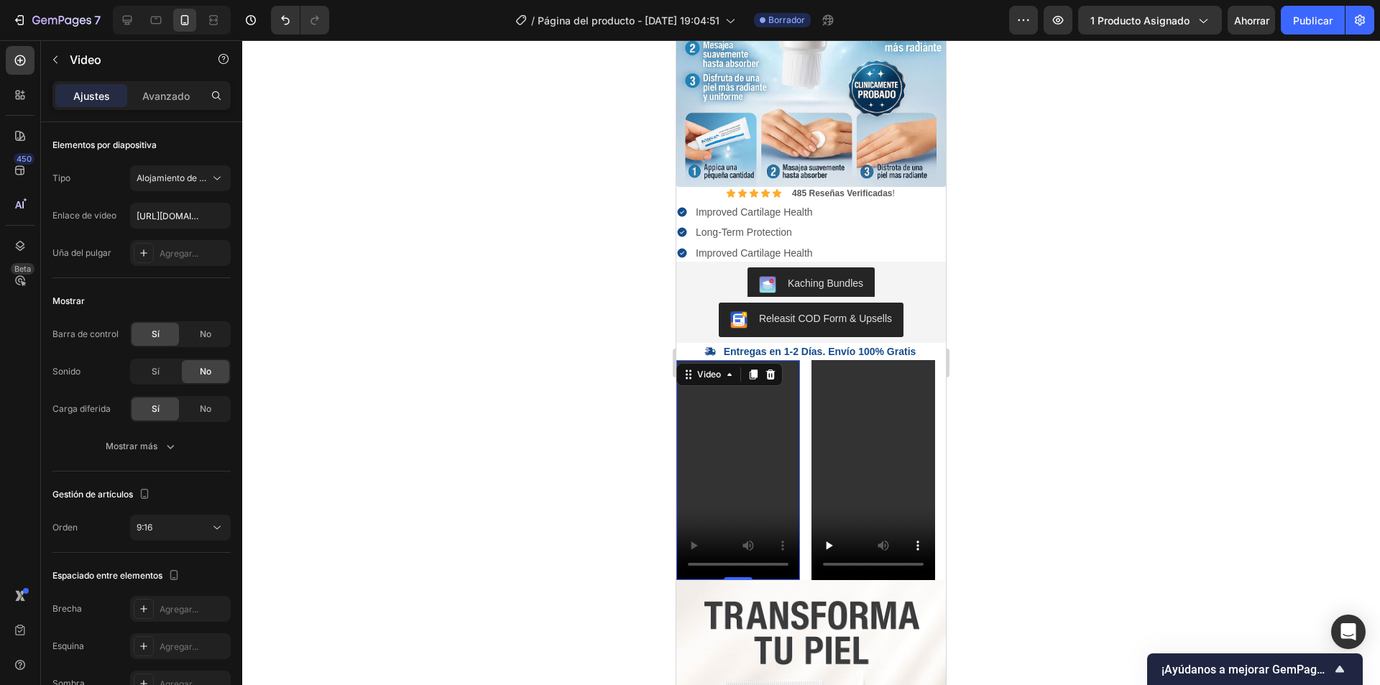
click at [1214, 431] on div at bounding box center [811, 362] width 1138 height 645
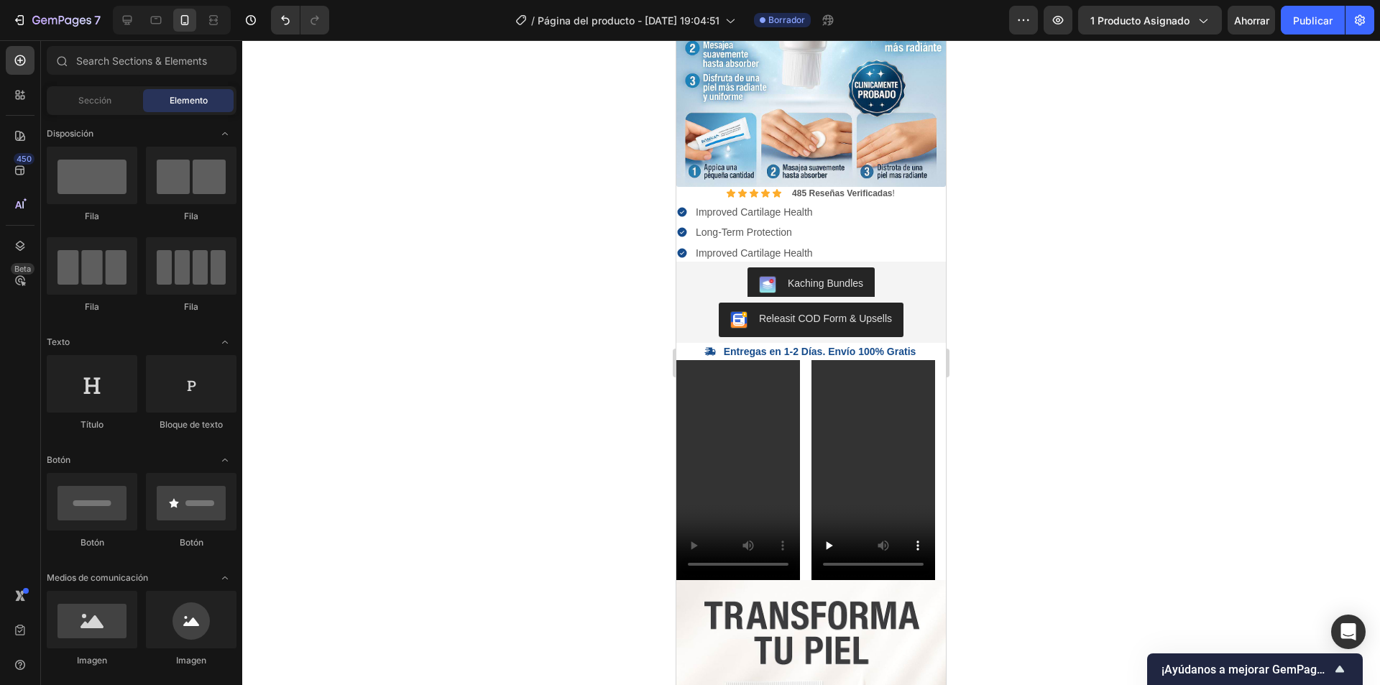
click at [572, 484] on div at bounding box center [811, 362] width 1138 height 645
click at [755, 389] on video at bounding box center [738, 470] width 124 height 220
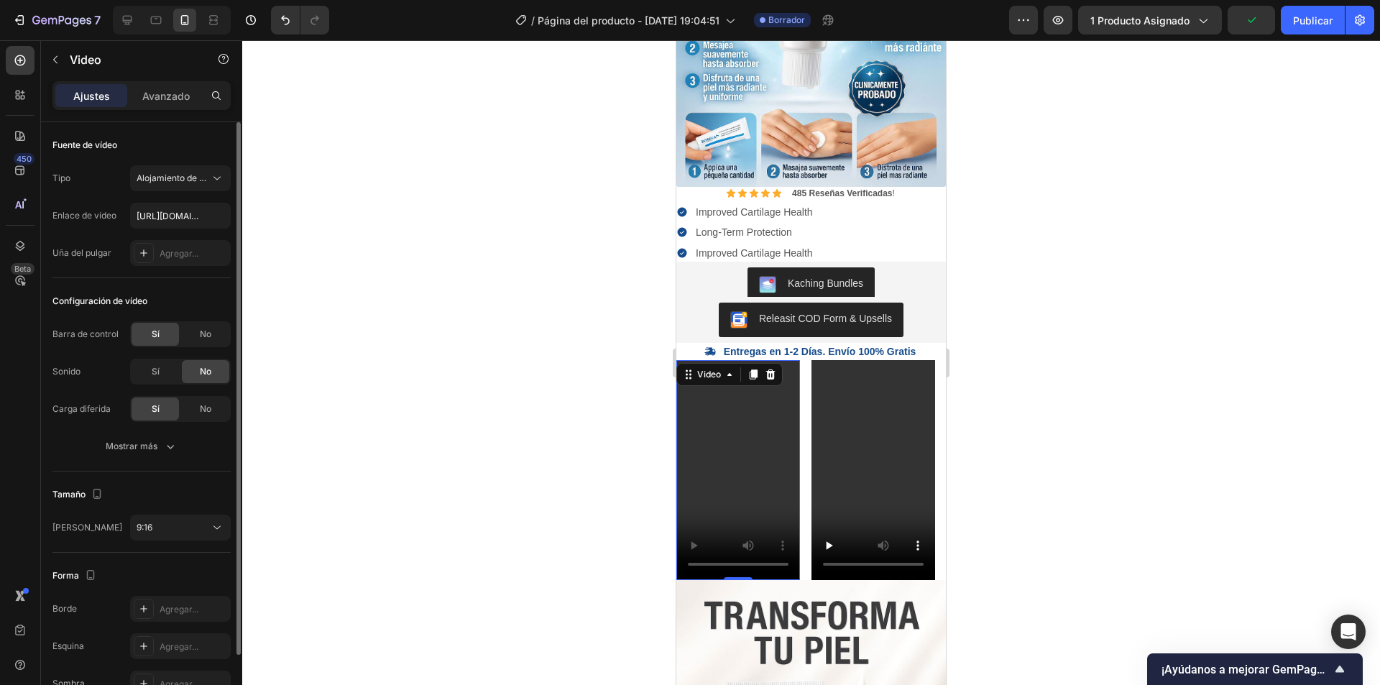
scroll to position [80, 0]
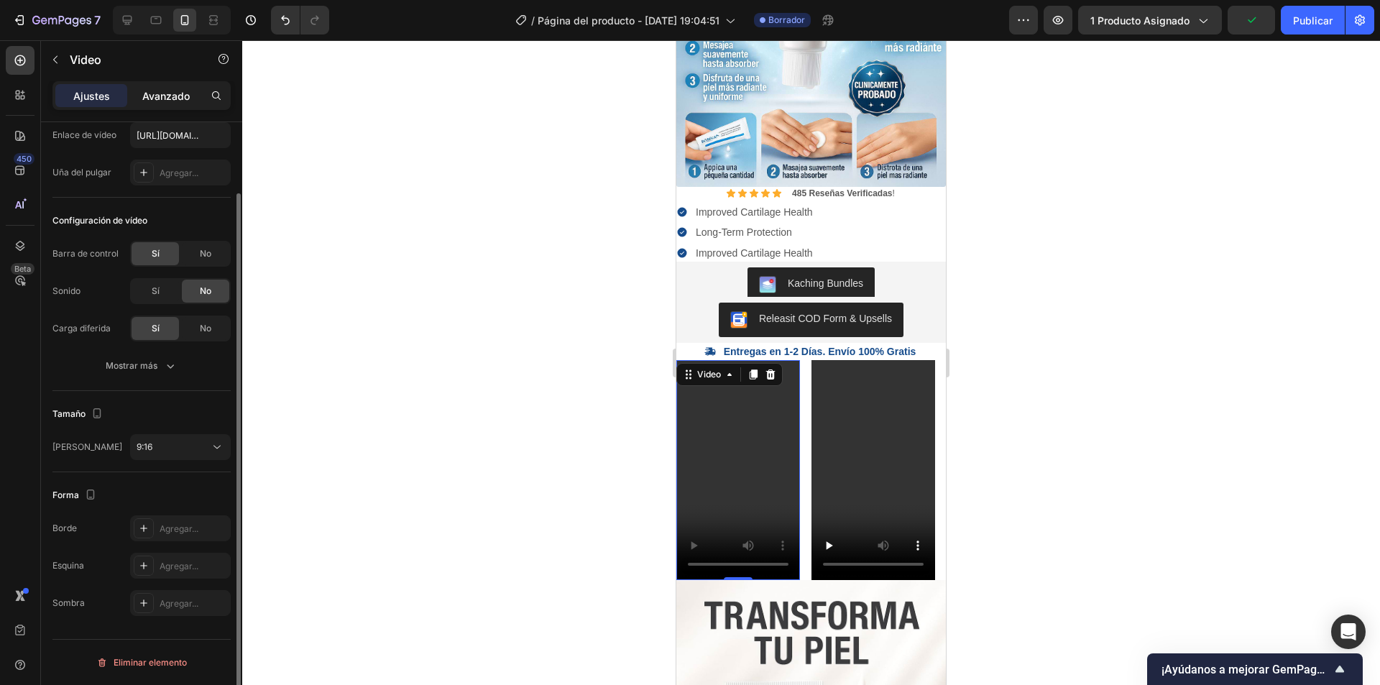
click at [147, 97] on font "Avanzado" at bounding box center [165, 96] width 47 height 12
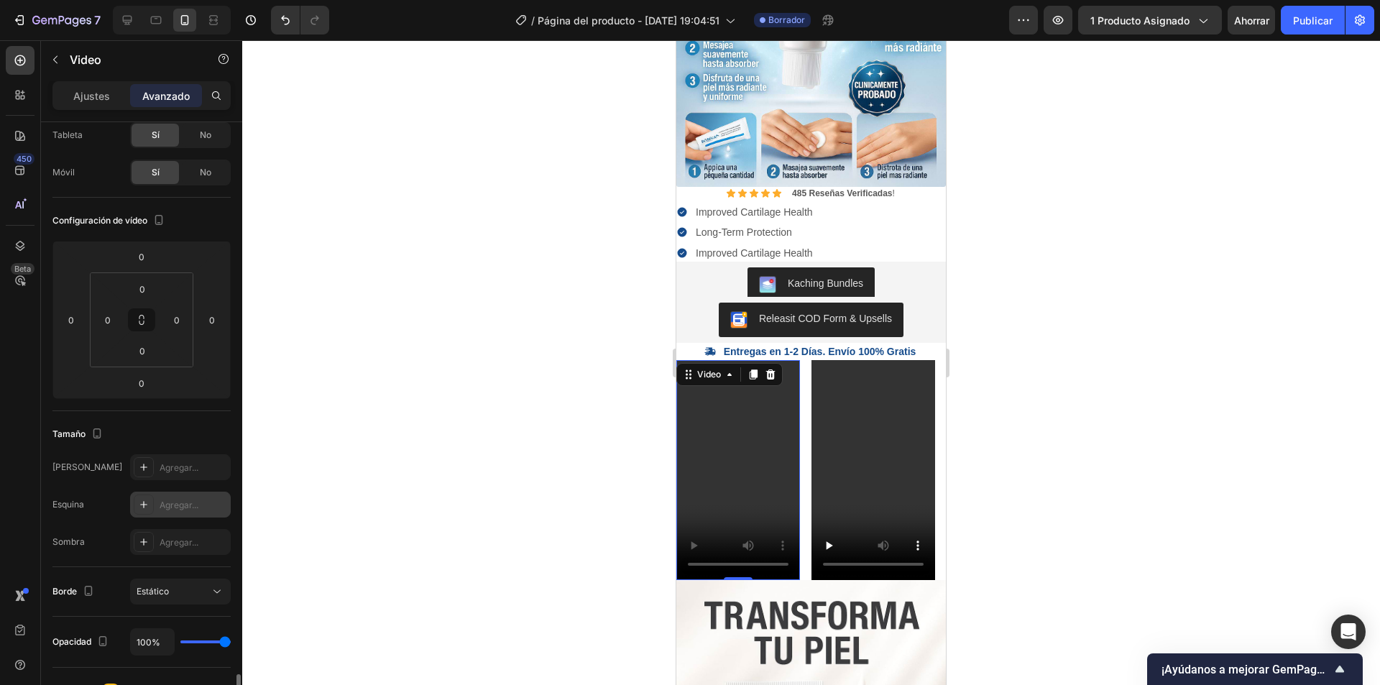
scroll to position [394, 0]
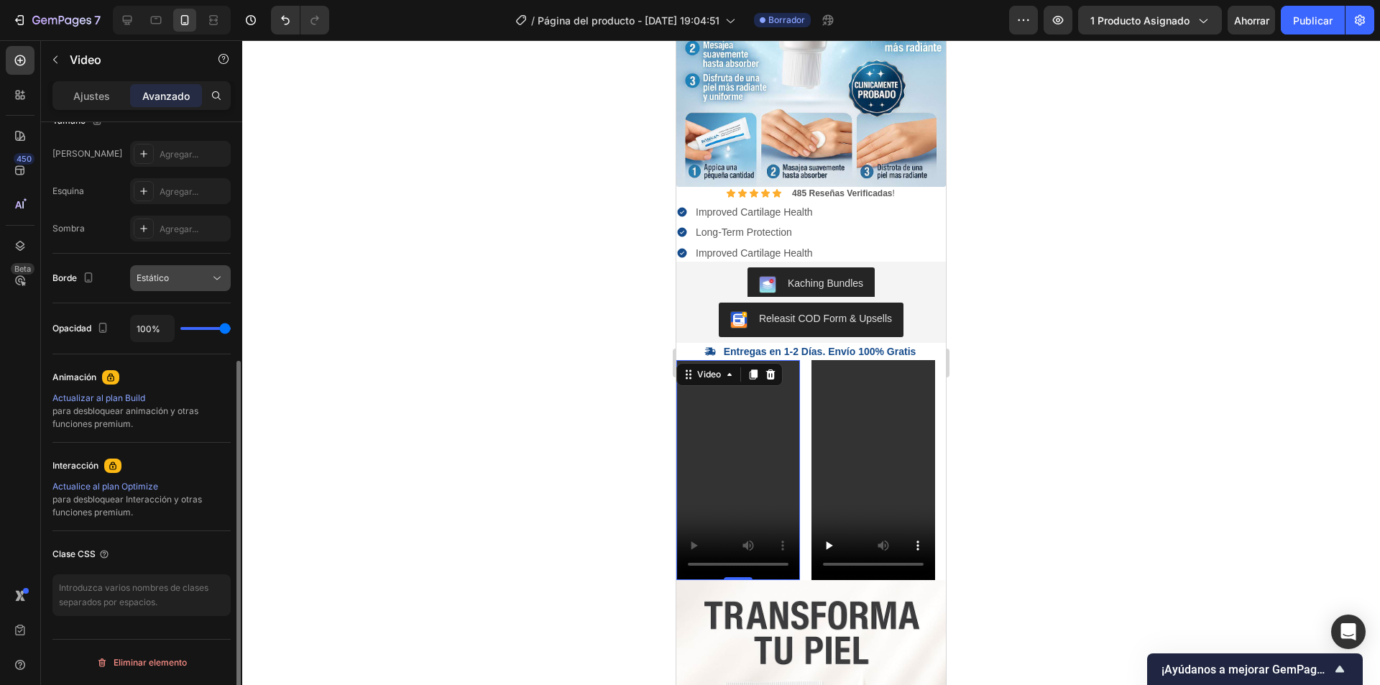
click at [190, 290] on button "Estático" at bounding box center [180, 278] width 101 height 26
click at [316, 290] on div at bounding box center [811, 362] width 1138 height 645
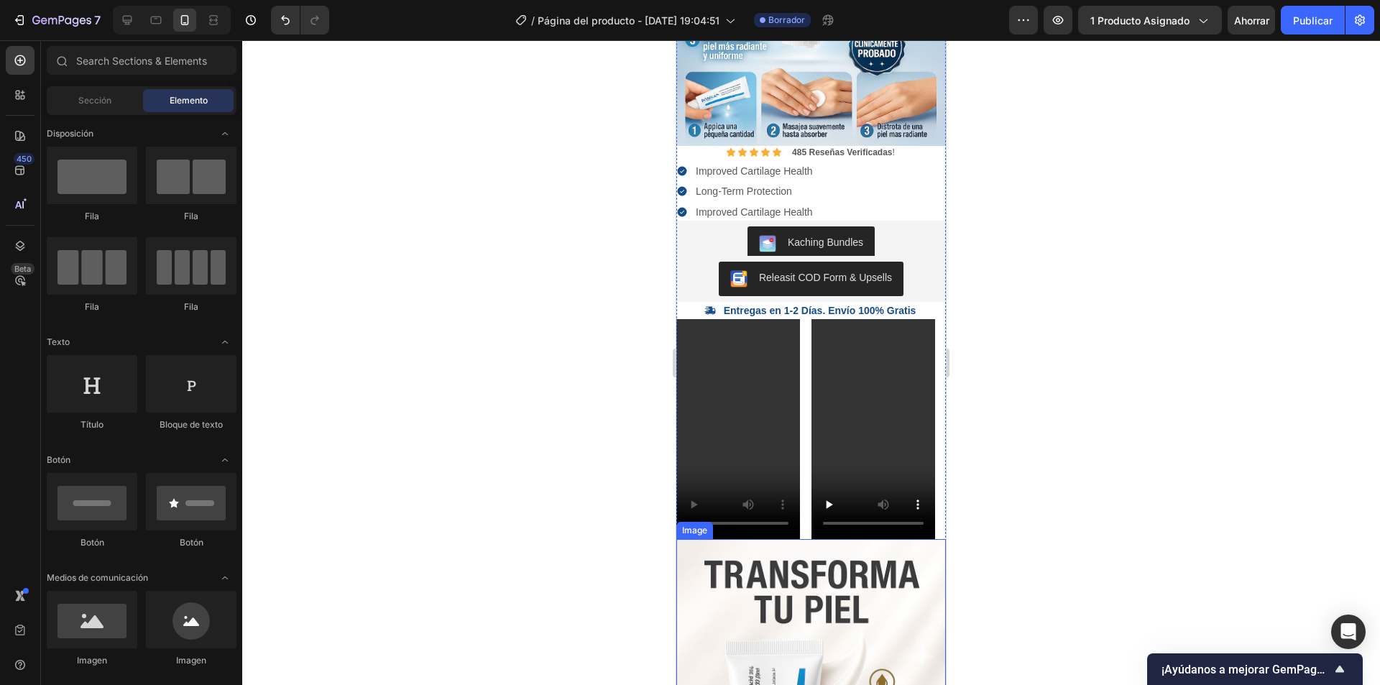
scroll to position [0, 0]
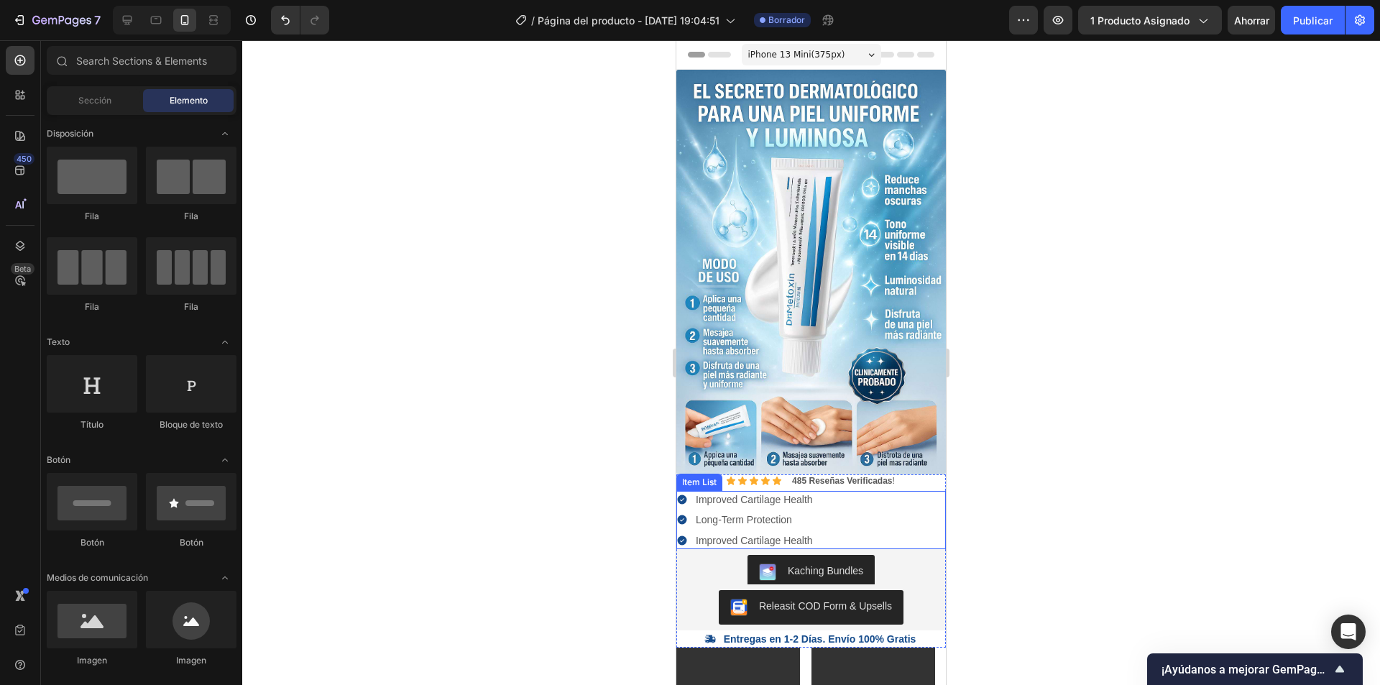
click at [815, 491] on div "Improved Cartilage Health Long-Term Protection Improved Cartilage Health" at bounding box center [810, 520] width 269 height 58
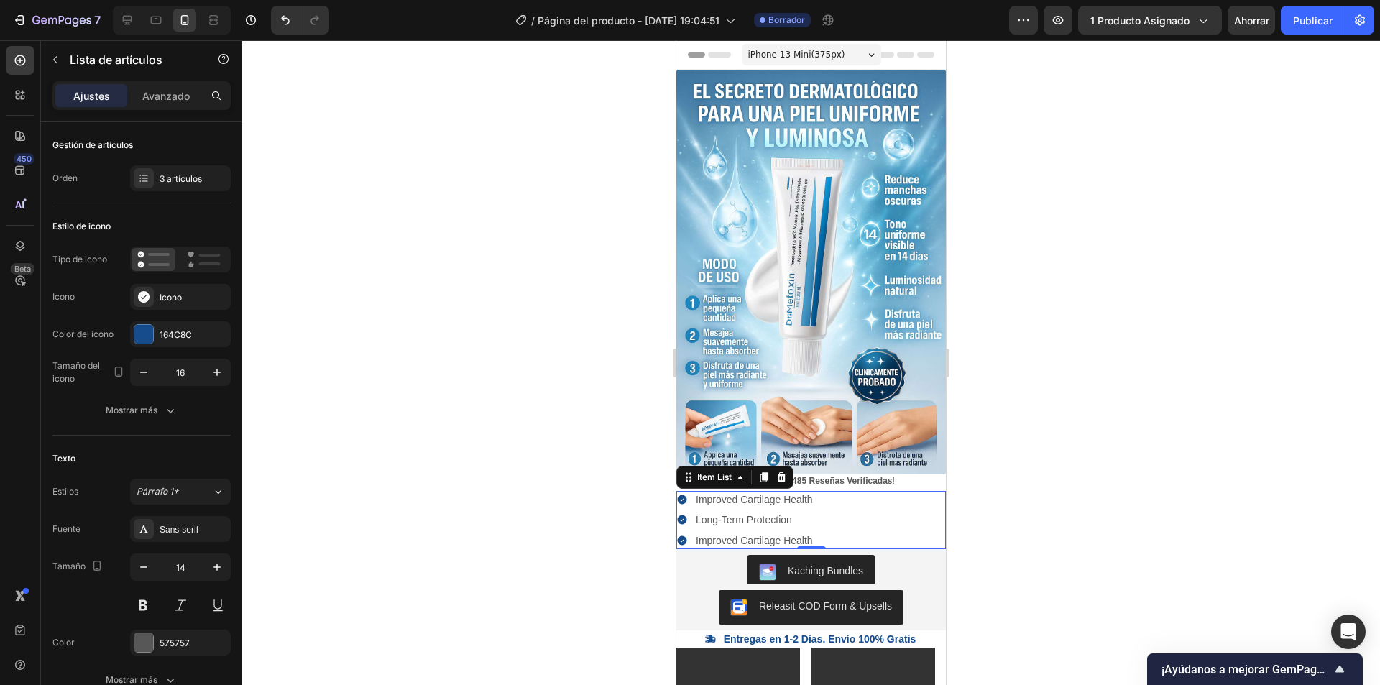
click at [898, 491] on div "Improved Cartilage Health Long-Term Protection Improved Cartilage Health" at bounding box center [810, 520] width 269 height 58
click at [786, 471] on icon at bounding box center [780, 476] width 11 height 11
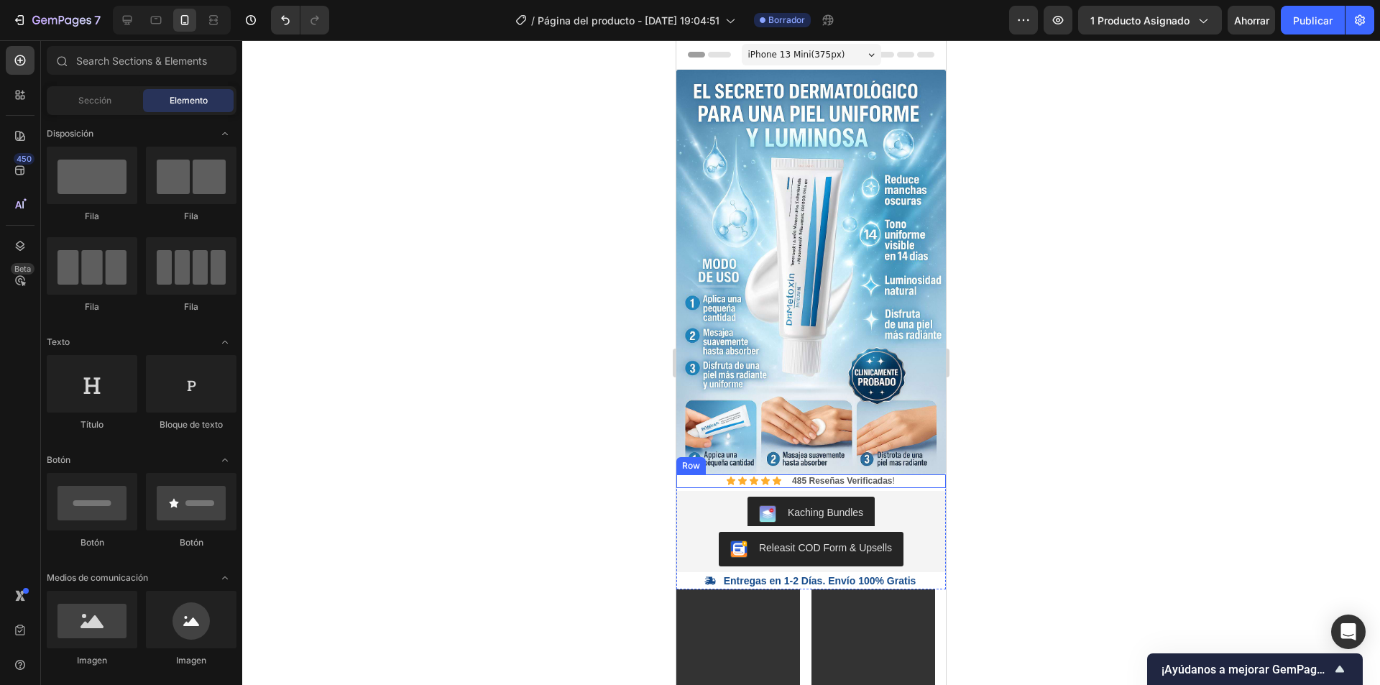
click at [900, 474] on div "Icon Icon Icon Icon Icon Icon List 485 Reseñas Verificadas ! Text Block Row" at bounding box center [810, 481] width 269 height 14
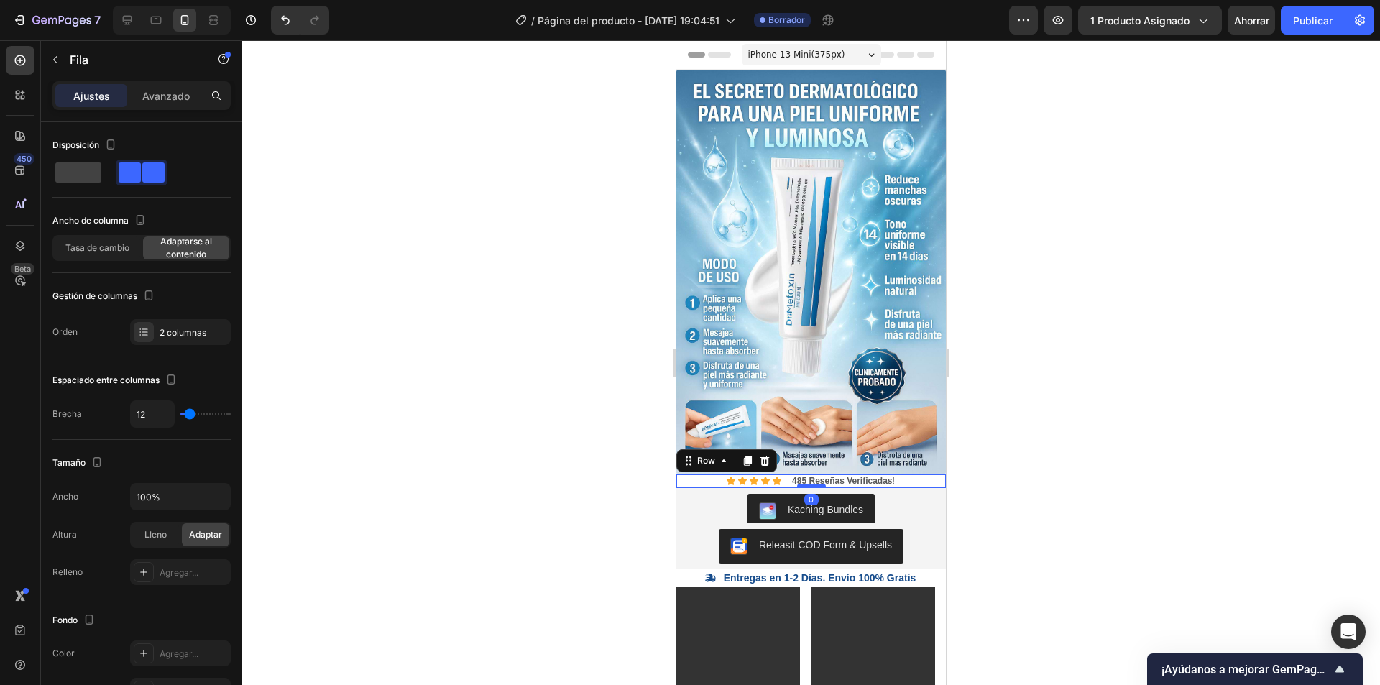
click at [813, 484] on div at bounding box center [811, 486] width 29 height 4
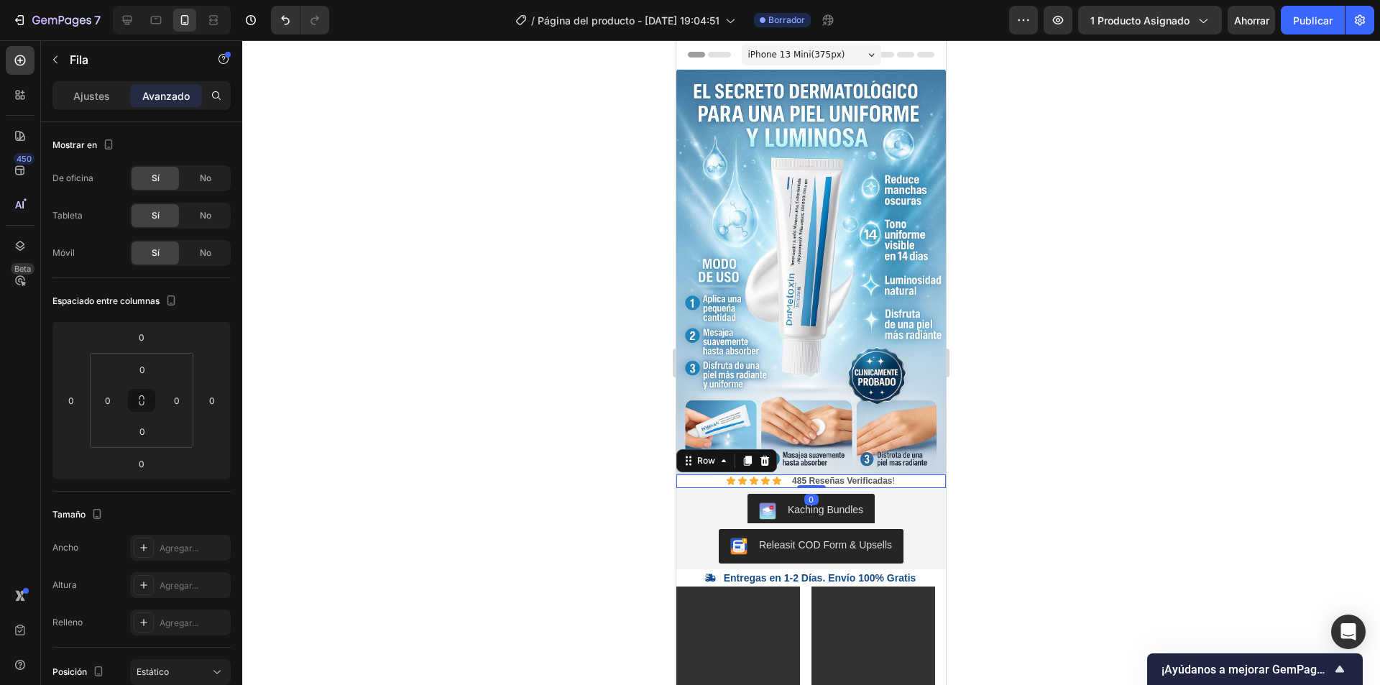
click at [612, 392] on div at bounding box center [811, 362] width 1138 height 645
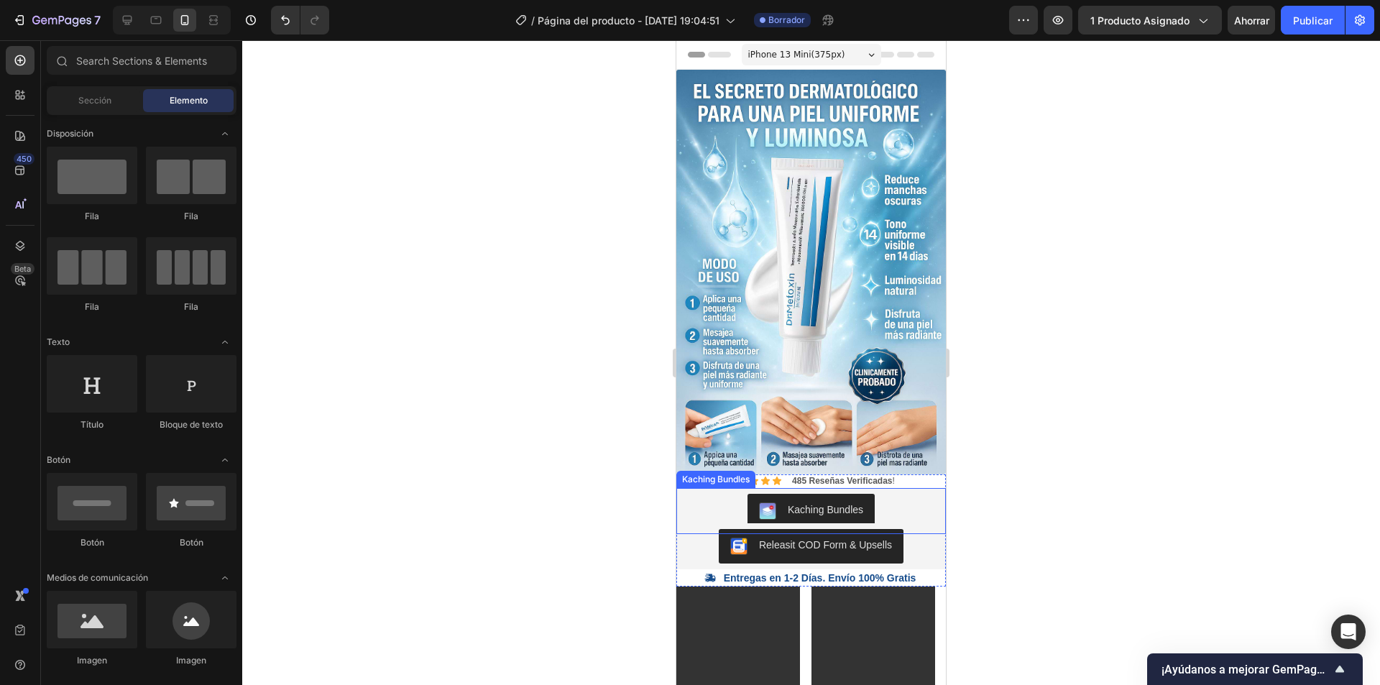
click at [898, 499] on div "Kaching Bundles" at bounding box center [811, 511] width 258 height 34
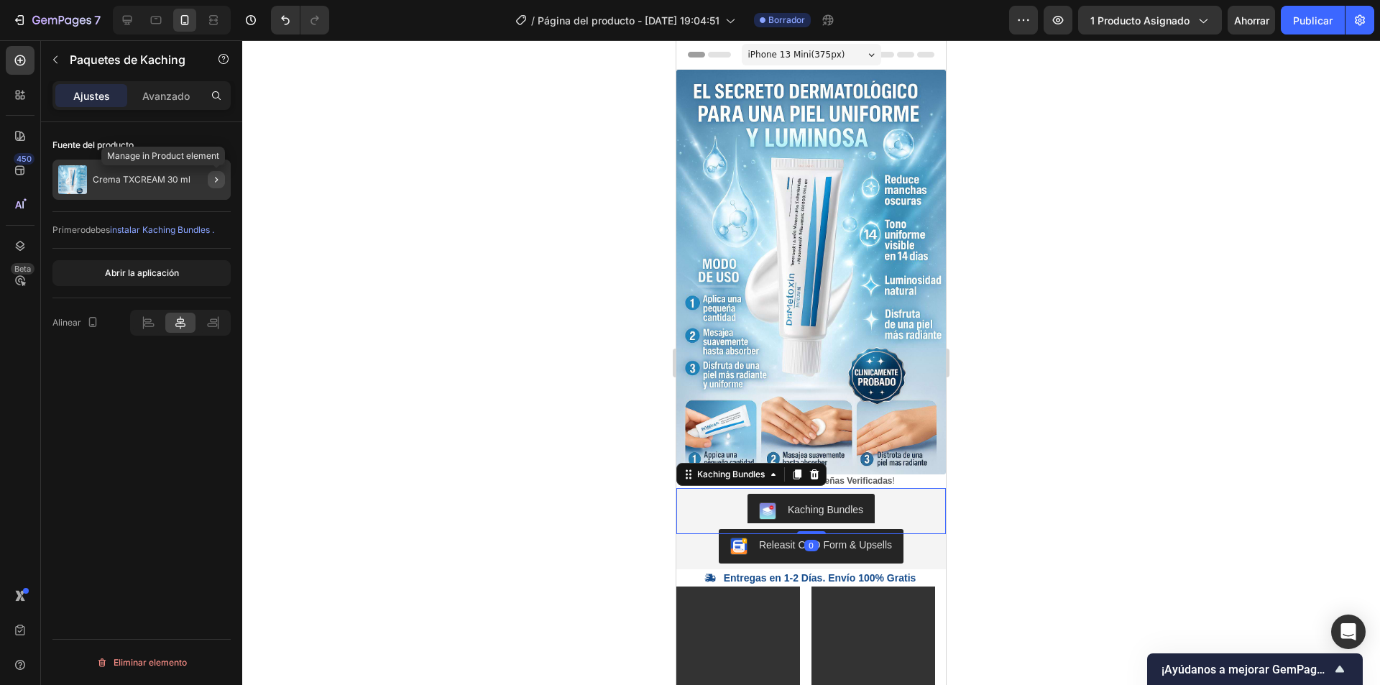
click at [220, 180] on icon "button" at bounding box center [216, 179] width 11 height 11
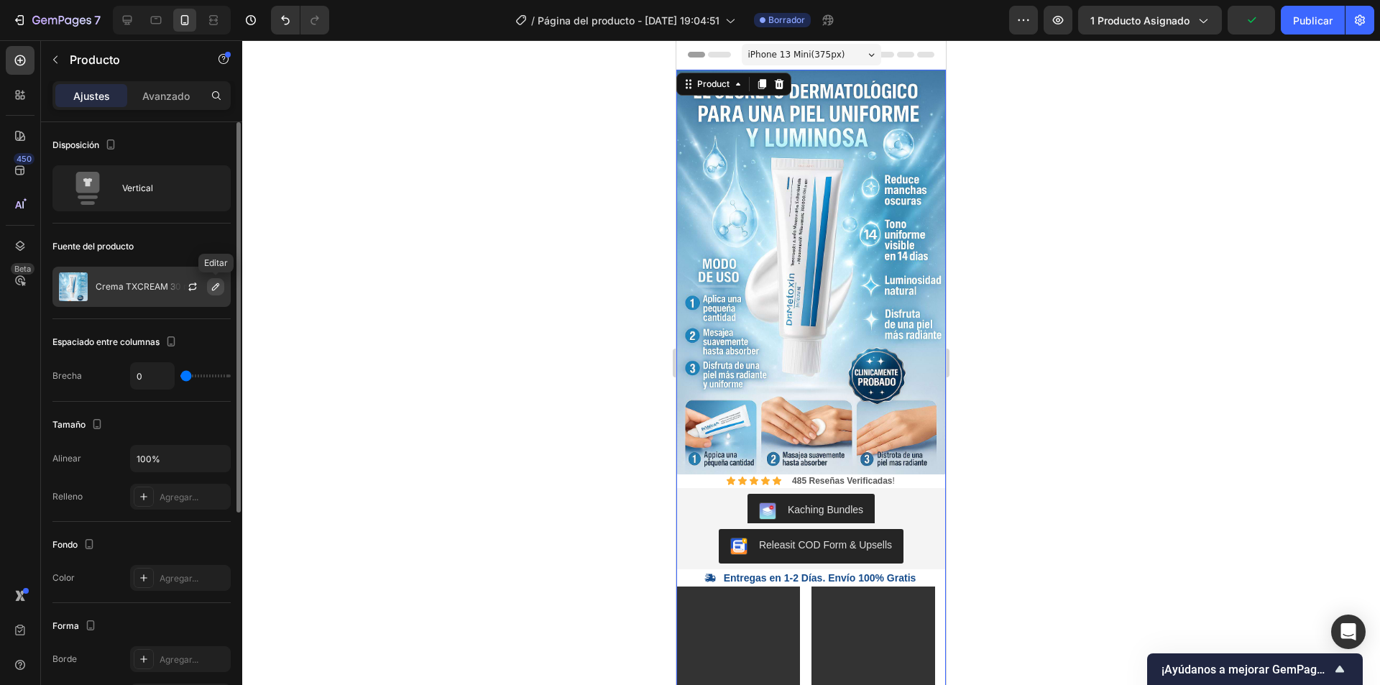
click at [210, 290] on icon "button" at bounding box center [215, 286] width 11 height 11
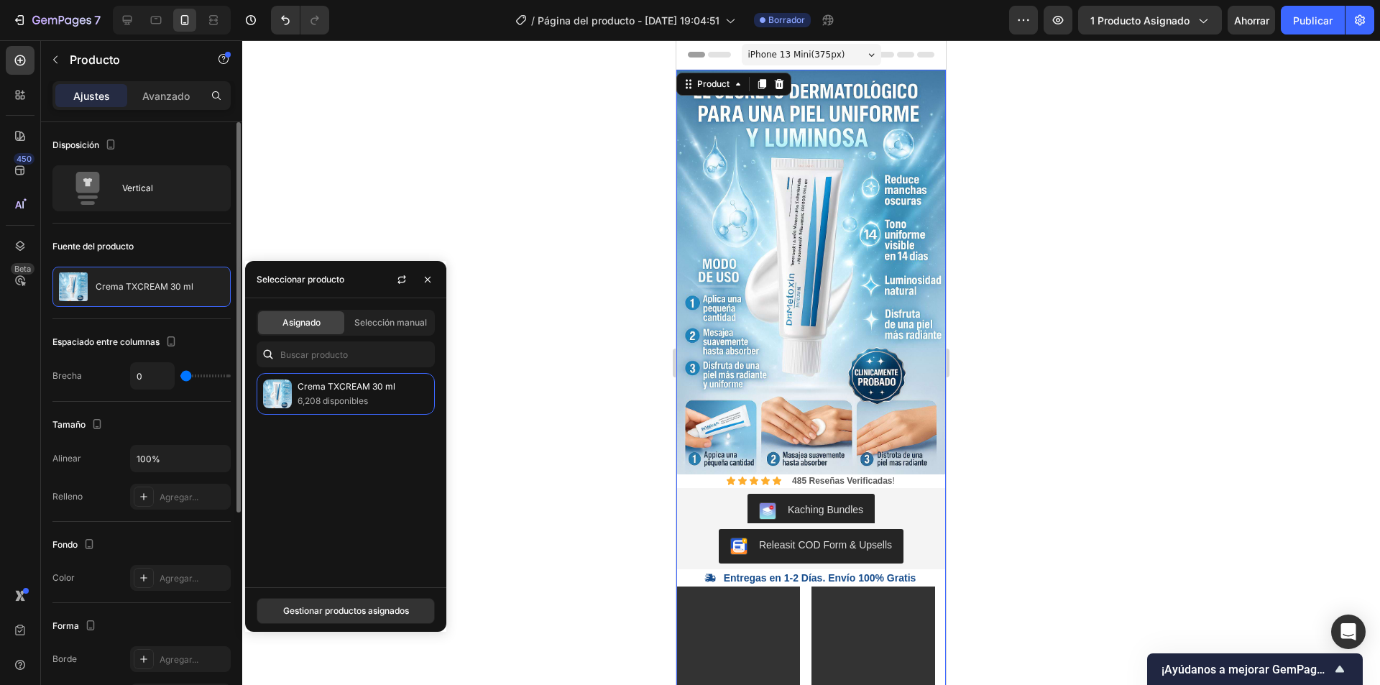
click at [196, 318] on div "Fuente del producto Crema TXCREAM 30 ml" at bounding box center [141, 271] width 178 height 96
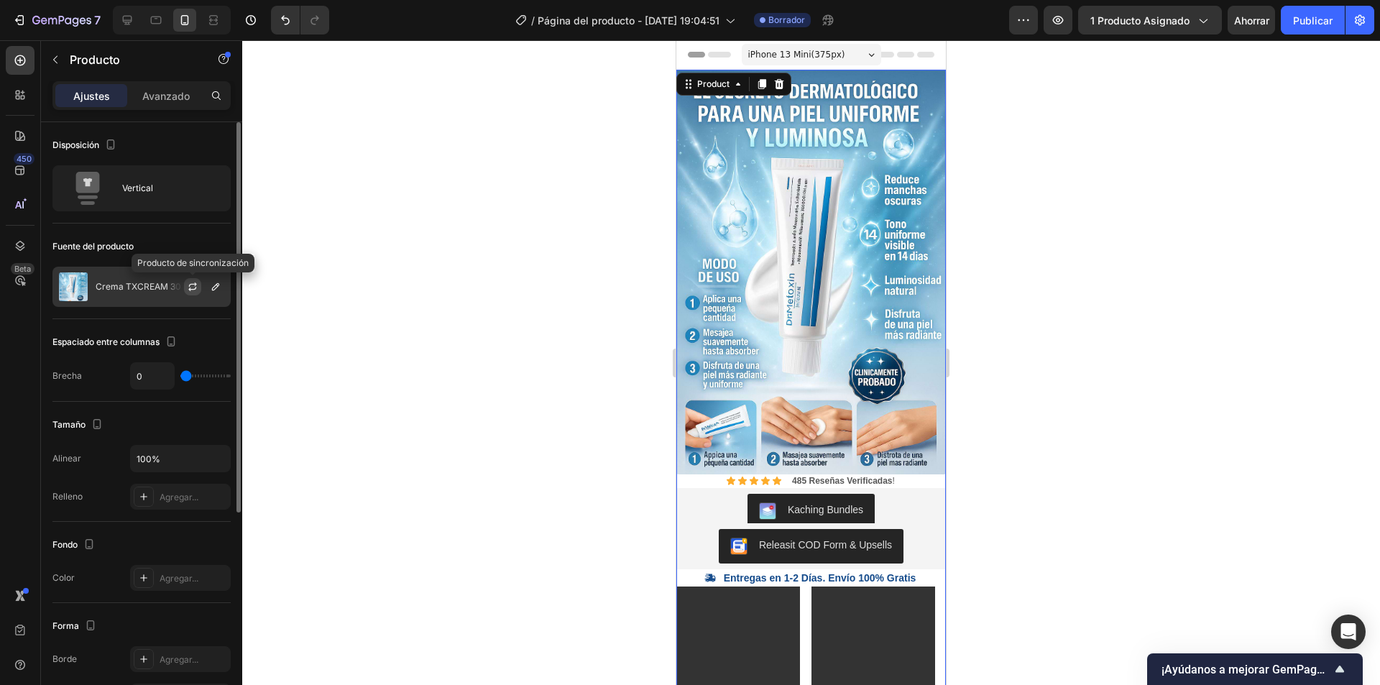
click at [192, 285] on icon "button" at bounding box center [193, 284] width 8 height 4
click at [1299, 21] on font "Publicar" at bounding box center [1313, 20] width 40 height 12
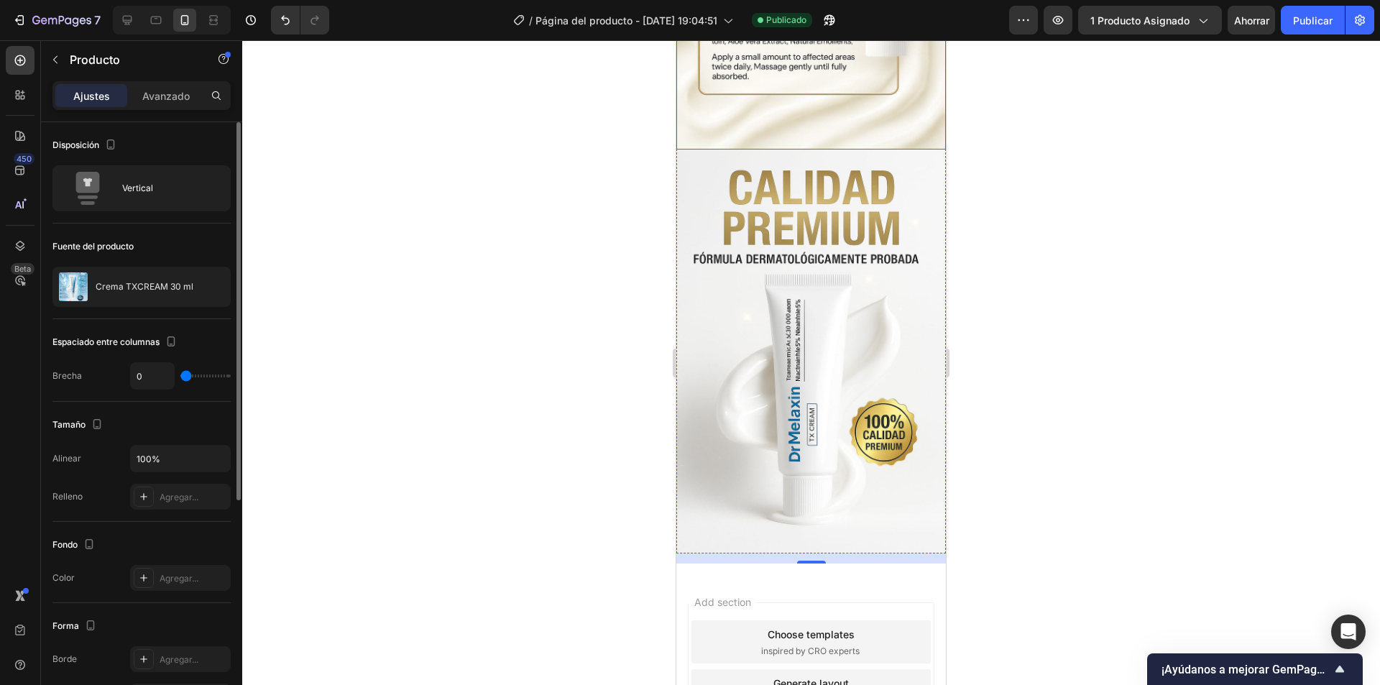
scroll to position [2797, 0]
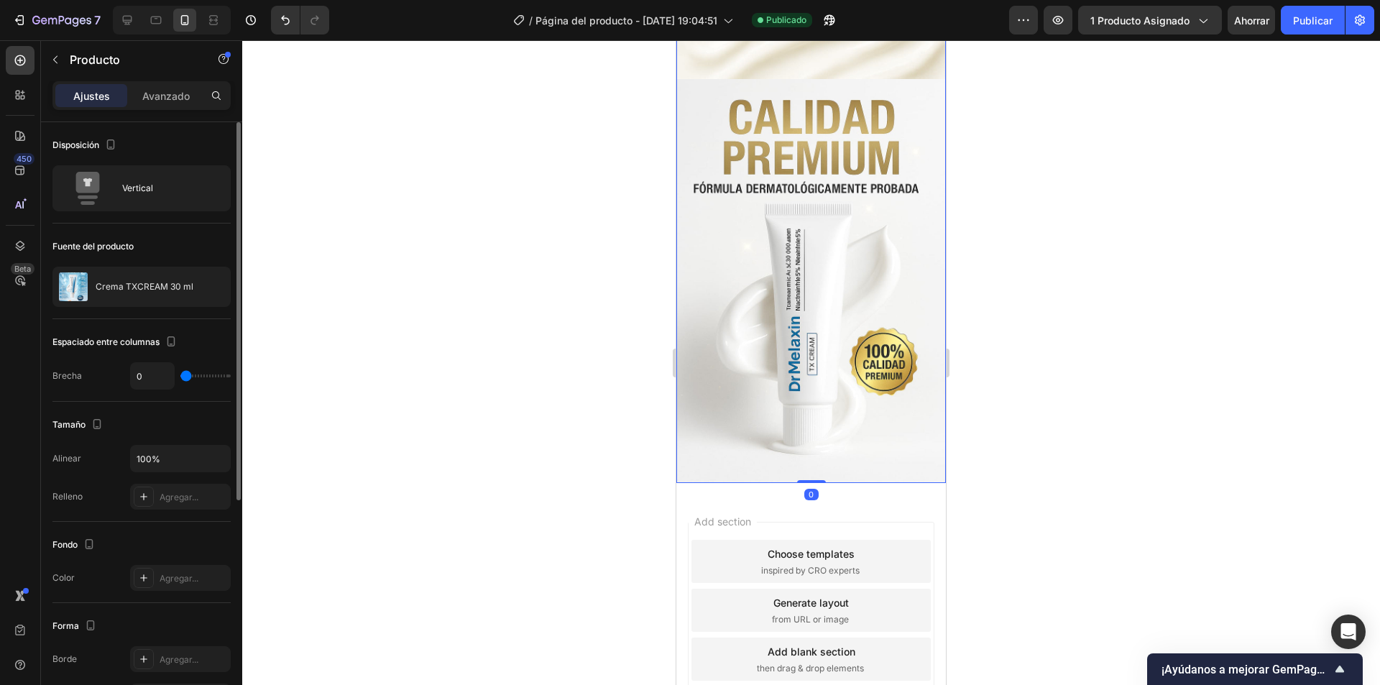
drag, startPoint x: 807, startPoint y: 368, endPoint x: 829, endPoint y: 295, distance: 75.7
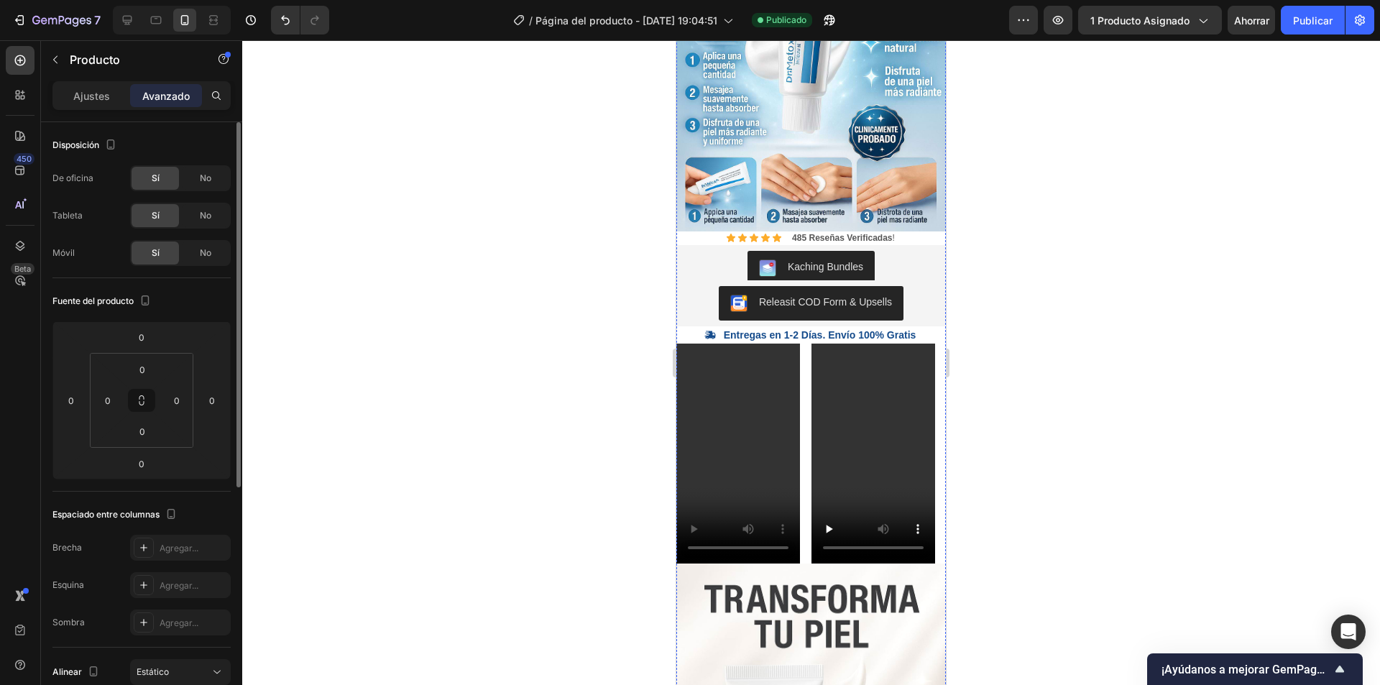
scroll to position [0, 0]
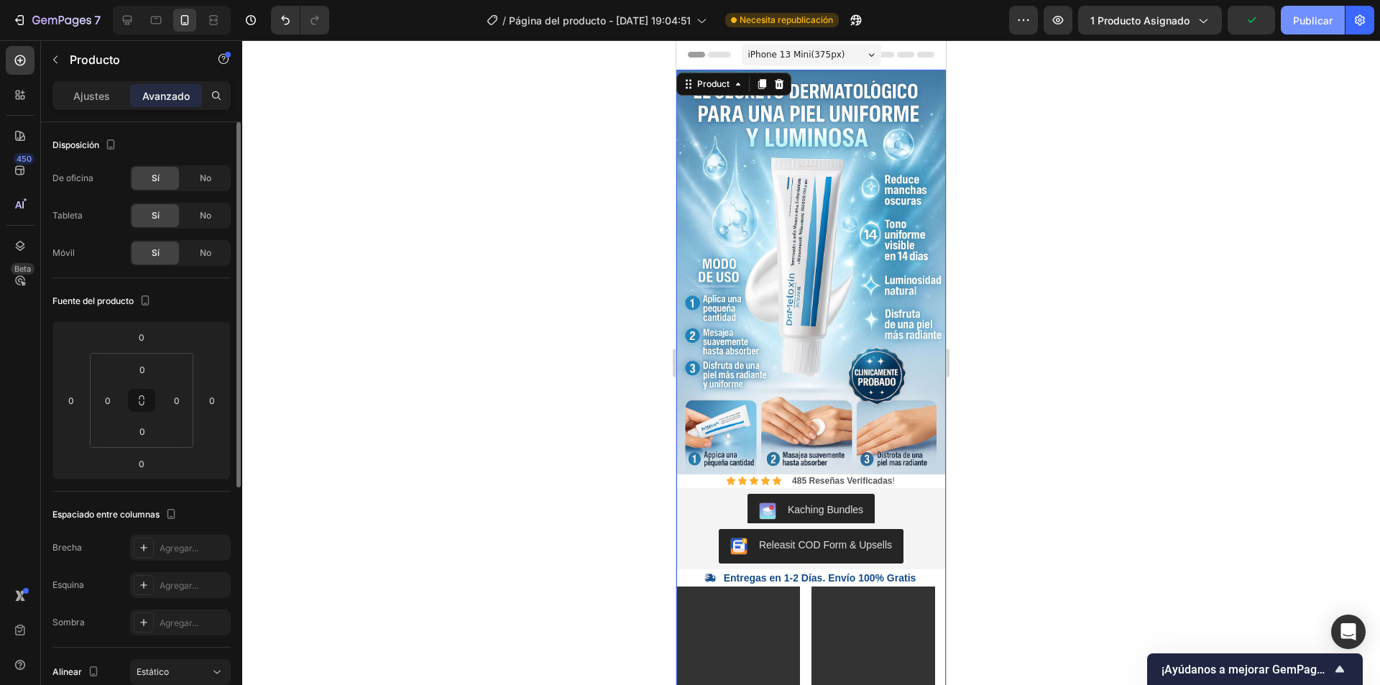
click at [1322, 9] on button "Publicar" at bounding box center [1313, 20] width 64 height 29
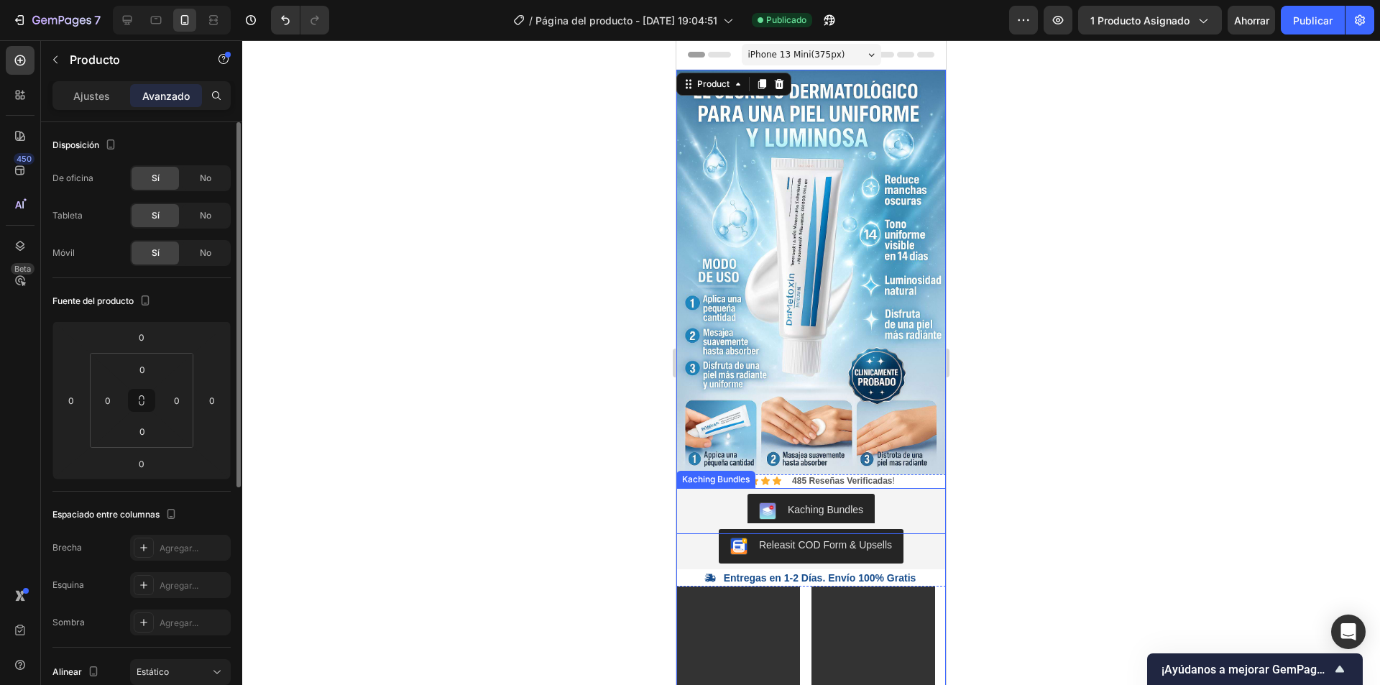
click at [919, 494] on div "Kaching Bundles" at bounding box center [811, 511] width 258 height 34
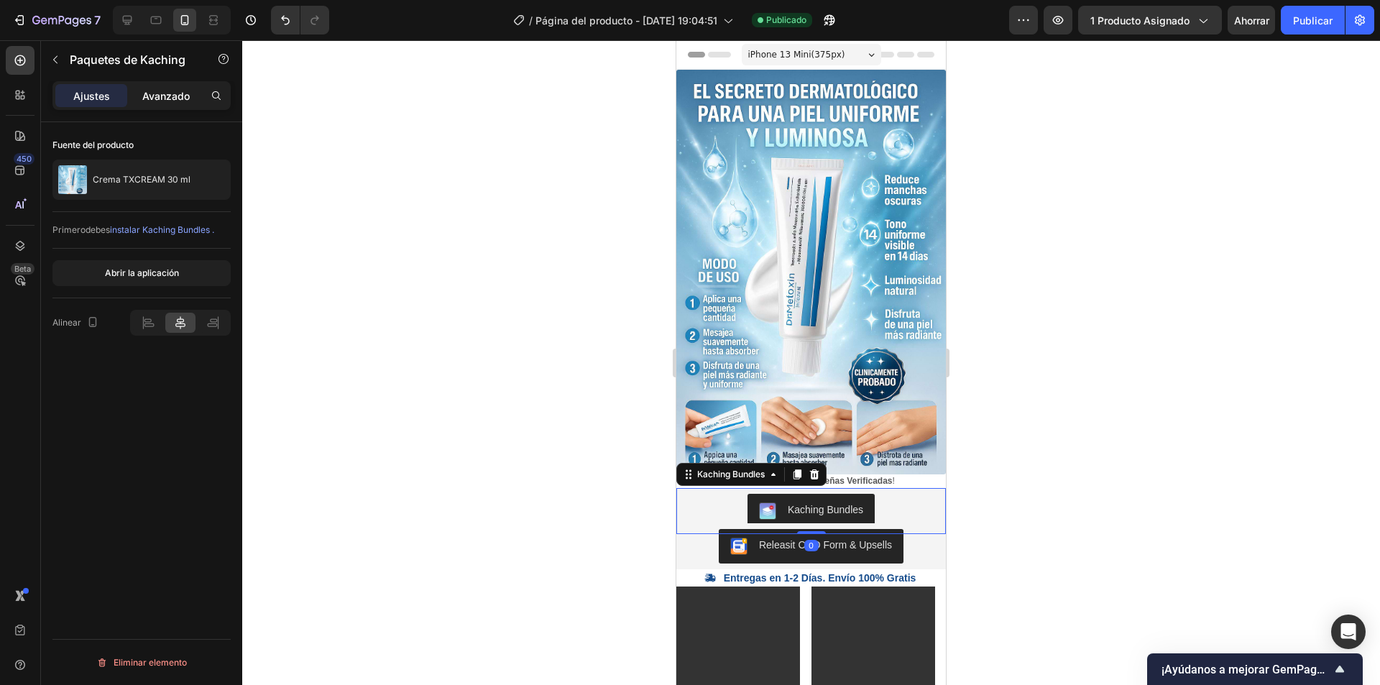
click at [180, 101] on font "Avanzado" at bounding box center [165, 96] width 47 height 12
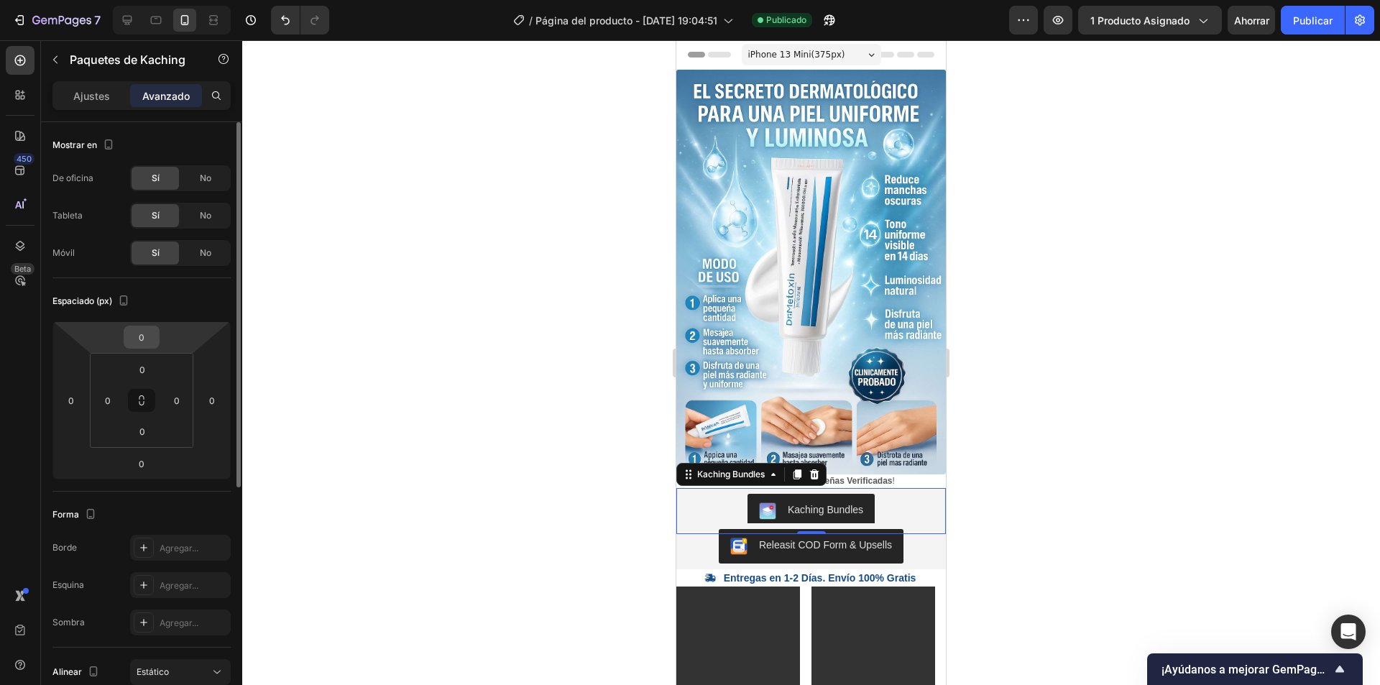
click at [151, 342] on input "0" at bounding box center [141, 337] width 29 height 22
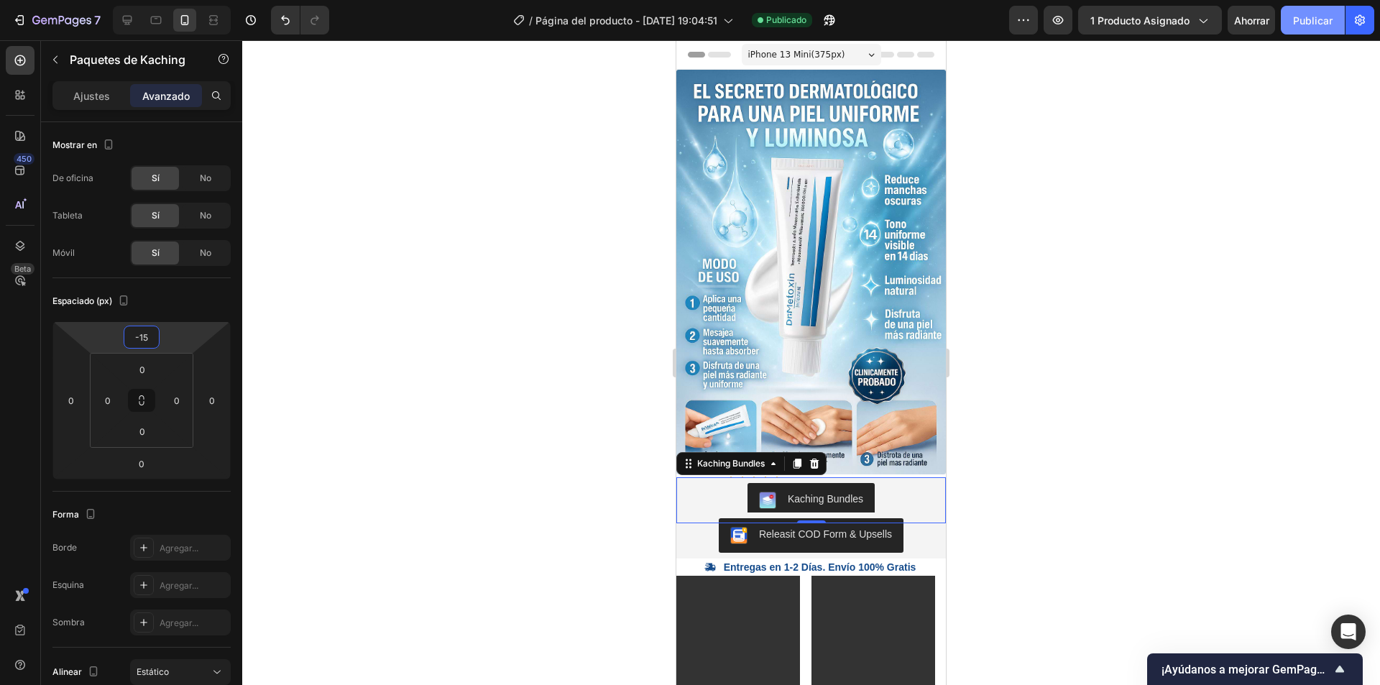
type input "-15"
click at [1311, 17] on font "Publicar" at bounding box center [1313, 20] width 40 height 12
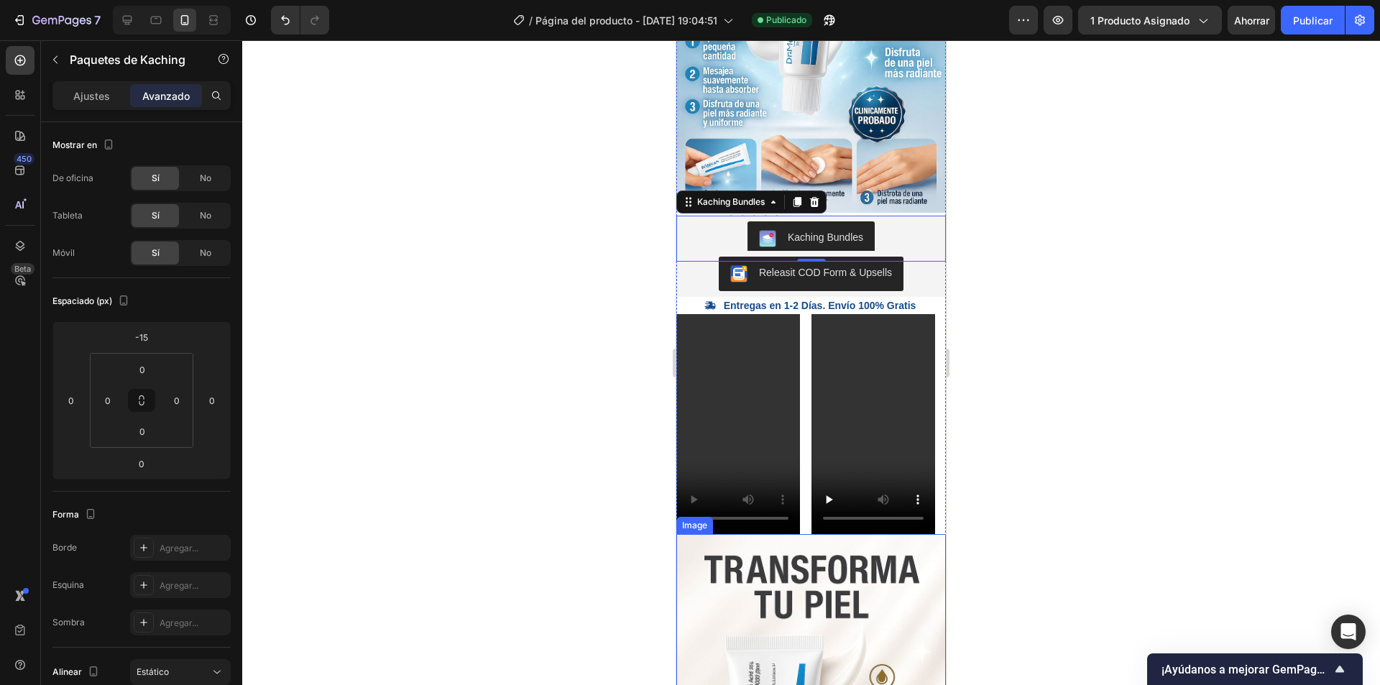
scroll to position [359, 0]
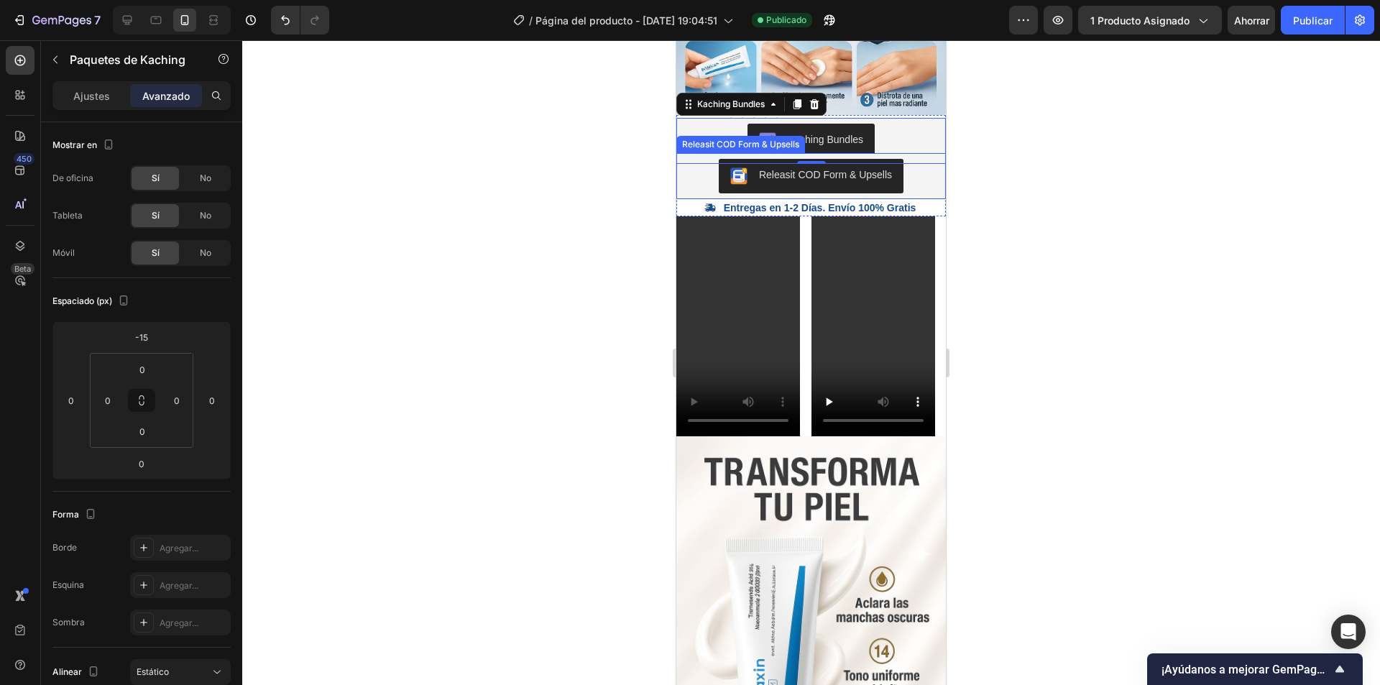
click at [905, 159] on div "Releasit COD Form & Upsells" at bounding box center [811, 176] width 258 height 34
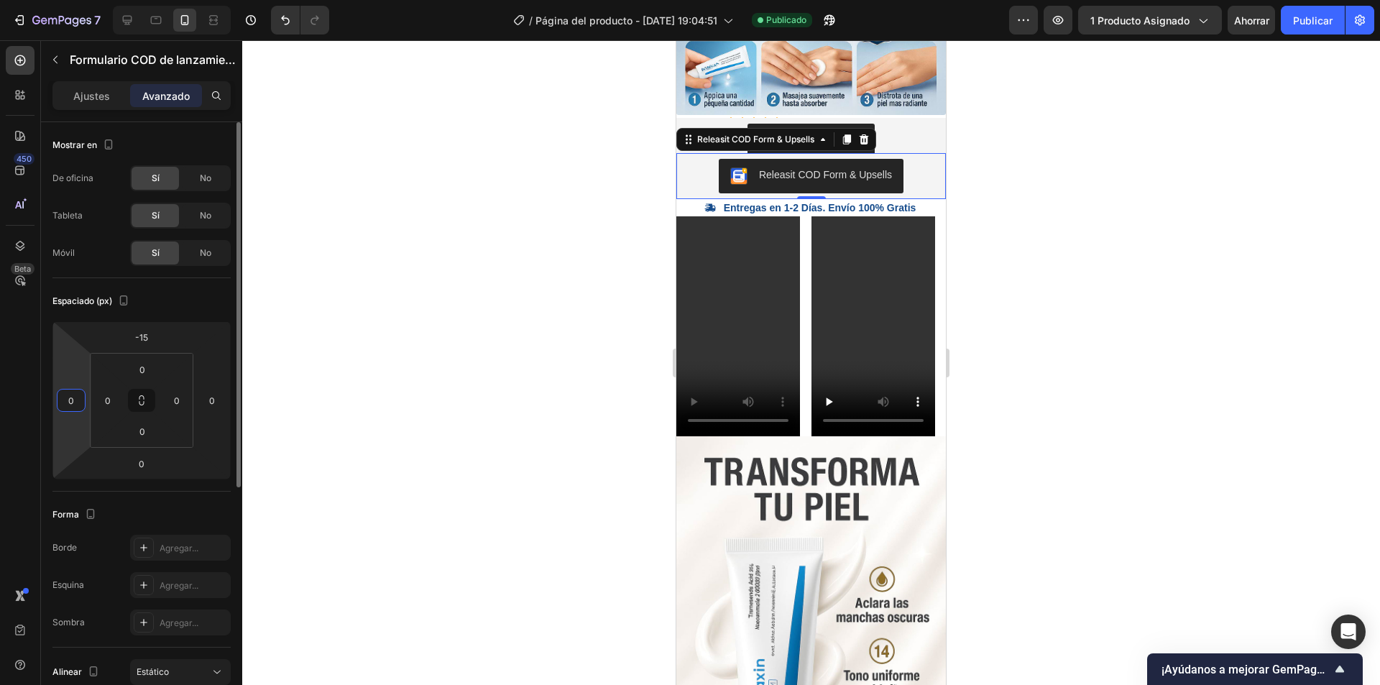
click at [76, 401] on input "0" at bounding box center [71, 400] width 22 height 22
type input "-10"
click at [217, 396] on input "0" at bounding box center [212, 400] width 22 height 22
type input "-10"
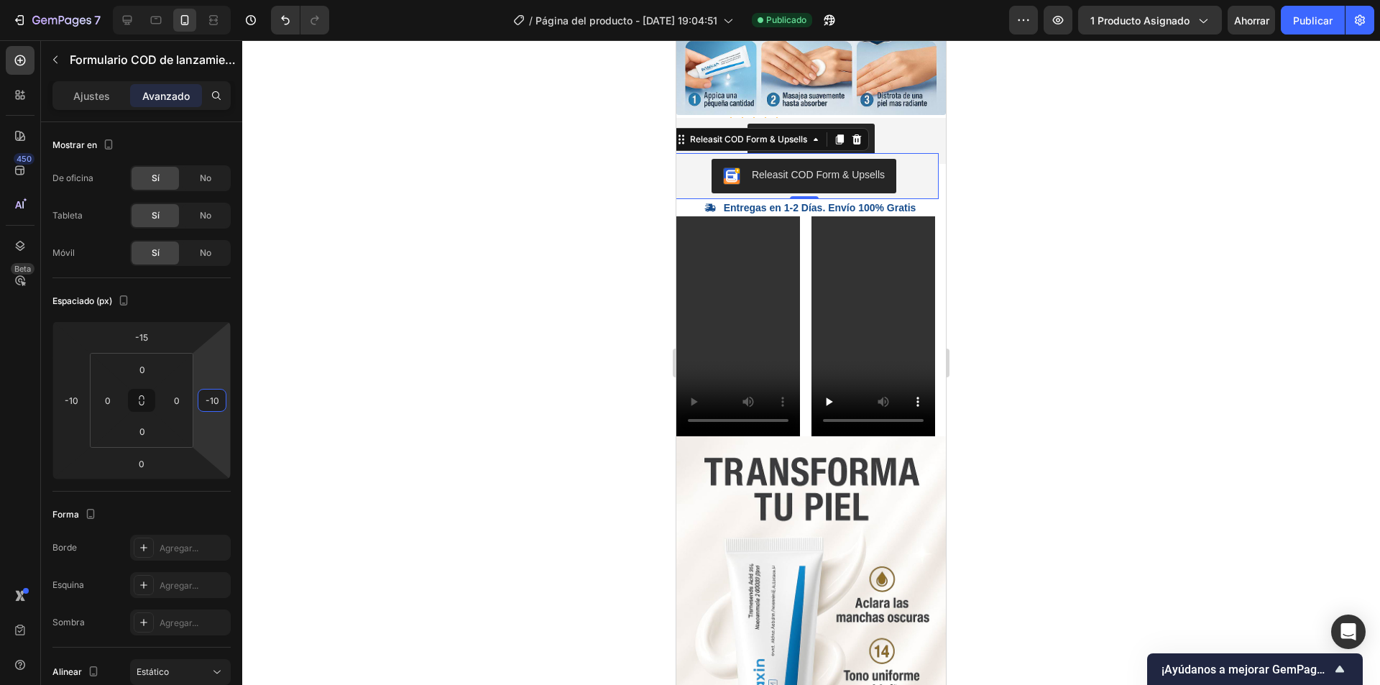
click at [480, 317] on div at bounding box center [811, 362] width 1138 height 645
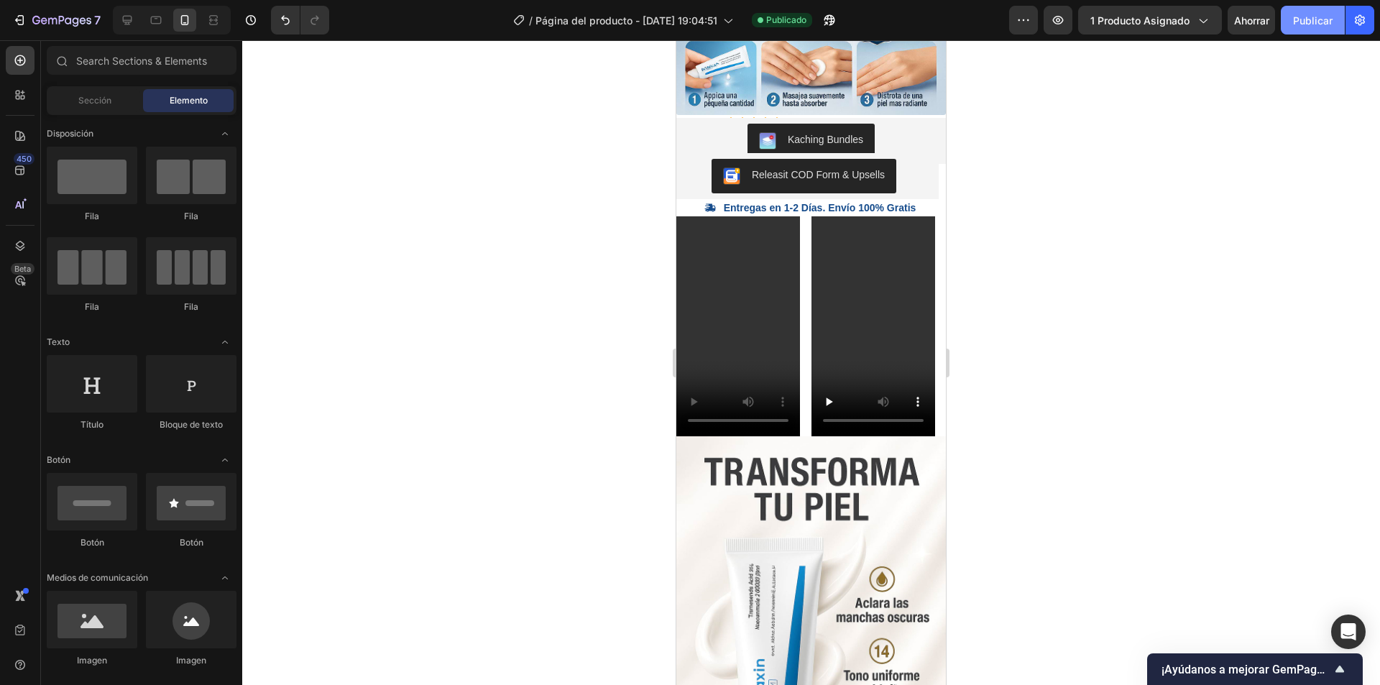
click at [1293, 25] on font "Publicar" at bounding box center [1313, 20] width 40 height 12
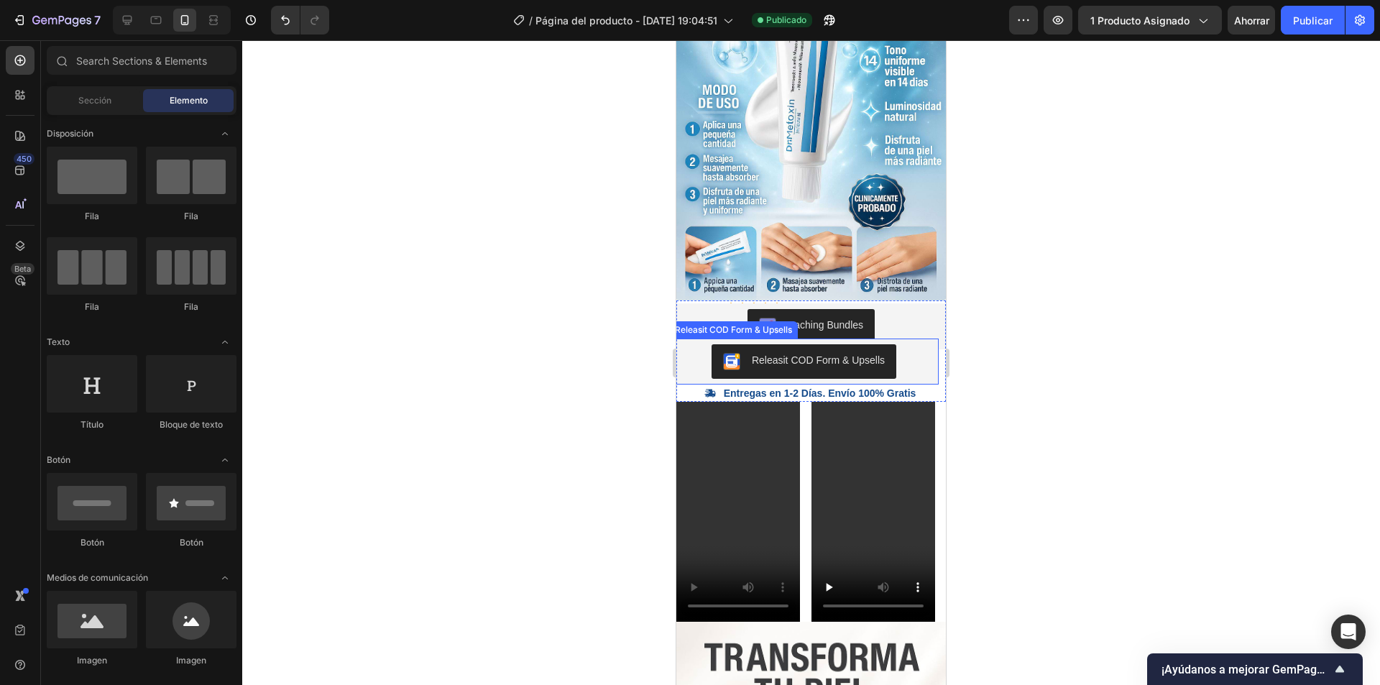
scroll to position [144, 0]
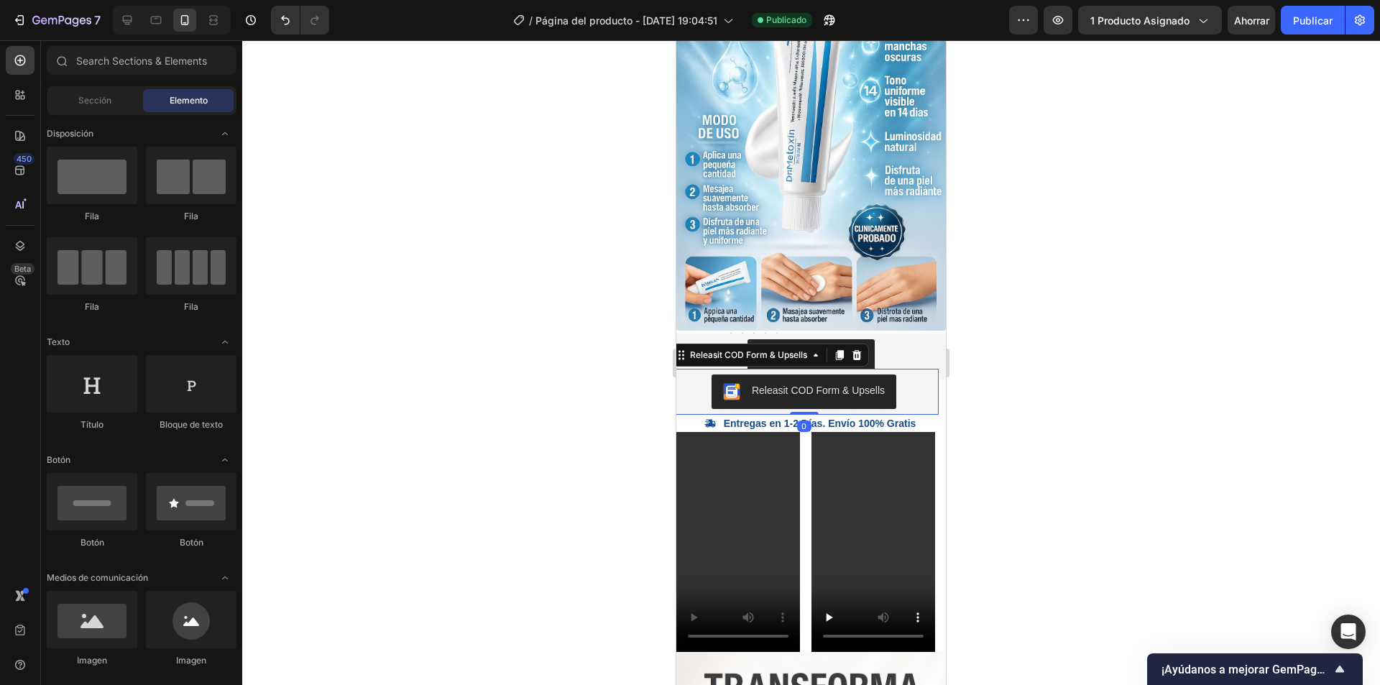
click at [901, 374] on div "Releasit COD Form & Upsells" at bounding box center [804, 391] width 258 height 34
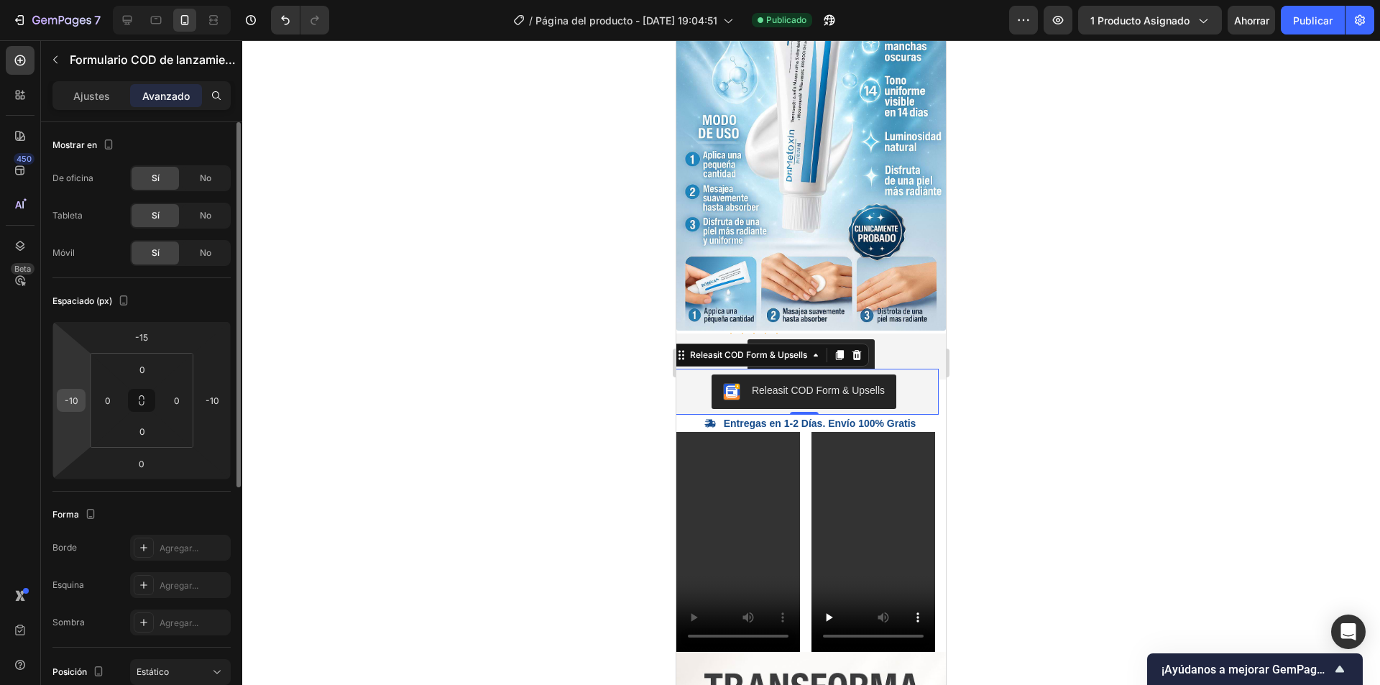
click at [83, 402] on div "-10" at bounding box center [71, 400] width 29 height 23
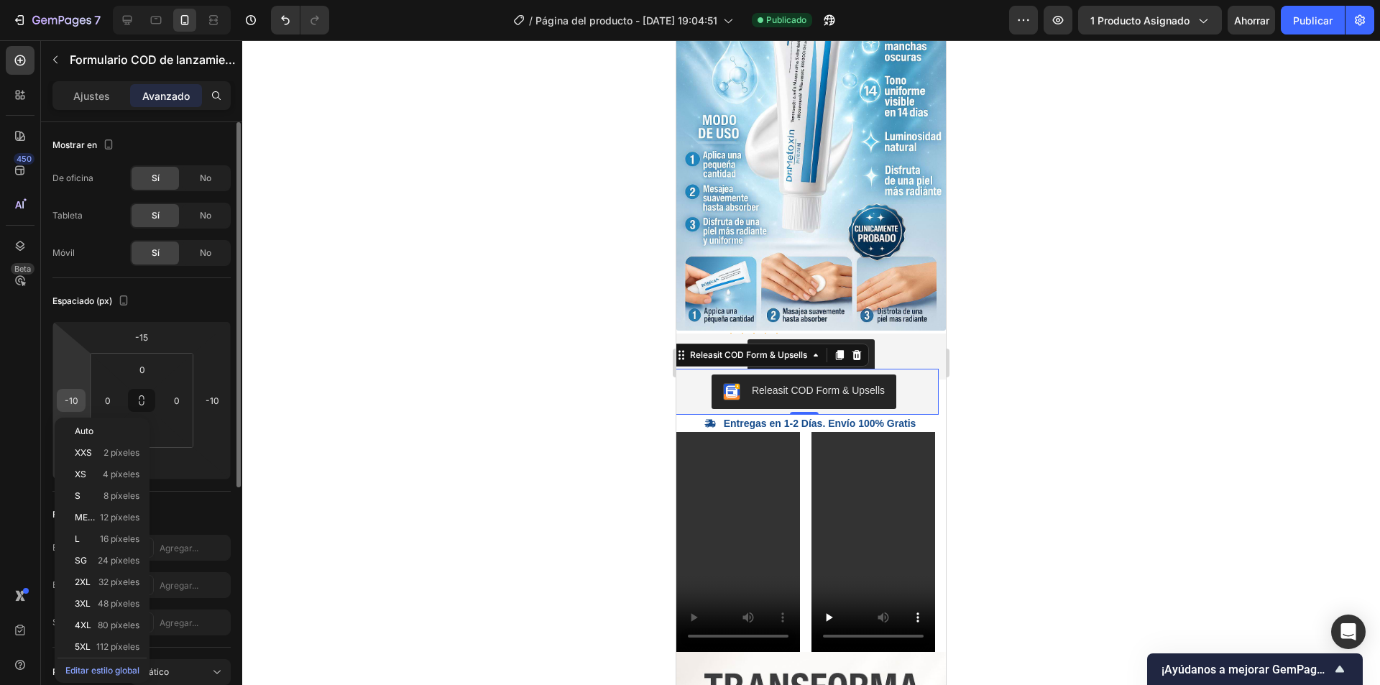
click at [76, 400] on input "-10" at bounding box center [71, 400] width 22 height 22
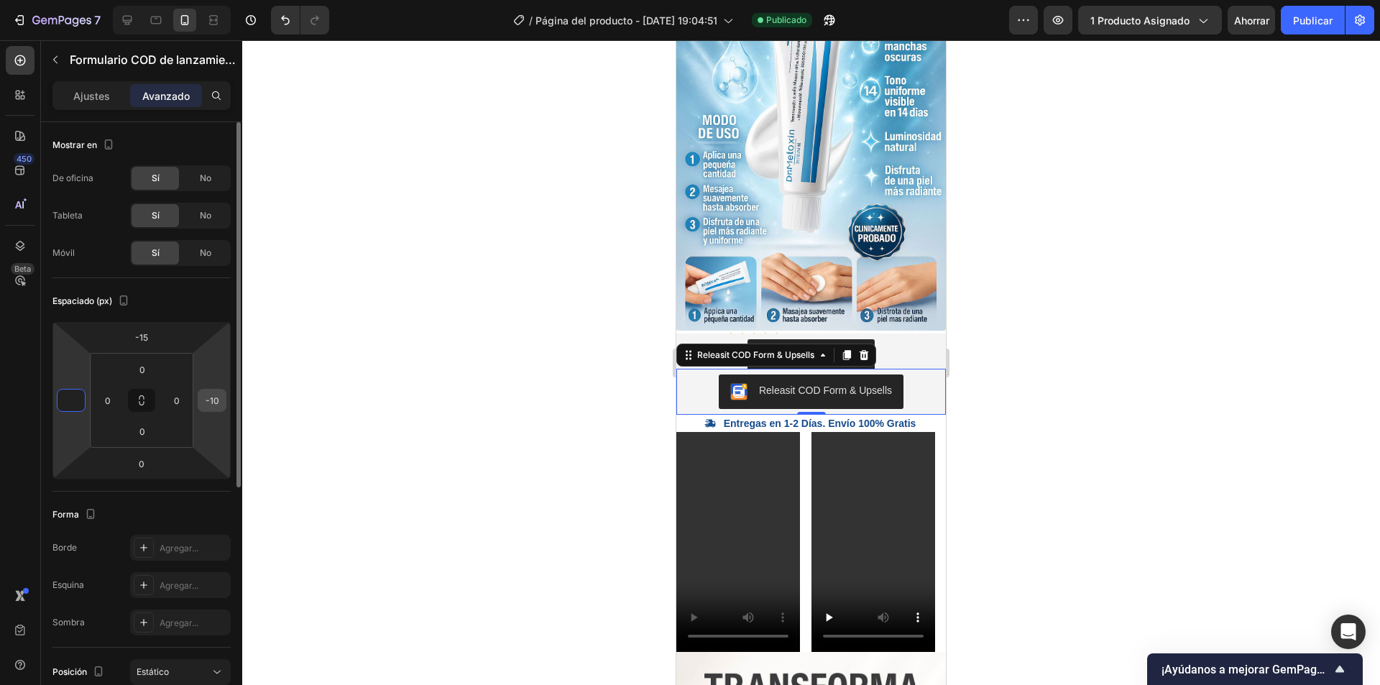
type input "0"
click at [222, 399] on input "-10" at bounding box center [212, 400] width 22 height 22
type input "0"
click at [107, 400] on input "0" at bounding box center [108, 400] width 22 height 22
type input "10"
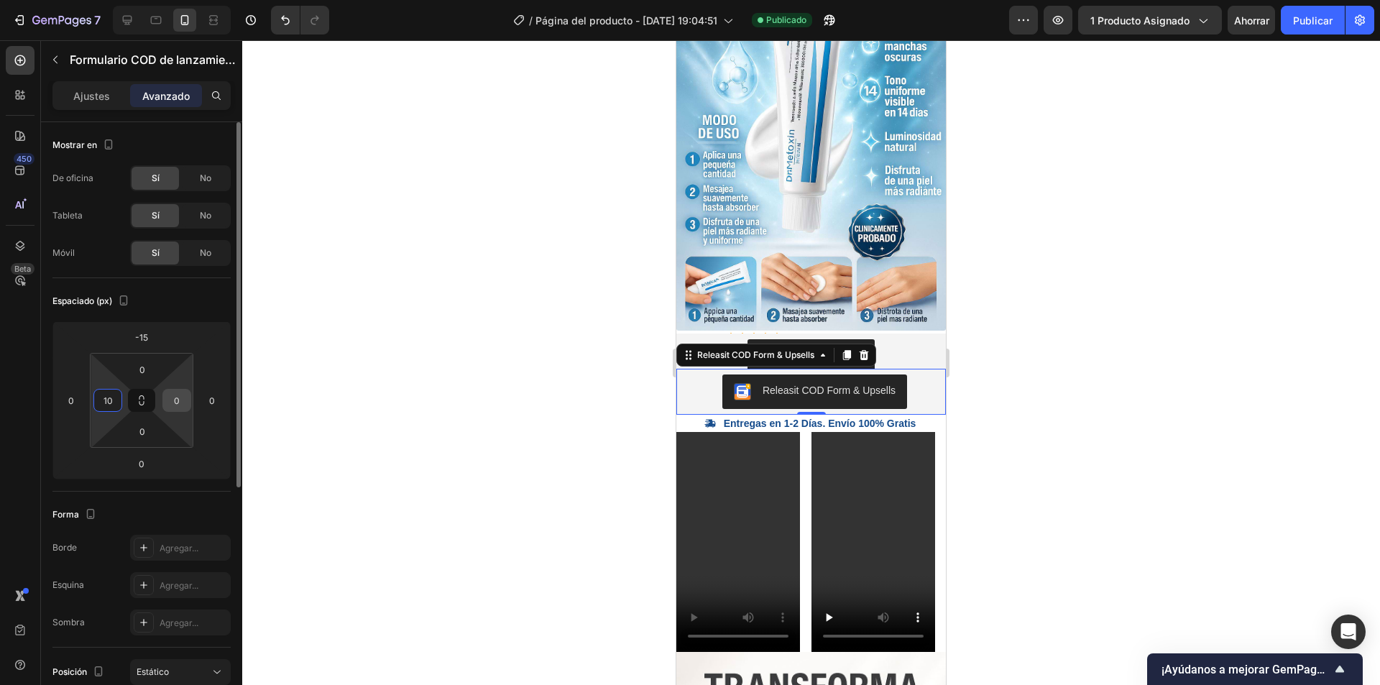
click at [180, 401] on input "0" at bounding box center [177, 400] width 22 height 22
type input "10"
click at [402, 310] on div at bounding box center [811, 362] width 1138 height 645
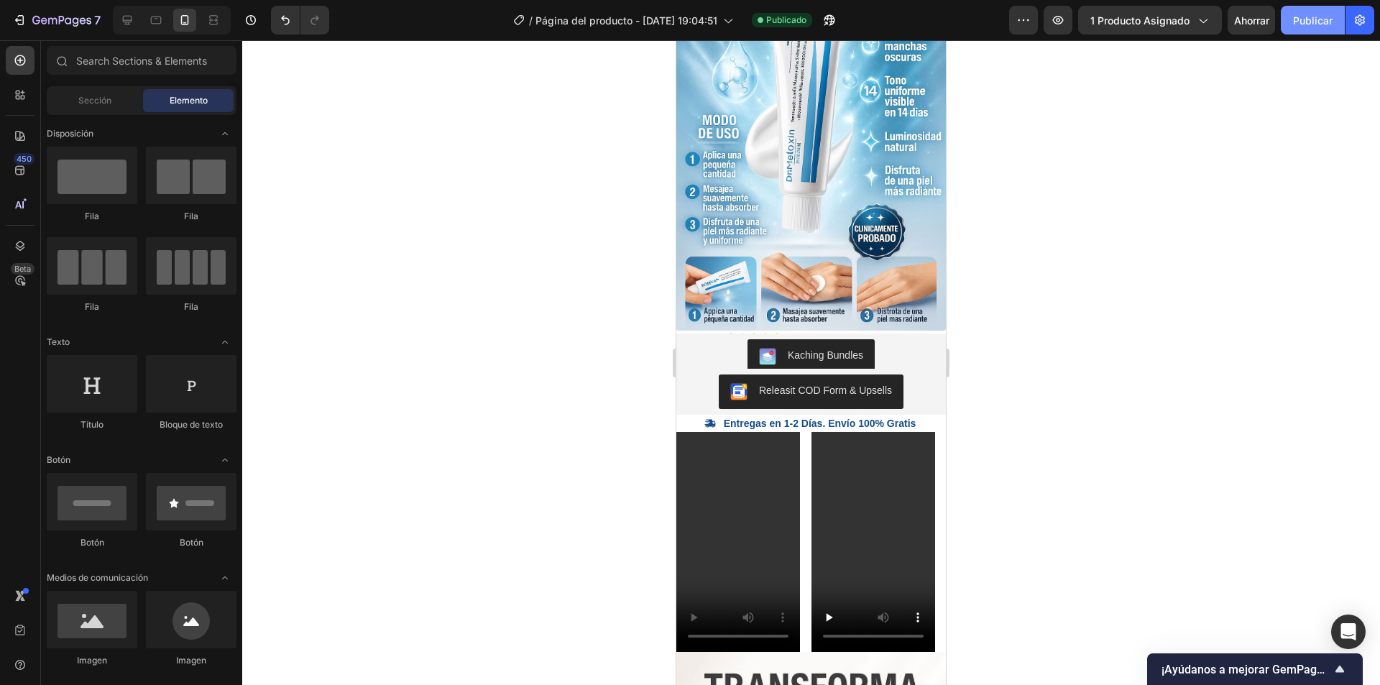
click at [1299, 21] on font "Publicar" at bounding box center [1313, 20] width 40 height 12
click at [890, 339] on div "Kaching Bundles" at bounding box center [811, 356] width 258 height 34
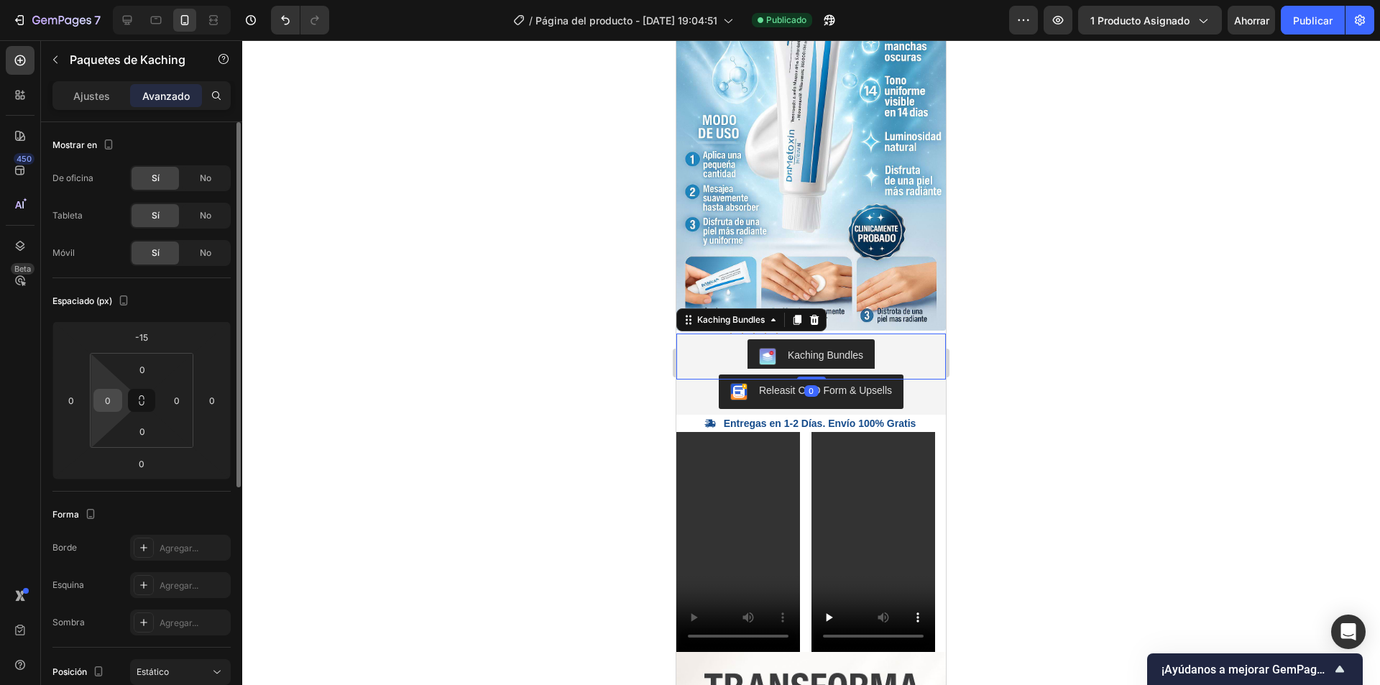
click at [112, 397] on input "0" at bounding box center [108, 400] width 22 height 22
type input "5"
click at [182, 397] on input "0" at bounding box center [177, 400] width 22 height 22
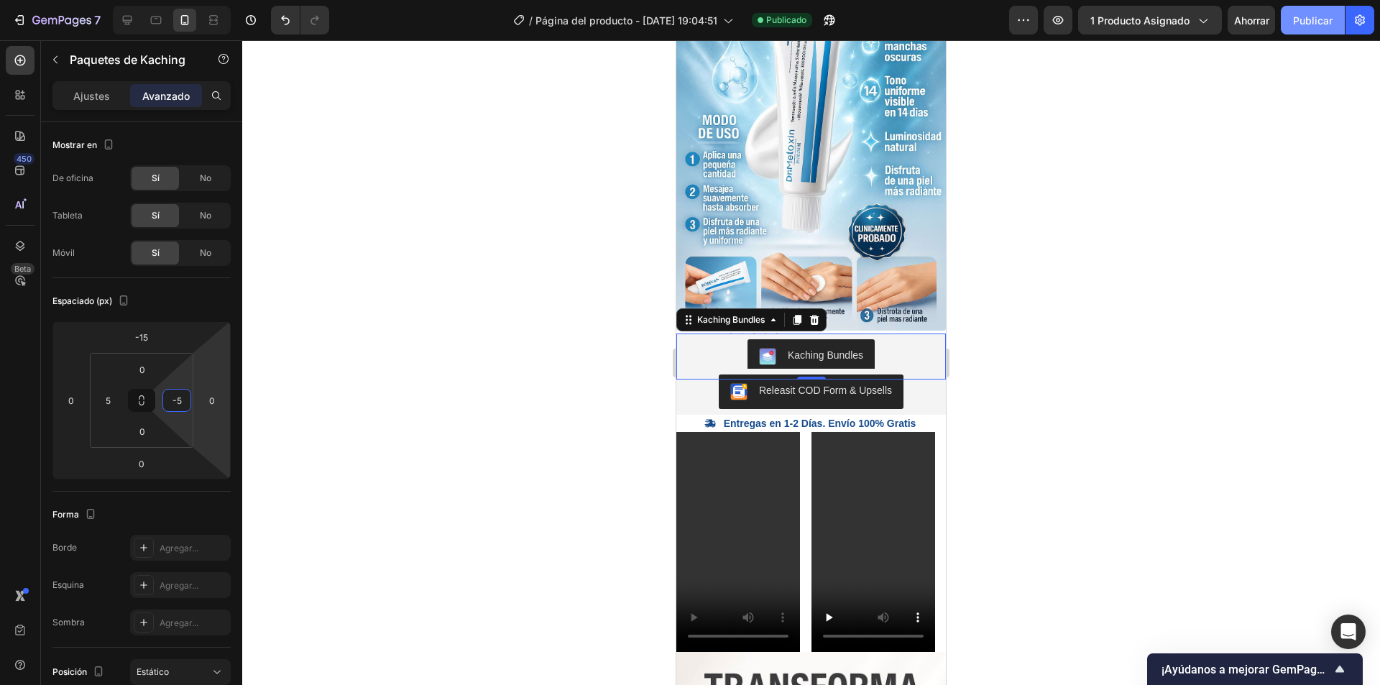
type input "5"
click at [1309, 13] on font "Publicar" at bounding box center [1313, 20] width 40 height 15
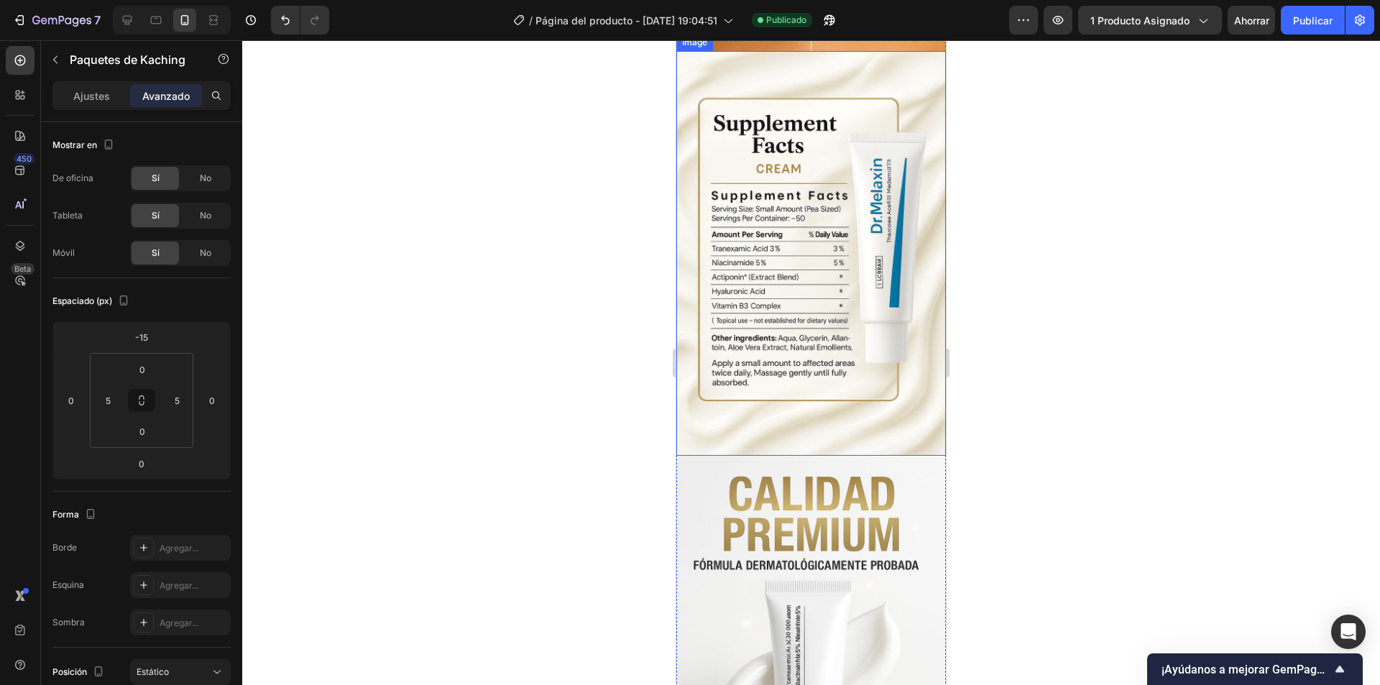
scroll to position [2776, 0]
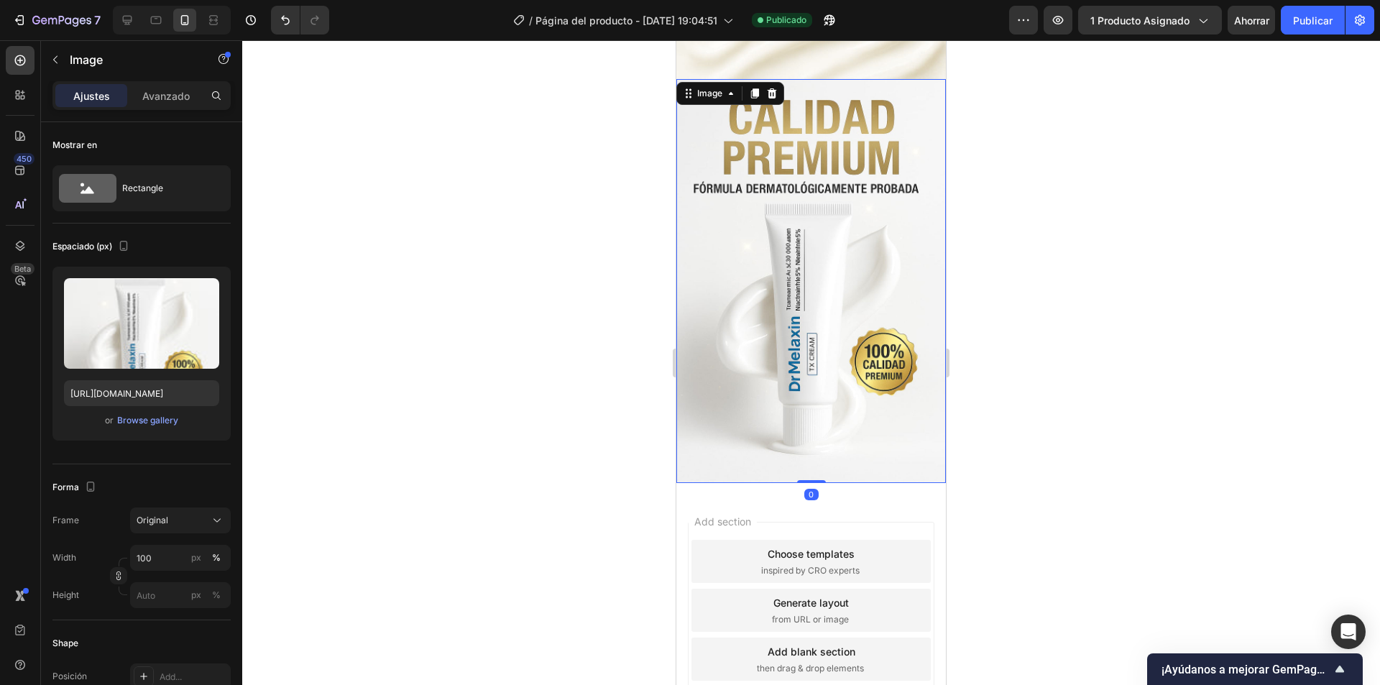
click at [799, 341] on img at bounding box center [810, 281] width 269 height 405
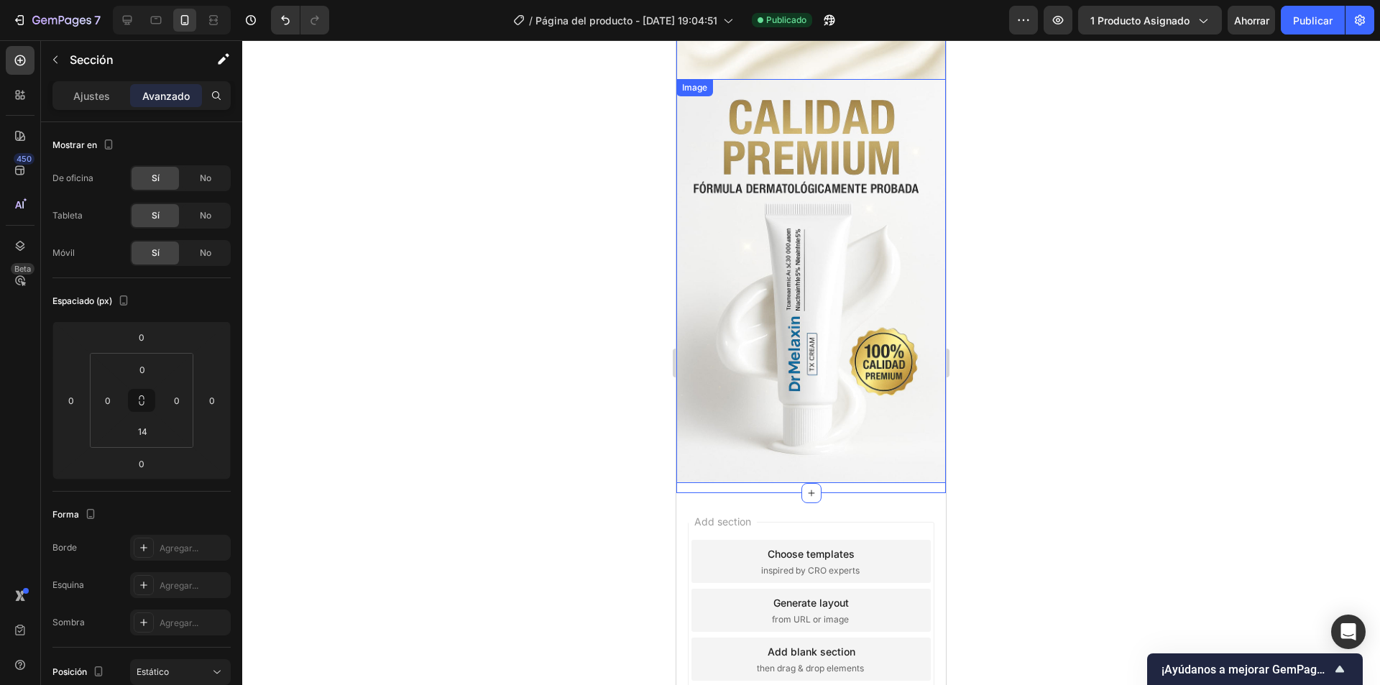
click at [834, 282] on img at bounding box center [810, 281] width 269 height 405
click at [152, 435] on input "14" at bounding box center [142, 431] width 29 height 22
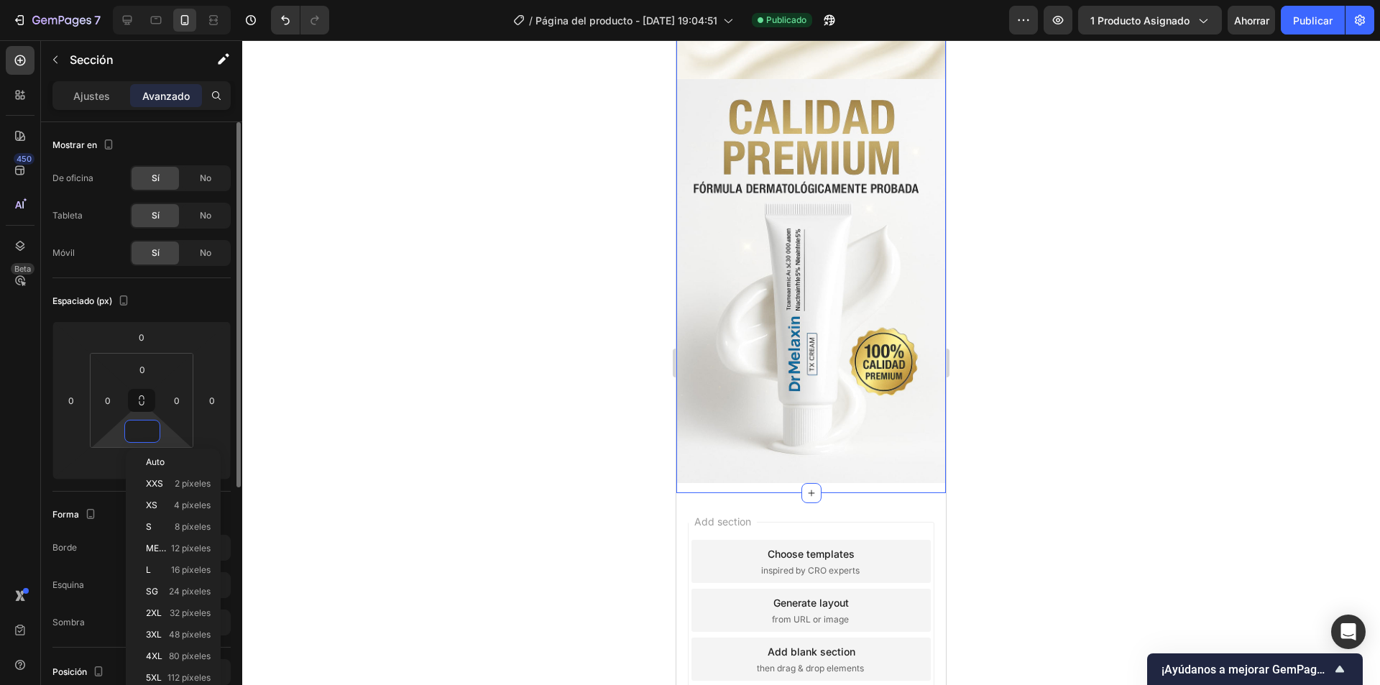
scroll to position [2766, 0]
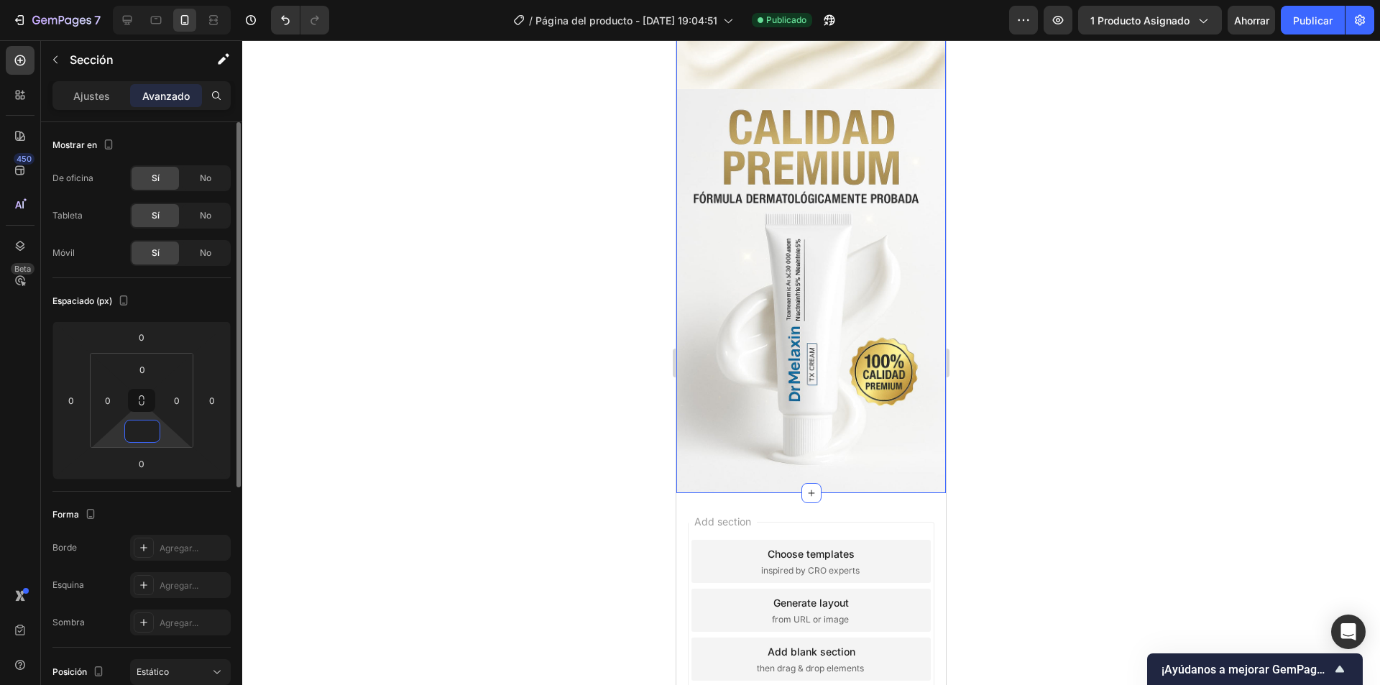
click at [152, 435] on input at bounding box center [142, 431] width 29 height 22
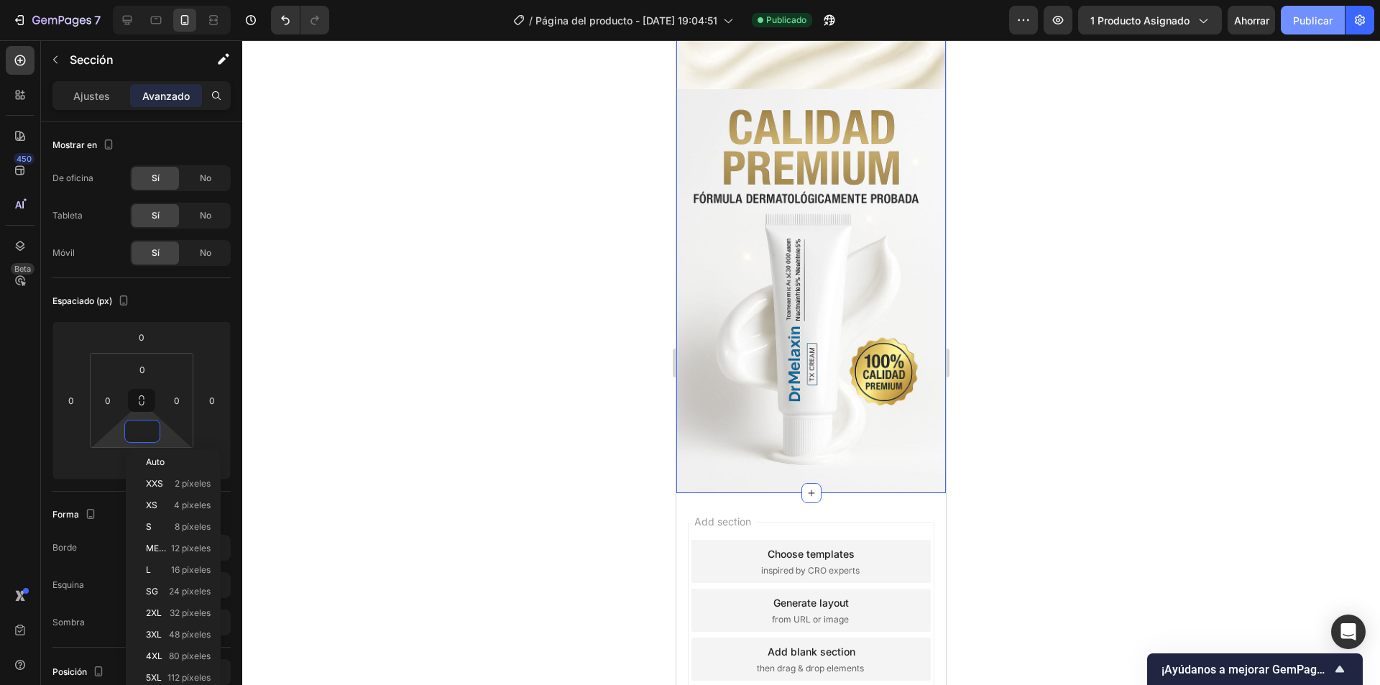
type input "0"
click at [1298, 27] on font "Publicar" at bounding box center [1313, 20] width 40 height 15
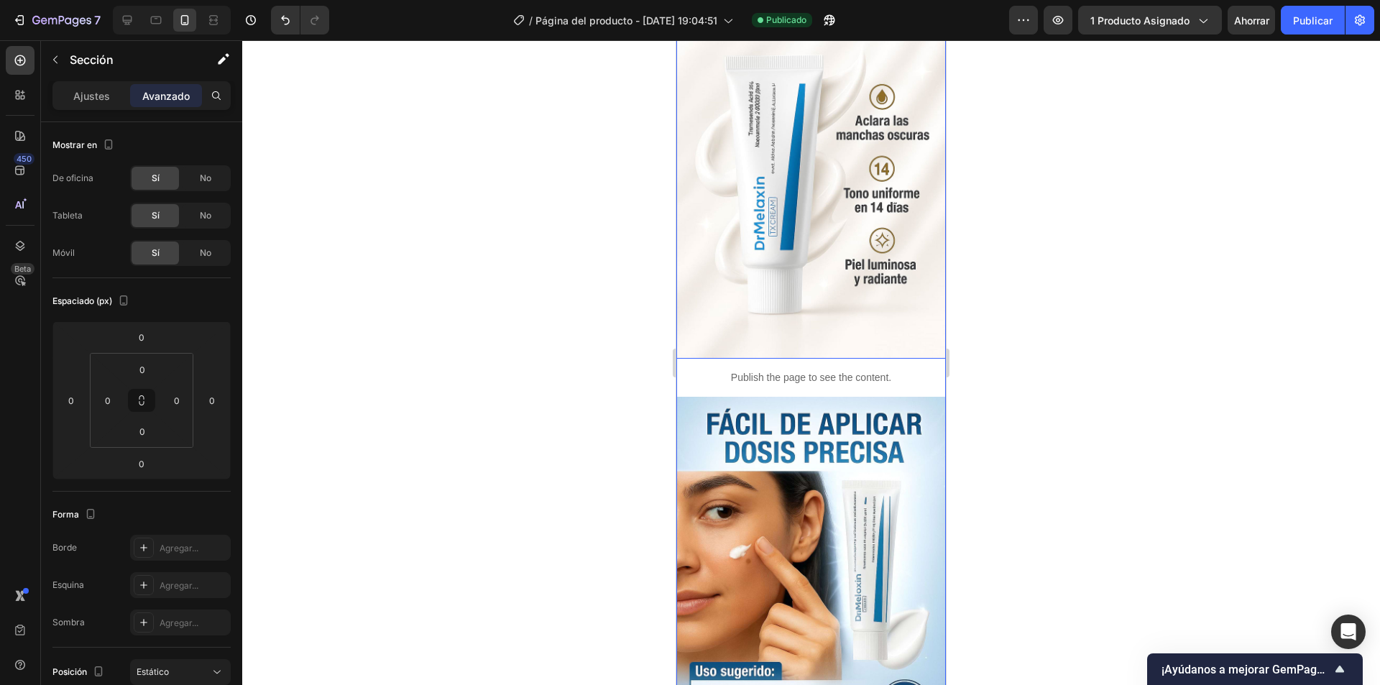
scroll to position [862, 0]
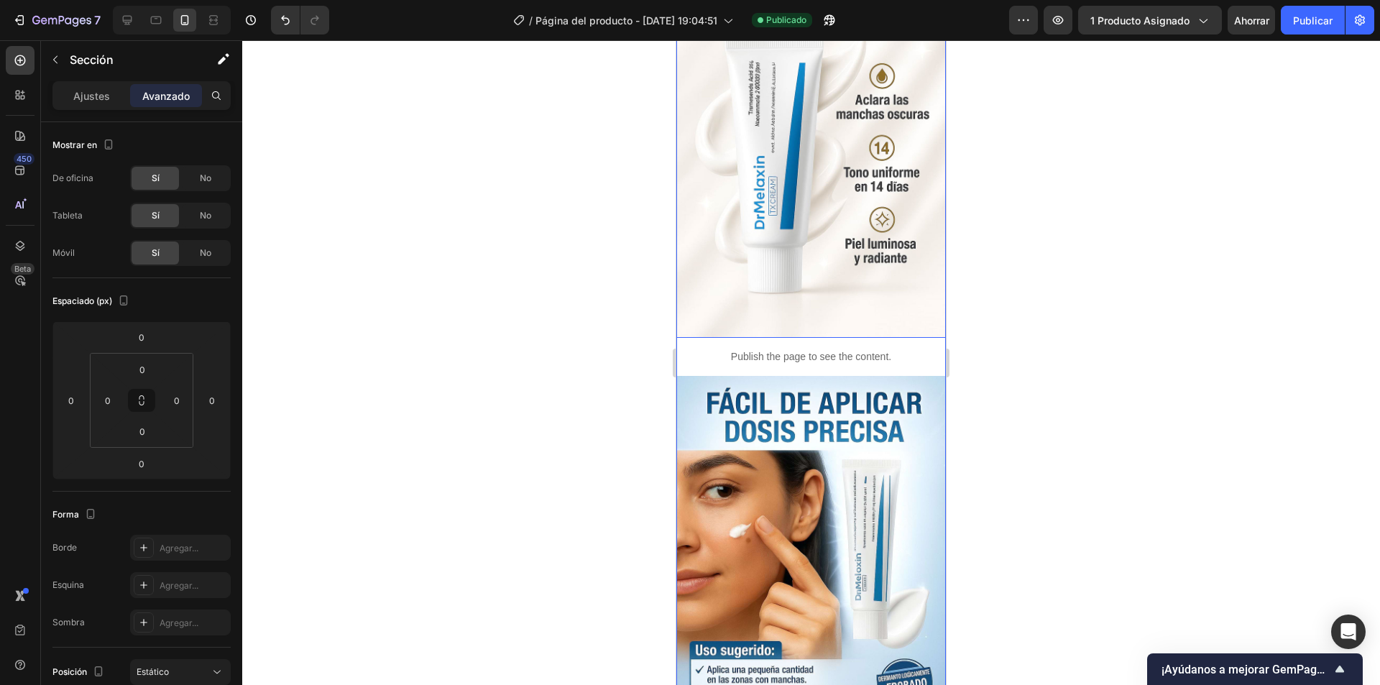
click at [804, 343] on div "0" at bounding box center [811, 348] width 14 height 11
click at [748, 349] on p "Publish the page to see the content." at bounding box center [810, 356] width 269 height 15
click at [83, 93] on font "Ajustes" at bounding box center [91, 96] width 37 height 12
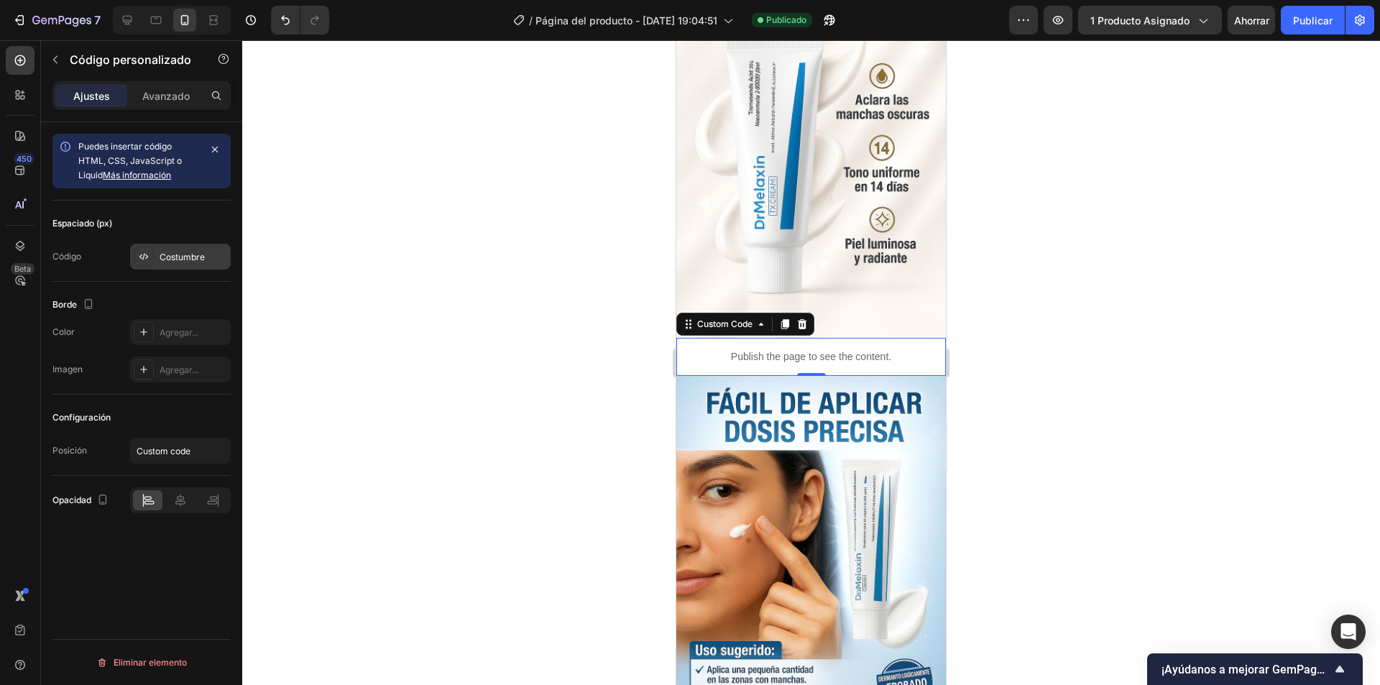
click at [160, 264] on div "Costumbre" at bounding box center [180, 257] width 101 height 26
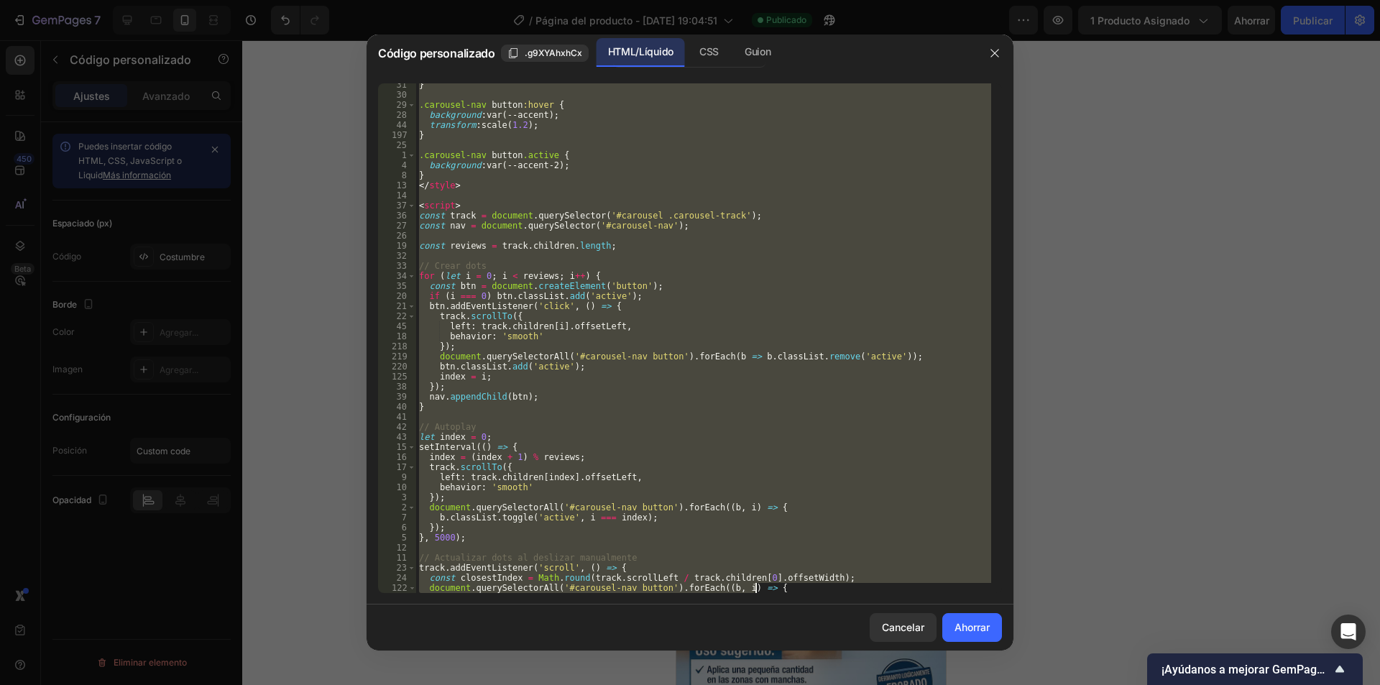
scroll to position [2157, 0]
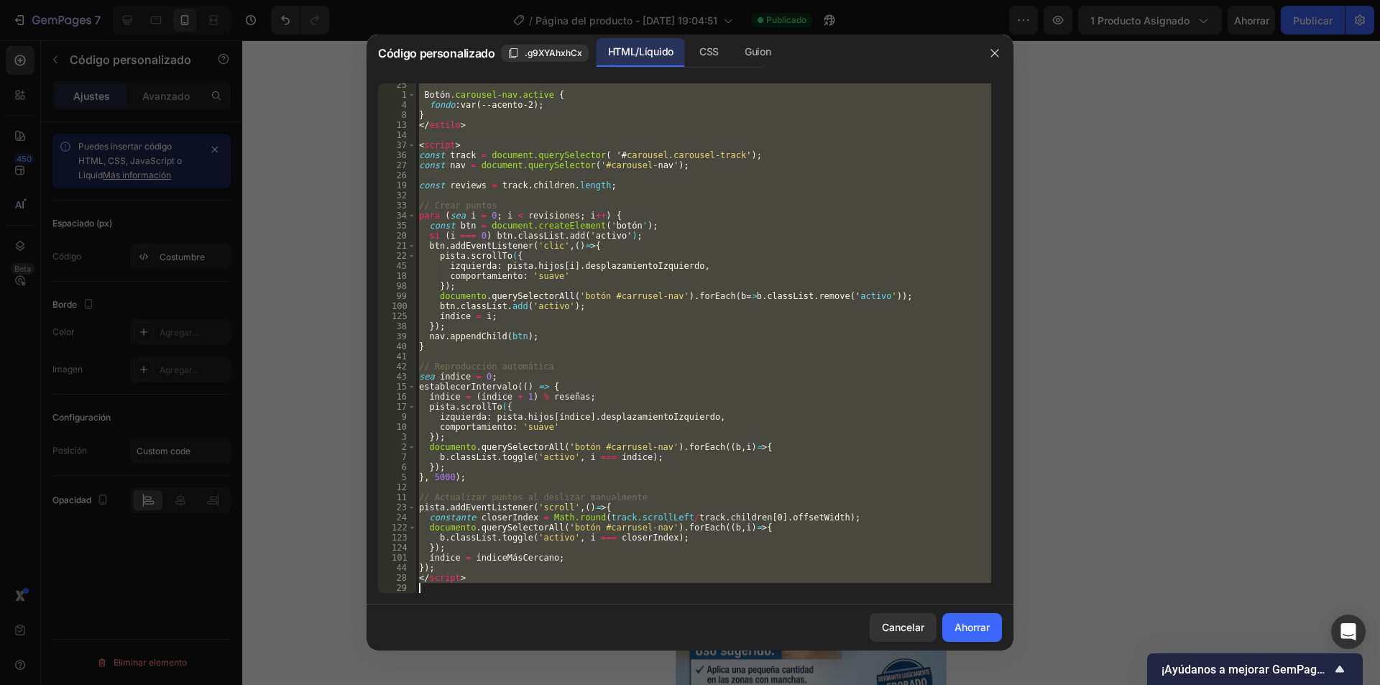
drag, startPoint x: 419, startPoint y: 87, endPoint x: 818, endPoint y: 713, distance: 742.2
click at [818, 0] on html "7 / Página del producto - [DATE] 19:04:51 Publicado Avance 1 producto asignado …" at bounding box center [690, 0] width 1380 height 0
type textarea "</script>"
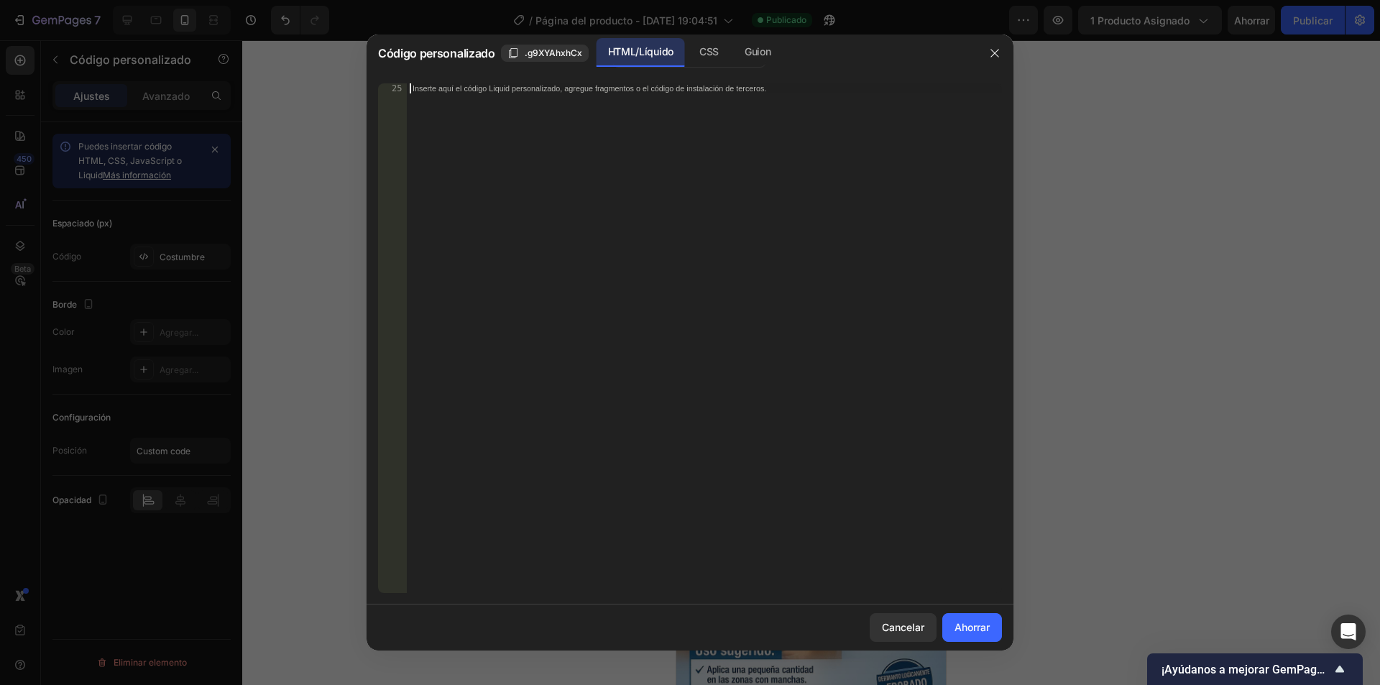
scroll to position [2146, 0]
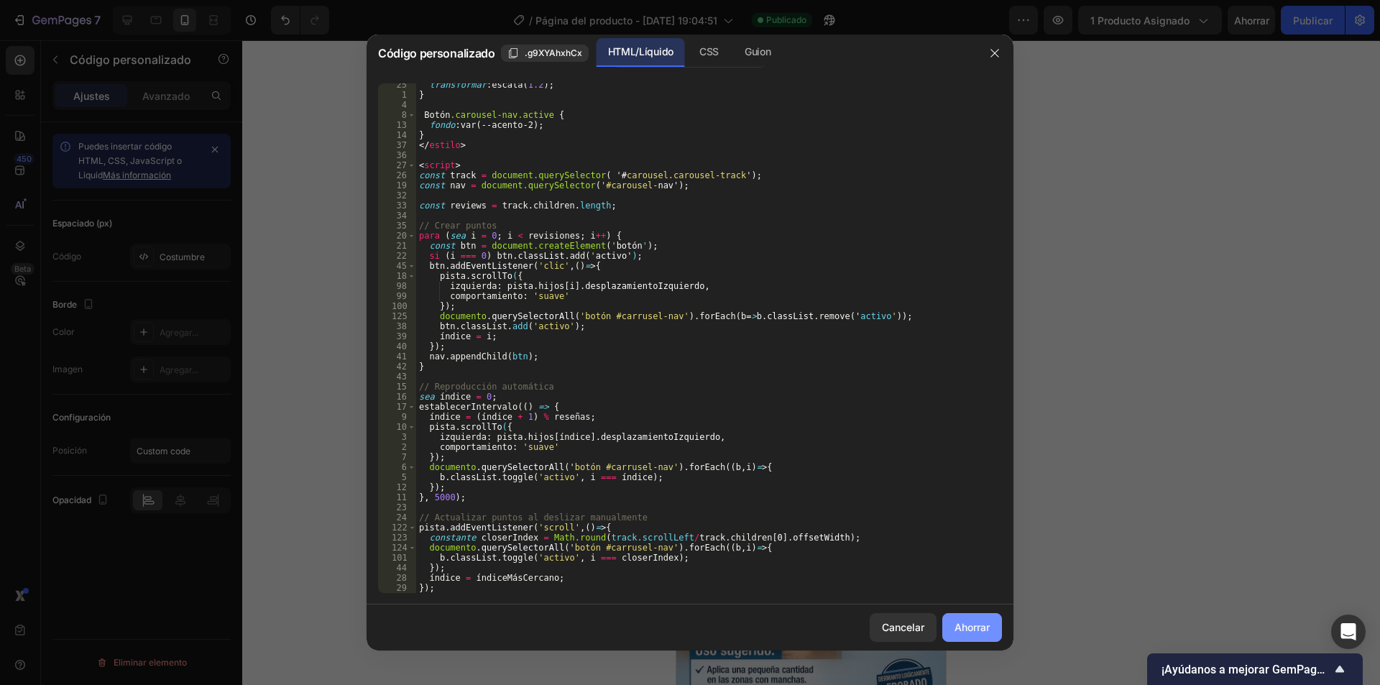
click at [976, 631] on font "Ahorrar" at bounding box center [971, 627] width 35 height 12
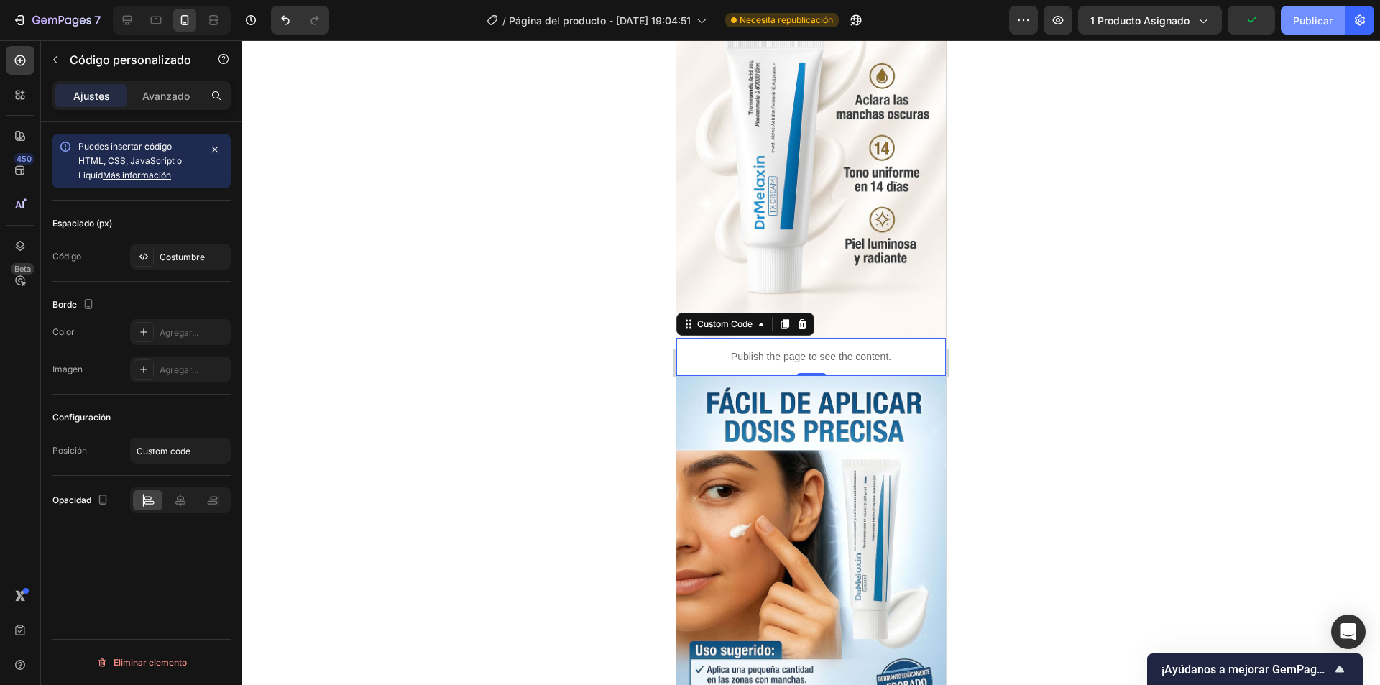
click at [1315, 22] on font "Publicar" at bounding box center [1313, 20] width 40 height 12
